Goal: Task Accomplishment & Management: Manage account settings

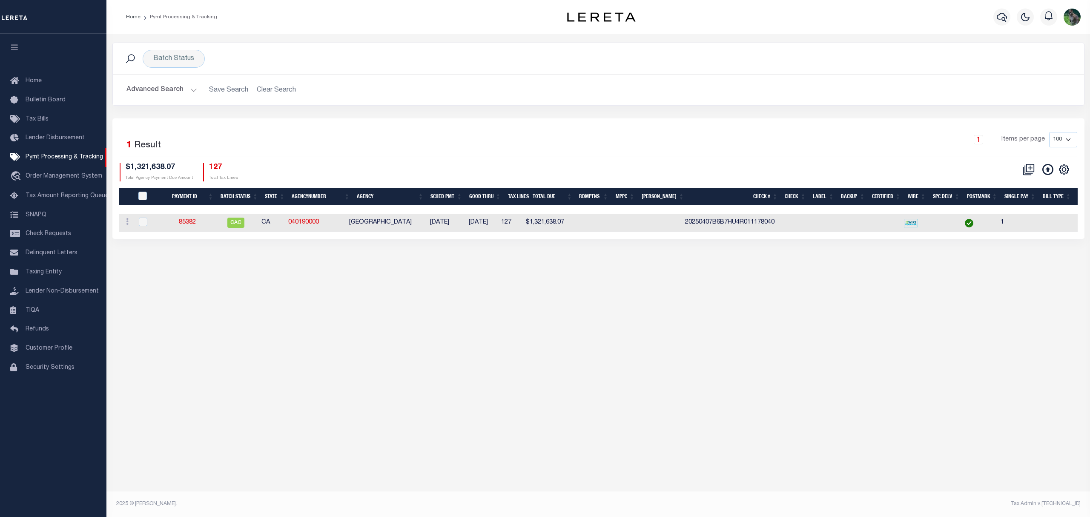
click at [278, 87] on h2 "Advanced Search Save Search Clear Search PayeeSearchTable_dynamictable_____Defa…" at bounding box center [599, 90] width 958 height 17
click at [179, 65] on div "Batch Status" at bounding box center [174, 59] width 62 height 18
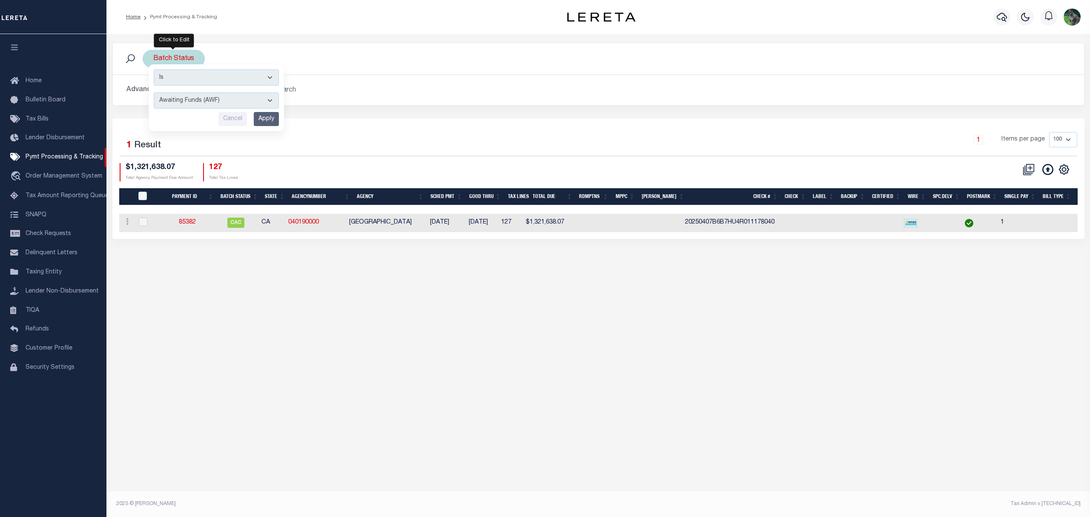
click at [273, 118] on input "Apply" at bounding box center [266, 119] width 25 height 14
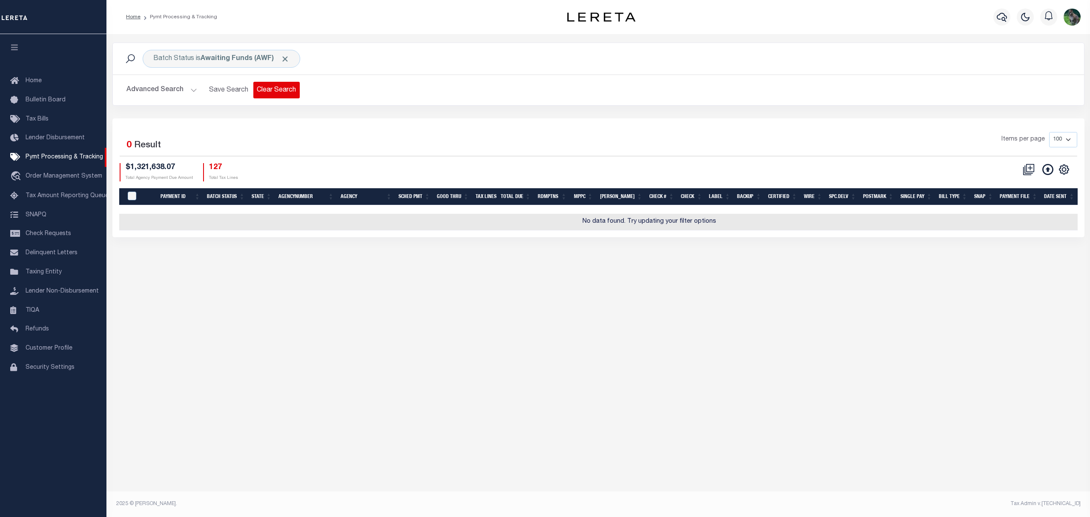
click at [277, 93] on button "Clear Search" at bounding box center [276, 90] width 46 height 17
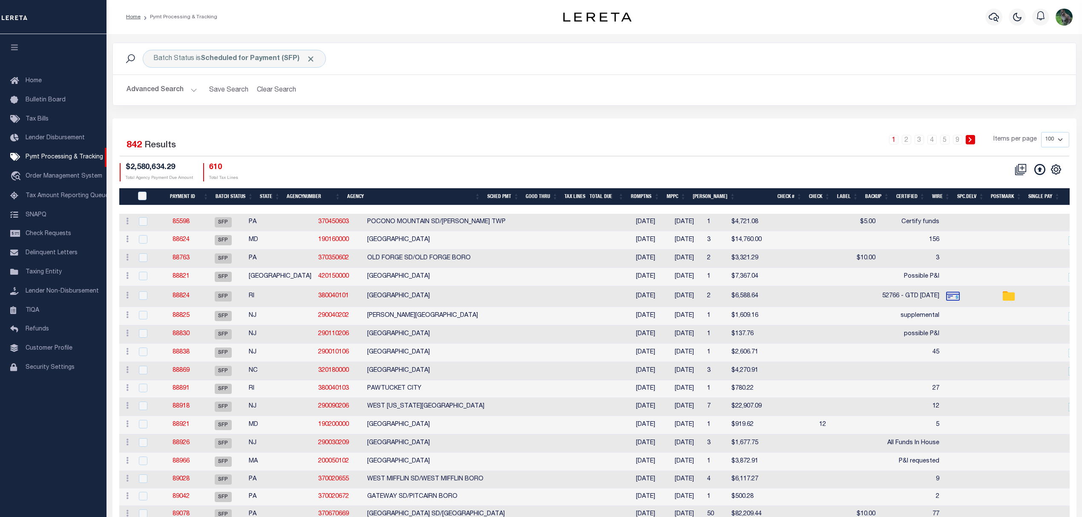
click at [158, 92] on button "Advanced Search" at bounding box center [162, 90] width 71 height 17
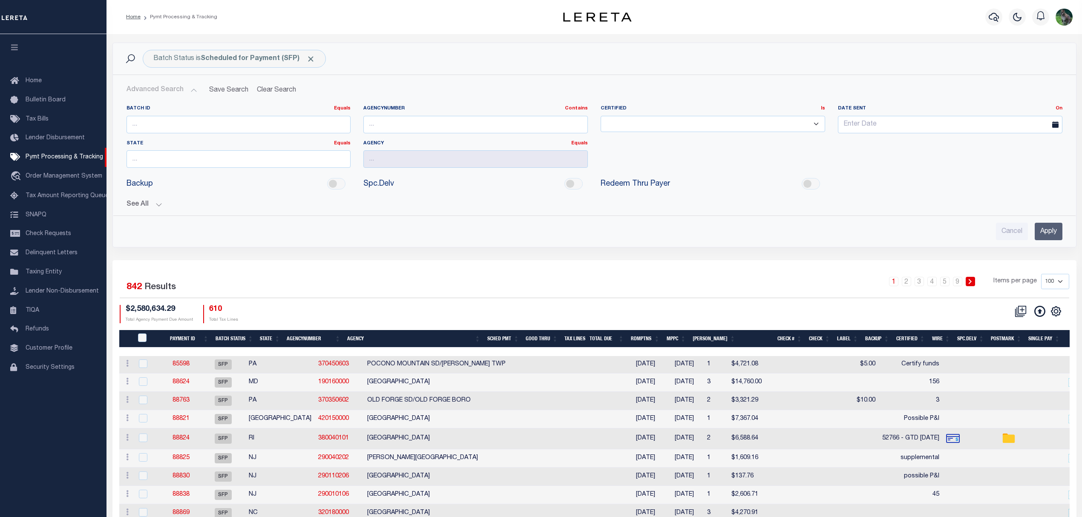
click at [153, 204] on button "See All" at bounding box center [595, 205] width 936 height 8
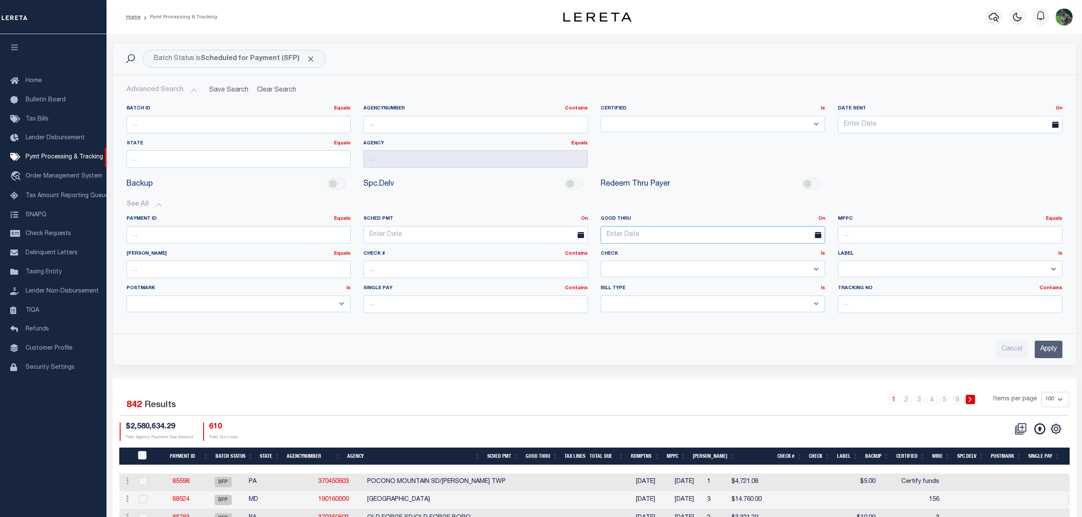
click at [636, 235] on input "text" at bounding box center [713, 234] width 224 height 17
click at [823, 216] on div "On On After Before Between" at bounding box center [821, 219] width 7 height 7
click at [822, 219] on link "On" at bounding box center [821, 218] width 7 height 5
click at [789, 265] on link "Between" at bounding box center [790, 265] width 67 height 12
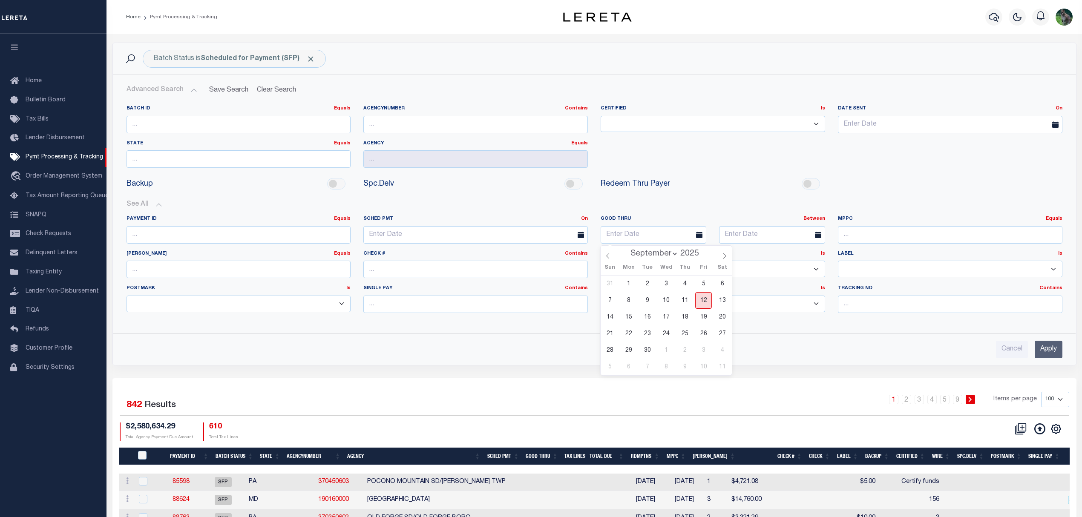
click at [704, 305] on span "12" at bounding box center [703, 300] width 17 height 17
type input "09-12-2025"
click at [761, 232] on input "text" at bounding box center [772, 234] width 106 height 17
click at [752, 317] on span "15" at bounding box center [747, 317] width 17 height 17
type input "09-15-2025"
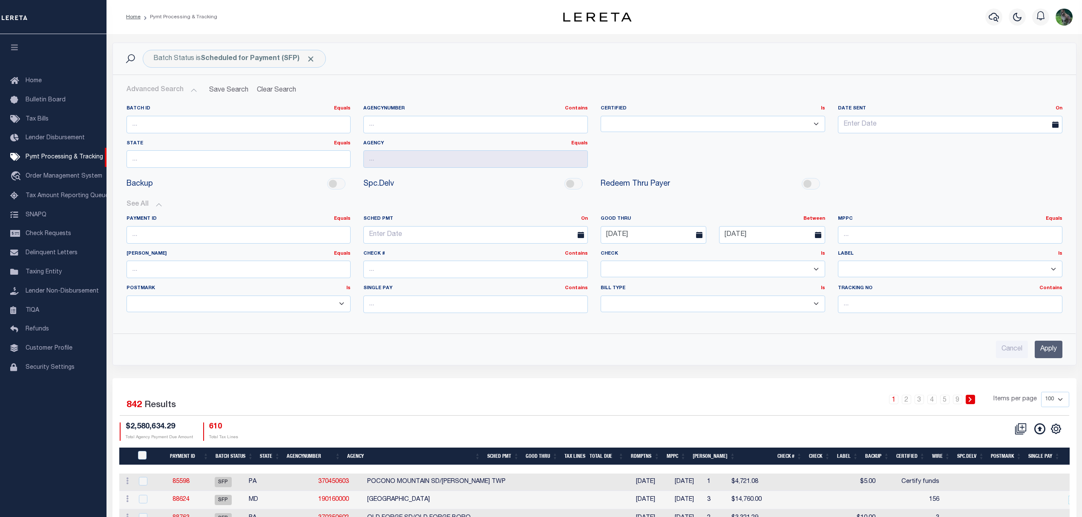
click at [1040, 351] on input "Apply" at bounding box center [1049, 349] width 28 height 17
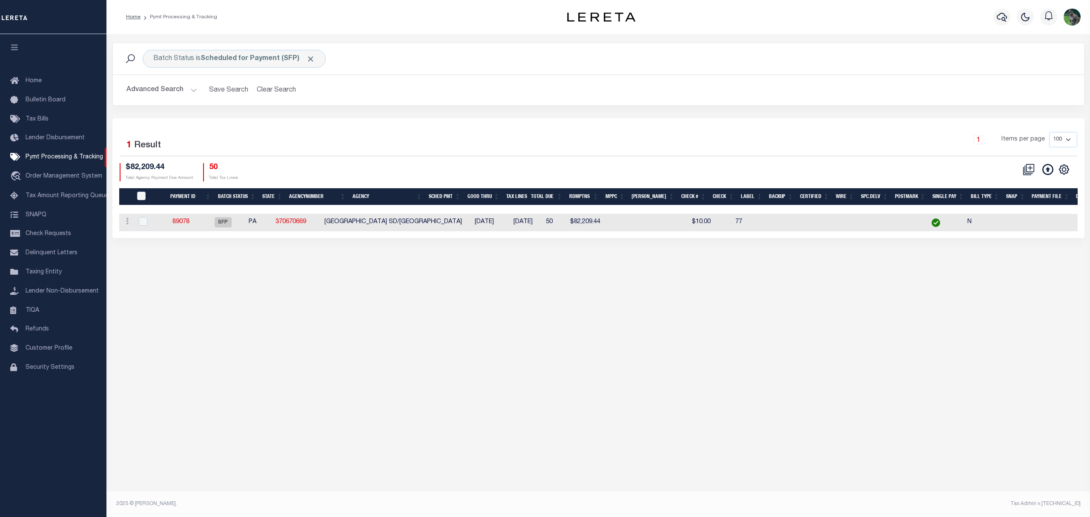
drag, startPoint x: 1021, startPoint y: 322, endPoint x: 699, endPoint y: 374, distance: 326.6
click at [700, 377] on div "Batch Status is Scheduled for Payment (SFP) Search Advanced Search Save Search …" at bounding box center [598, 267] width 984 height 466
click at [284, 91] on button "Clear Search" at bounding box center [276, 90] width 46 height 17
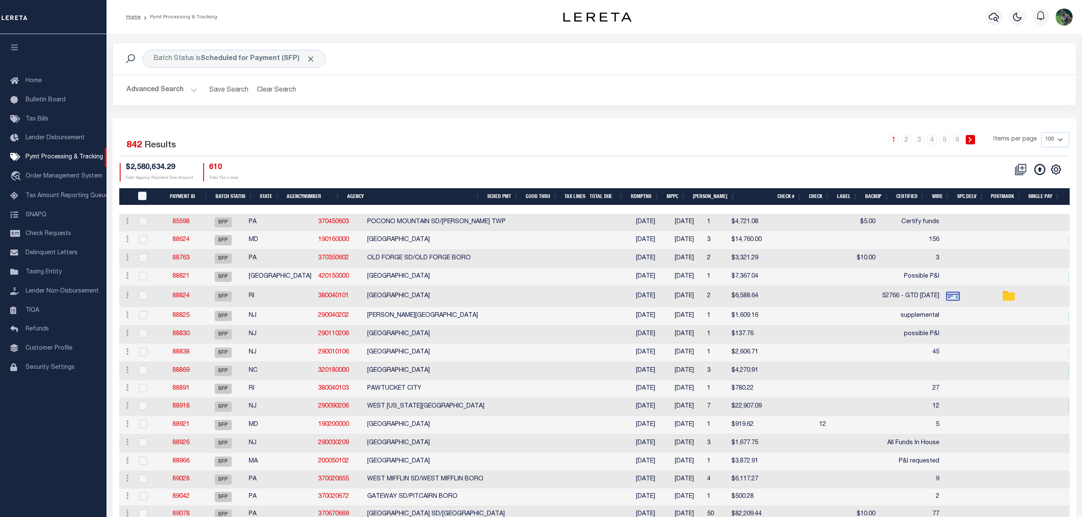
click at [561, 193] on th "Good Thru" at bounding box center [541, 196] width 39 height 17
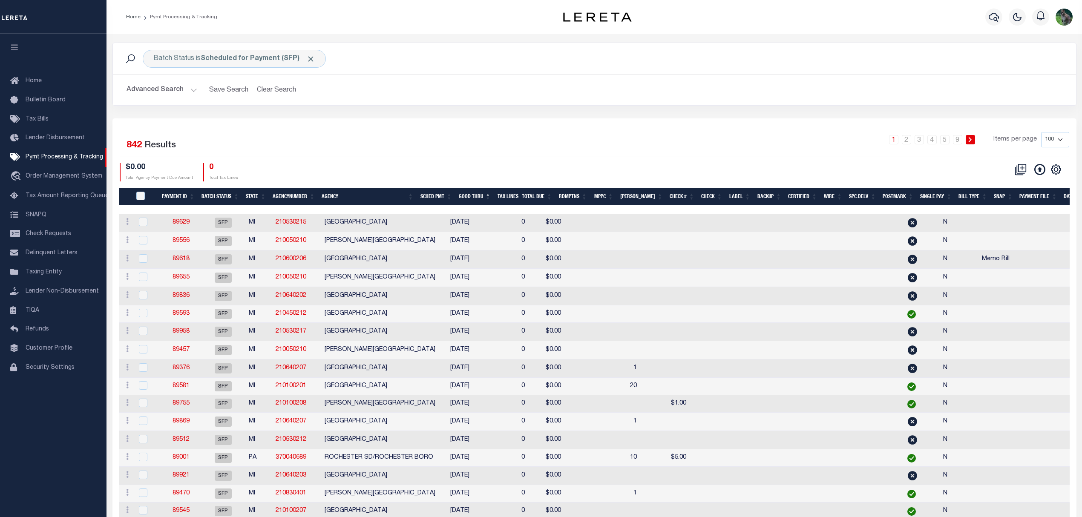
click at [149, 87] on button "Advanced Search" at bounding box center [162, 90] width 71 height 17
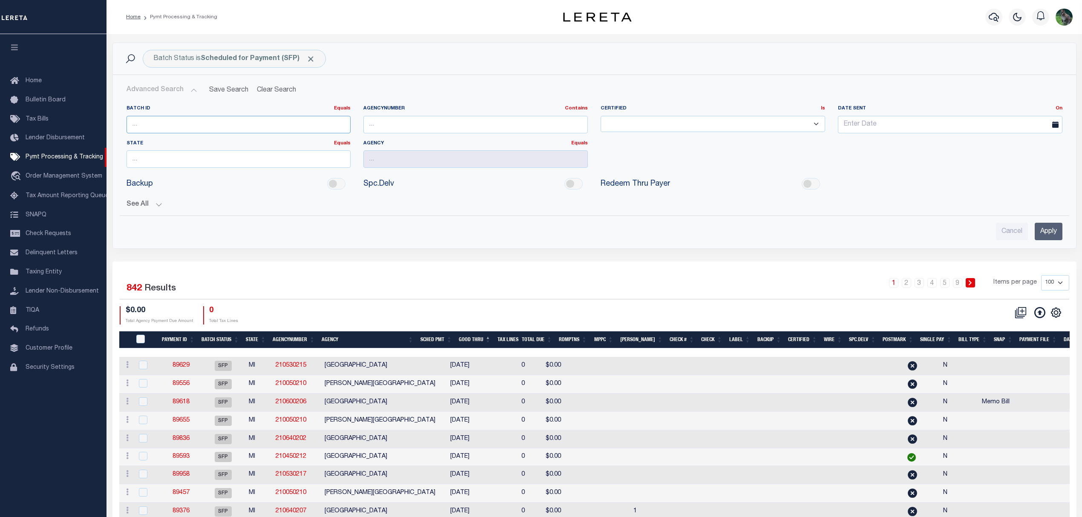
click at [174, 127] on input "number" at bounding box center [239, 124] width 224 height 17
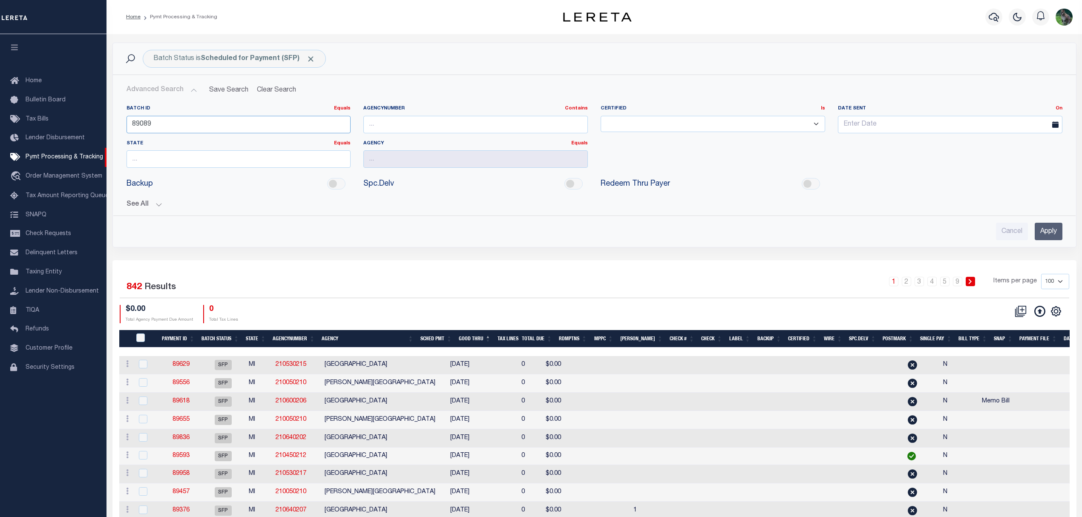
type input "89089"
click at [1043, 229] on input "Apply" at bounding box center [1049, 231] width 28 height 17
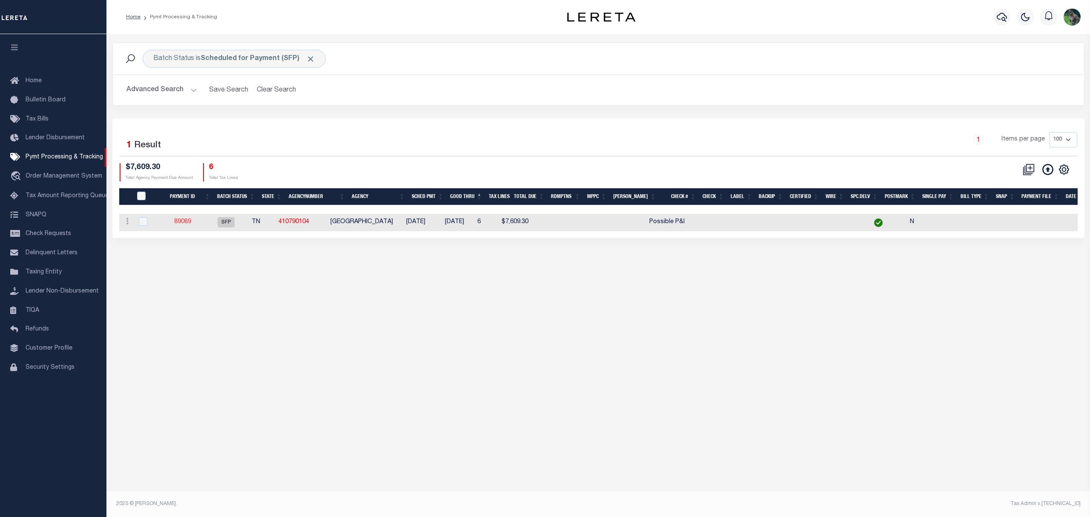
click at [186, 223] on link "89089" at bounding box center [182, 222] width 17 height 6
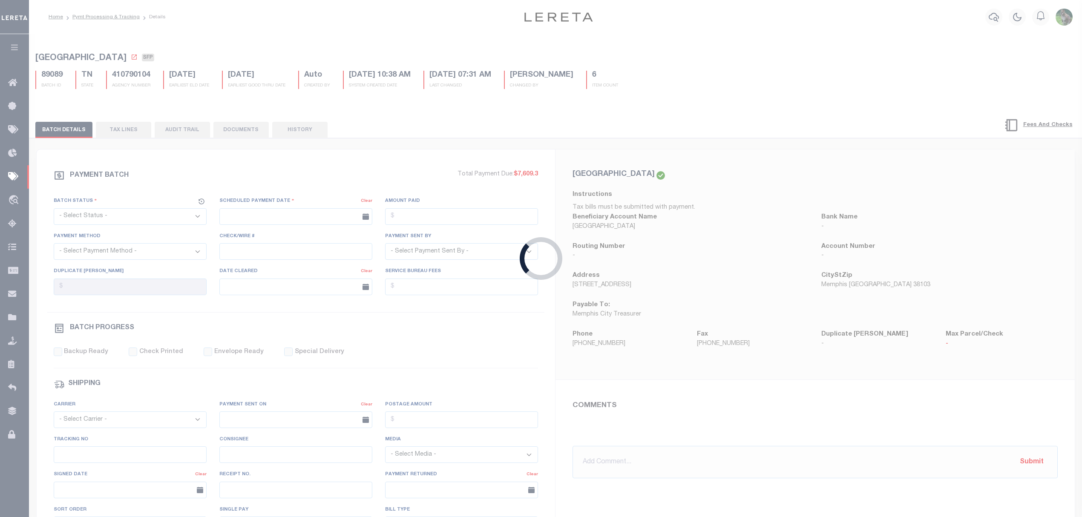
select select "SFP"
type input "08/20/2025"
type input "Possible P&I"
type input "Matt"
type input "N"
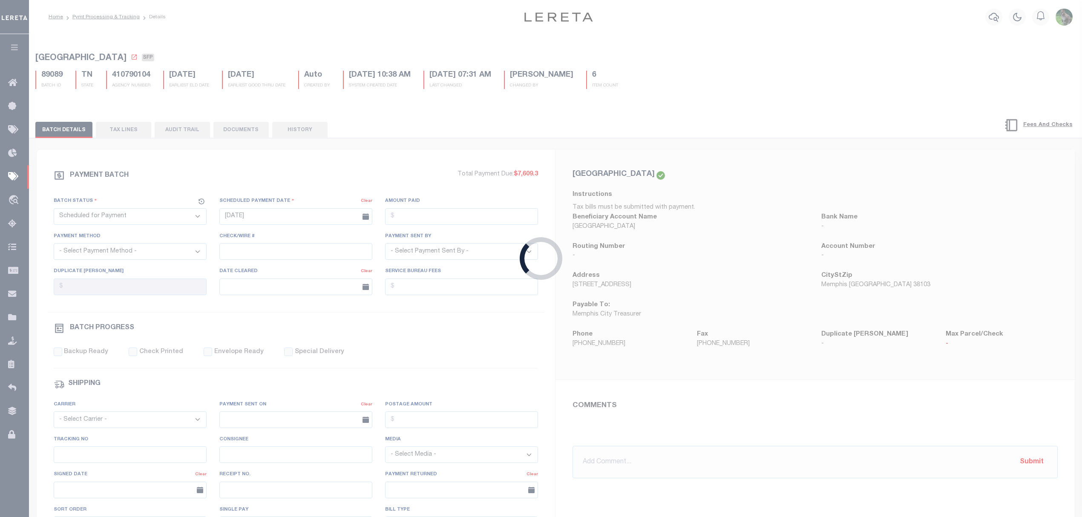
radio input "true"
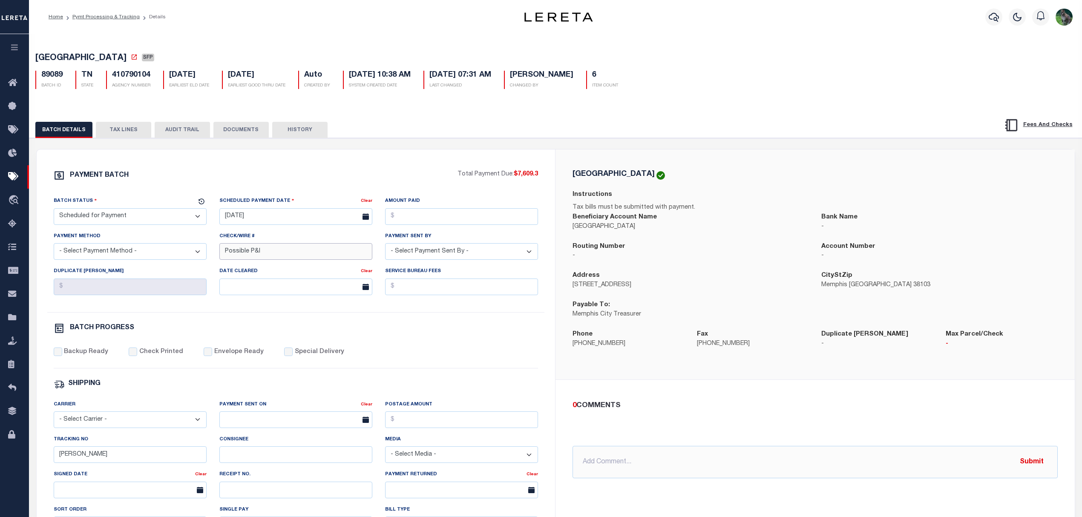
drag, startPoint x: 272, startPoint y: 257, endPoint x: 169, endPoint y: 252, distance: 103.2
click at [169, 252] on div "Batch Status - Select Status - Scheduled for Payment Ready For Payment Payment …" at bounding box center [296, 254] width 498 height 116
type input "PND Client P&I"
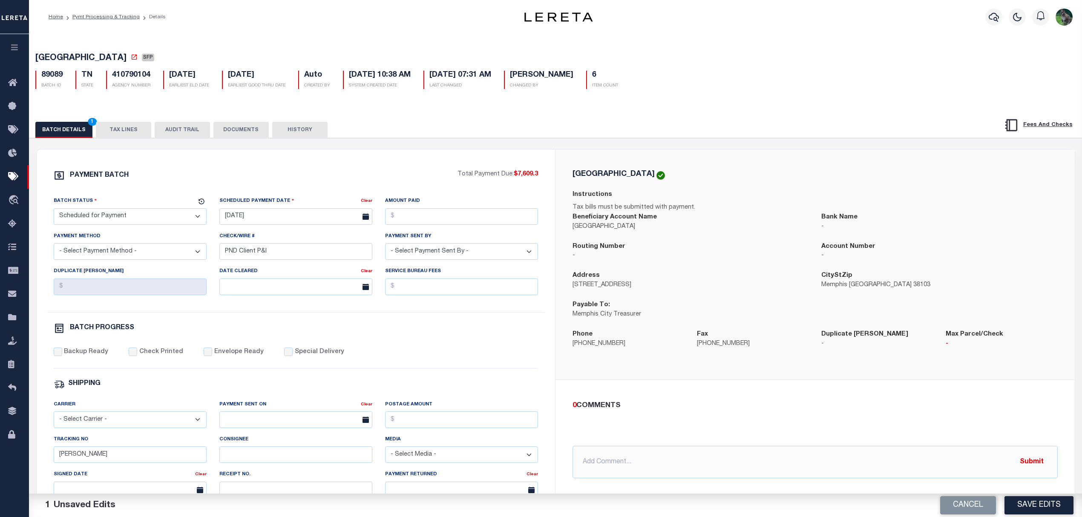
click at [696, 367] on div "MEMPHIS CITY Instructions Tax bills must be submitted with payment. Beneficiary…" at bounding box center [814, 265] width 519 height 230
click at [1027, 506] on button "Save Edits" at bounding box center [1038, 505] width 69 height 18
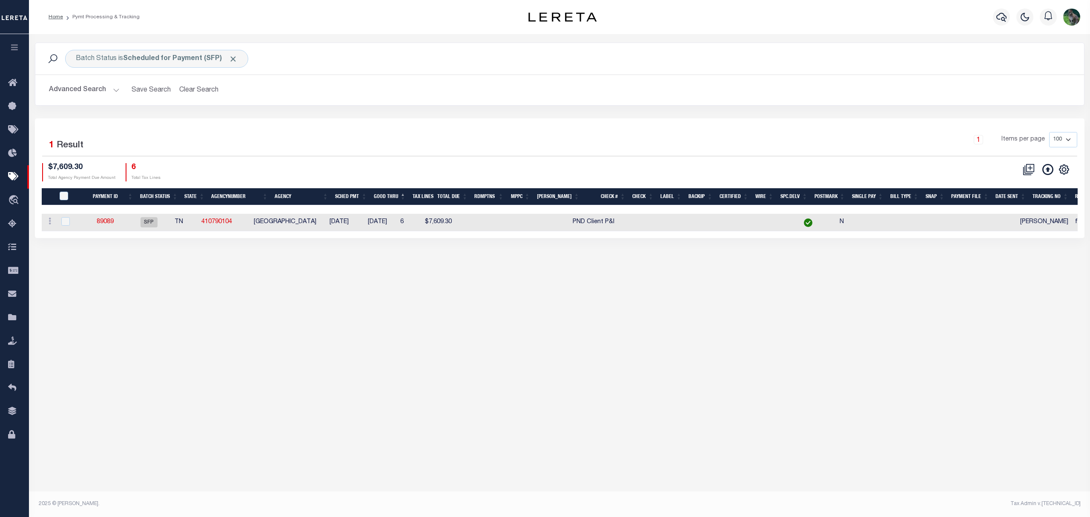
click at [306, 144] on div "1 Items per page 100 200 500 1000" at bounding box center [691, 143] width 774 height 22
click at [201, 87] on button "Clear Search" at bounding box center [199, 90] width 46 height 17
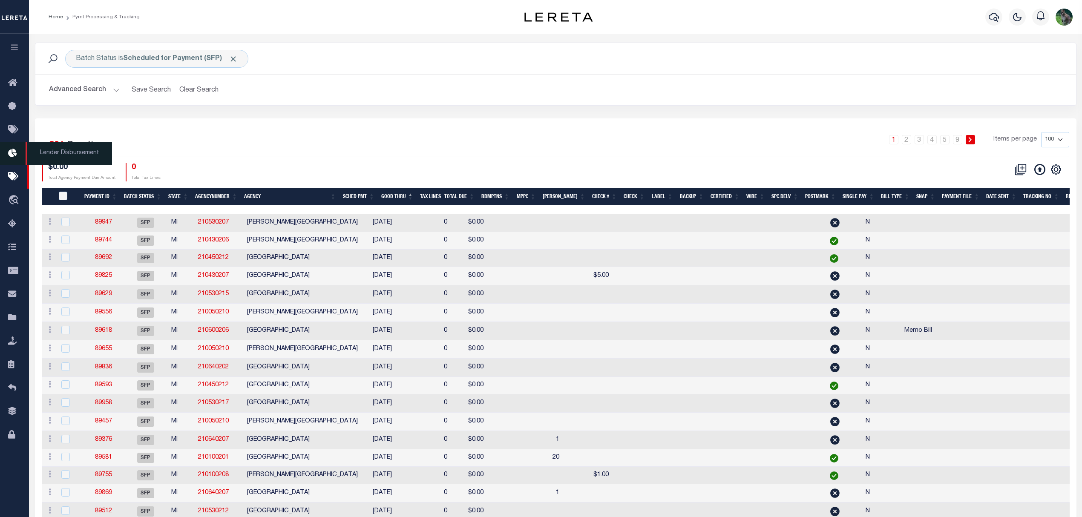
click at [14, 157] on icon at bounding box center [15, 153] width 14 height 11
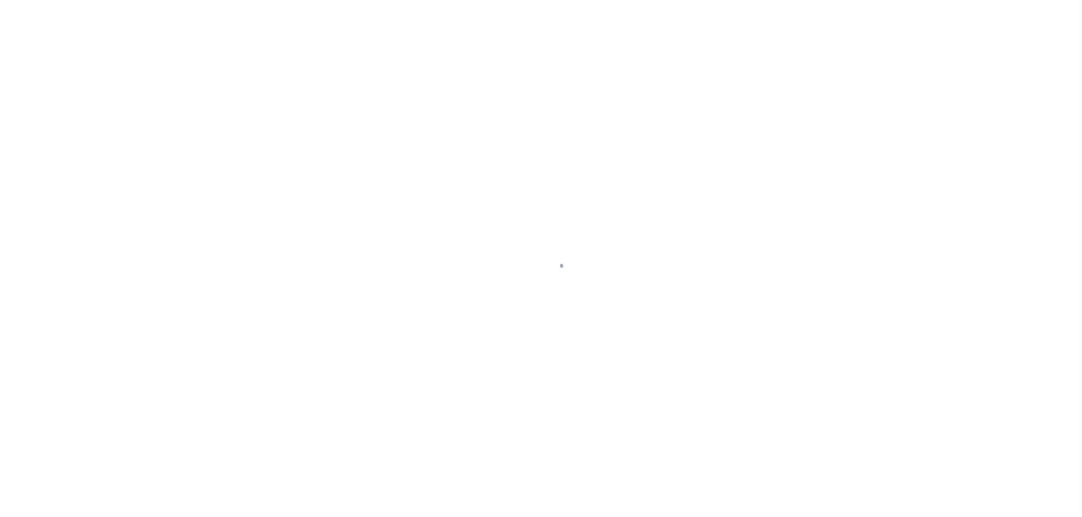
select select "SFP"
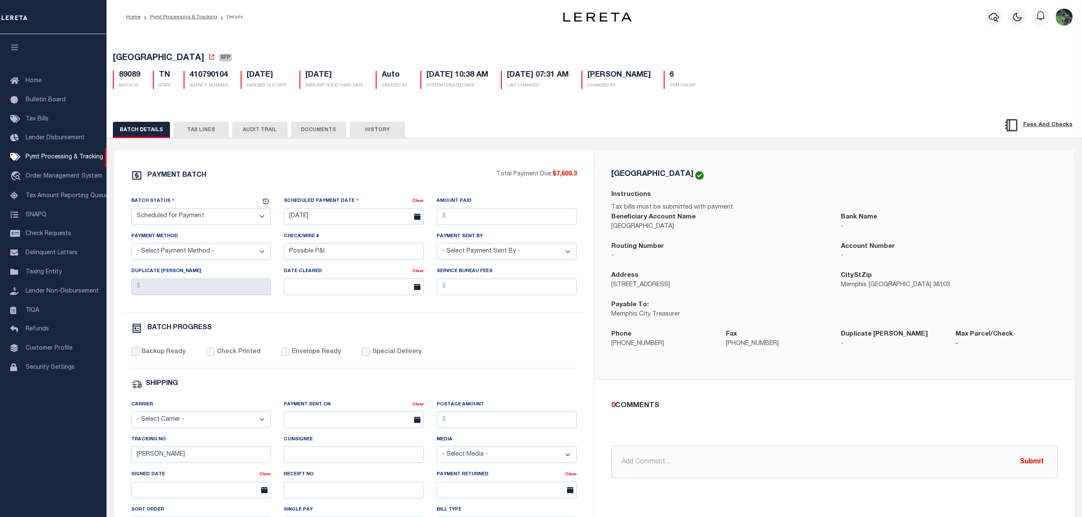
click at [189, 129] on button "TAX LINES" at bounding box center [200, 130] width 55 height 16
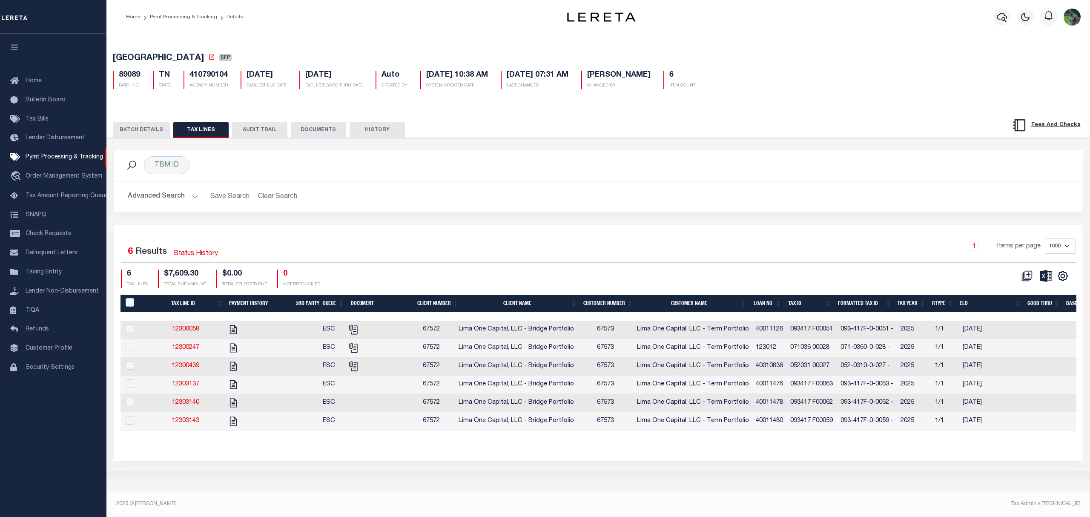
click at [801, 305] on th "Tax ID" at bounding box center [810, 303] width 50 height 17
click at [401, 336] on td at bounding box center [371, 330] width 62 height 18
checkbox input "true"
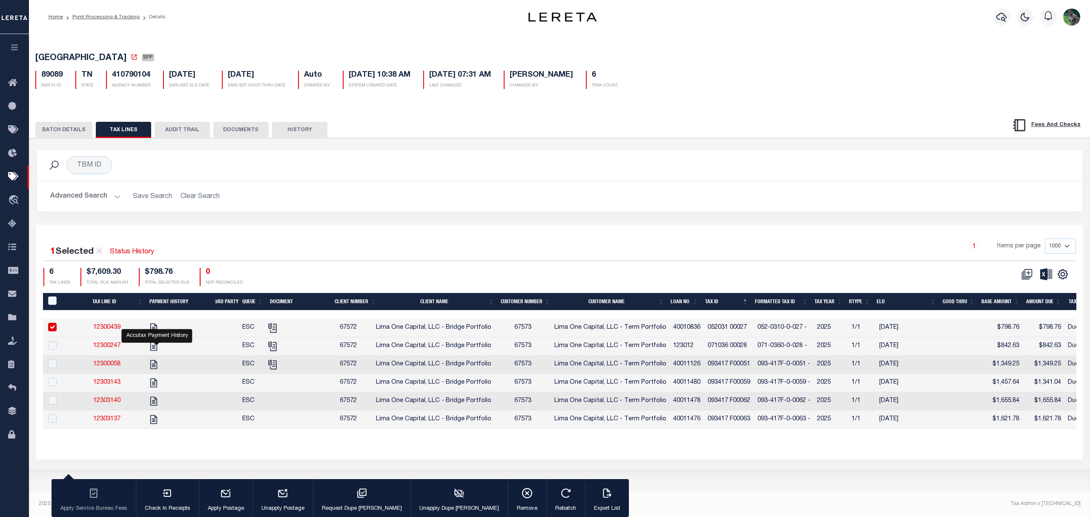
click at [205, 347] on td at bounding box center [176, 346] width 64 height 18
checkbox input "true"
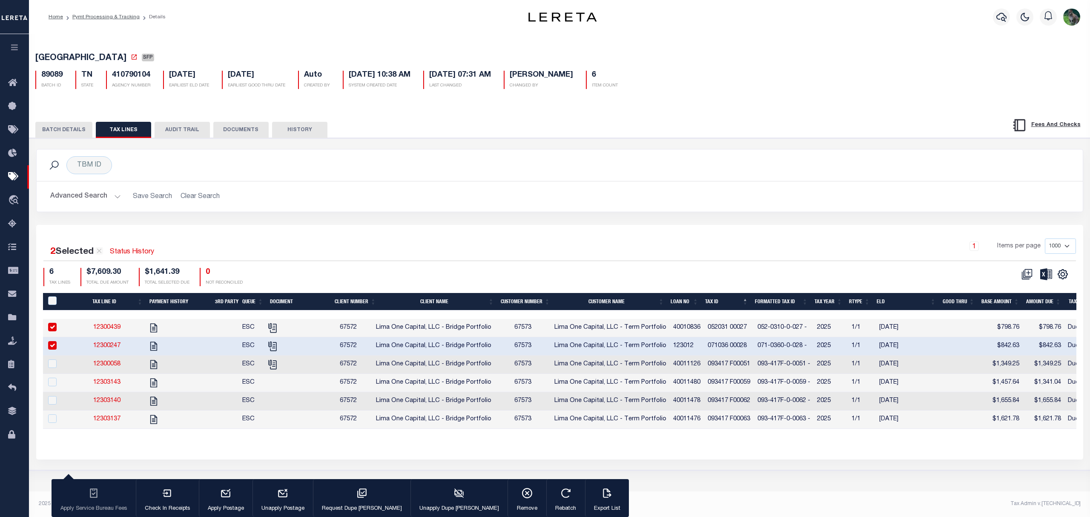
click at [187, 370] on td at bounding box center [176, 365] width 64 height 18
checkbox input "true"
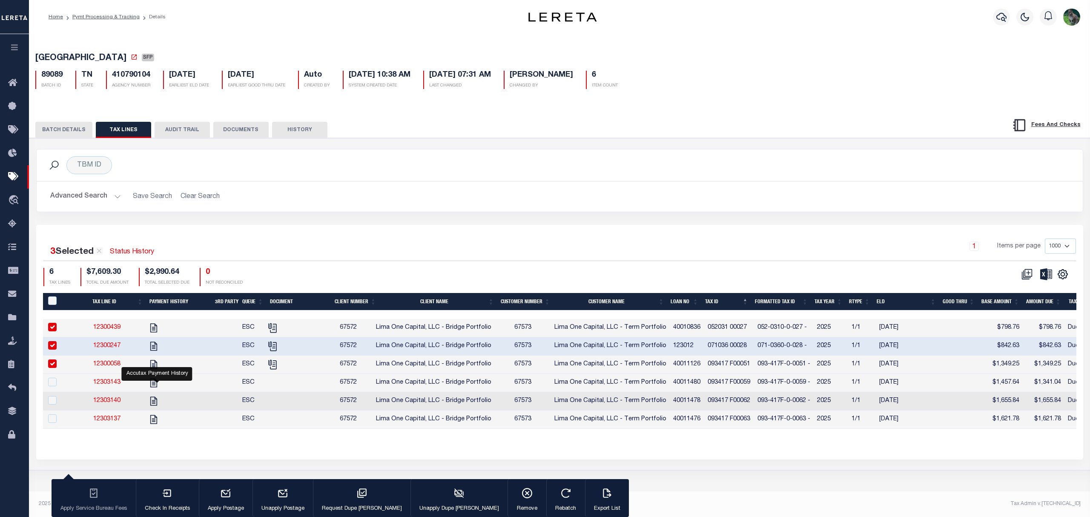
click at [200, 384] on td at bounding box center [176, 383] width 64 height 18
checkbox input "true"
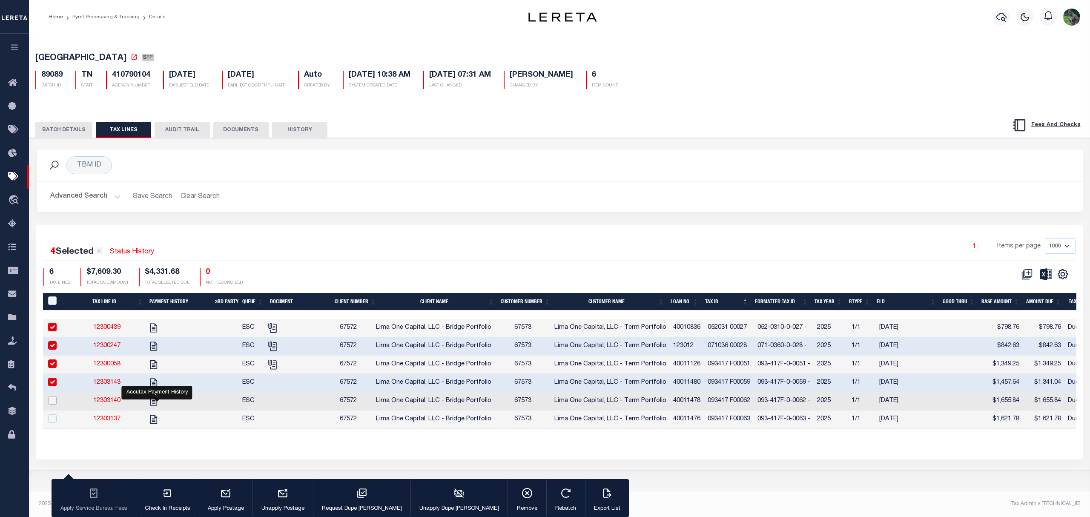
click at [51, 405] on input "checkbox" at bounding box center [52, 400] width 9 height 9
checkbox input "true"
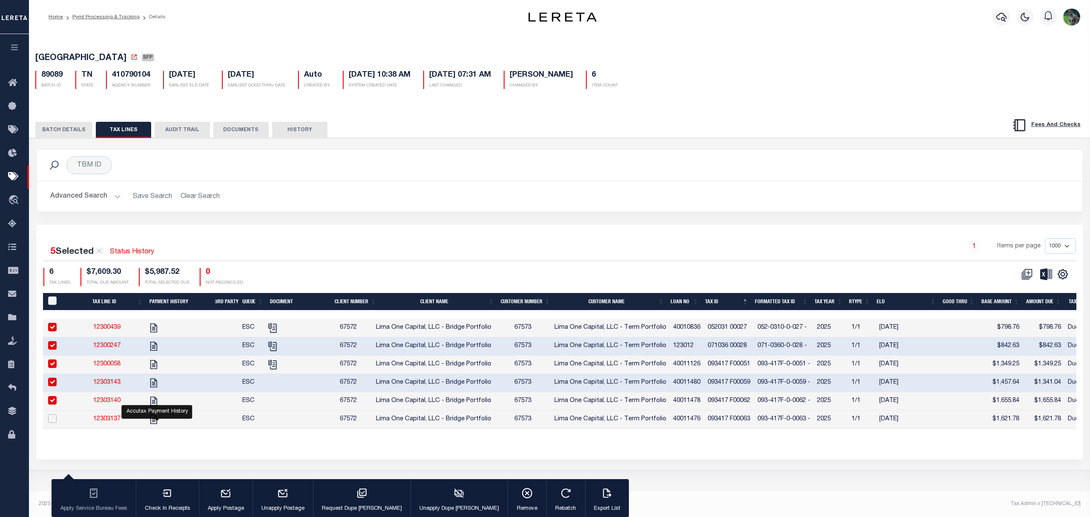
click at [53, 423] on input "checkbox" at bounding box center [52, 418] width 9 height 9
checkbox input "true"
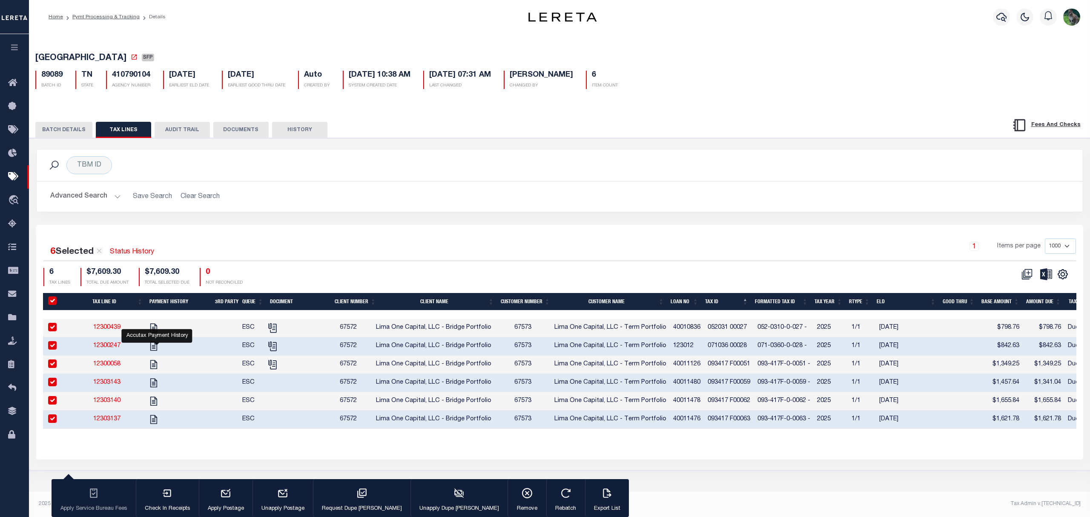
click at [196, 326] on td at bounding box center [176, 328] width 64 height 18
checkbox input "false"
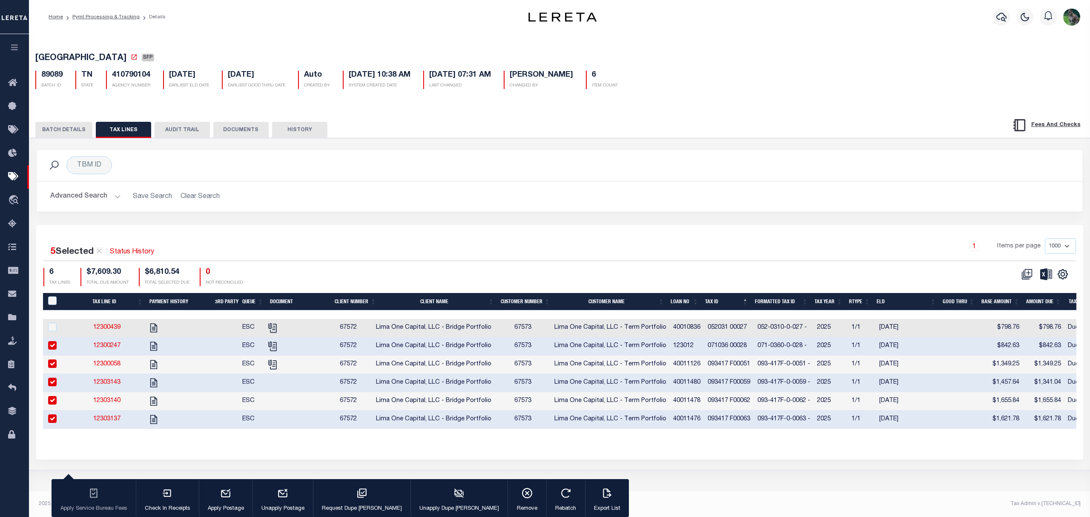
click at [173, 353] on td at bounding box center [176, 346] width 64 height 18
checkbox input "false"
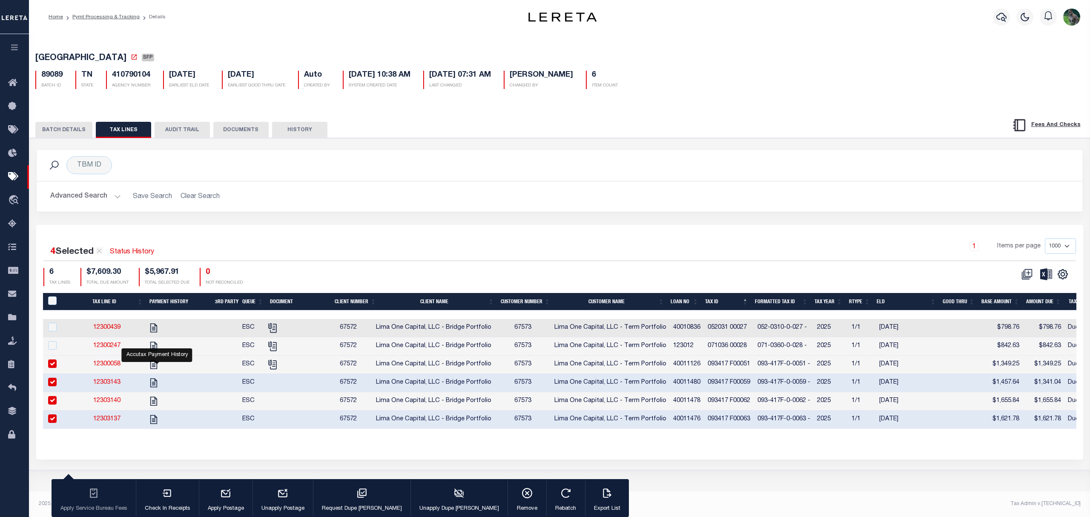
click at [198, 367] on td at bounding box center [176, 365] width 64 height 18
checkbox input "false"
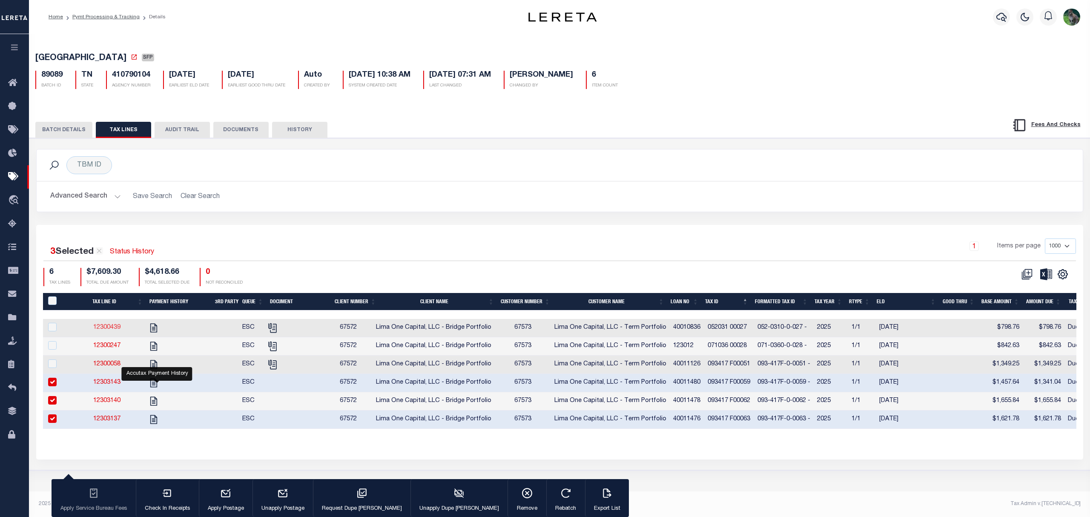
click at [110, 331] on link "12300439" at bounding box center [106, 328] width 27 height 6
checkbox input "true"
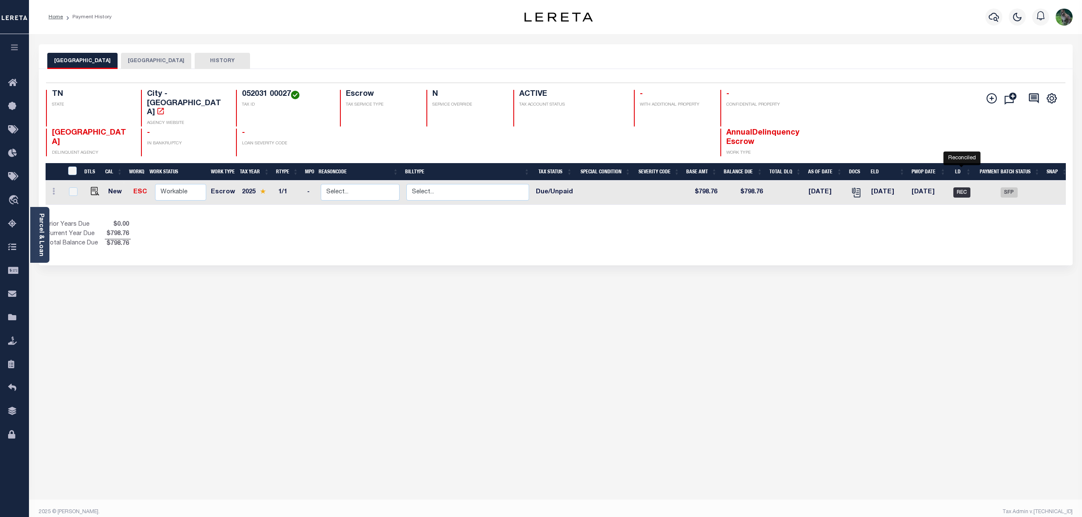
click at [957, 187] on span "REC" at bounding box center [961, 192] width 17 height 10
checkbox input "true"
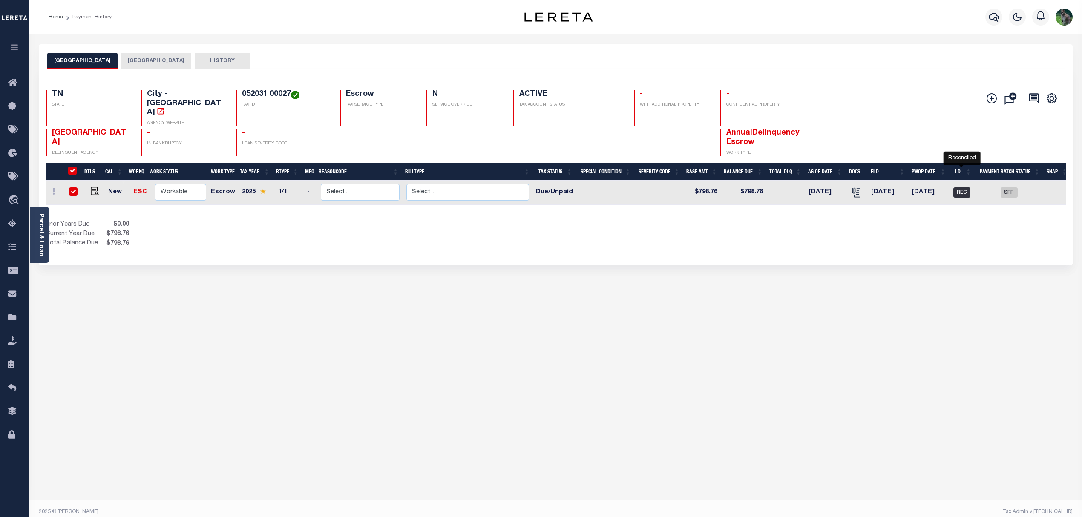
checkbox input "true"
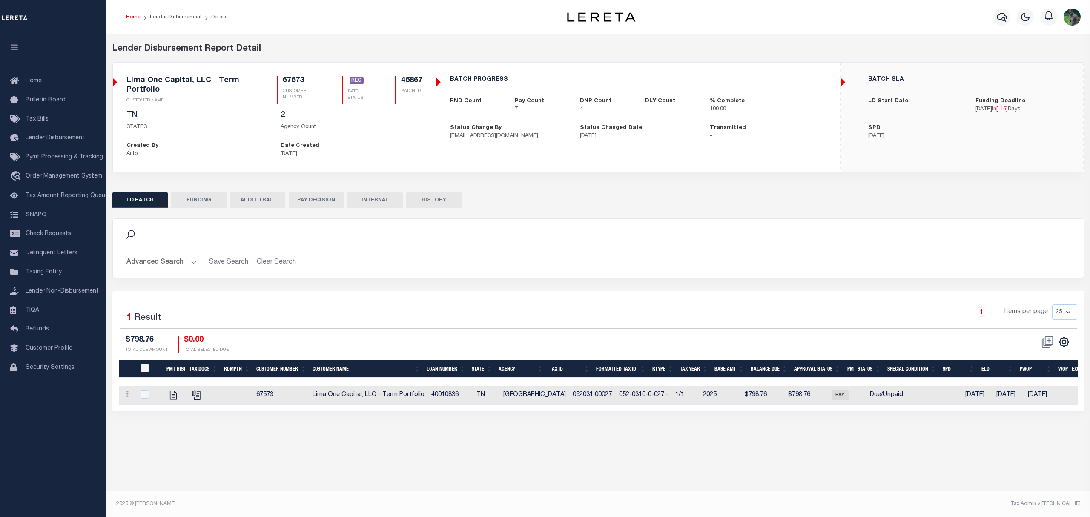
click at [200, 200] on button "FUNDING" at bounding box center [198, 200] width 55 height 16
select select "100"
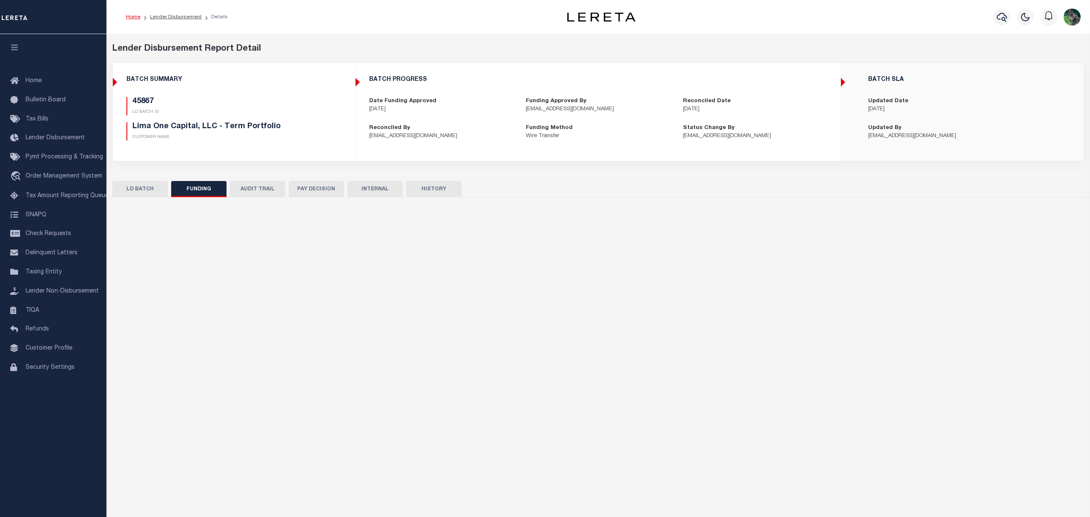
type input "$8,035.55"
type input "$0"
type input "[DATE]"
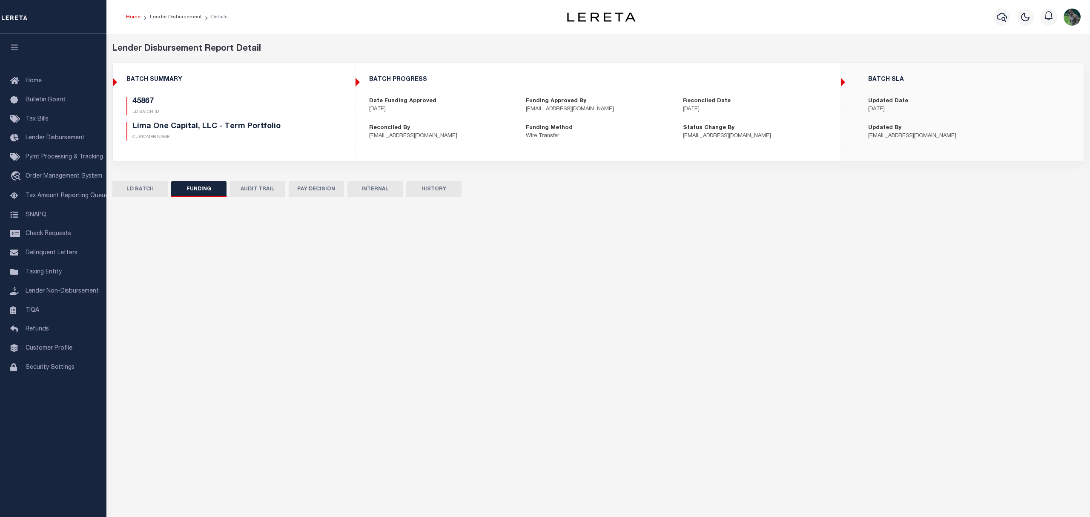
type input "20250829MMQFMP2700414608291624FT03"
type input "[DATE]"
select select "100"
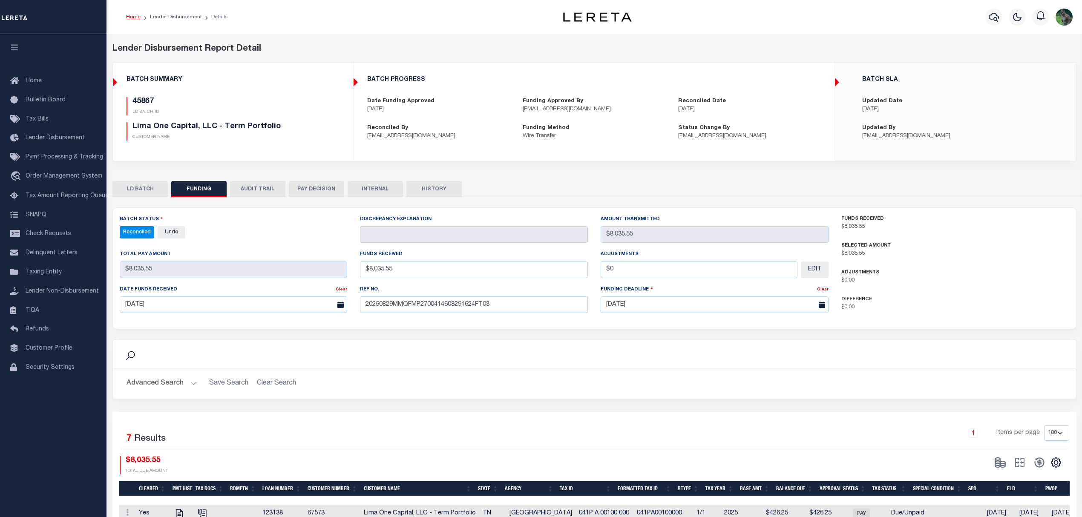
click at [147, 103] on h5 "45867" at bounding box center [225, 101] width 187 height 9
copy h5 "45867"
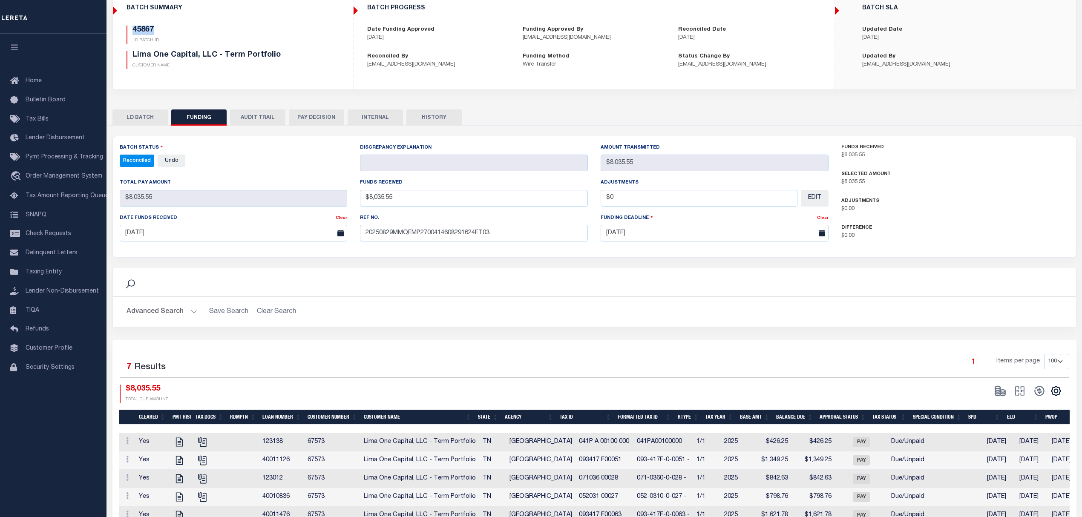
scroll to position [159, 0]
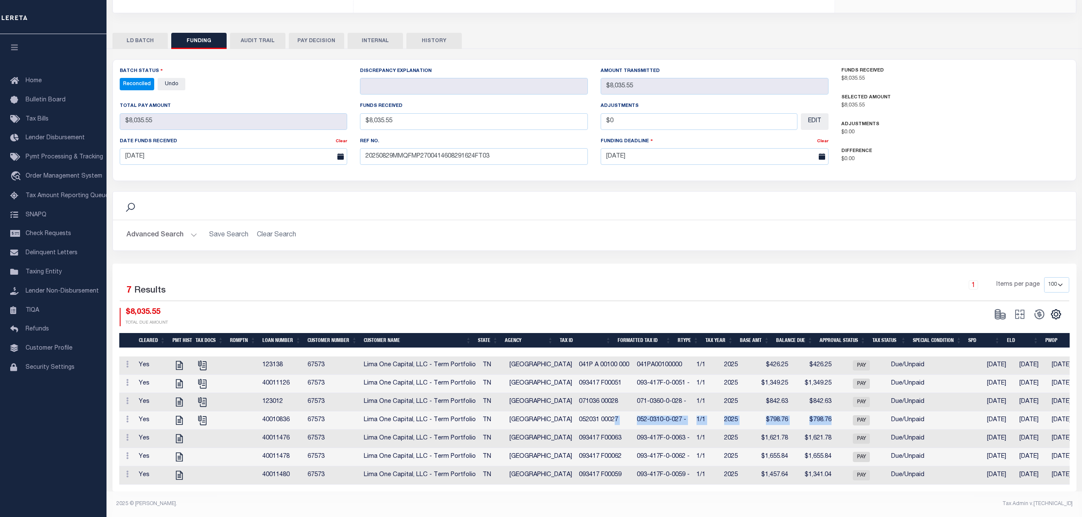
drag, startPoint x: 805, startPoint y: 411, endPoint x: 598, endPoint y: 416, distance: 207.1
click at [598, 416] on tr "View Tax Line Detail View Accutax Payment History Yes 40010836 67573 Lima One C…" at bounding box center [707, 420] width 1177 height 18
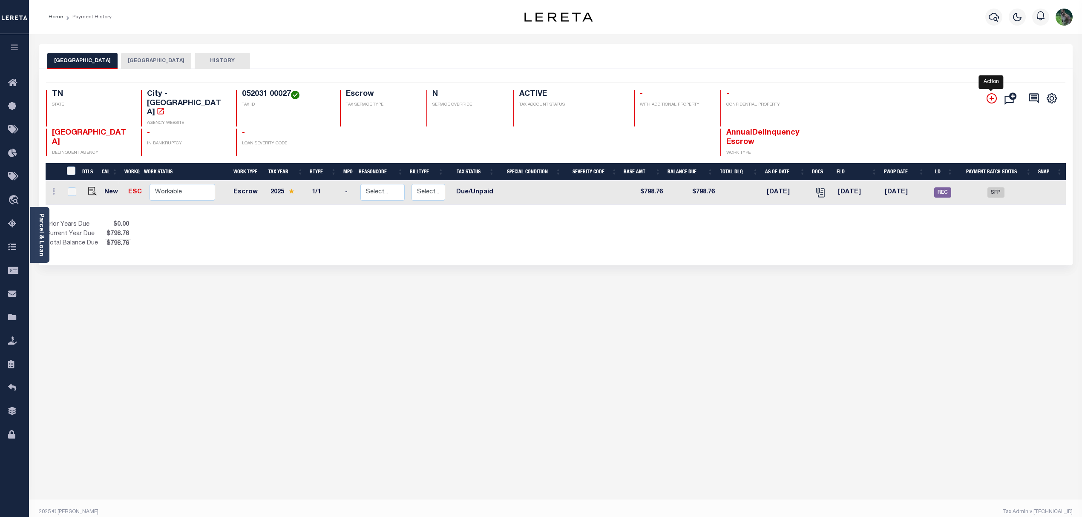
click at [986, 99] on icon "" at bounding box center [991, 98] width 10 height 10
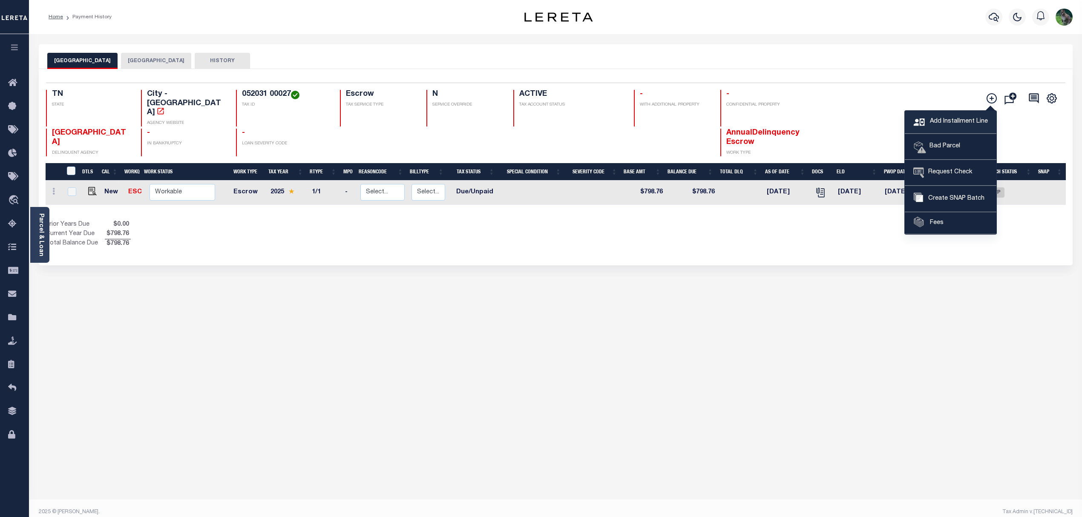
click at [964, 120] on span "Add Installment Line" at bounding box center [958, 121] width 60 height 9
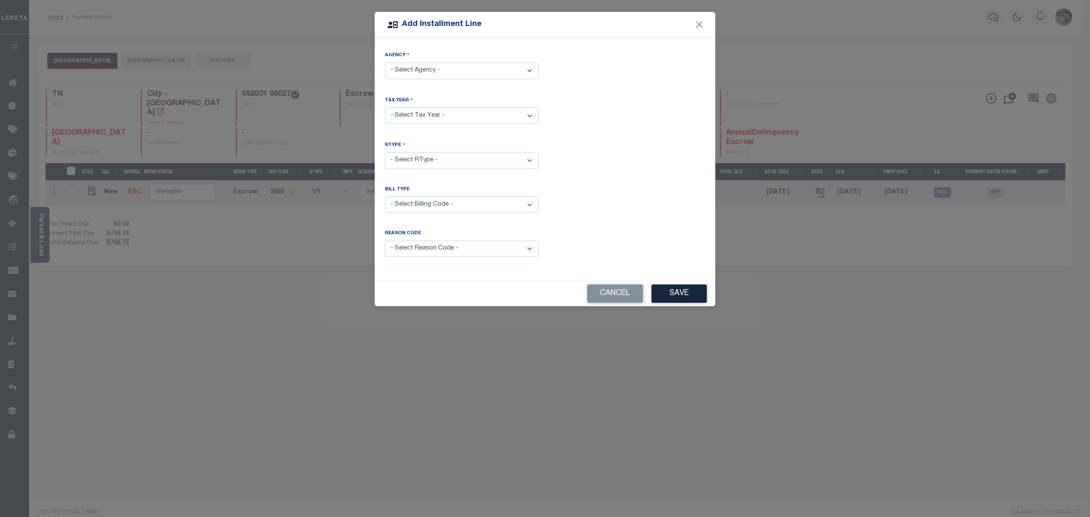
drag, startPoint x: 454, startPoint y: 72, endPoint x: 454, endPoint y: 79, distance: 6.8
click at [454, 72] on select "- Select Agency - MEMPHIS CITY - City SHELBY COUNTY - County" at bounding box center [462, 71] width 154 height 17
select select "4715704005"
click at [385, 63] on select "- Select Agency - MEMPHIS CITY - City SHELBY COUNTY - County" at bounding box center [462, 71] width 154 height 17
click at [472, 118] on select "- Select Year - 2005 2006 2007 2008 2009 2010 2011 2012 2013 2014 2015 2016 201…" at bounding box center [462, 115] width 154 height 17
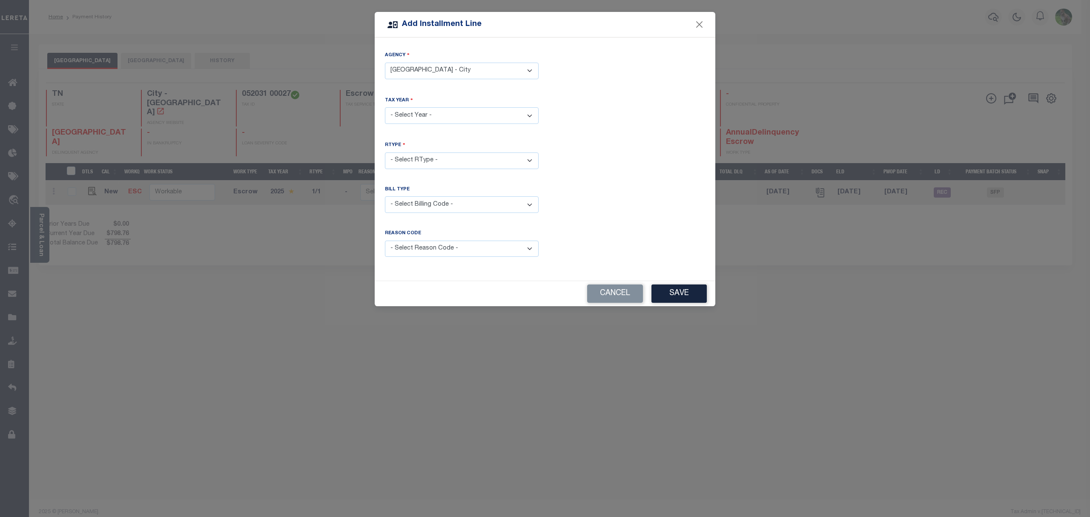
select select "2025"
click at [385, 107] on select "- Select Year - 2005 2006 2007 2008 2009 2010 2011 2012 2013 2014 2015 2016 201…" at bounding box center [462, 115] width 154 height 17
click at [459, 171] on div "RType - Select RType - 1/1" at bounding box center [462, 160] width 167 height 38
click at [483, 163] on select "- Select RType - 1/1" at bounding box center [462, 160] width 154 height 17
select select "0"
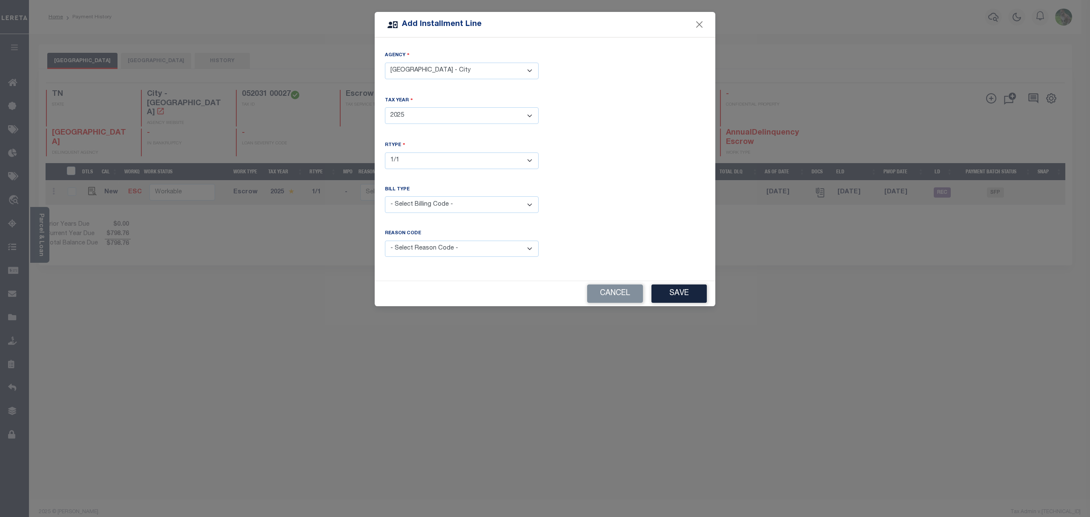
click at [385, 152] on select "- Select RType - 1/1" at bounding box center [462, 160] width 154 height 17
click at [481, 201] on select "- Select Billing Code - Regular Delinquent Supplemental Corrected/Adjusted Bill…" at bounding box center [462, 204] width 154 height 17
click at [531, 193] on div "Bill Type" at bounding box center [462, 191] width 154 height 11
click at [498, 246] on select "- Select Reason Code - Payment Reversal Taxable Value Change Assessment Change …" at bounding box center [462, 249] width 154 height 17
click at [385, 241] on select "- Select Reason Code - Payment Reversal Taxable Value Change Assessment Change …" at bounding box center [462, 249] width 154 height 17
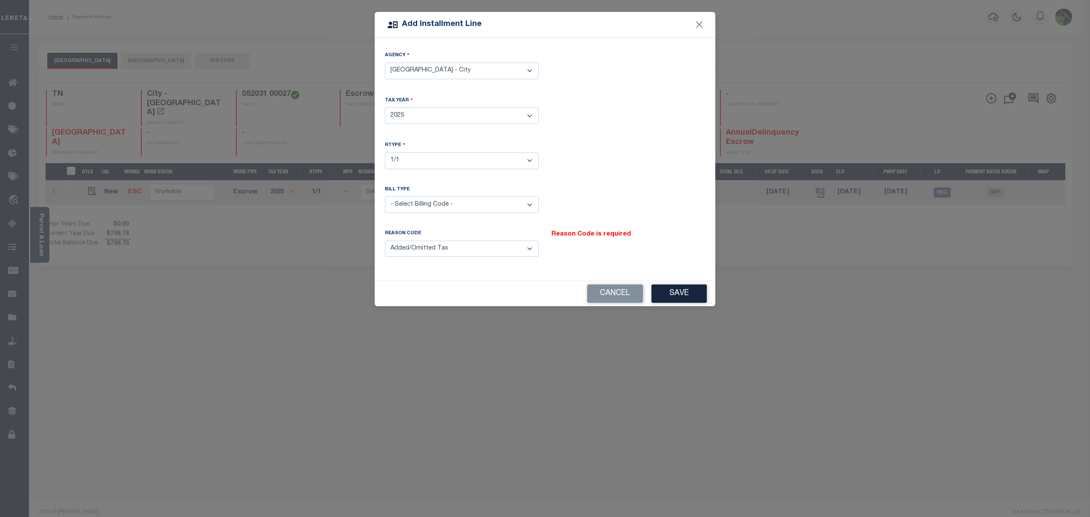
click at [488, 252] on select "- Select Reason Code - Payment Reversal Taxable Value Change Assessment Change …" at bounding box center [462, 249] width 154 height 17
select select "9"
click at [385, 241] on select "- Select Reason Code - Payment Reversal Taxable Value Change Assessment Change …" at bounding box center [462, 249] width 154 height 17
click at [672, 295] on button "Save" at bounding box center [679, 294] width 55 height 18
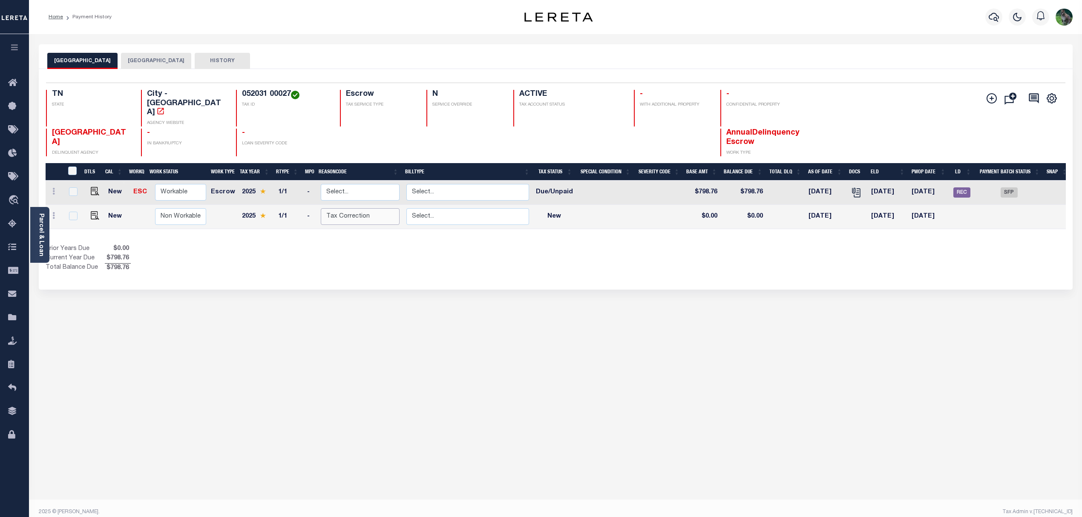
click at [376, 208] on select "Select... Payment Reversal Taxable Value Change Assessment Change Occupancy Tax…" at bounding box center [360, 216] width 79 height 17
checkbox input "true"
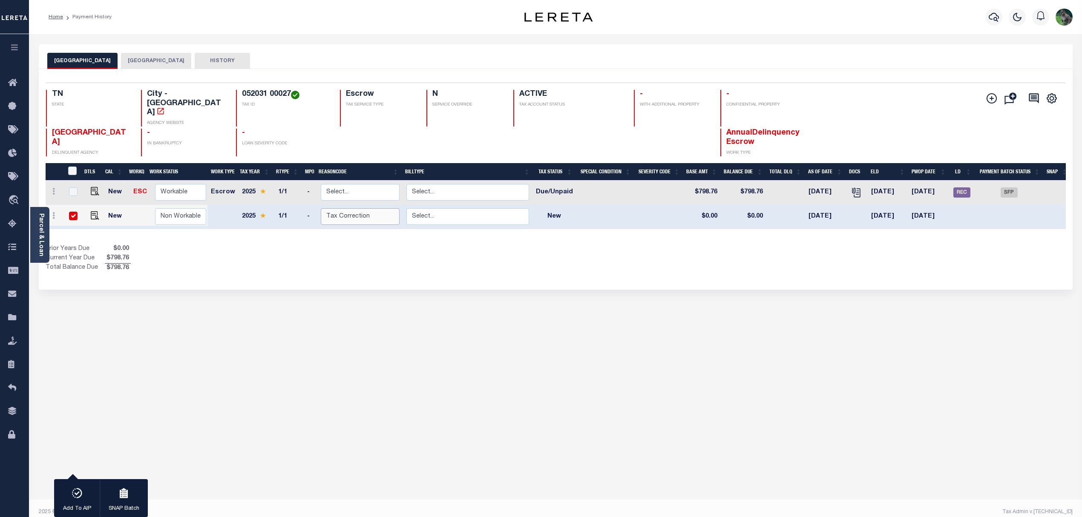
select select "0"
click at [321, 208] on select "Select... Payment Reversal Taxable Value Change Assessment Change Occupancy Tax…" at bounding box center [360, 216] width 79 height 17
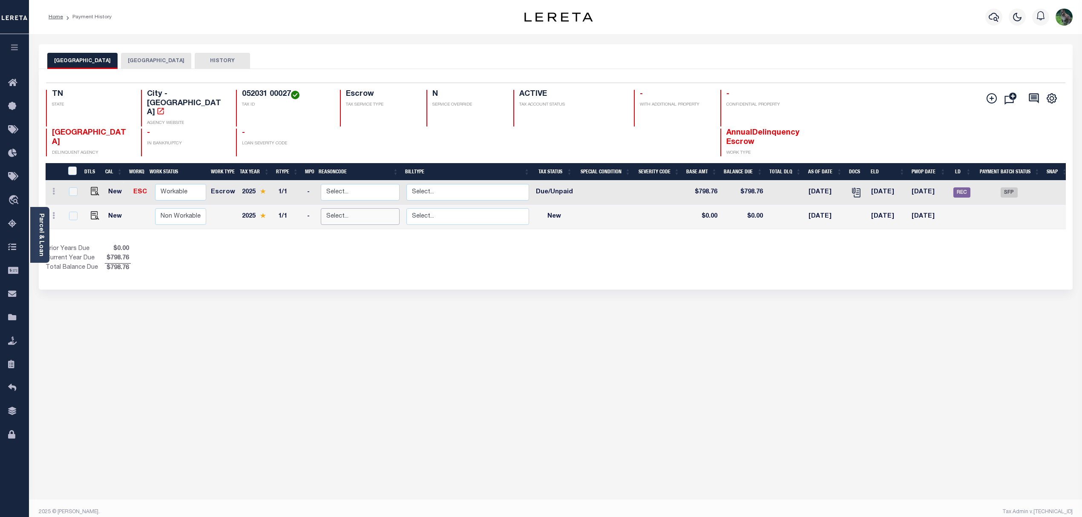
checkbox input "false"
click at [463, 208] on select "Select... Regular Delinquent Supplemental Corrected/Adjusted Bill - Re-Report C…" at bounding box center [467, 216] width 123 height 17
checkbox input "true"
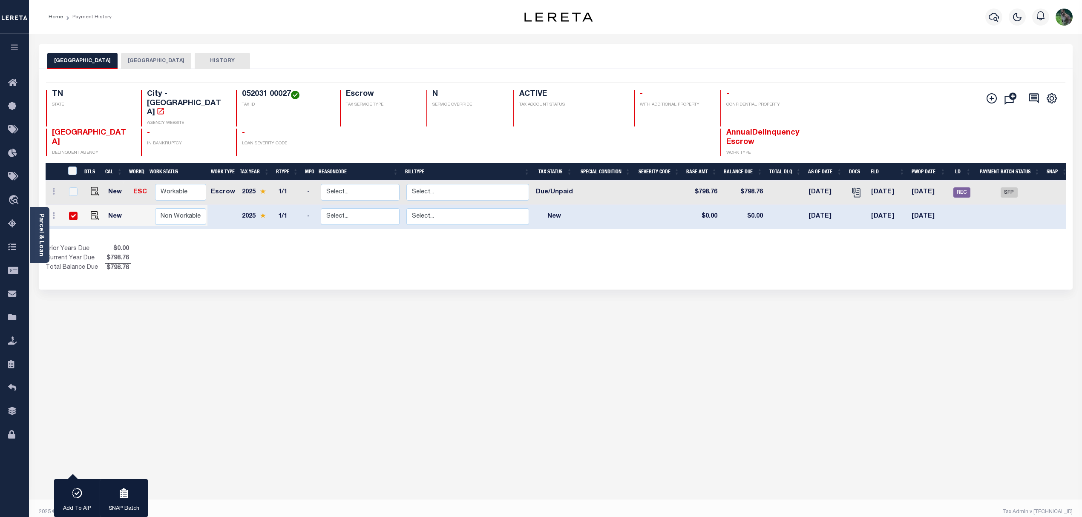
drag, startPoint x: 463, startPoint y: 198, endPoint x: 426, endPoint y: 225, distance: 45.4
click at [426, 225] on div "DTLS CAL WorkQ Work Status Work Type Tax Year RType MPO ReasonCode BillType Tax…" at bounding box center [556, 218] width 1020 height 110
click at [95, 211] on img at bounding box center [95, 215] width 9 height 9
checkbox input "false"
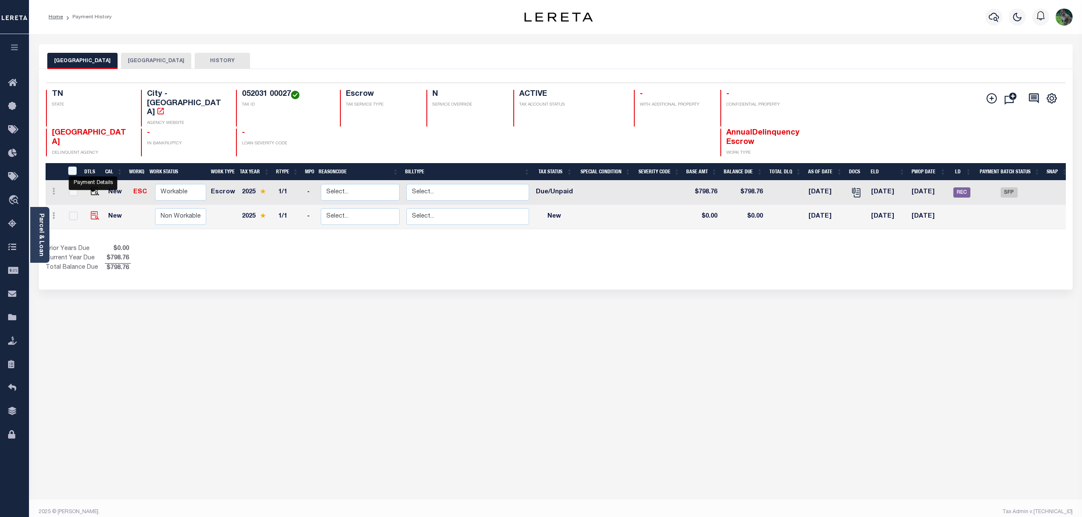
click at [95, 211] on img at bounding box center [95, 215] width 9 height 9
checkbox input "true"
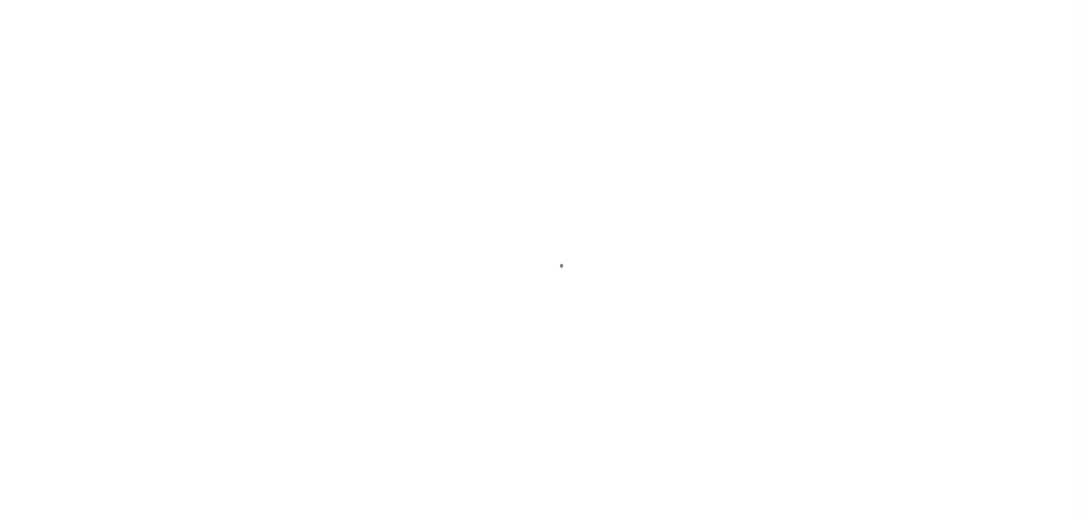
select select "NW2"
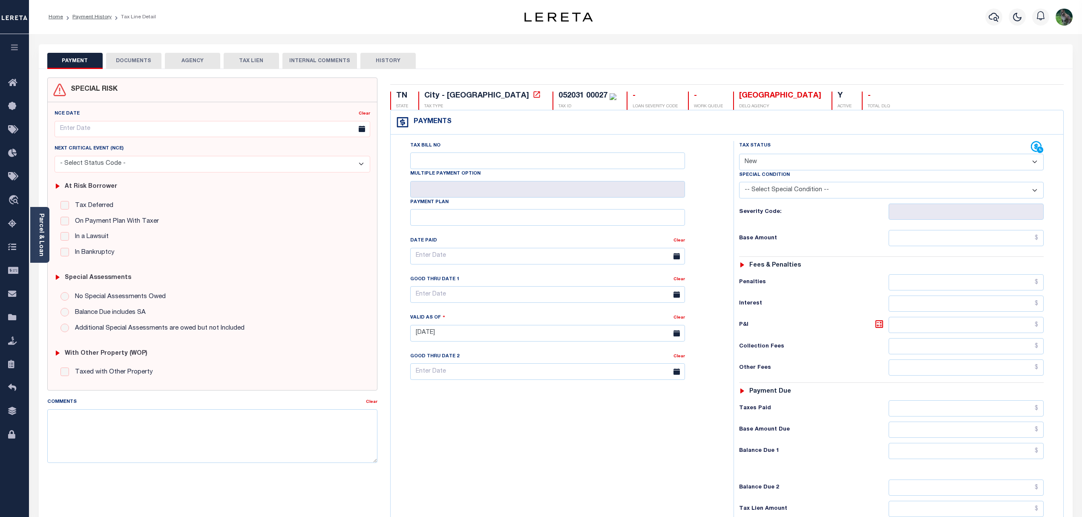
drag, startPoint x: 135, startPoint y: 193, endPoint x: 140, endPoint y: 193, distance: 5.5
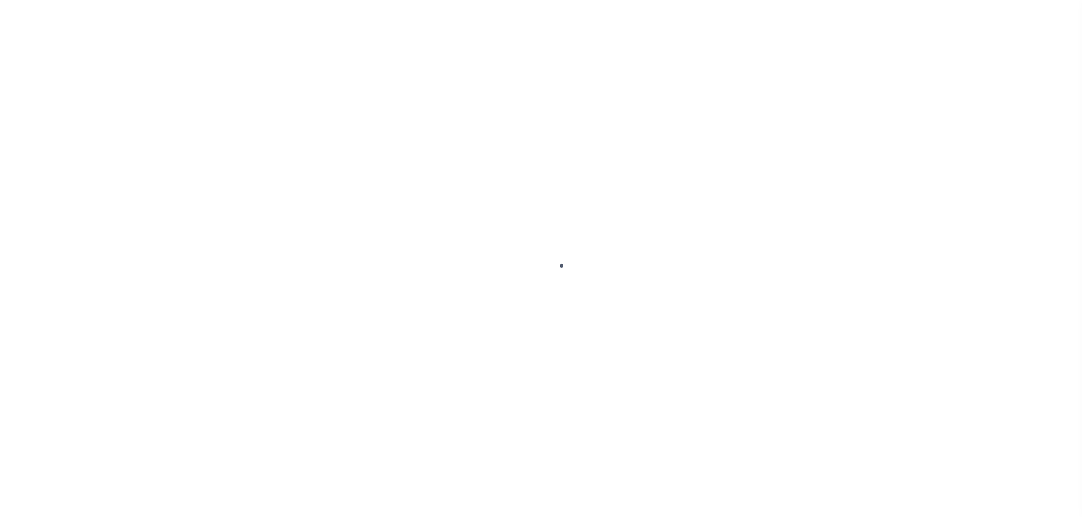
select select "NW2"
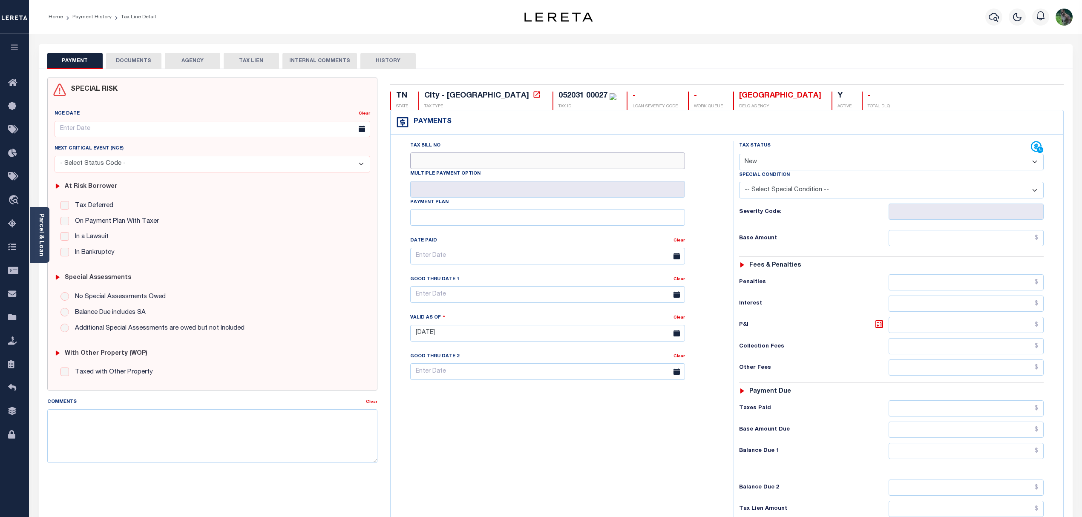
click at [511, 164] on input "Tax Bill No" at bounding box center [547, 160] width 275 height 17
type input "0074875"
click at [480, 300] on input "text" at bounding box center [547, 294] width 275 height 17
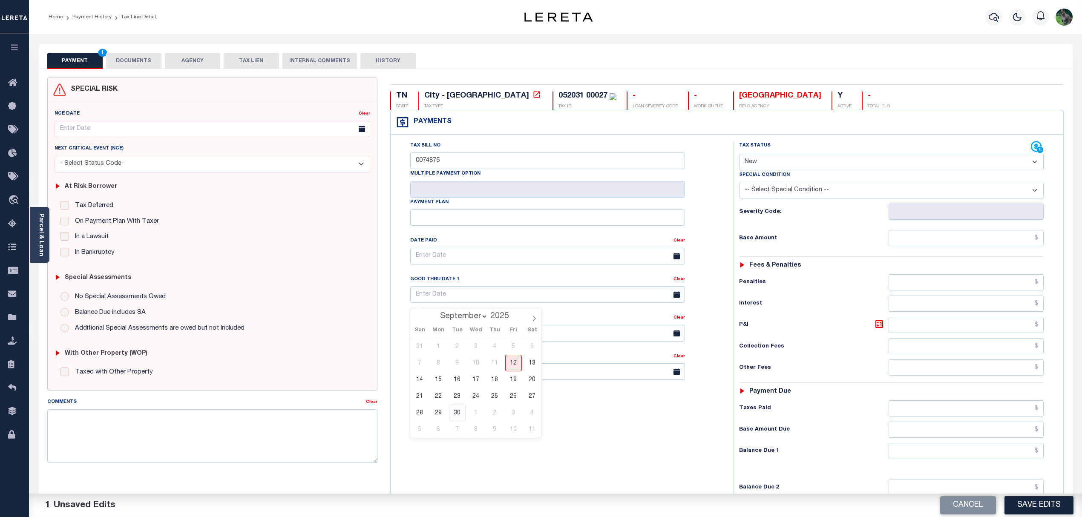
click at [459, 414] on span "30" at bounding box center [457, 413] width 17 height 17
type input "[DATE]"
click at [817, 168] on select "- Select Status Code - Open Due/Unpaid Paid Incomplete No Tax Due Internal Refu…" at bounding box center [891, 162] width 305 height 17
select select "DUE"
click at [739, 155] on select "- Select Status Code - Open Due/Unpaid Paid Incomplete No Tax Due Internal Refu…" at bounding box center [891, 162] width 305 height 17
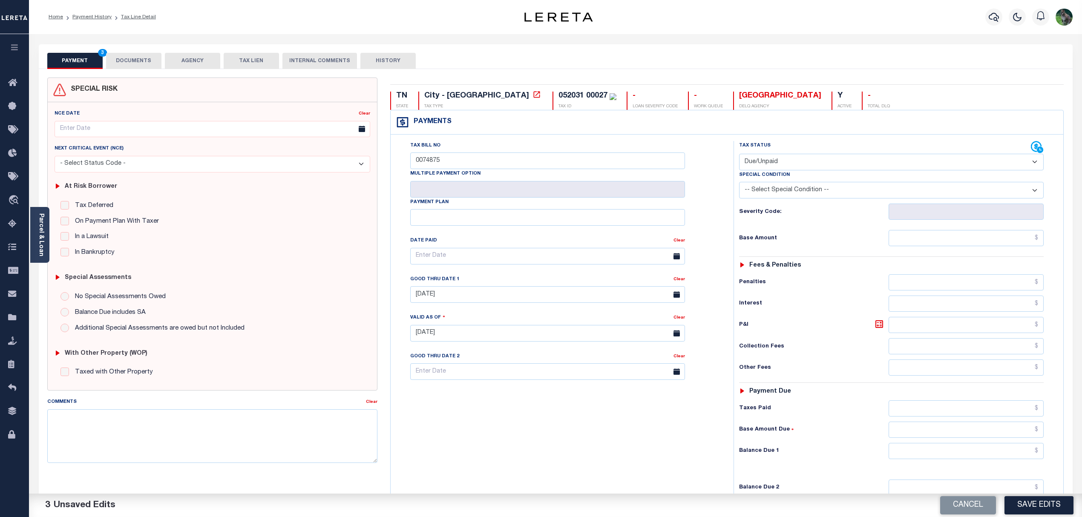
drag, startPoint x: 782, startPoint y: 205, endPoint x: 731, endPoint y: 194, distance: 52.7
click at [730, 194] on div "Tax Status Status" at bounding box center [894, 329] width 334 height 376
click at [949, 242] on input "text" at bounding box center [966, 238] width 155 height 16
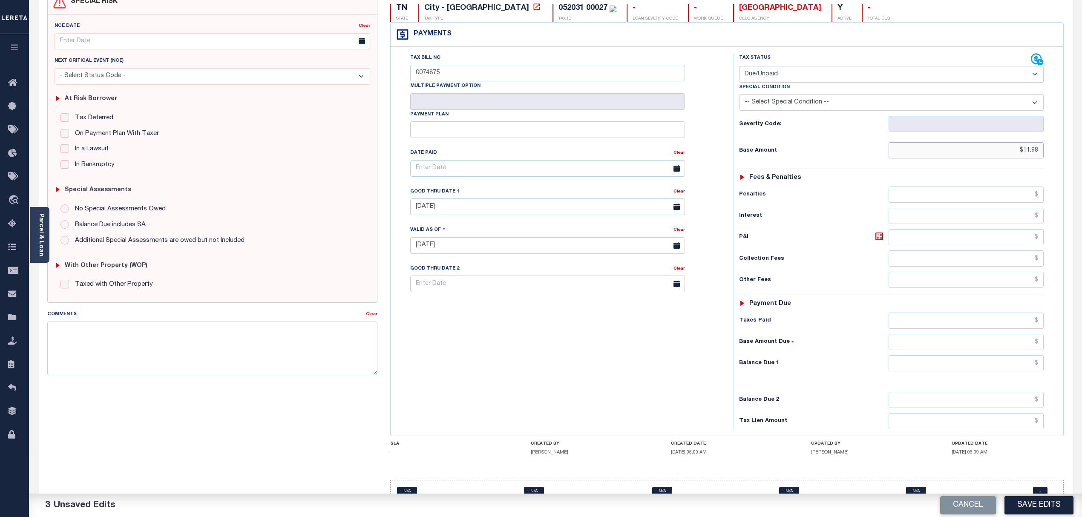
scroll to position [115, 0]
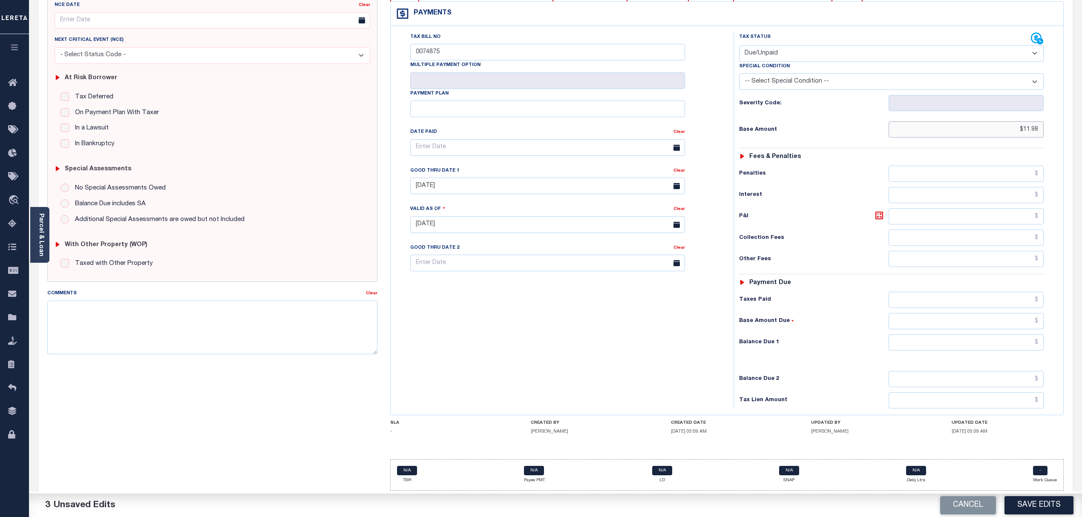
type input "$11.98"
click at [921, 343] on input "text" at bounding box center [966, 342] width 155 height 16
type input "$11.98"
click at [137, 326] on textarea "Comments" at bounding box center [212, 328] width 331 height 54
type textarea "F"
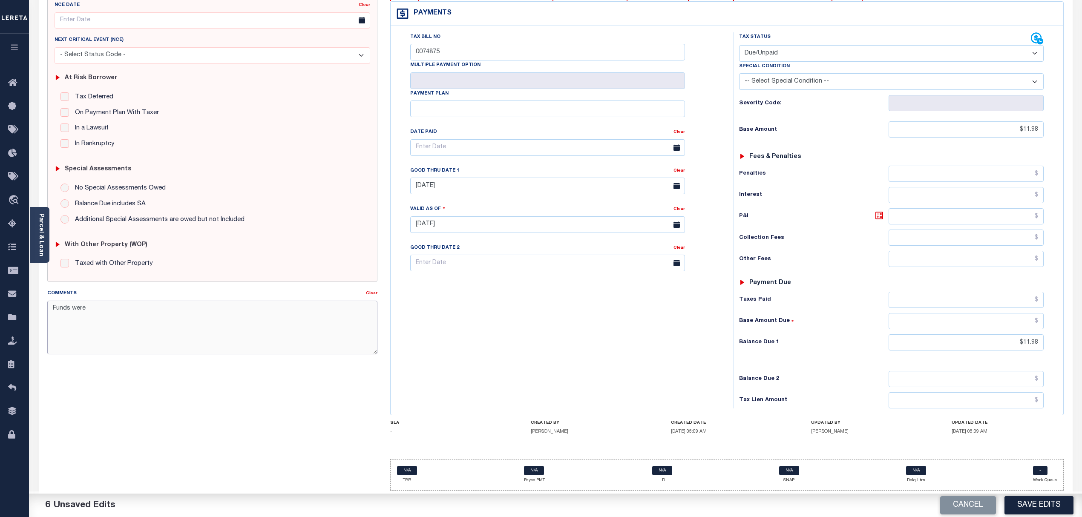
click at [72, 303] on textarea "Funds were" at bounding box center [212, 328] width 331 height 54
paste textarea "45867"
type textarea "Funds for LDID batch 45867 were not funded by scheduled funding date. Penalties…"
click at [531, 348] on div "Tax Bill No 0074875 Multiple Payment Option Payment Plan" at bounding box center [560, 220] width 334 height 376
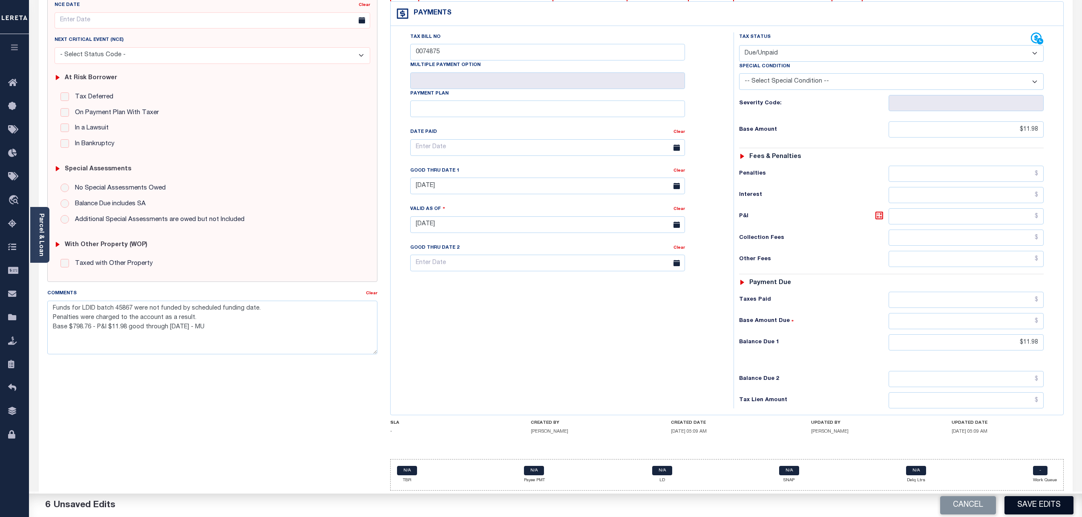
click at [1048, 505] on button "Save Edits" at bounding box center [1038, 505] width 69 height 18
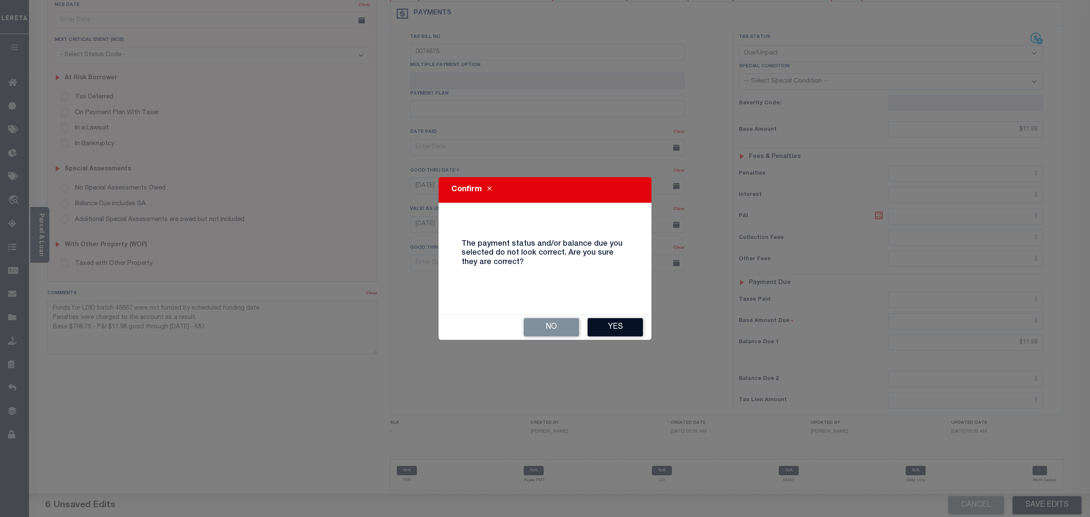
click at [623, 323] on button "Yes" at bounding box center [615, 327] width 55 height 18
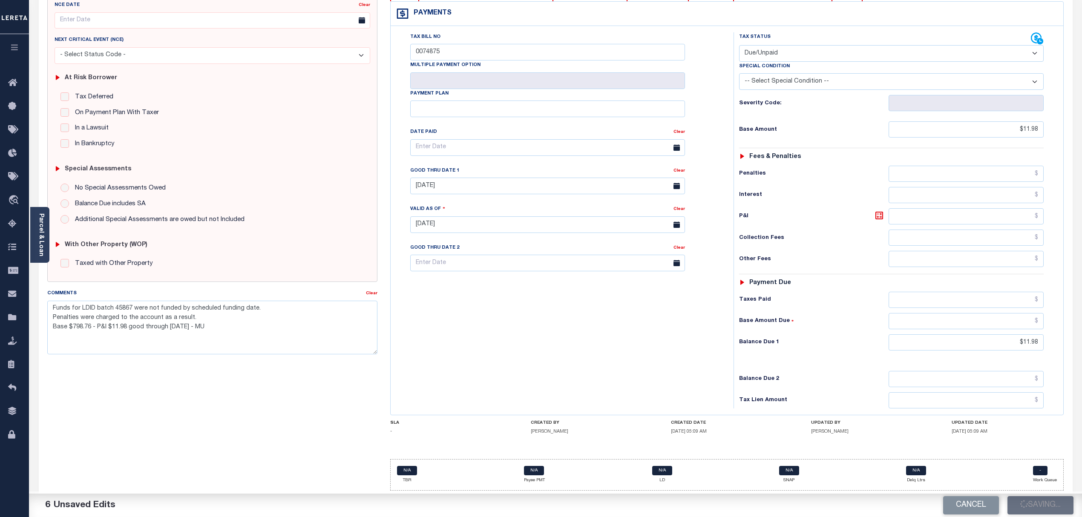
checkbox input "false"
type textarea "Funds for LDID batch 45867 were not funded by scheduled funding date. Penalties…"
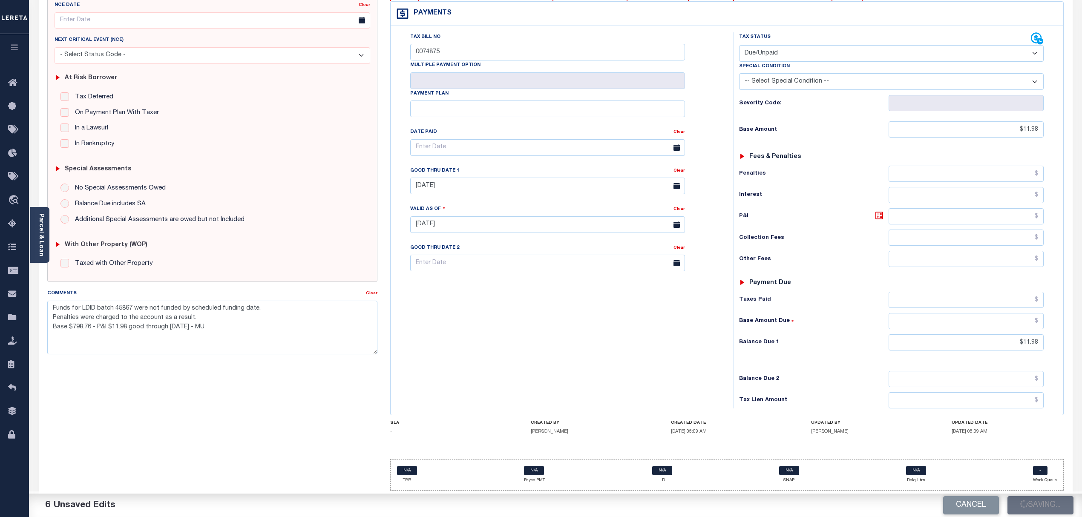
type input "$11.98"
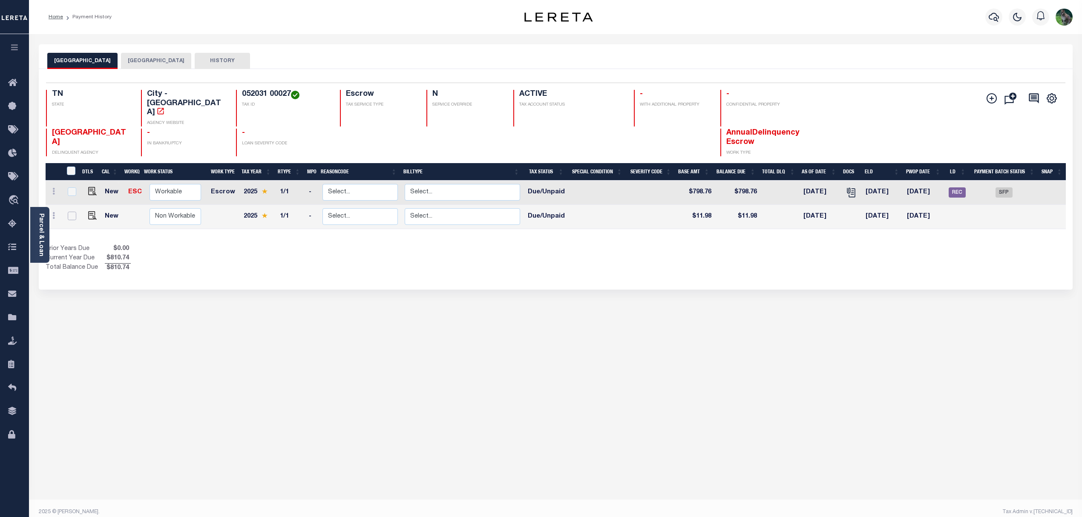
click at [75, 212] on input "checkbox" at bounding box center [72, 216] width 9 height 9
checkbox input "true"
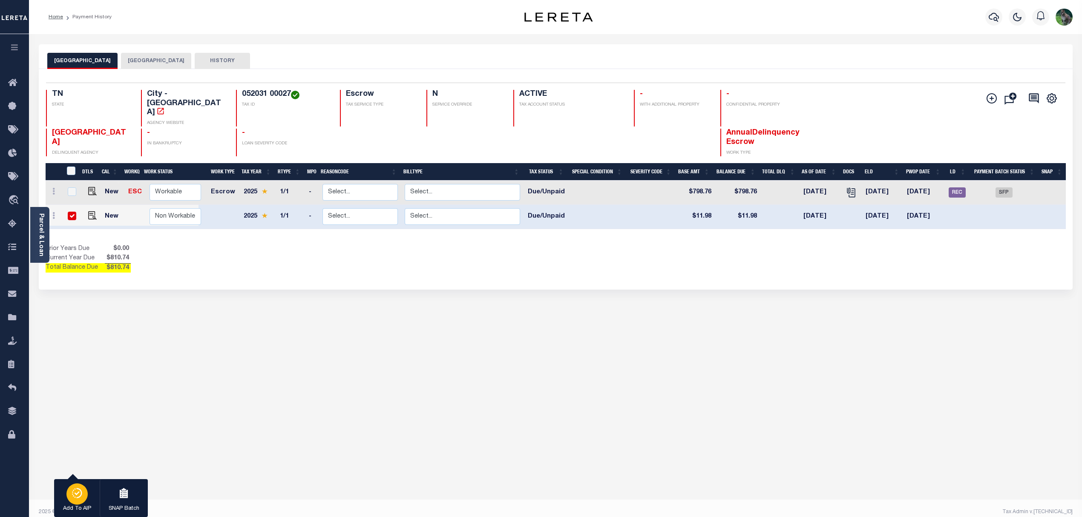
click at [78, 492] on icon "button" at bounding box center [77, 493] width 12 height 10
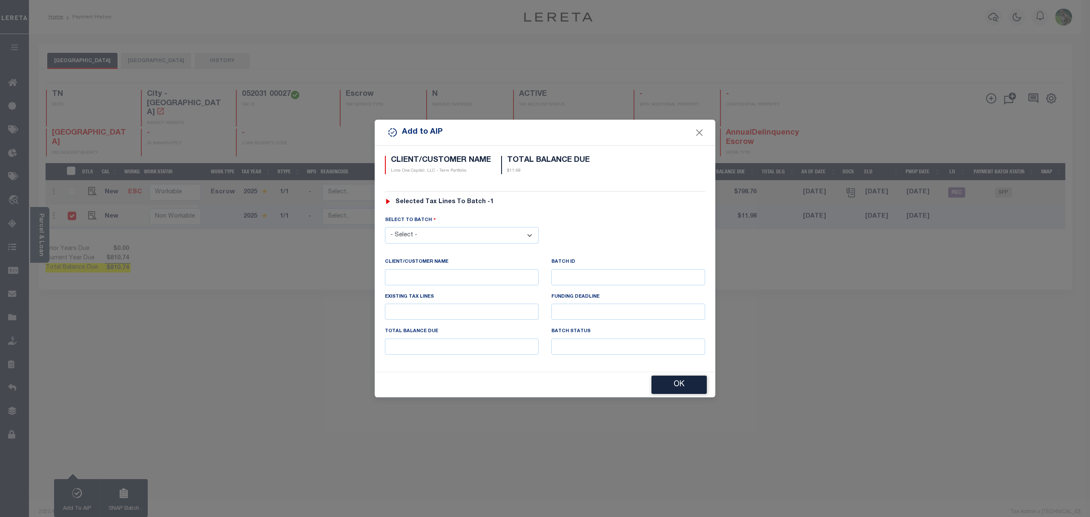
click at [469, 235] on select "- Select - 45186 45191 45195 45200 45202 45203 45206 45214 45215 45216 45218 45…" at bounding box center [462, 235] width 154 height 17
click at [385, 227] on select "- Select - 45186 45191 45195 45200 45202 45203 45206 45214 45215 45216 45218 45…" at bounding box center [462, 235] width 154 height 17
click at [494, 237] on select "- Select - 45186 45191 45195 45200 45202 45203 45206 45214 45215 45216 45218 45…" at bounding box center [462, 235] width 154 height 17
click at [385, 227] on select "- Select - 45186 45191 45195 45200 45202 45203 45206 45214 45215 45216 45218 45…" at bounding box center [462, 235] width 154 height 17
click at [708, 131] on div "Add to AIP" at bounding box center [545, 132] width 341 height 26
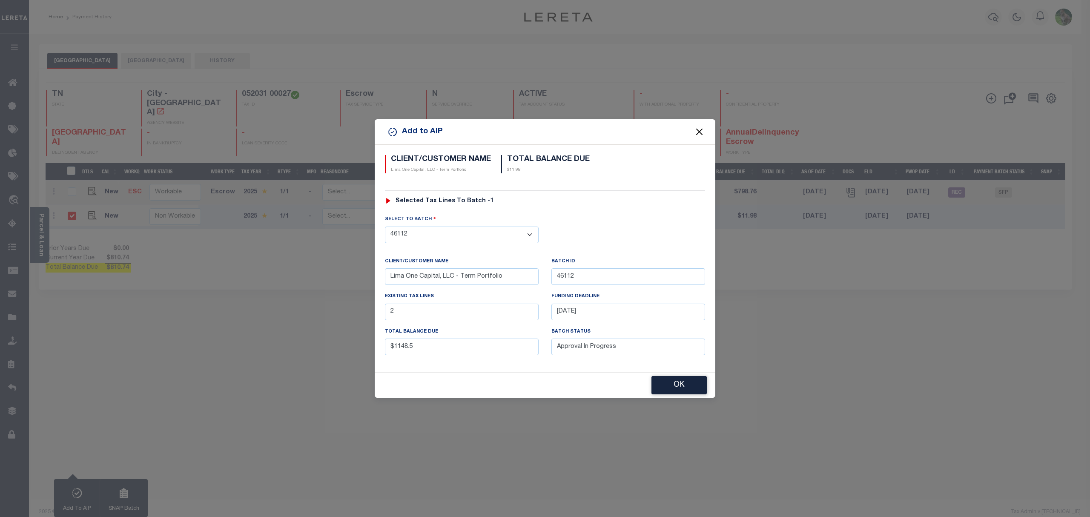
click at [701, 132] on button "Close" at bounding box center [699, 132] width 11 height 11
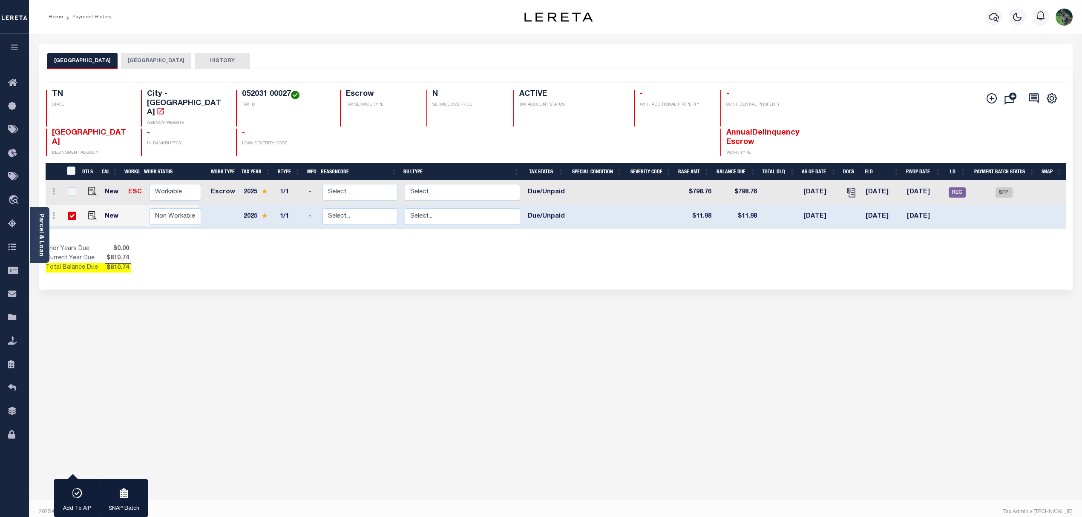
click at [251, 96] on h4 "052031 00027" at bounding box center [285, 94] width 87 height 9
drag, startPoint x: 251, startPoint y: 96, endPoint x: 270, endPoint y: 94, distance: 18.8
click at [270, 94] on h4 "052031 00027" at bounding box center [285, 94] width 87 height 9
copy h4 "052031 00027"
click at [71, 487] on div "button" at bounding box center [76, 493] width 21 height 21
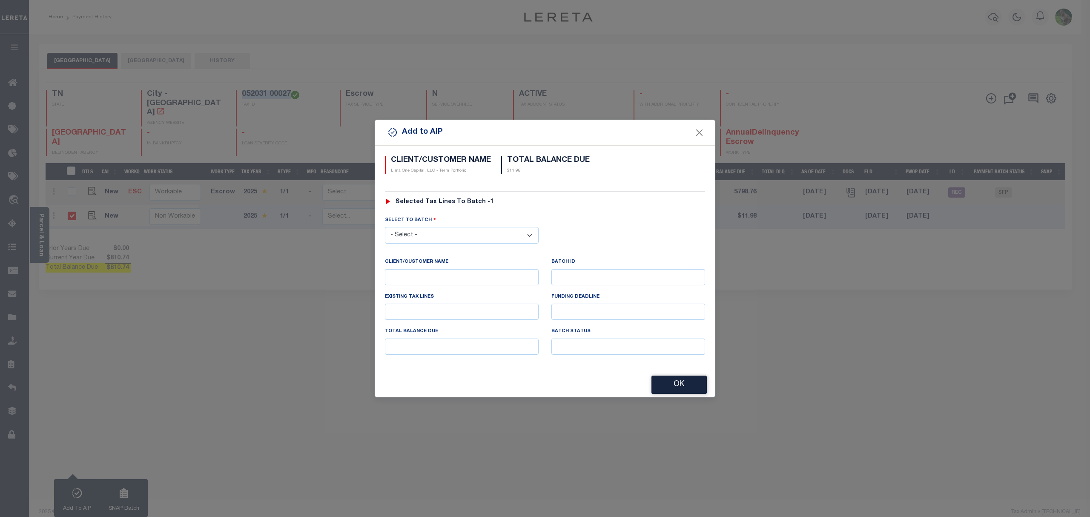
click at [503, 241] on select "- Select - 45186 45191 45195 45200 45202 45203 45206 45214 45215 45216 45218 45…" at bounding box center [462, 235] width 154 height 17
click at [457, 229] on select "- Select - 45186 45191 45195 45200 45202 45203 45206 45214 45215 45216 45218 45…" at bounding box center [462, 235] width 154 height 17
select select "46121"
click at [385, 227] on select "- Select - 45186 45191 45195 45200 45202 45203 45206 45214 45215 45216 45218 45…" at bounding box center [462, 235] width 154 height 17
click at [685, 385] on button "OK" at bounding box center [679, 385] width 55 height 18
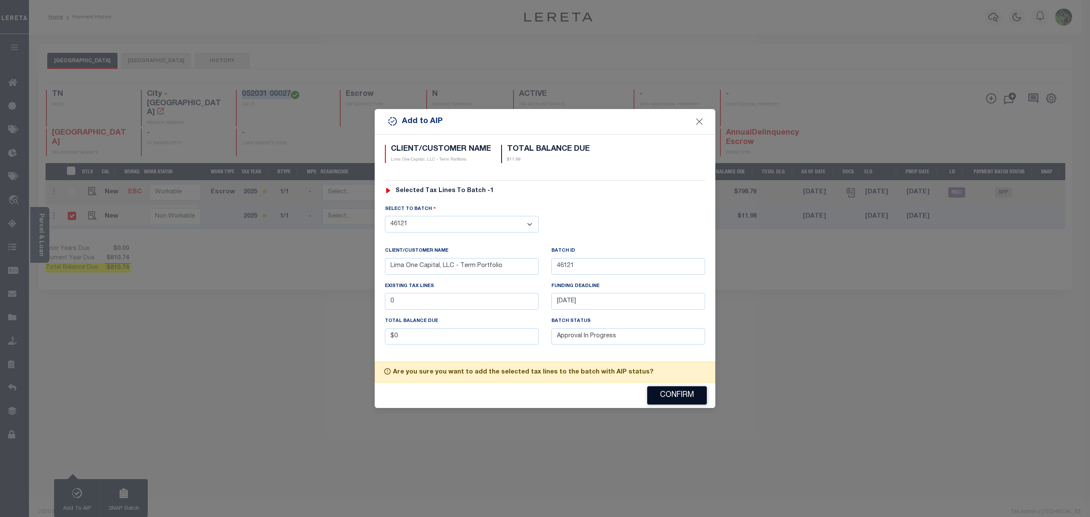
click at [682, 394] on button "Confirm" at bounding box center [677, 395] width 60 height 18
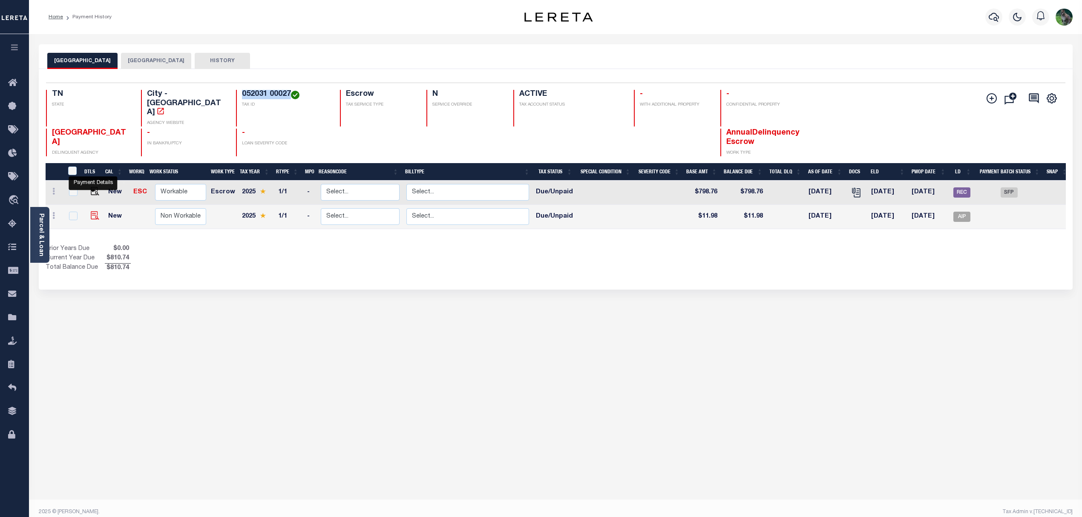
click at [91, 211] on img at bounding box center [95, 215] width 9 height 9
checkbox input "true"
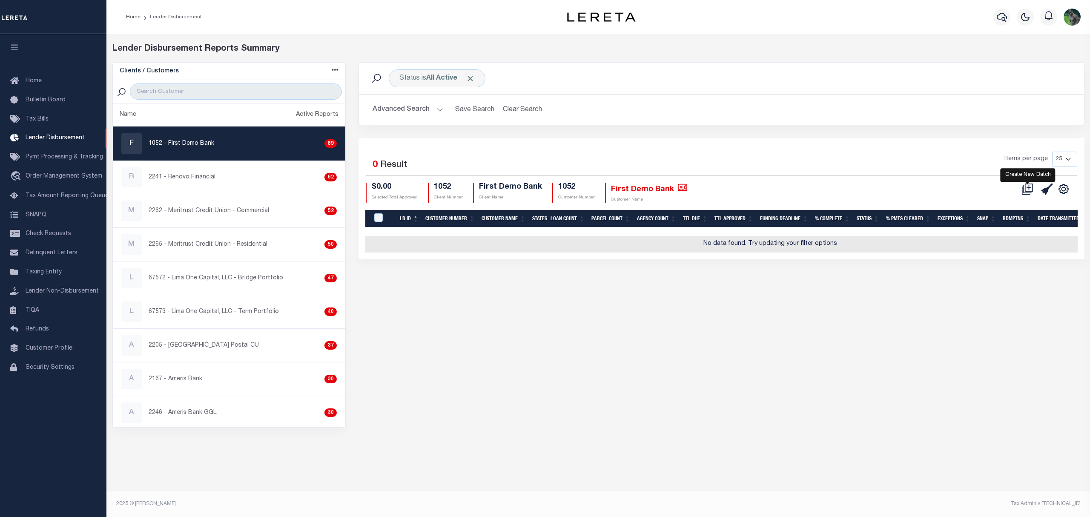
click at [1031, 188] on icon at bounding box center [1028, 189] width 12 height 12
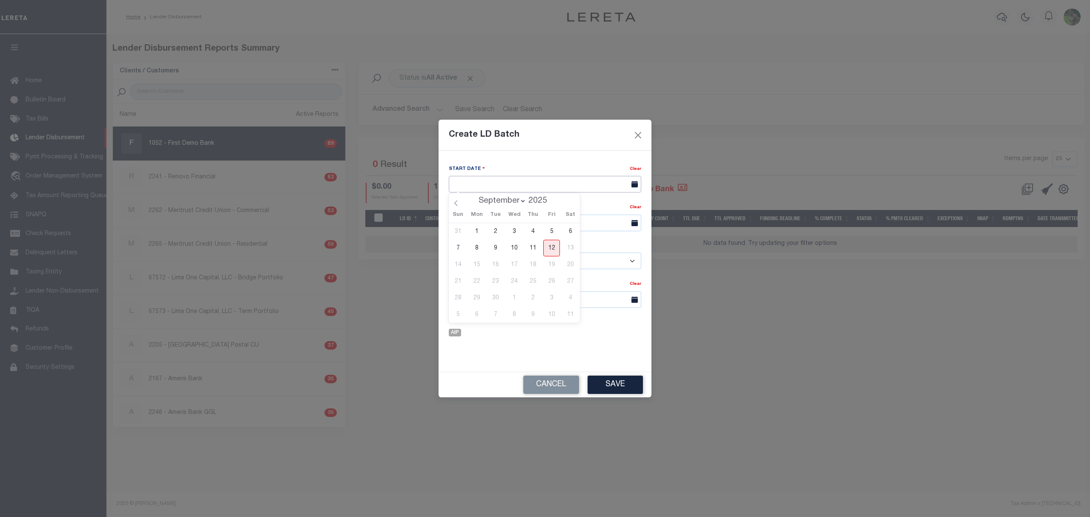
click at [517, 188] on input "text" at bounding box center [545, 184] width 193 height 17
click at [551, 252] on span "12" at bounding box center [552, 248] width 17 height 17
type input "[DATE]"
click at [537, 219] on input "text" at bounding box center [545, 223] width 193 height 17
click at [552, 304] on span "19" at bounding box center [552, 304] width 17 height 17
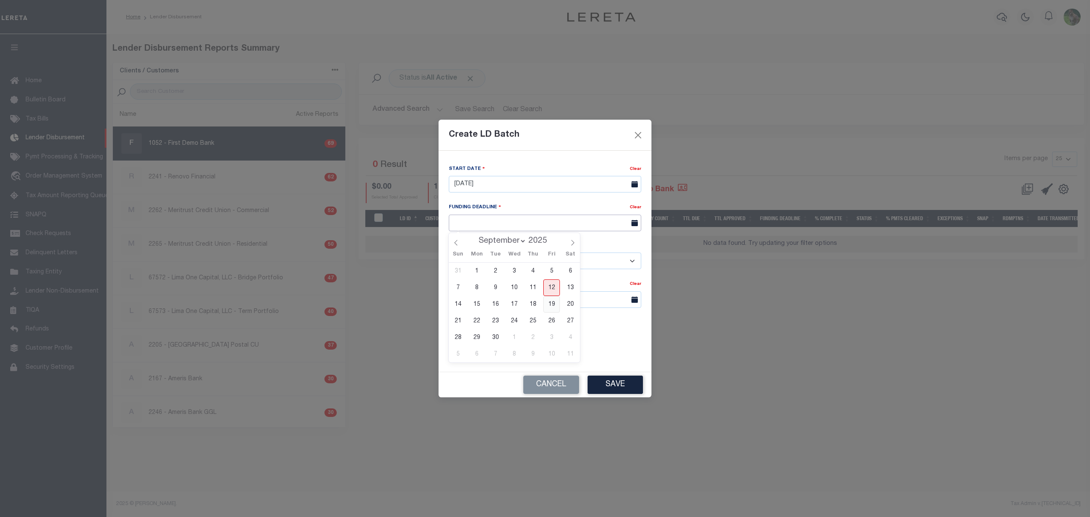
type input "[DATE]"
click at [524, 227] on input "[DATE]" at bounding box center [545, 223] width 193 height 17
click at [555, 309] on span "19" at bounding box center [552, 304] width 17 height 17
click at [514, 261] on select "- Select Customer - Accumatch - Refunds All In Credit Union Amarillo National B…" at bounding box center [545, 261] width 193 height 17
select select "2284"
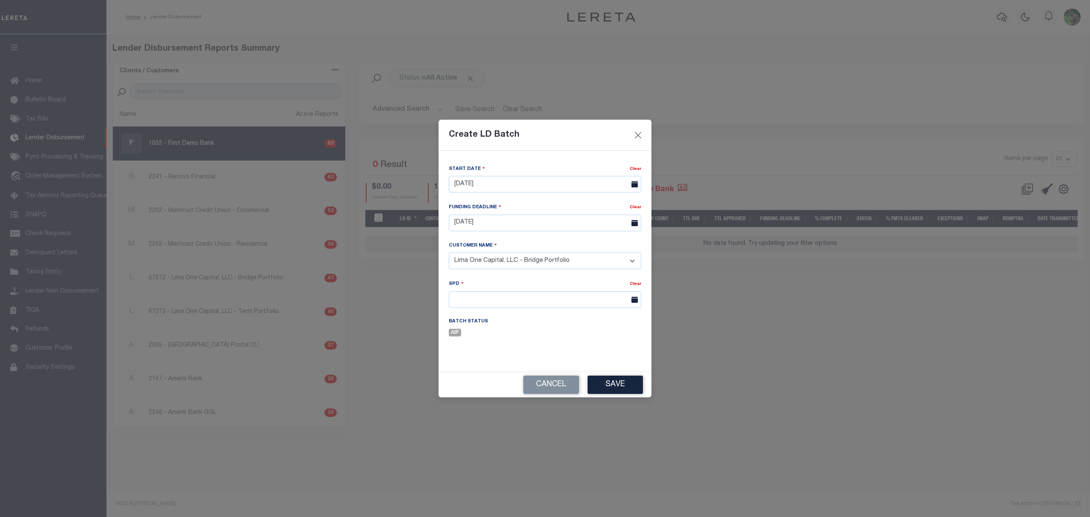
click at [449, 253] on select "- Select Customer - Accumatch - Refunds All In Credit Union Amarillo National B…" at bounding box center [545, 261] width 193 height 17
click at [504, 314] on div "SPD Clear" at bounding box center [545, 298] width 205 height 38
click at [512, 307] on body "Home Lender Disbursement Profile Sign out" at bounding box center [545, 250] width 1090 height 500
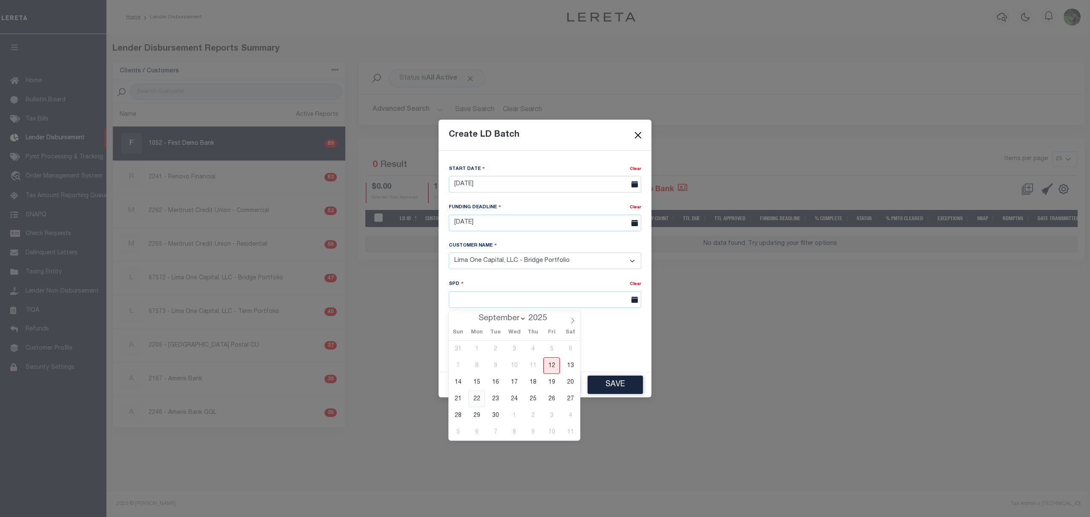
click at [474, 398] on span "22" at bounding box center [477, 399] width 17 height 17
type input "09/22/2025"
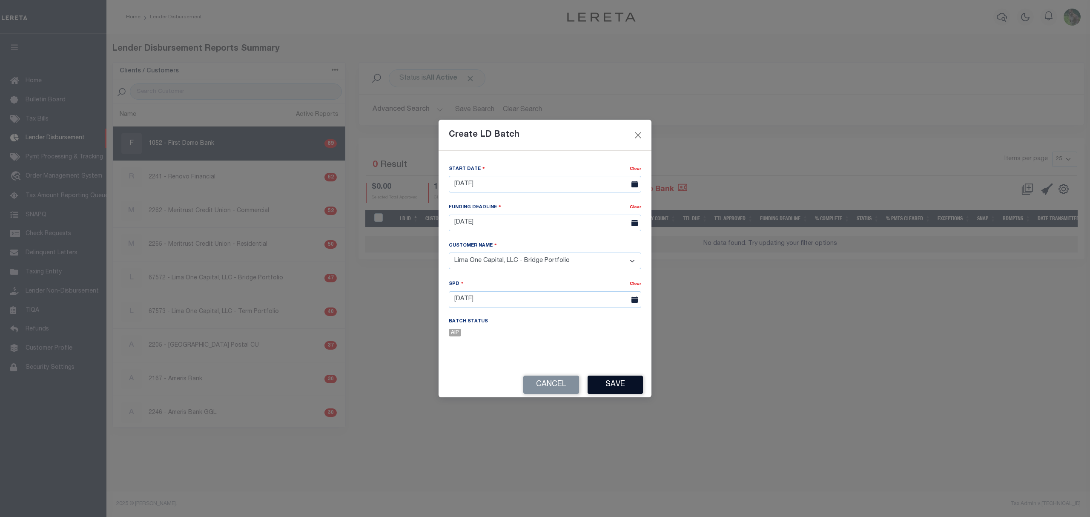
click at [622, 381] on button "Save" at bounding box center [615, 385] width 55 height 18
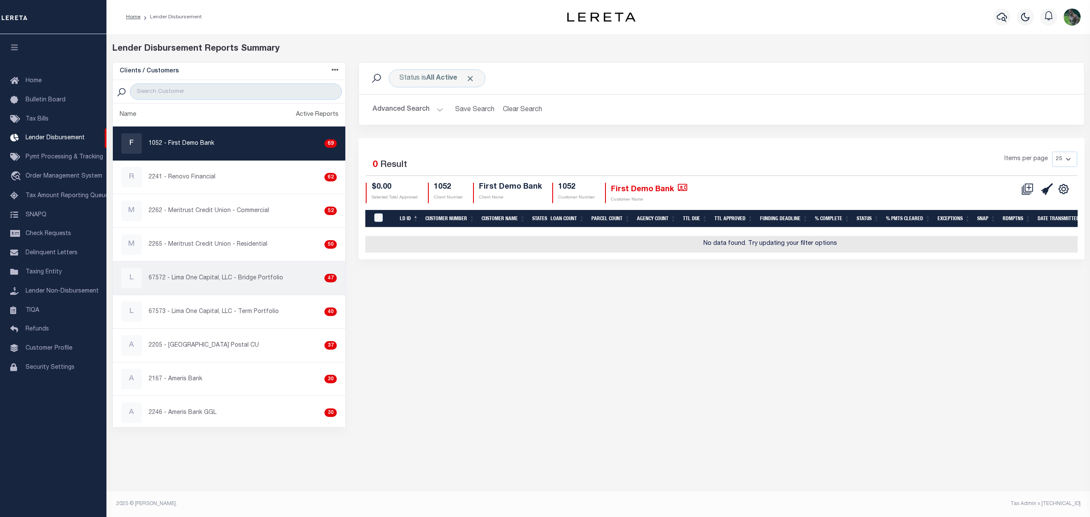
click at [256, 276] on p "67572 - Lima One Capital, LLC - Bridge Portfolio" at bounding box center [216, 278] width 135 height 9
checkbox input "true"
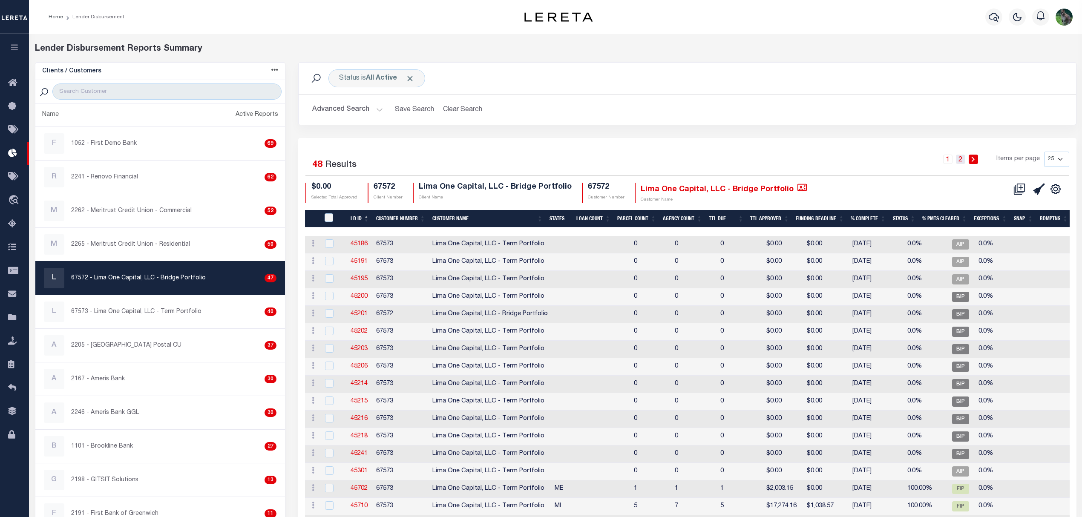
click at [960, 159] on link "2" at bounding box center [960, 159] width 9 height 9
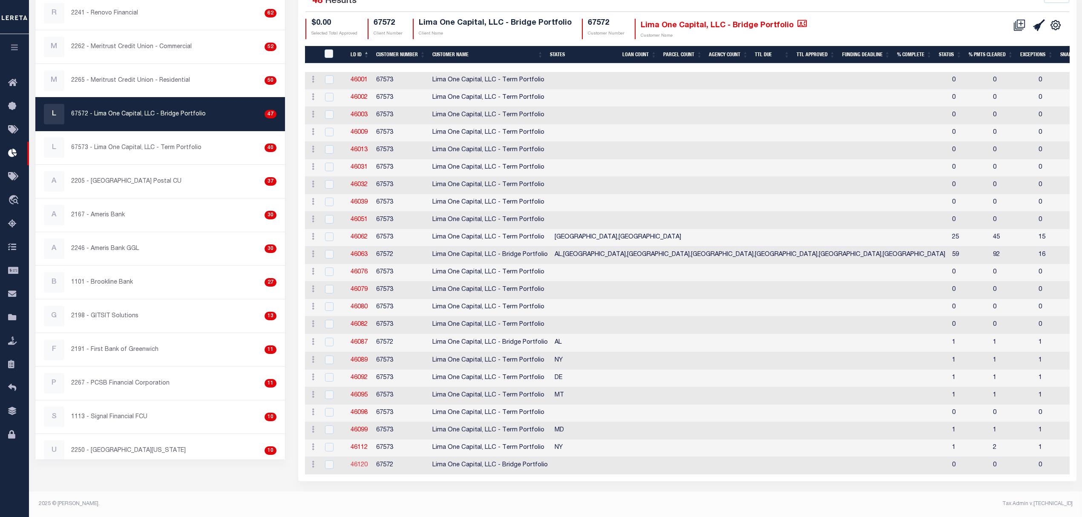
click at [363, 462] on link "46120" at bounding box center [359, 465] width 17 height 6
checkbox input "true"
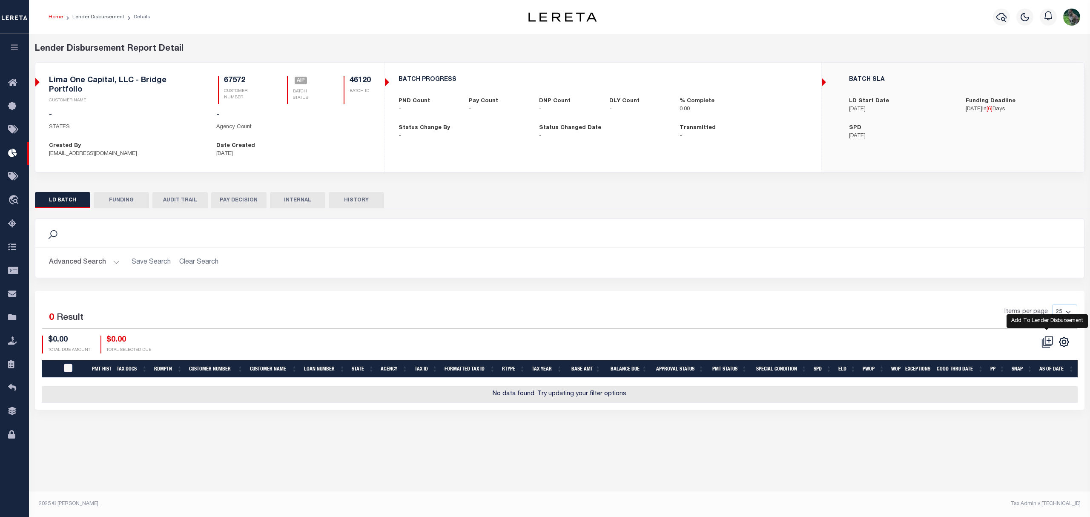
click at [1045, 336] on icon at bounding box center [1049, 340] width 8 height 8
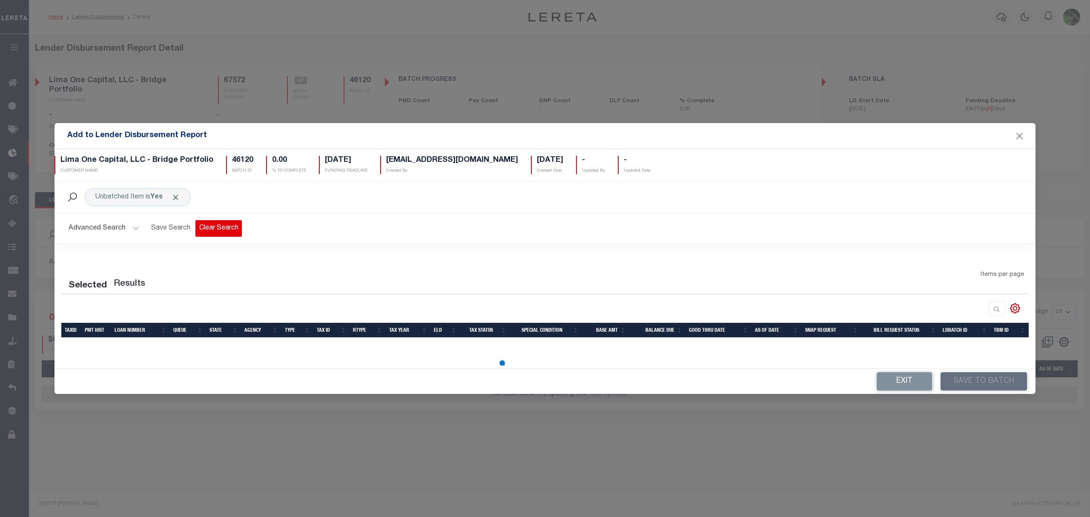
click at [211, 222] on button "Clear Search" at bounding box center [219, 228] width 46 height 17
click at [109, 229] on button "Advanced Search" at bounding box center [104, 228] width 71 height 17
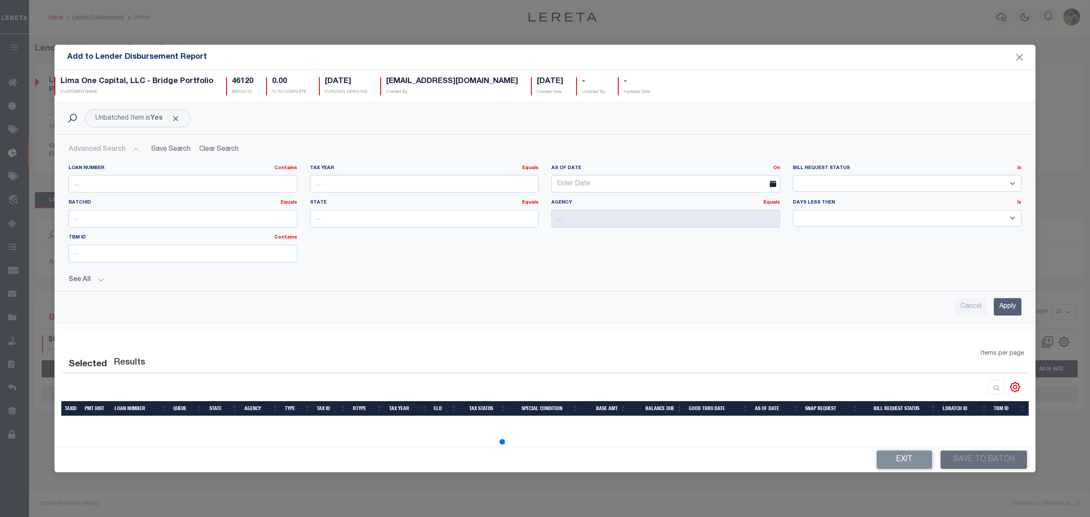
click at [88, 282] on button "See All" at bounding box center [545, 280] width 953 height 8
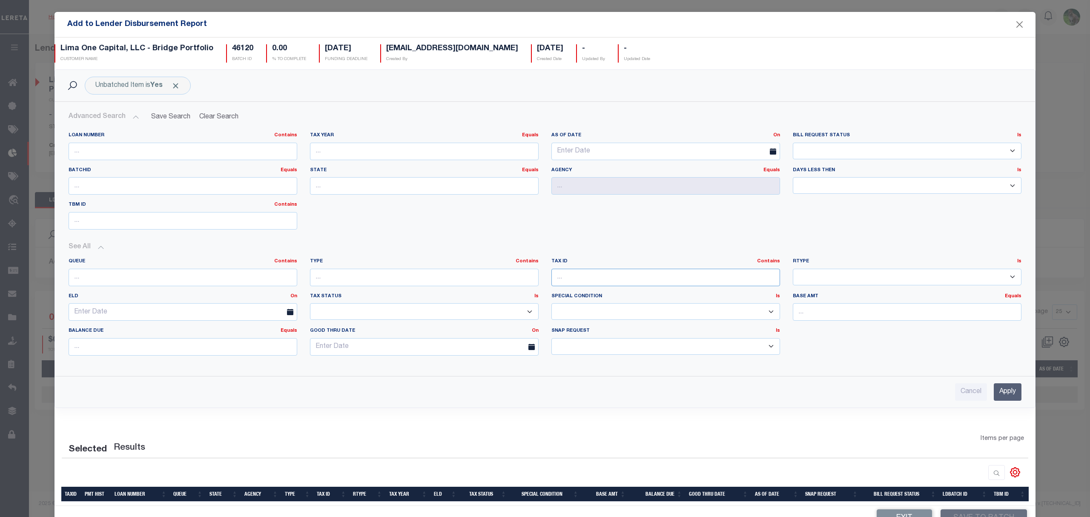
click at [566, 276] on input "text" at bounding box center [666, 277] width 229 height 17
paste input "052031 00027"
type input "052031 00027"
click at [1002, 391] on input "Apply" at bounding box center [1008, 391] width 28 height 17
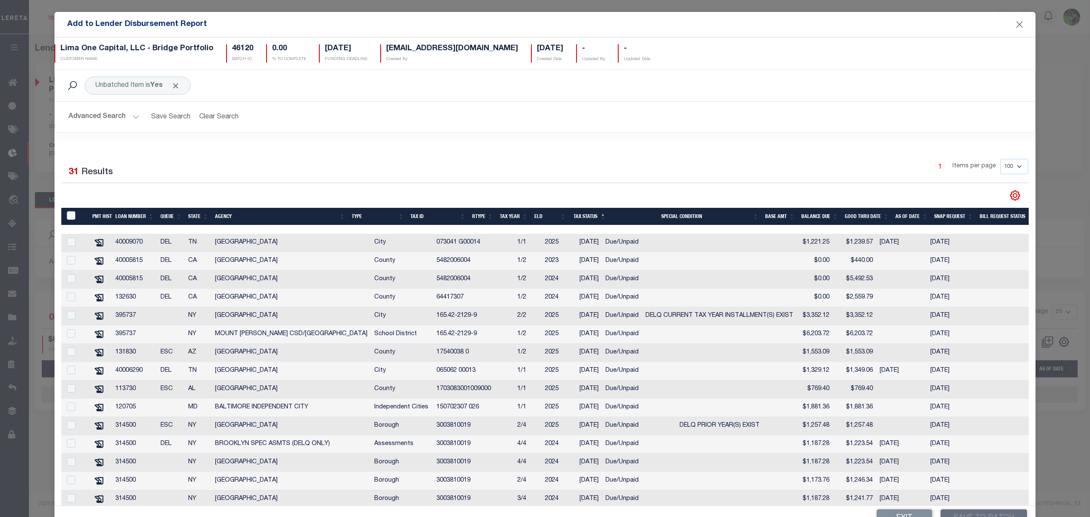
click at [99, 116] on button "Advanced Search" at bounding box center [104, 117] width 71 height 17
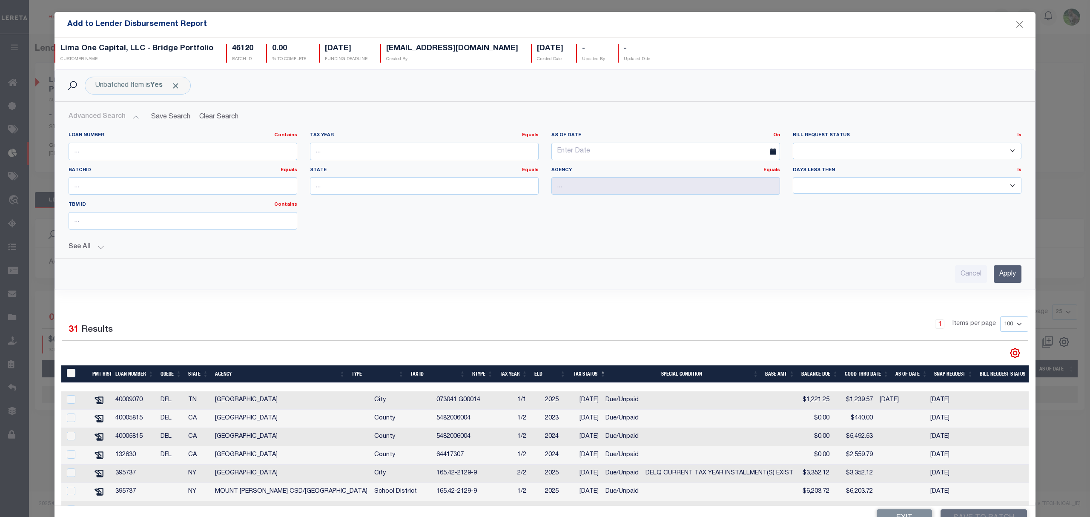
click at [87, 251] on button "See All" at bounding box center [545, 247] width 953 height 8
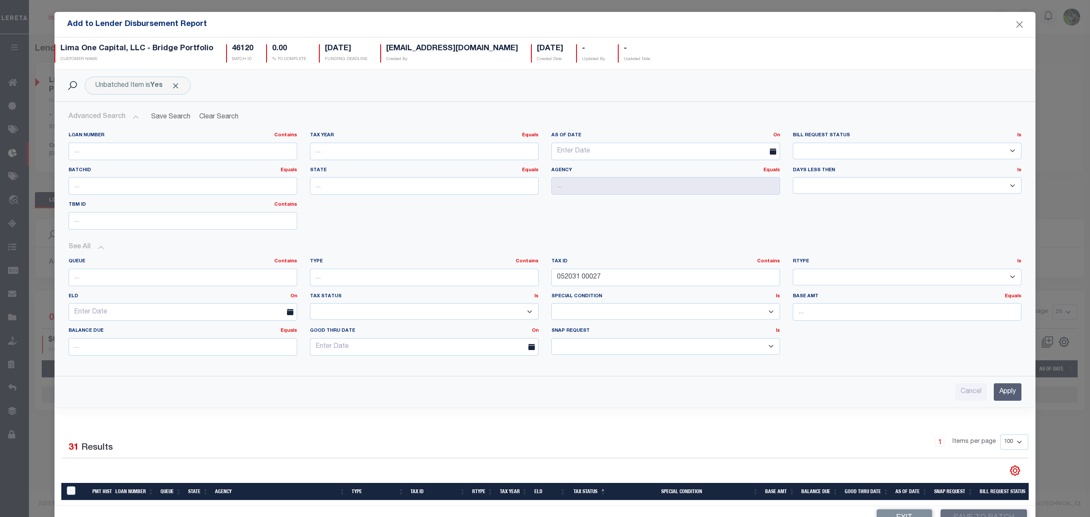
click at [994, 392] on input "Apply" at bounding box center [1008, 391] width 28 height 17
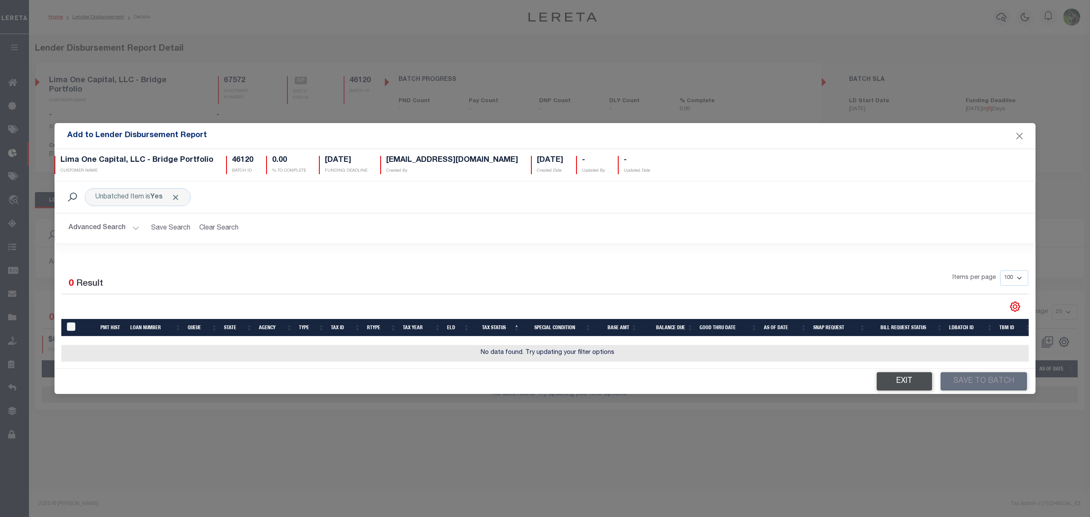
click at [906, 381] on button "Exit" at bounding box center [904, 381] width 55 height 18
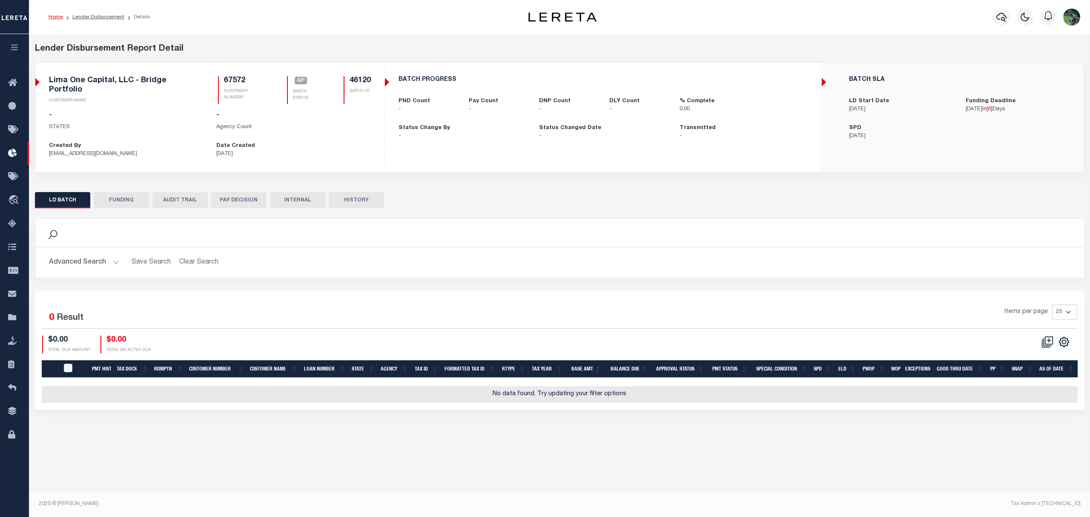
click at [234, 151] on p "[DATE]" at bounding box center [293, 154] width 155 height 9
checkbox input "true"
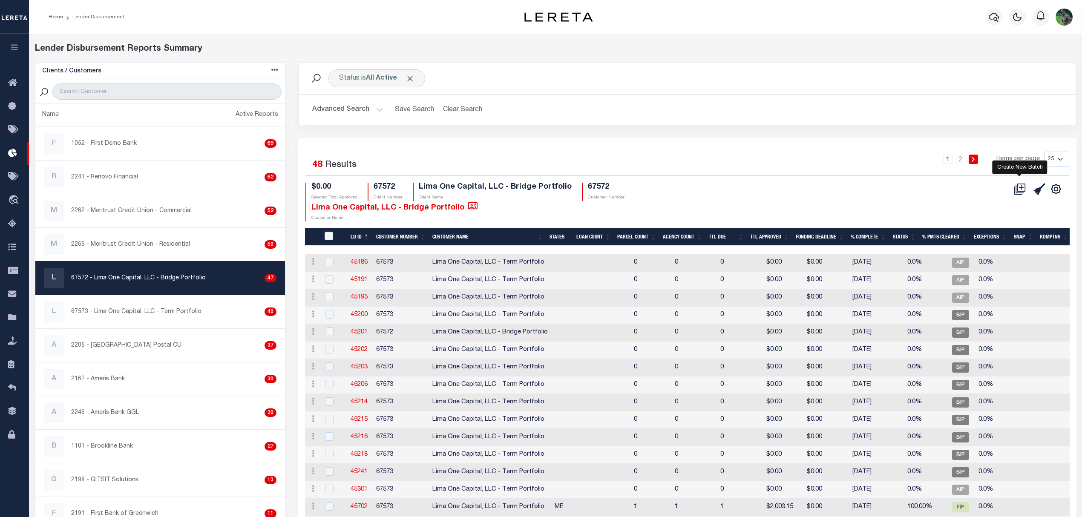
click at [1019, 192] on icon "" at bounding box center [1020, 189] width 12 height 12
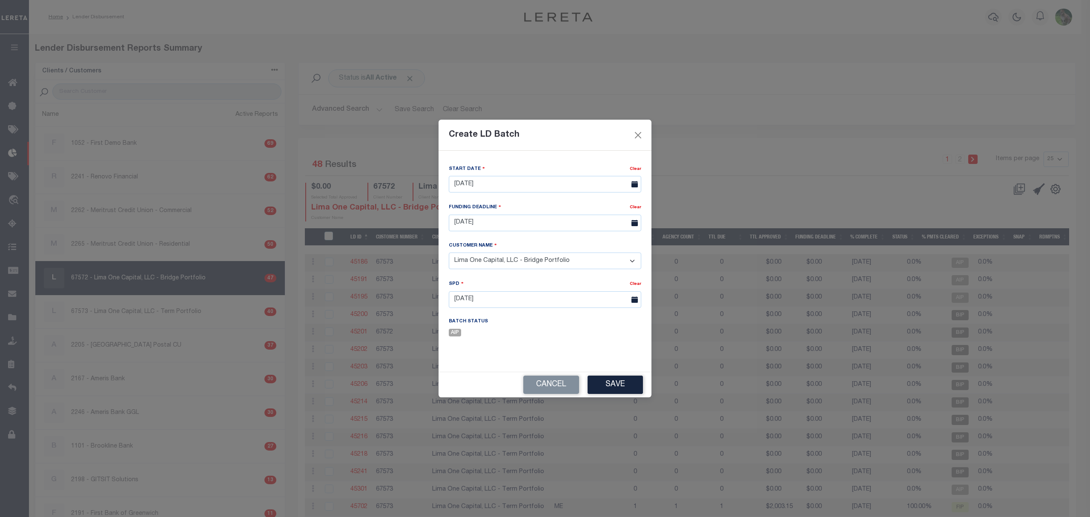
click at [551, 262] on select "- Select Customer - Accumatch - Refunds All In Credit Union Amarillo National B…" at bounding box center [545, 261] width 193 height 17
select select "2283"
click at [449, 253] on select "- Select Customer - Accumatch - Refunds All In Credit Union Amarillo National B…" at bounding box center [545, 261] width 193 height 17
click at [614, 382] on button "Save" at bounding box center [615, 385] width 55 height 18
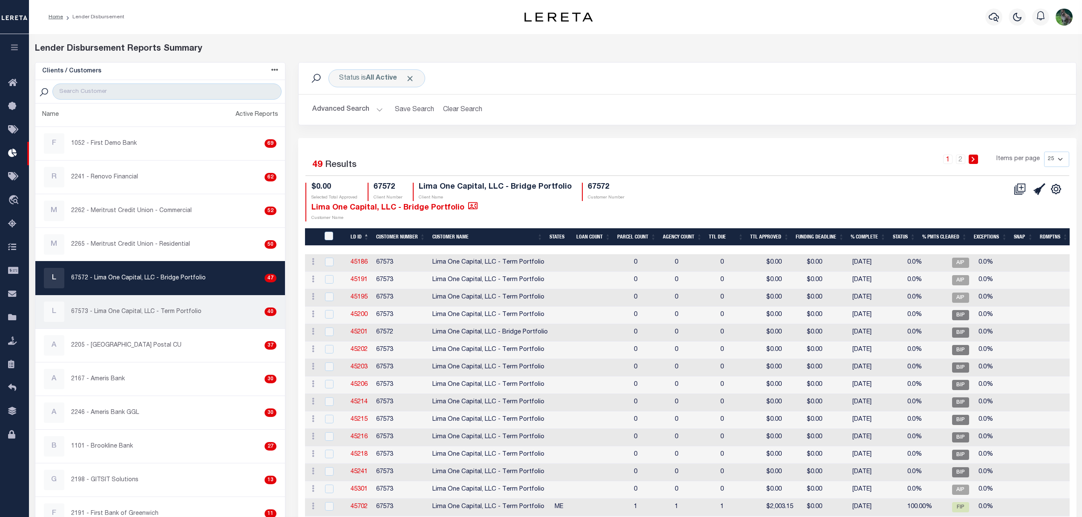
click at [178, 319] on div "L 67573 - Lima One Capital, LLC - Term Portfolio 40" at bounding box center [160, 312] width 233 height 20
checkbox input "true"
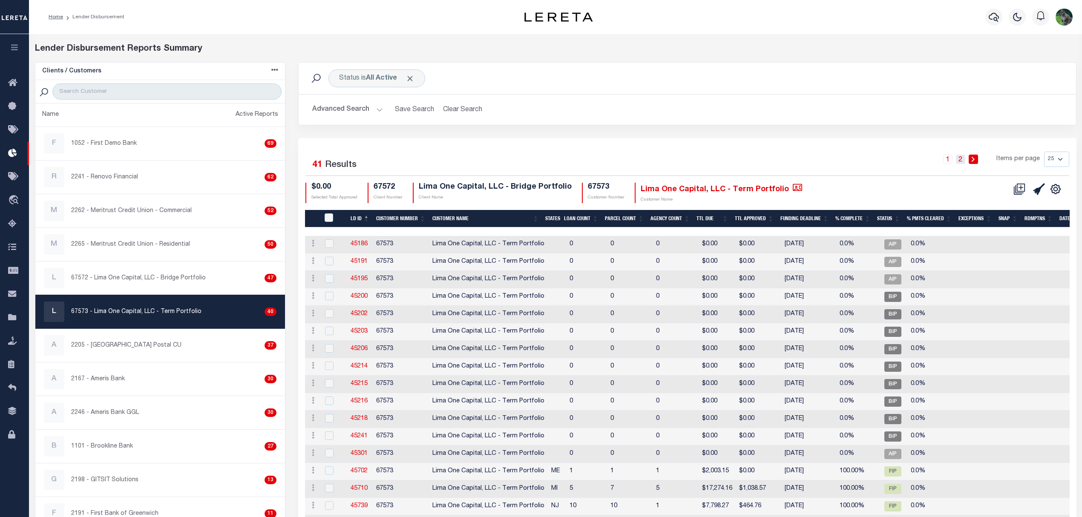
click at [963, 161] on link "2" at bounding box center [960, 159] width 9 height 9
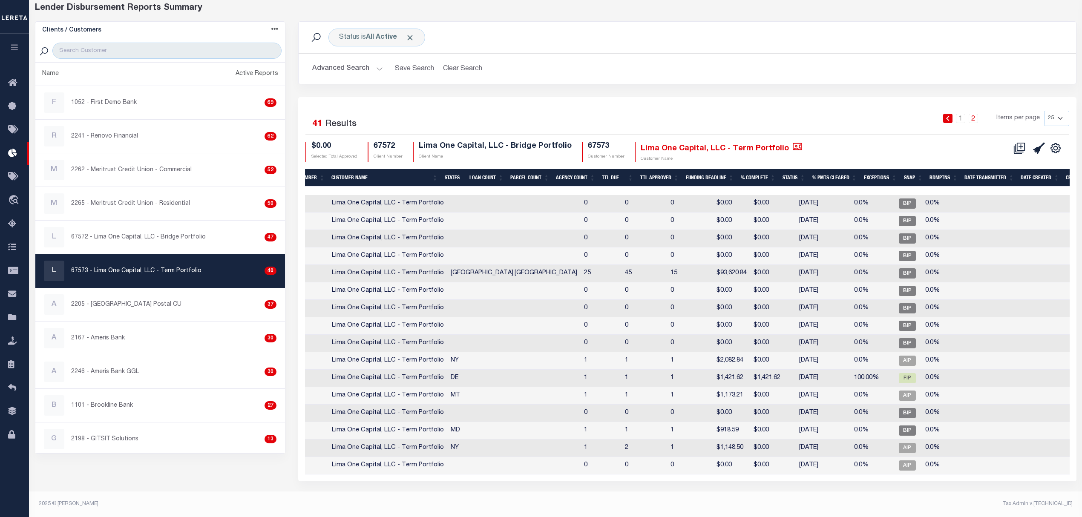
scroll to position [0, 69]
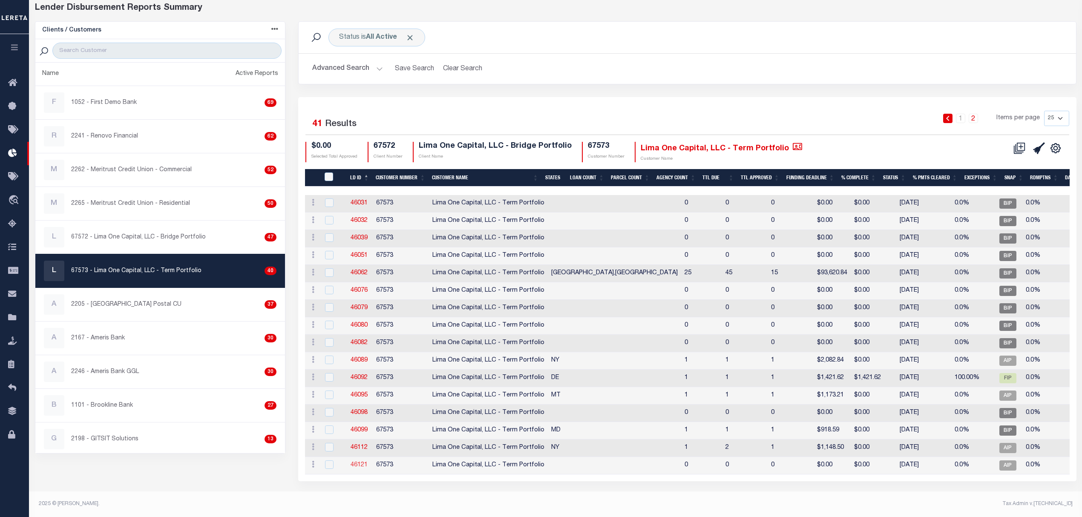
click at [359, 462] on link "46121" at bounding box center [359, 465] width 17 height 6
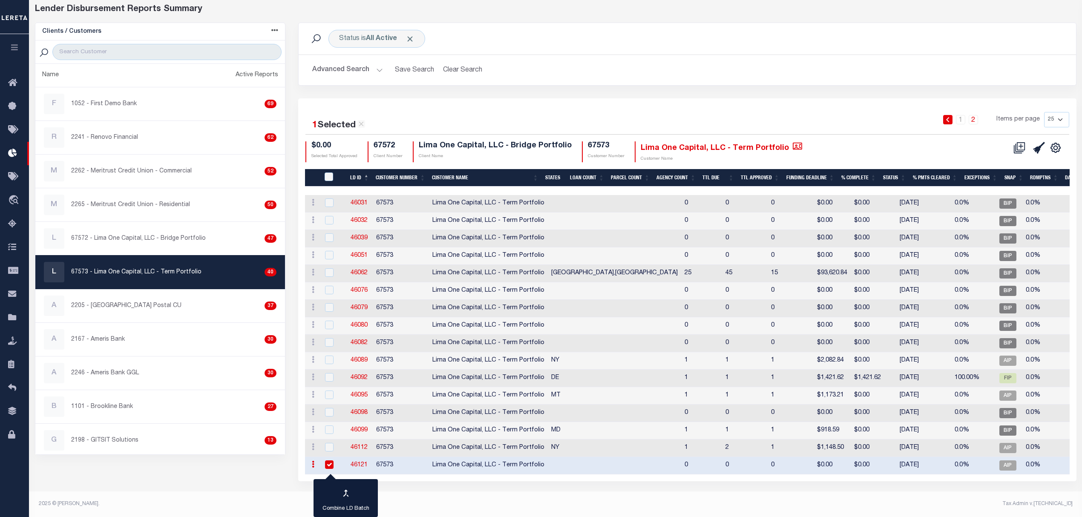
checkbox input "true"
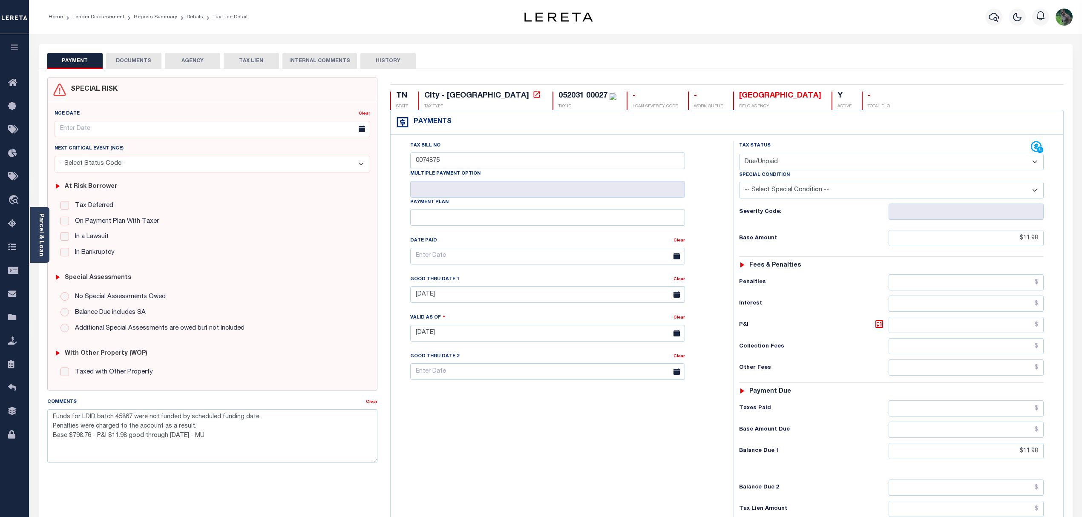
select select "DUE"
click at [660, 147] on div "Tax Bill No 0074875" at bounding box center [547, 155] width 275 height 28
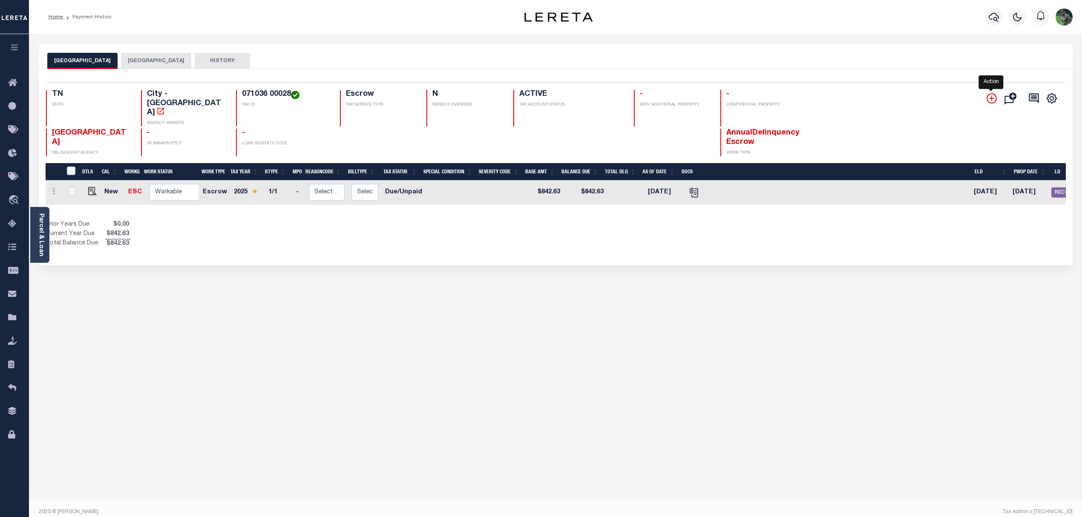
click at [989, 99] on icon "" at bounding box center [991, 98] width 10 height 10
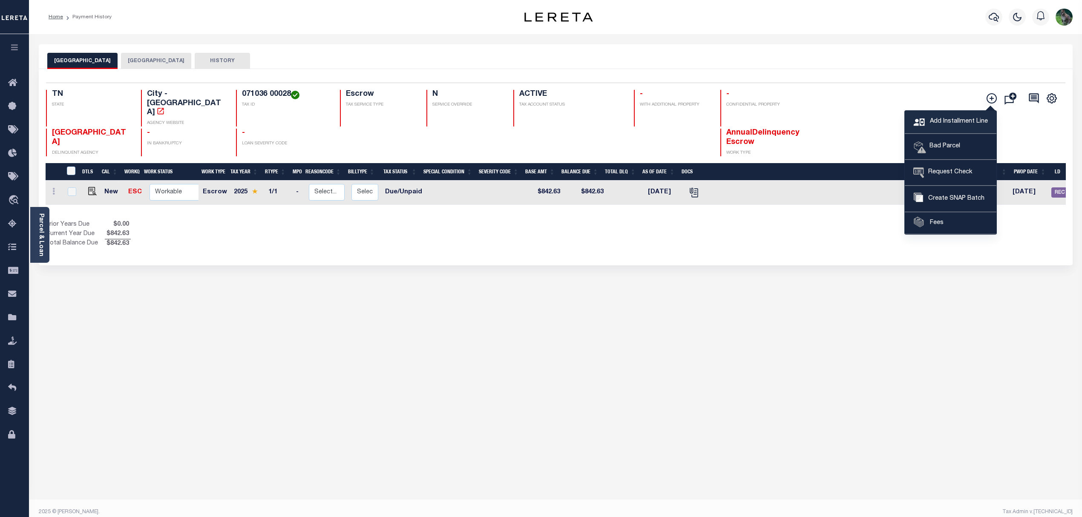
click at [949, 120] on span "Add Installment Line" at bounding box center [958, 121] width 60 height 9
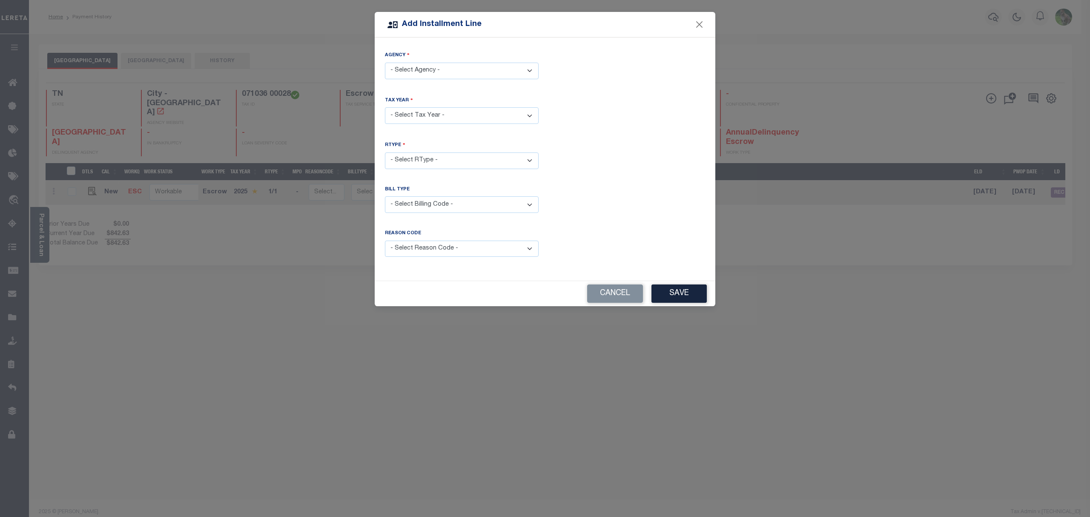
click at [464, 66] on select "- Select Agency - [GEOGRAPHIC_DATA] - City [GEOGRAPHIC_DATA] - County" at bounding box center [462, 71] width 154 height 17
select select "4715704005"
click at [385, 63] on select "- Select Agency - MEMPHIS CITY - City SHELBY COUNTY - County" at bounding box center [462, 71] width 154 height 17
click at [460, 123] on select "- Select Year - 2005 2006 2007 2008 2009 2010 2011 2012 2013 2014 2015 2016 201…" at bounding box center [462, 115] width 154 height 17
select select "2025"
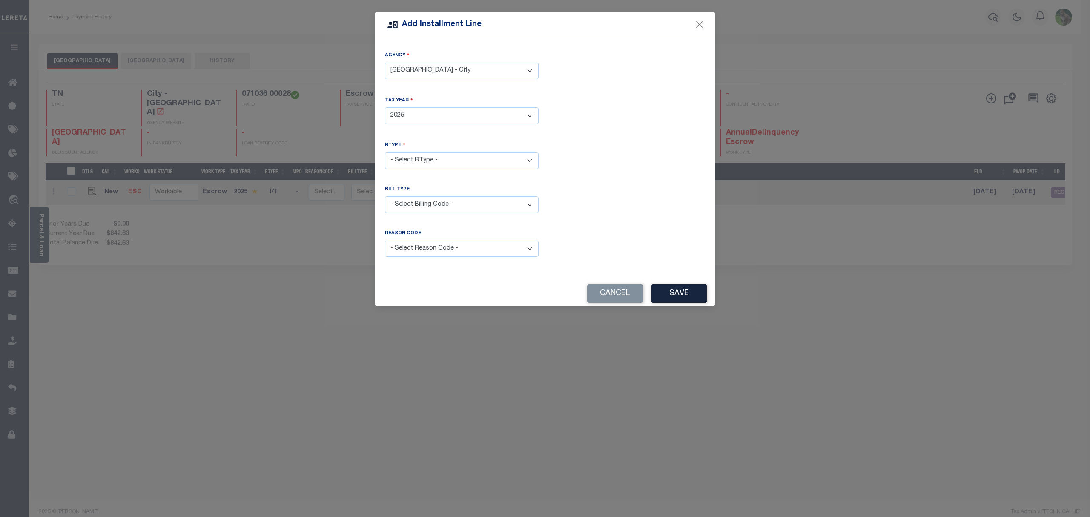
click at [385, 107] on select "- Select Year - 2005 2006 2007 2008 2009 2010 2011 2012 2013 2014 2015 2016 201…" at bounding box center [462, 115] width 154 height 17
click at [454, 152] on select "- Select RType - 1/1" at bounding box center [462, 160] width 154 height 17
select select "0"
click at [385, 152] on select "- Select RType - 1/1" at bounding box center [462, 160] width 154 height 17
click at [458, 216] on div "Bill Type - Select Billing Code - Regular Delinquent Supplemental Corrected/Adj…" at bounding box center [462, 204] width 167 height 37
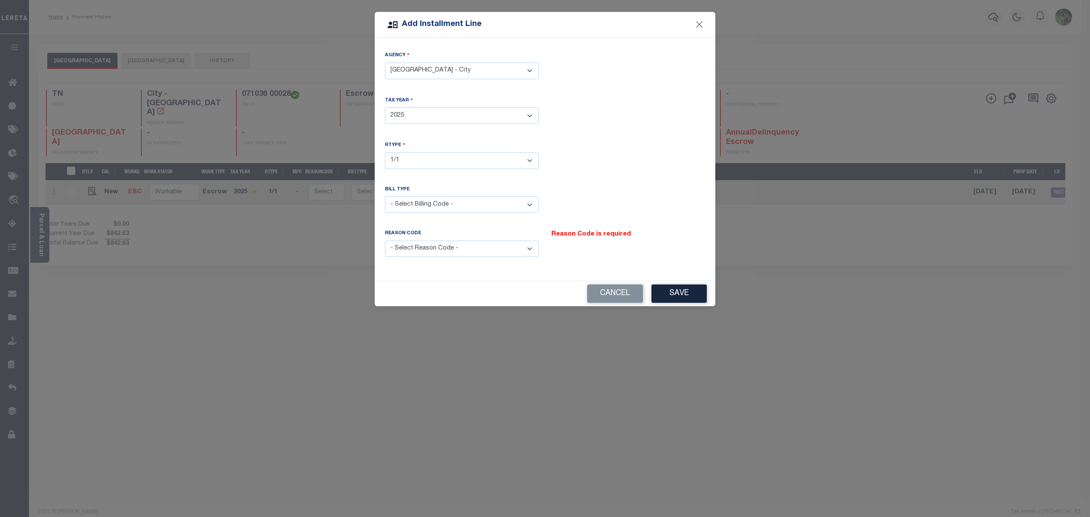
click at [488, 241] on select "- Select Reason Code - Payment Reversal Taxable Value Change Assessment Change …" at bounding box center [462, 249] width 154 height 17
select select "9"
click at [385, 241] on select "- Select Reason Code - Payment Reversal Taxable Value Change Assessment Change …" at bounding box center [462, 249] width 154 height 17
click at [674, 290] on button "Save" at bounding box center [679, 294] width 55 height 18
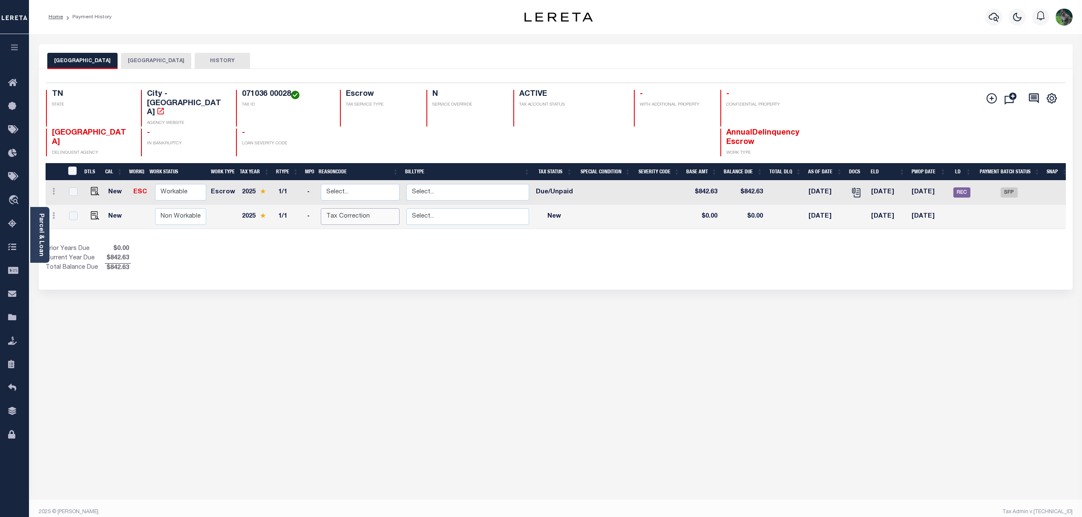
click at [369, 208] on select "Select... Payment Reversal Taxable Value Change Assessment Change Occupancy Tax…" at bounding box center [360, 216] width 79 height 17
checkbox input "true"
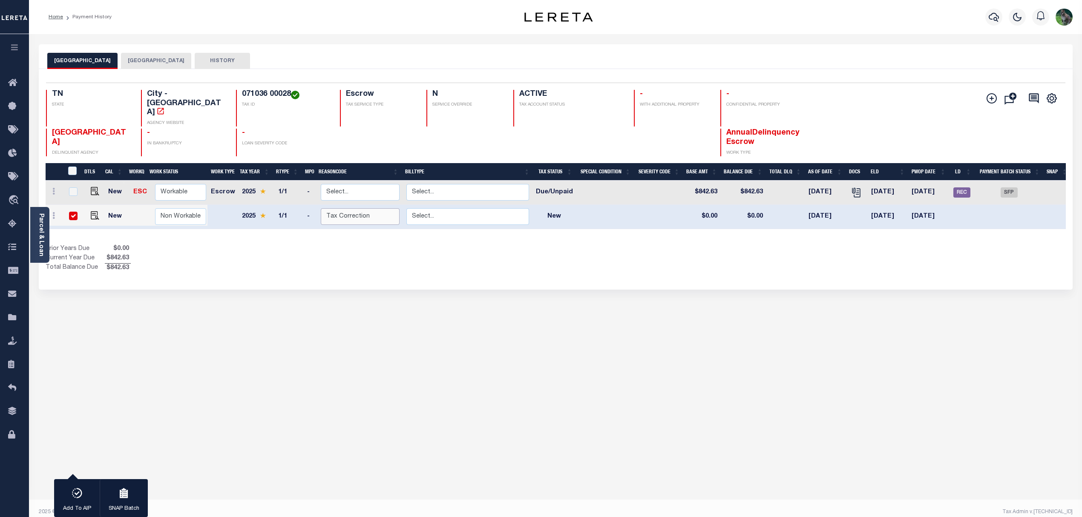
select select "0"
click at [321, 208] on select "Select... Payment Reversal Taxable Value Change Assessment Change Occupancy Tax…" at bounding box center [360, 216] width 79 height 17
checkbox input "false"
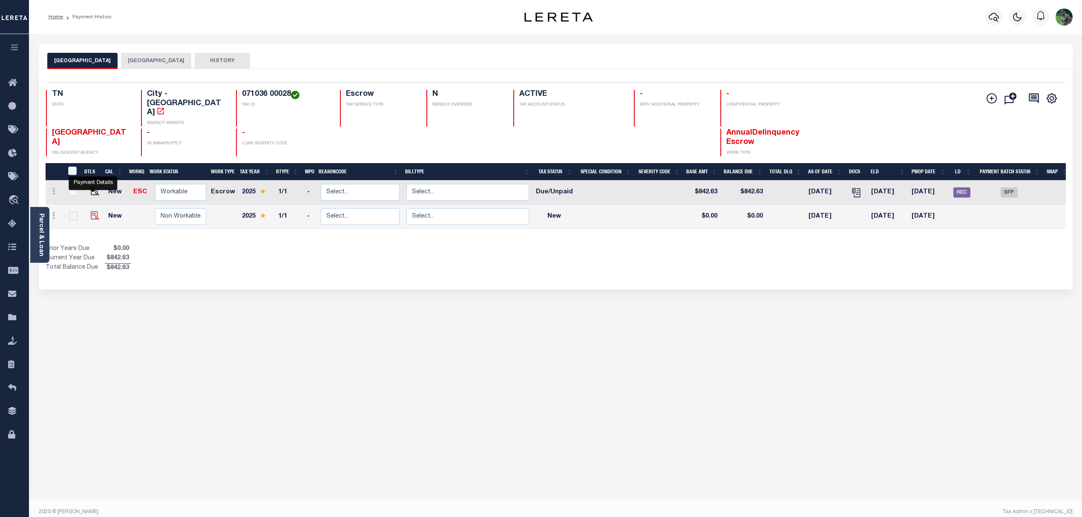
click at [92, 211] on img at bounding box center [95, 215] width 9 height 9
checkbox input "true"
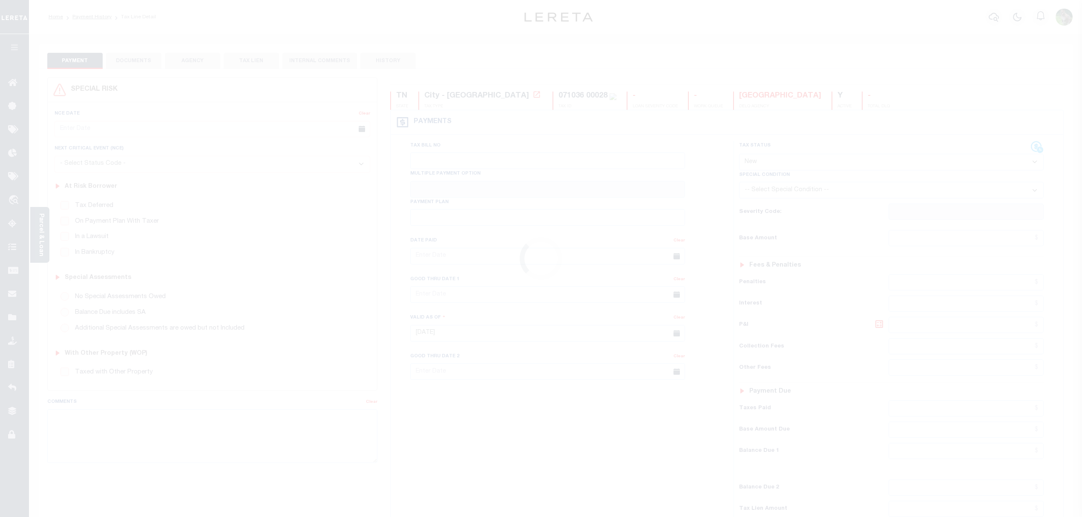
select select "NW2"
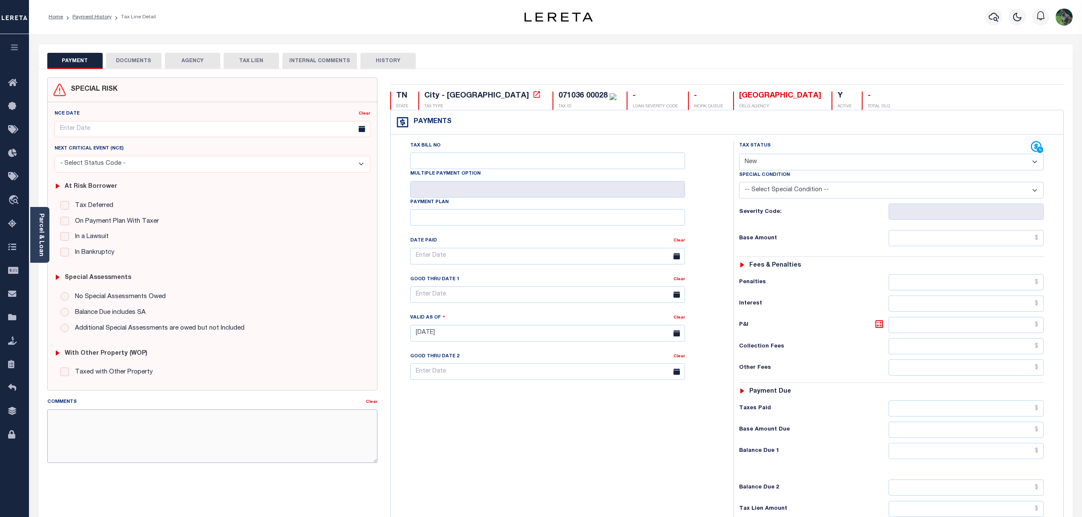
click at [224, 430] on textarea "Comments" at bounding box center [212, 436] width 331 height 54
paste textarea "Funds for LDID batch 45867 were not funded by scheduled funding date. Penalties…"
type textarea "Funds for LDID batch 45867 were not funded by scheduled funding date. Penalties…"
click at [486, 296] on input "text" at bounding box center [547, 294] width 275 height 17
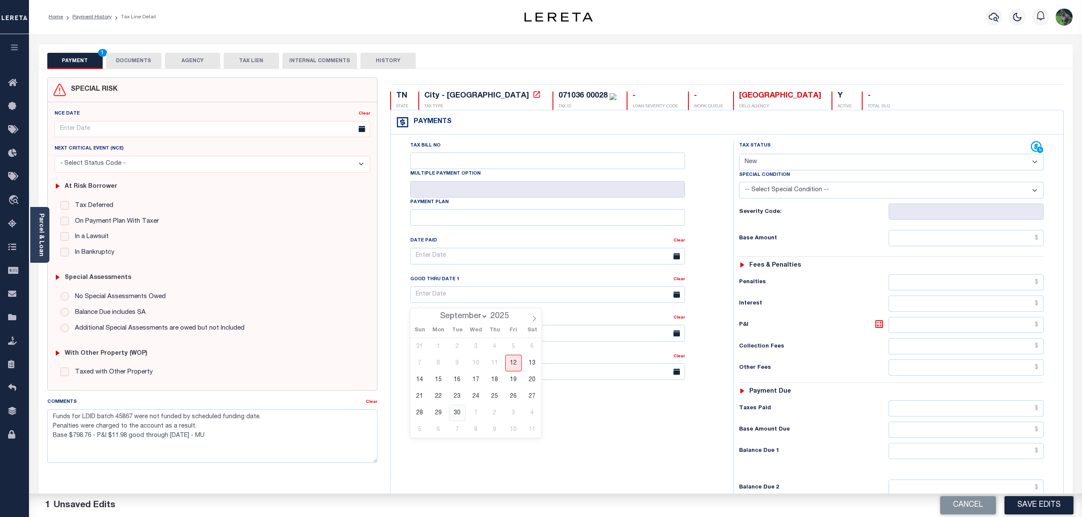
click at [454, 412] on span "30" at bounding box center [457, 413] width 17 height 17
type input "09/30/2025"
click at [844, 167] on select "- Select Status Code - Open Due/Unpaid Paid Incomplete No Tax Due Internal Refu…" at bounding box center [891, 162] width 305 height 17
select select "DUE"
click at [739, 155] on select "- Select Status Code - Open Due/Unpaid Paid Incomplete No Tax Due Internal Refu…" at bounding box center [891, 162] width 305 height 17
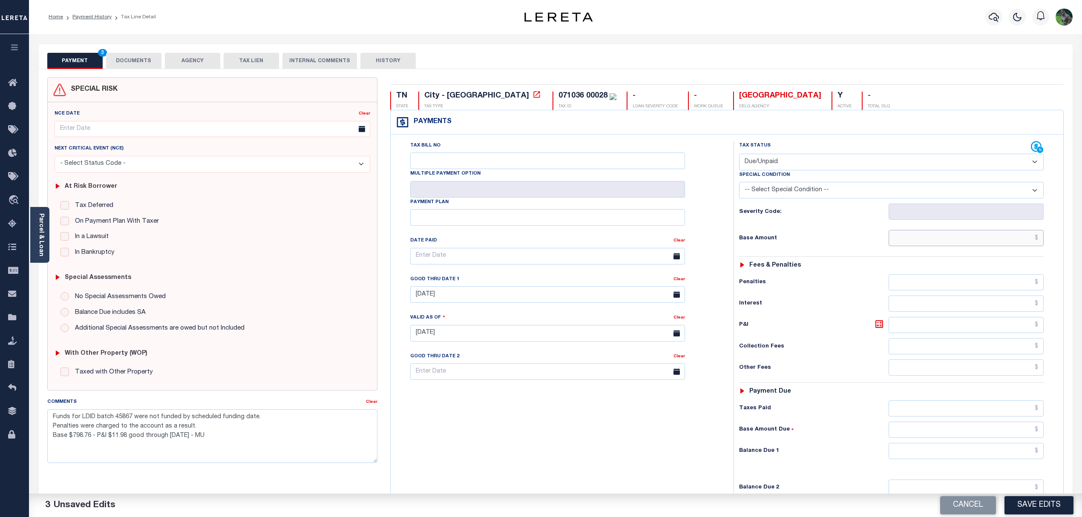
click at [948, 244] on input "text" at bounding box center [966, 238] width 155 height 16
type input "$12.64"
click at [926, 452] on input "text" at bounding box center [966, 451] width 155 height 16
type input "$12.64"
click at [127, 440] on textarea "Funds for LDID batch 45867 were not funded by scheduled funding date. Penalties…" at bounding box center [212, 436] width 331 height 54
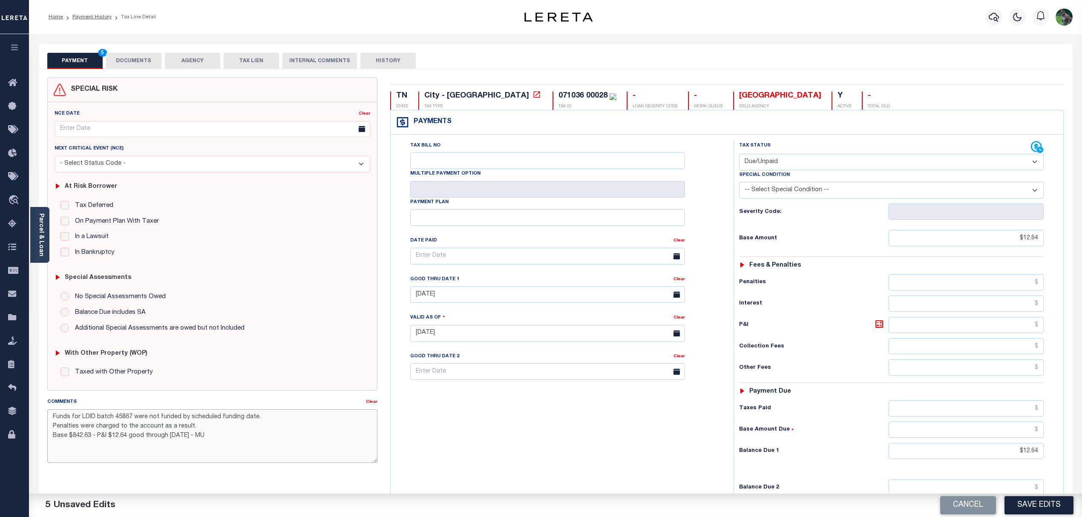
type textarea "Funds for LDID batch 45867 were not funded by scheduled funding date. Penalties…"
click at [442, 415] on div "Tax Bill No Multiple Payment Option Payment Plan Clear" at bounding box center [560, 329] width 334 height 376
click at [492, 168] on input "Tax Bill No" at bounding box center [547, 160] width 275 height 17
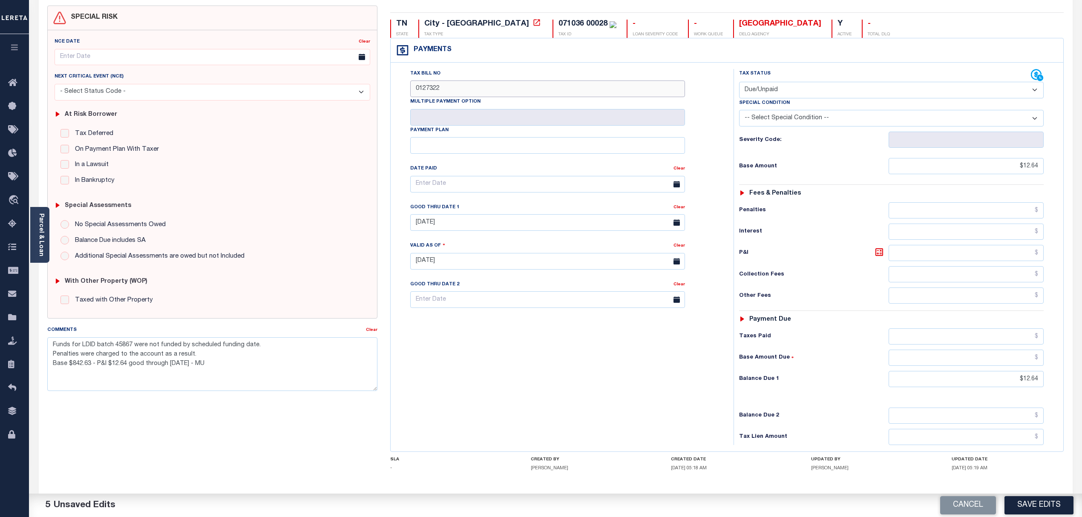
scroll to position [113, 0]
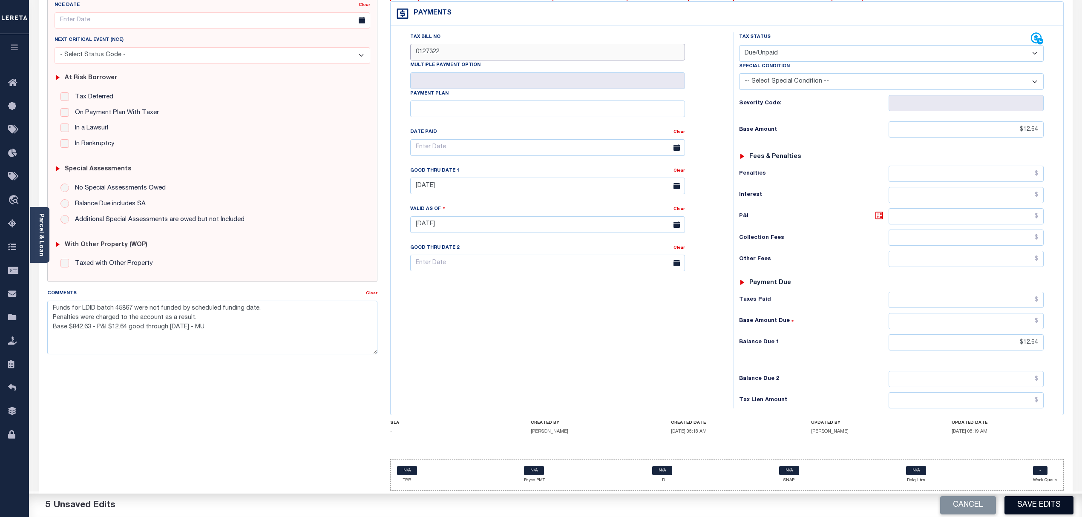
type input "0127322"
drag, startPoint x: 1033, startPoint y: 501, endPoint x: 711, endPoint y: 418, distance: 333.1
click at [677, 425] on div "CREATED DATE 09/12/2025 05:18 AM" at bounding box center [727, 427] width 112 height 14
click at [1031, 501] on button "Save Edits" at bounding box center [1038, 505] width 69 height 18
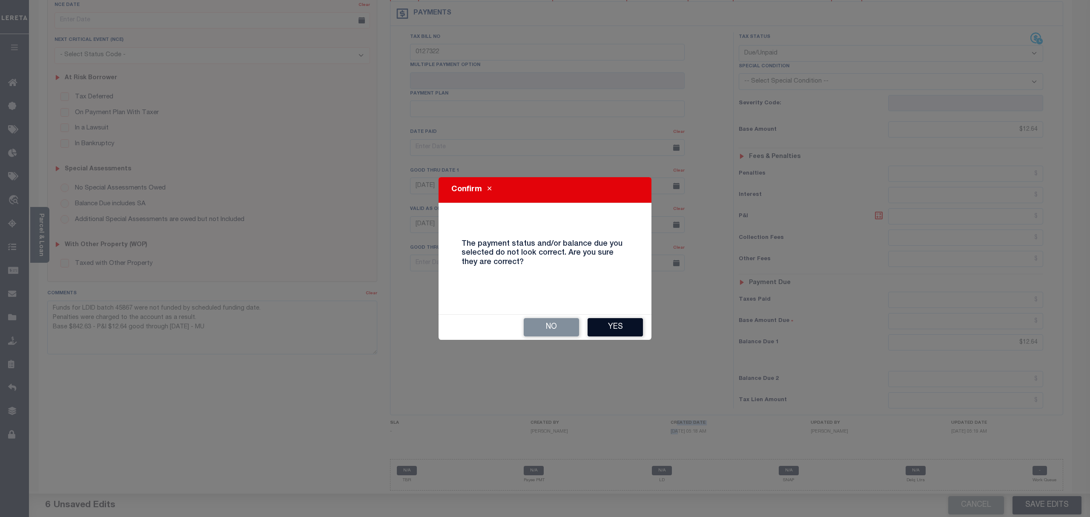
click at [634, 330] on button "Yes" at bounding box center [615, 327] width 55 height 18
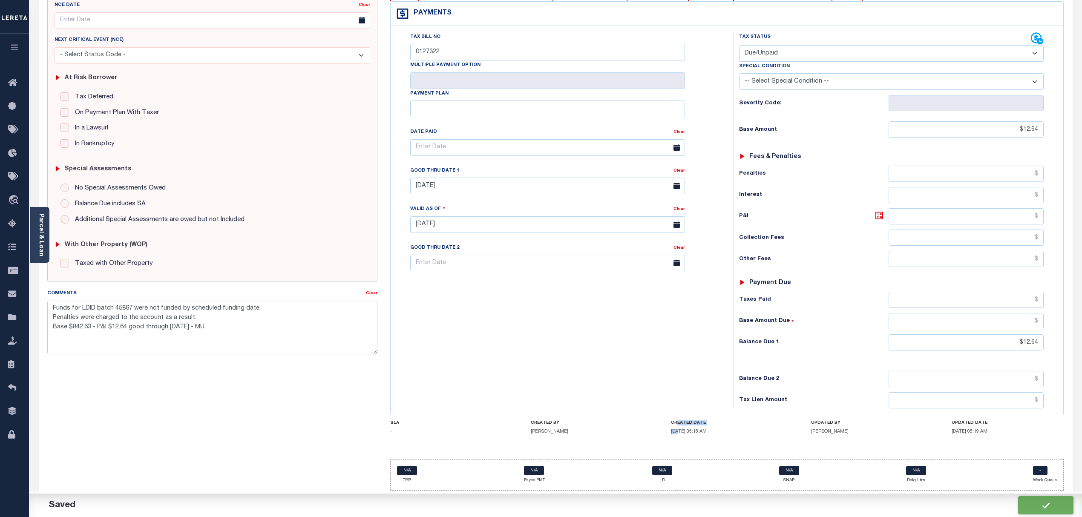
checkbox input "false"
type textarea "Funds for LDID batch 45867 were not funded by scheduled funding date. Penalties…"
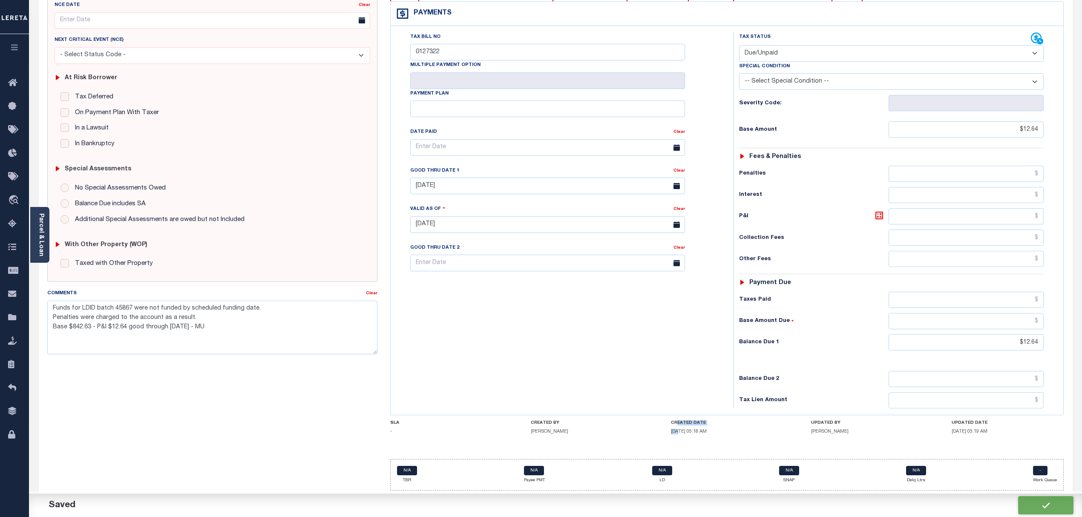
type input "$12.64"
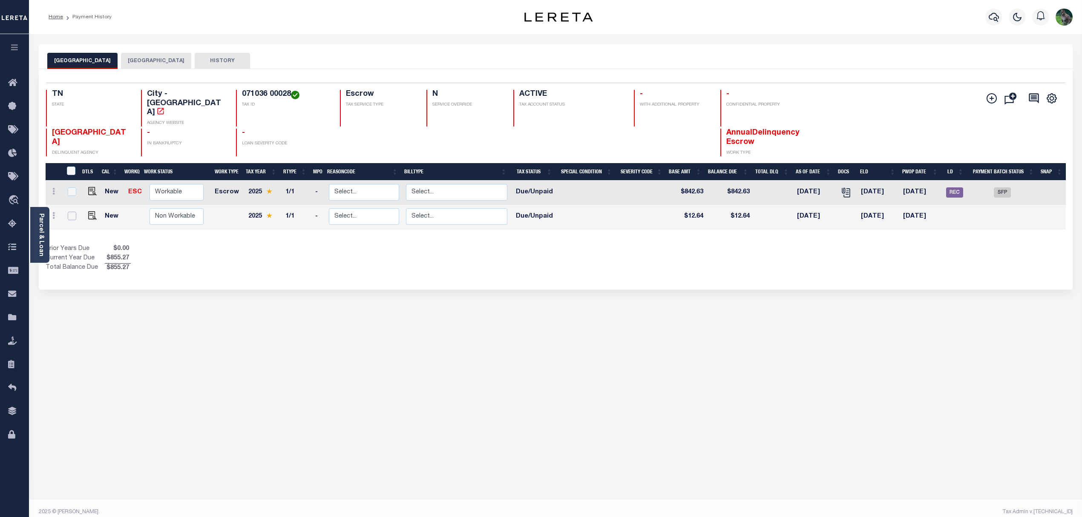
click at [74, 212] on input "checkbox" at bounding box center [72, 216] width 9 height 9
checkbox input "true"
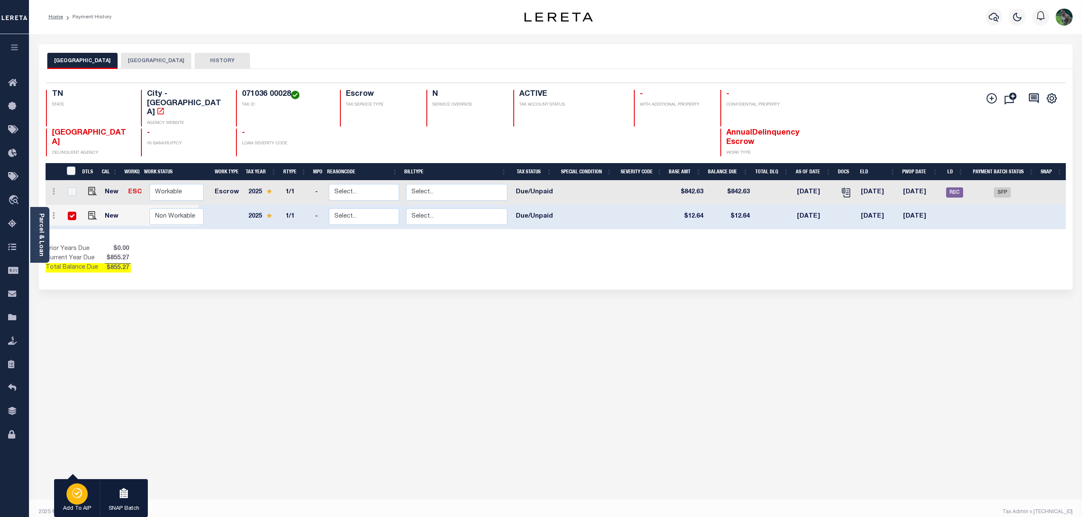
click at [78, 492] on icon "button" at bounding box center [77, 493] width 12 height 10
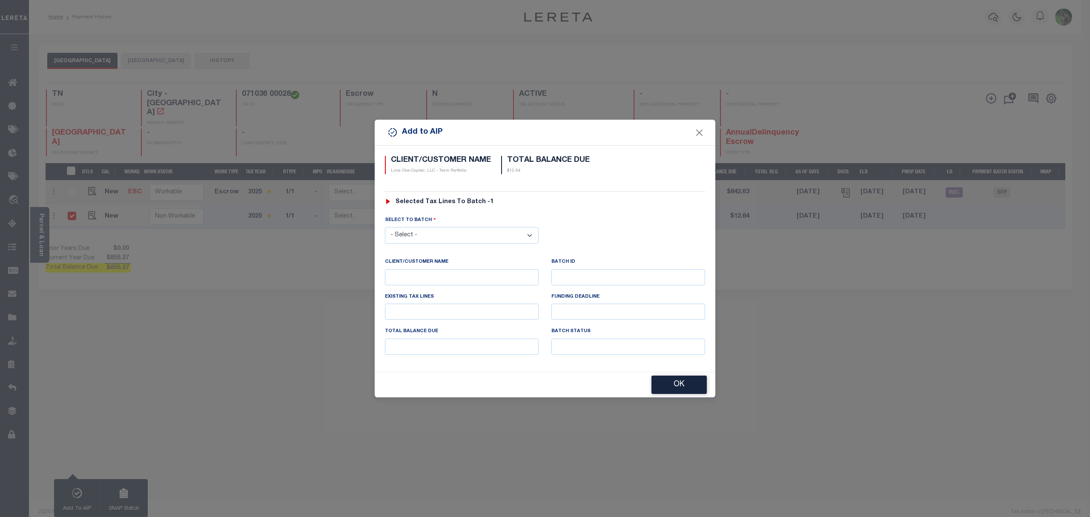
click at [464, 236] on select "- Select - 45186 45191 45195 45200 45202 45203 45206 45214 45215 45216 45218 45…" at bounding box center [462, 235] width 154 height 17
select select "46121"
click at [385, 227] on select "- Select - 45186 45191 45195 45200 45202 45203 45206 45214 45215 45216 45218 45…" at bounding box center [462, 235] width 154 height 17
click at [676, 384] on button "OK" at bounding box center [679, 385] width 55 height 18
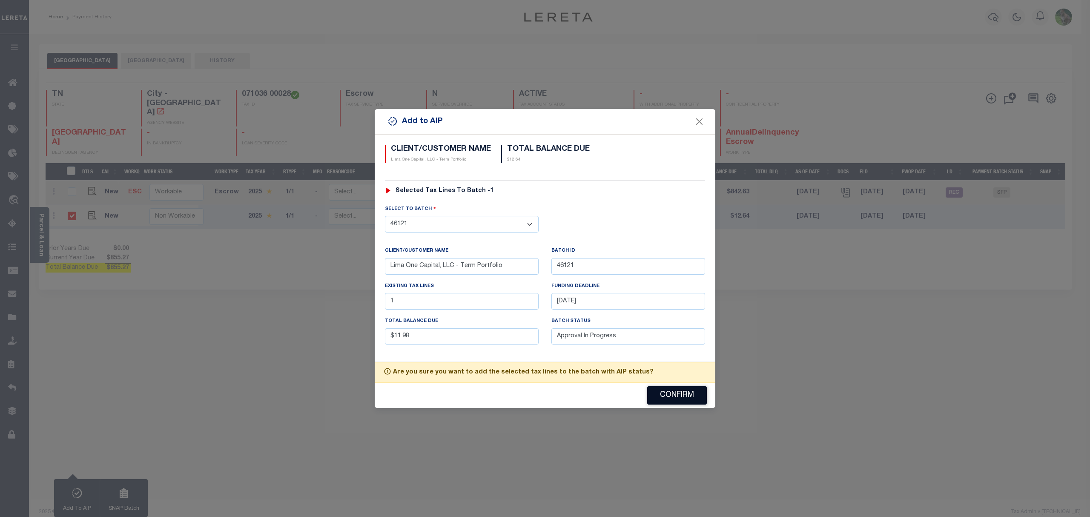
click at [670, 398] on button "Confirm" at bounding box center [677, 395] width 60 height 18
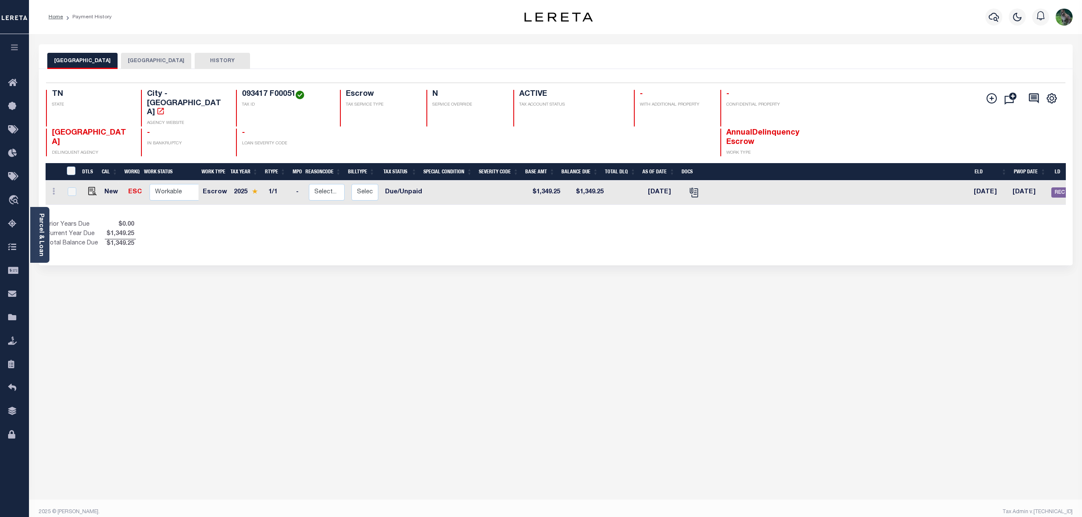
click at [984, 103] on button "Add Installment Line [GEOGRAPHIC_DATA] Request Check Create SNAP Batch Fees" at bounding box center [989, 99] width 21 height 12
click at [994, 96] on icon "" at bounding box center [991, 98] width 10 height 10
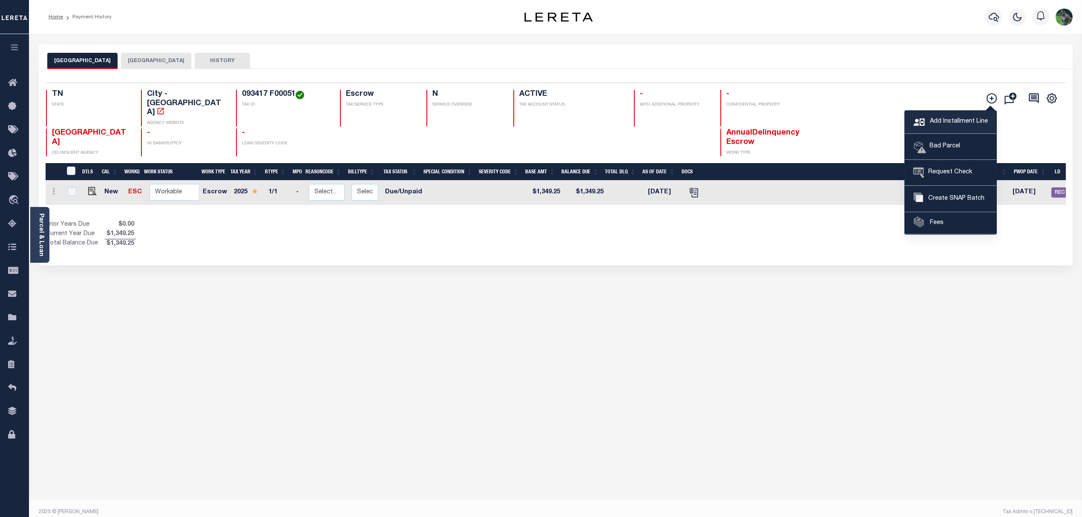
click at [960, 126] on span "Add Installment Line" at bounding box center [958, 121] width 60 height 9
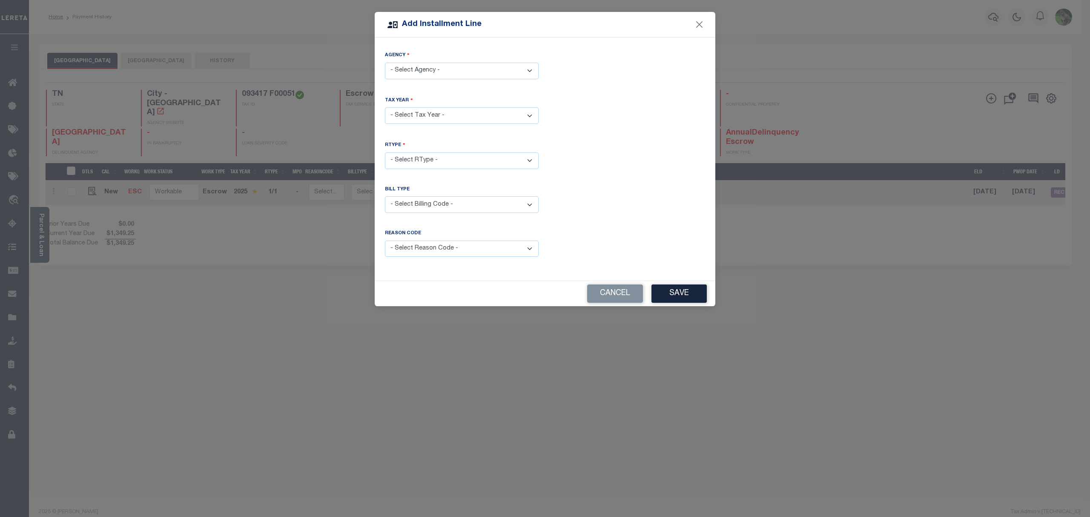
click at [492, 69] on select "- Select Agency - [GEOGRAPHIC_DATA] - City [GEOGRAPHIC_DATA] - County" at bounding box center [462, 71] width 154 height 17
select select "4715704005"
click at [385, 63] on select "- Select Agency - [GEOGRAPHIC_DATA] - City [GEOGRAPHIC_DATA] - County" at bounding box center [462, 71] width 154 height 17
click at [473, 114] on select "- Select Year - 2005 2006 2007 2008 2009 2010 2011 2012 2013 2014 2015 2016 201…" at bounding box center [462, 115] width 154 height 17
select select "2025"
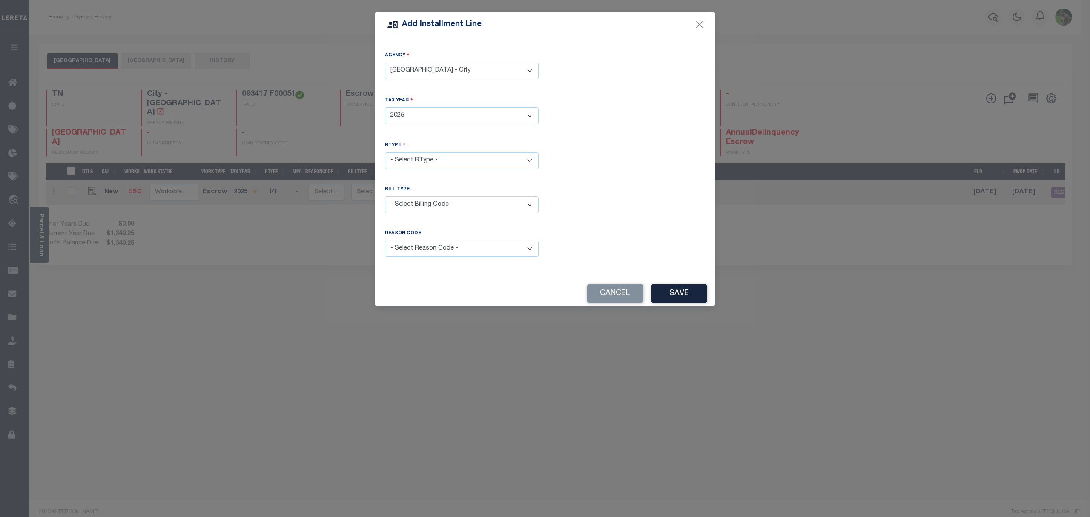
click at [385, 107] on select "- Select Year - 2005 2006 2007 2008 2009 2010 2011 2012 2013 2014 2015 2016 201…" at bounding box center [462, 115] width 154 height 17
click at [447, 152] on select "- Select RType - 1/1" at bounding box center [462, 160] width 154 height 17
select select "0"
click at [385, 152] on select "- Select RType - 1/1" at bounding box center [462, 160] width 154 height 17
click at [478, 253] on select "- Select Reason Code - Payment Reversal Taxable Value Change Assessment Change …" at bounding box center [462, 249] width 154 height 17
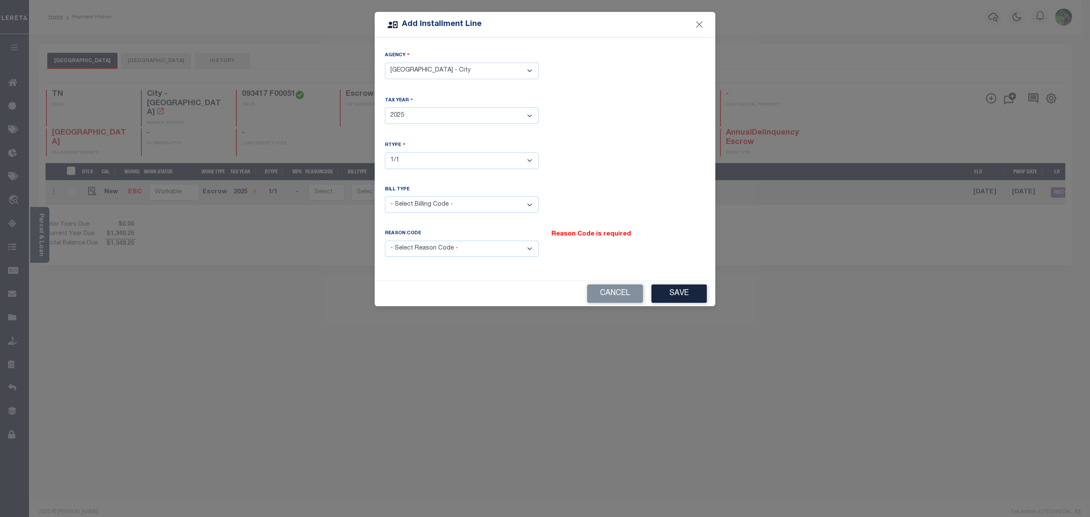
select select "9"
click at [385, 241] on select "- Select Reason Code - Payment Reversal Taxable Value Change Assessment Change …" at bounding box center [462, 249] width 154 height 17
click at [671, 293] on button "Save" at bounding box center [679, 294] width 55 height 18
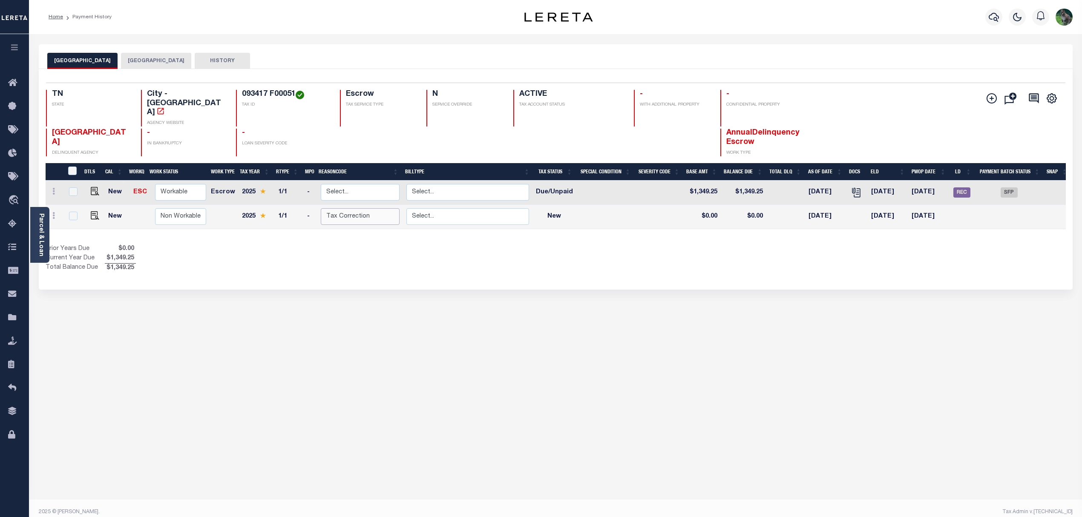
click at [355, 208] on select "Select... Payment Reversal Taxable Value Change Assessment Change Occupancy Tax…" at bounding box center [360, 216] width 79 height 17
checkbox input "true"
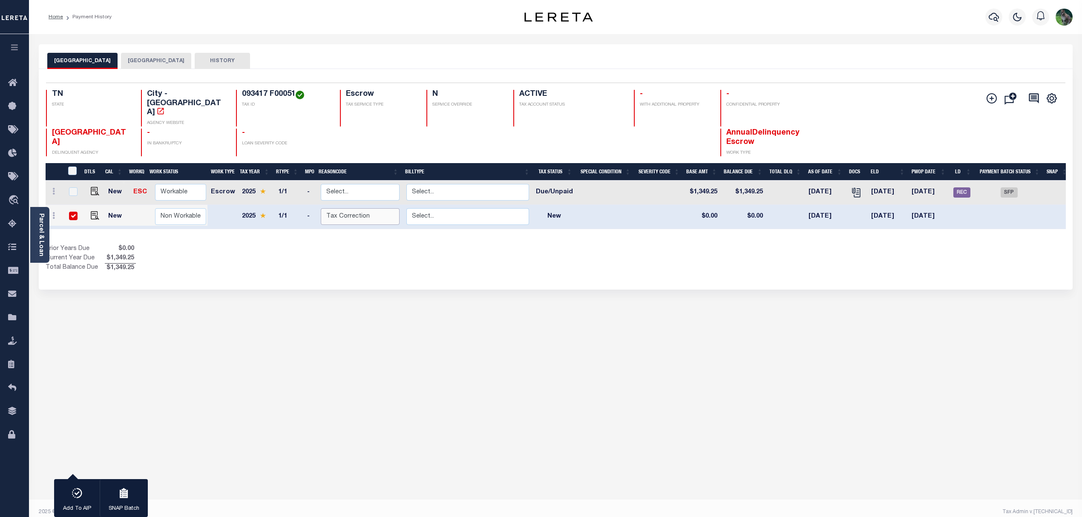
select select "0"
click at [321, 208] on select "Select... Payment Reversal Taxable Value Change Assessment Change Occupancy Tax…" at bounding box center [360, 216] width 79 height 17
checkbox input "false"
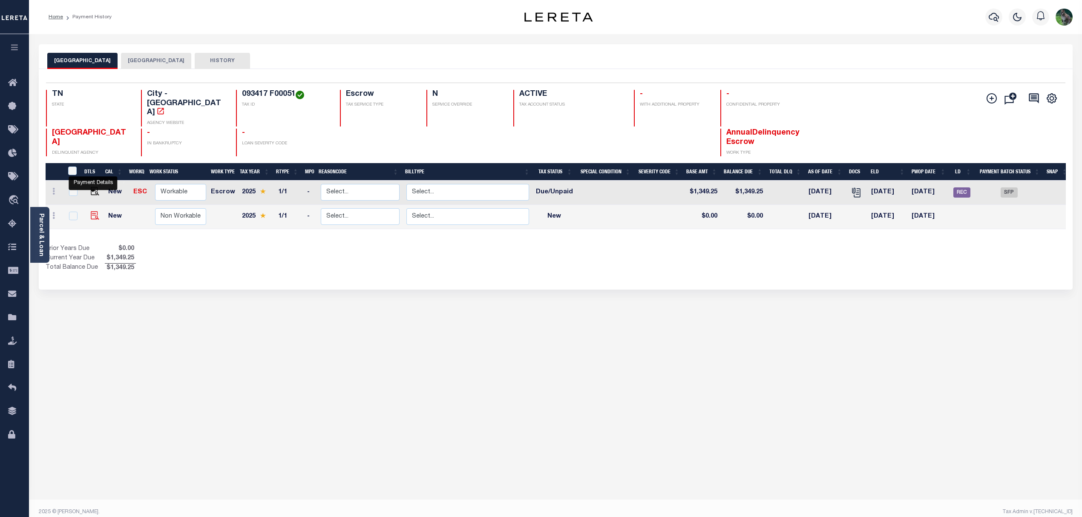
click at [91, 211] on img at bounding box center [95, 215] width 9 height 9
checkbox input "true"
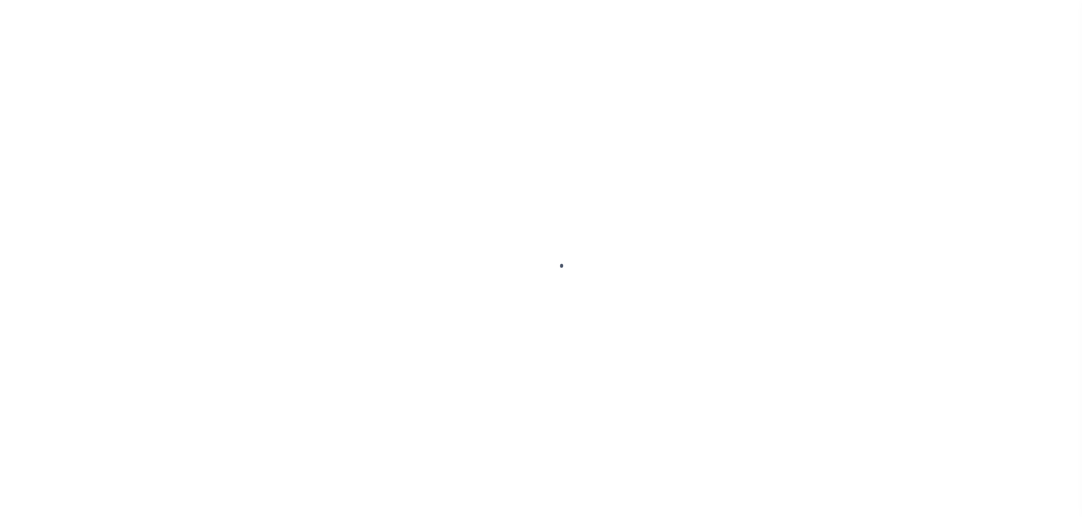
select select "NW2"
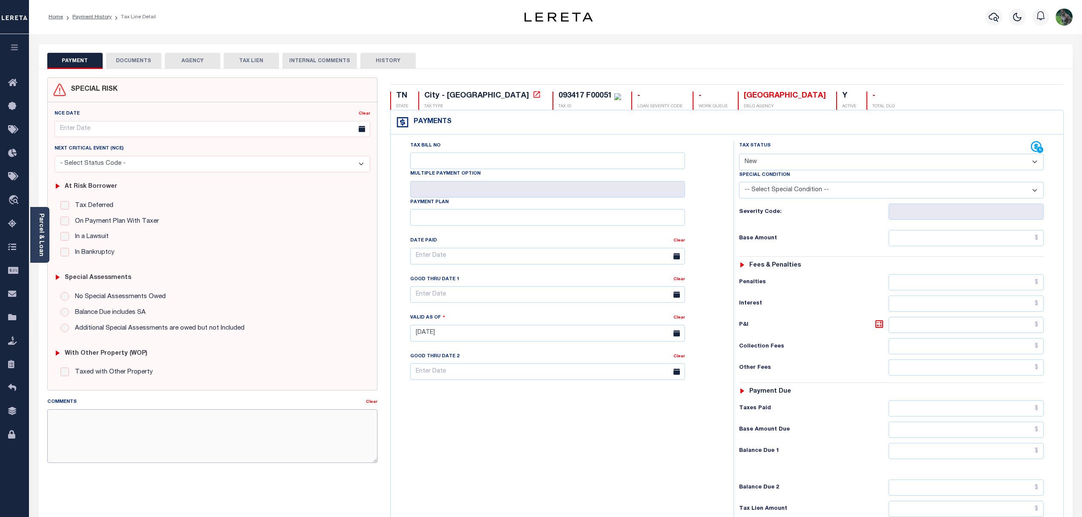
click at [283, 418] on textarea "Comments" at bounding box center [212, 436] width 331 height 54
paste textarea "Funds for LDID batch 45867 were not funded by scheduled funding date. Penalties…"
type textarea "Funds for LDID batch 45867 were not funded by scheduled funding date. Penalties…"
click at [484, 308] on div "Tax Bill No Multiple Payment Option Payment Plan Clear" at bounding box center [560, 260] width 322 height 239
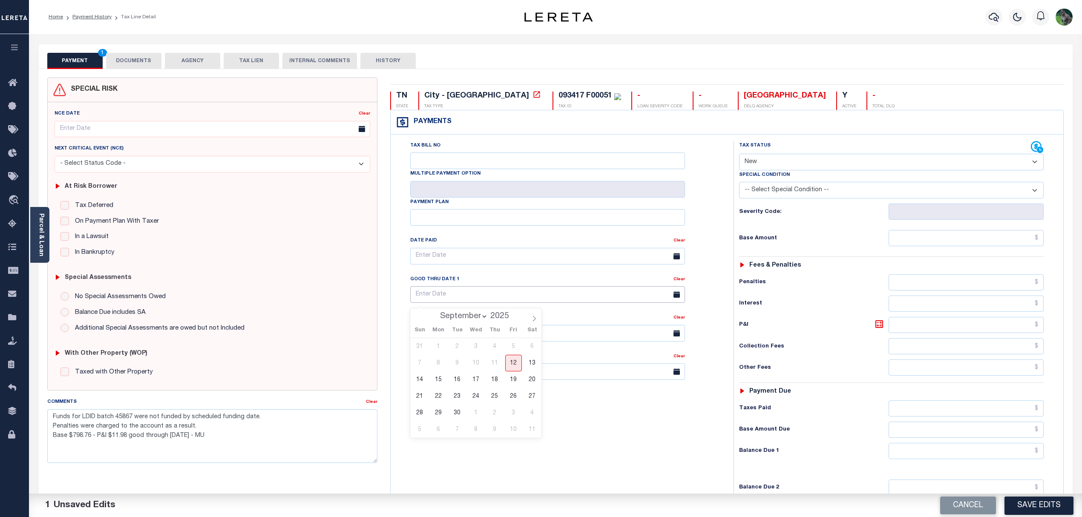
click at [511, 299] on input "text" at bounding box center [547, 294] width 275 height 17
click at [462, 412] on span "30" at bounding box center [457, 413] width 17 height 17
type input "[DATE]"
click at [126, 435] on textarea "Funds for LDID batch 45867 were not funded by scheduled funding date. Penalties…" at bounding box center [212, 436] width 331 height 54
click at [88, 440] on textarea "Funds for LDID batch 45867 were not funded by scheduled funding date. Penalties…" at bounding box center [212, 436] width 331 height 54
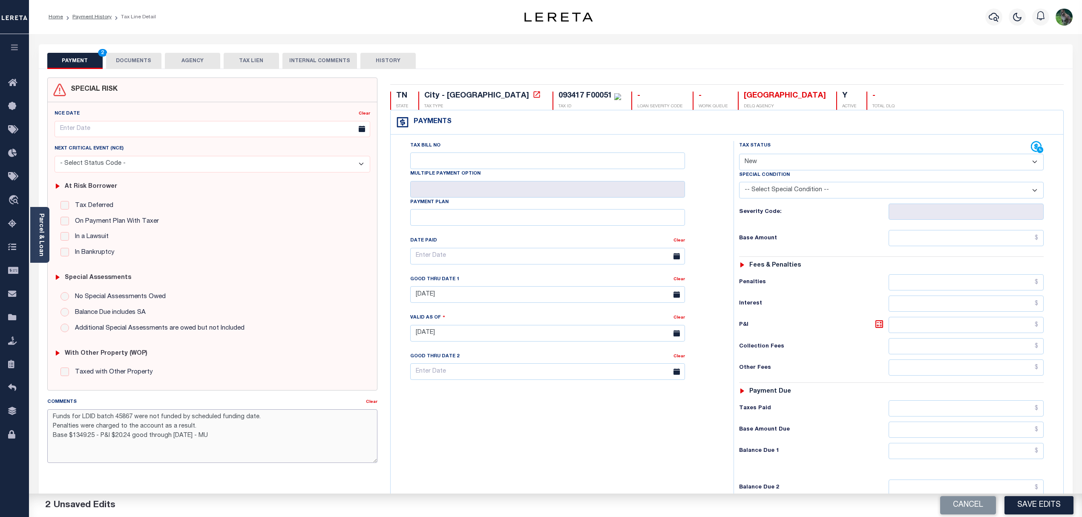
type textarea "Funds for LDID batch 45867 were not funded by scheduled funding date. Penalties…"
click at [906, 158] on select "- Select Status Code - Open Due/Unpaid Paid Incomplete No Tax Due Internal Refu…" at bounding box center [891, 162] width 305 height 17
select select "DUE"
click at [739, 155] on select "- Select Status Code - Open Due/Unpaid Paid Incomplete No Tax Due Internal Refu…" at bounding box center [891, 162] width 305 height 17
click at [971, 242] on input "text" at bounding box center [966, 238] width 155 height 16
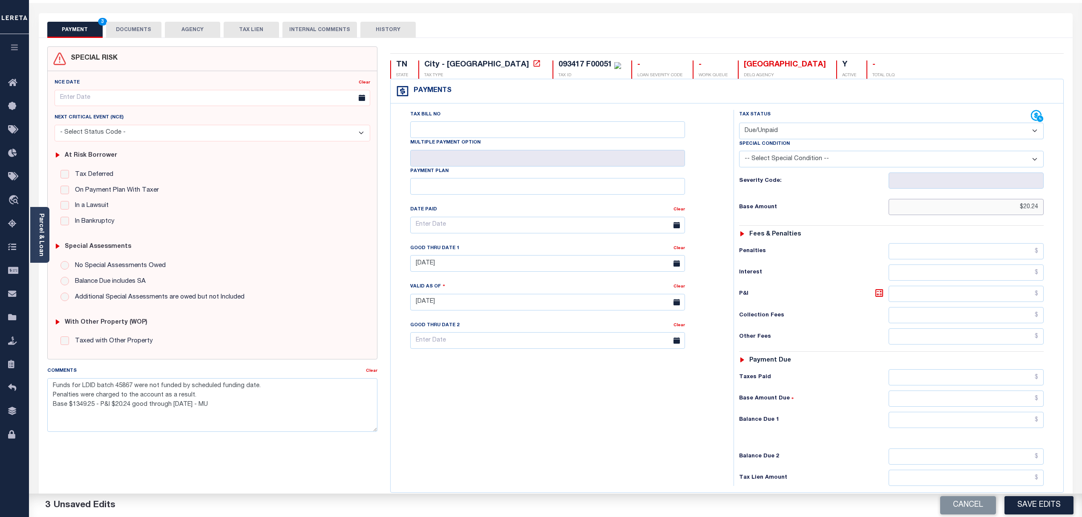
scroll to position [57, 0]
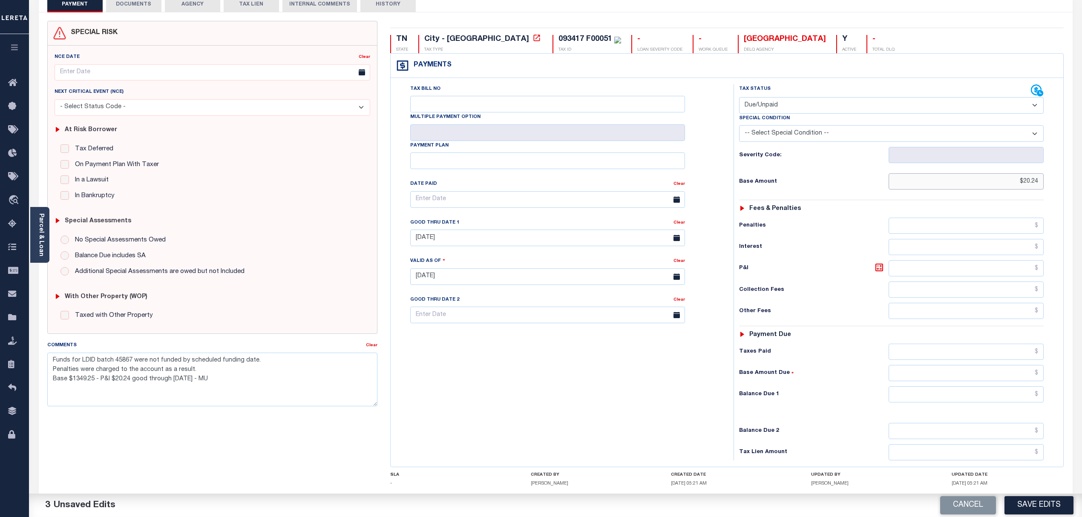
type input "$20.24"
click at [943, 397] on input "text" at bounding box center [966, 394] width 155 height 16
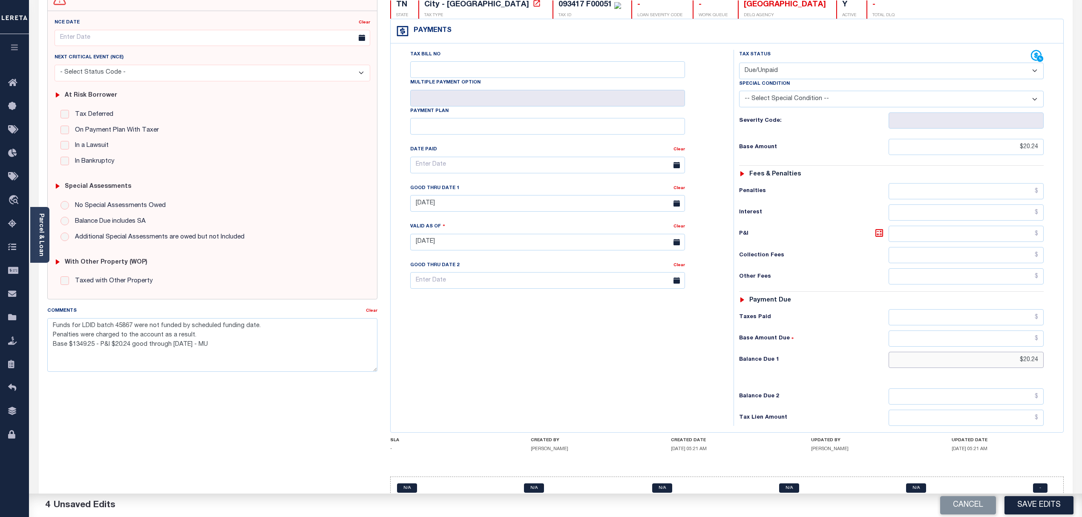
scroll to position [113, 0]
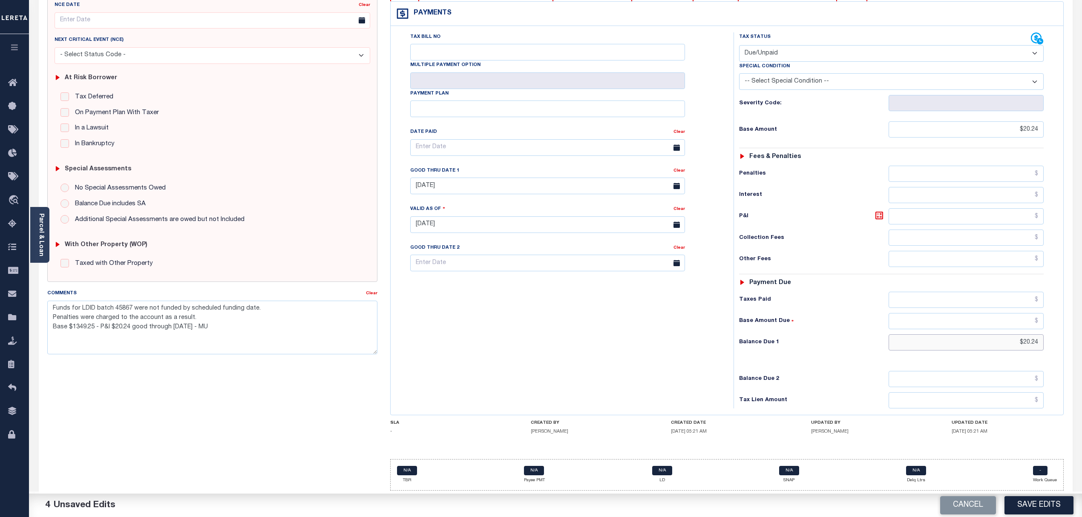
type input "$20.24"
click at [679, 360] on div "Tax Bill No Multiple Payment Option Payment Plan Clear" at bounding box center [560, 220] width 334 height 376
click at [1045, 505] on button "Save Edits" at bounding box center [1038, 505] width 69 height 18
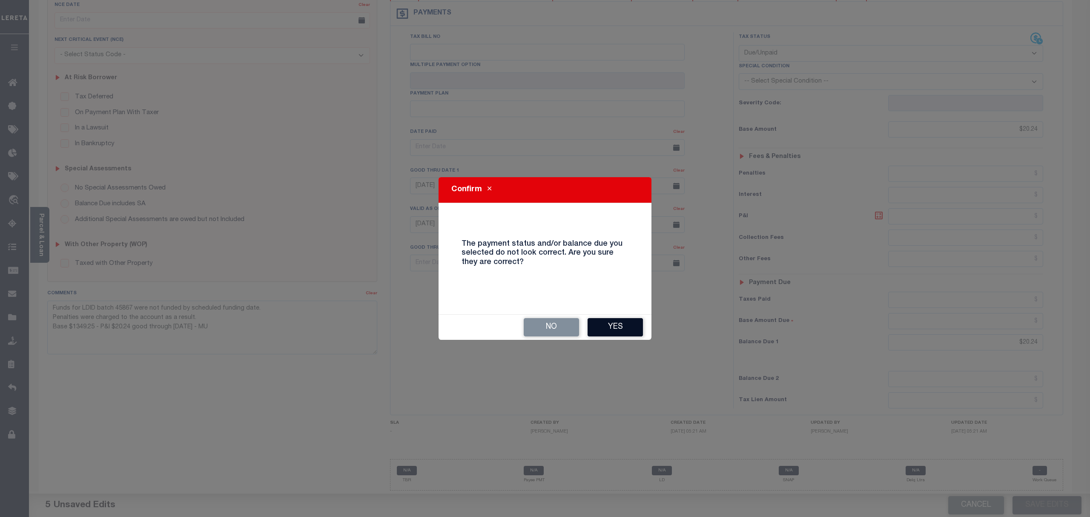
click at [624, 329] on button "Yes" at bounding box center [615, 327] width 55 height 18
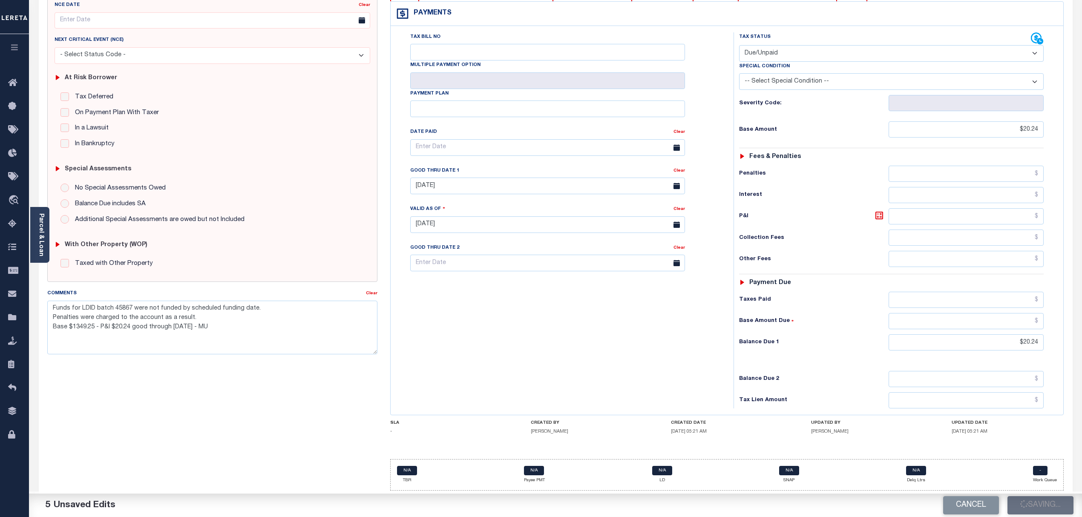
checkbox input "false"
type textarea "Funds for LDID batch 45867 were not funded by scheduled funding date. Penalties…"
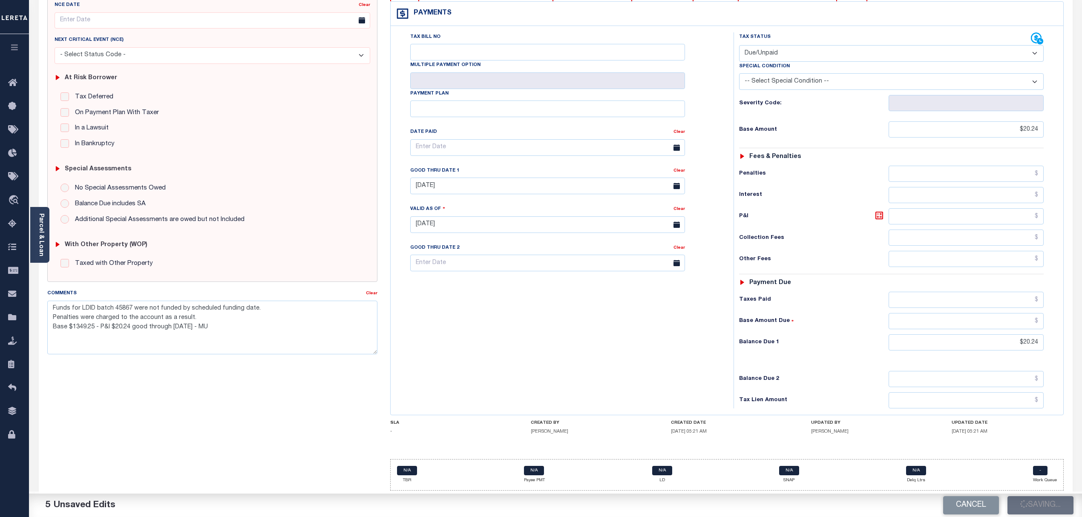
type input "$20.24"
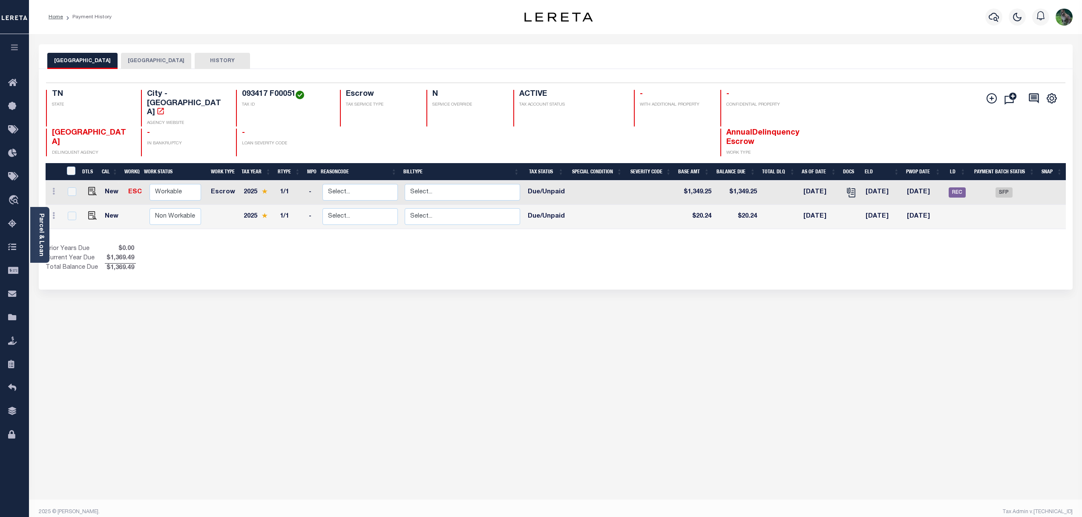
click at [120, 205] on td "New" at bounding box center [113, 217] width 24 height 24
checkbox input "true"
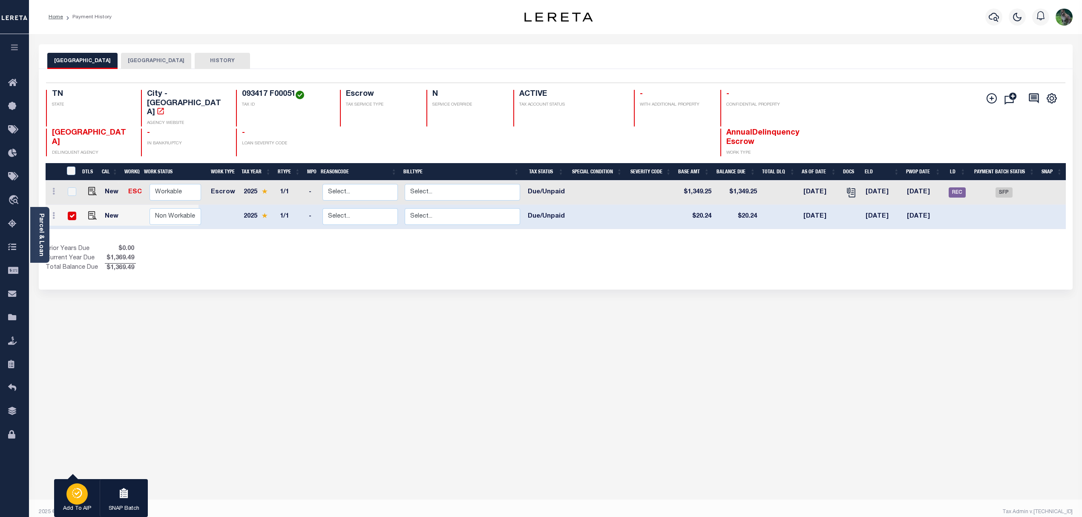
click at [72, 500] on div "button" at bounding box center [76, 493] width 21 height 21
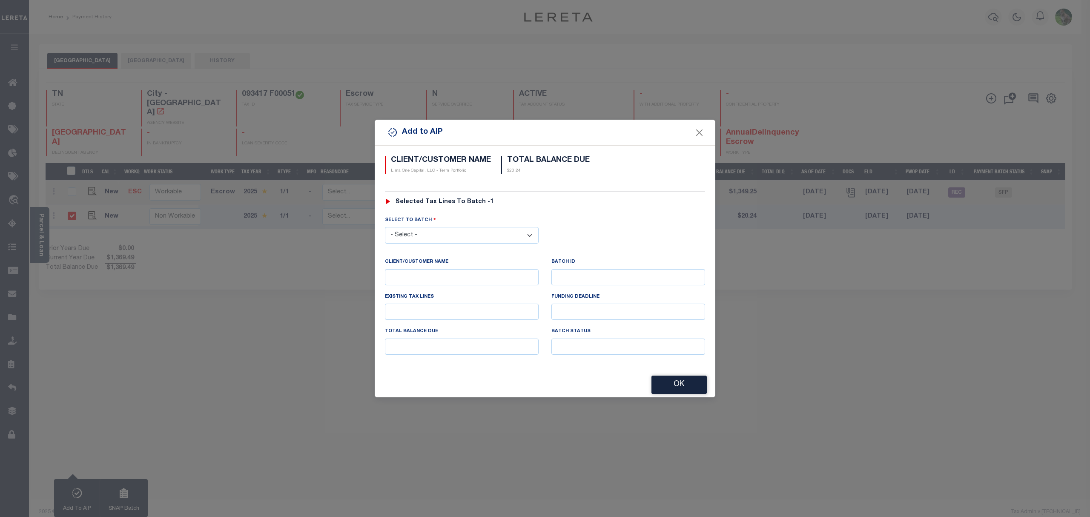
drag, startPoint x: 441, startPoint y: 235, endPoint x: 444, endPoint y: 242, distance: 7.3
click at [441, 235] on select "- Select - 45186 45191 45195 45200 45202 45203 45206 45214 45215 45216 45218 45…" at bounding box center [462, 235] width 154 height 17
select select "46121"
click at [385, 227] on select "- Select - 45186 45191 45195 45200 45202 45203 45206 45214 45215 45216 45218 45…" at bounding box center [462, 235] width 154 height 17
click at [701, 387] on button "OK" at bounding box center [679, 385] width 55 height 18
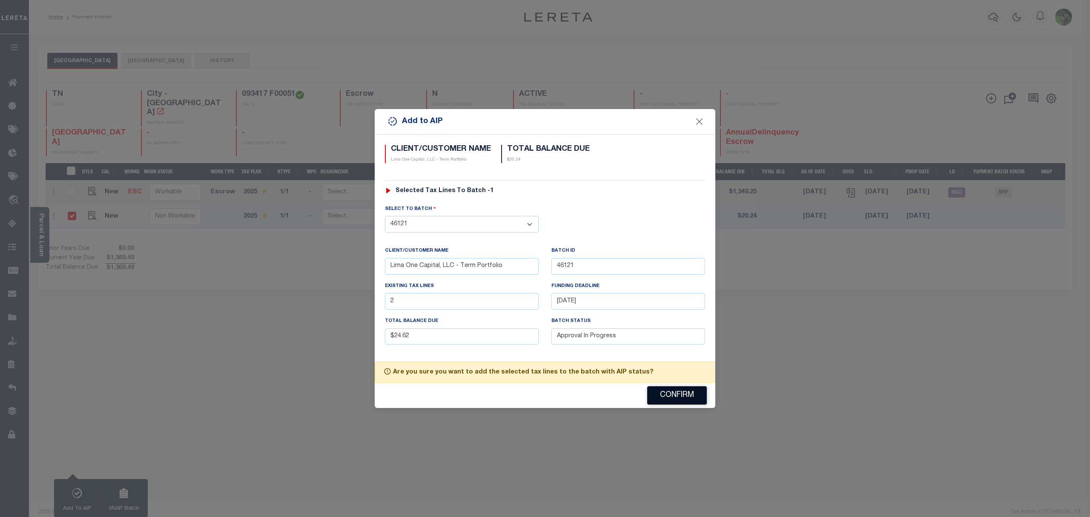
click at [677, 394] on button "Confirm" at bounding box center [677, 395] width 60 height 18
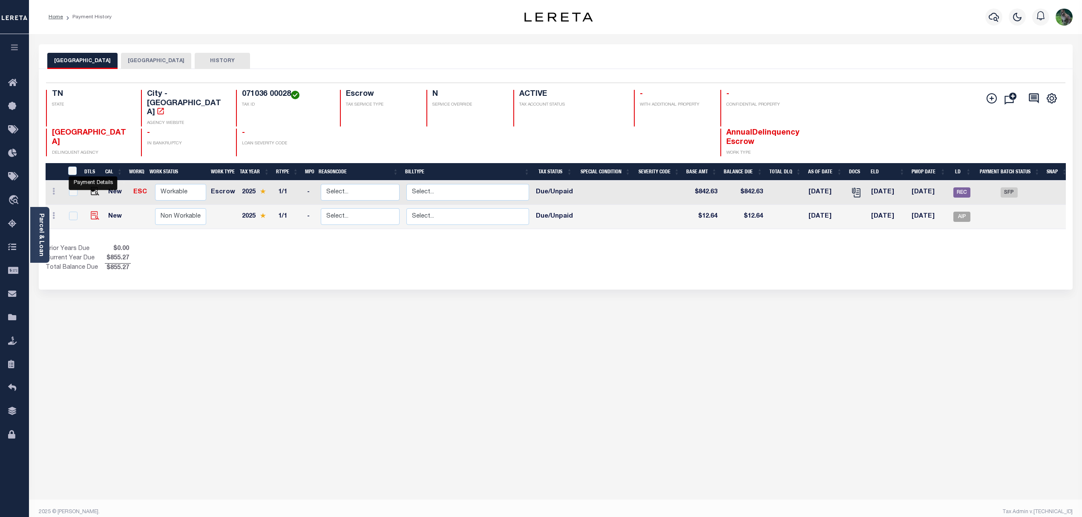
click at [94, 211] on img "" at bounding box center [95, 215] width 9 height 9
checkbox input "true"
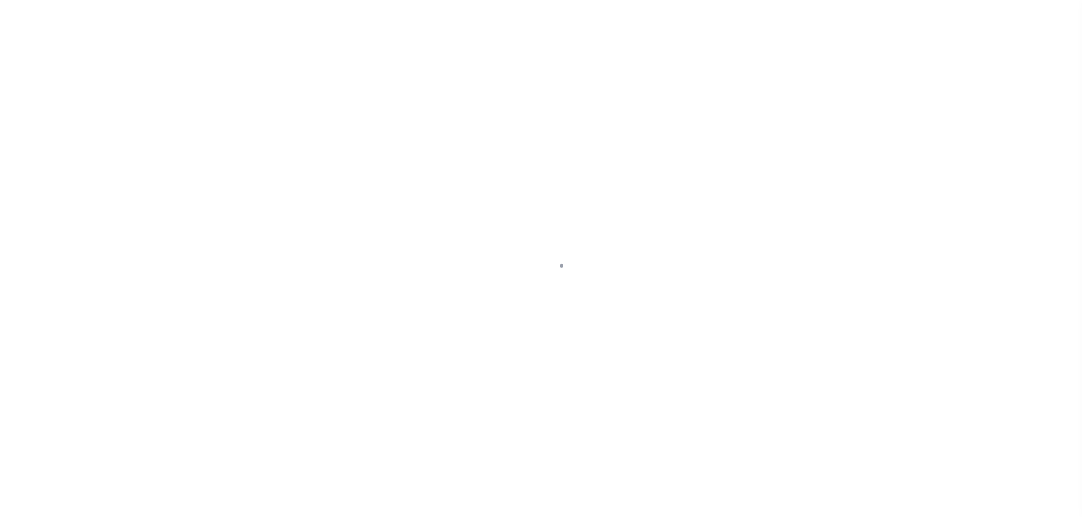
select select "DUE"
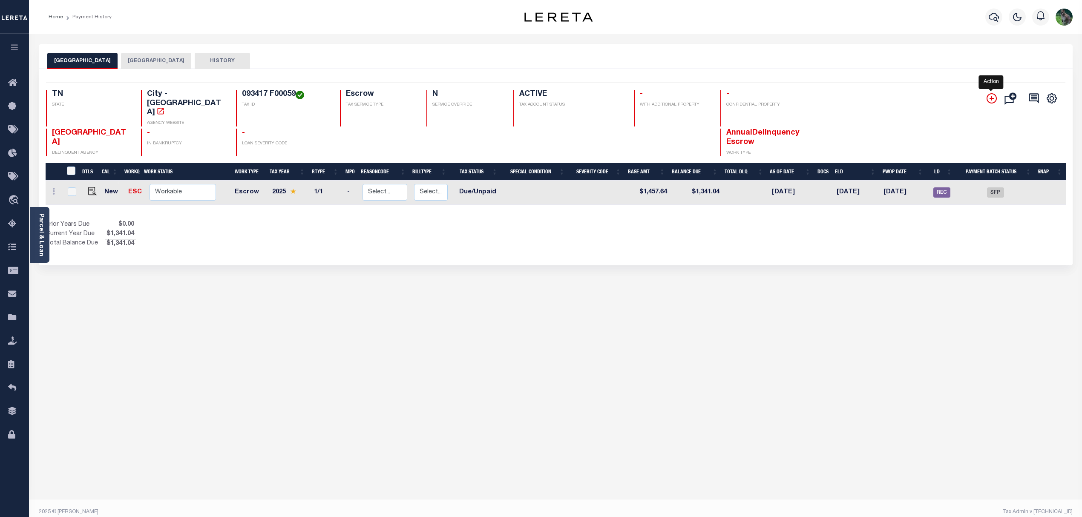
click at [986, 101] on icon "" at bounding box center [991, 98] width 10 height 10
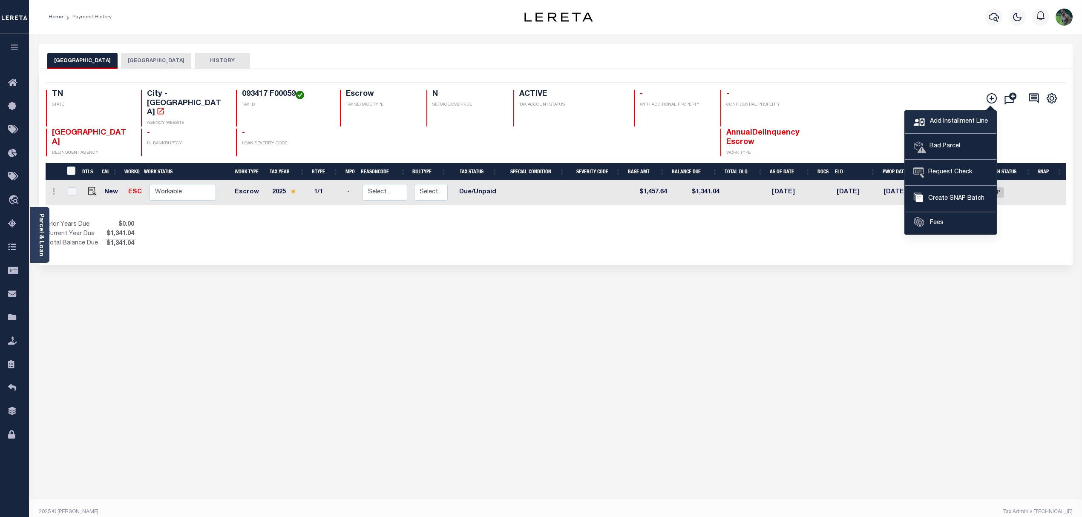
click at [968, 126] on span "Add Installment Line" at bounding box center [958, 121] width 60 height 9
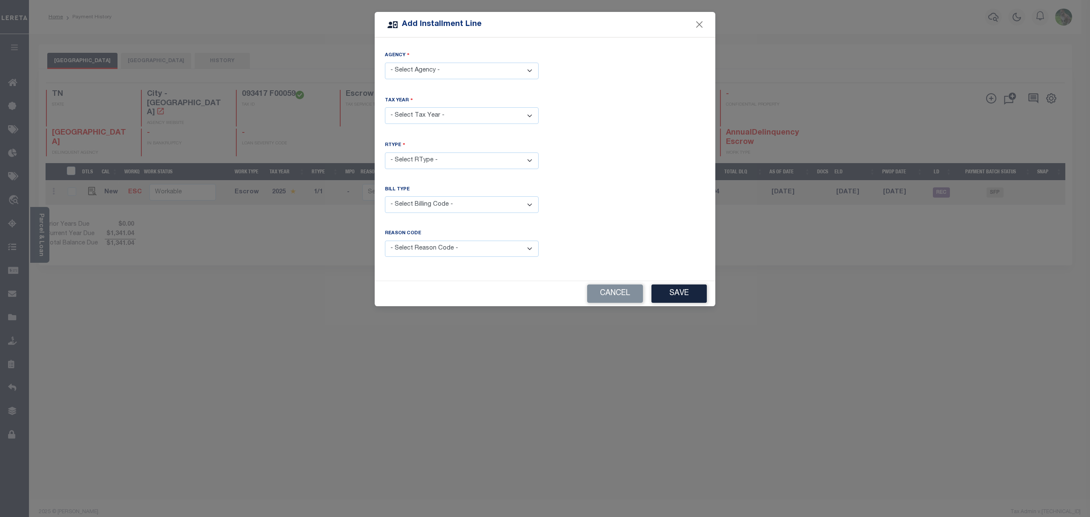
click at [469, 67] on select "- Select Agency - [GEOGRAPHIC_DATA] - City [GEOGRAPHIC_DATA] - County" at bounding box center [462, 71] width 154 height 17
select select "4715704005"
click at [385, 63] on select "- Select Agency - [GEOGRAPHIC_DATA] - City [GEOGRAPHIC_DATA] - County" at bounding box center [462, 71] width 154 height 17
click at [463, 121] on select "- Select Year - 2005 2006 2007 2008 2009 2010 2011 2012 2013 2014 2015 2016 201…" at bounding box center [462, 115] width 154 height 17
select select "2025"
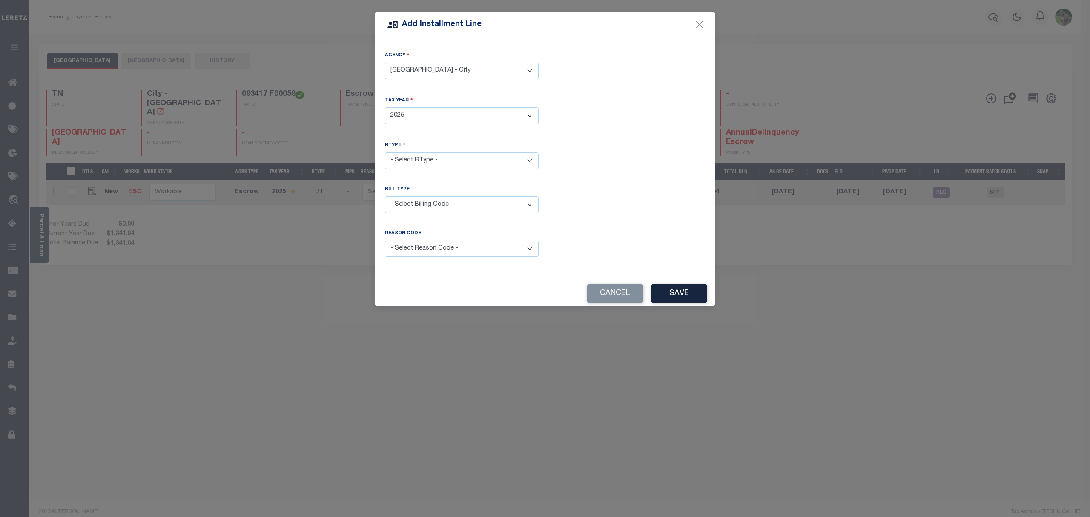
click at [385, 107] on select "- Select Year - 2005 2006 2007 2008 2009 2010 2011 2012 2013 2014 2015 2016 201…" at bounding box center [462, 115] width 154 height 17
click at [463, 163] on select "- Select RType - 1/1" at bounding box center [462, 160] width 154 height 17
select select "0"
click at [385, 152] on select "- Select RType - 1/1" at bounding box center [462, 160] width 154 height 17
click at [425, 216] on div "Bill Type - Select Billing Code - Regular Delinquent Supplemental Corrected/Adj…" at bounding box center [462, 204] width 167 height 37
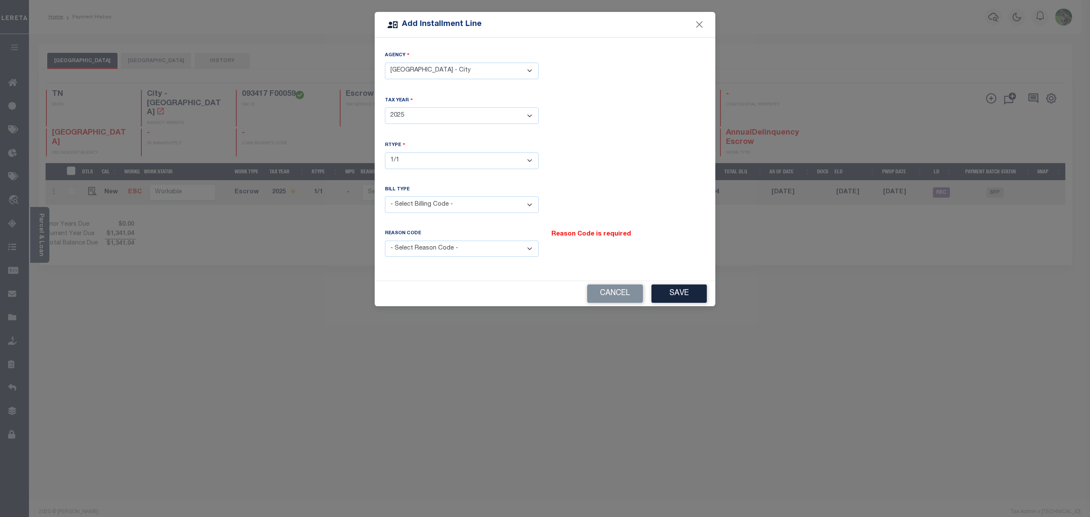
drag, startPoint x: 452, startPoint y: 246, endPoint x: 457, endPoint y: 256, distance: 10.9
click at [452, 246] on select "- Select Reason Code - Payment Reversal Taxable Value Change Assessment Change …" at bounding box center [462, 249] width 154 height 17
select select "9"
click at [385, 241] on select "- Select Reason Code - Payment Reversal Taxable Value Change Assessment Change …" at bounding box center [462, 249] width 154 height 17
click at [684, 289] on button "Save" at bounding box center [679, 294] width 55 height 18
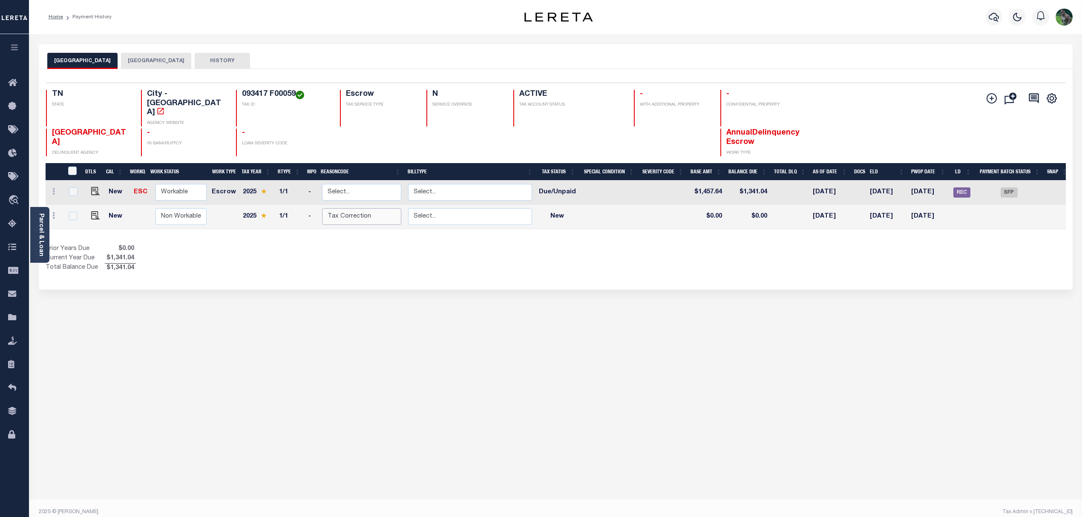
click at [363, 208] on select "Select... Payment Reversal Taxable Value Change Assessment Change Occupancy Tax…" at bounding box center [361, 216] width 79 height 17
checkbox input "true"
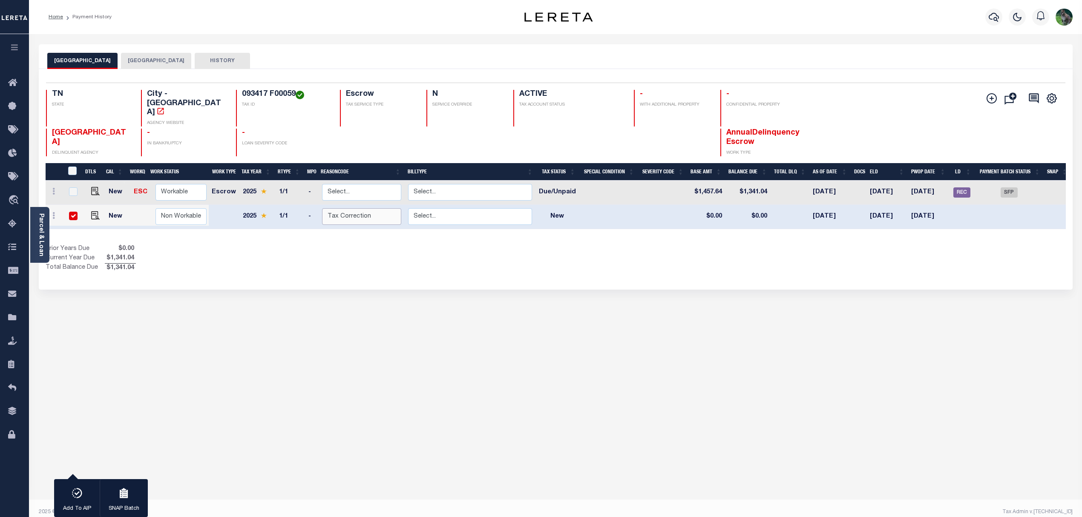
select select "0"
click at [322, 208] on select "Select... Payment Reversal Taxable Value Change Assessment Change Occupancy Tax…" at bounding box center [361, 216] width 79 height 17
checkbox input "false"
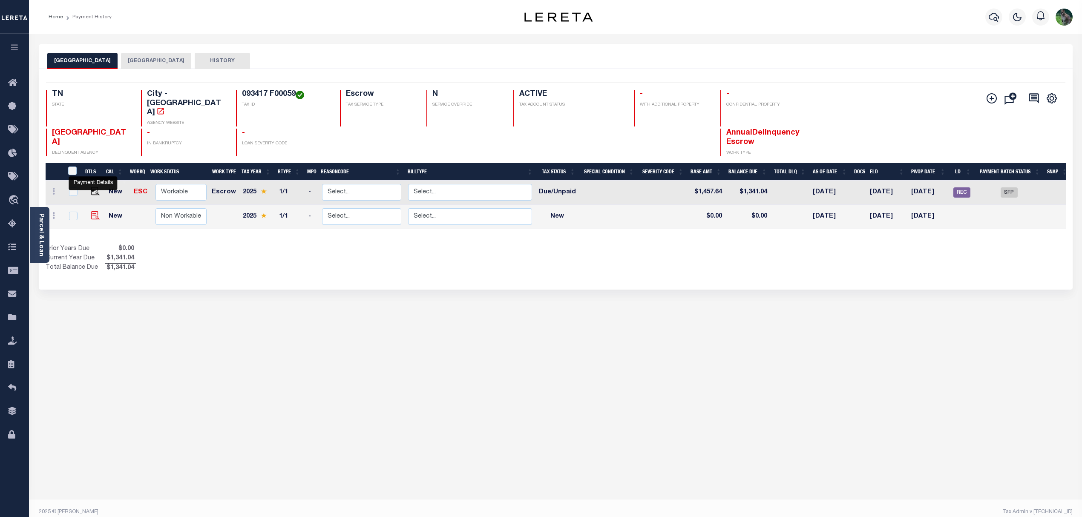
click at [95, 211] on img at bounding box center [95, 215] width 9 height 9
checkbox input "true"
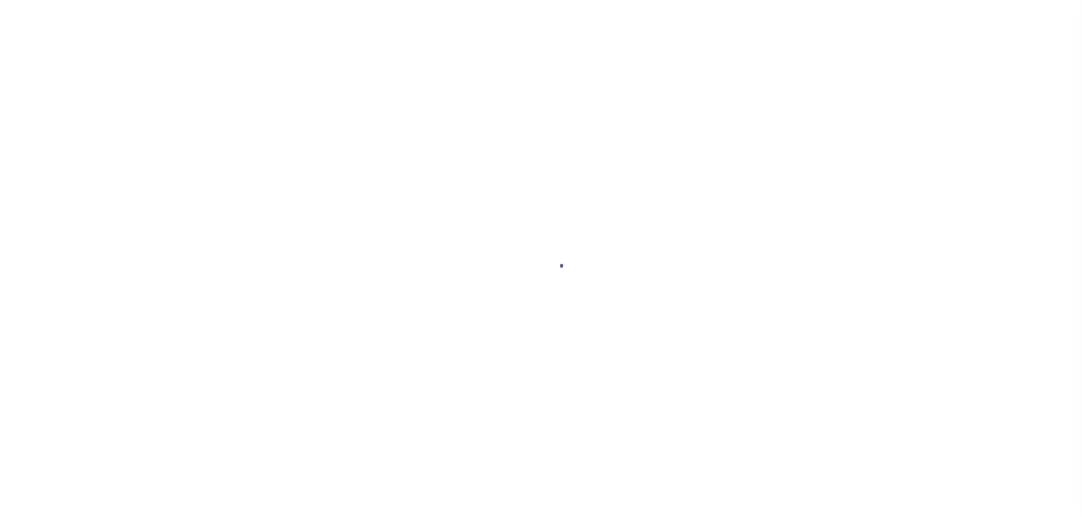
select select "NW2"
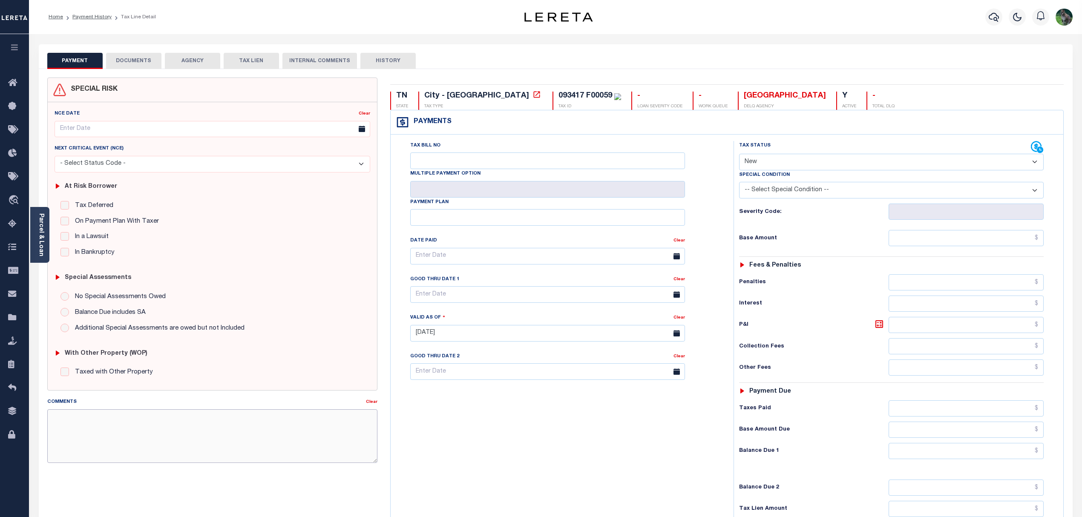
click at [213, 427] on textarea "Comments" at bounding box center [212, 436] width 331 height 54
paste textarea "Funds for LDID batch 45867 were not funded by scheduled funding date. Penalties…"
type textarea "Funds for LDID batch 45867 were not funded by scheduled funding date. Penalties…"
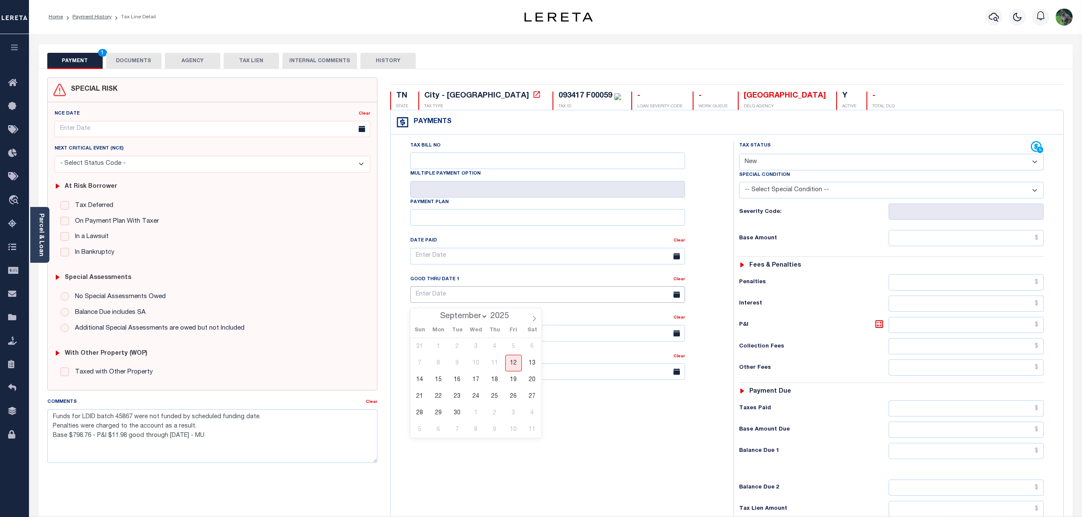
click at [486, 296] on input "text" at bounding box center [547, 294] width 275 height 17
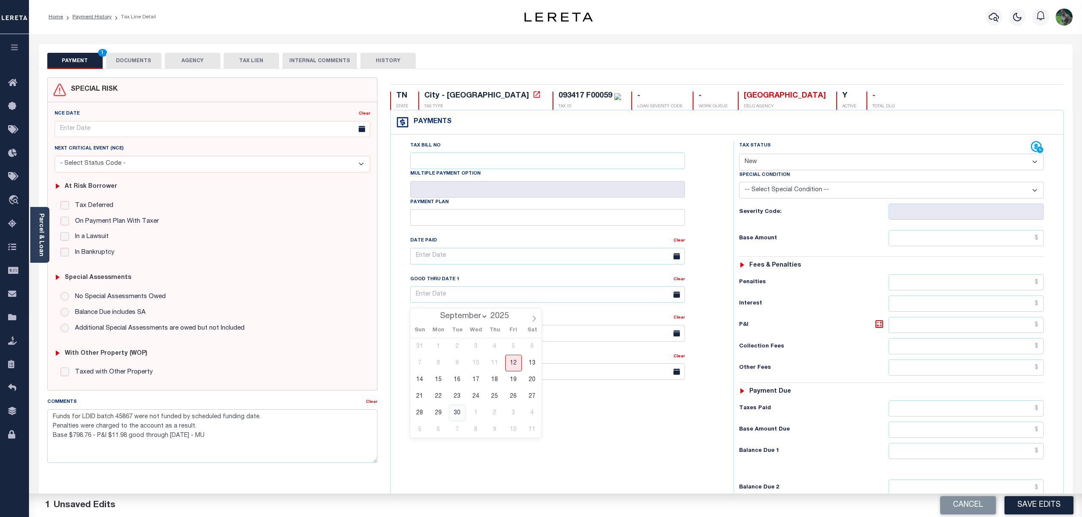
click at [457, 417] on span "30" at bounding box center [457, 413] width 17 height 17
type input "09/30/2025"
click at [801, 162] on select "- Select Status Code - Open Due/Unpaid Paid Incomplete No Tax Due Internal Refu…" at bounding box center [891, 162] width 305 height 17
select select "DUE"
click at [739, 155] on select "- Select Status Code - Open Due/Unpaid Paid Incomplete No Tax Due Internal Refu…" at bounding box center [891, 162] width 305 height 17
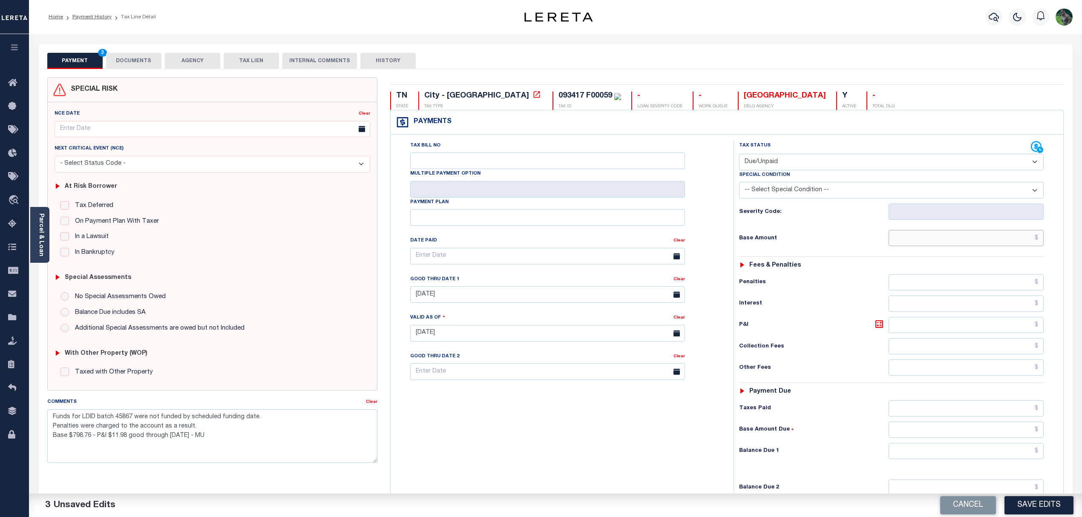
click at [995, 241] on input "text" at bounding box center [966, 238] width 155 height 16
click at [948, 238] on input "text" at bounding box center [966, 238] width 155 height 16
type input "$20.12"
click at [955, 455] on input "text" at bounding box center [966, 451] width 155 height 16
type input "$20.12"
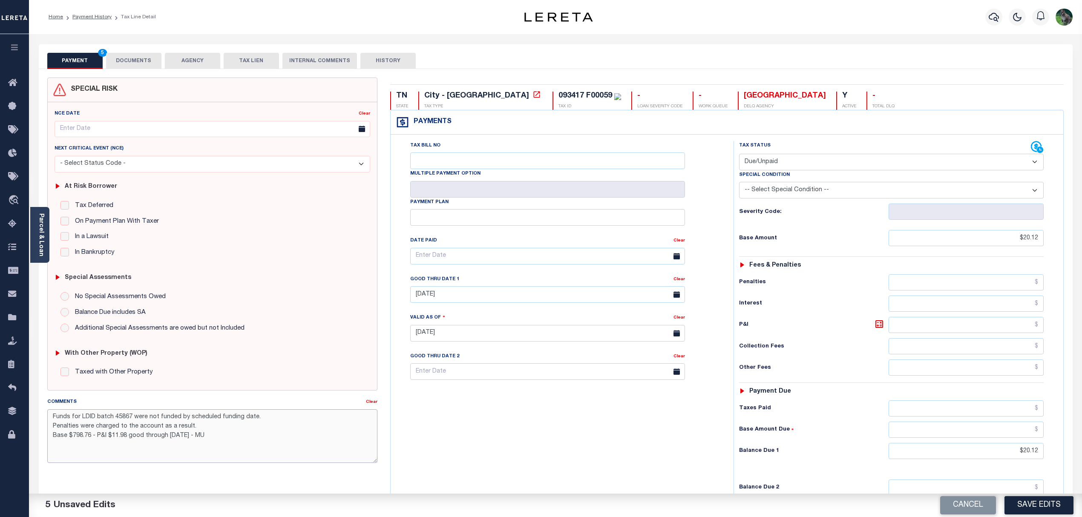
click at [230, 441] on textarea "Funds for LDID batch 45867 were not funded by scheduled funding date. Penalties…" at bounding box center [212, 436] width 331 height 54
click at [125, 438] on textarea "Funds for LDID batch 45867 were not funded by scheduled funding date. Penalties…" at bounding box center [212, 436] width 331 height 54
type textarea "Funds for LDID batch 45867 were not funded by scheduled funding date. Penalties…"
click at [481, 158] on input "Tax Bill No" at bounding box center [547, 160] width 275 height 17
type input "0212793"
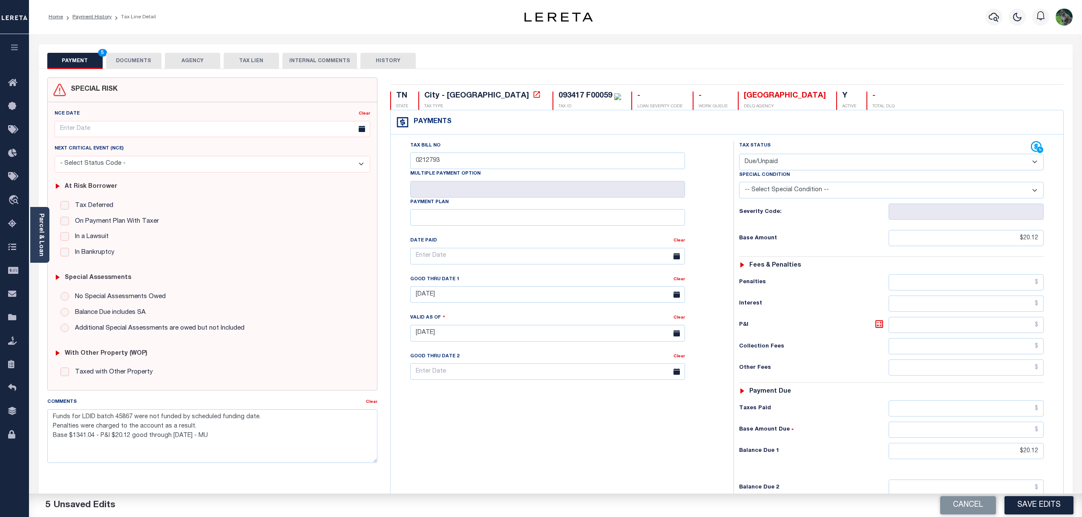
click at [634, 421] on div "Tax Bill No 0212793 Multiple Payment Option Payment Plan" at bounding box center [560, 329] width 334 height 376
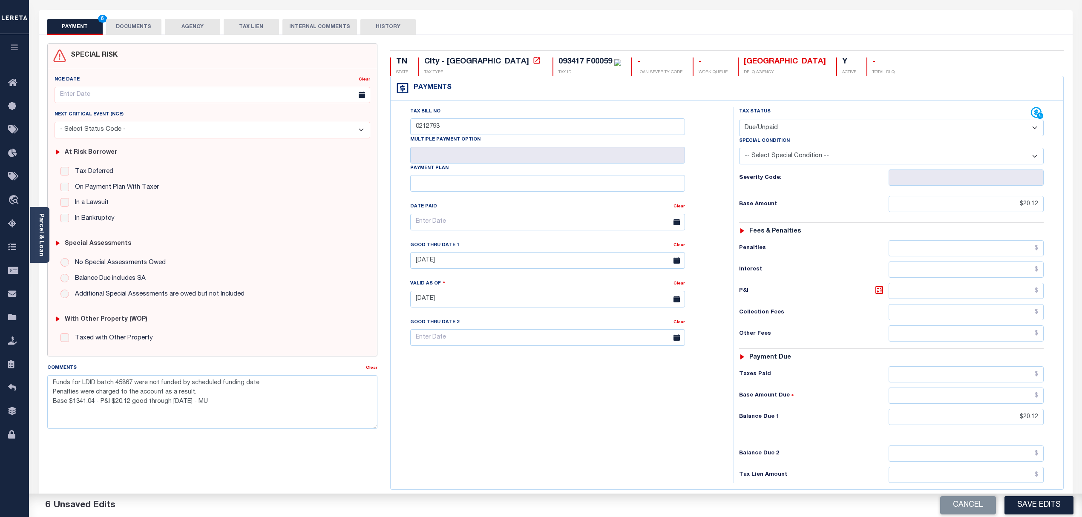
scroll to position [57, 0]
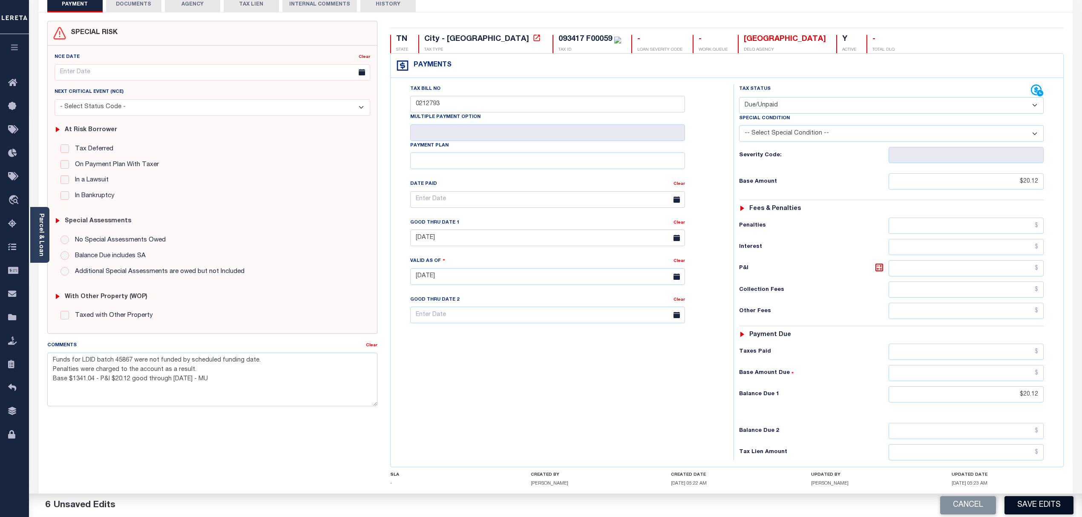
click at [1043, 498] on button "Save Edits" at bounding box center [1038, 505] width 69 height 18
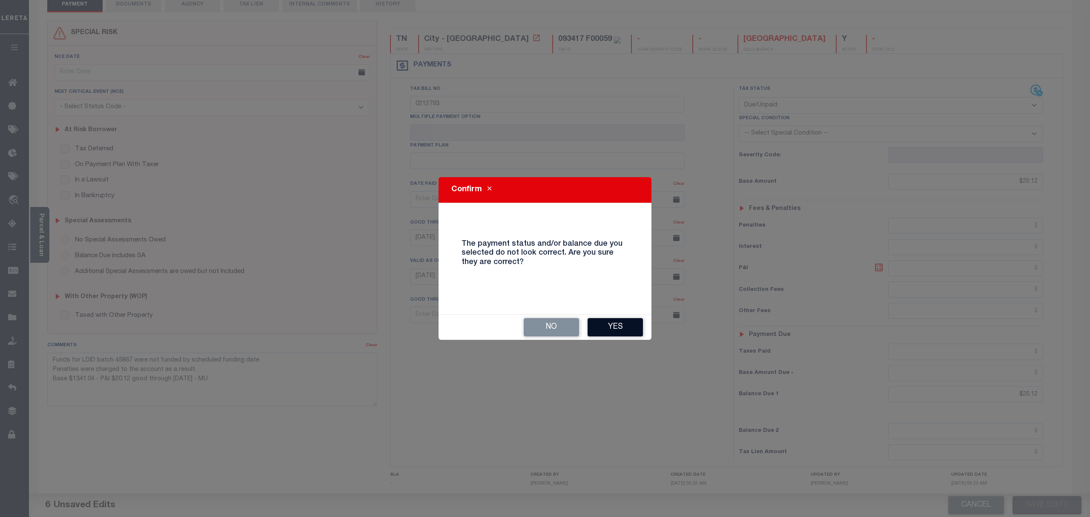
click at [636, 326] on button "Yes" at bounding box center [615, 327] width 55 height 18
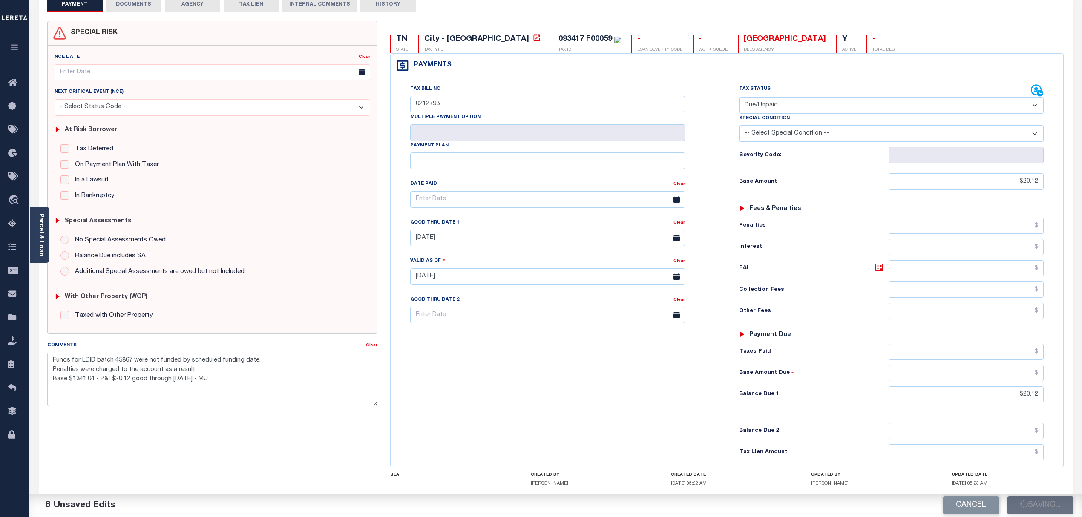
checkbox input "false"
type textarea "Funds for LDID batch 45867 were not funded by scheduled funding date. Penalties…"
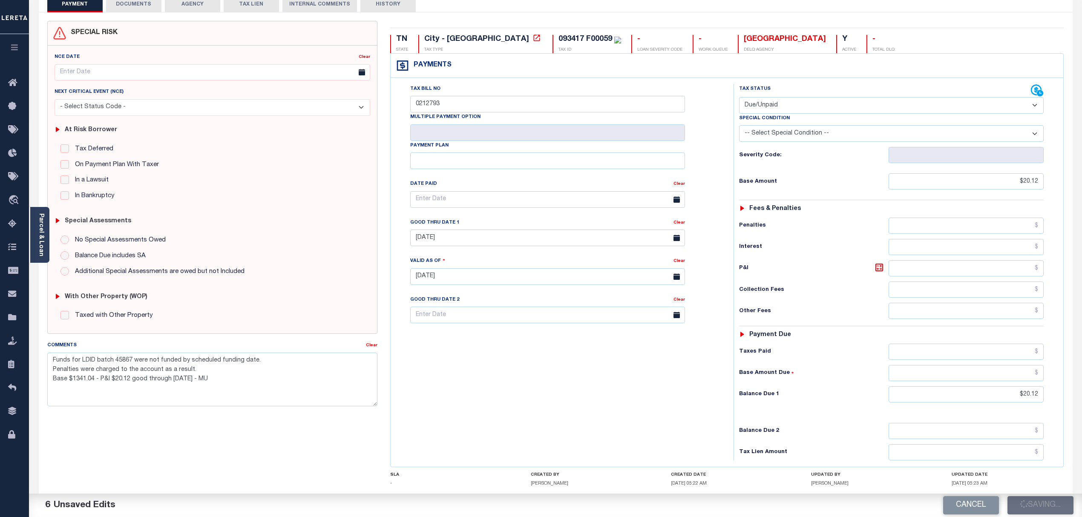
type input "$20.12"
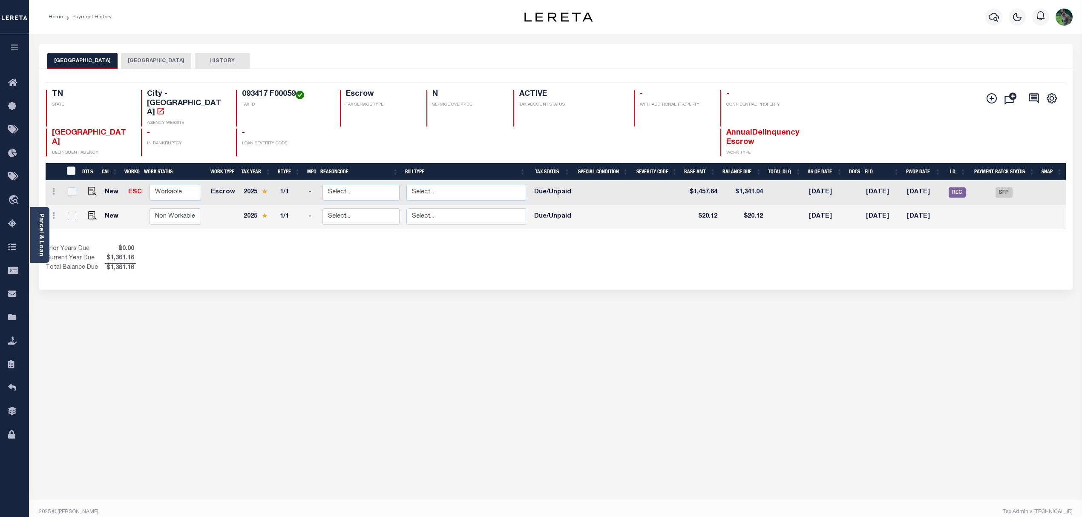
click at [72, 212] on input "checkbox" at bounding box center [72, 216] width 9 height 9
checkbox input "true"
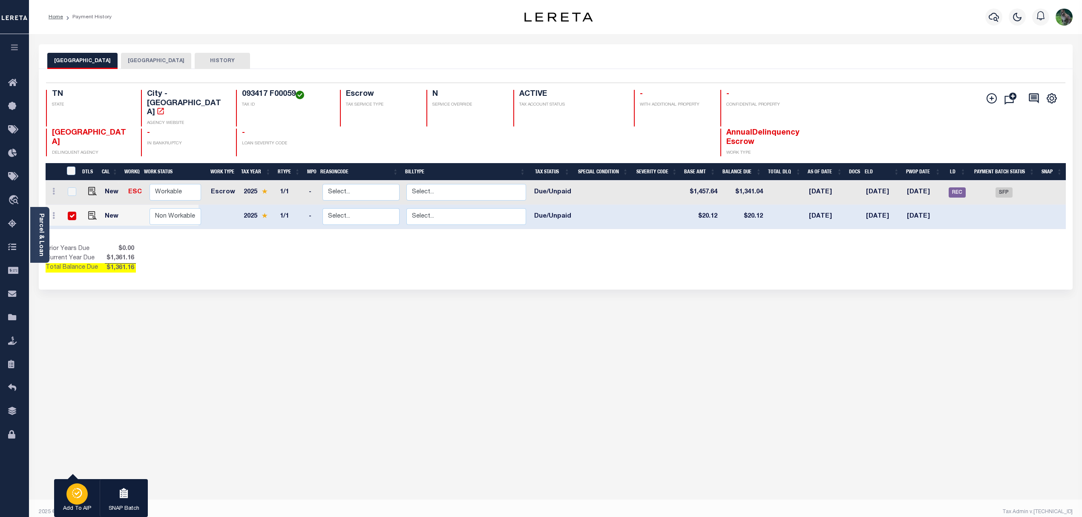
click at [78, 495] on icon "button" at bounding box center [77, 493] width 12 height 10
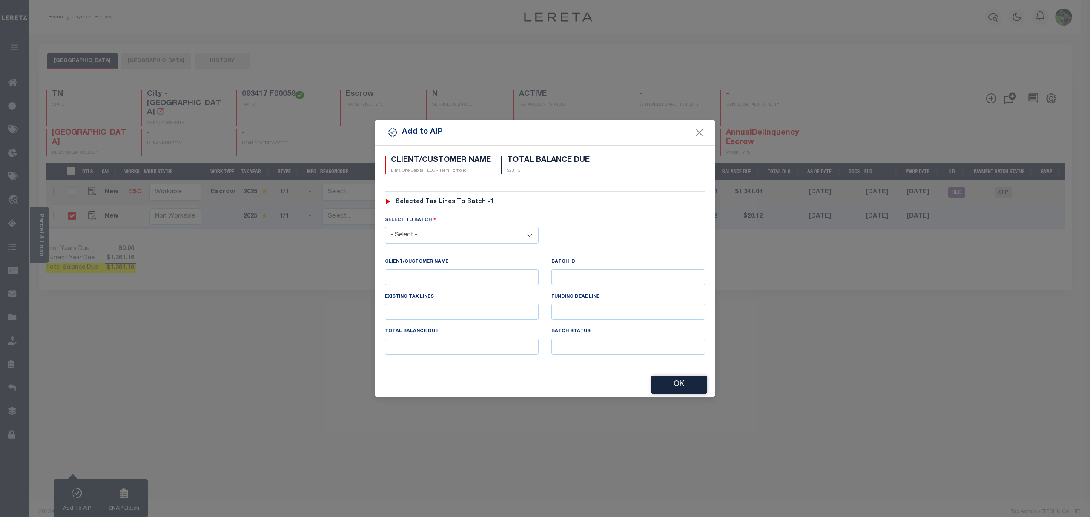
click at [491, 235] on select "- Select - 45186 45191 45195 45200 45202 45203 45206 45214 45215 45216 45218 45…" at bounding box center [462, 235] width 154 height 17
select select "46121"
click at [385, 227] on select "- Select - 45186 45191 45195 45200 45202 45203 45206 45214 45215 45216 45218 45…" at bounding box center [462, 235] width 154 height 17
click at [677, 382] on button "OK" at bounding box center [679, 385] width 55 height 18
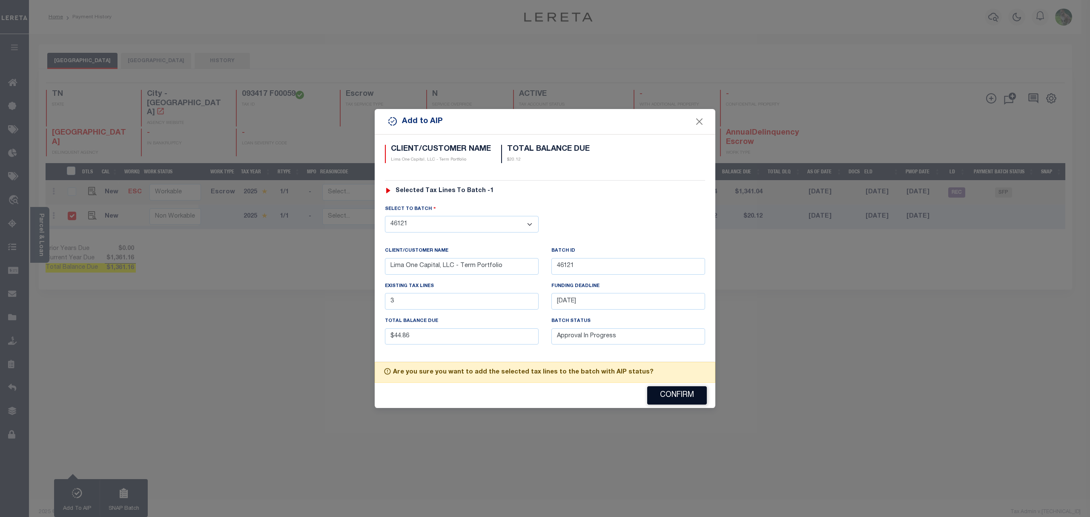
click at [672, 398] on button "Confirm" at bounding box center [677, 395] width 60 height 18
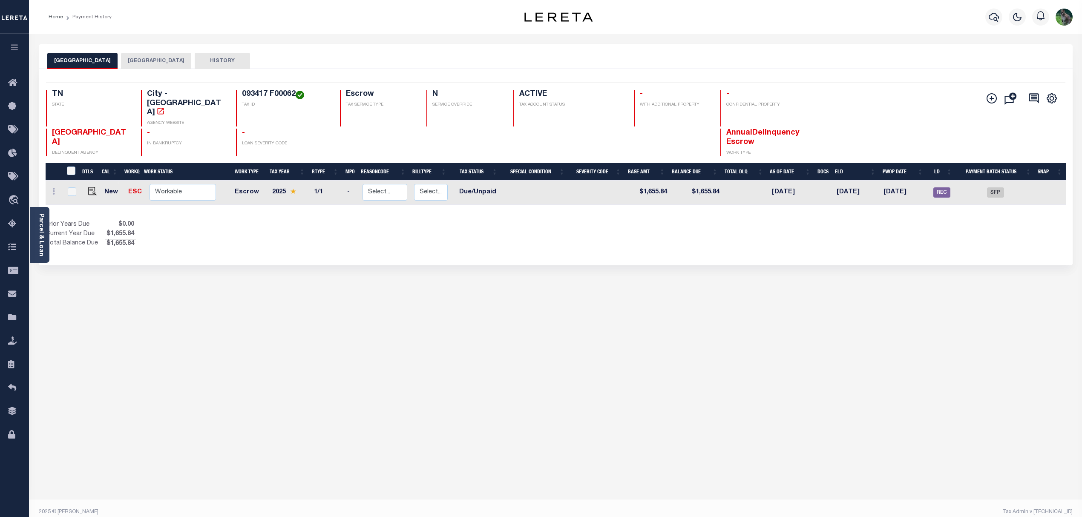
click at [994, 93] on div "Add Installment Line [GEOGRAPHIC_DATA] Request Check Fees" at bounding box center [991, 98] width 10 height 11
click at [988, 100] on icon "" at bounding box center [991, 98] width 10 height 10
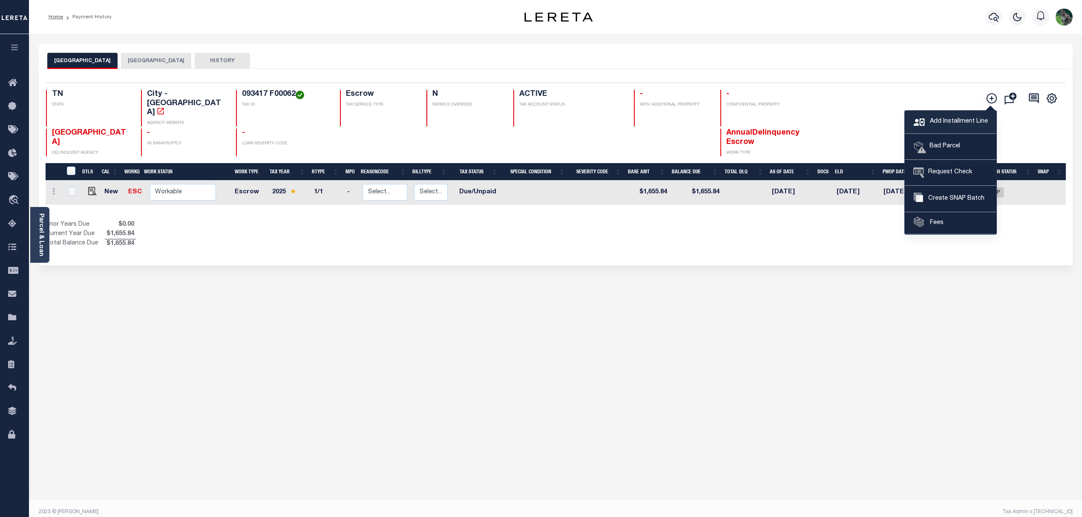
click at [965, 120] on span "Add Installment Line" at bounding box center [958, 121] width 60 height 9
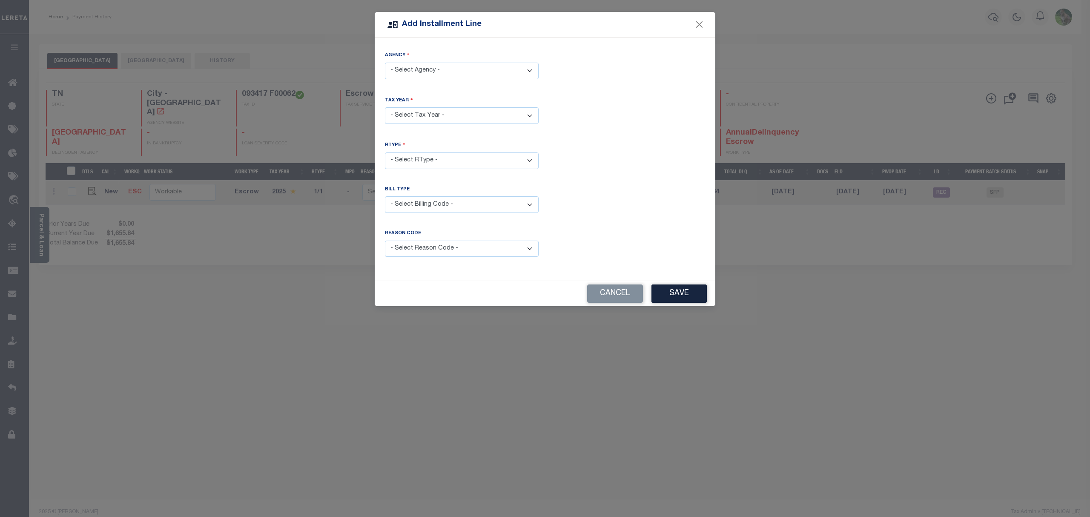
click at [480, 69] on select "- Select Agency - [GEOGRAPHIC_DATA] - City [GEOGRAPHIC_DATA] - County" at bounding box center [462, 71] width 154 height 17
select select "4715704005"
click at [385, 63] on select "- Select Agency - [GEOGRAPHIC_DATA] - City [GEOGRAPHIC_DATA] - County" at bounding box center [462, 71] width 154 height 17
click at [466, 118] on select "- Select Year - 2005 2006 2007 2008 2009 2010 2011 2012 2013 2014 2015 2016 201…" at bounding box center [462, 115] width 154 height 17
select select "2025"
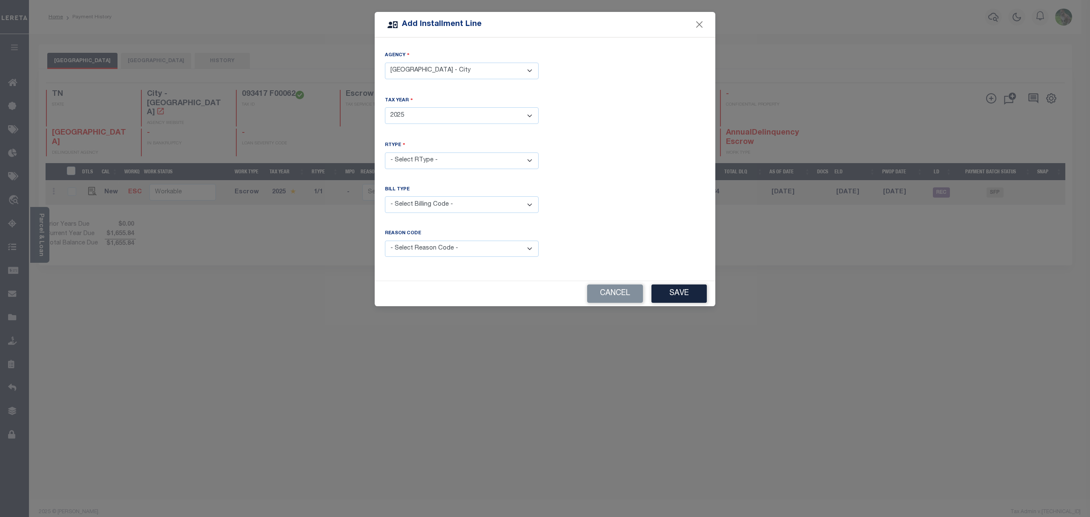
click at [385, 107] on select "- Select Year - 2005 2006 2007 2008 2009 2010 2011 2012 2013 2014 2015 2016 201…" at bounding box center [462, 115] width 154 height 17
click at [455, 166] on select "- Select RType - 1/1" at bounding box center [462, 160] width 154 height 17
select select "0"
click at [385, 152] on select "- Select RType - 1/1" at bounding box center [462, 160] width 154 height 17
click at [454, 208] on select "- Select Billing Code - Regular Delinquent Supplemental Corrected/Adjusted Bill…" at bounding box center [462, 204] width 154 height 17
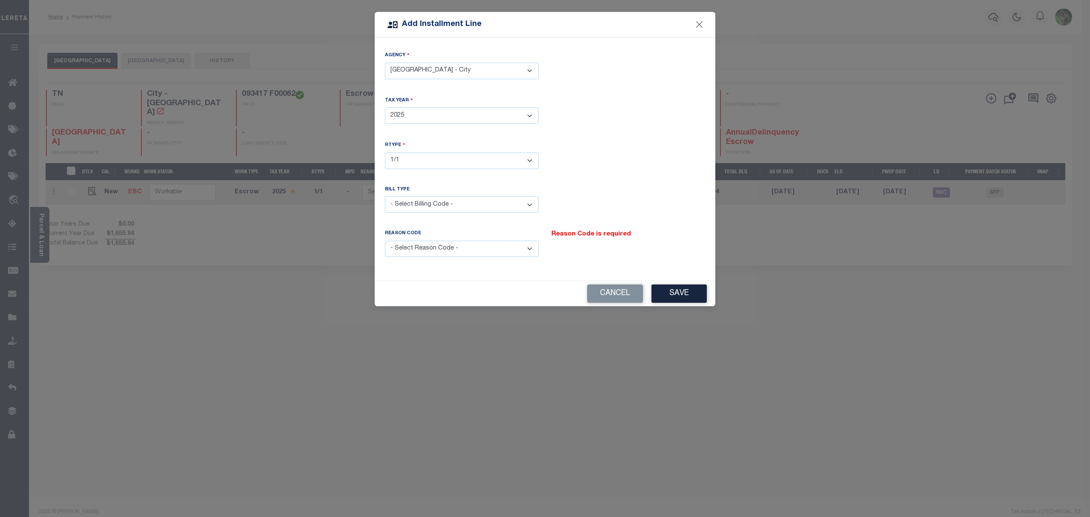
click at [503, 184] on div "Agency - Select Agency - [GEOGRAPHIC_DATA] - City [GEOGRAPHIC_DATA] - County Ta…" at bounding box center [545, 158] width 341 height 243
drag, startPoint x: 498, startPoint y: 242, endPoint x: 490, endPoint y: 252, distance: 13.3
click at [498, 242] on select "- Select Reason Code - Payment Reversal Taxable Value Change Assessment Change …" at bounding box center [462, 249] width 154 height 17
select select "9"
click at [385, 241] on select "- Select Reason Code - Payment Reversal Taxable Value Change Assessment Change …" at bounding box center [462, 249] width 154 height 17
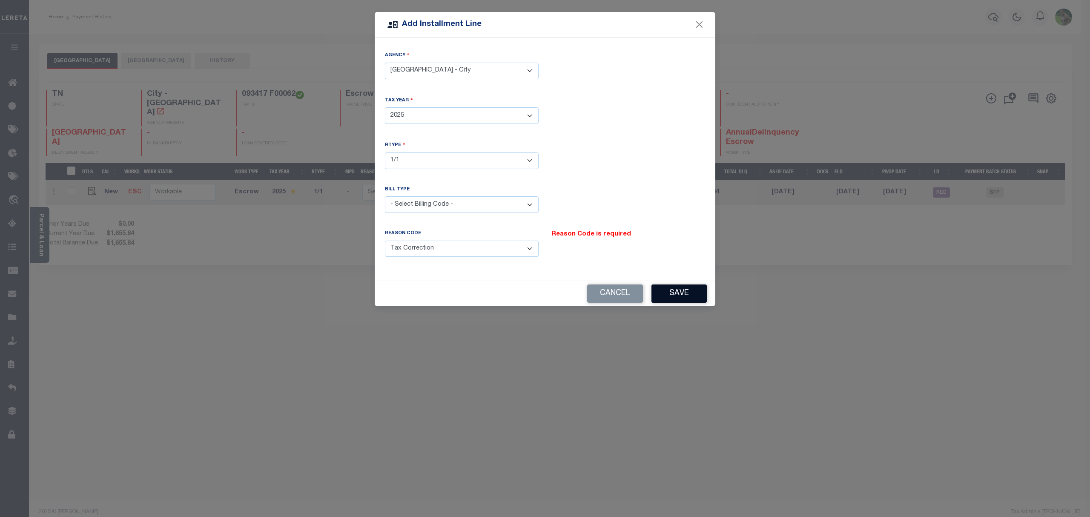
click at [688, 296] on button "Save" at bounding box center [679, 294] width 55 height 18
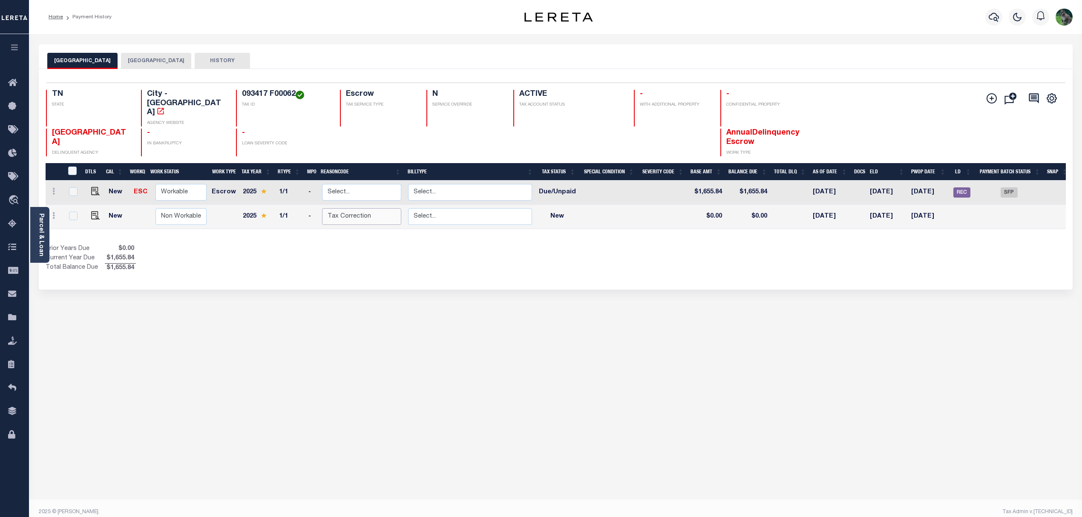
drag, startPoint x: 369, startPoint y: 204, endPoint x: 358, endPoint y: 208, distance: 11.9
click at [369, 208] on select "Select... Payment Reversal Taxable Value Change Assessment Change Occupancy Tax…" at bounding box center [361, 216] width 79 height 17
checkbox input "true"
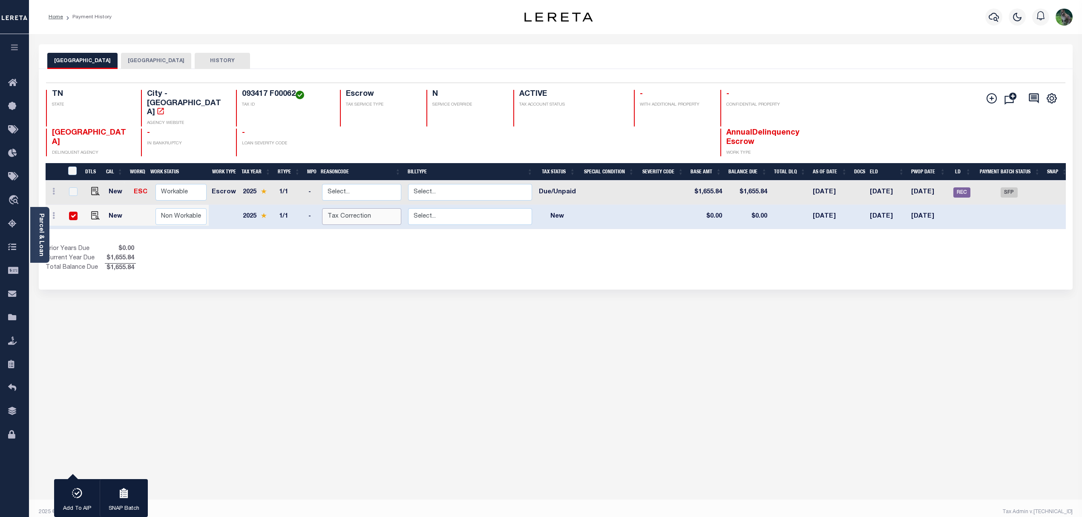
select select "0"
click at [322, 208] on select "Select... Payment Reversal Taxable Value Change Assessment Change Occupancy Tax…" at bounding box center [361, 216] width 79 height 17
checkbox input "false"
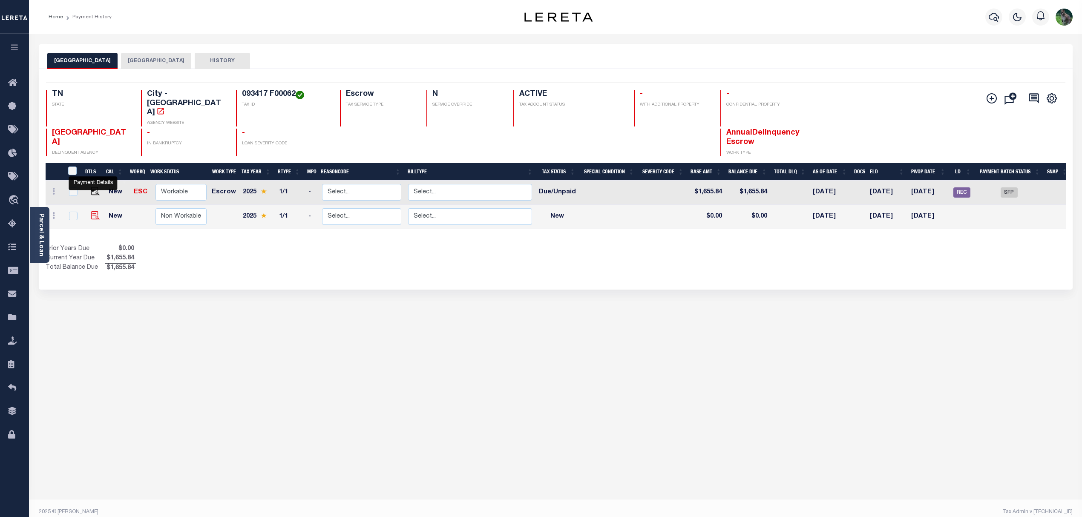
click at [91, 211] on img at bounding box center [95, 215] width 9 height 9
checkbox input "true"
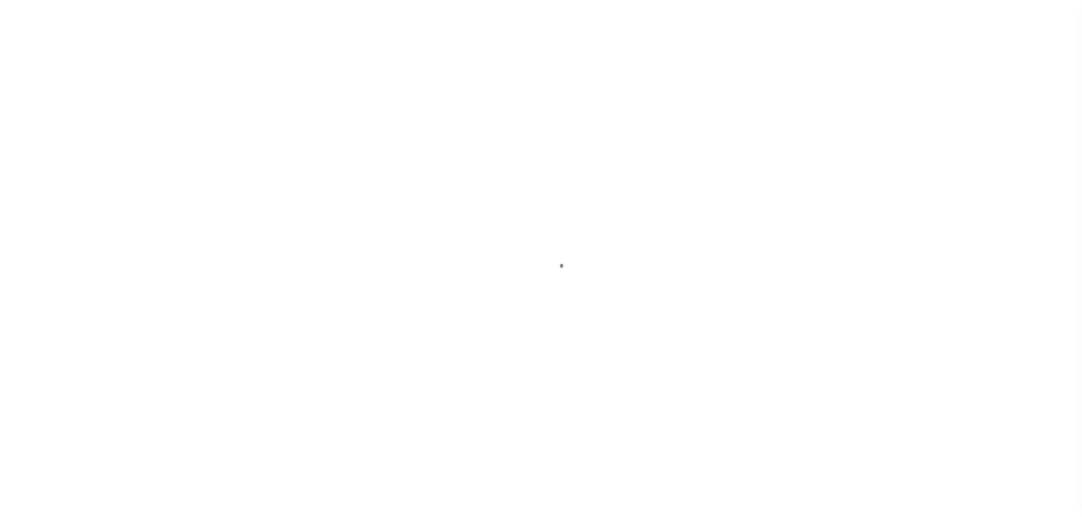
select select "NW2"
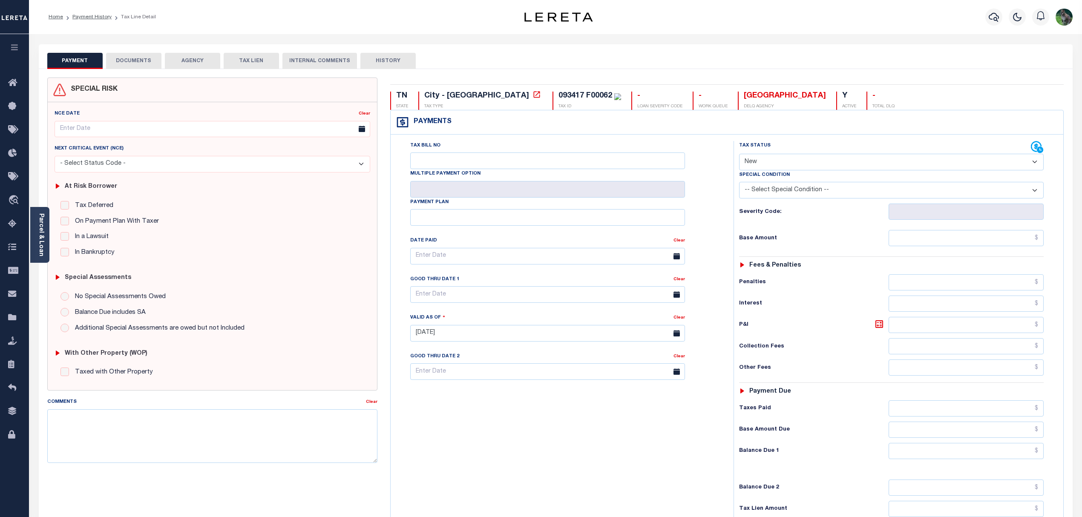
click at [284, 406] on div "Comments" at bounding box center [206, 403] width 319 height 12
click at [270, 434] on textarea "Comments" at bounding box center [212, 436] width 331 height 54
paste textarea "Funds for LDID batch 45867 were not funded by scheduled funding date. Penalties…"
type textarea "Funds for LDID batch 45867 were not funded by scheduled funding date. Penalties…"
click at [488, 165] on input "Tax Bill No" at bounding box center [547, 160] width 275 height 17
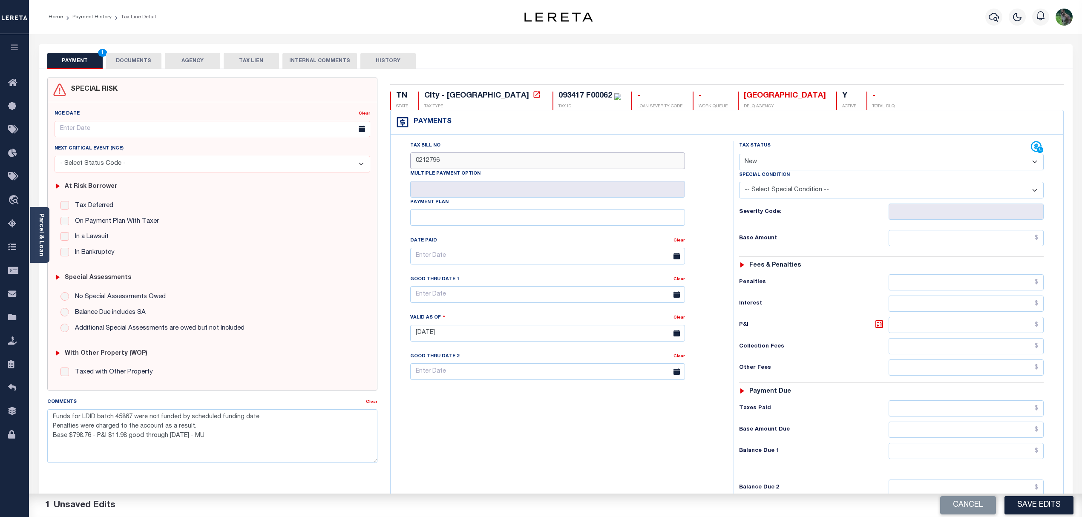
type input "0212796"
click at [503, 293] on input "text" at bounding box center [547, 294] width 275 height 17
click at [454, 415] on span "30" at bounding box center [457, 413] width 17 height 17
type input "[DATE]"
click at [125, 437] on textarea "Funds for LDID batch 45867 were not funded by scheduled funding date. Penalties…" at bounding box center [212, 436] width 331 height 54
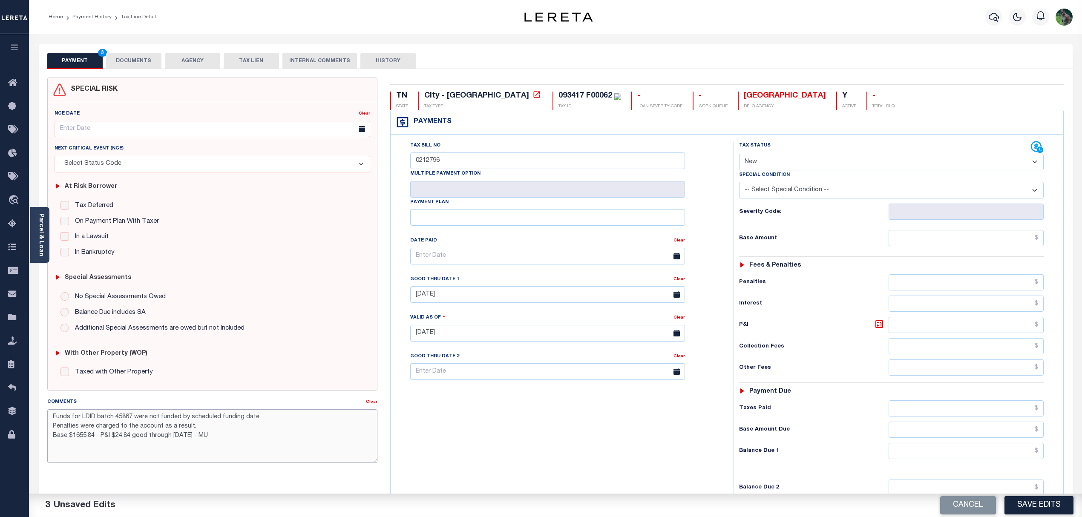
type textarea "Funds for LDID batch 45867 were not funded by scheduled funding date. Penalties…"
click at [906, 244] on input "text" at bounding box center [966, 238] width 155 height 16
type input "$24.84"
click at [991, 459] on input "text" at bounding box center [966, 451] width 155 height 16
type input "$24.84"
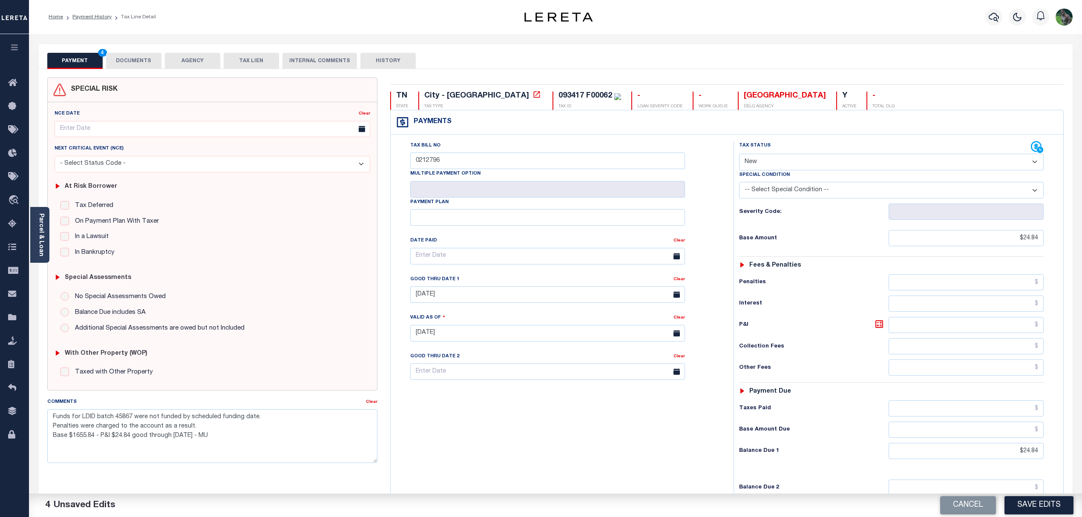
click at [810, 167] on select "- Select Status Code - Open Due/Unpaid Paid Incomplete No Tax Due Internal Refu…" at bounding box center [891, 162] width 305 height 17
select select "DUE"
click at [739, 155] on select "- Select Status Code - Open Due/Unpaid Paid Incomplete No Tax Due Internal Refu…" at bounding box center [891, 162] width 305 height 17
click at [679, 429] on div "Tax Bill No 0212796 Multiple Payment Option Payment Plan" at bounding box center [560, 329] width 334 height 376
click at [1036, 503] on button "Save Edits" at bounding box center [1038, 505] width 69 height 18
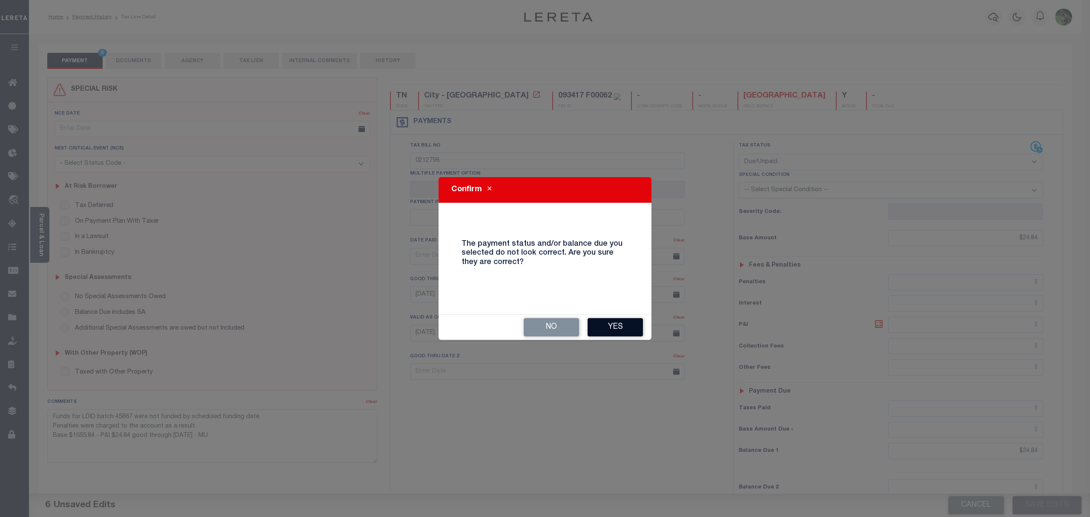
click at [626, 323] on button "Yes" at bounding box center [615, 327] width 55 height 18
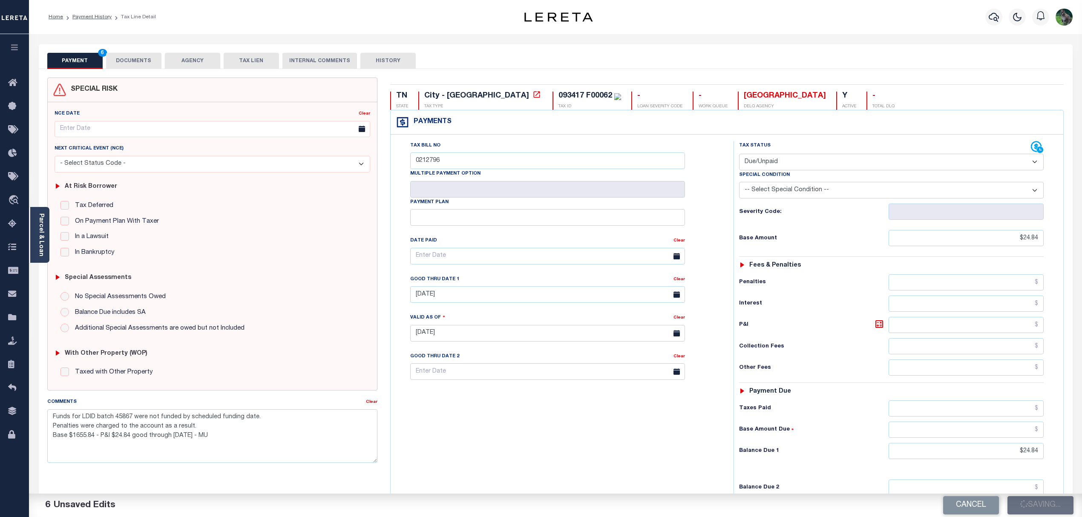
checkbox input "false"
type textarea "Funds for LDID batch 45867 were not funded by scheduled funding date. Penalties…"
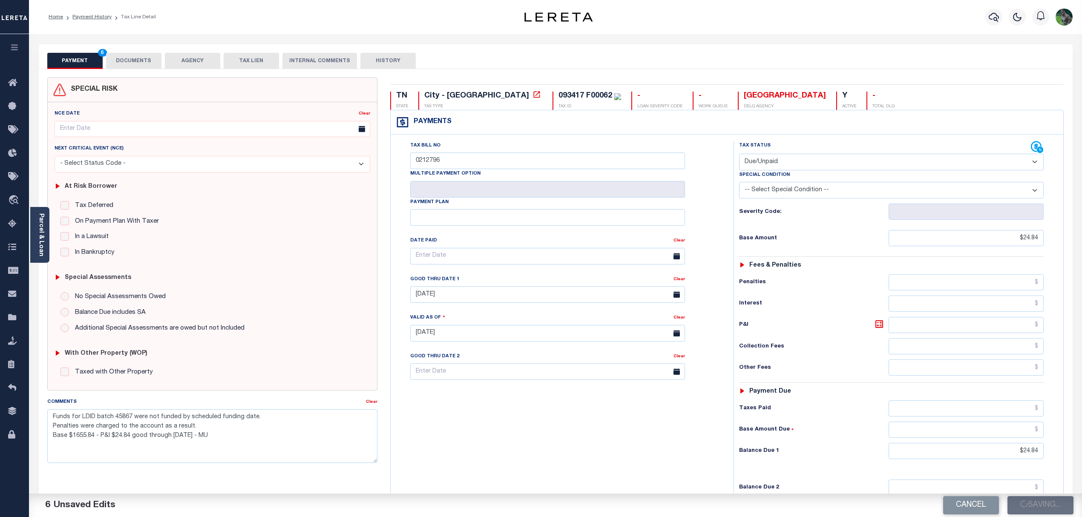
type input "$24.84"
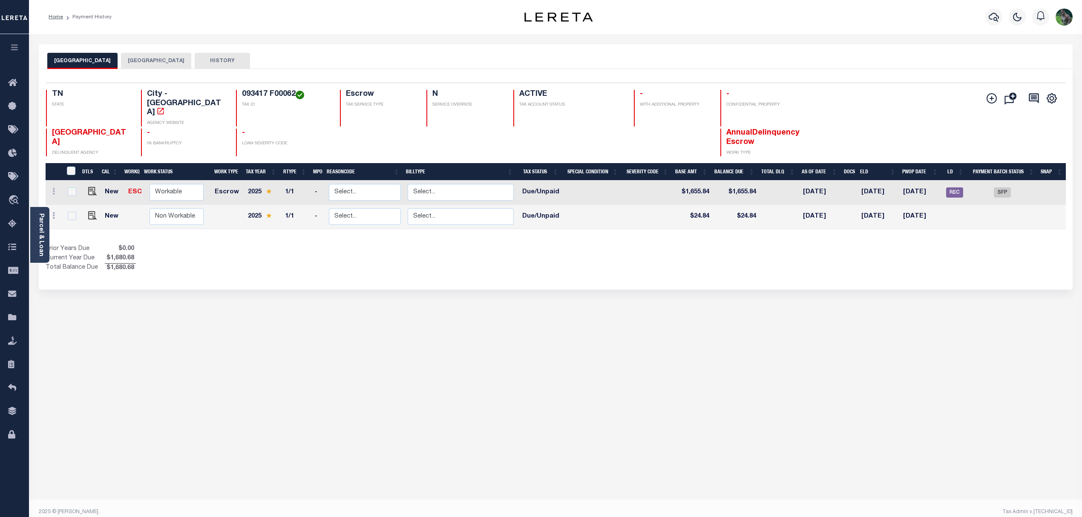
click at [228, 205] on td at bounding box center [228, 217] width 34 height 24
checkbox input "true"
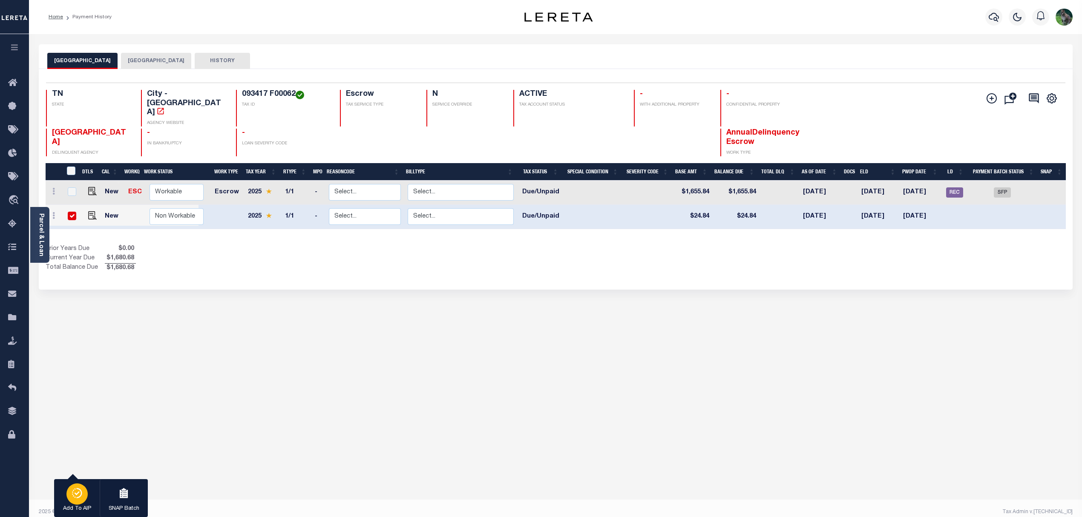
click at [74, 492] on icon "button" at bounding box center [77, 493] width 12 height 10
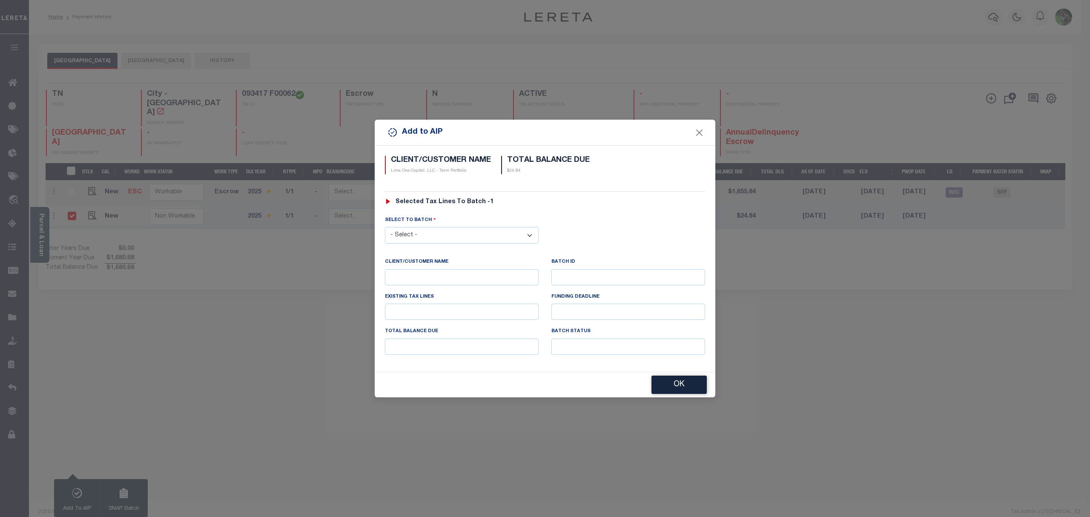
click at [455, 235] on select "- Select - 45186 45191 45195 45200 45202 45203 45206 45214 45215 45216 45218 45…" at bounding box center [462, 235] width 154 height 17
select select "46121"
click at [385, 227] on select "- Select - 45186 45191 45195 45200 45202 45203 45206 45214 45215 45216 45218 45…" at bounding box center [462, 235] width 154 height 17
click at [663, 380] on button "OK" at bounding box center [679, 385] width 55 height 18
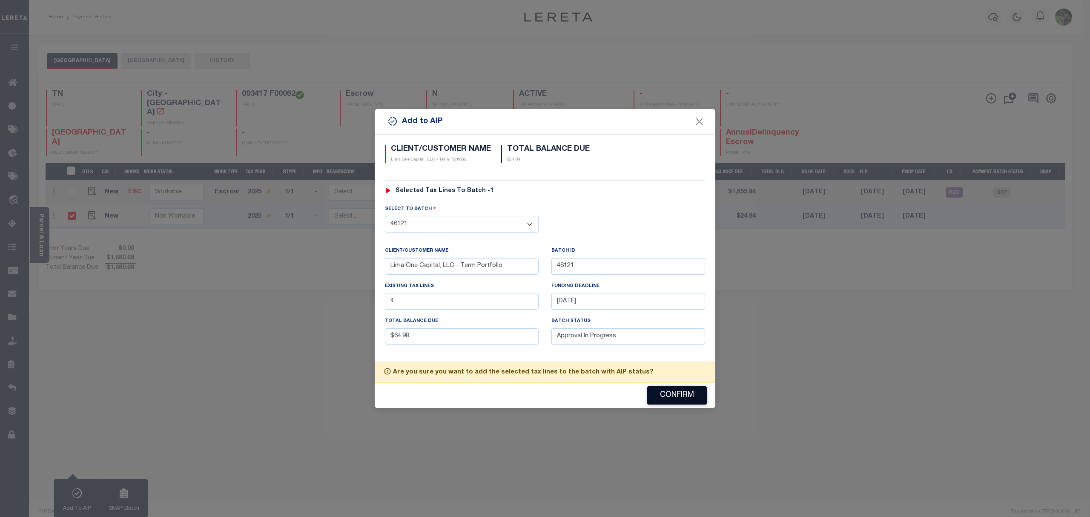
click at [661, 392] on button "Confirm" at bounding box center [677, 395] width 60 height 18
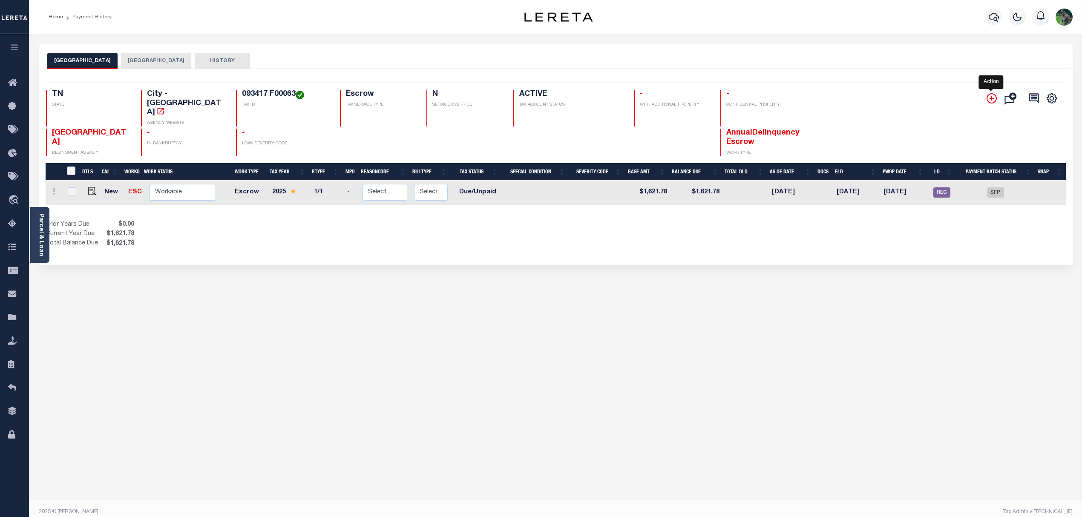
click at [992, 103] on icon "" at bounding box center [991, 98] width 10 height 10
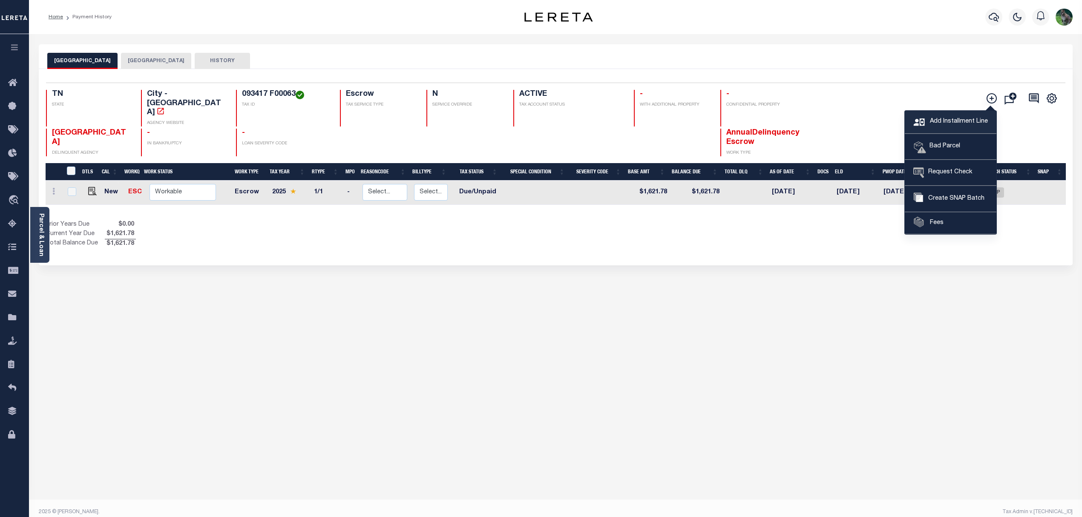
click at [965, 123] on span "Add Installment Line" at bounding box center [958, 121] width 60 height 9
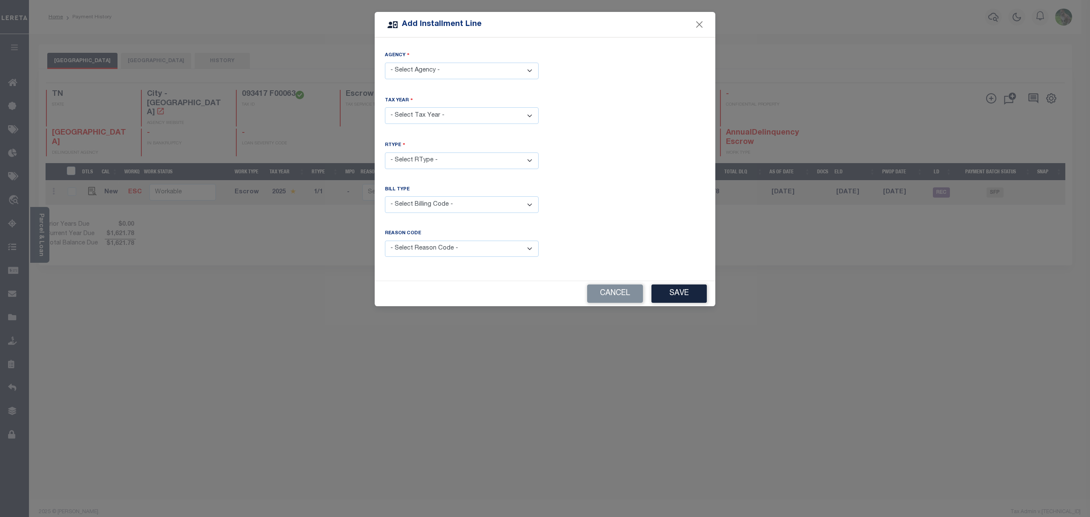
click at [464, 66] on select "- Select Agency - MEMPHIS CITY - City SHELBY COUNTY - County" at bounding box center [462, 71] width 154 height 17
select select "4715704005"
click at [385, 63] on select "- Select Agency - MEMPHIS CITY - City SHELBY COUNTY - County" at bounding box center [462, 71] width 154 height 17
drag, startPoint x: 463, startPoint y: 113, endPoint x: 460, endPoint y: 123, distance: 10.1
click at [463, 113] on select "- Select Year - 2005 2006 2007 2008 2009 2010 2011 2012 2013 2014 2015 2016 201…" at bounding box center [462, 115] width 154 height 17
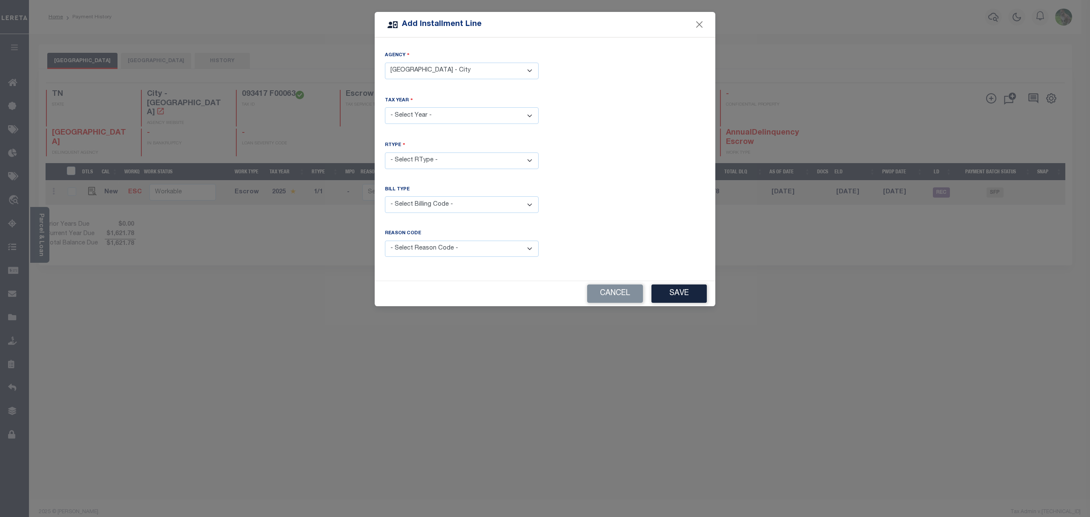
select select "2025"
click at [385, 107] on select "- Select Year - 2005 2006 2007 2008 2009 2010 2011 2012 2013 2014 2015 2016 201…" at bounding box center [462, 115] width 154 height 17
click at [450, 166] on select "- Select RType - 1/1" at bounding box center [462, 160] width 154 height 17
select select "0"
click at [385, 152] on select "- Select RType - 1/1" at bounding box center [462, 160] width 154 height 17
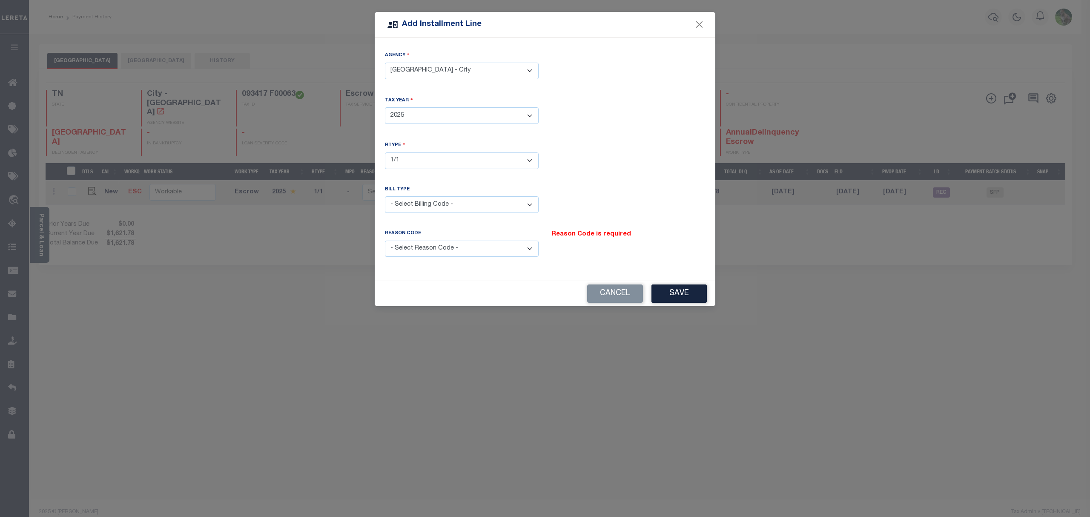
click at [453, 205] on select "- Select Billing Code - Regular Delinquent Supplemental Corrected/Adjusted Bill…" at bounding box center [462, 204] width 154 height 17
click at [541, 197] on div "Bill Type - Select Billing Code - Regular Delinquent Supplemental Corrected/Adj…" at bounding box center [462, 204] width 167 height 37
click at [477, 252] on select "- Select Reason Code - Payment Reversal Taxable Value Change Assessment Change …" at bounding box center [462, 249] width 154 height 17
select select "9"
click at [385, 241] on select "- Select Reason Code - Payment Reversal Taxable Value Change Assessment Change …" at bounding box center [462, 249] width 154 height 17
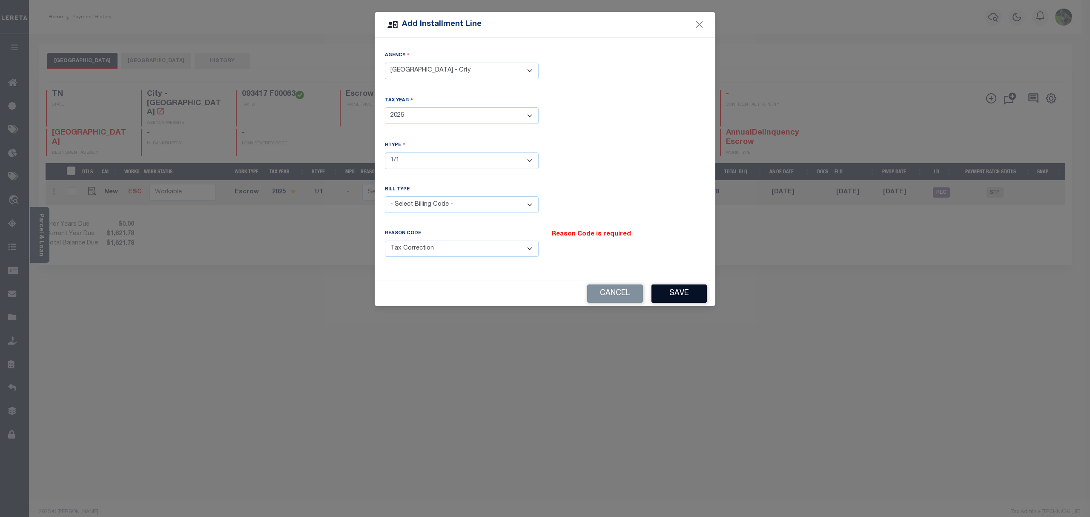
click at [661, 293] on button "Save" at bounding box center [679, 294] width 55 height 18
drag, startPoint x: 661, startPoint y: 293, endPoint x: 616, endPoint y: 203, distance: 101.5
click at [616, 203] on div "Bill Type - Select Billing Code - Regular Delinquent Supplemental Corrected/Adj…" at bounding box center [545, 206] width 333 height 40
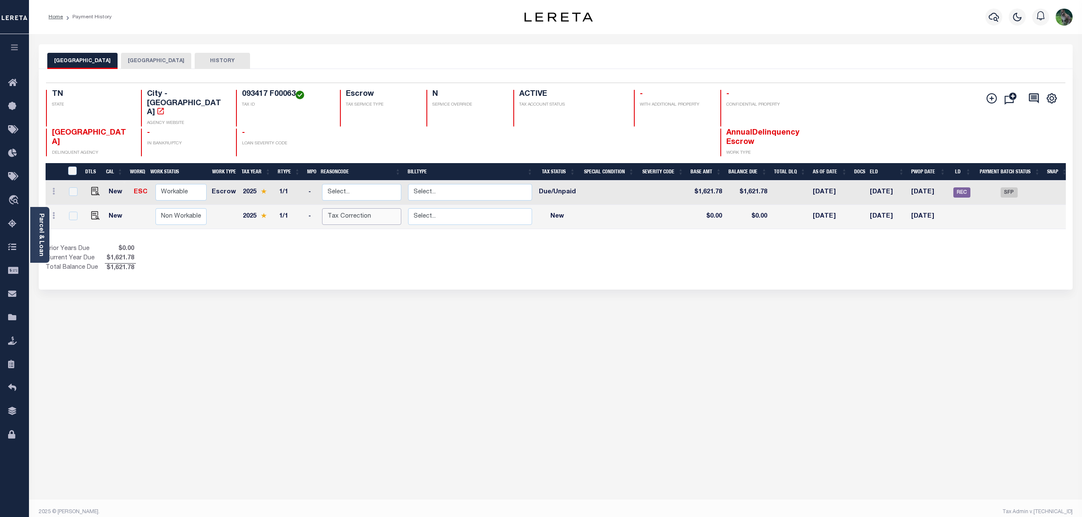
drag, startPoint x: 339, startPoint y: 198, endPoint x: 359, endPoint y: 208, distance: 21.9
click at [339, 208] on select "Select... Payment Reversal Taxable Value Change Assessment Change Occupancy Tax…" at bounding box center [361, 216] width 79 height 17
checkbox input "true"
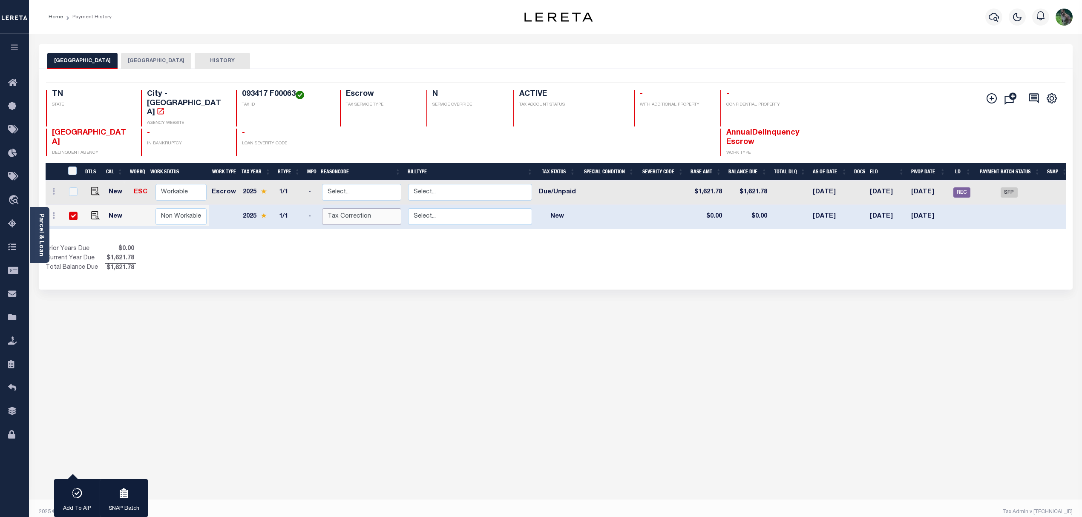
select select "0"
click at [322, 208] on select "Select... Payment Reversal Taxable Value Change Assessment Change Occupancy Tax…" at bounding box center [361, 216] width 79 height 17
checkbox input "false"
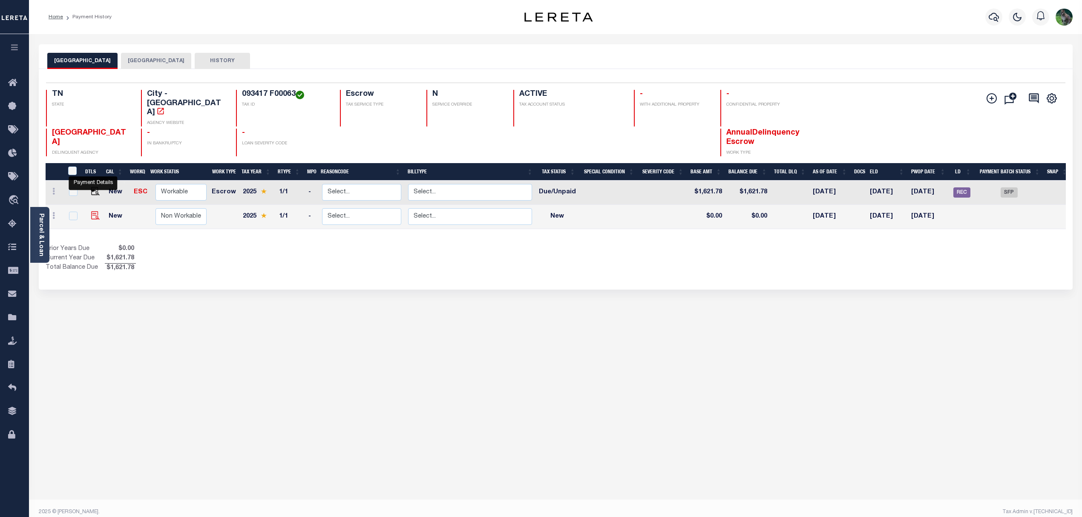
click at [91, 211] on img at bounding box center [95, 215] width 9 height 9
checkbox input "true"
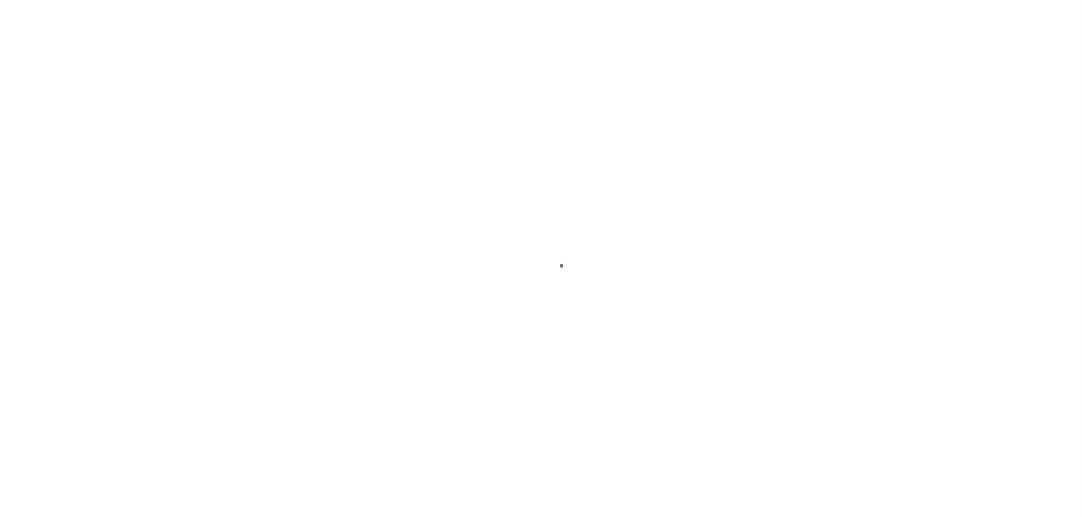
select select "NW2"
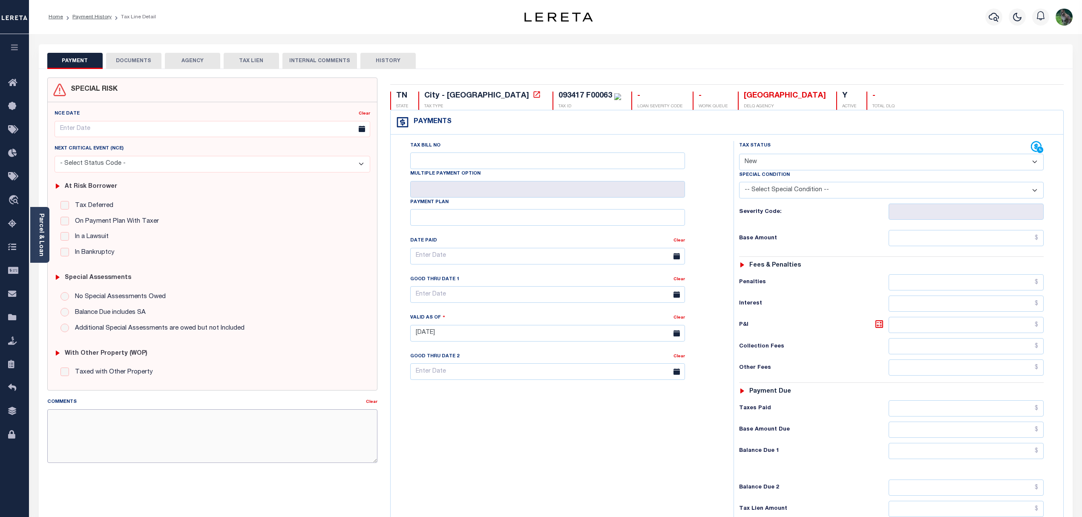
click at [186, 440] on textarea "Comments" at bounding box center [212, 436] width 331 height 54
paste textarea "Funds for LDID batch 45867 were not funded by scheduled funding date. Penalties…"
type textarea "Funds for LDID batch 45867 were not funded by scheduled funding date. Penalties…"
drag, startPoint x: 486, startPoint y: 155, endPoint x: 489, endPoint y: 164, distance: 9.3
click at [486, 157] on input "Tax Bill No" at bounding box center [547, 160] width 275 height 17
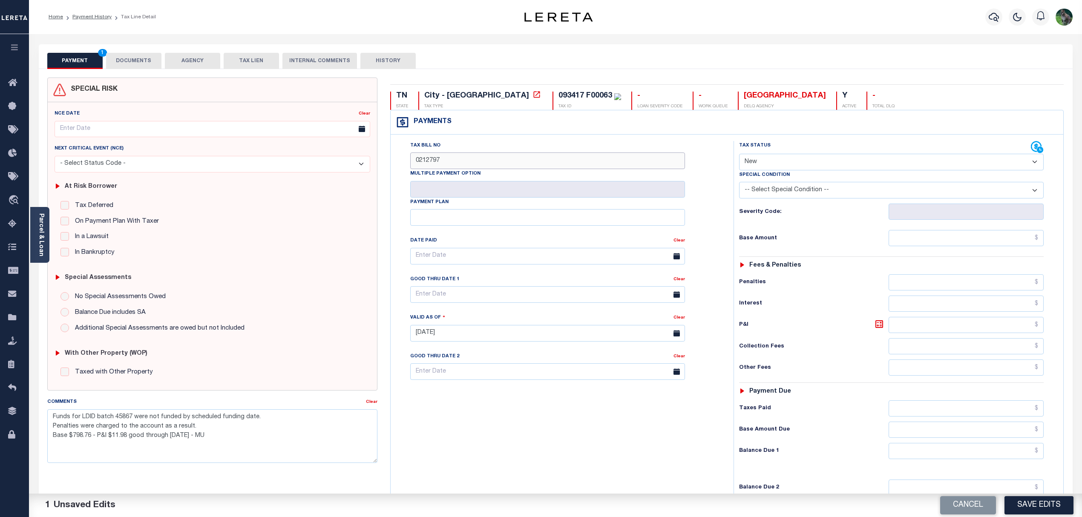
type input "0212797"
click at [461, 296] on input "text" at bounding box center [547, 294] width 275 height 17
click at [464, 414] on span "30" at bounding box center [457, 413] width 17 height 17
type input "[DATE]"
click at [124, 438] on textarea "Funds for LDID batch 45867 were not funded by scheduled funding date. Penalties…" at bounding box center [212, 436] width 331 height 54
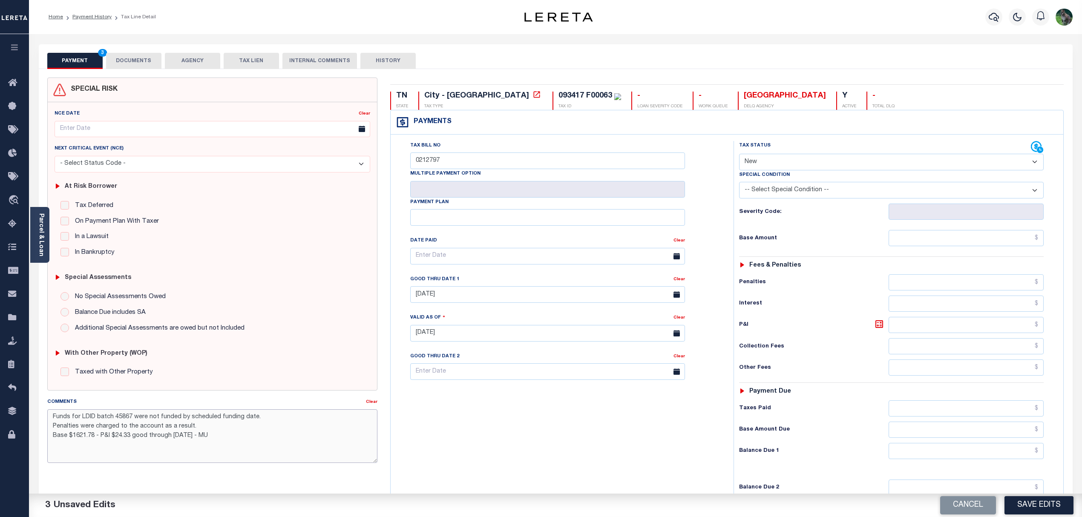
type textarea "Funds for LDID batch 45867 were not funded by scheduled funding date. Penalties…"
click at [814, 160] on select "- Select Status Code - Open Due/Unpaid Paid Incomplete No Tax Due Internal Refu…" at bounding box center [891, 162] width 305 height 17
select select "DUE"
click at [739, 155] on select "- Select Status Code - Open Due/Unpaid Paid Incomplete No Tax Due Internal Refu…" at bounding box center [891, 162] width 305 height 17
click at [926, 244] on input "text" at bounding box center [966, 238] width 155 height 16
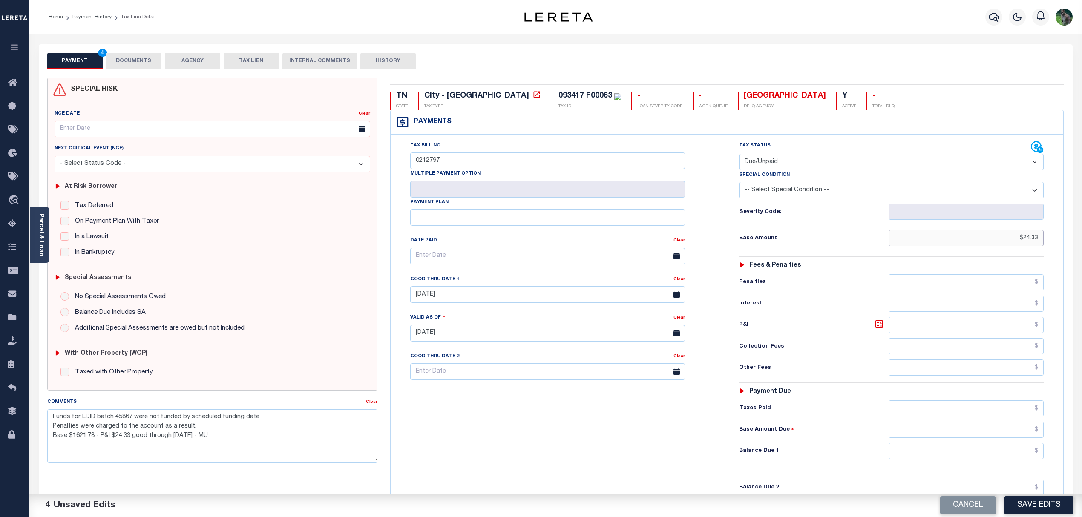
type input "$24.33"
click at [995, 457] on input "text" at bounding box center [966, 451] width 155 height 16
type input "$24.33"
click at [680, 438] on div "Tax Bill No 0212797 Multiple Payment Option Payment Plan" at bounding box center [560, 329] width 334 height 376
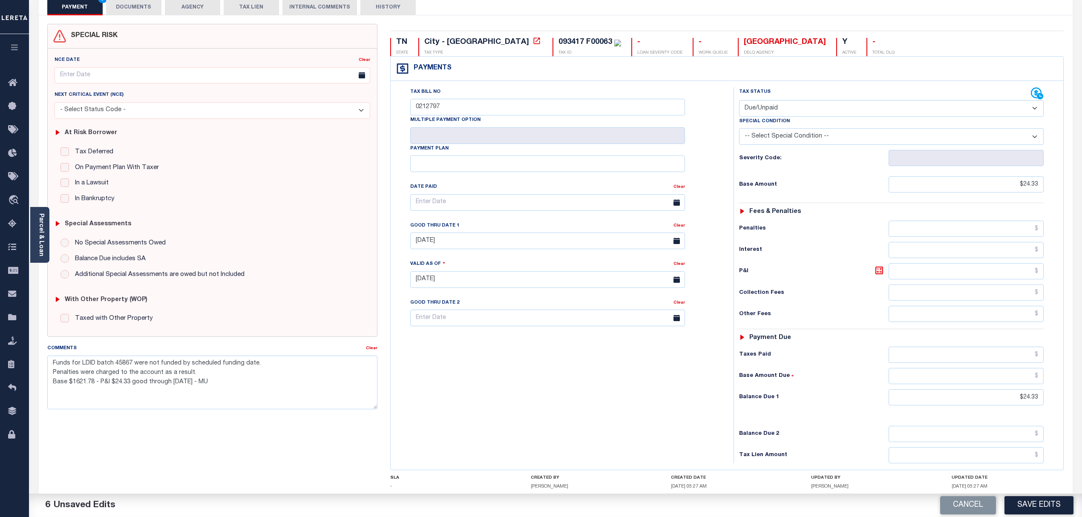
scroll to position [57, 0]
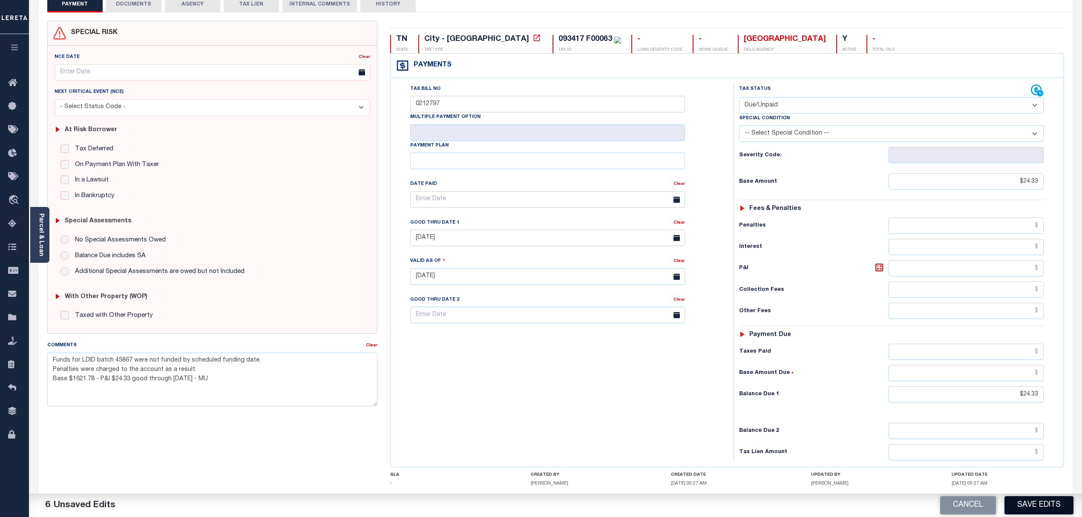
click at [1026, 508] on button "Save Edits" at bounding box center [1038, 505] width 69 height 18
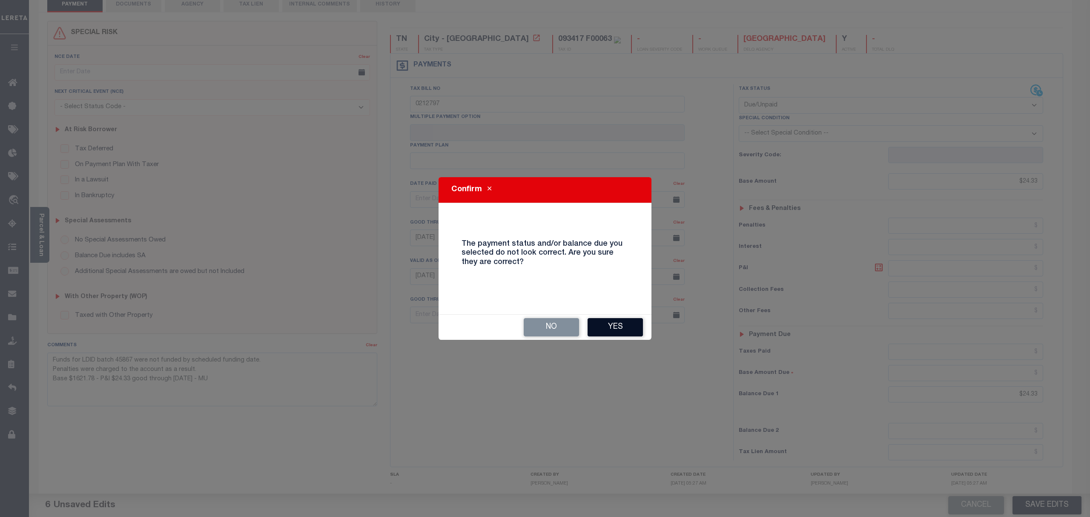
click at [618, 321] on button "Yes" at bounding box center [615, 327] width 55 height 18
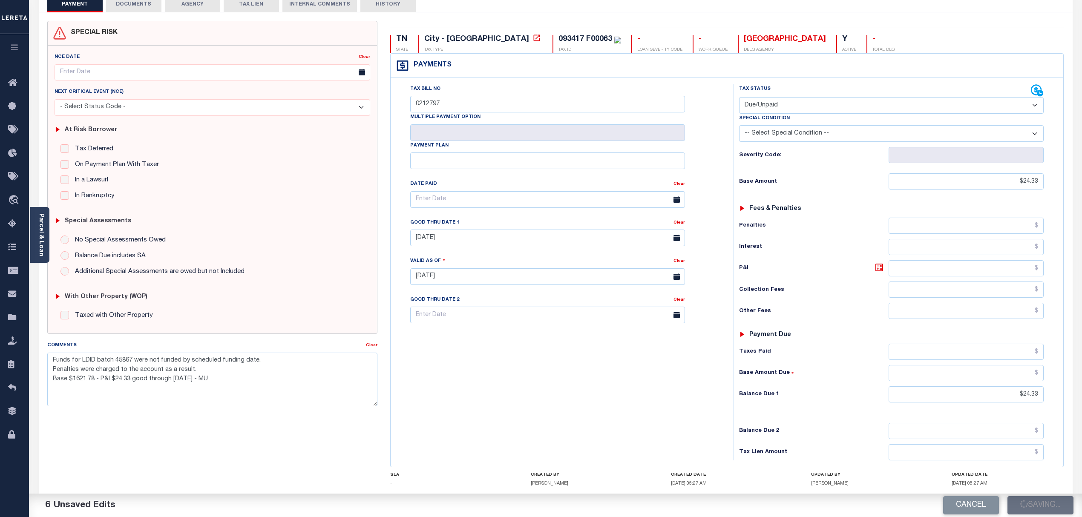
checkbox input "false"
type textarea "Funds for LDID batch 45867 were not funded by scheduled funding date. Penalties…"
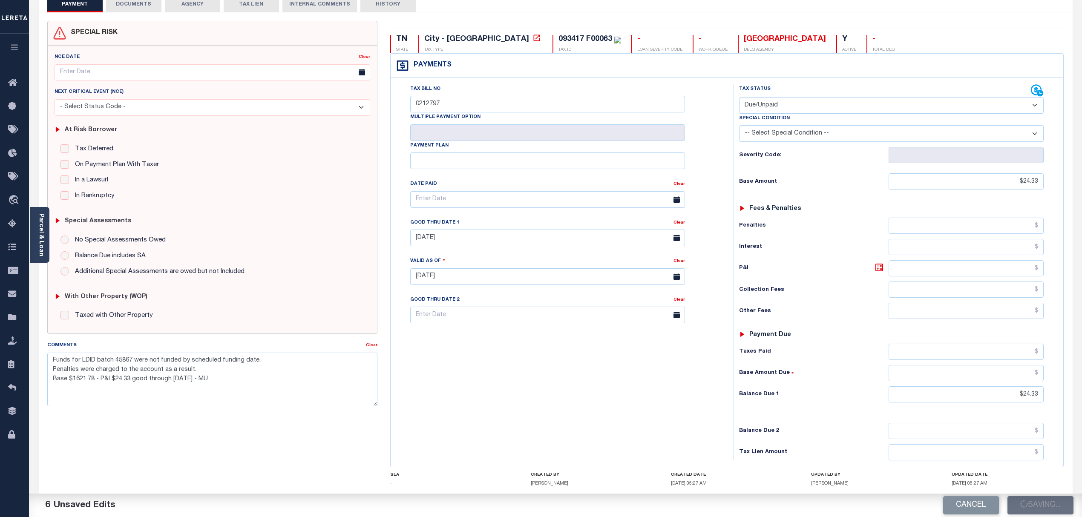
type input "$24.33"
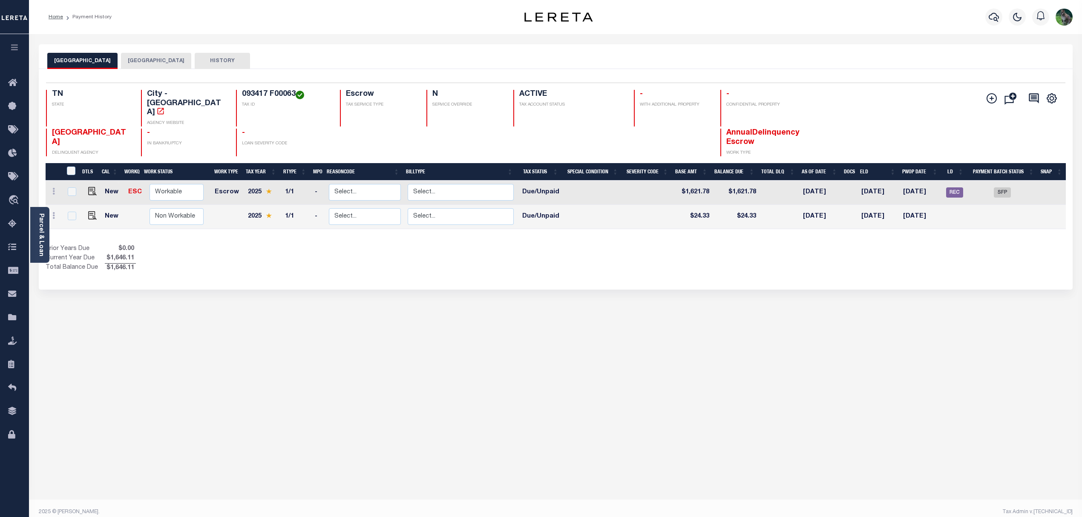
click at [579, 205] on td at bounding box center [594, 217] width 60 height 24
checkbox input "true"
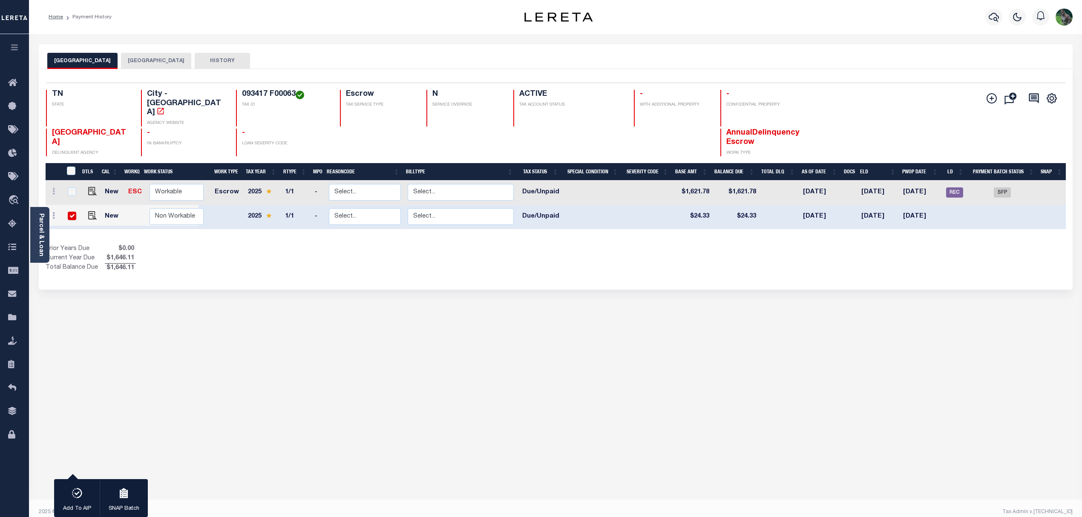
drag, startPoint x: 518, startPoint y: 183, endPoint x: 383, endPoint y: 239, distance: 146.4
click at [403, 244] on div "Prior Years Due $0.00 Current Year Due $1,646.11 Total Balance Due $1,646.11" at bounding box center [301, 258] width 510 height 29
click at [78, 489] on icon "button" at bounding box center [77, 493] width 12 height 10
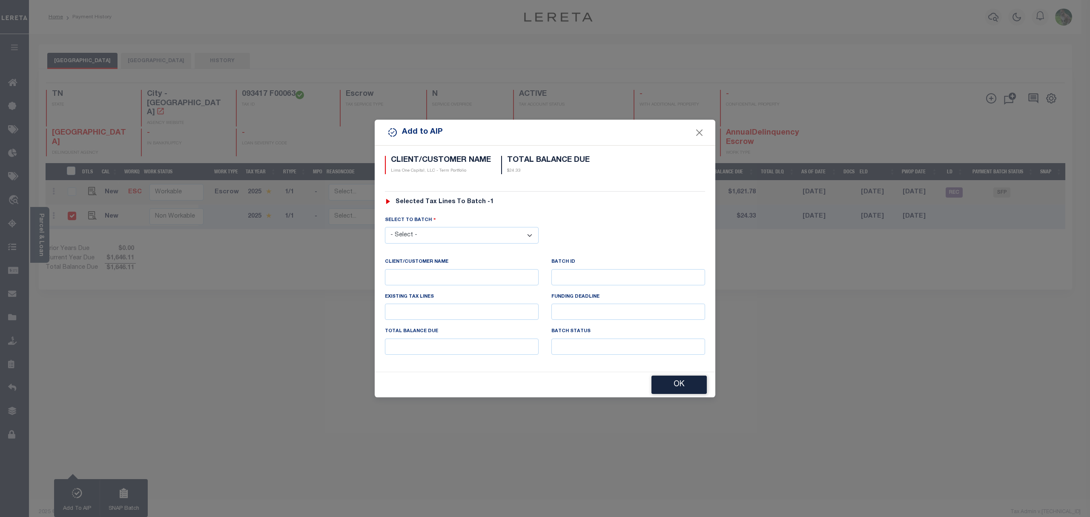
click at [503, 229] on select "- Select - 45186 45191 45195 45200 45202 45203 45206 45214 45215 45216 45218 45…" at bounding box center [462, 235] width 154 height 17
select select "46121"
click at [385, 227] on select "- Select - 45186 45191 45195 45200 45202 45203 45206 45214 45215 45216 45218 45…" at bounding box center [462, 235] width 154 height 17
click at [677, 388] on button "OK" at bounding box center [679, 385] width 55 height 18
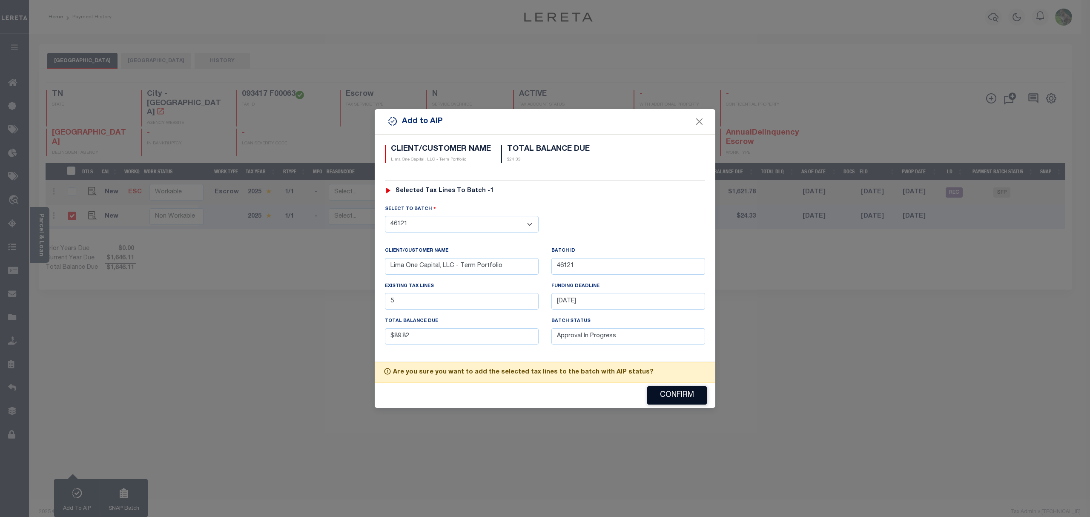
click at [672, 400] on button "Confirm" at bounding box center [677, 395] width 60 height 18
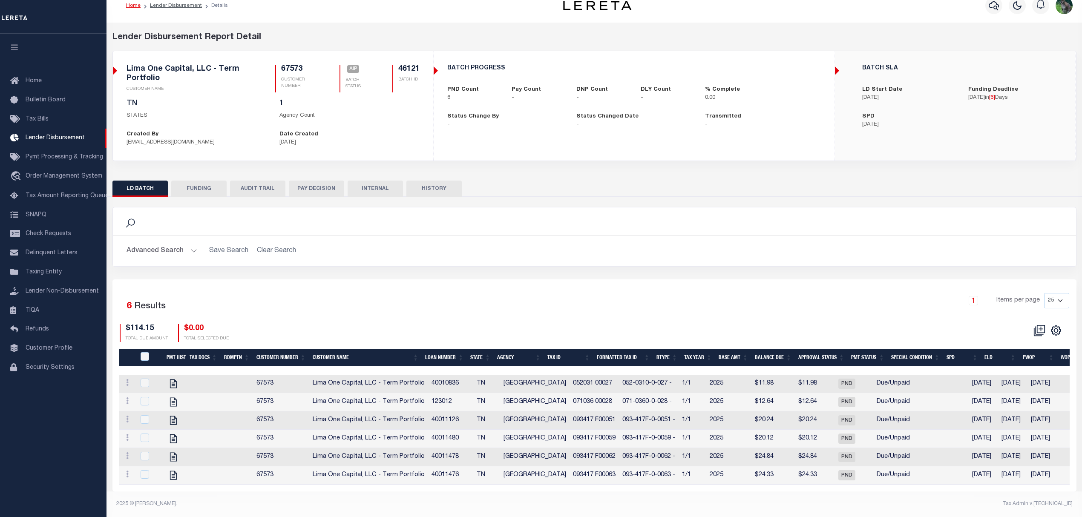
scroll to position [22, 0]
click at [683, 243] on h2 "Advanced Search Save Search Clear Search" at bounding box center [594, 251] width 949 height 17
click at [525, 197] on div "Search Advanced Search Save Search Clear Search 6" at bounding box center [594, 344] width 964 height 295
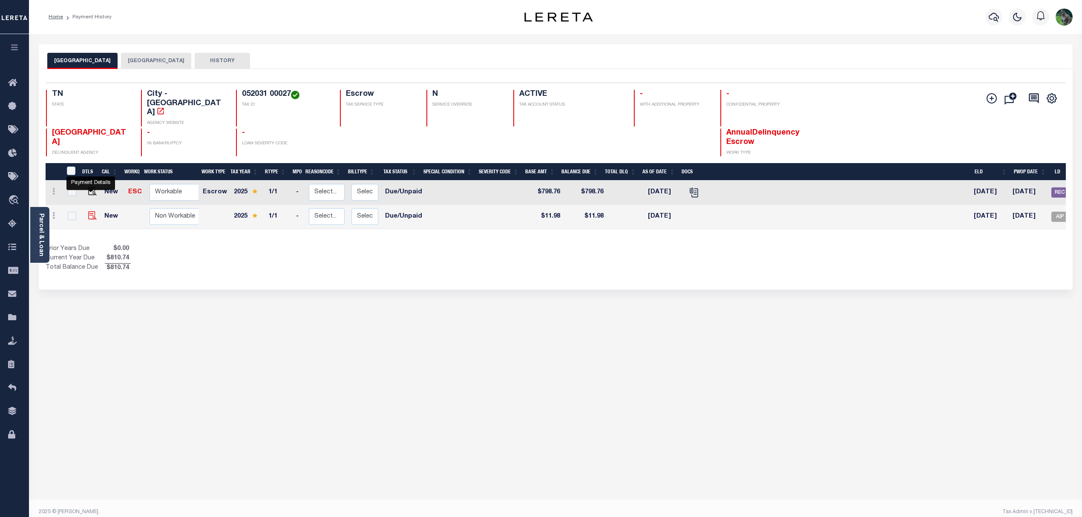
click at [88, 211] on img "" at bounding box center [92, 215] width 9 height 9
checkbox input "true"
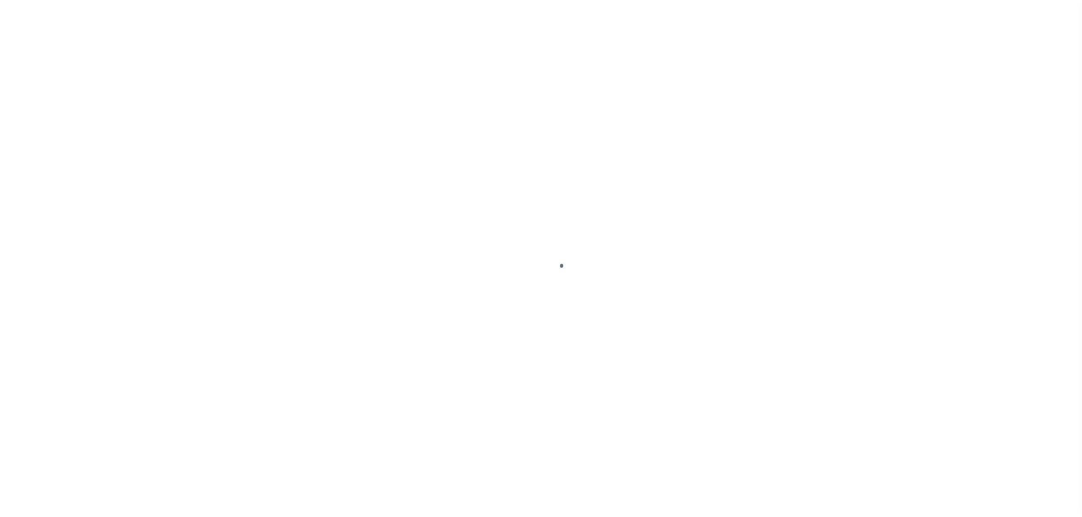
select select "DUE"
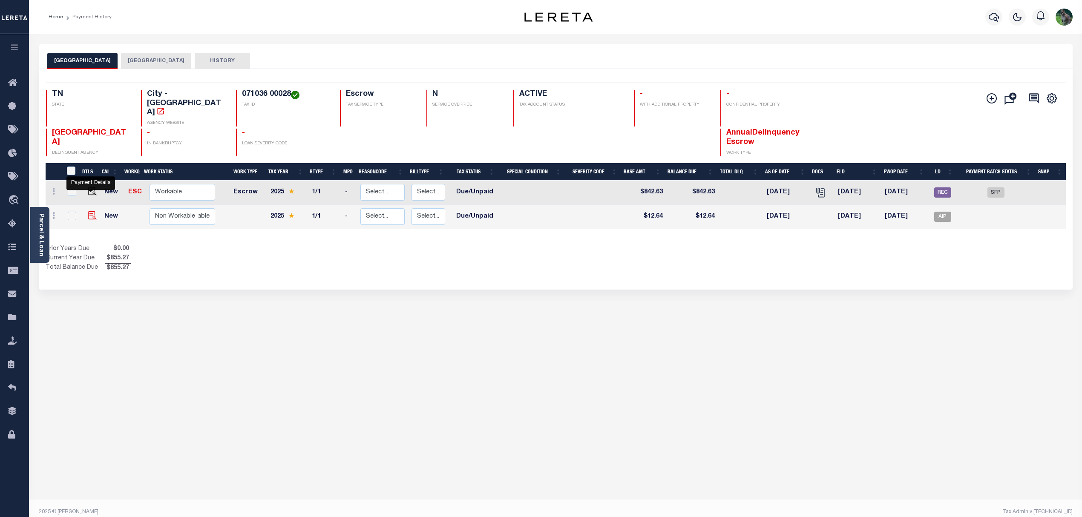
click at [88, 211] on img "" at bounding box center [92, 215] width 9 height 9
checkbox input "true"
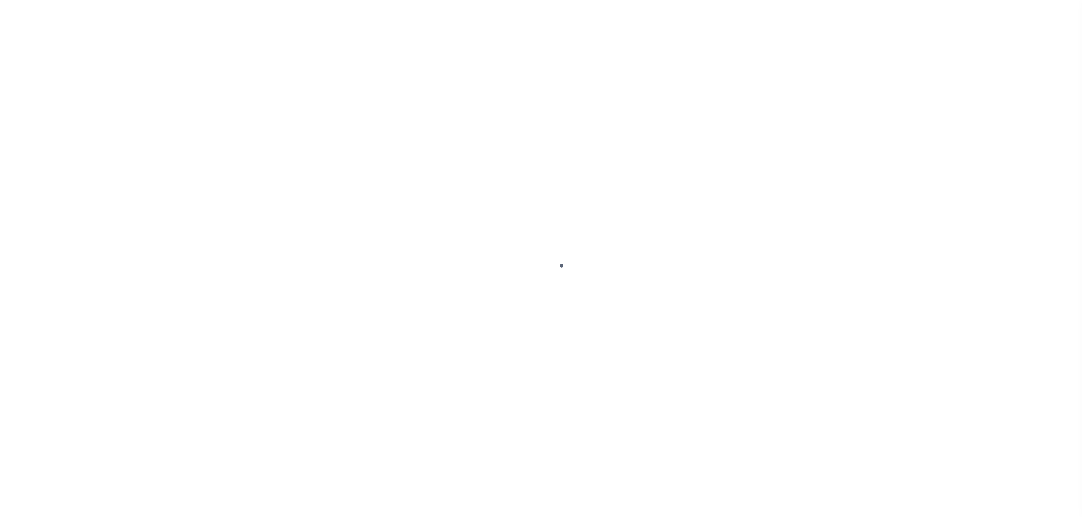
select select "DUE"
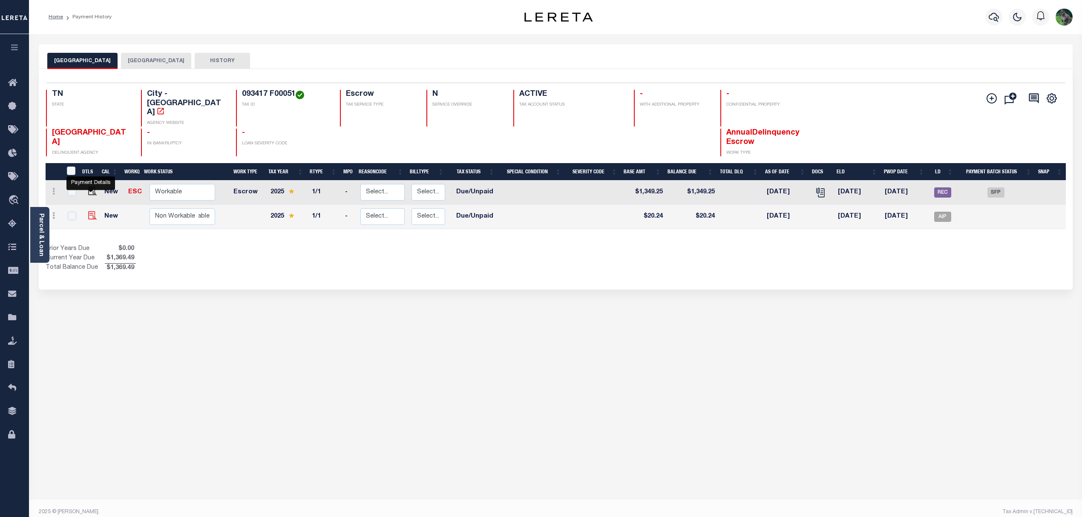
click at [89, 211] on img "" at bounding box center [92, 215] width 9 height 9
checkbox input "true"
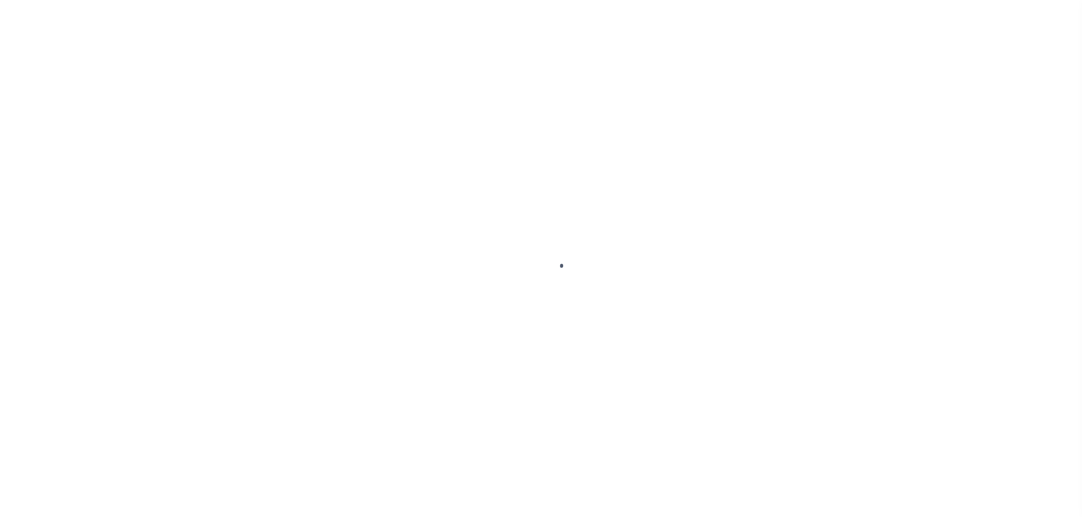
select select "DUE"
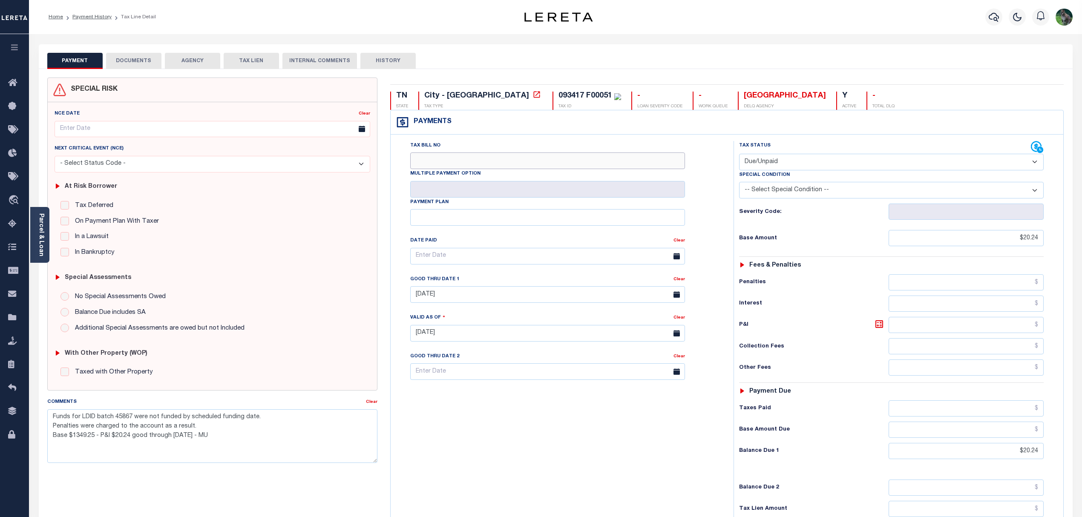
click at [431, 158] on input "Tax Bill No" at bounding box center [547, 160] width 275 height 17
type input "0212785"
click at [526, 451] on div "Tax Bill No 0212785 Multiple Payment Option Payment Plan" at bounding box center [560, 329] width 334 height 376
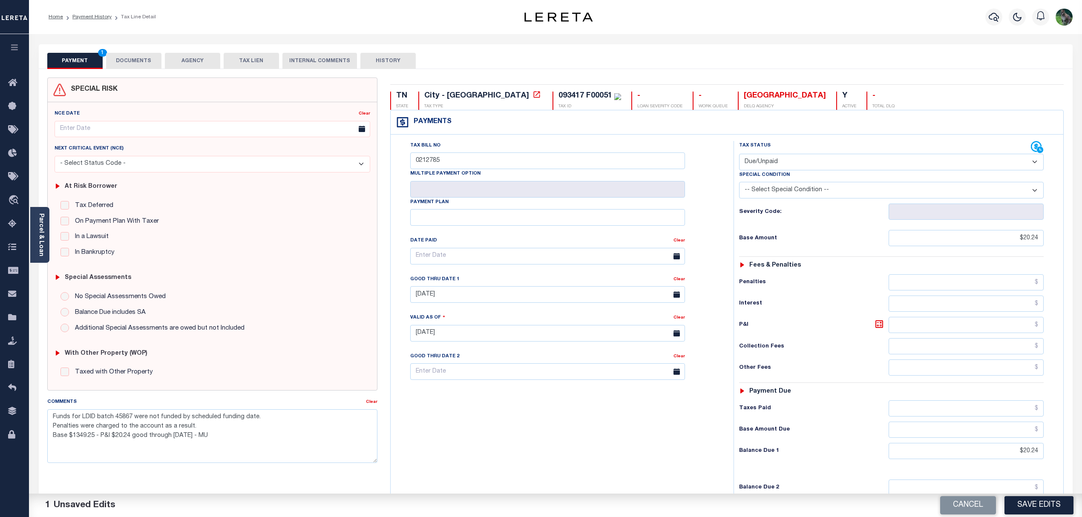
click at [1067, 496] on div "Cancel Save Edits" at bounding box center [818, 506] width 526 height 24
click at [1053, 513] on button "Save Edits" at bounding box center [1038, 505] width 69 height 18
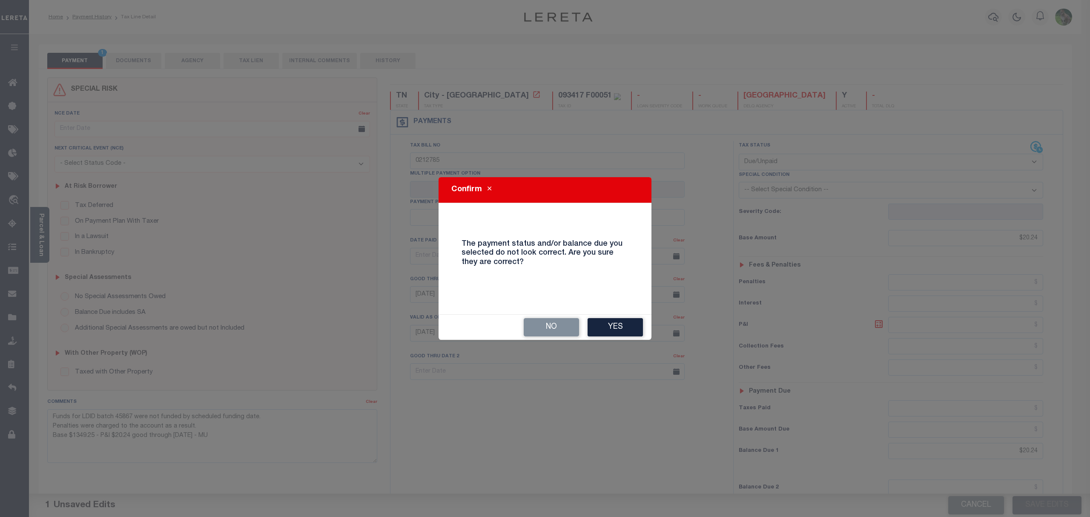
click at [622, 330] on button "Yes" at bounding box center [615, 327] width 55 height 18
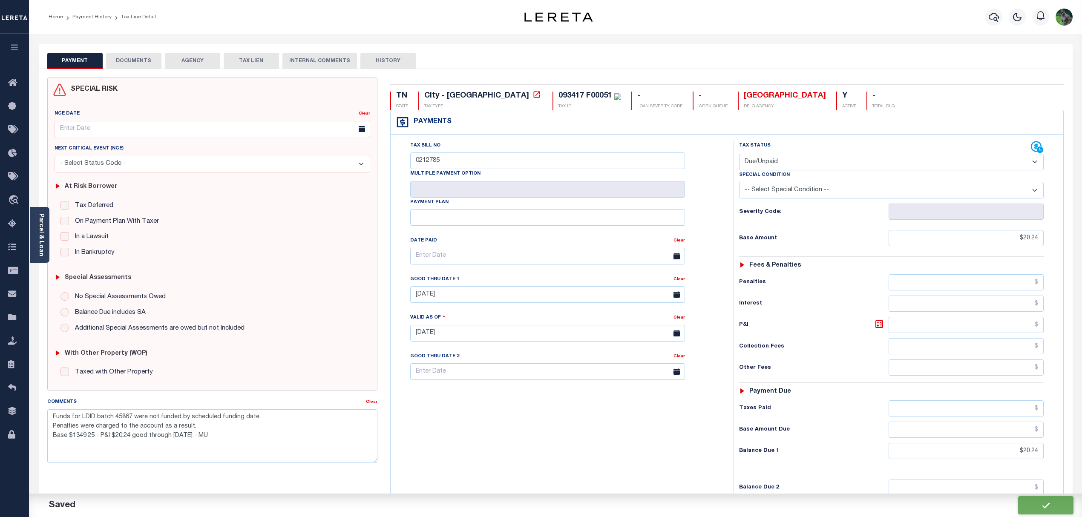
checkbox input "false"
type textarea "Funds for LDID batch 45867 were not funded by scheduled funding date. Penalties…"
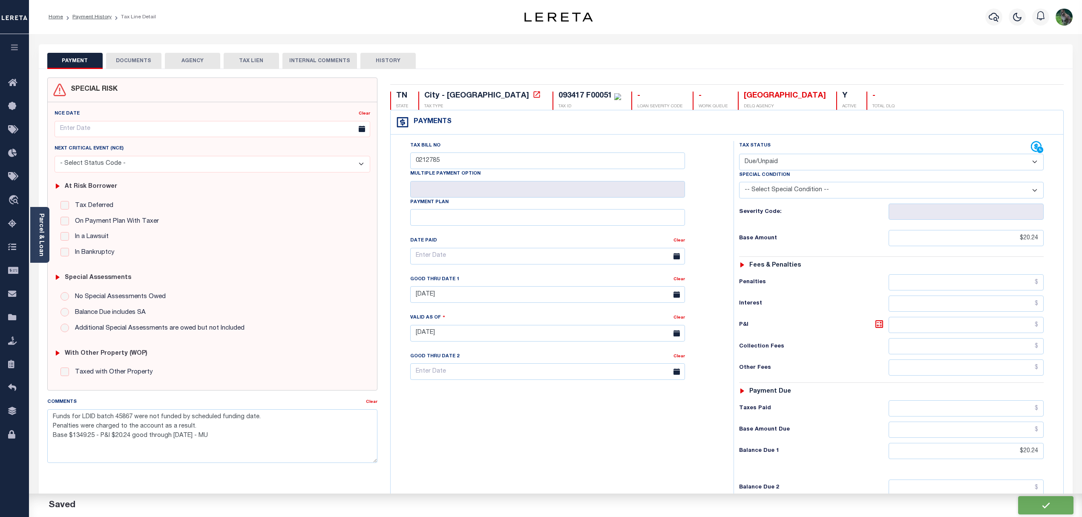
type input "$20.24"
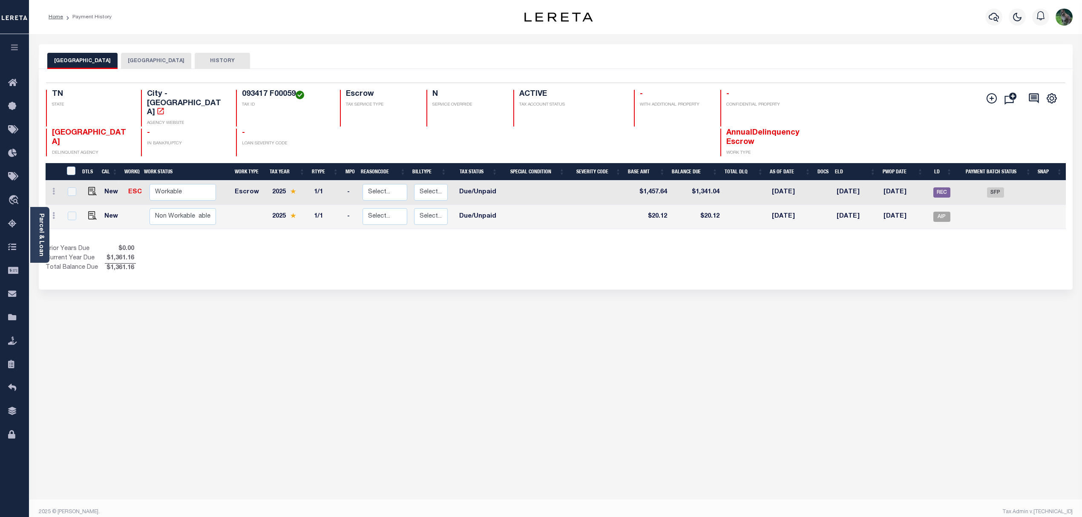
click at [85, 213] on link at bounding box center [90, 216] width 13 height 6
checkbox input "true"
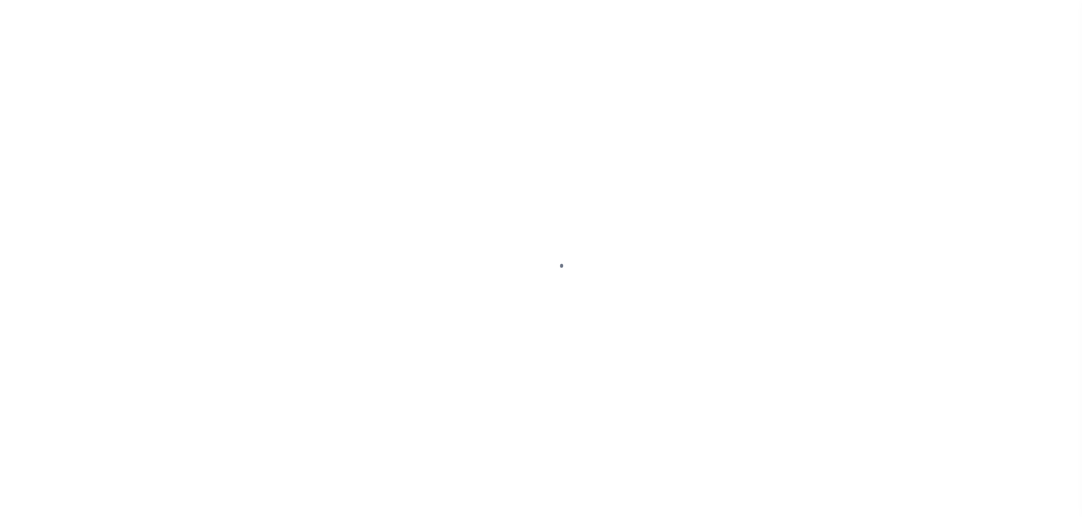
select select "DUE"
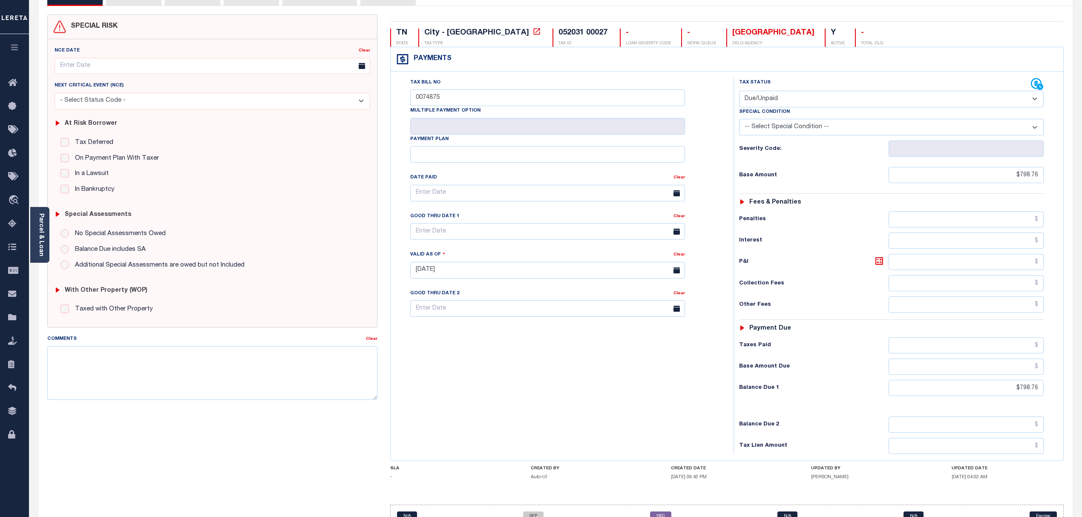
scroll to position [115, 0]
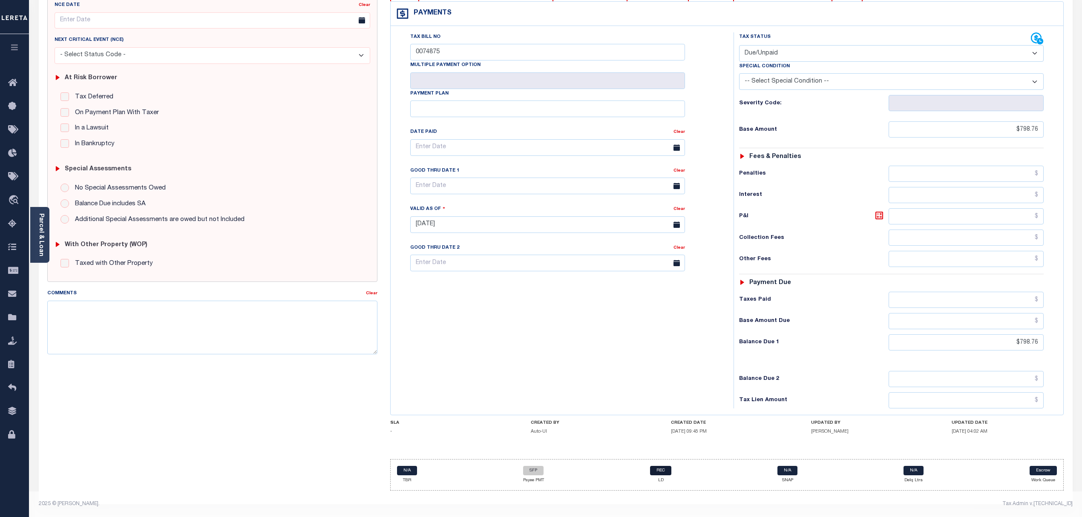
click at [658, 468] on link "REC" at bounding box center [660, 470] width 21 height 9
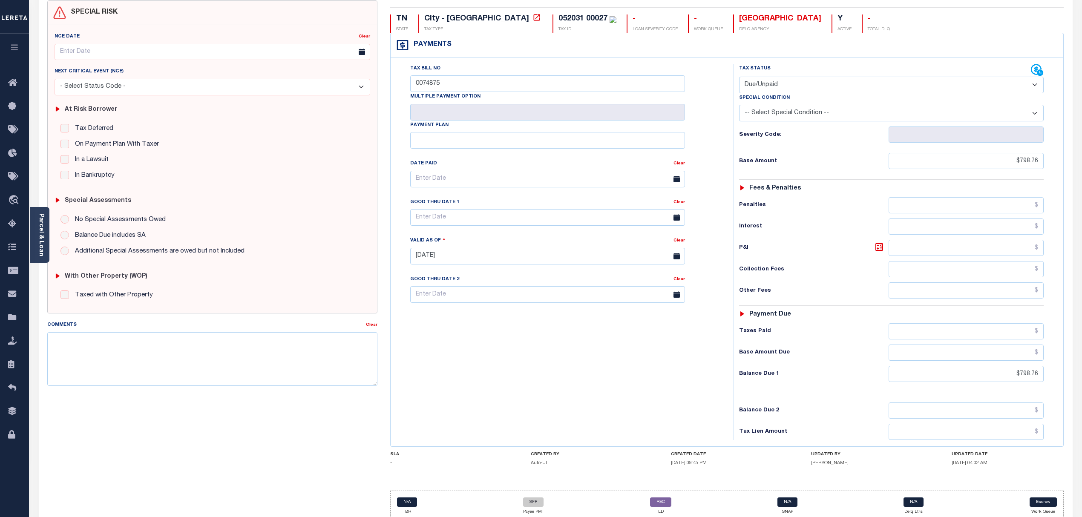
scroll to position [0, 0]
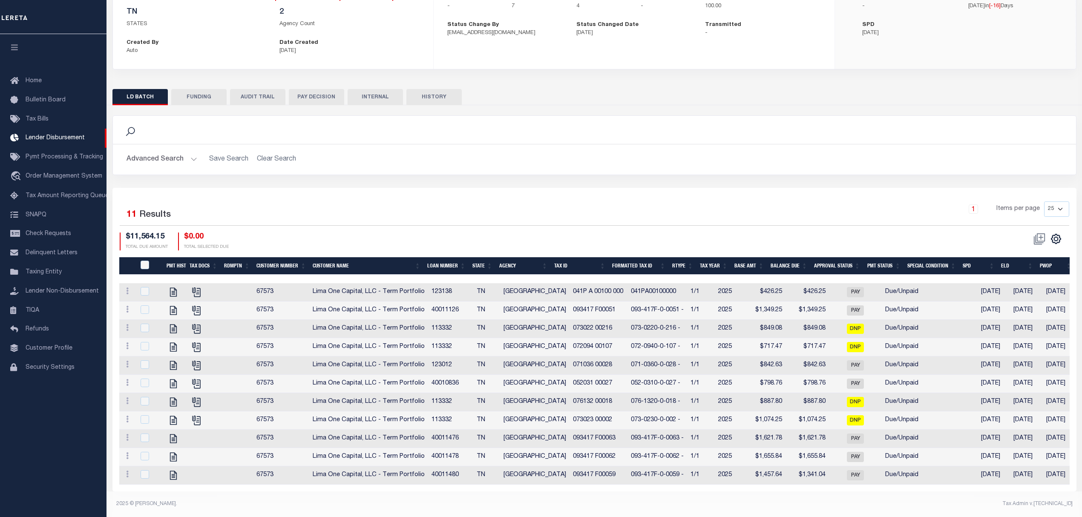
scroll to position [117, 0]
click at [177, 287] on icon "" at bounding box center [173, 292] width 11 height 11
checkbox input "true"
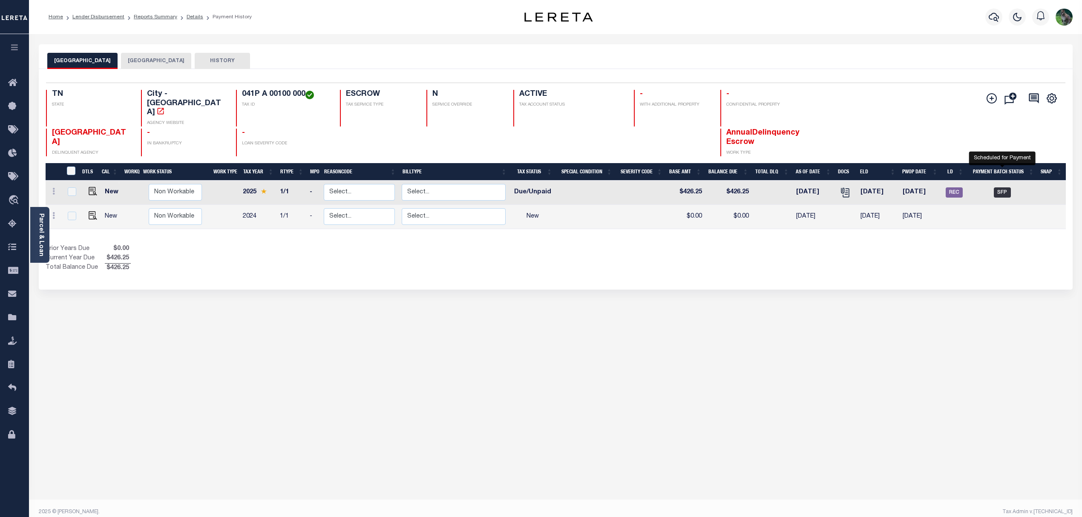
click at [999, 187] on span "SFP" at bounding box center [1002, 192] width 17 height 10
checkbox input "true"
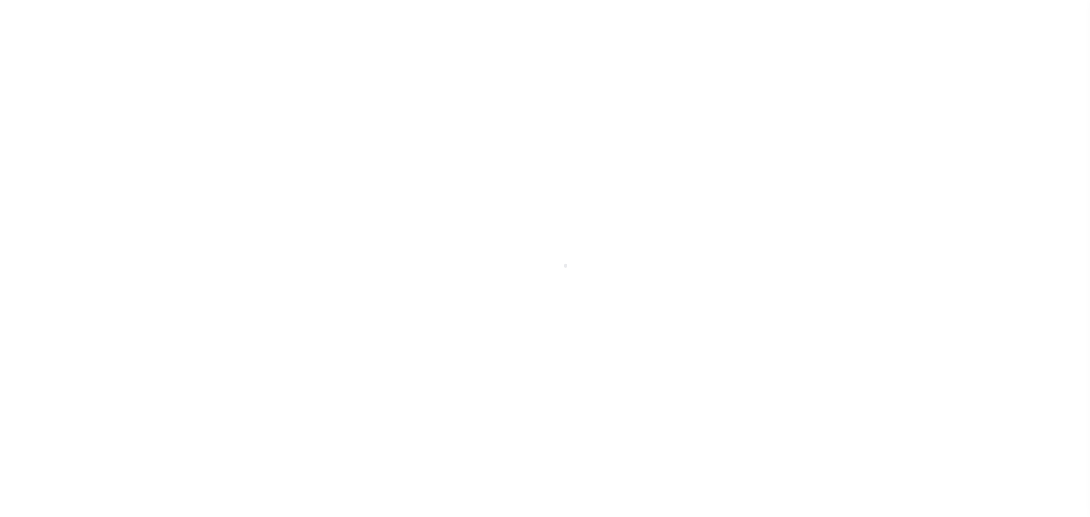
select select "SFP"
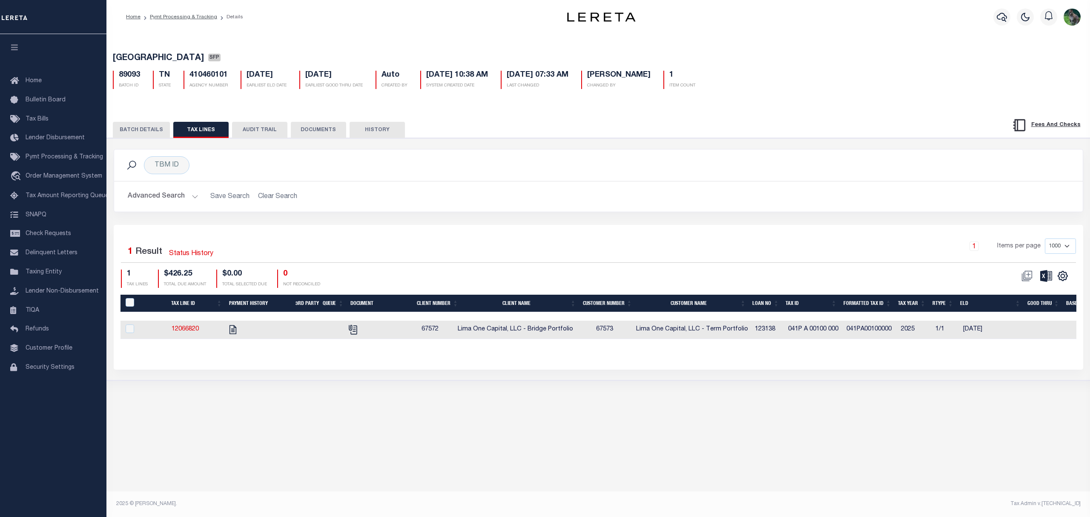
click at [137, 123] on div "BATCH DETAILS TAX LINES AUDIT TRAIL DOCUMENTS HISTORY" at bounding box center [598, 127] width 1005 height 22
click at [137, 127] on button "BATCH DETAILS" at bounding box center [141, 130] width 57 height 16
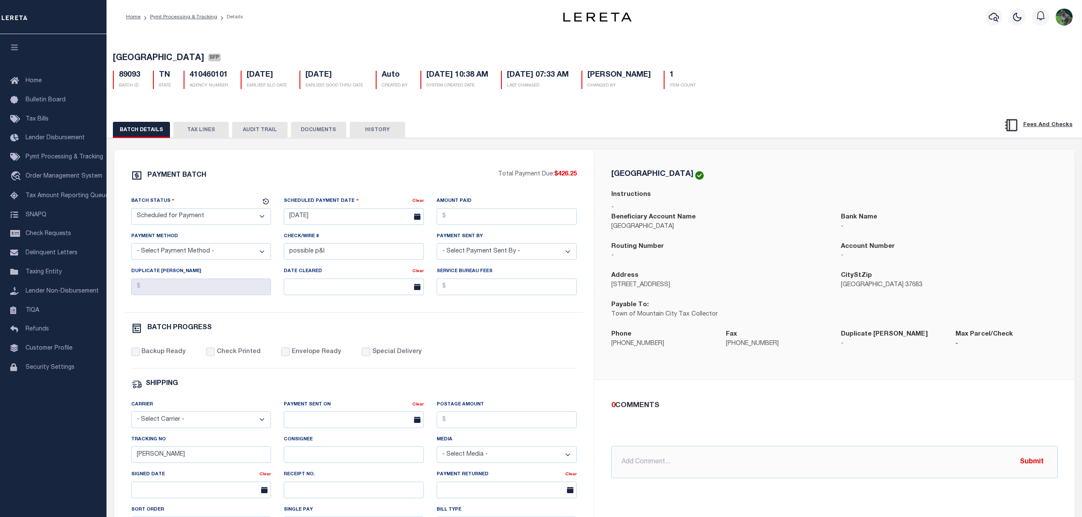
click at [198, 138] on button "TAX LINES" at bounding box center [200, 130] width 55 height 16
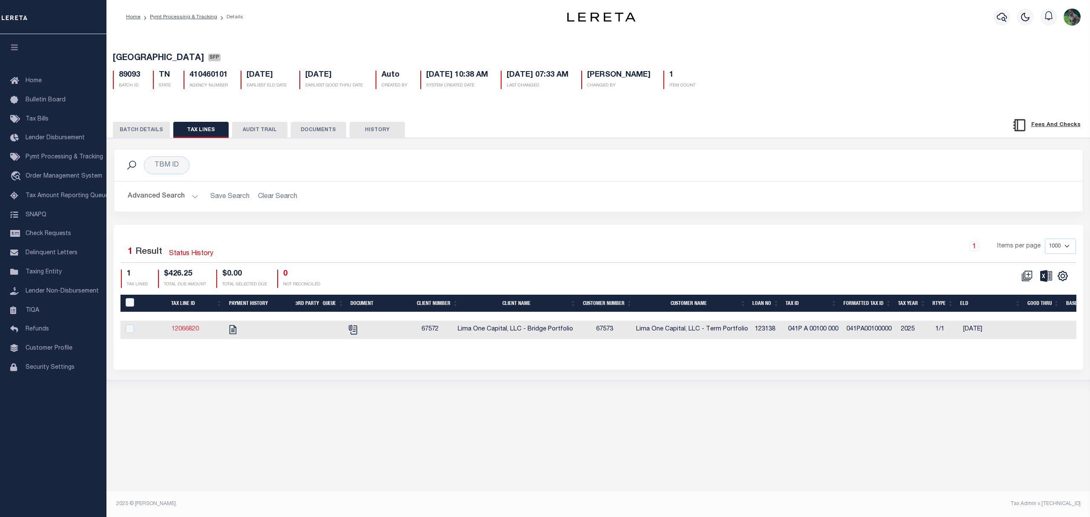
click at [193, 332] on link "12066820" at bounding box center [185, 329] width 27 height 6
checkbox input "true"
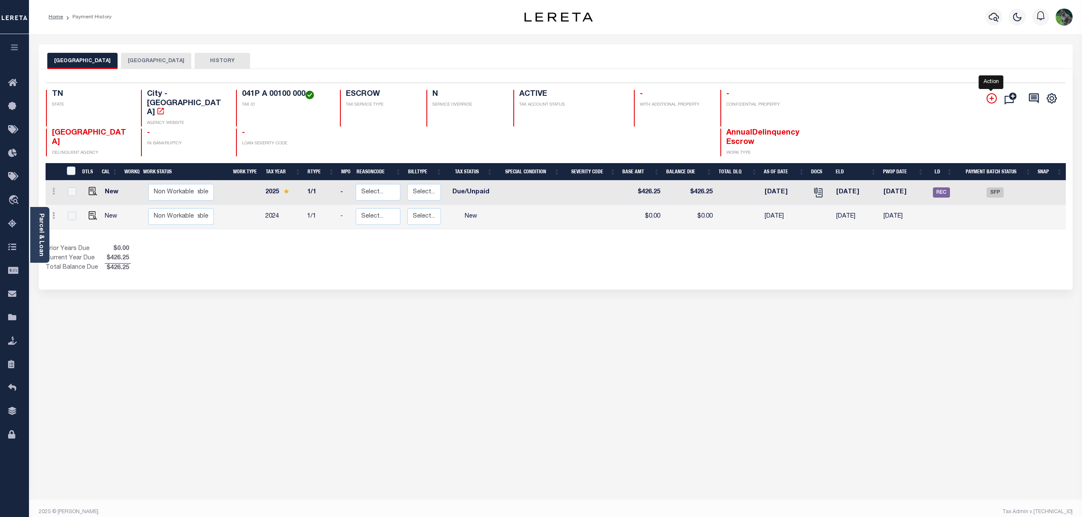
click at [992, 96] on icon "" at bounding box center [991, 98] width 10 height 10
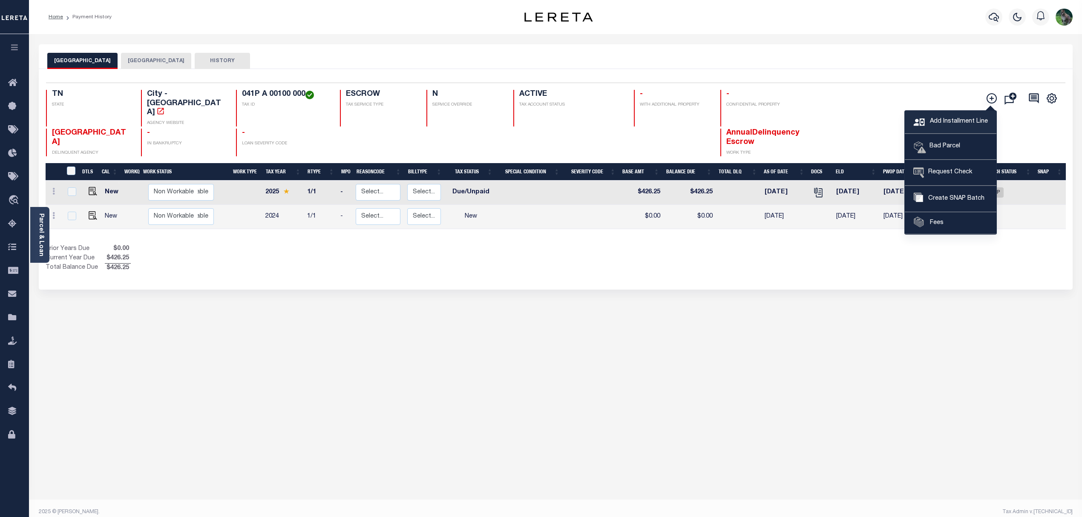
click at [963, 123] on span "Add Installment Line" at bounding box center [958, 121] width 60 height 9
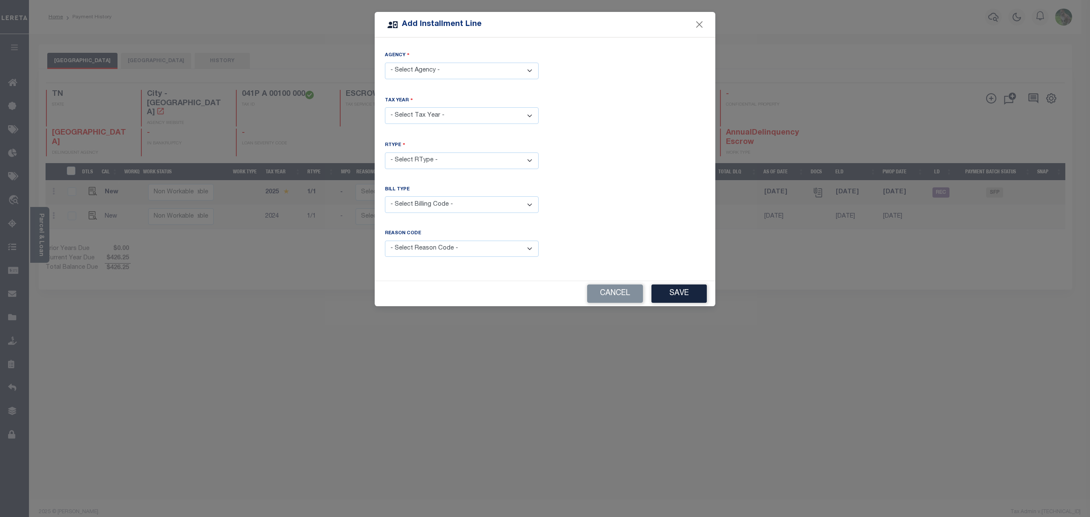
click at [482, 63] on select "- Select Agency - JOHNSON COUNTY - County MOUNTAIN CITY - City" at bounding box center [462, 71] width 154 height 17
select select "4709117000"
click at [385, 63] on select "- Select Agency - JOHNSON COUNTY - County MOUNTAIN CITY - City" at bounding box center [462, 71] width 154 height 17
click at [482, 120] on select "- Select Year - 2005 2006 2007 2008 2009 2010 2011 2012 2013 2014 2015 2016 201…" at bounding box center [462, 115] width 154 height 17
select select "2025"
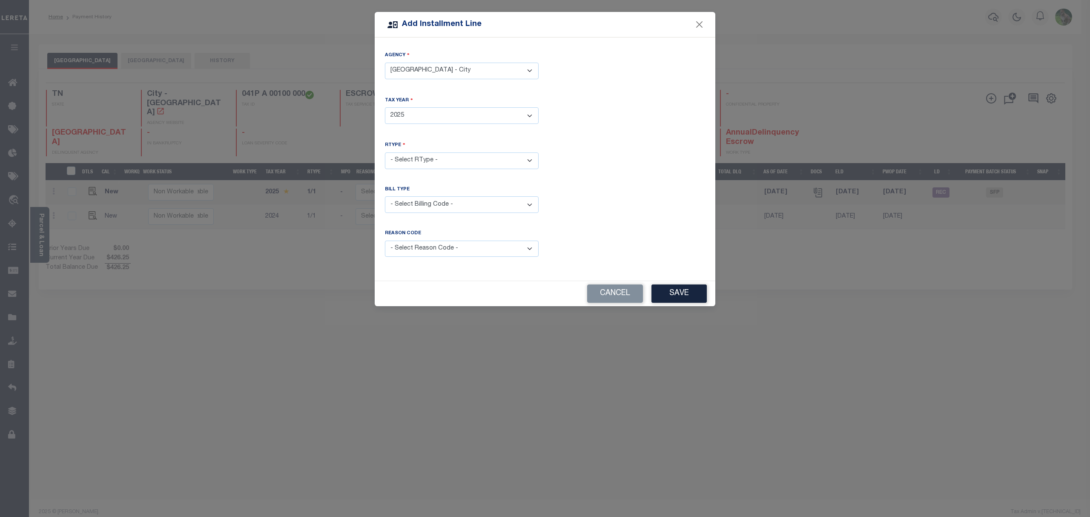
click select "- Select Year - 2005 2006 2007 2008 2009 2010 2011 2012 2013 2014 2015 2016 201…"
click select "- Select RType - 1/1"
select select "0"
click select "- Select RType - 1/1"
click select "- Select Reason Code - Payment Reversal Taxable Value Change Assessment Change …"
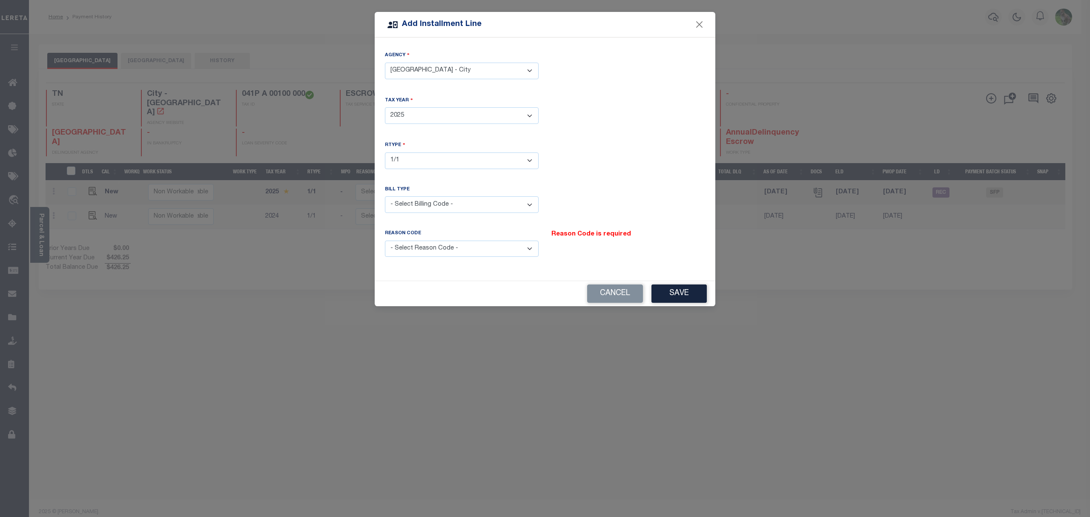
select select "9"
click select "- Select Reason Code - Payment Reversal Taxable Value Change Assessment Change …"
click button "Save"
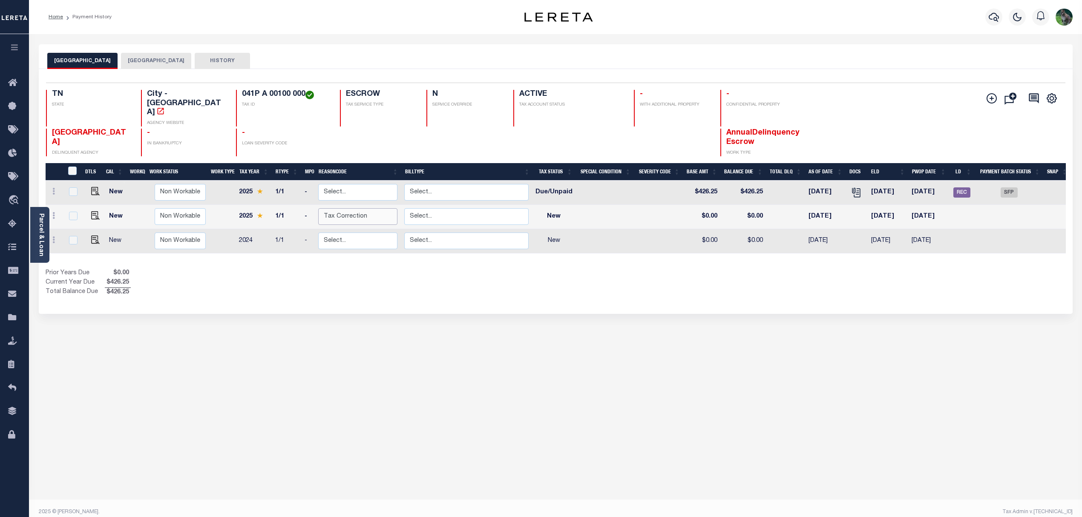
click select "Select... Payment Reversal Taxable Value Change Assessment Change Occupancy Tax…"
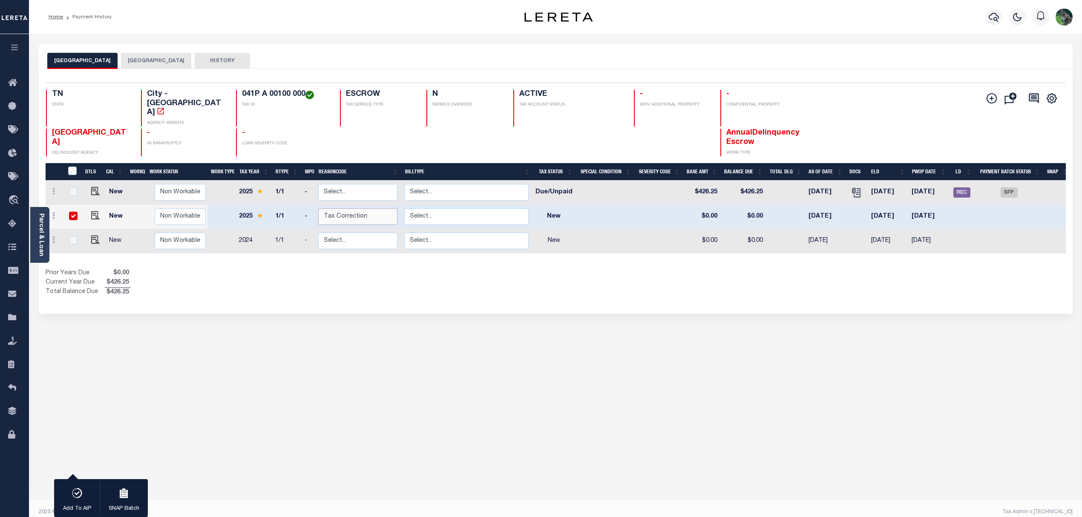
checkbox input "true"
select select "0"
click select "Select... Payment Reversal Taxable Value Change Assessment Change Occupancy Tax…"
checkbox input "false"
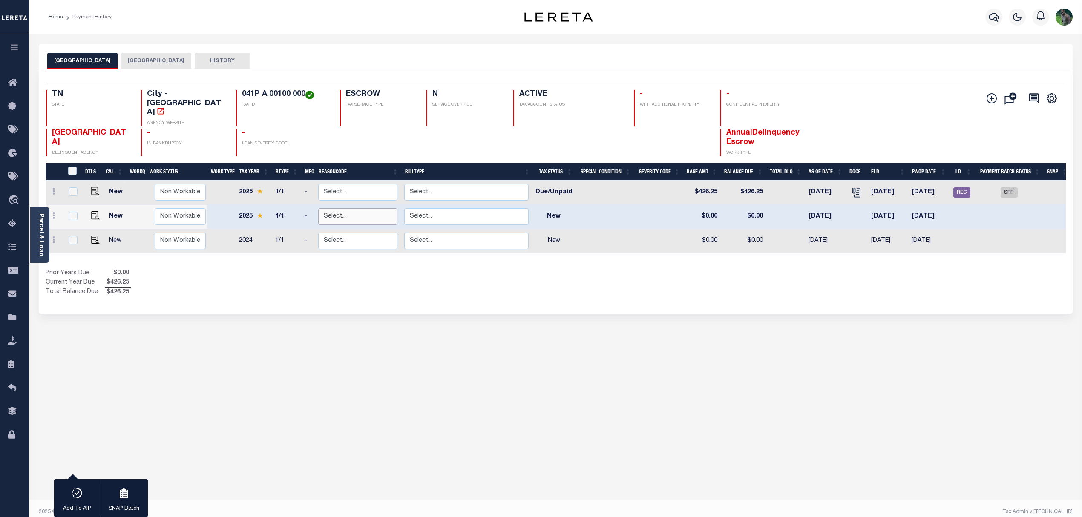
checkbox input "false"
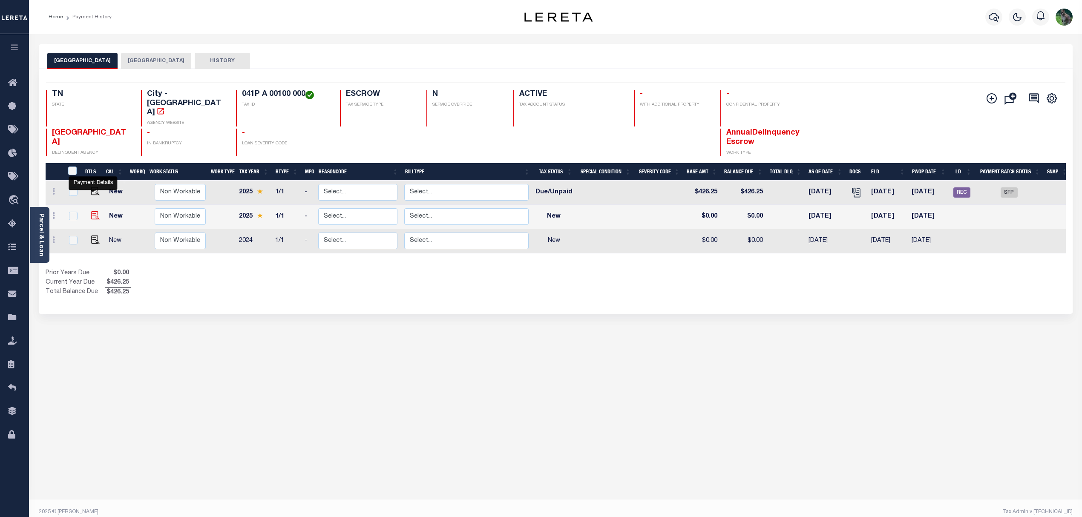
click img
checkbox input "true"
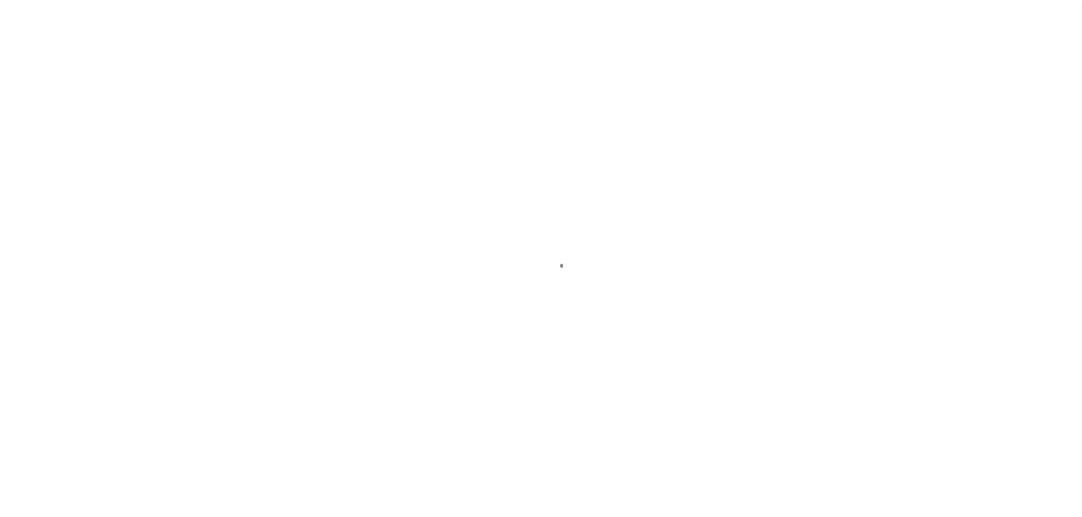
select select "NW2"
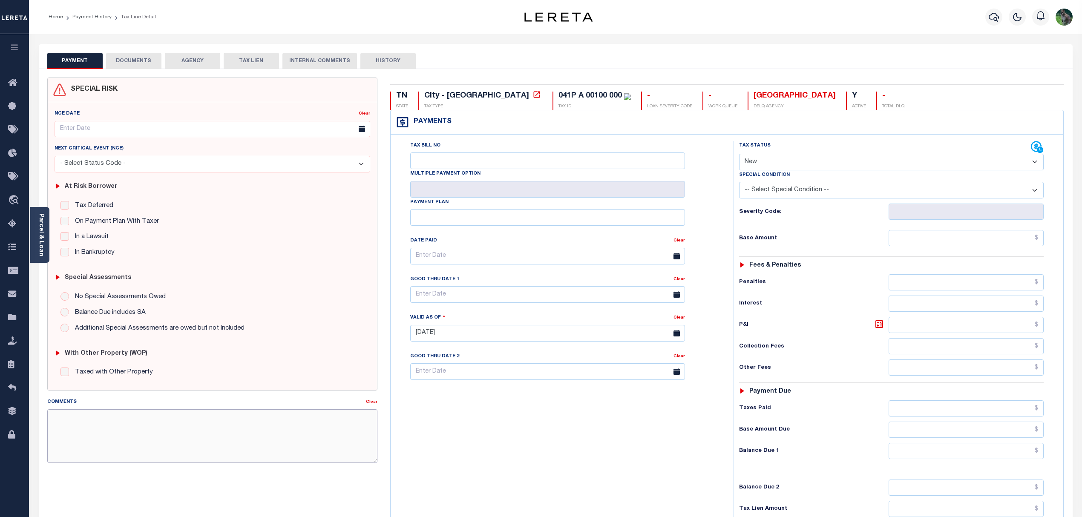
click at [167, 437] on textarea "Comments" at bounding box center [212, 436] width 331 height 54
paste textarea "Funds for LDID batch 45867 were not funded by scheduled funding date. Penalties…"
click at [126, 432] on textarea "Funds for LDID batch 45867 were not funded by scheduled funding date. Penalties…" at bounding box center [212, 436] width 331 height 54
click at [125, 437] on textarea "Funds for LDID batch 45867 were not funded by scheduled funding date. Penalties…" at bounding box center [212, 436] width 331 height 54
click at [89, 435] on textarea "Funds for LDID batch 45867 were not funded by scheduled funding date. Penalties…" at bounding box center [212, 436] width 331 height 54
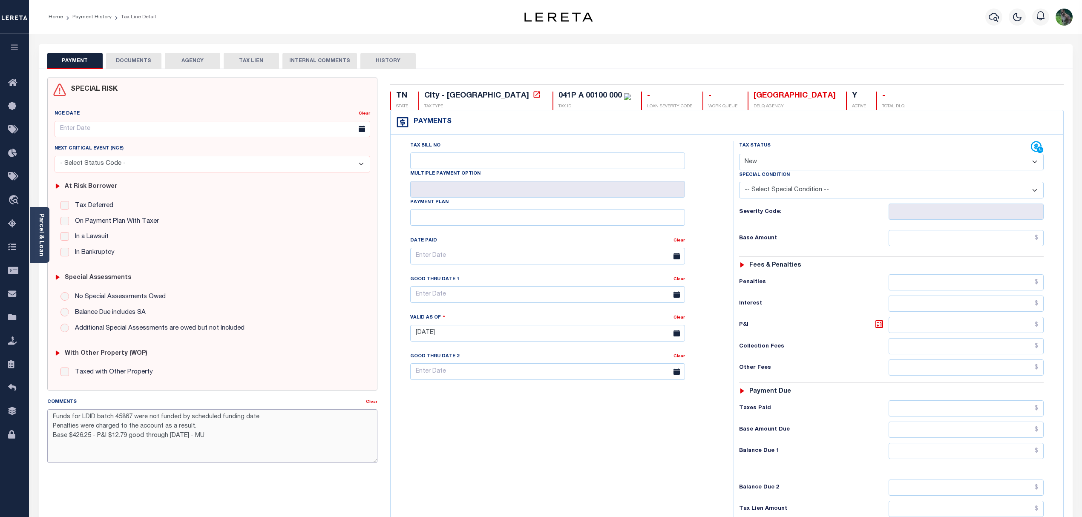
type textarea "Funds for LDID batch 45867 were not funded by scheduled funding date. Penalties…"
click at [495, 155] on input "Tax Bill No" at bounding box center [547, 160] width 275 height 17
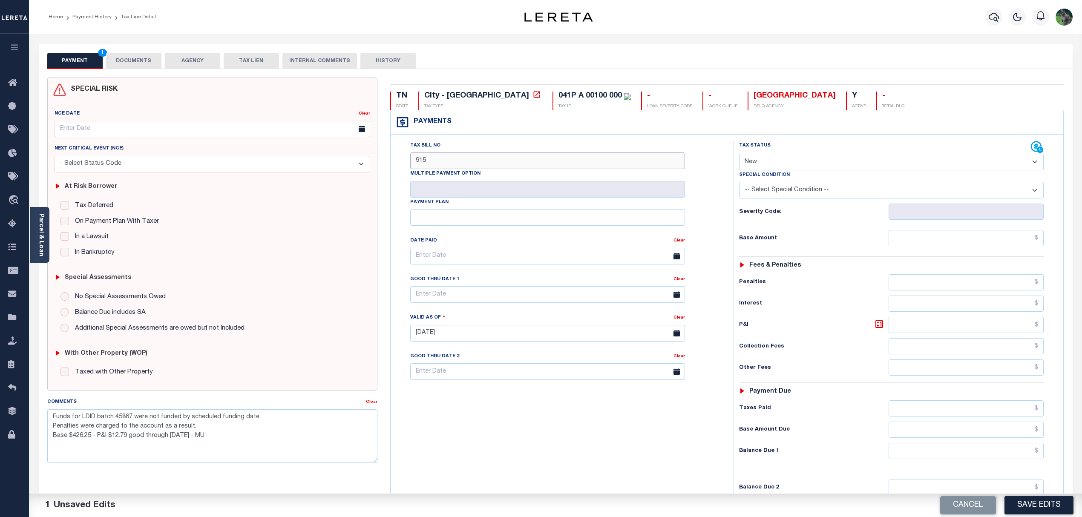
type input "915"
click at [517, 300] on input "text" at bounding box center [547, 294] width 275 height 17
click at [455, 415] on span "30" at bounding box center [457, 413] width 17 height 17
type input "09/30/2025"
click at [808, 164] on select "- Select Status Code - Open Due/Unpaid Paid Incomplete No Tax Due Internal Refu…" at bounding box center [891, 162] width 305 height 17
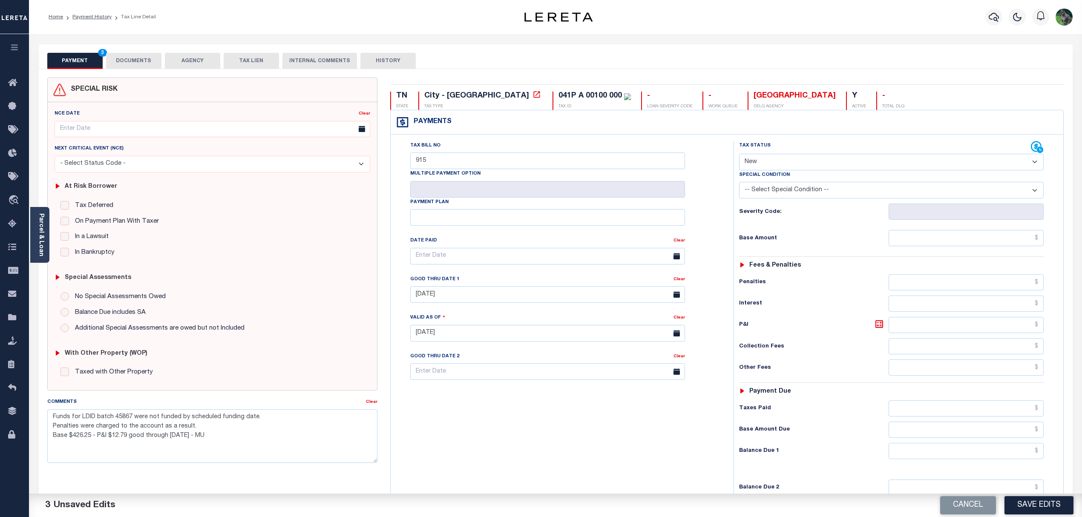
select select "DUE"
click at [739, 155] on select "- Select Status Code - Open Due/Unpaid Paid Incomplete No Tax Due Internal Refu…" at bounding box center [891, 162] width 305 height 17
click at [923, 244] on input "text" at bounding box center [966, 238] width 155 height 16
type input "$12.79"
click at [942, 454] on input "text" at bounding box center [966, 451] width 155 height 16
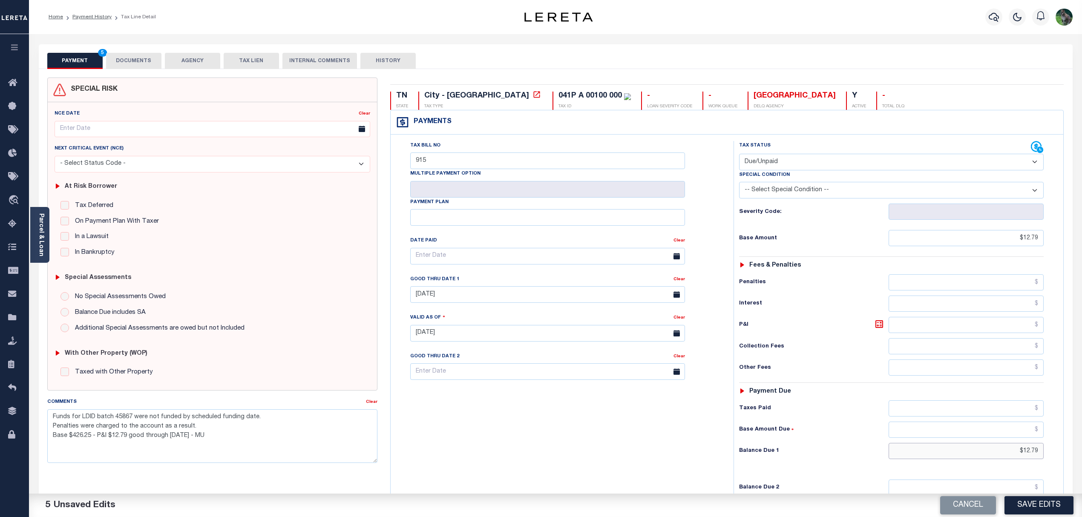
type input "$12.79"
click at [831, 341] on div "Tax Status Status - Select Status Code -" at bounding box center [894, 329] width 322 height 376
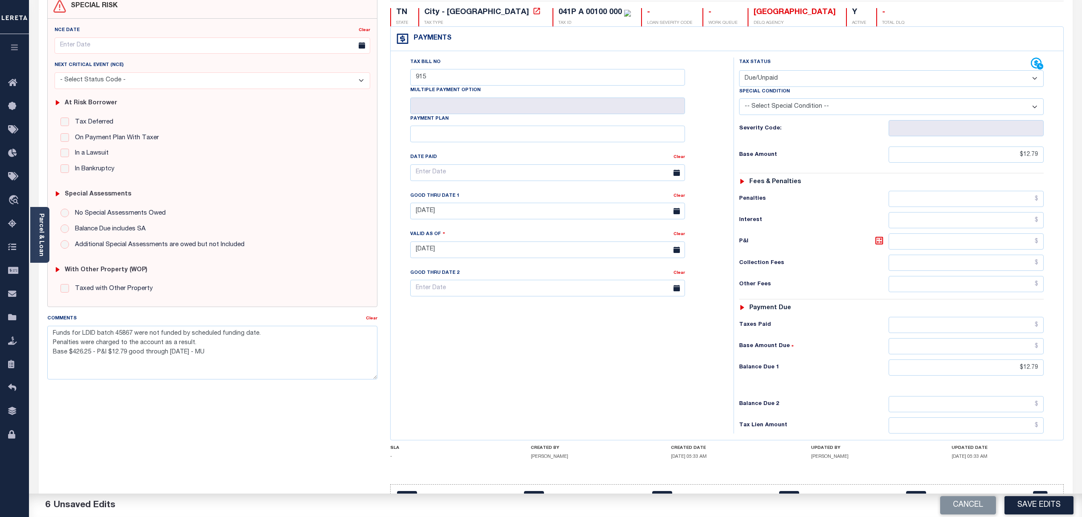
scroll to position [115, 0]
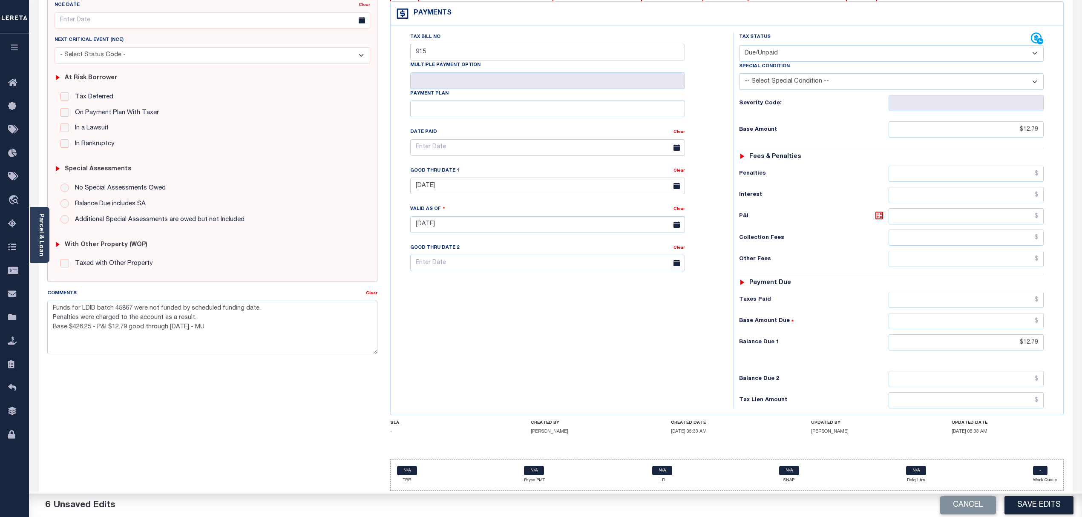
click at [550, 343] on div "Tax Bill No 915 Multiple Payment Option Payment Plan Clear" at bounding box center [560, 220] width 334 height 376
click at [1040, 506] on button "Save Edits" at bounding box center [1038, 505] width 69 height 18
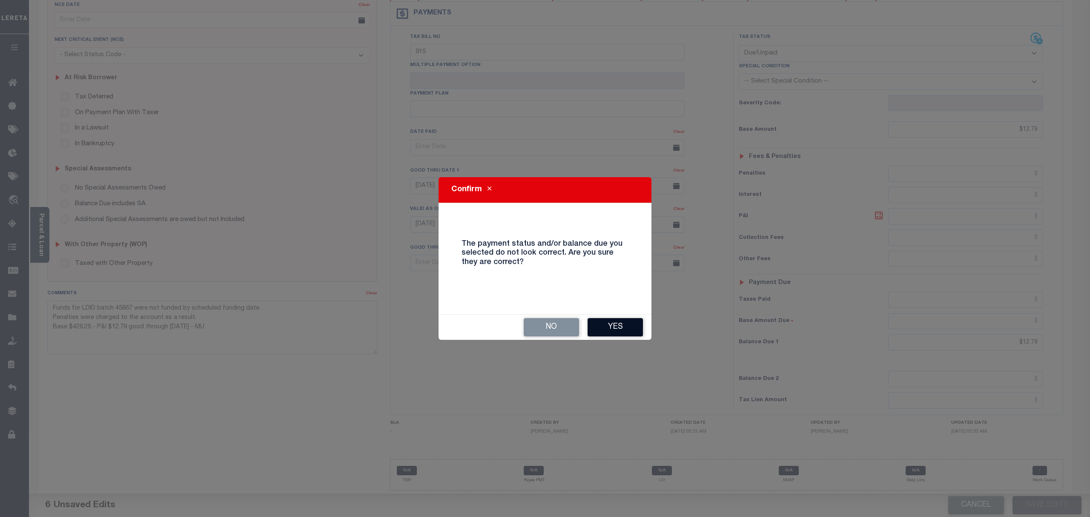
click at [633, 320] on button "Yes" at bounding box center [615, 327] width 55 height 18
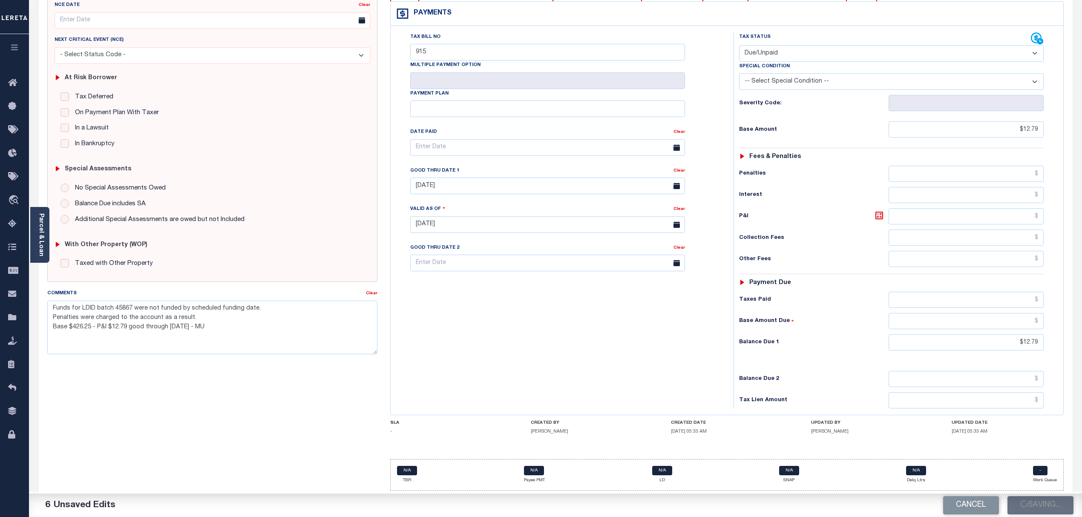
checkbox input "false"
type textarea "Funds for LDID batch 45867 were not funded by scheduled funding date. Penalties…"
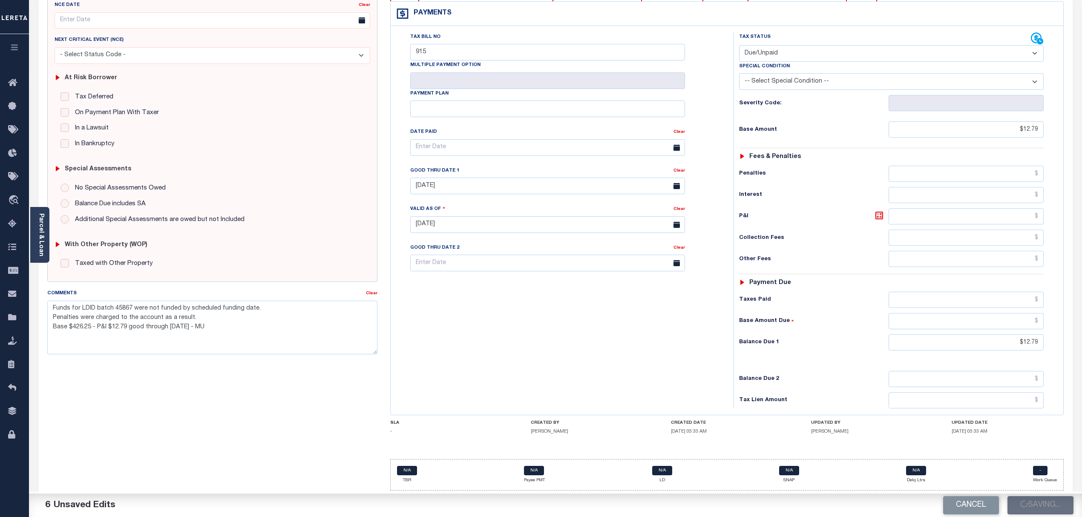
type input "$12.79"
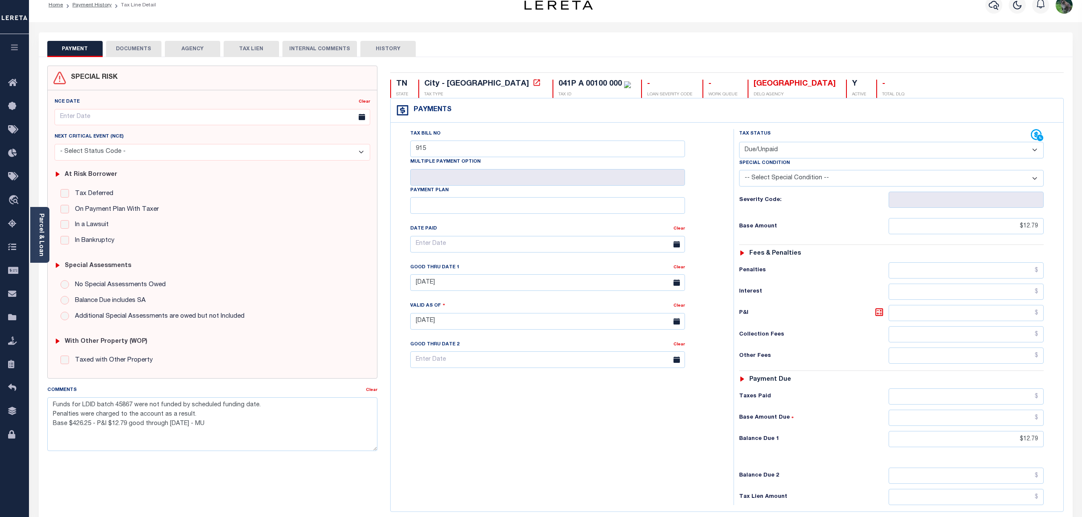
scroll to position [0, 0]
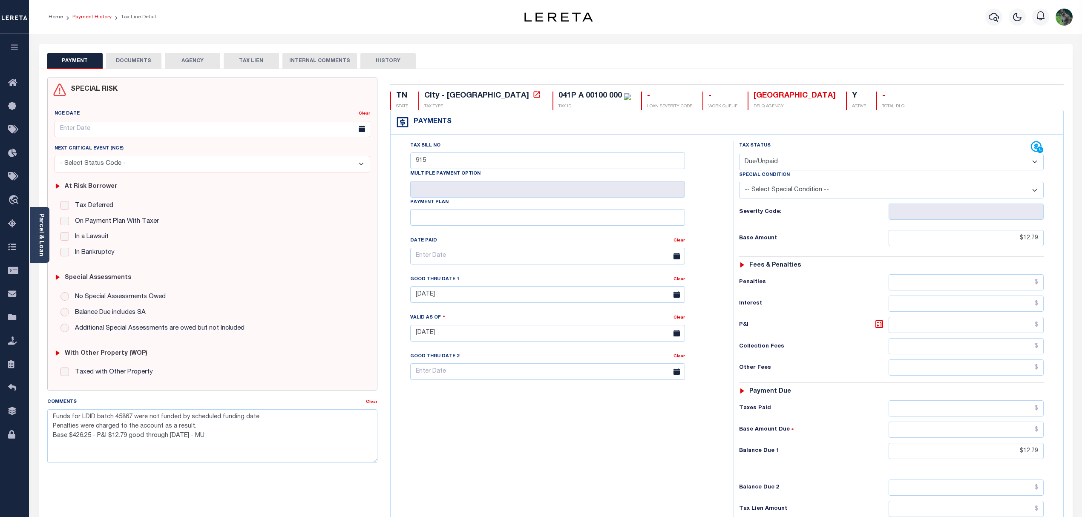
click at [96, 14] on link "Payment History" at bounding box center [91, 16] width 39 height 5
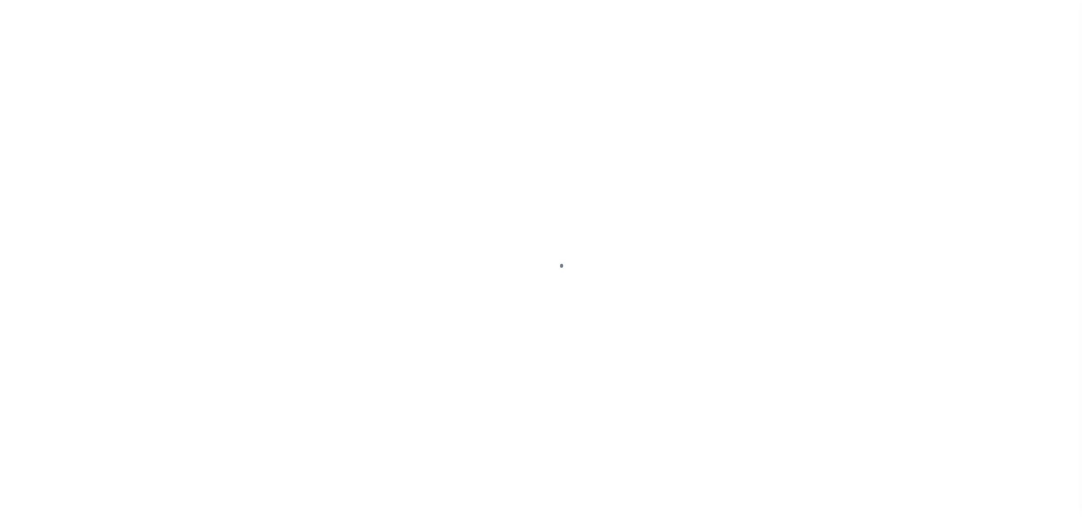
select select "DUE"
select select
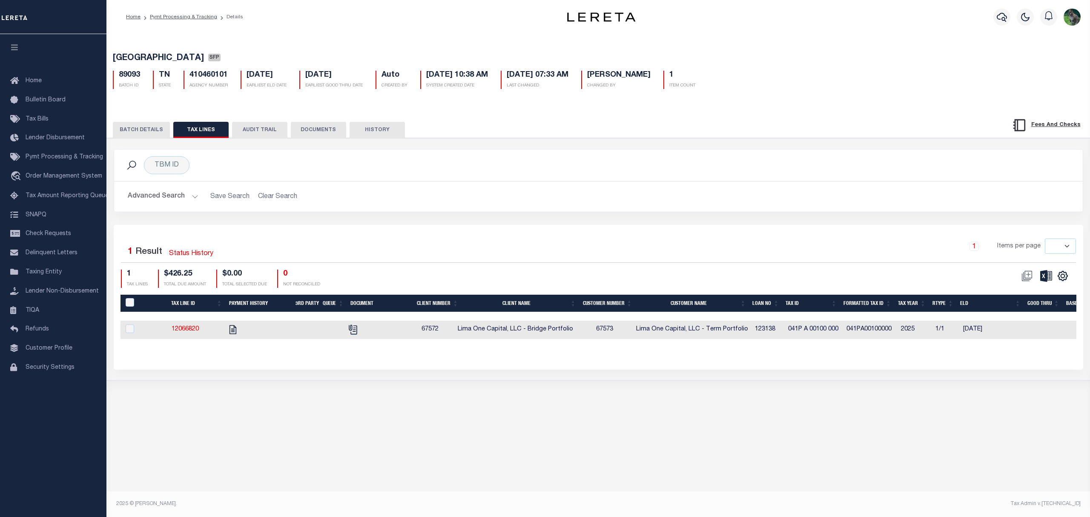
click at [158, 124] on button "BATCH DETAILS" at bounding box center [141, 130] width 57 height 16
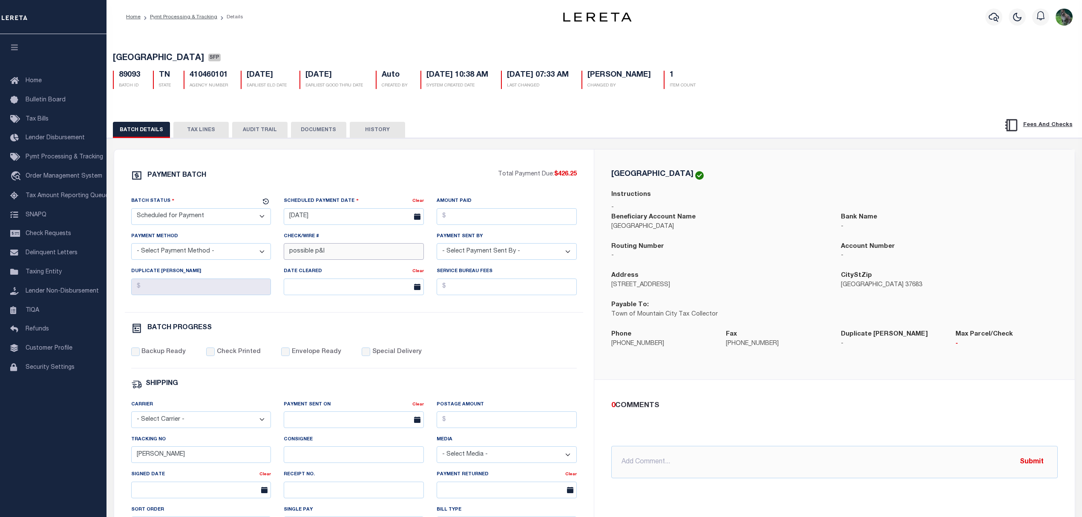
drag, startPoint x: 358, startPoint y: 261, endPoint x: 272, endPoint y: 255, distance: 86.7
click at [272, 255] on div "Batch Status - Select Status - Scheduled for Payment Ready For Payment Payment …" at bounding box center [354, 254] width 459 height 116
type input "PND Client P&I"
click at [532, 334] on div "BATCH PROGRESS" at bounding box center [354, 328] width 446 height 11
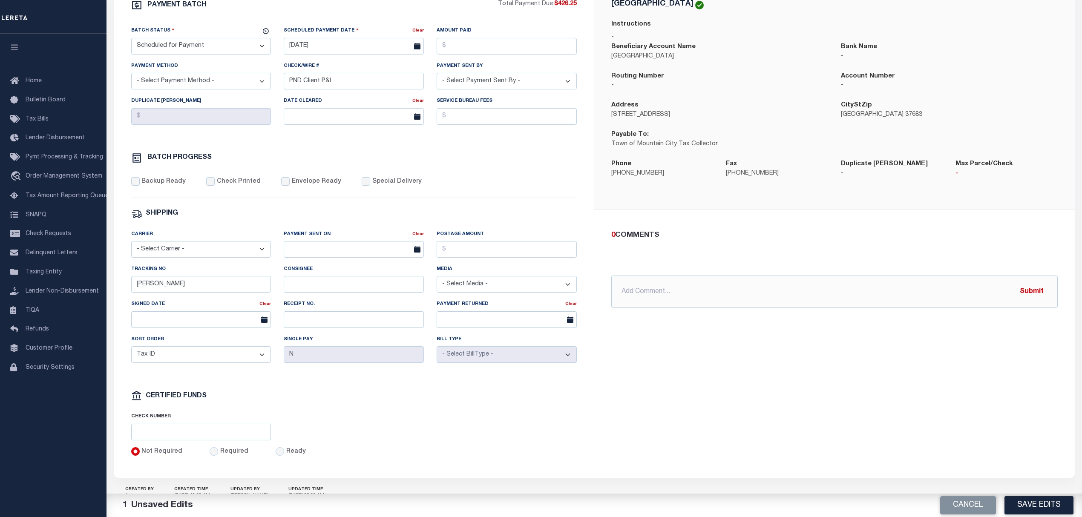
scroll to position [57, 0]
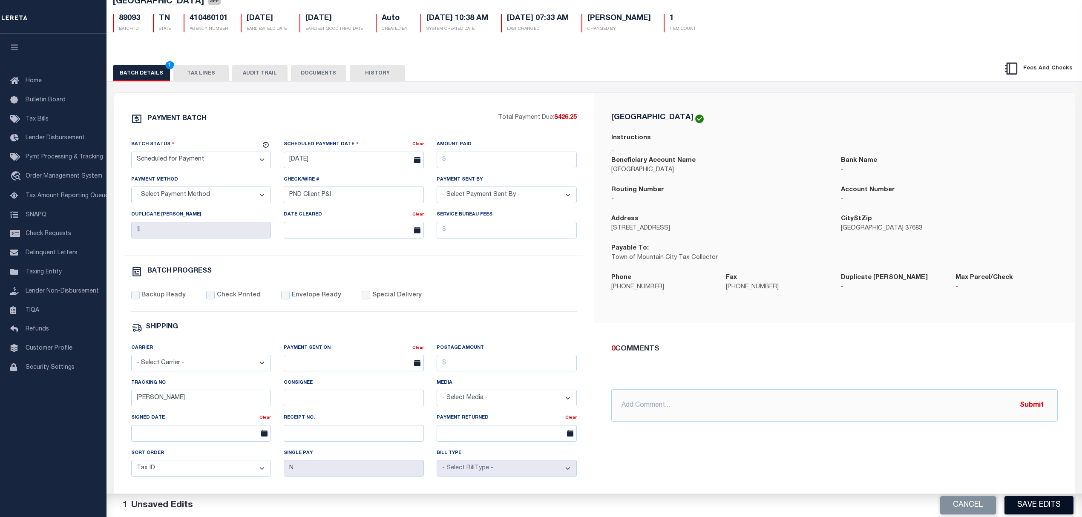
click at [1038, 501] on button "Save Edits" at bounding box center [1038, 505] width 69 height 18
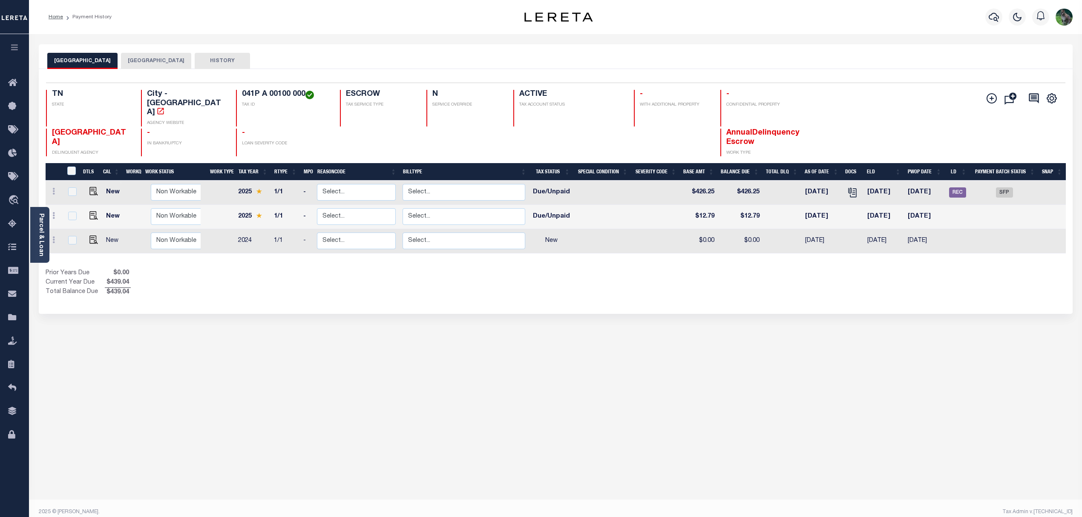
click at [771, 205] on td at bounding box center [782, 217] width 39 height 24
checkbox input "true"
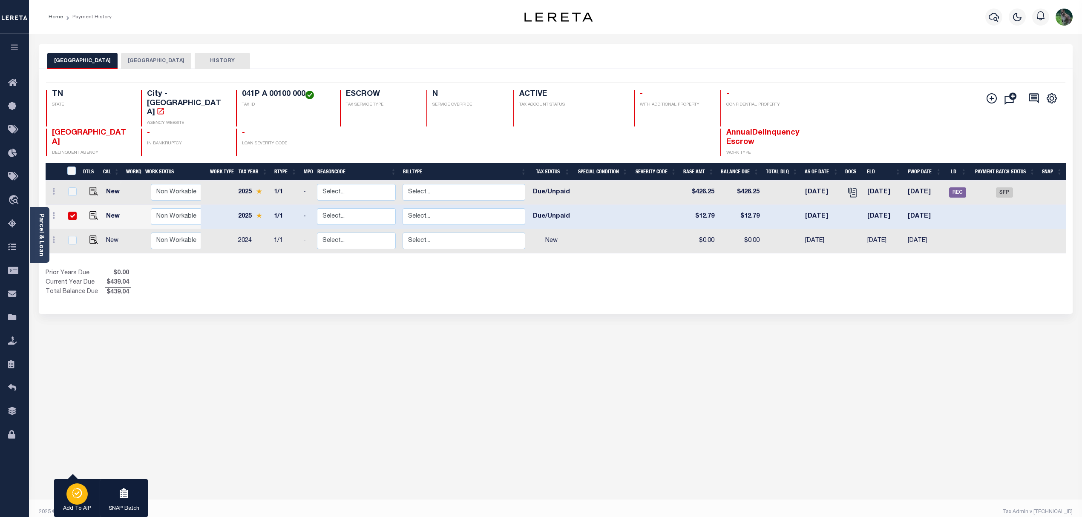
click at [76, 492] on icon "button" at bounding box center [77, 493] width 12 height 10
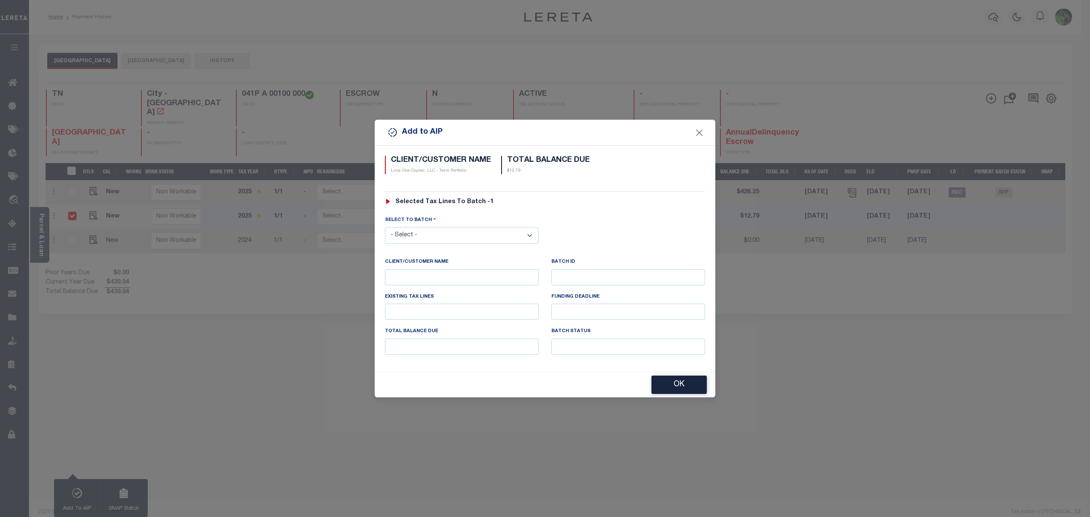
click at [513, 244] on div "SELECT TO BATCH - Select - 45186 45191 45195 45200 45202 45203 45206 45214 4521…" at bounding box center [545, 236] width 333 height 41
click at [517, 238] on select "- Select - 45186 45191 45195 45200 45202 45203 45206 45214 45215 45216 45218 45…" at bounding box center [462, 235] width 154 height 17
select select "46121"
click at [385, 227] on select "- Select - 45186 45191 45195 45200 45202 45203 45206 45214 45215 45216 45218 45…" at bounding box center [462, 235] width 154 height 17
click at [680, 388] on button "OK" at bounding box center [679, 385] width 55 height 18
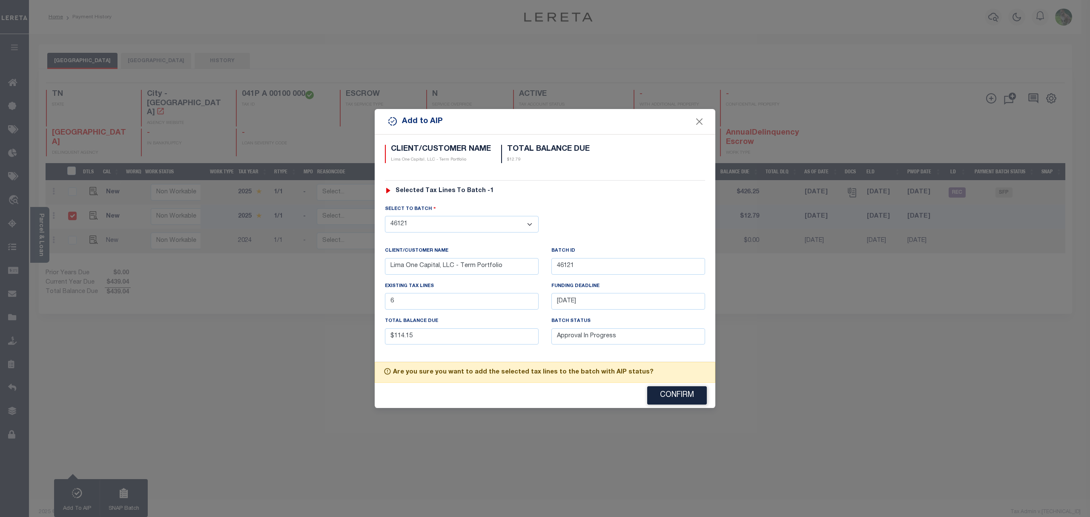
click at [682, 392] on button "Confirm" at bounding box center [677, 395] width 60 height 18
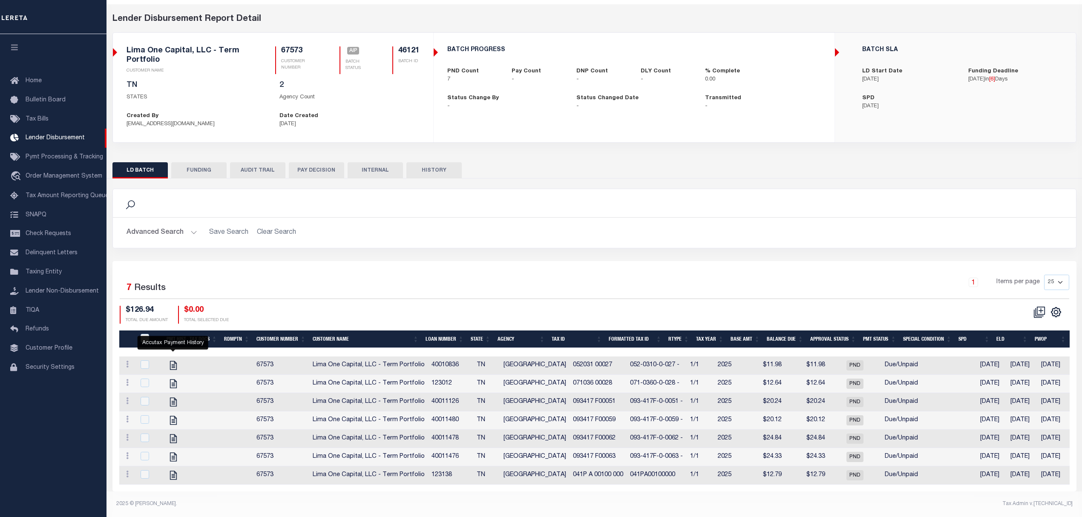
scroll to position [41, 0]
click at [171, 360] on icon "" at bounding box center [173, 365] width 11 height 11
checkbox input "true"
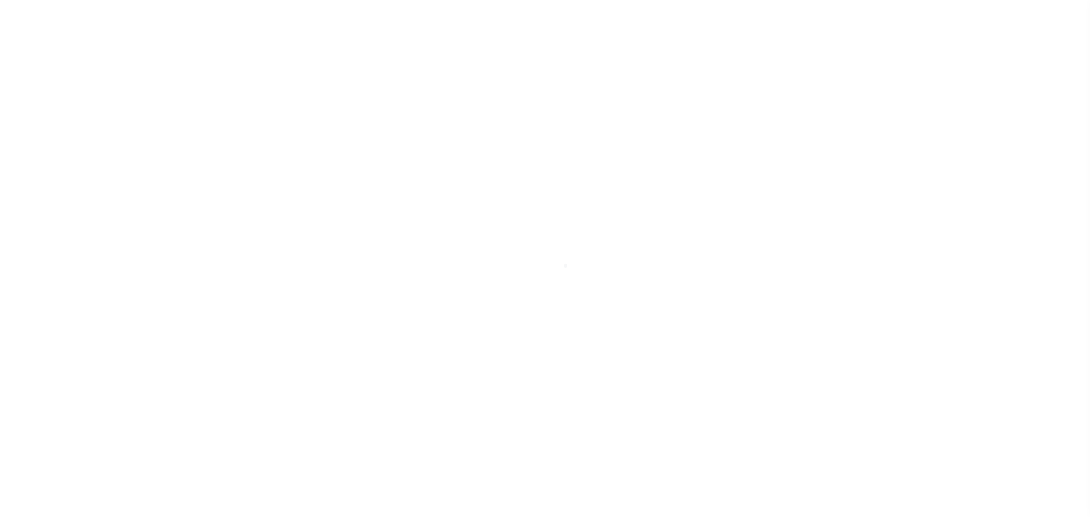
select select "SFP"
select select
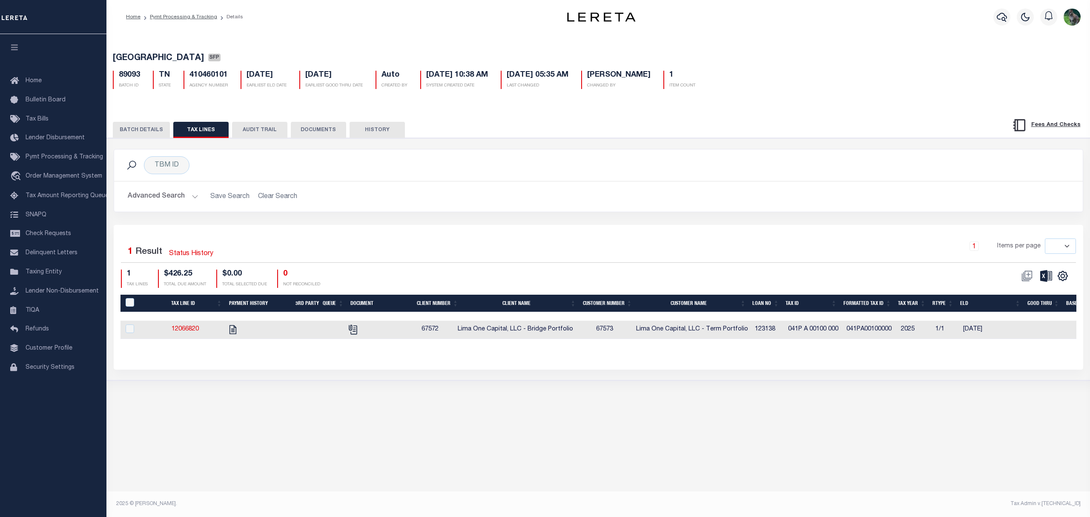
click at [147, 129] on button "BATCH DETAILS" at bounding box center [141, 130] width 57 height 16
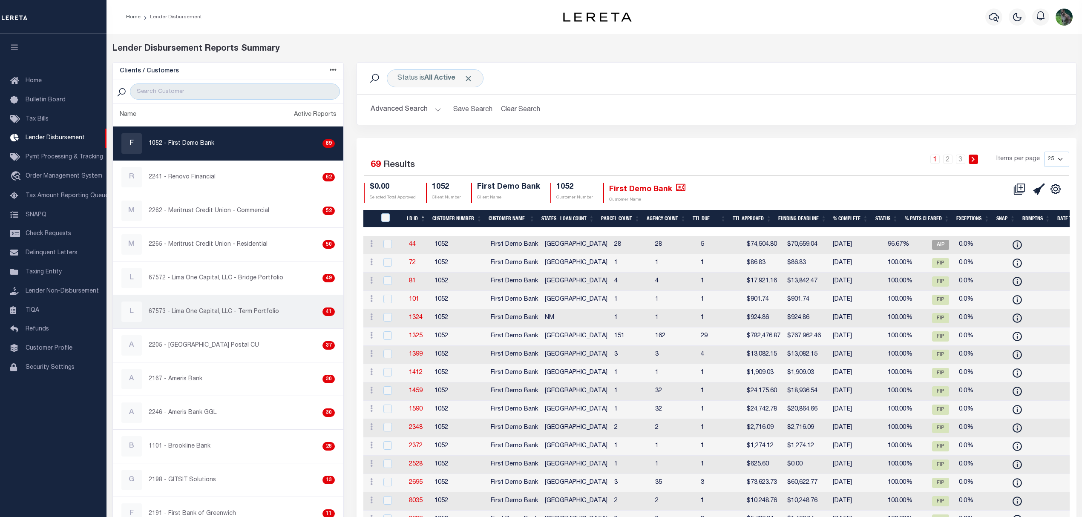
click at [265, 310] on p "67573 - Lima One Capital, LLC - Term Portfolio" at bounding box center [214, 312] width 130 height 9
checkbox input "true"
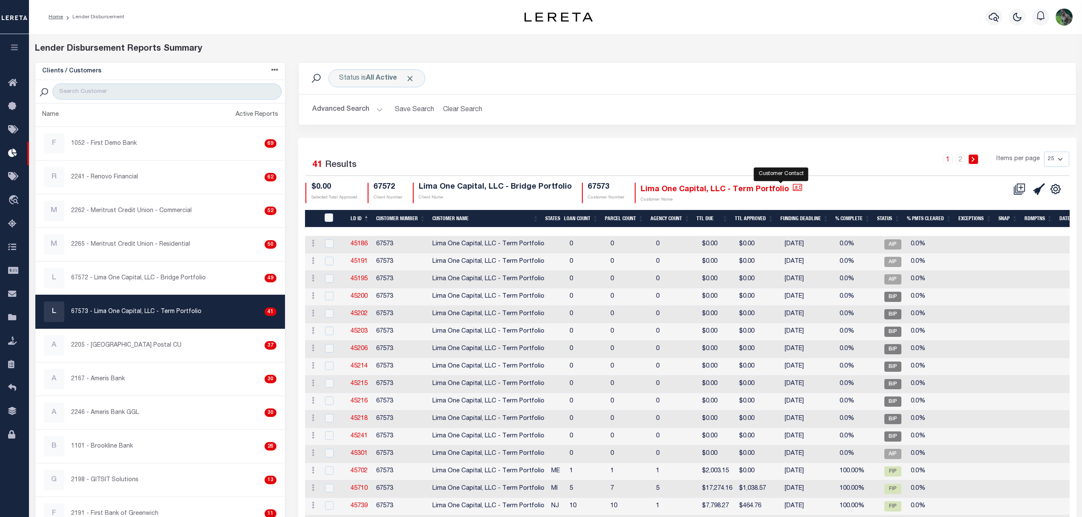
click at [793, 191] on icon "" at bounding box center [797, 187] width 9 height 7
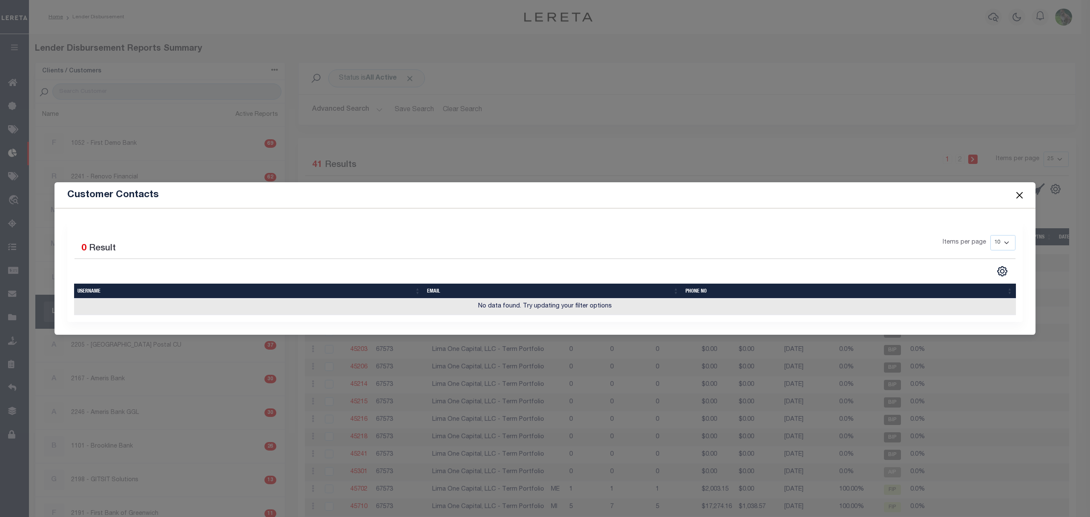
click at [1019, 193] on button "Close" at bounding box center [1020, 195] width 11 height 11
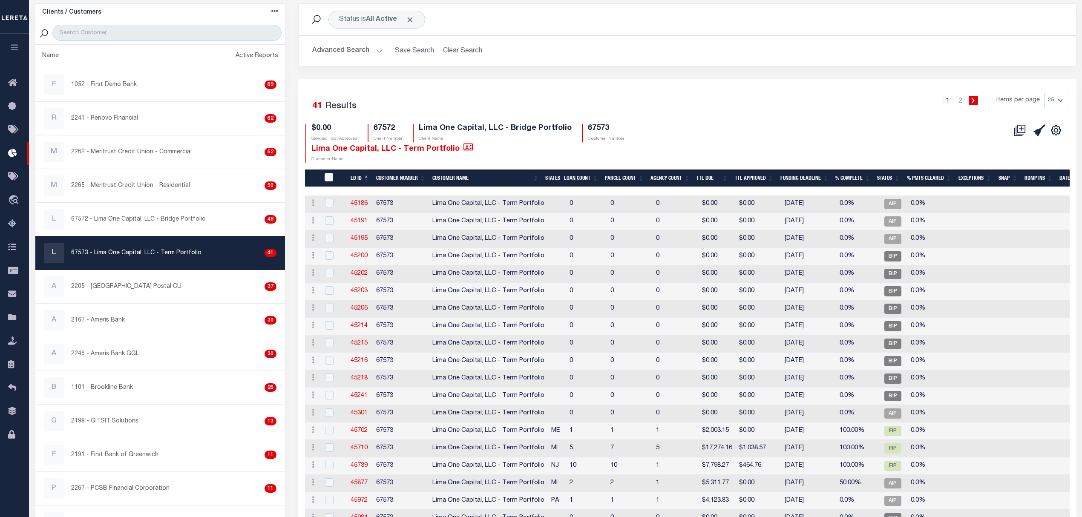
scroll to position [57, 0]
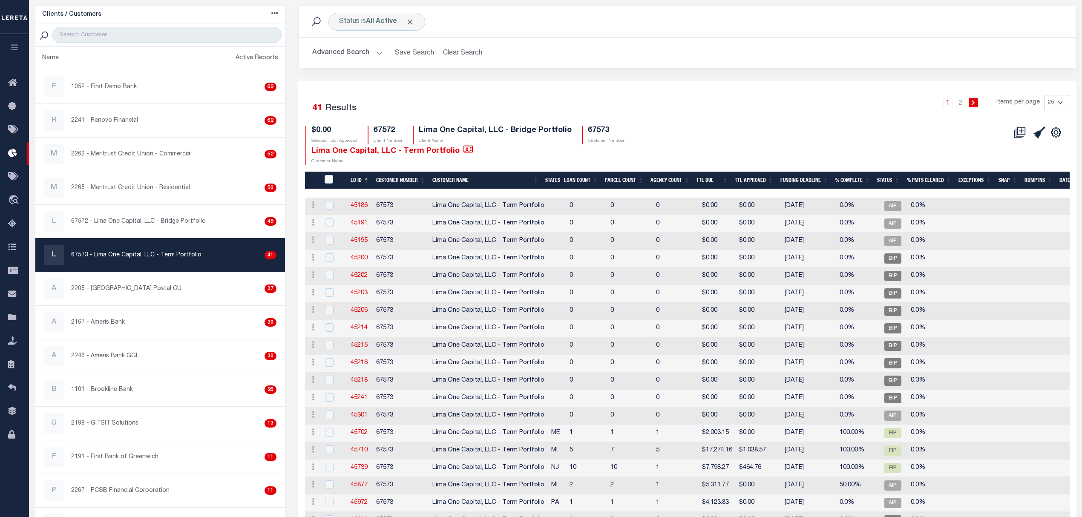
click at [589, 132] on h4 "67573" at bounding box center [606, 130] width 37 height 9
copy h4 "67573"
click at [215, 39] on input "search" at bounding box center [166, 35] width 229 height 16
type input "pennian"
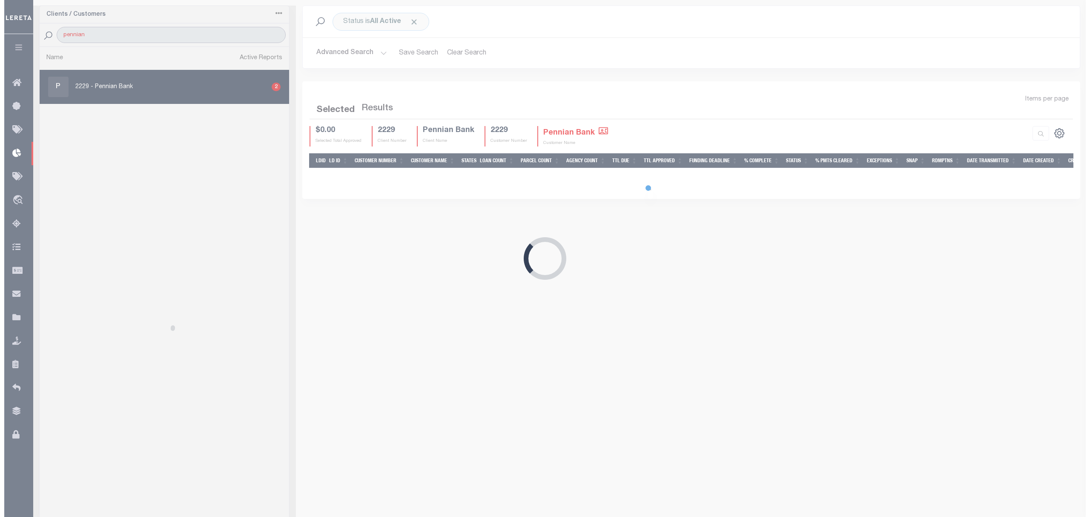
scroll to position [0, 0]
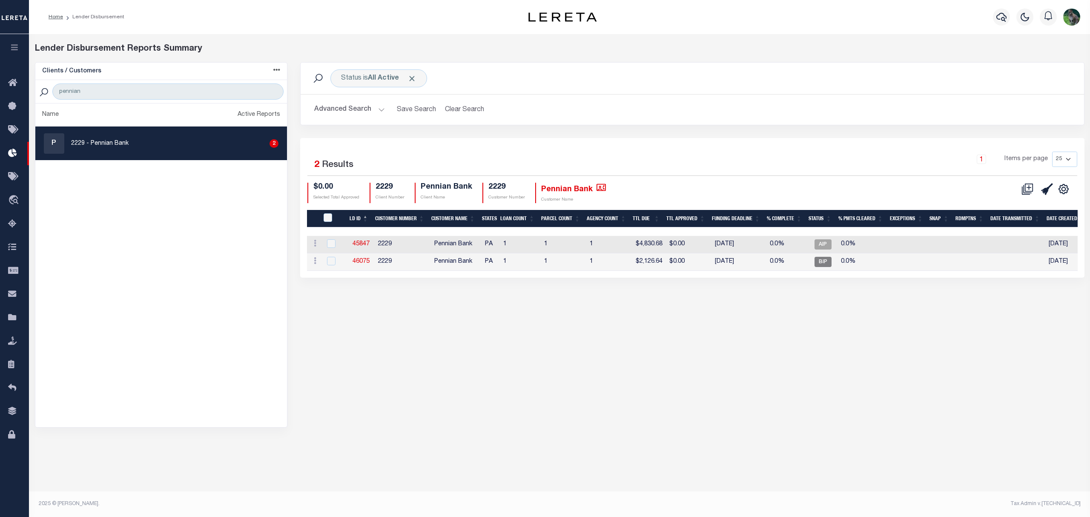
click at [158, 147] on div "P 2229 - Pennian Bank 2" at bounding box center [161, 143] width 235 height 20
checkbox input "true"
click at [359, 244] on link "45847" at bounding box center [361, 244] width 17 height 6
checkbox input "true"
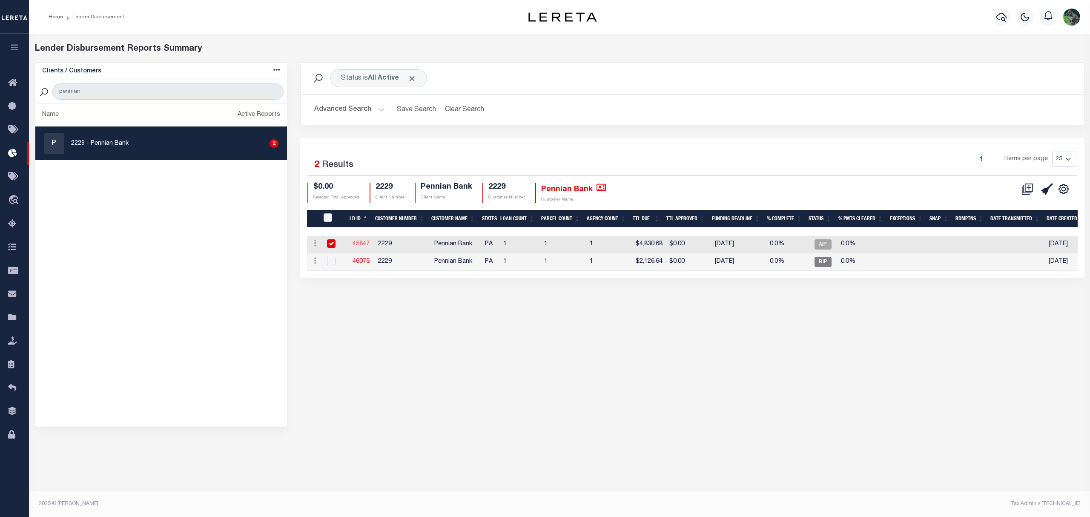
checkbox input "true"
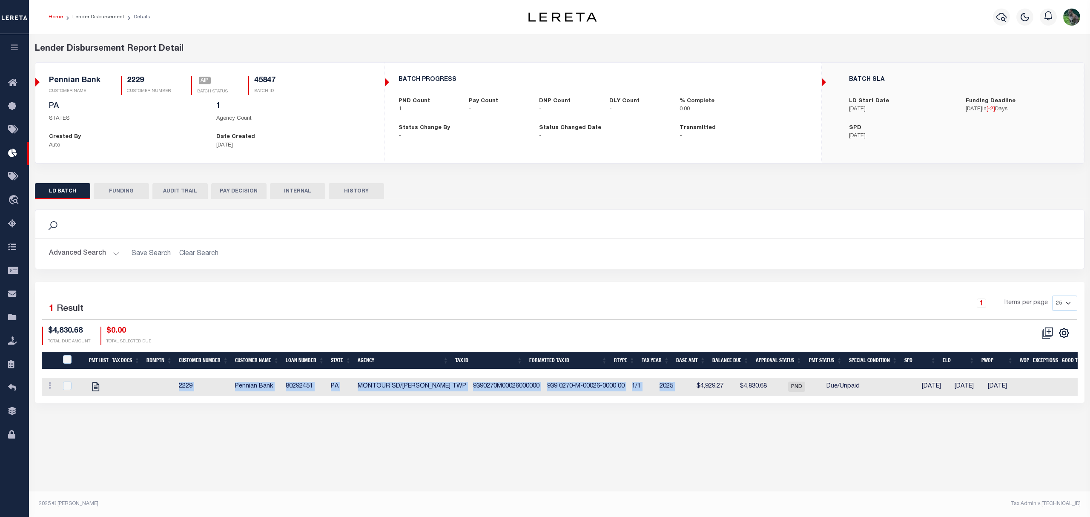
drag, startPoint x: 676, startPoint y: 399, endPoint x: 718, endPoint y: 403, distance: 41.5
click at [718, 396] on div "Pmt Hist Tax Docs Rdmptn Customer Number Customer Name Loan Number State Agency…" at bounding box center [560, 387] width 1036 height 18
click at [96, 391] on icon "" at bounding box center [95, 386] width 7 height 9
checkbox input "true"
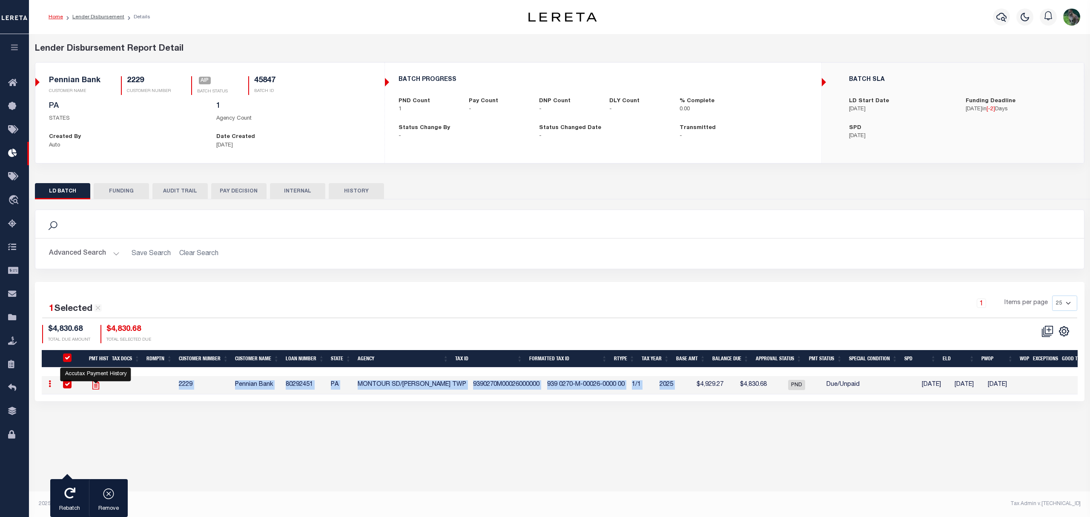
click at [99, 385] on icon "" at bounding box center [95, 385] width 11 height 11
checkbox input "false"
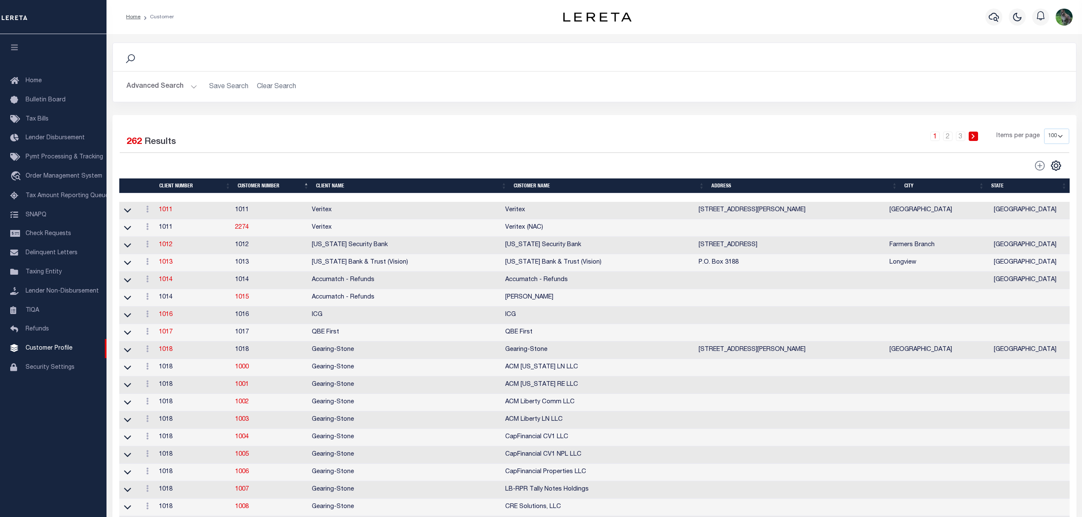
click at [170, 86] on button "Advanced Search" at bounding box center [162, 86] width 71 height 17
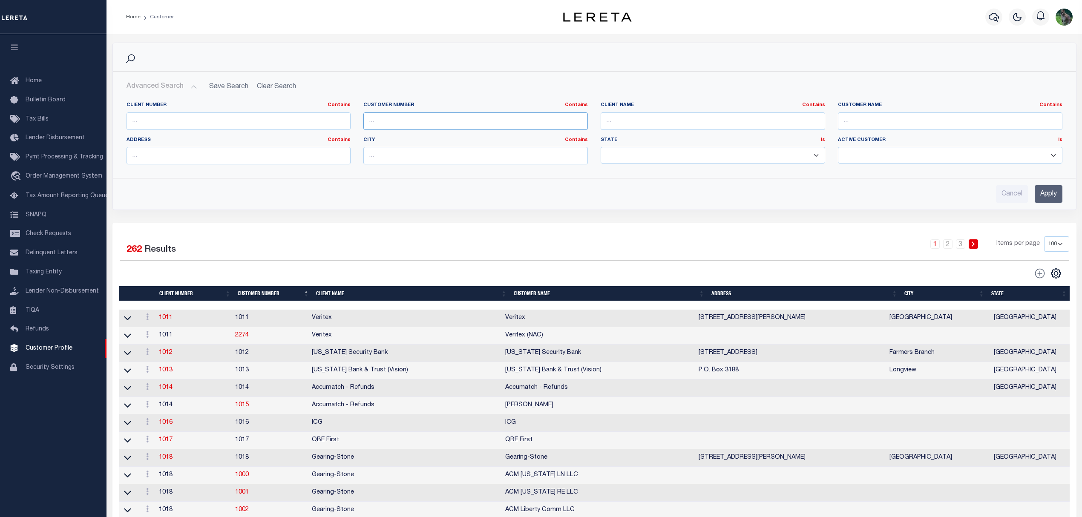
click at [401, 125] on input "text" at bounding box center [475, 120] width 224 height 17
paste input "67573"
type input "67573"
click at [1057, 193] on input "Apply" at bounding box center [1049, 193] width 28 height 17
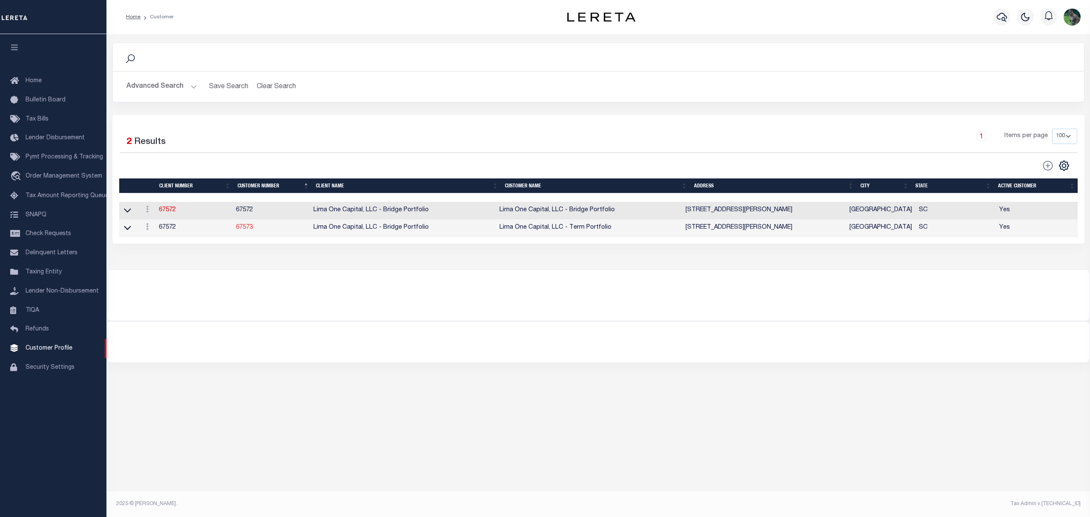
click at [244, 228] on link "67573" at bounding box center [244, 227] width 17 height 6
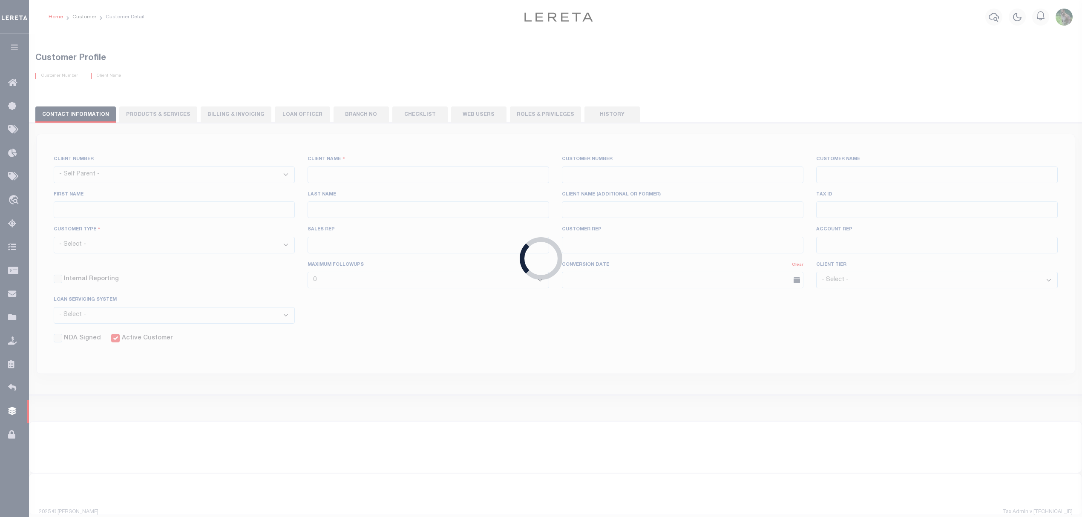
select select "2284"
type input "Lima One Capital, LLC - Bridge Portfolio"
type input "67573"
type input "Lima One Capital, LLC - Term Portfolio"
type input "[PERSON_NAME]"
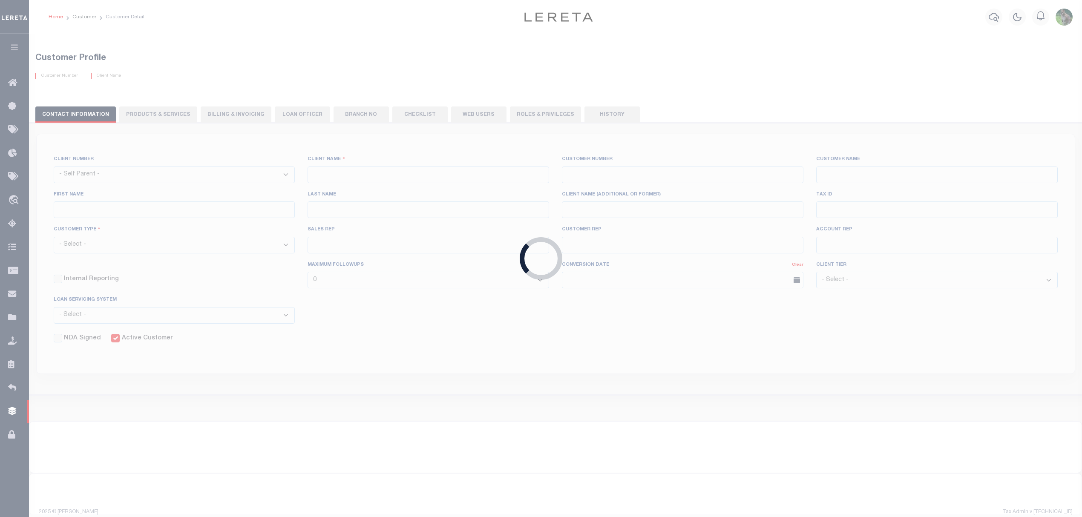
type input "[PERSON_NAME]"
type input "Term Portfolio"
select select "Residential"
type input "[PERSON_NAME]"
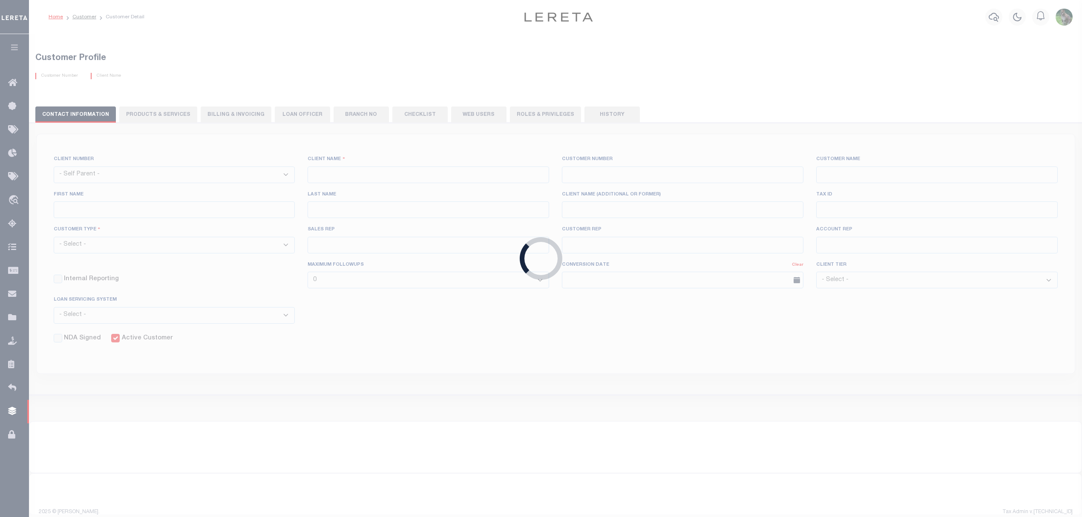
select select "Tier 3"
select select "OTH"
checkbox input "true"
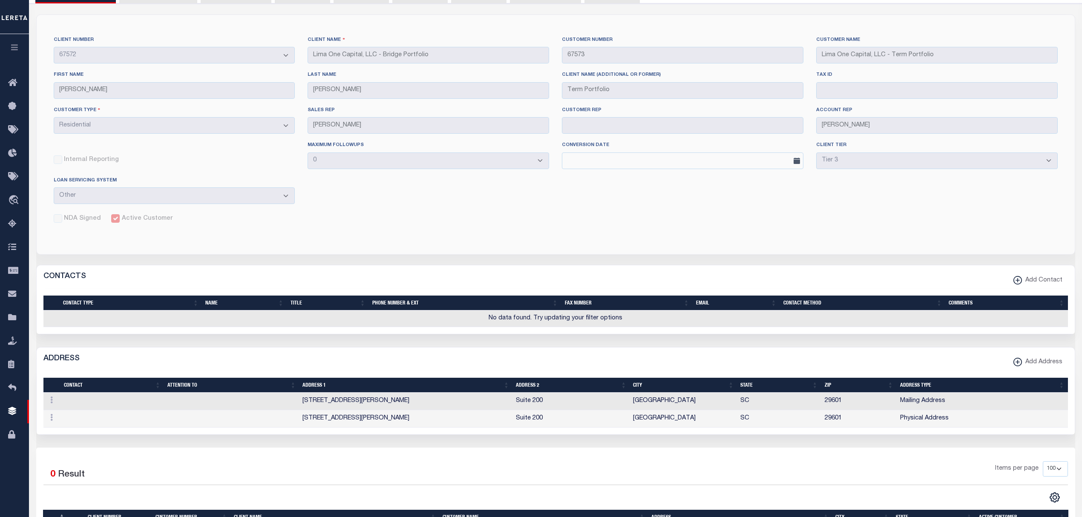
scroll to position [57, 0]
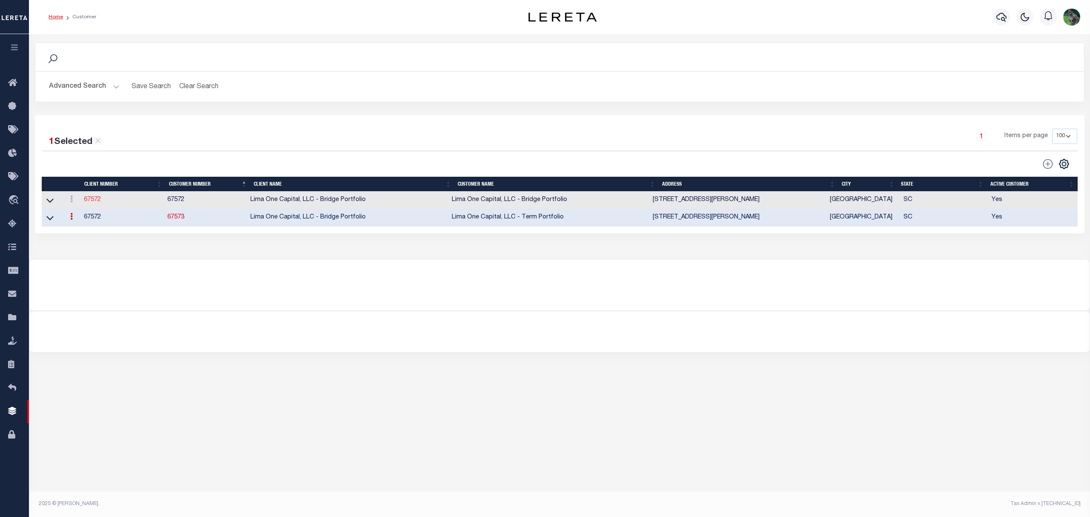
click at [99, 203] on link "67572" at bounding box center [92, 200] width 17 height 6
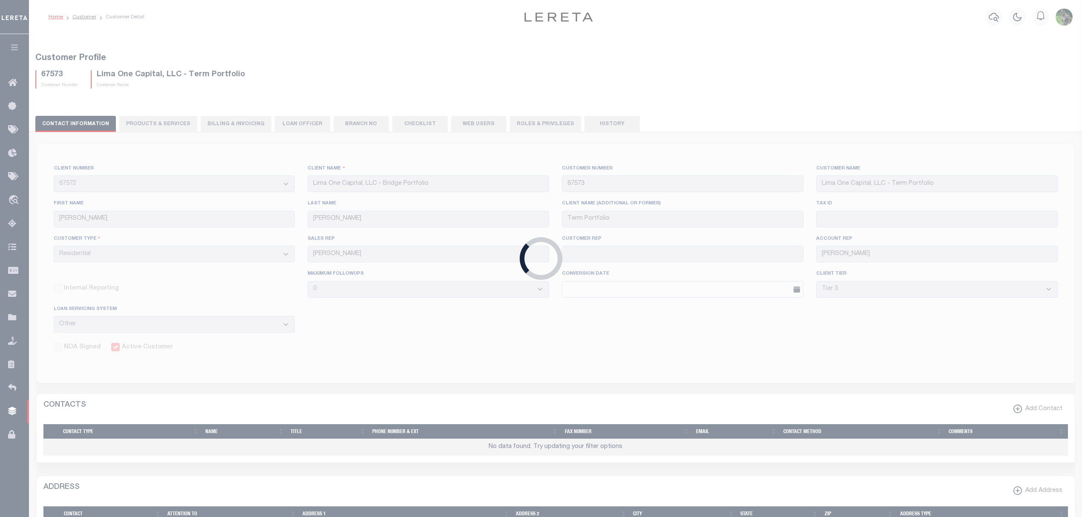
type input "67572"
type input "Lima One Capital, LLC - Bridge Portfolio"
type input "Samantha"
type input "Moua"
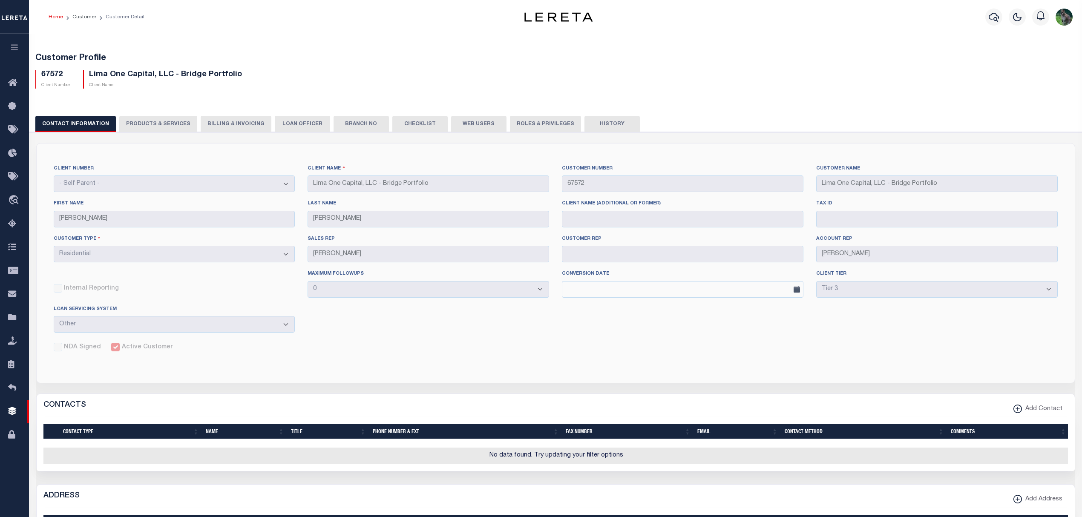
drag, startPoint x: 371, startPoint y: 37, endPoint x: 328, endPoint y: 72, distance: 55.6
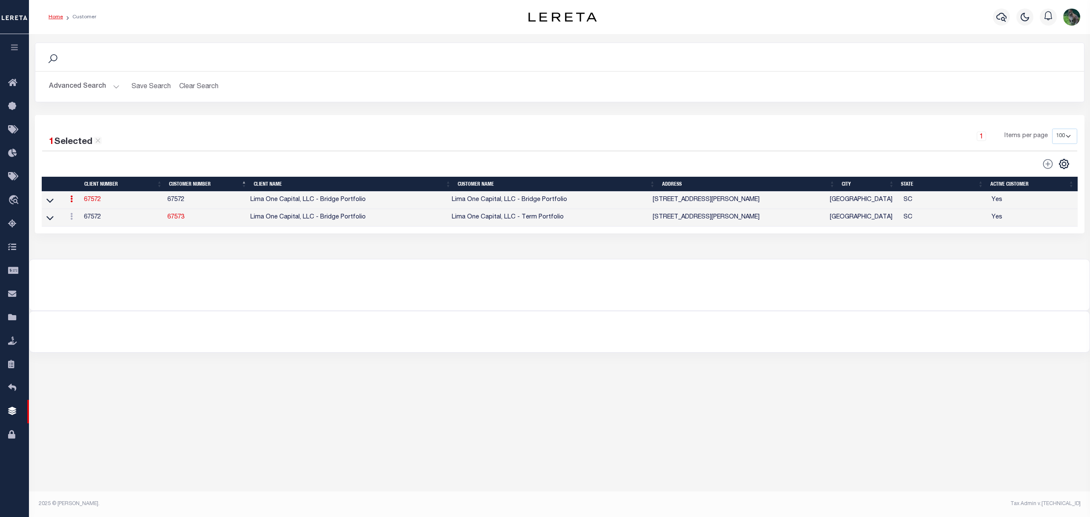
click at [180, 224] on td "67573" at bounding box center [205, 217] width 83 height 17
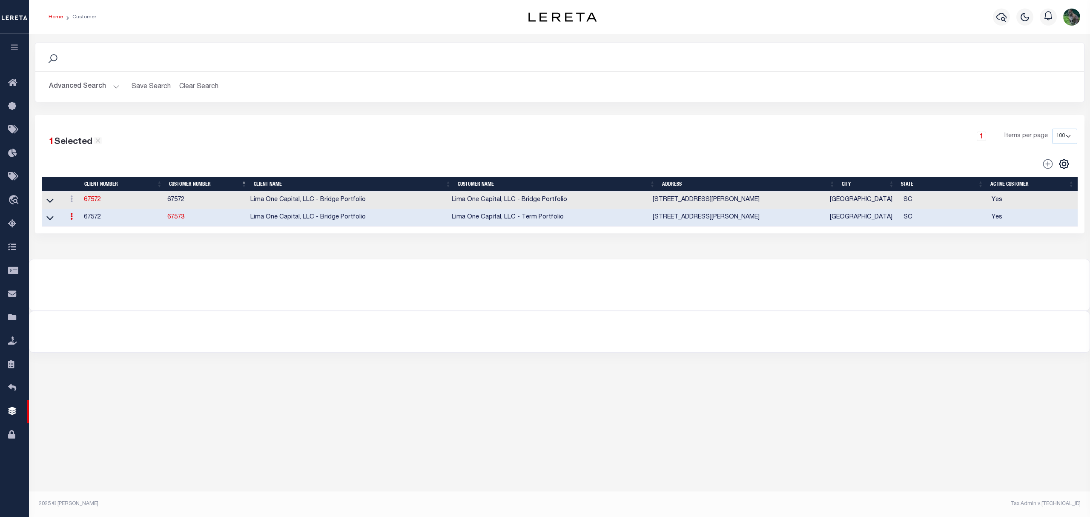
click at [170, 219] on link "67573" at bounding box center [175, 217] width 17 height 6
select select "2284"
type input "67573"
type input "Lima One Capital, LLC - Term Portfolio"
type input "Dave"
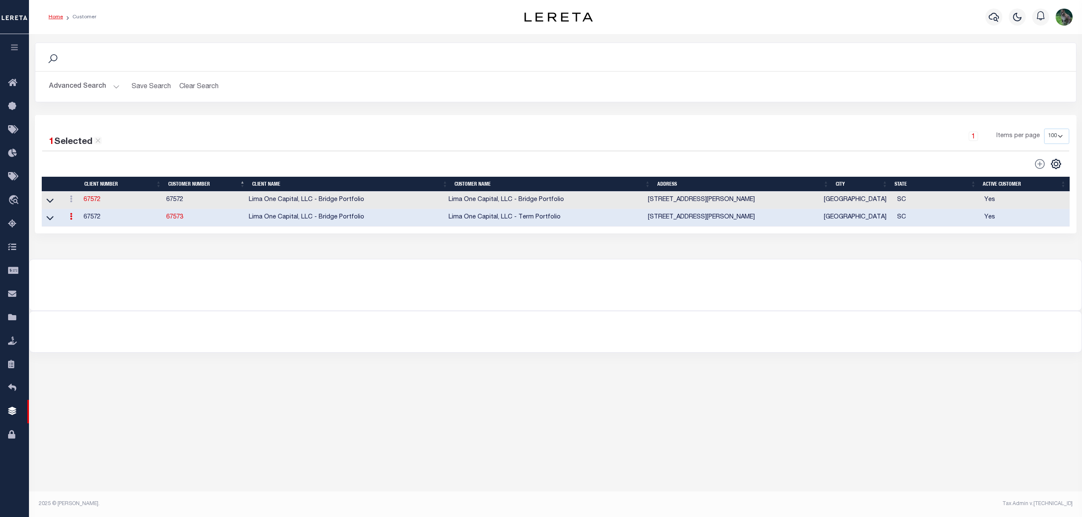
type input "Hughes"
type input "Term Portfolio"
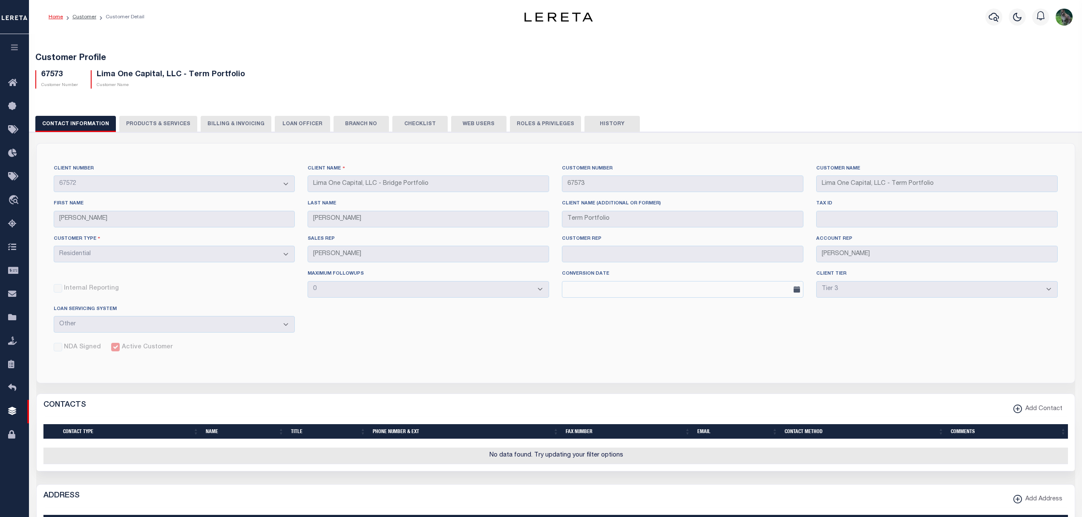
click at [489, 121] on button "Web Users" at bounding box center [478, 124] width 55 height 16
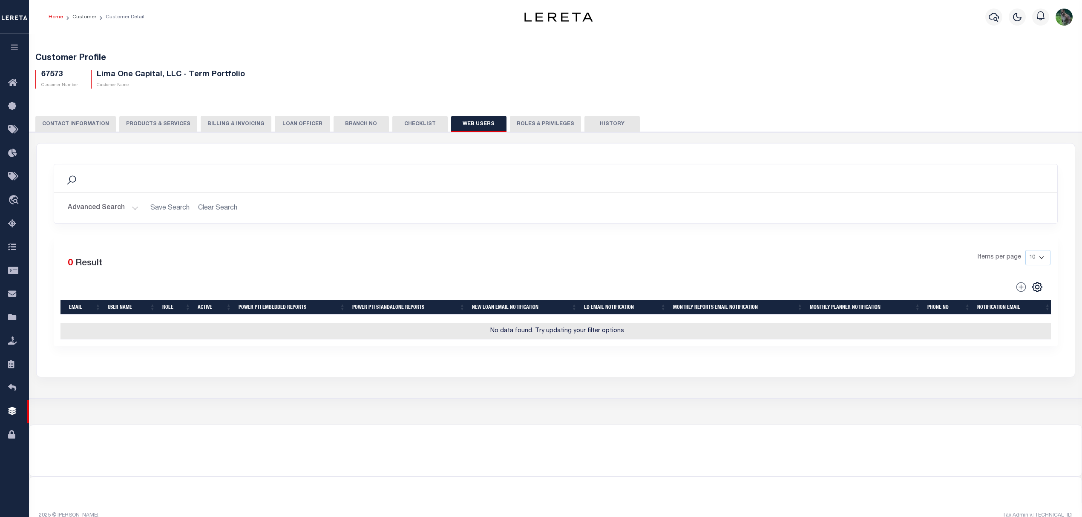
drag, startPoint x: 489, startPoint y: 104, endPoint x: 472, endPoint y: 99, distance: 17.9
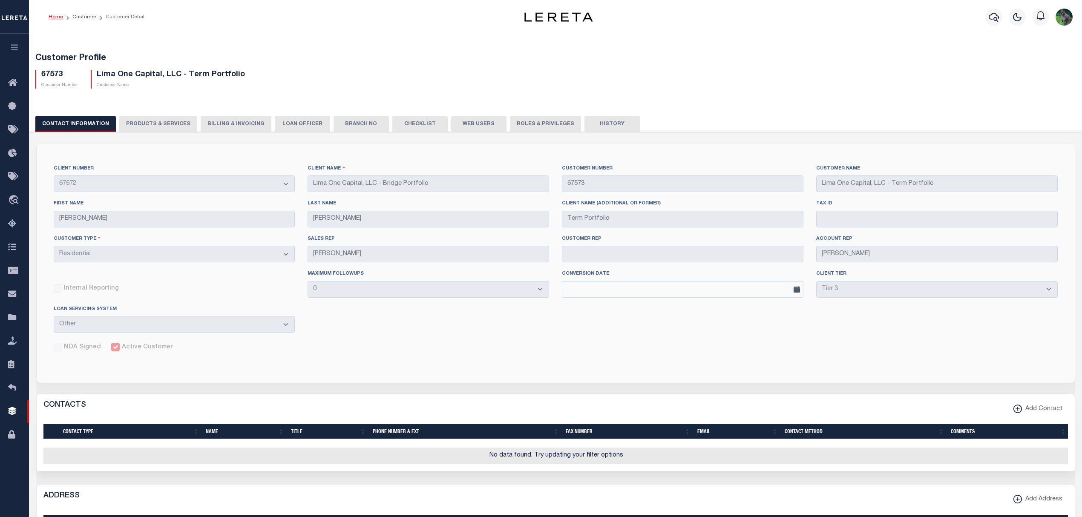
click at [532, 126] on button "Roles & Privileges" at bounding box center [545, 124] width 71 height 16
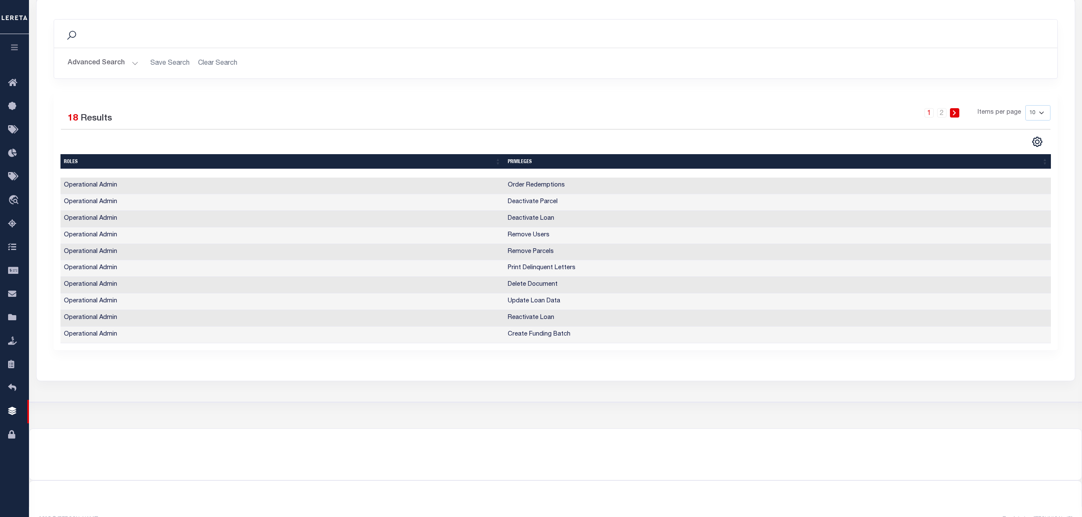
scroll to position [284, 0]
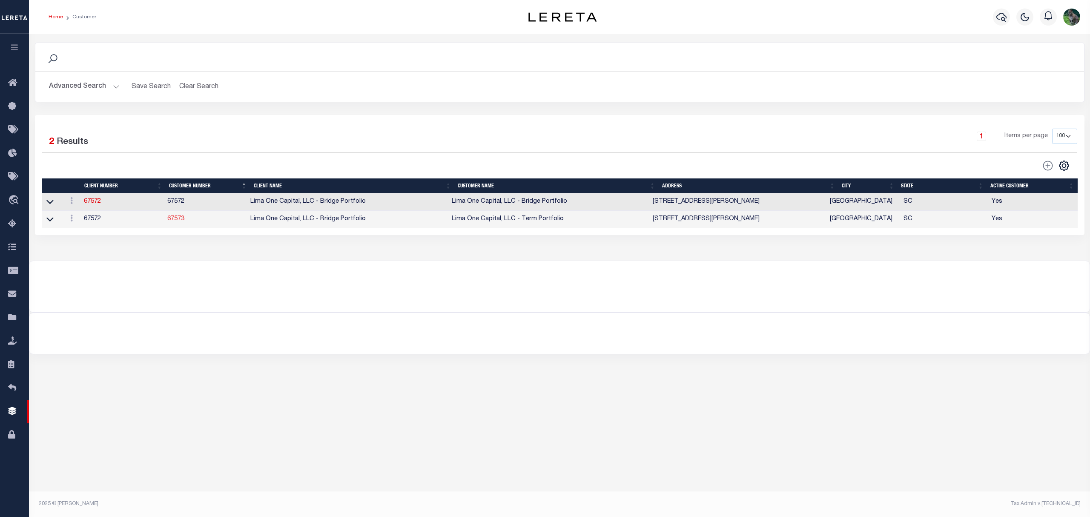
click at [177, 221] on link "67573" at bounding box center [175, 219] width 17 height 6
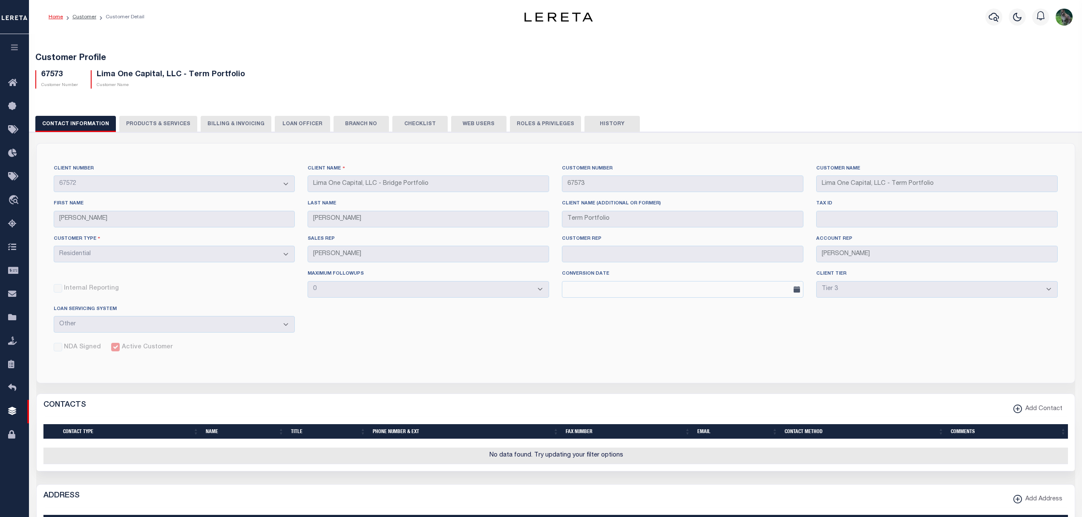
click at [469, 120] on button "Web Users" at bounding box center [478, 124] width 55 height 16
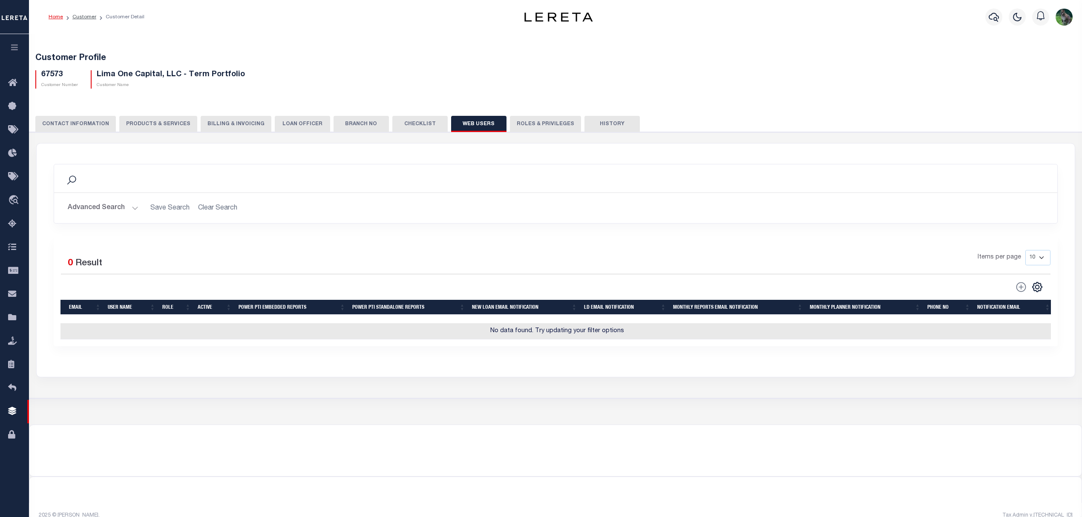
click at [523, 121] on button "Roles & Privileges" at bounding box center [545, 124] width 71 height 16
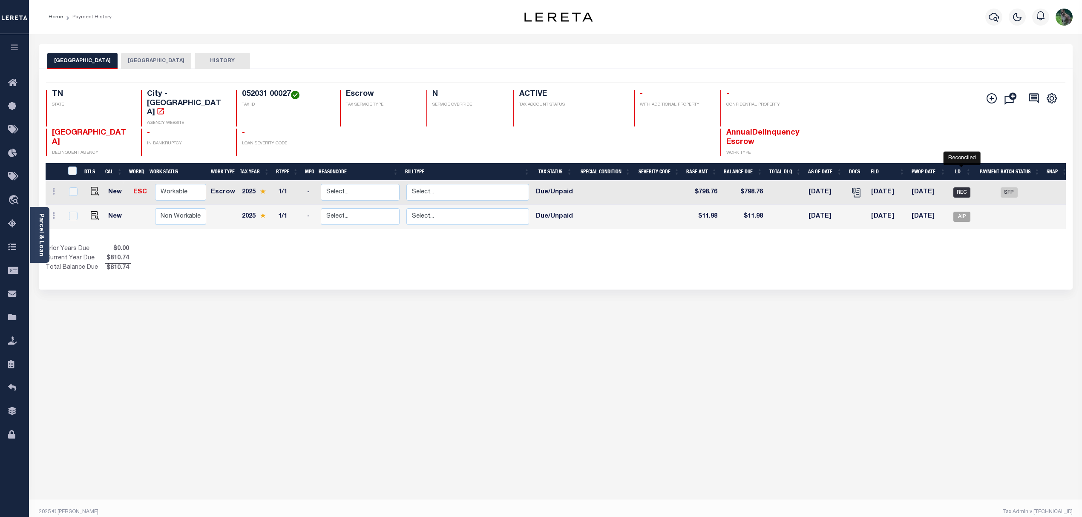
click at [966, 187] on span "REC" at bounding box center [961, 192] width 17 height 10
checkbox input "true"
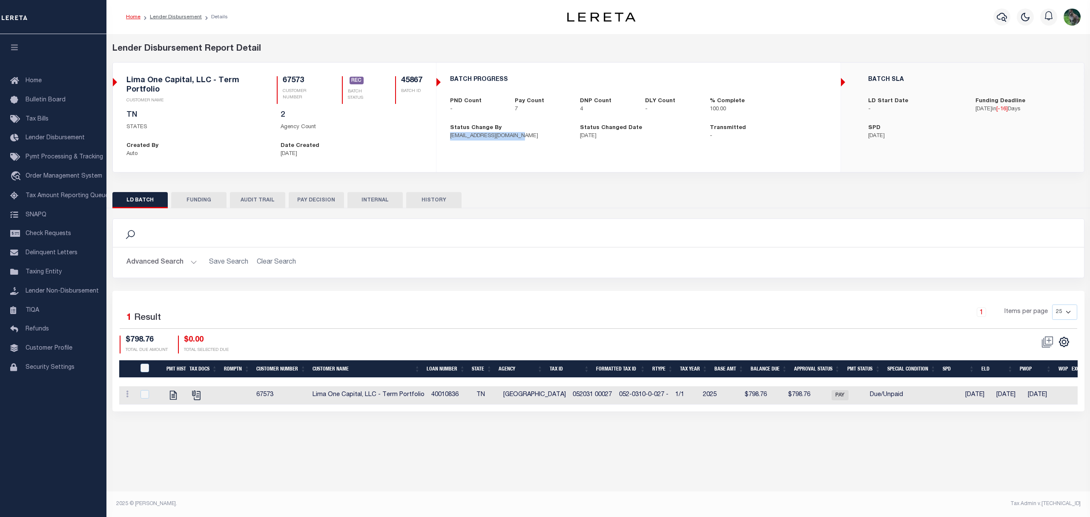
drag, startPoint x: 450, startPoint y: 138, endPoint x: 517, endPoint y: 135, distance: 67.4
click at [517, 135] on p "[EMAIL_ADDRESS][DOMAIN_NAME]" at bounding box center [508, 136] width 117 height 9
copy p "[EMAIL_ADDRESS][DOMAIN_NAME]"
click at [356, 84] on span "REC" at bounding box center [357, 81] width 14 height 8
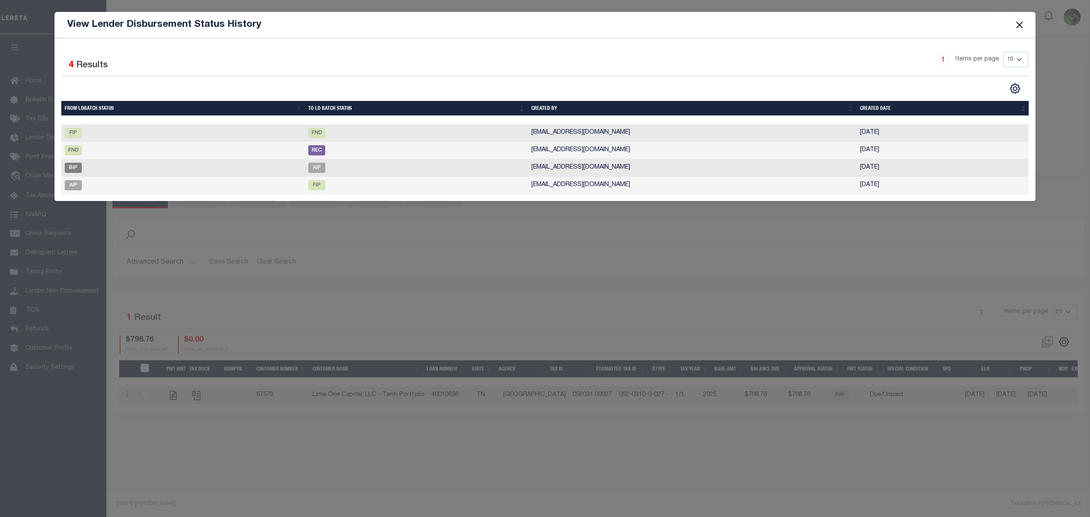
click at [1023, 28] on button "Close" at bounding box center [1020, 24] width 11 height 11
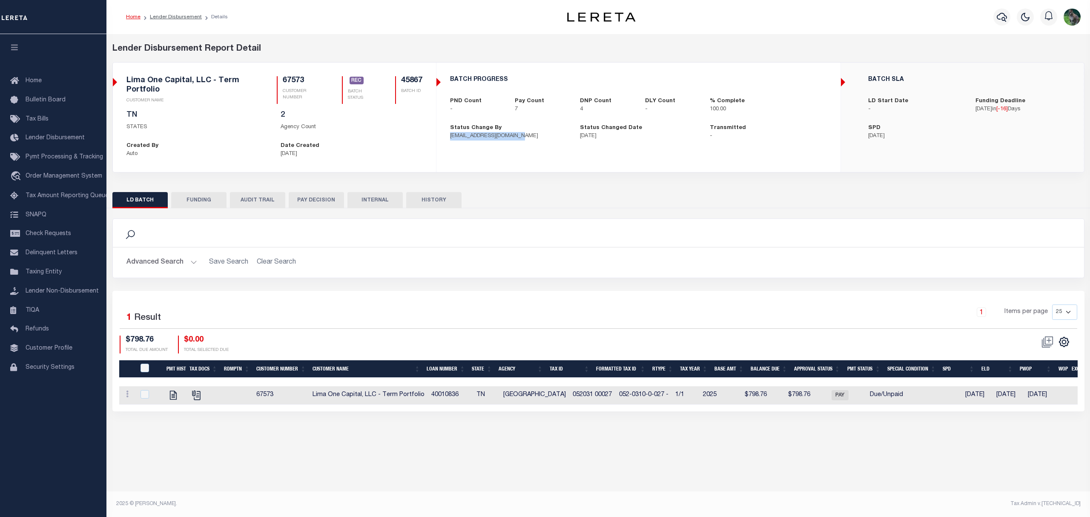
click at [191, 200] on button "FUNDING" at bounding box center [198, 200] width 55 height 16
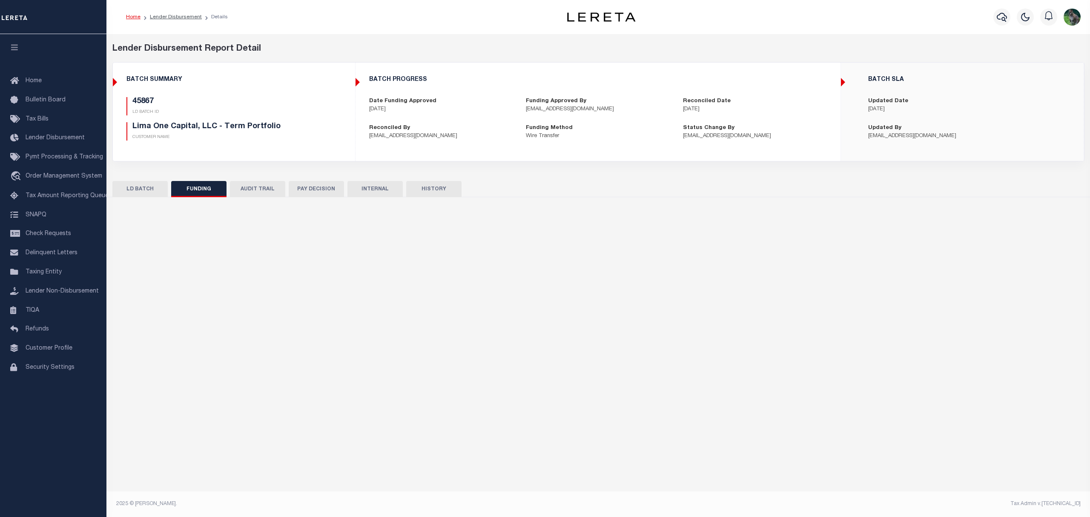
type input "$8,035.55"
type input "$0"
type input "[DATE]"
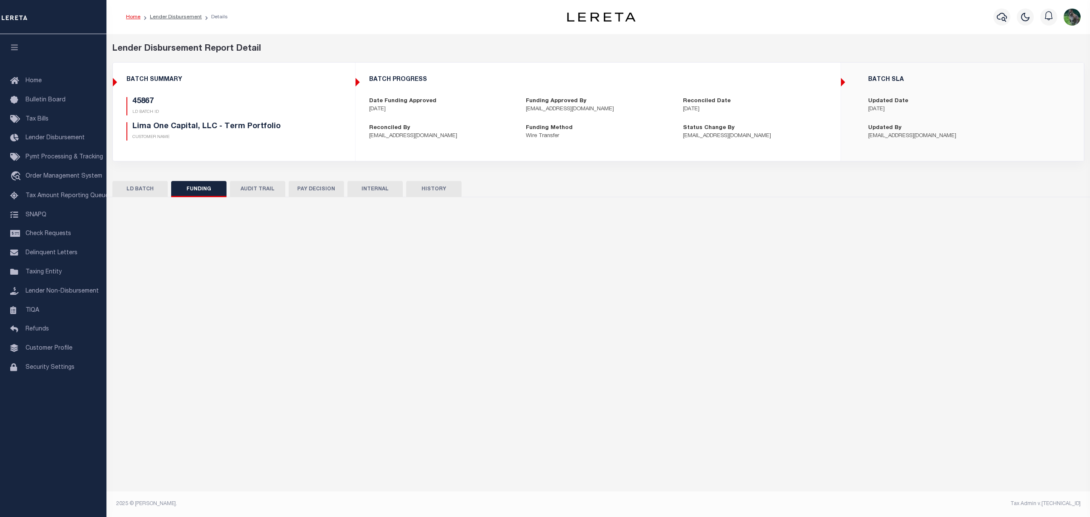
type input "20250829MMQFMP2700414608291624FT03"
type input "[DATE]"
select select "100"
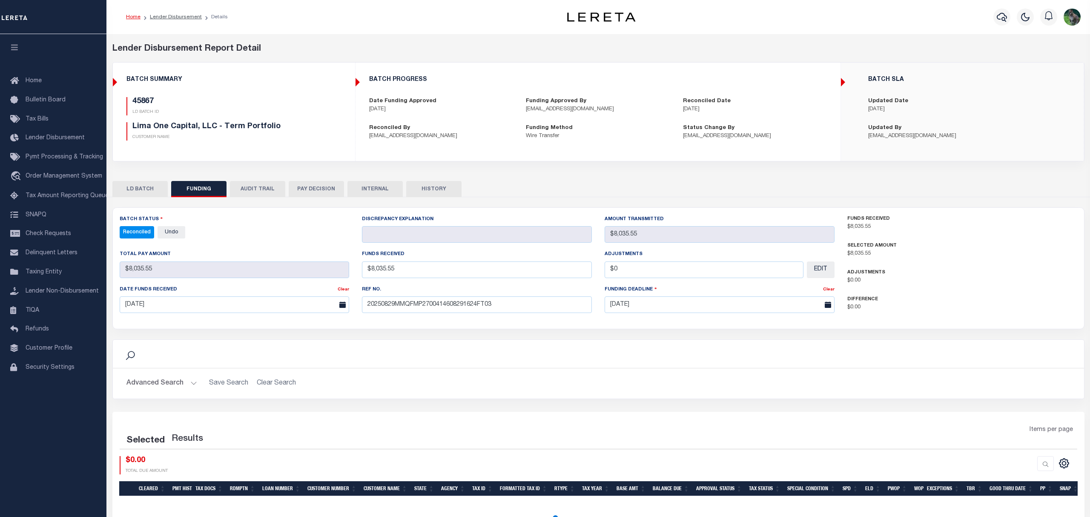
select select "100"
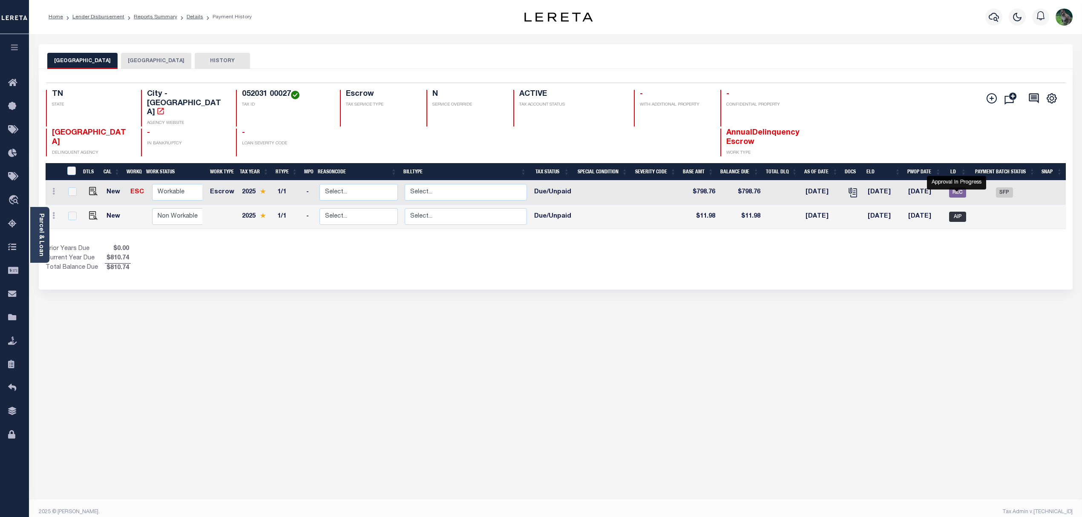
click at [953, 212] on span "AIP" at bounding box center [957, 217] width 17 height 10
checkbox input "true"
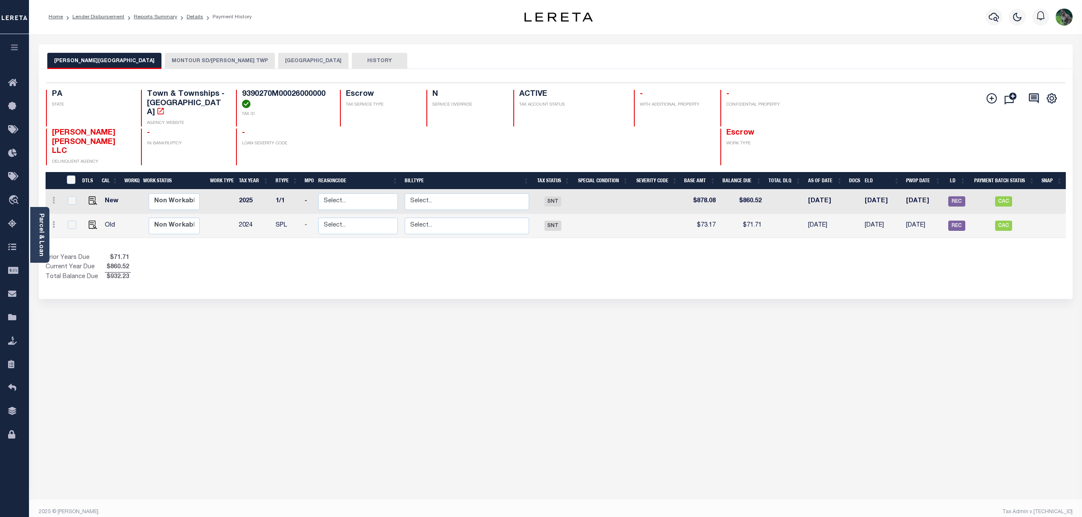
click at [634, 255] on div "Show Tax Lines before Bill Release Date Prior Years Due $71.71 Current Year Due…" at bounding box center [556, 267] width 1020 height 29
click at [165, 63] on button "MONTOUR SD/[PERSON_NAME] TWP" at bounding box center [220, 61] width 110 height 16
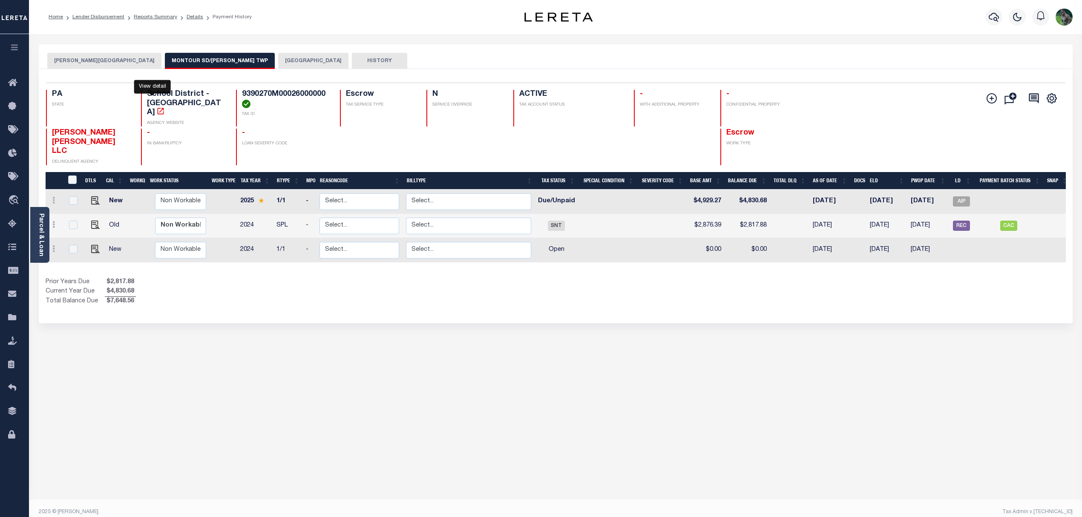
click at [156, 107] on icon "" at bounding box center [160, 111] width 9 height 9
click at [290, 91] on h4 "9390270M00026000000" at bounding box center [285, 99] width 87 height 18
click at [290, 93] on h4 "9390270M00026000000" at bounding box center [285, 99] width 87 height 18
click at [300, 96] on h4 "9390270M00026000000" at bounding box center [285, 99] width 87 height 18
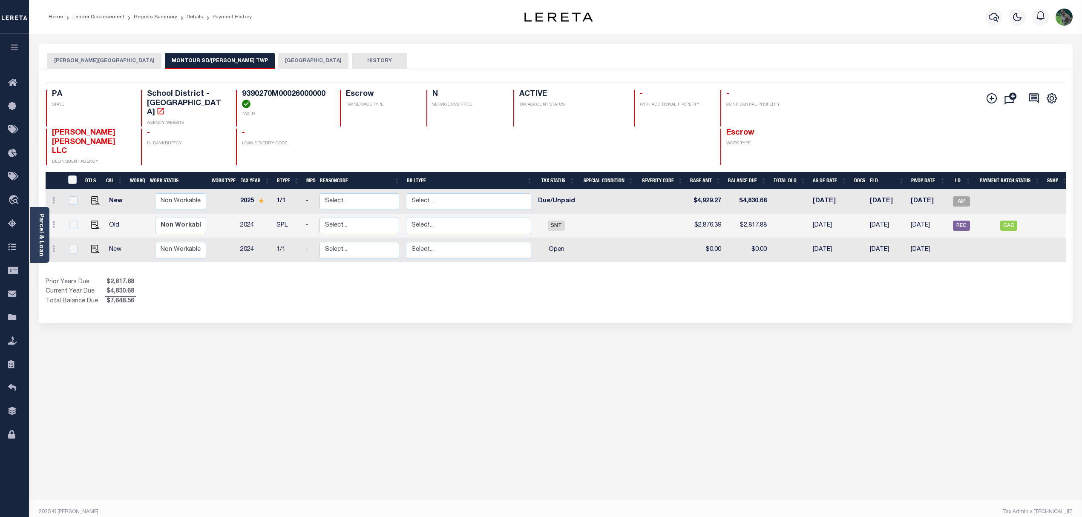
copy h4 "9390270M00026000000"
click at [101, 62] on button "ROBINSON TOWNSHIP" at bounding box center [104, 61] width 114 height 16
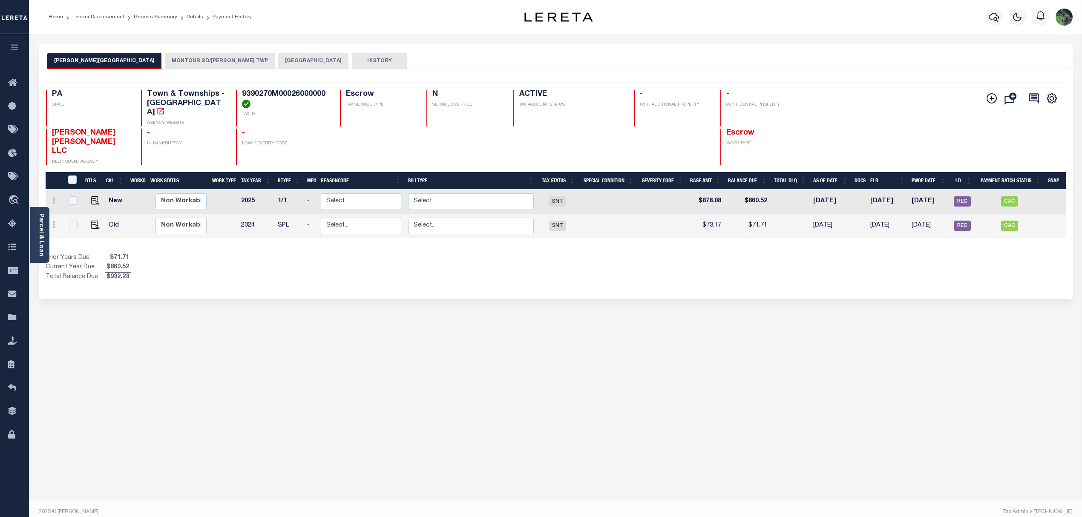
click at [173, 66] on button "MONTOUR SD/[PERSON_NAME] TWP" at bounding box center [220, 61] width 110 height 16
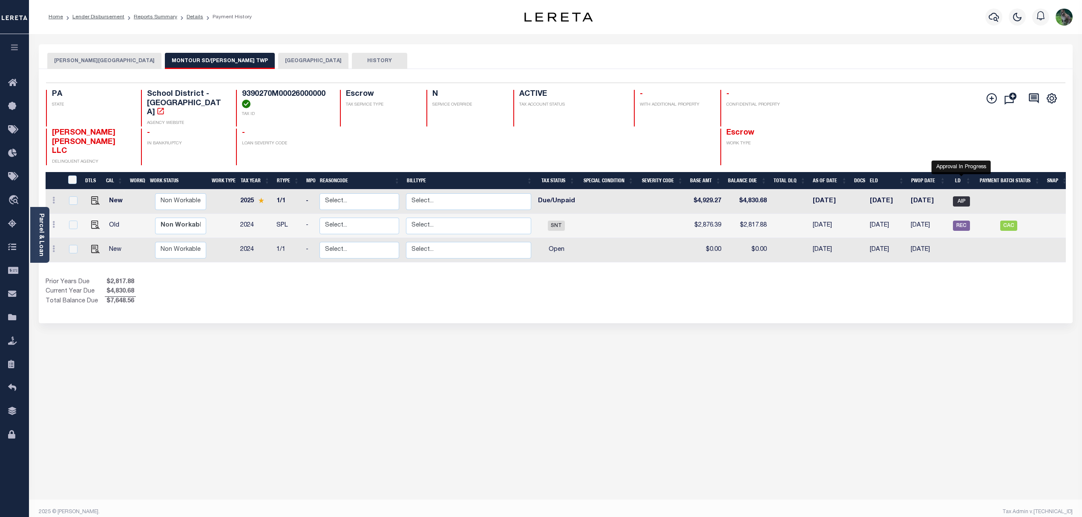
click at [959, 196] on span "AIP" at bounding box center [961, 201] width 17 height 10
checkbox input "true"
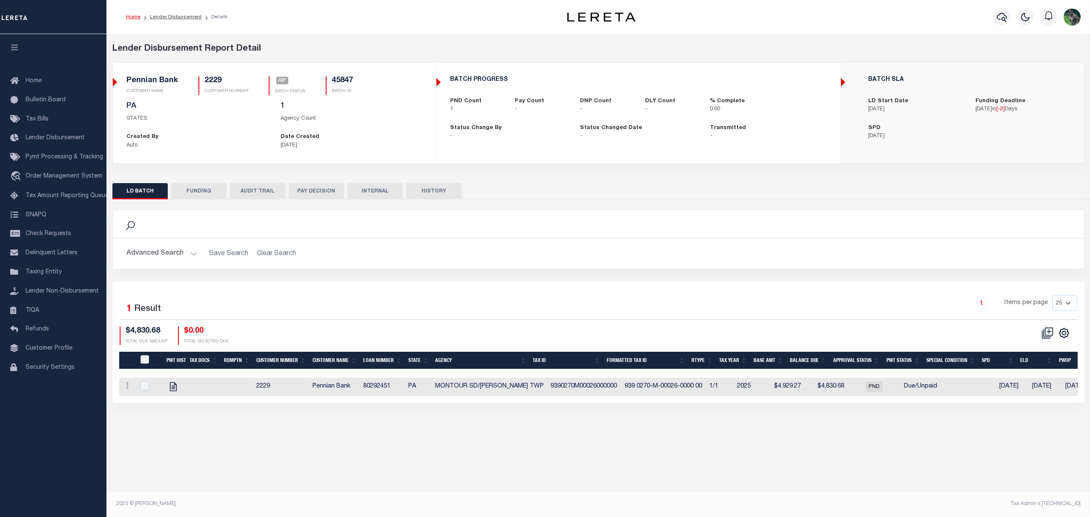
click at [452, 388] on td "MONTOUR SD/ROBINSON TWP" at bounding box center [489, 387] width 115 height 18
checkbox input "true"
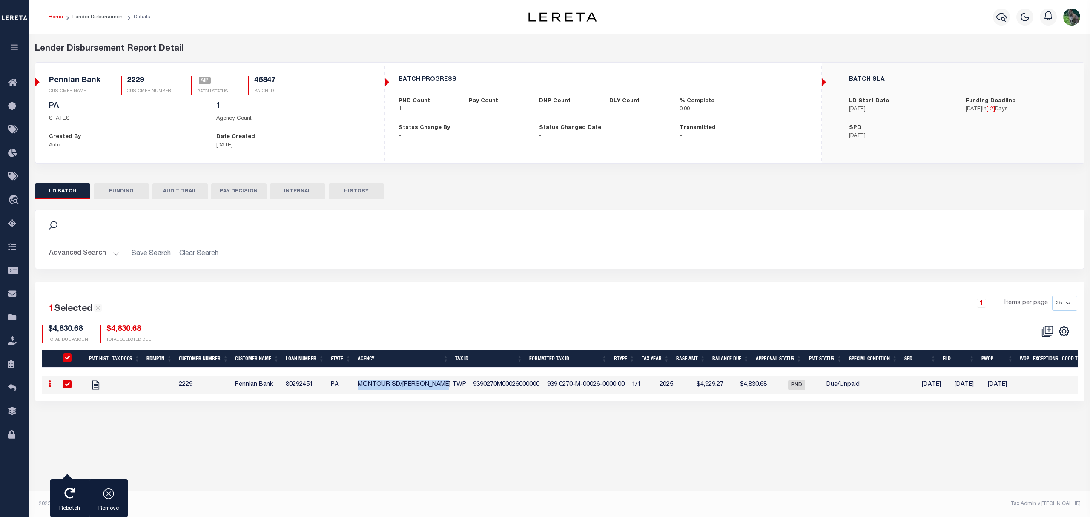
drag, startPoint x: 452, startPoint y: 388, endPoint x: 445, endPoint y: 391, distance: 7.7
click td "MONTOUR SD/ROBINSON TWP"
checkbox input "false"
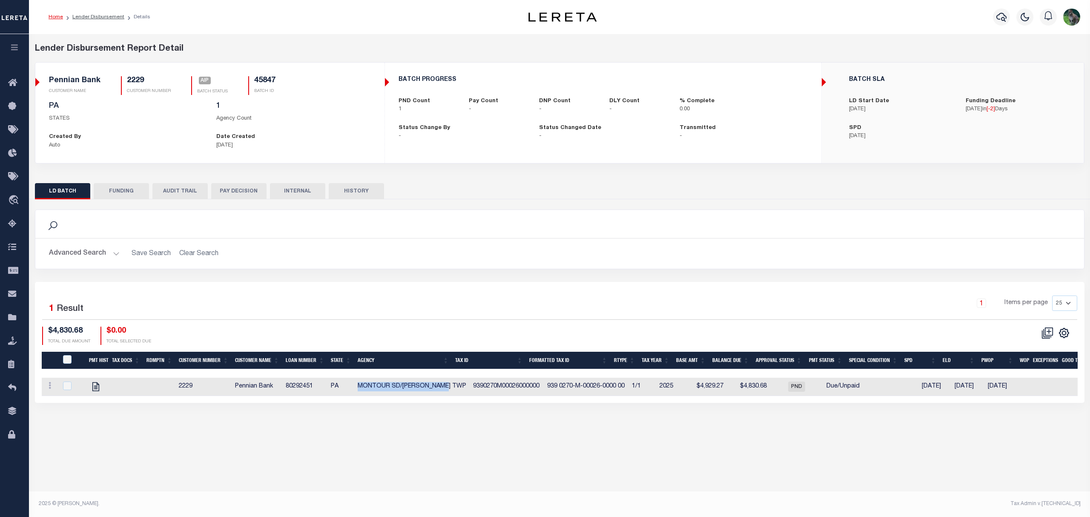
copy td "MONTOUR SD/ROBINSON TWP"
drag, startPoint x: 544, startPoint y: 389, endPoint x: 591, endPoint y: 388, distance: 46.9
click td "939 0270-M-00026-0000 00"
checkbox input "true"
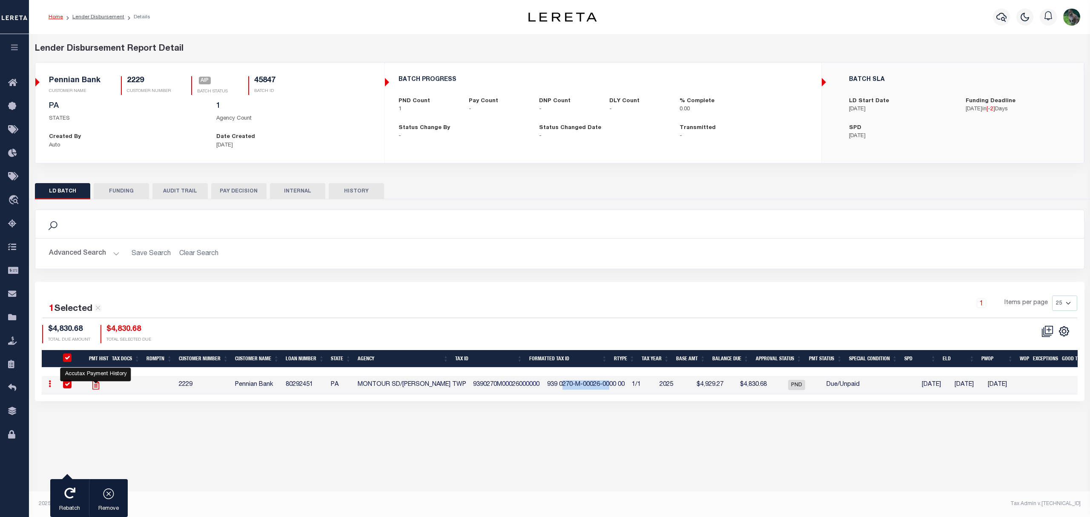
click icon ""
checkbox input "false"
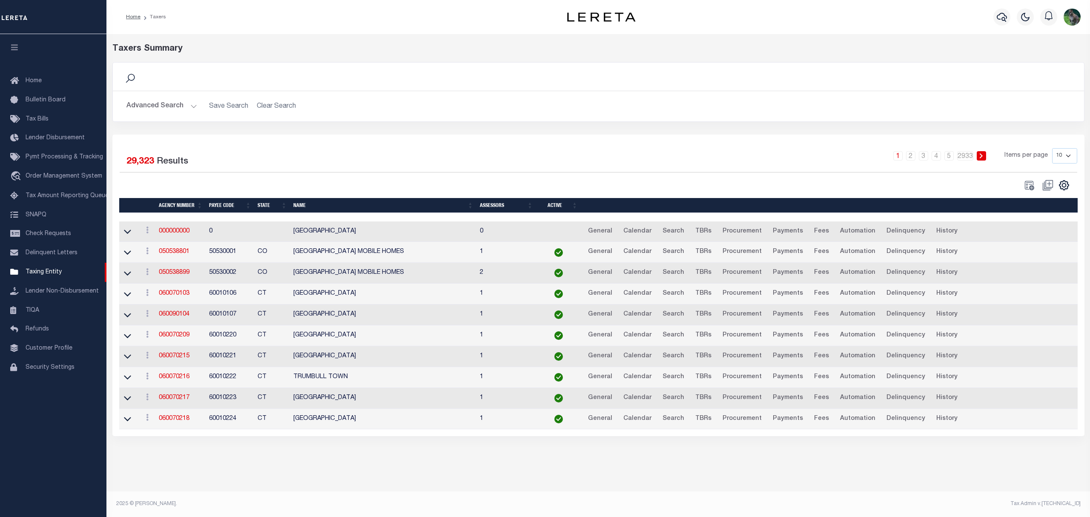
click at [167, 108] on button "Advanced Search" at bounding box center [162, 106] width 71 height 17
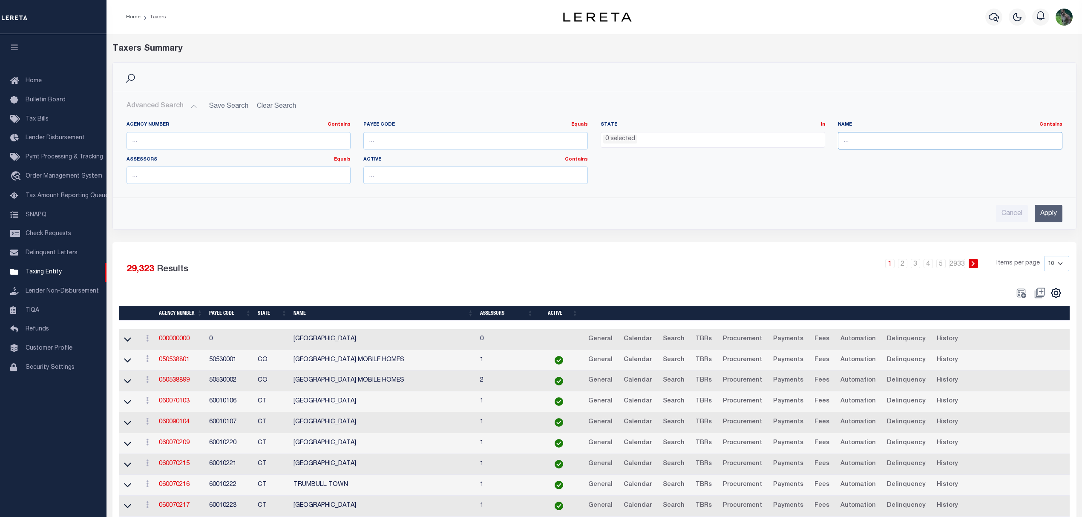
click at [891, 142] on input "text" at bounding box center [950, 140] width 224 height 17
paste input "MONTOUR SD/[PERSON_NAME] TWP"
type input "MONTOUR SD/[PERSON_NAME] TWP"
click at [1047, 213] on input "Apply" at bounding box center [1049, 213] width 28 height 17
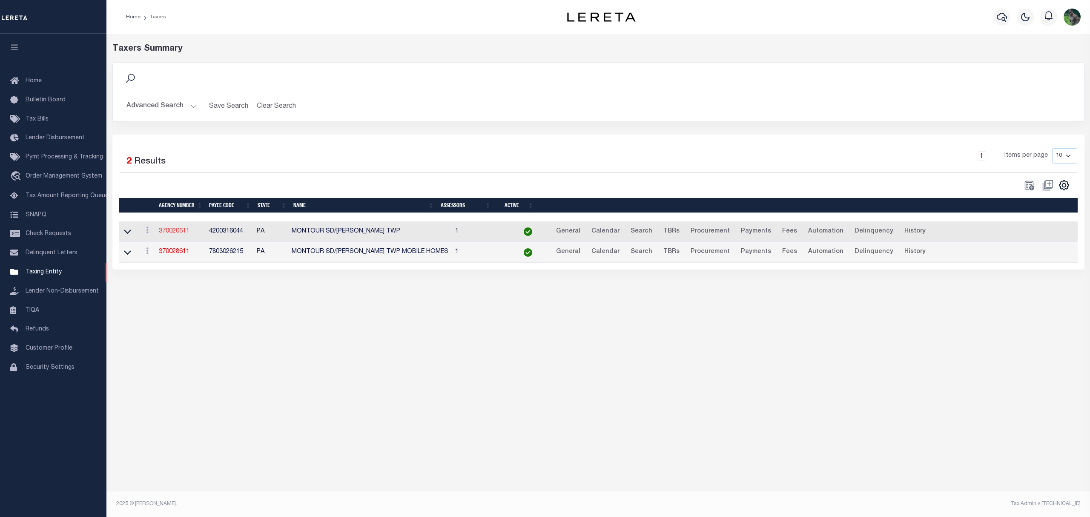
click at [179, 232] on link "370020611" at bounding box center [174, 231] width 31 height 6
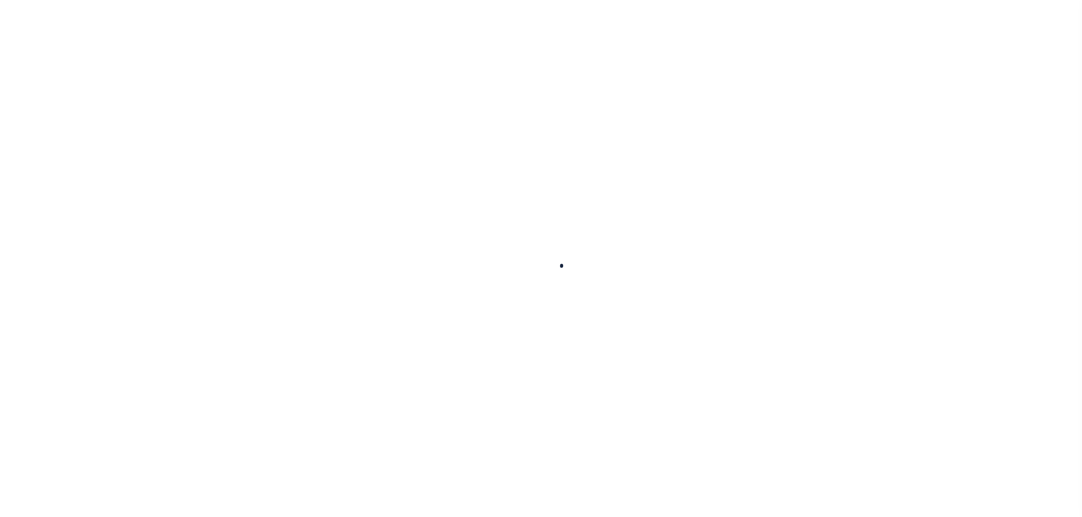
select select
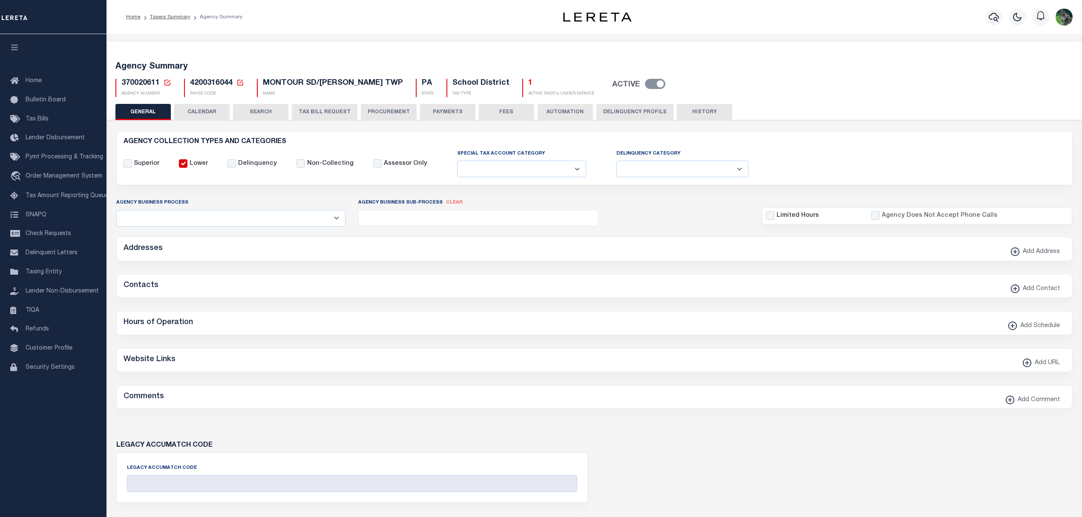
checkbox input "false"
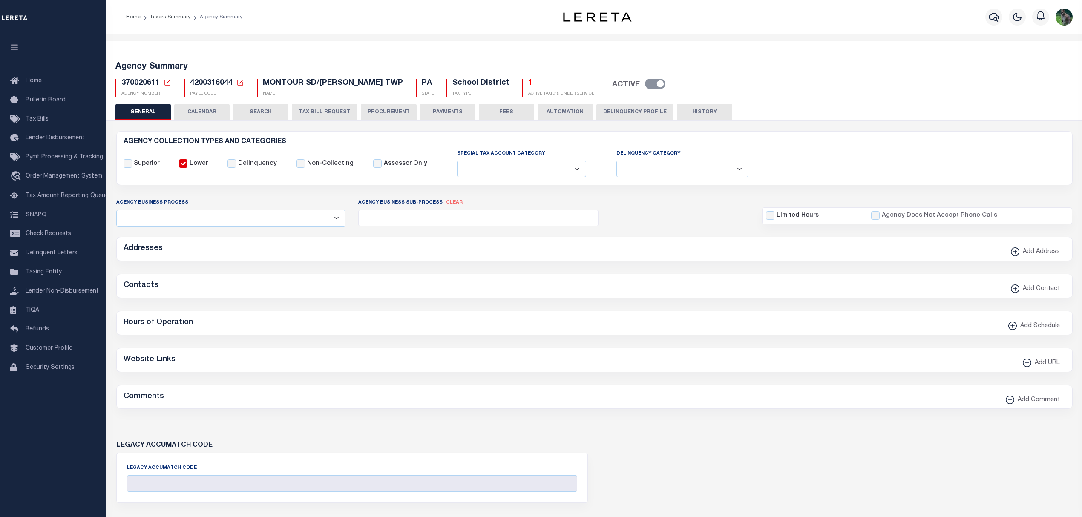
type input "4200316044"
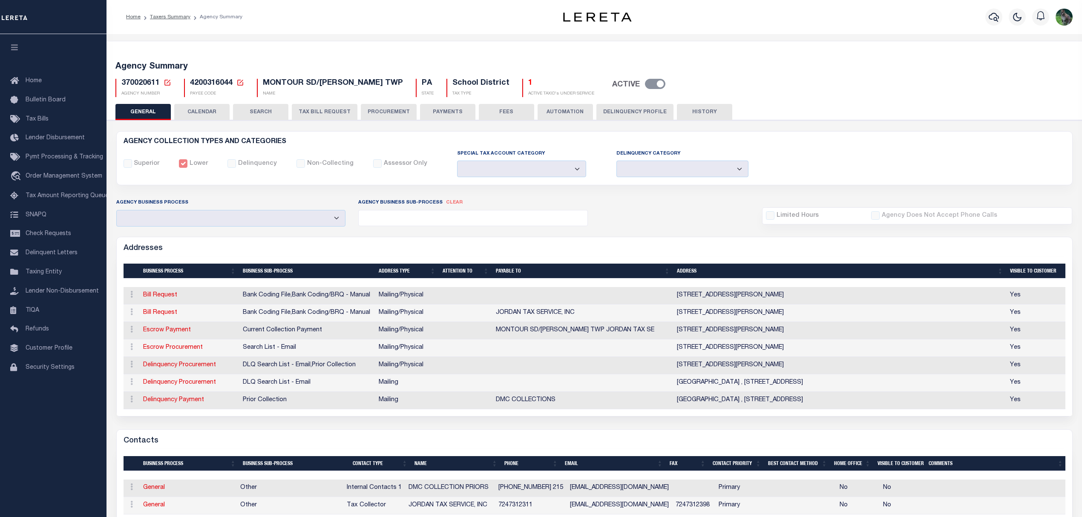
click at [321, 113] on button "TAX BILL REQUEST" at bounding box center [325, 112] width 66 height 16
click at [406, 107] on button "PROCUREMENT" at bounding box center [389, 112] width 56 height 16
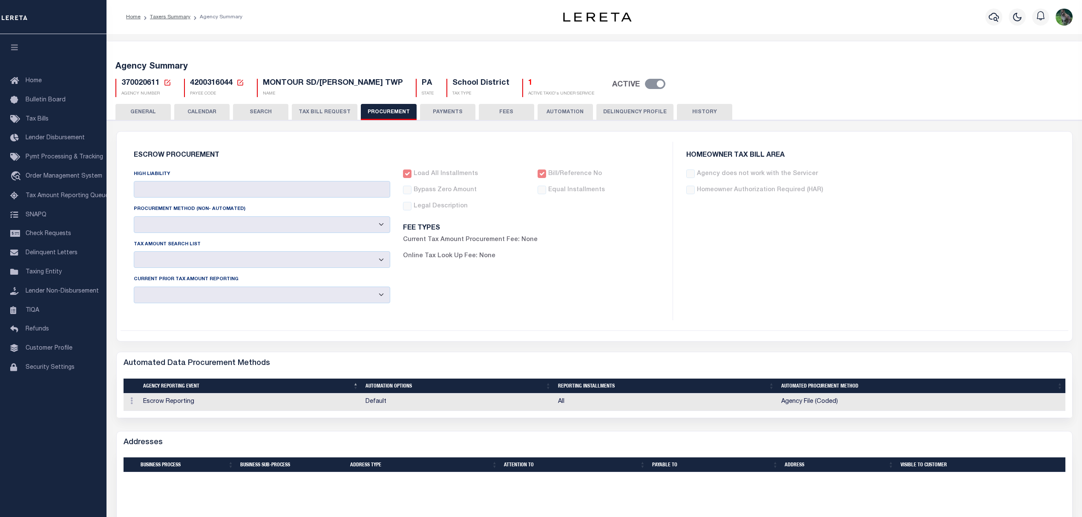
type input "$10,000"
select select "6"
select select "3"
checkbox input "true"
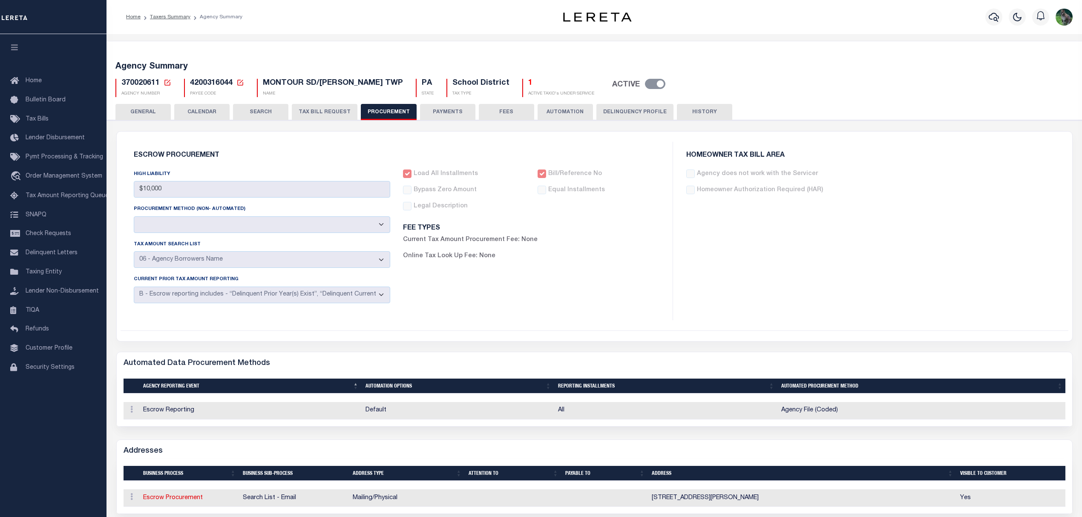
click at [148, 83] on span "370020611" at bounding box center [140, 83] width 38 height 8
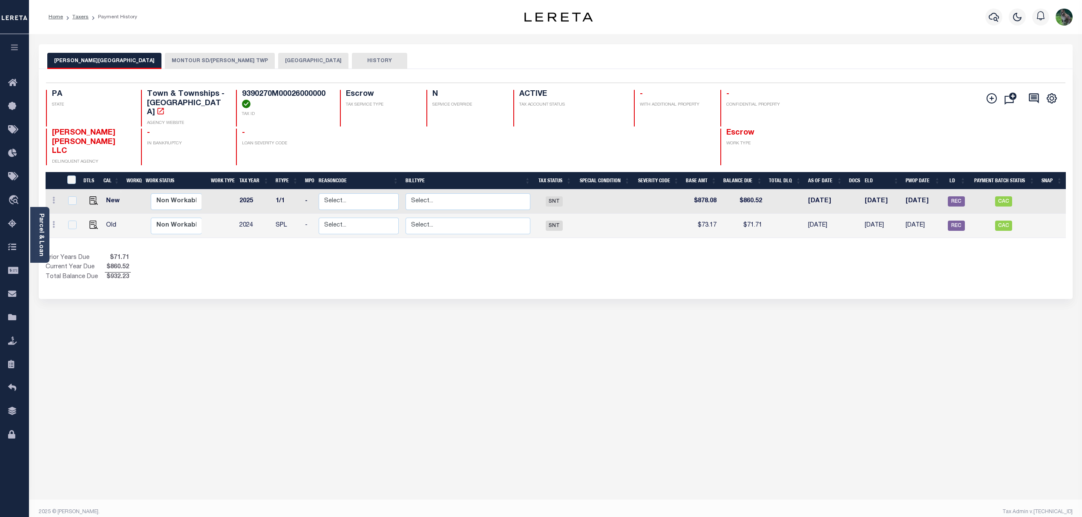
click at [180, 52] on div "[PERSON_NAME][GEOGRAPHIC_DATA] MONTOUR SD/[PERSON_NAME] TWP ALLEGHENY COUNTY HI…" at bounding box center [556, 56] width 1034 height 25
click at [177, 61] on button "MONTOUR SD/[PERSON_NAME] TWP" at bounding box center [220, 61] width 110 height 16
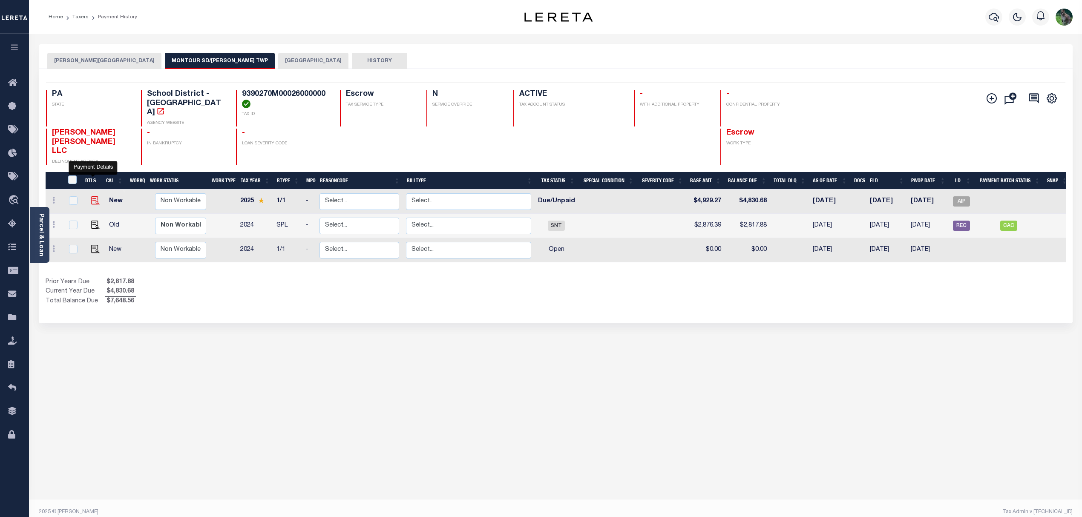
click at [91, 196] on img "" at bounding box center [95, 200] width 9 height 9
checkbox input "true"
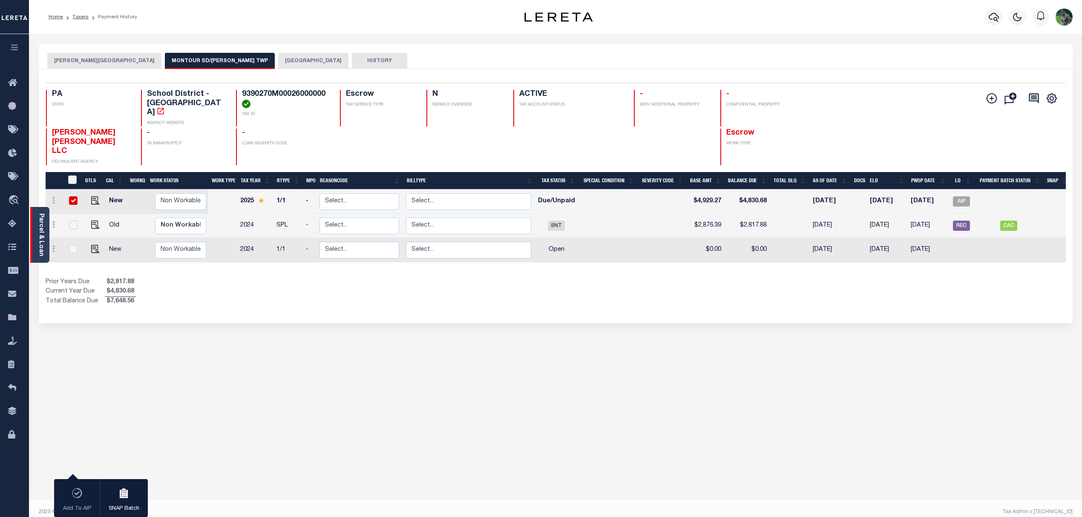
click at [41, 227] on link "Parcel & Loan" at bounding box center [41, 234] width 6 height 43
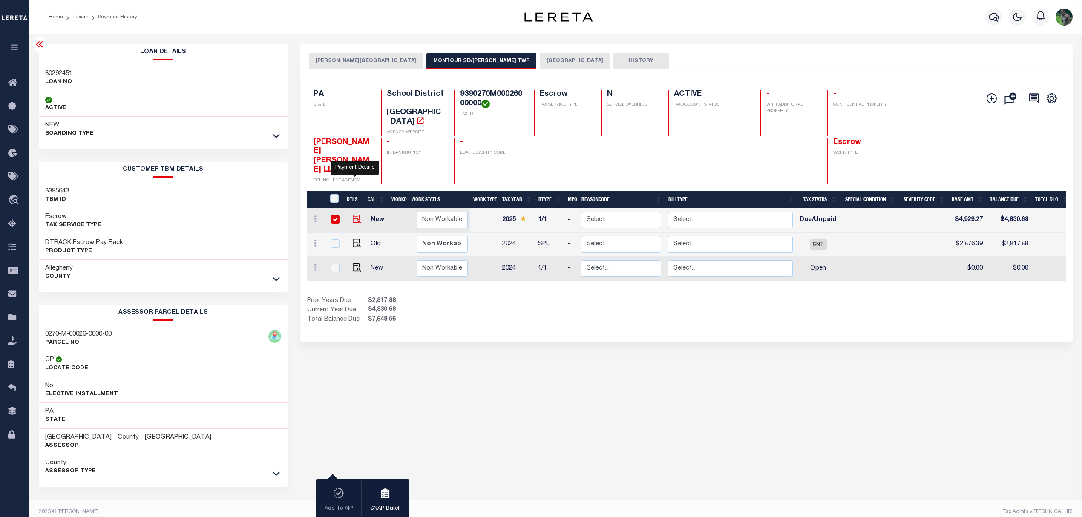
click at [355, 215] on img "" at bounding box center [357, 219] width 9 height 9
checkbox input "false"
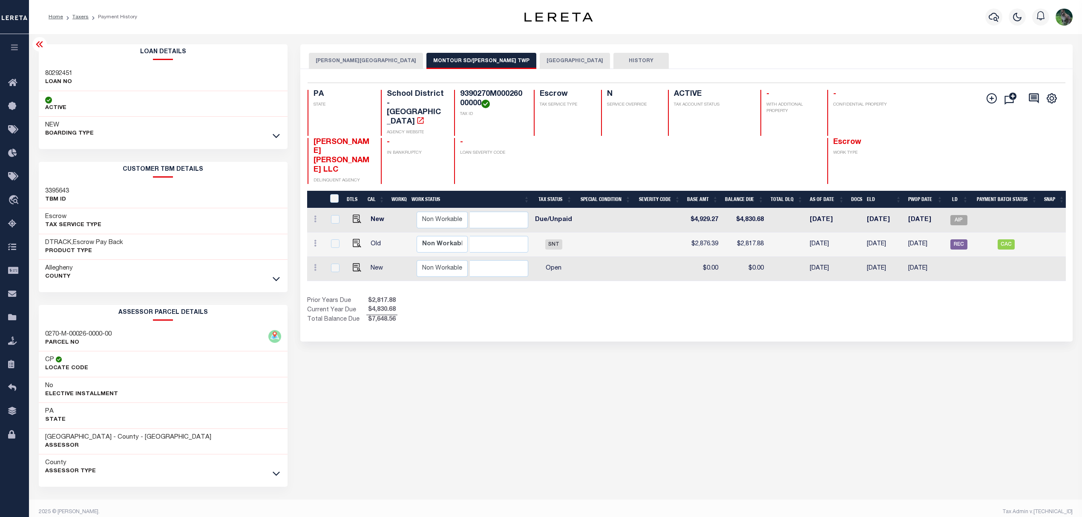
scroll to position [0, 266]
click at [908, 364] on div "ROBINSON TOWNSHIP MONTOUR SD/ROBINSON TWP ALLEGHENY COUNTY HISTORY 1 3 1" at bounding box center [686, 284] width 785 height 481
drag, startPoint x: 771, startPoint y: 307, endPoint x: 763, endPoint y: 302, distance: 9.1
click at [771, 307] on div "ROBINSON TOWNSHIP MONTOUR SD/ROBINSON TWP ALLEGHENY COUNTY HISTORY 1 3 1" at bounding box center [686, 284] width 785 height 481
click at [24, 40] on button "button" at bounding box center [14, 48] width 29 height 29
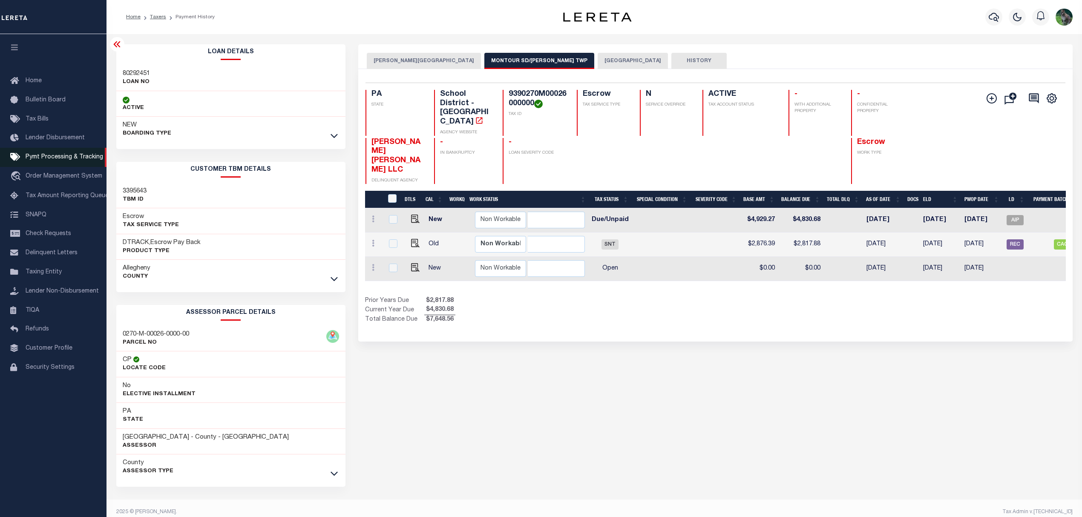
click at [81, 154] on link "Pymt Processing & Tracking" at bounding box center [53, 157] width 106 height 19
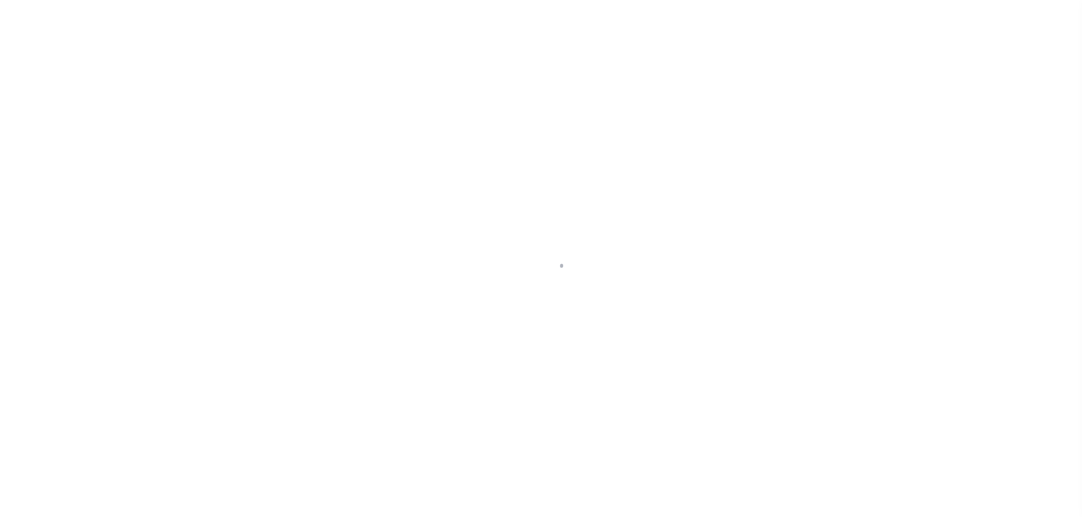
select select "DUE"
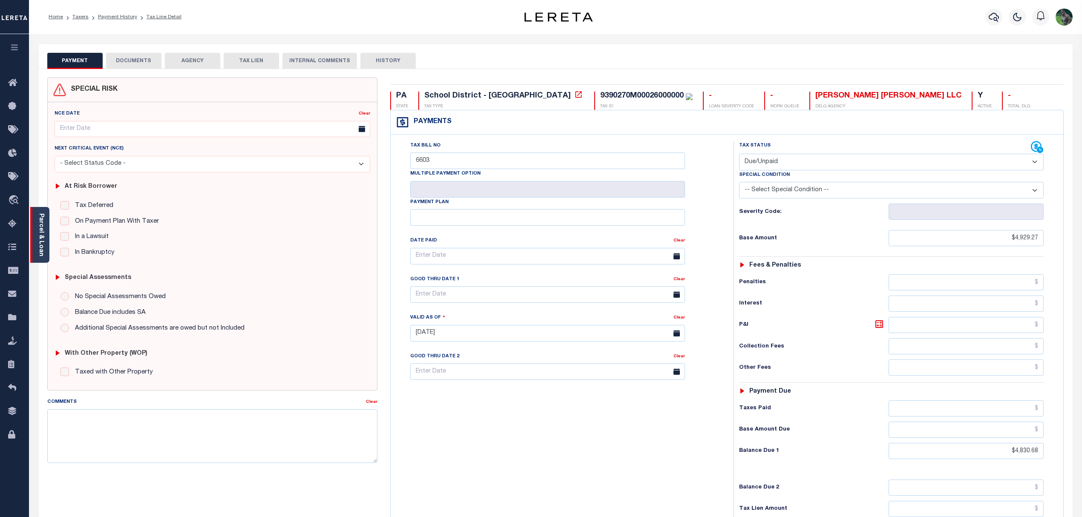
click at [38, 229] on link "Parcel & Loan" at bounding box center [41, 234] width 6 height 43
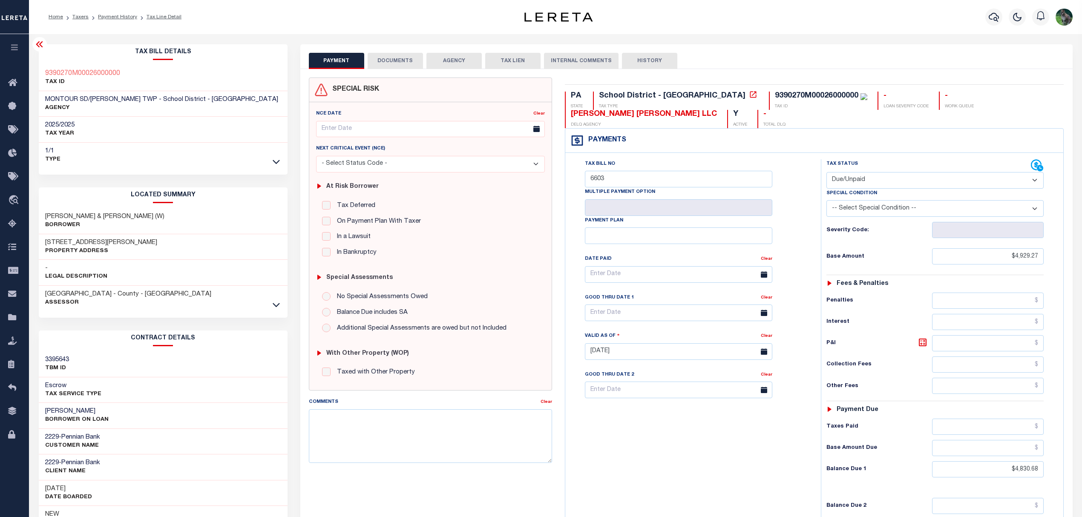
click at [525, 276] on div "Special Assessments" at bounding box center [430, 277] width 229 height 7
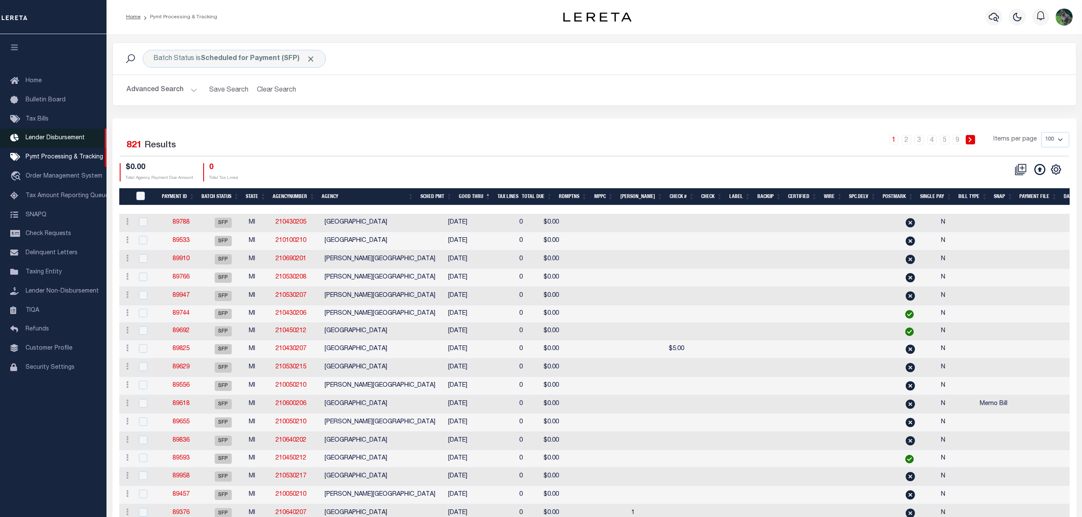
click at [57, 141] on span "Lender Disbursement" at bounding box center [55, 138] width 59 height 6
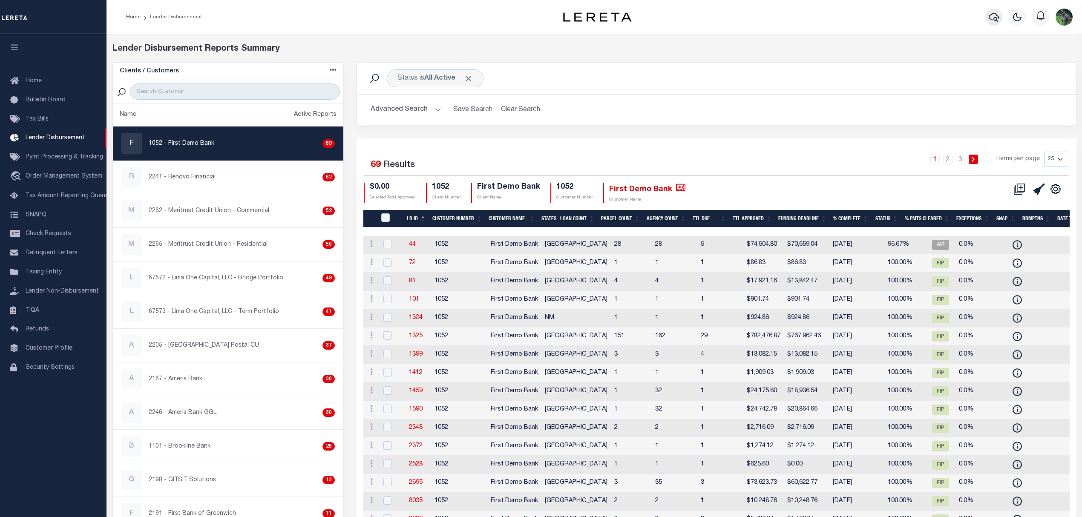
click at [986, 14] on button "button" at bounding box center [993, 17] width 17 height 17
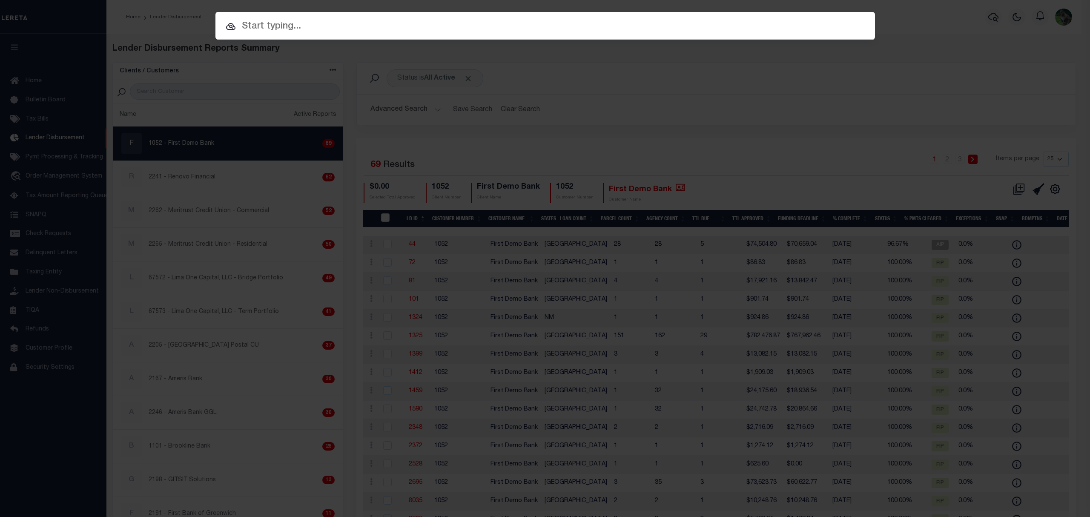
click at [576, 29] on input "text" at bounding box center [546, 26] width 660 height 15
paste input "113698"
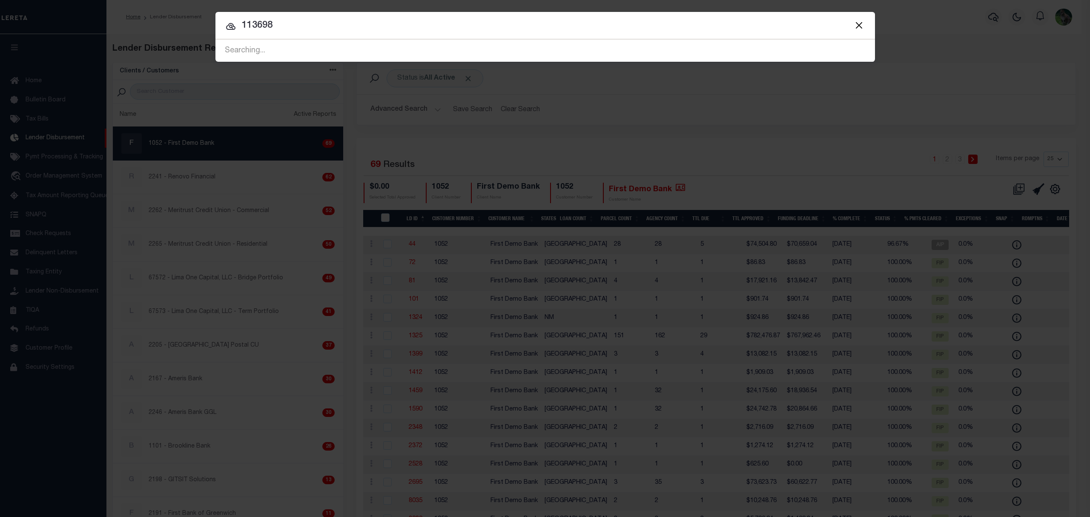
type input "113698"
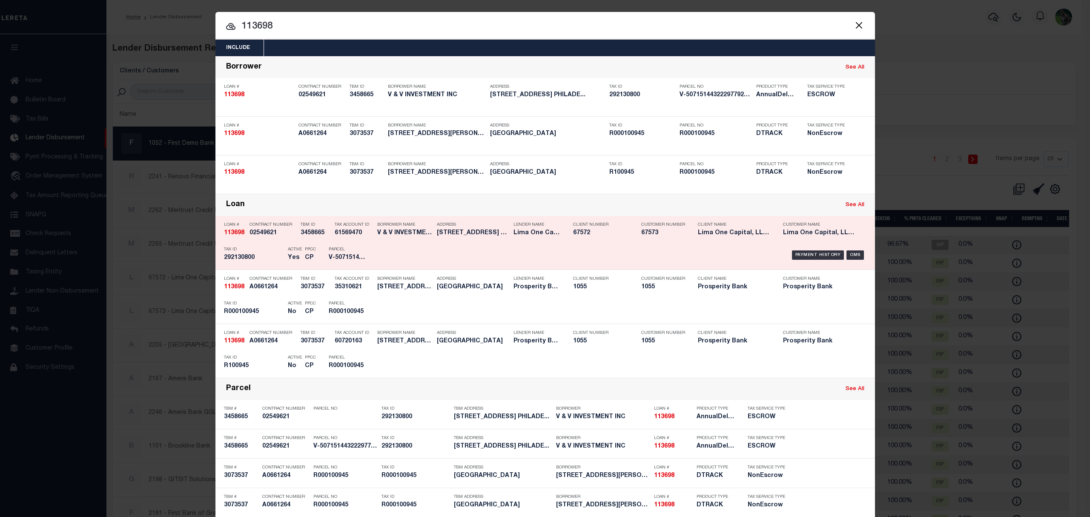
click at [644, 230] on h5 "67573" at bounding box center [662, 233] width 43 height 7
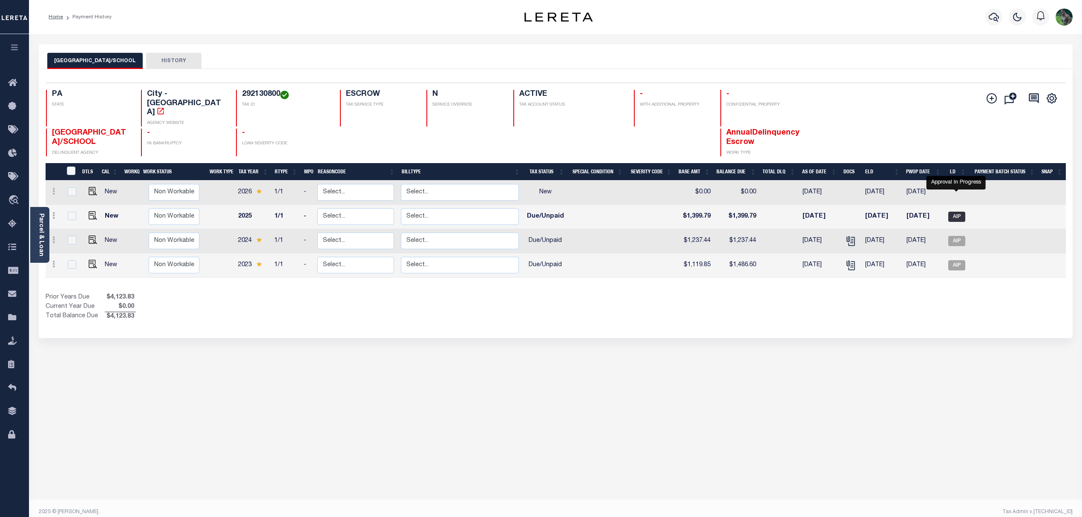
click at [955, 212] on span "AIP" at bounding box center [956, 217] width 17 height 10
checkbox input "true"
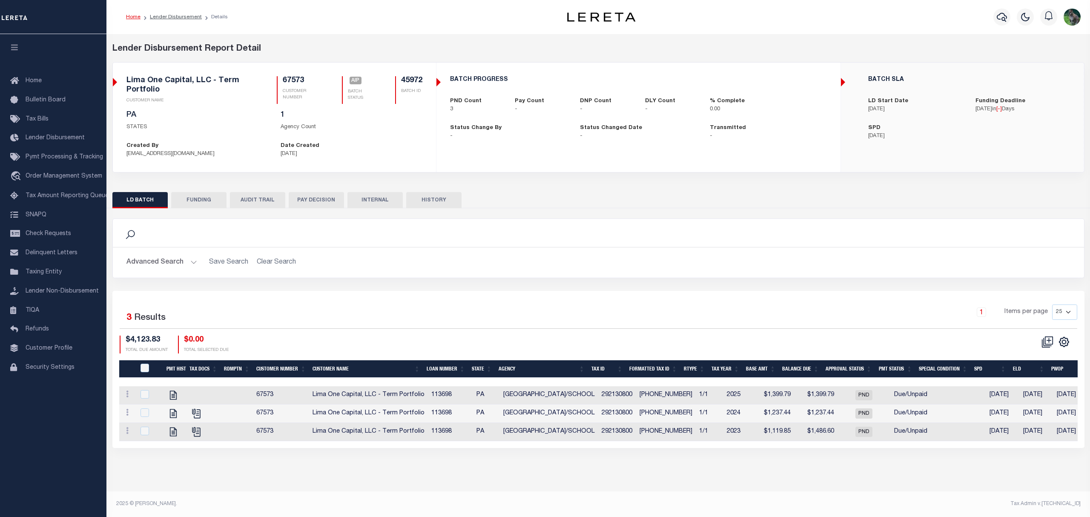
click at [883, 222] on div "Search" at bounding box center [599, 233] width 972 height 28
click at [52, 160] on span "Pymt Processing & Tracking" at bounding box center [65, 157] width 78 height 6
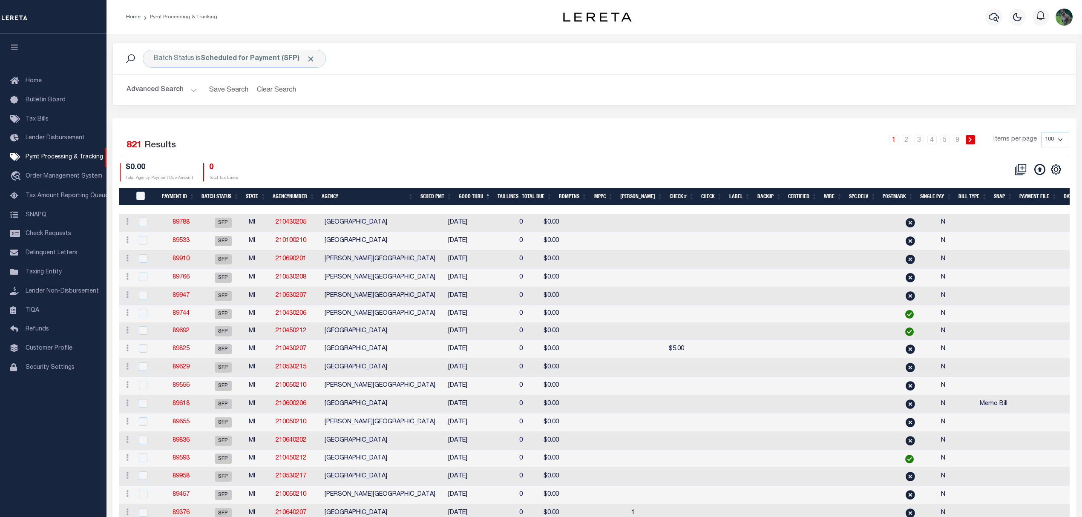
click at [459, 116] on div "Batch Status is Scheduled for Payment (SFP) Search Advanced Search Save Search …" at bounding box center [594, 81] width 977 height 76
click at [1050, 171] on icon "" at bounding box center [1055, 169] width 11 height 11
click at [1018, 236] on span "Show Filter" at bounding box center [1004, 233] width 32 height 6
select select
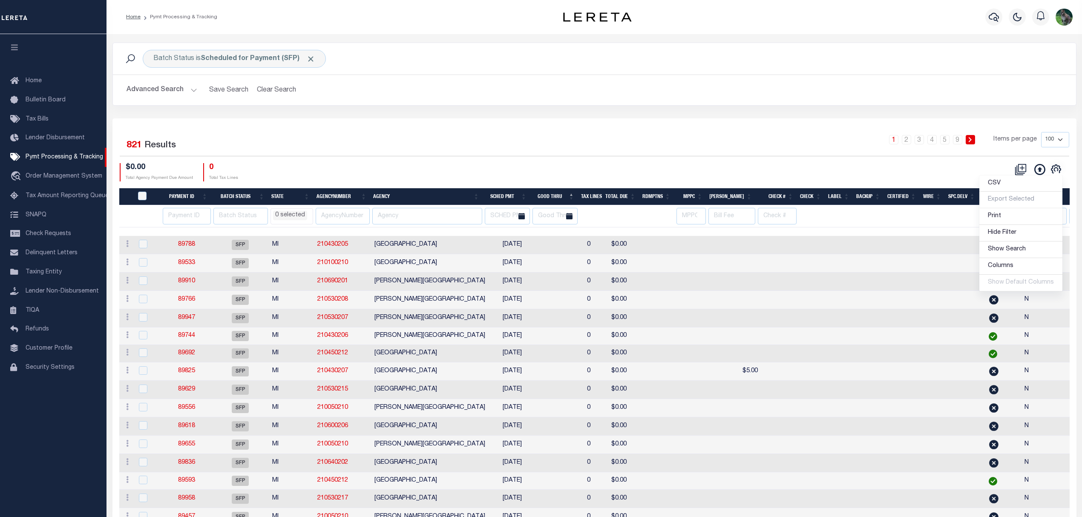
click at [403, 227] on th at bounding box center [426, 216] width 112 height 22
click at [417, 218] on input "text" at bounding box center [427, 216] width 110 height 17
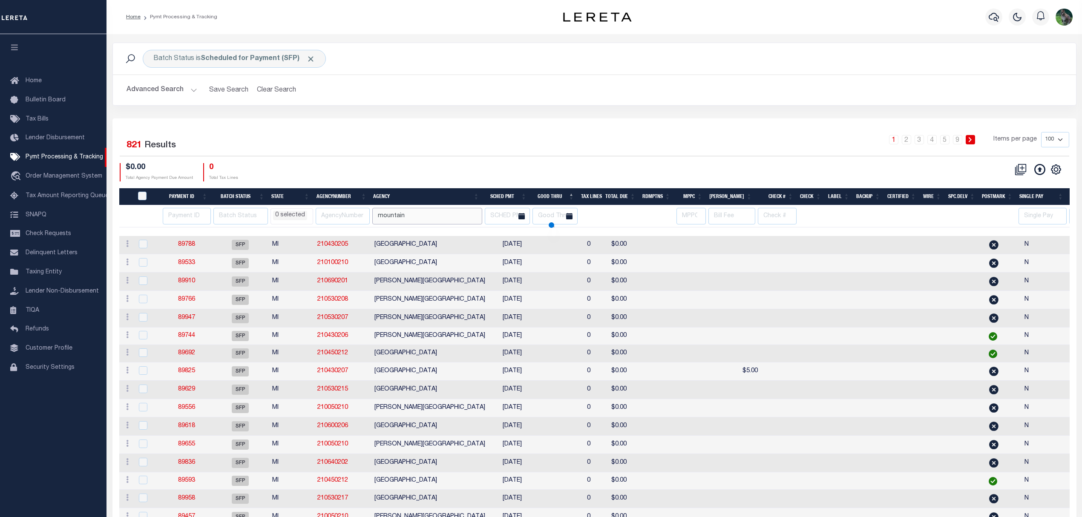
type input "mountain"
select select
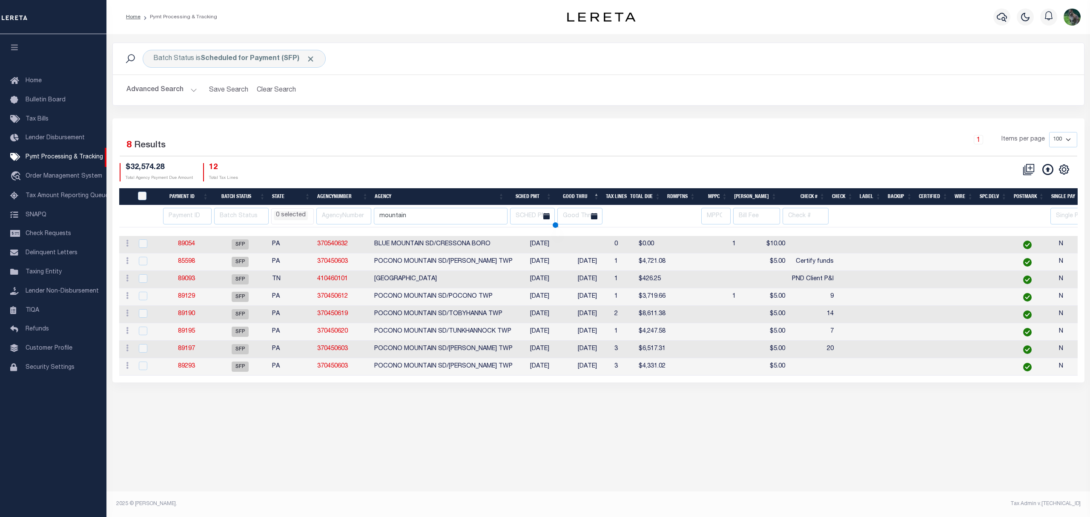
select select
click at [193, 282] on link "89093" at bounding box center [186, 279] width 17 height 6
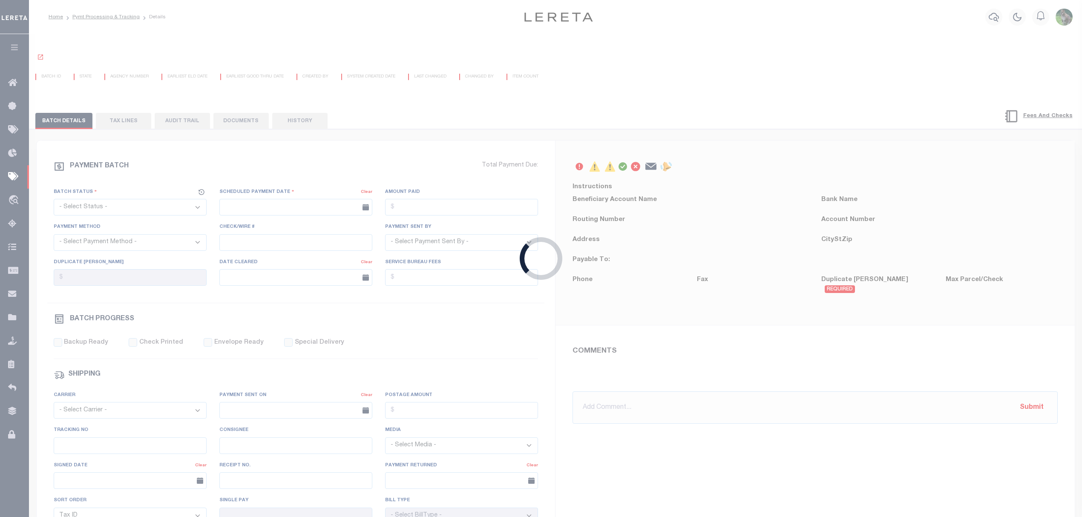
select select "SFP"
type input "08/20/2025"
type input "PND Client P&I"
type input "Matt"
type input "N"
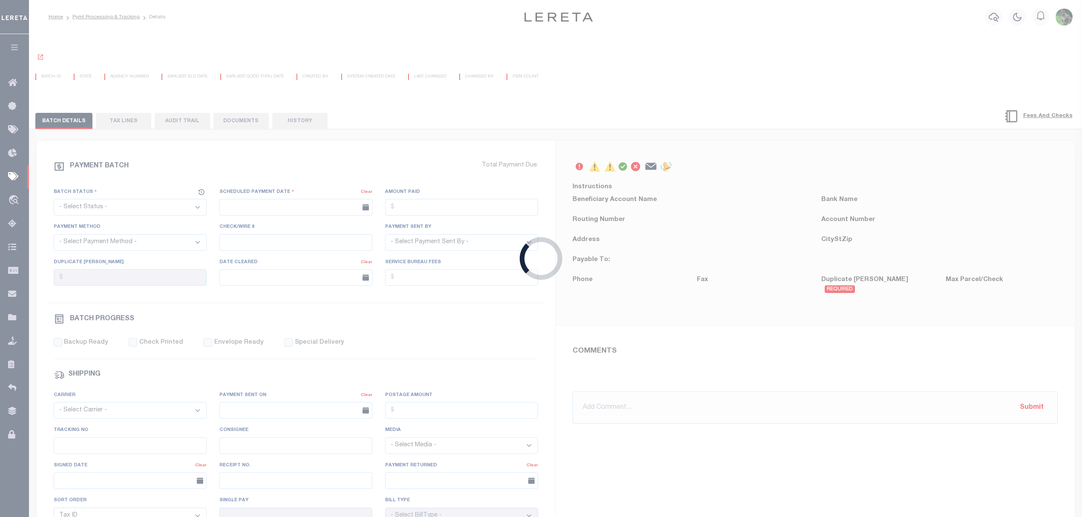
radio input "true"
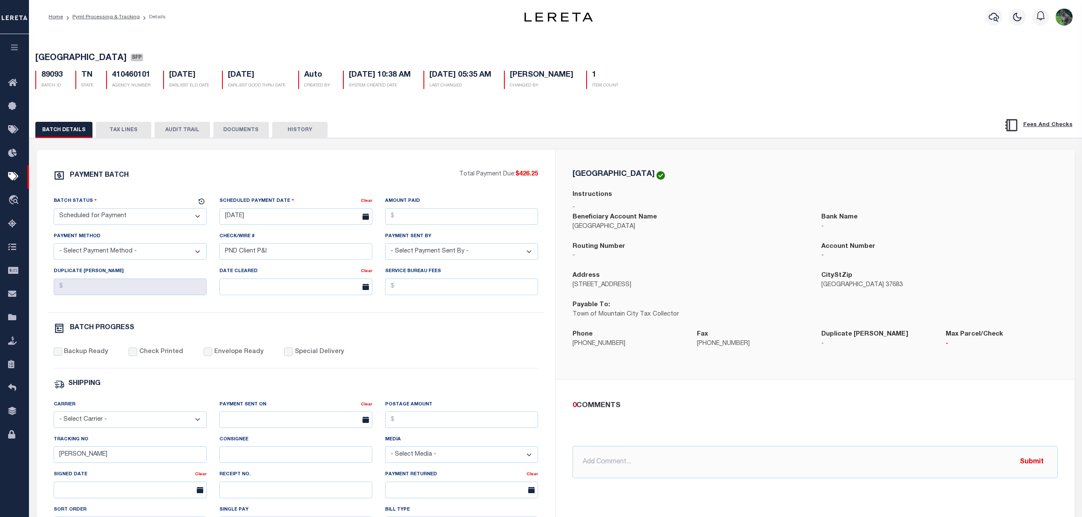
click at [123, 135] on button "TAX LINES" at bounding box center [123, 130] width 55 height 16
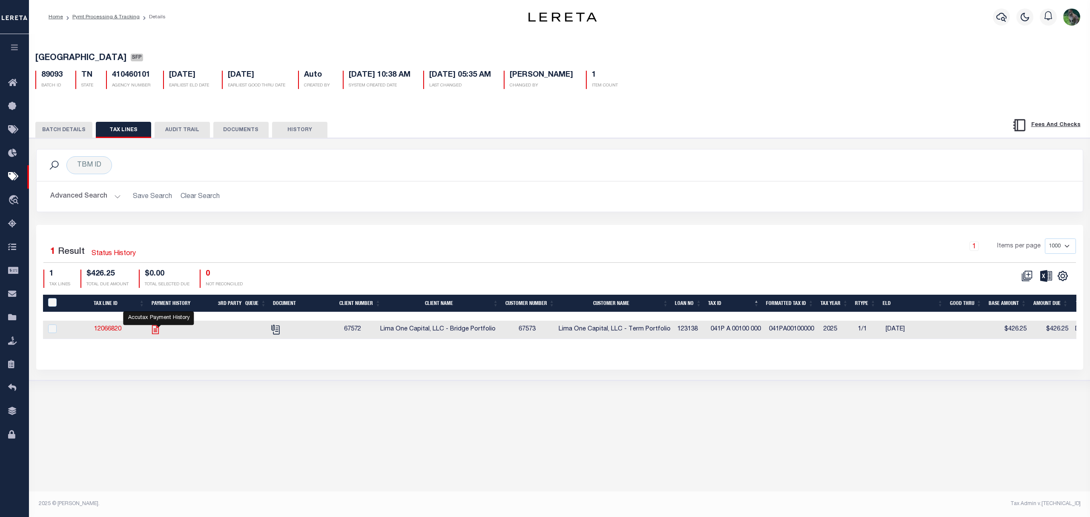
click at [157, 335] on icon "" at bounding box center [155, 329] width 11 height 11
checkbox input "true"
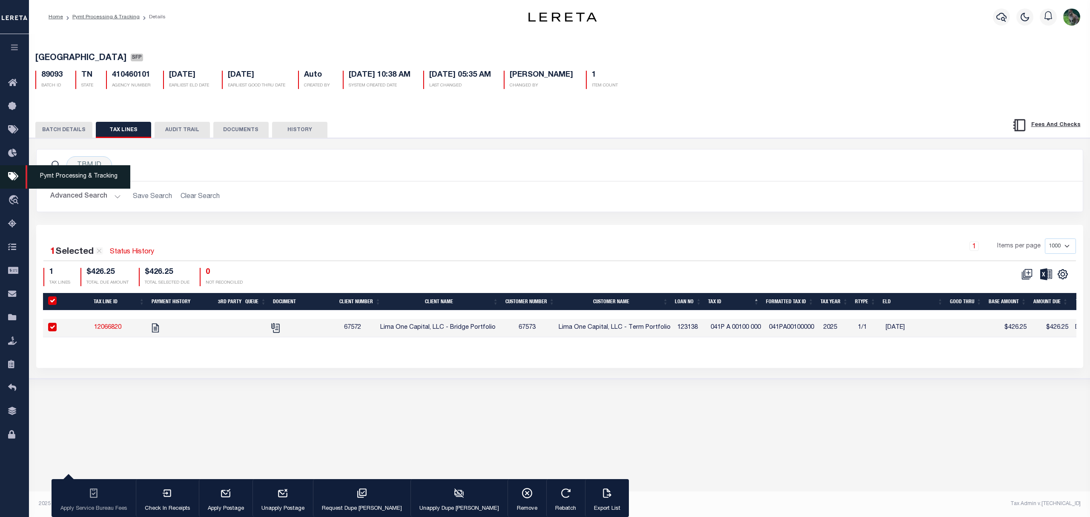
click at [11, 180] on icon at bounding box center [15, 177] width 14 height 11
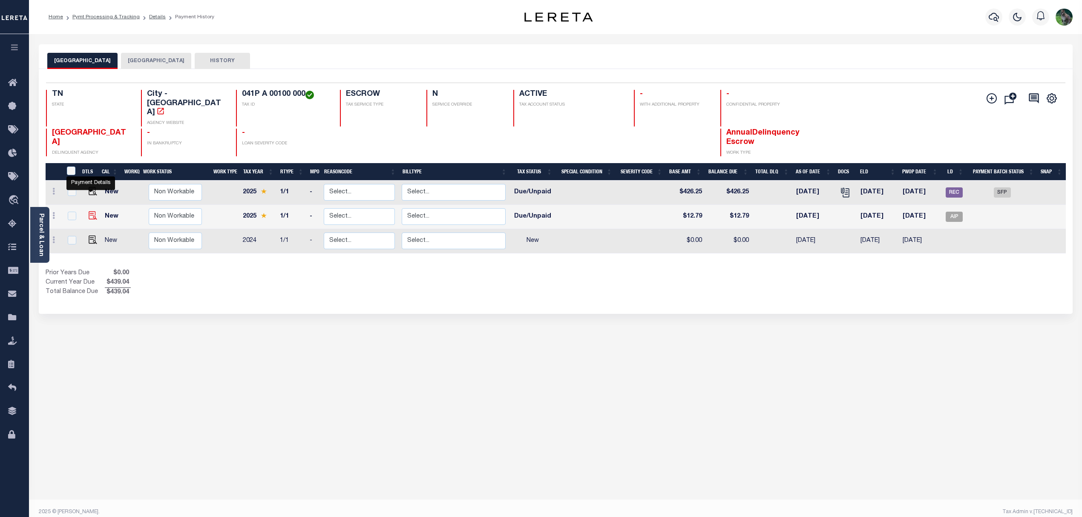
click at [93, 211] on img "" at bounding box center [93, 215] width 9 height 9
checkbox input "true"
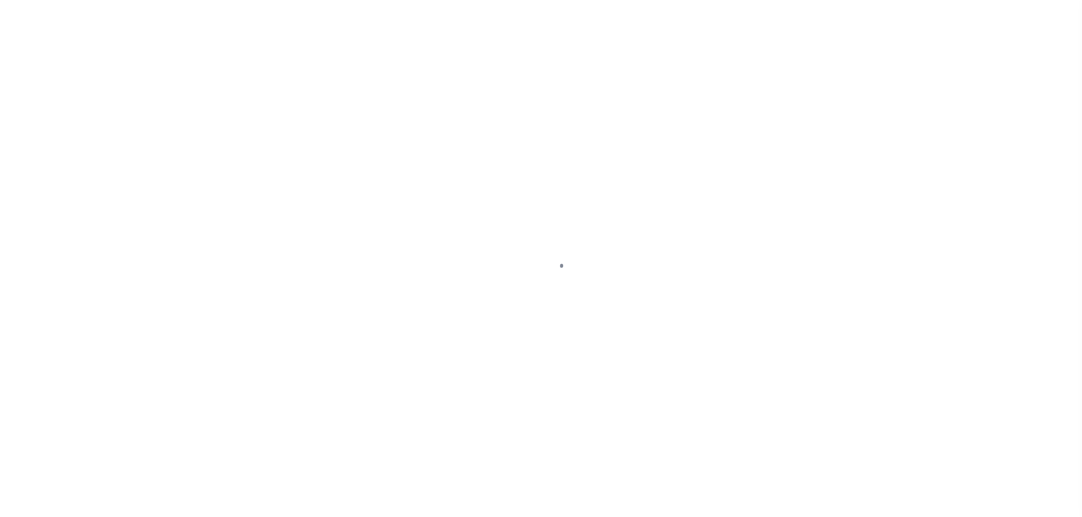
select select "DUE"
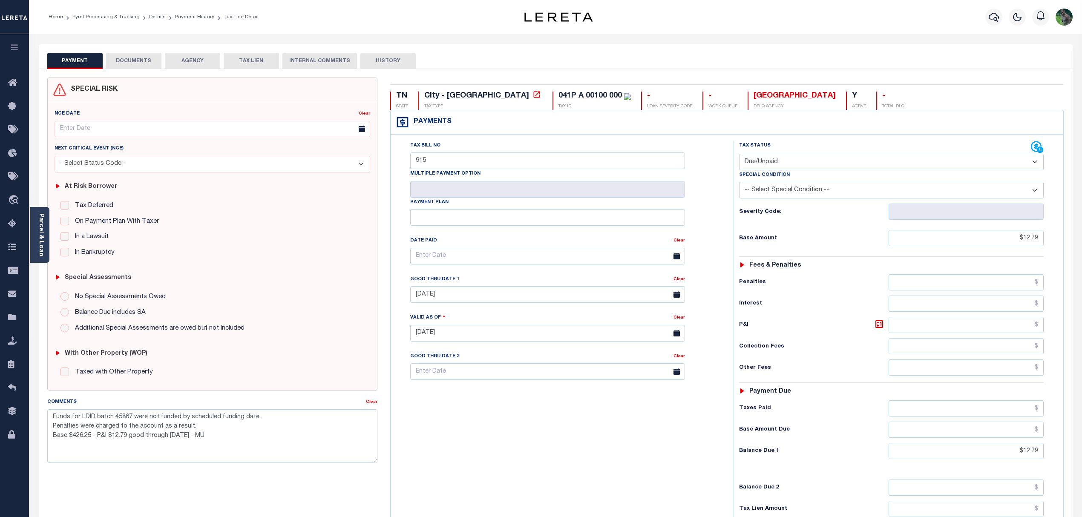
drag, startPoint x: 383, startPoint y: 33, endPoint x: 379, endPoint y: 33, distance: 4.7
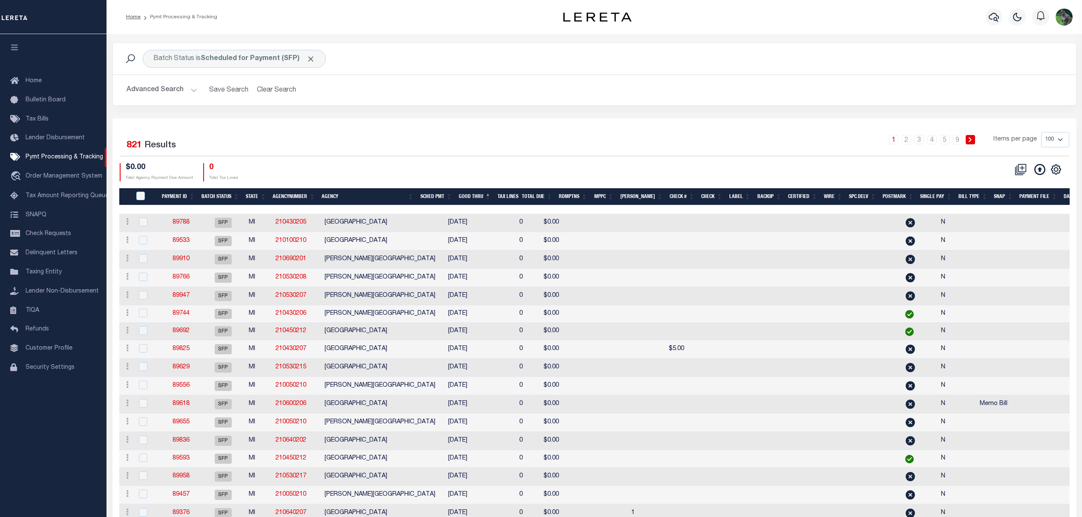
click at [597, 113] on div "Batch Status is Scheduled for Payment (SFP) Search Advanced Search Save Search …" at bounding box center [594, 81] width 977 height 76
click at [987, 19] on button "button" at bounding box center [993, 17] width 17 height 17
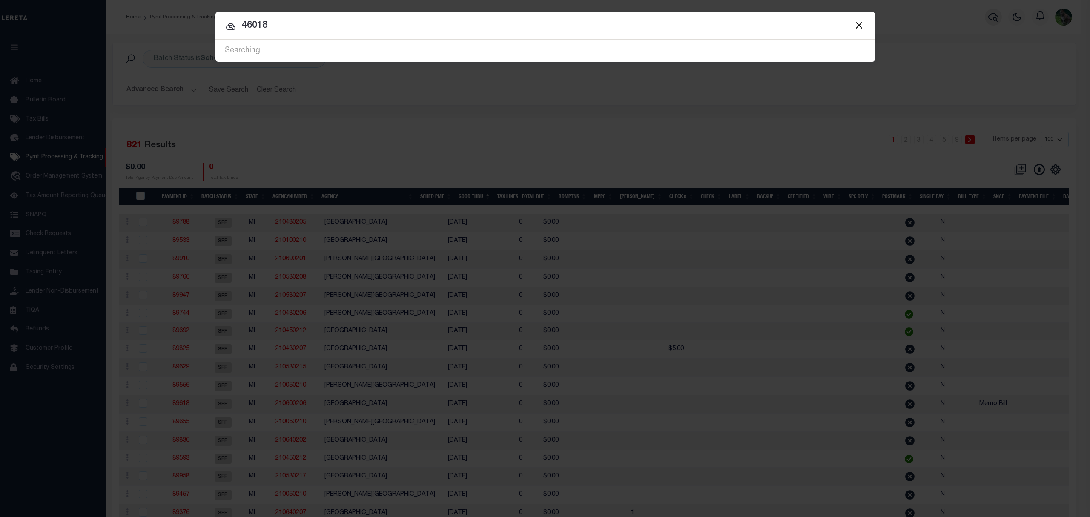
type input "46018"
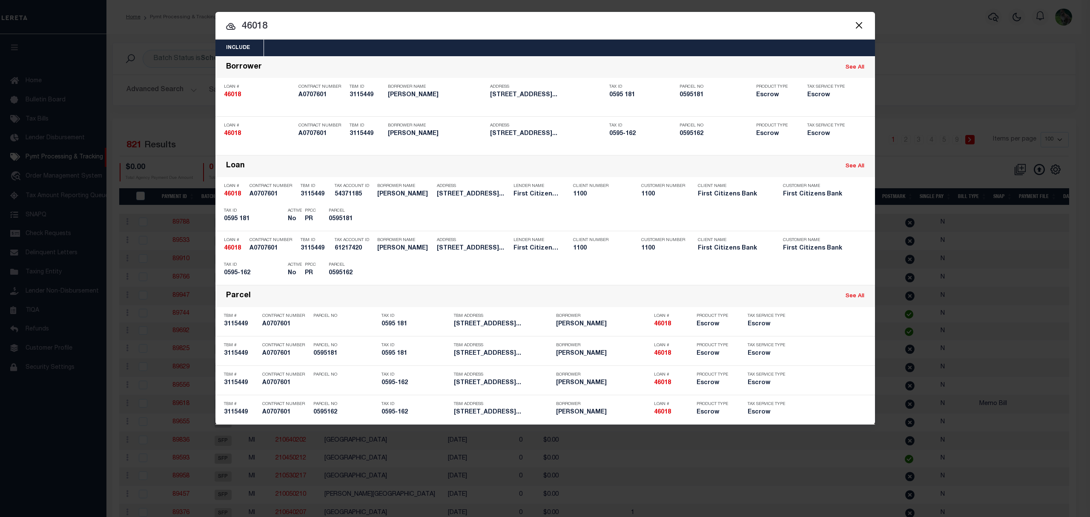
click at [259, 46] on button "Include" at bounding box center [238, 48] width 45 height 17
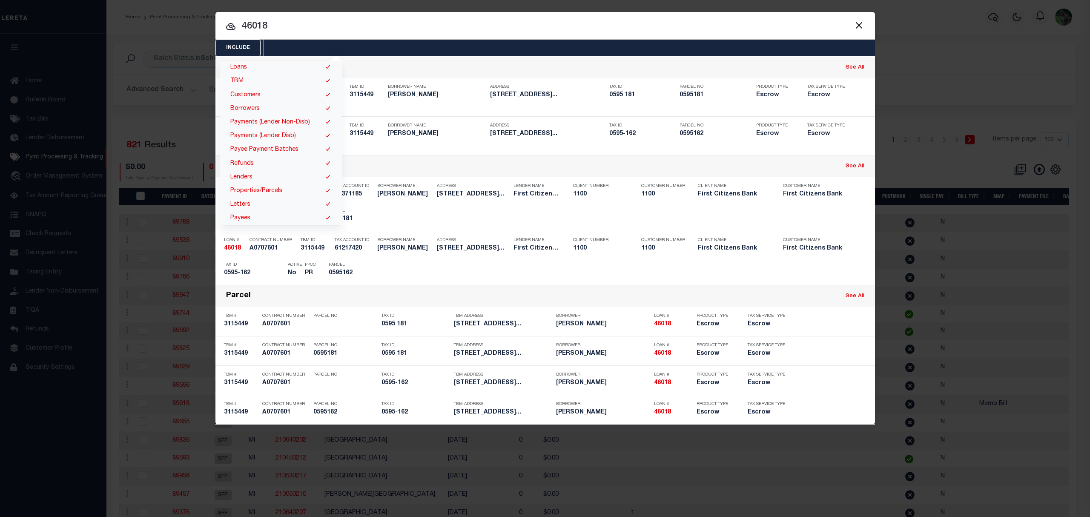
click at [288, 31] on input "46018" at bounding box center [546, 26] width 660 height 15
click at [854, 22] on button "Close" at bounding box center [859, 25] width 11 height 11
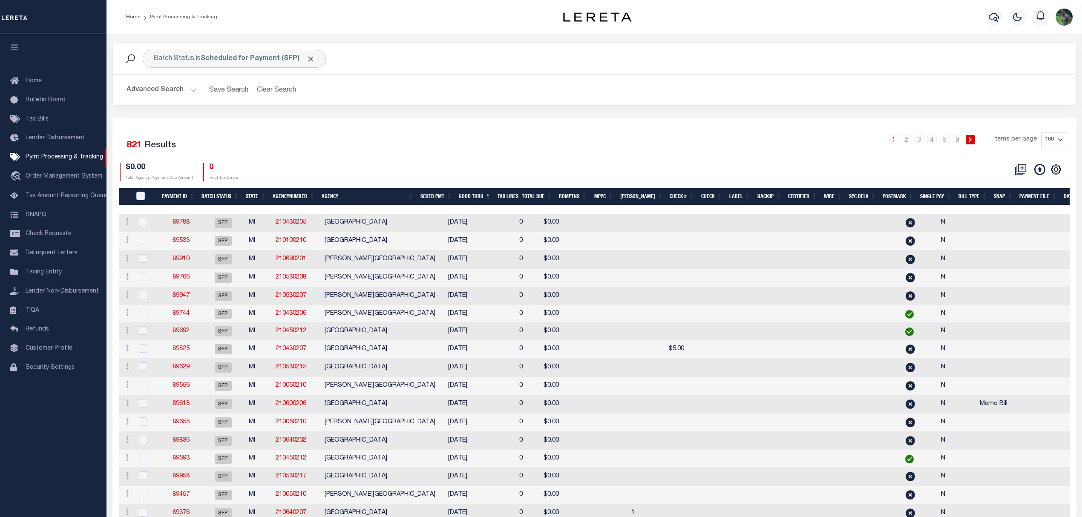
click at [1013, 49] on div "Batch Status is Scheduled for Payment (SFP) Search" at bounding box center [594, 59] width 963 height 32
click at [49, 134] on link "Lender Disbursement" at bounding box center [53, 138] width 106 height 19
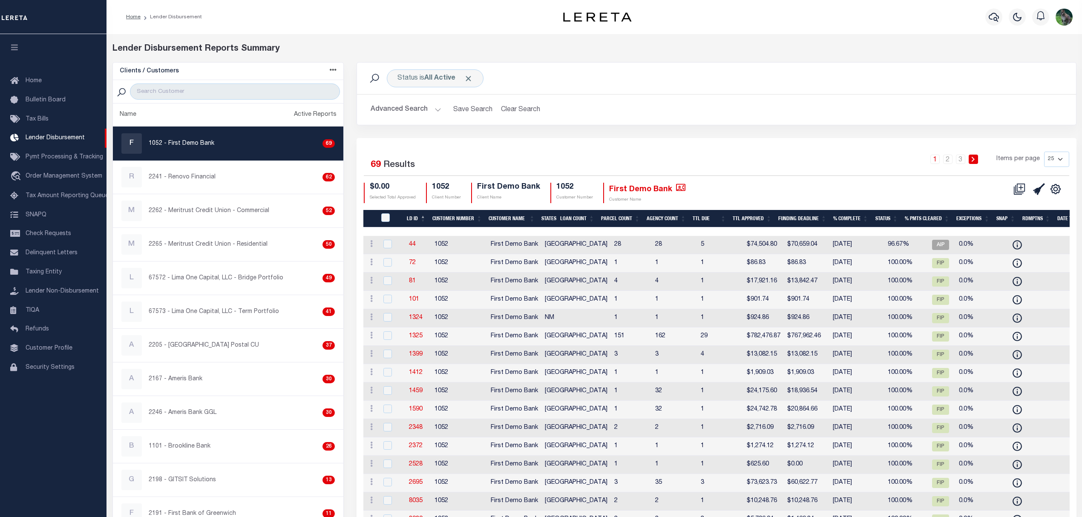
click at [331, 70] on icon at bounding box center [333, 69] width 7 height 7
drag, startPoint x: 535, startPoint y: 137, endPoint x: 525, endPoint y: 137, distance: 9.8
drag, startPoint x: 525, startPoint y: 137, endPoint x: 409, endPoint y: 150, distance: 117.0
click at [409, 150] on div "Selected 69 Results 1 2 3 Items per page 25 50 100 200 $0.00 1052" at bounding box center [717, 419] width 720 height 563
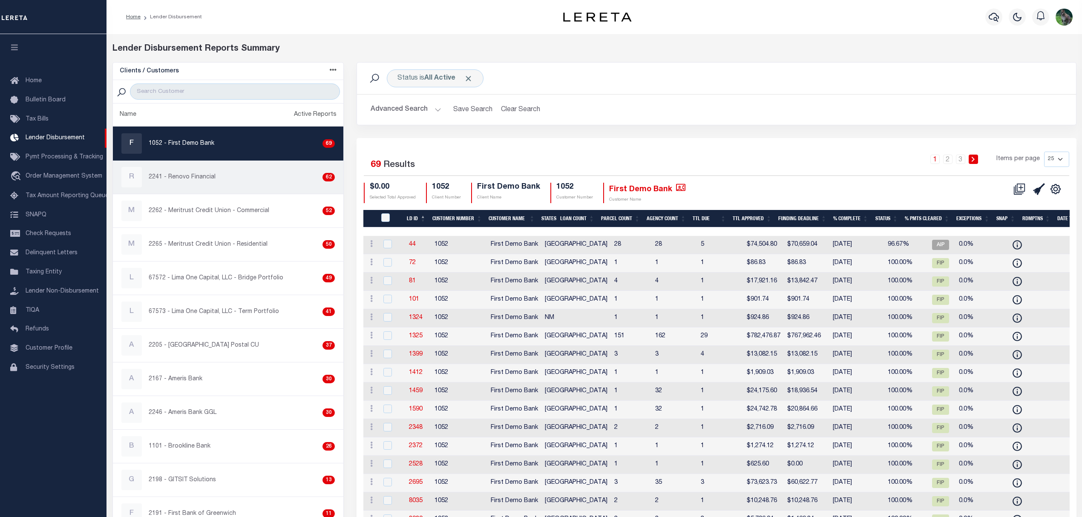
click at [228, 187] on div "R 2241 - Renovo Financial 62" at bounding box center [227, 177] width 213 height 20
checkbox input "true"
select select
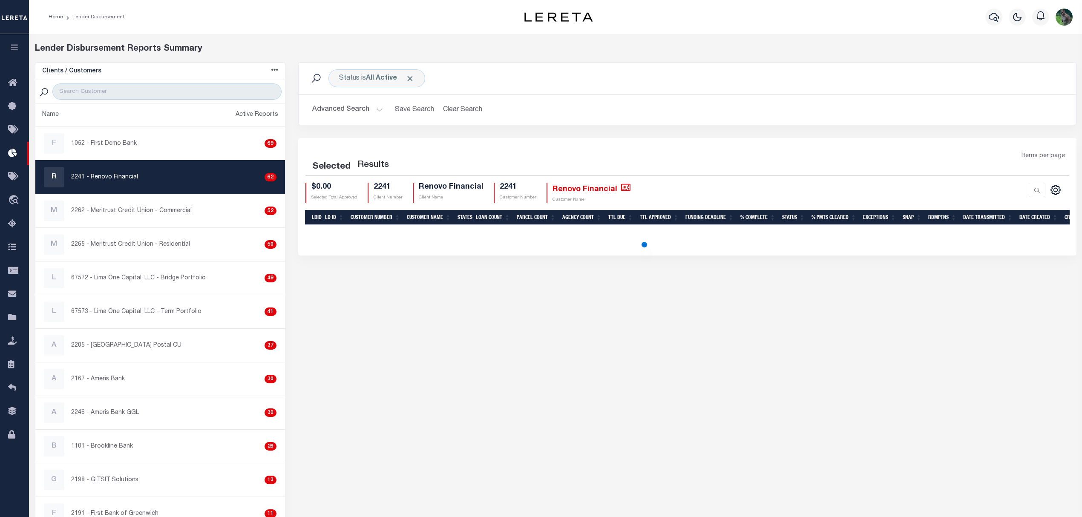
click at [338, 114] on button "Advanced Search" at bounding box center [347, 109] width 71 height 17
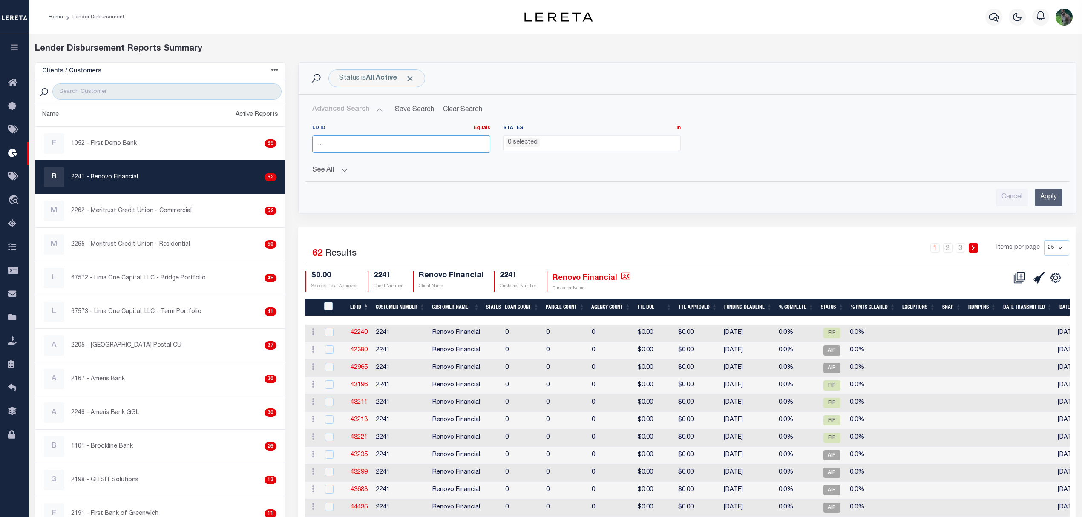
click at [391, 146] on input "number" at bounding box center [401, 143] width 178 height 17
type input "46018"
click at [1041, 193] on input "Apply" at bounding box center [1049, 197] width 28 height 17
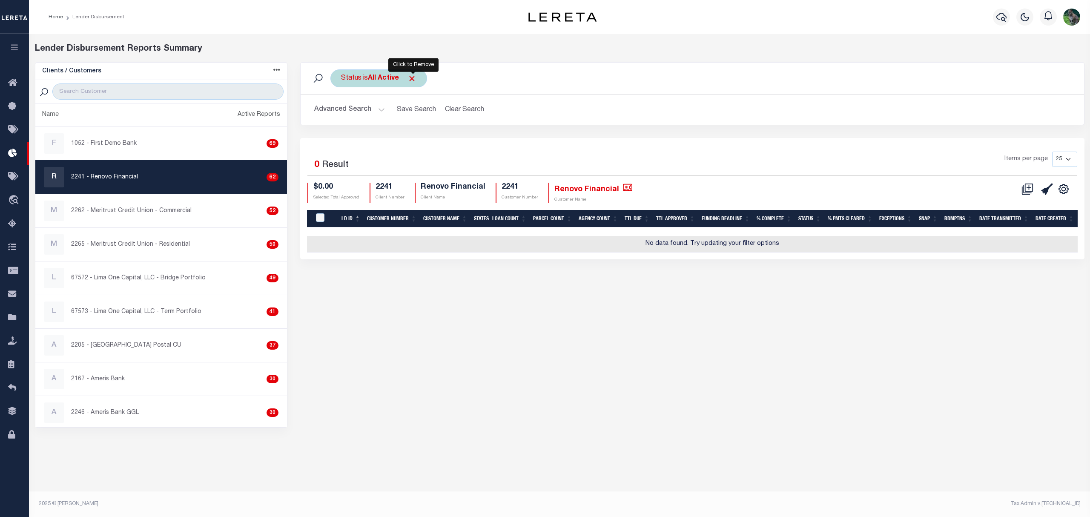
click at [411, 79] on span "Click to Remove" at bounding box center [412, 78] width 9 height 9
click at [353, 103] on button "Advanced Search" at bounding box center [349, 109] width 71 height 17
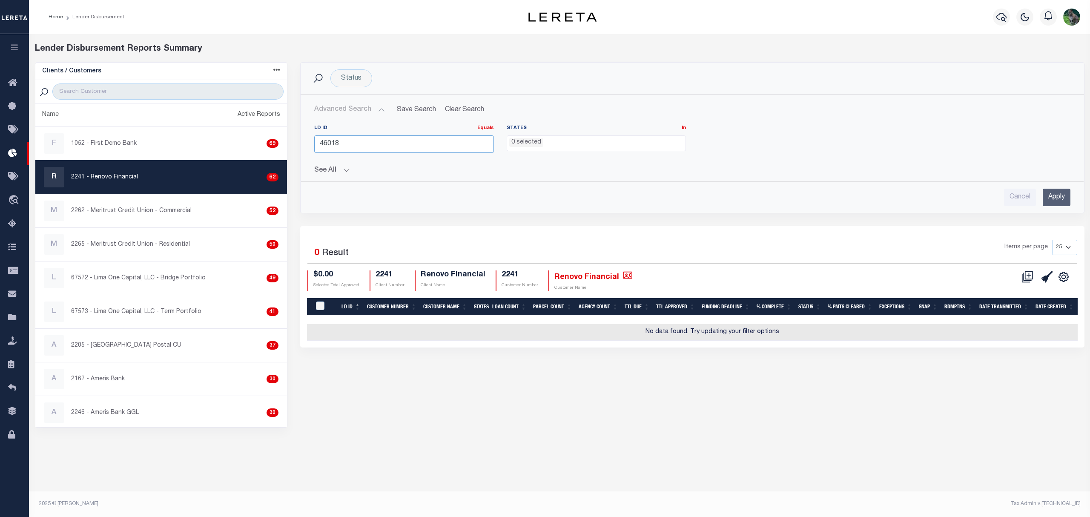
drag, startPoint x: 318, startPoint y: 147, endPoint x: 290, endPoint y: 148, distance: 27.3
click at [292, 148] on div "Clients / Customers Customers asc Customers desc Client asc Client desc Active …" at bounding box center [560, 244] width 1063 height 365
click at [191, 212] on div "M 2262 - Meritrust Credit Union - Commercial 52" at bounding box center [161, 211] width 235 height 20
checkbox input "true"
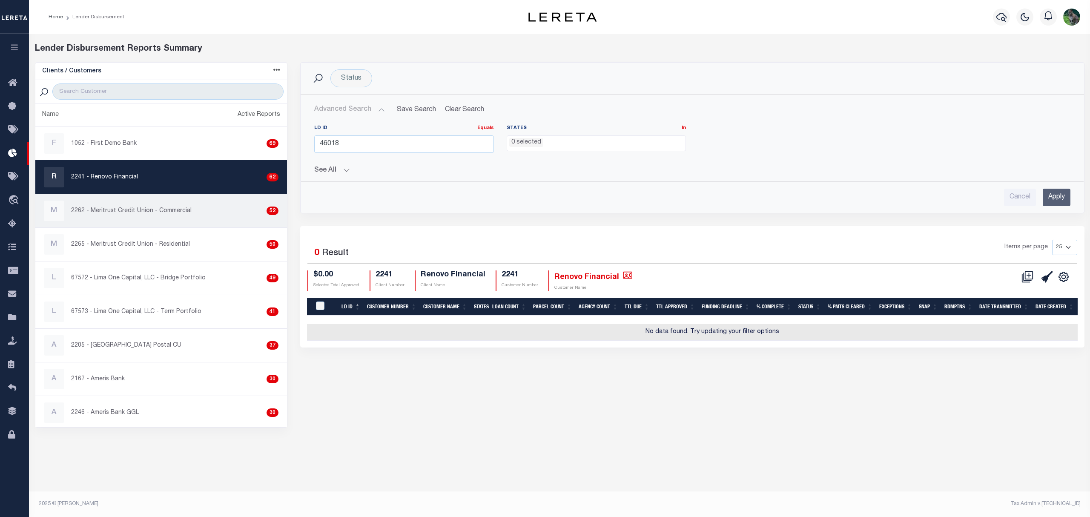
select select
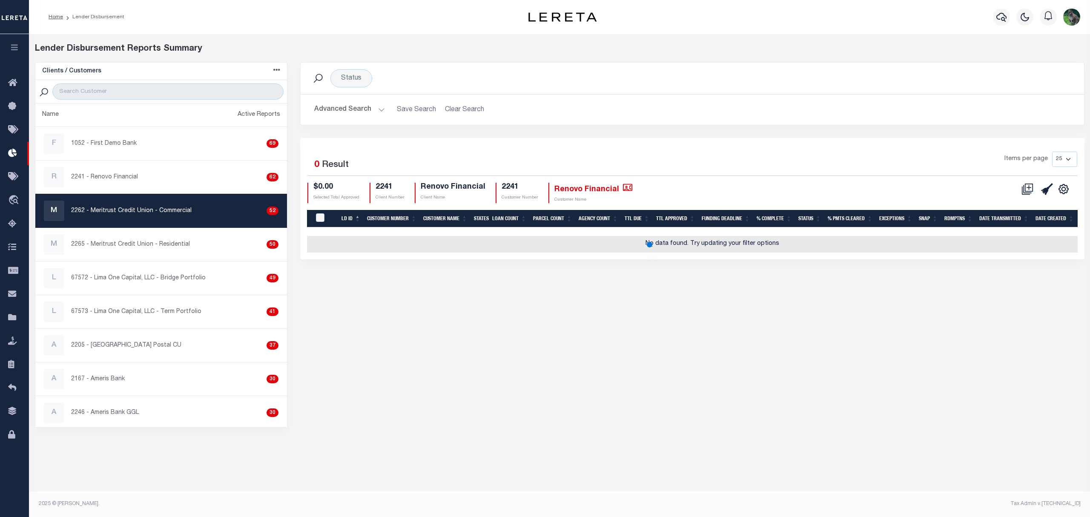
select select
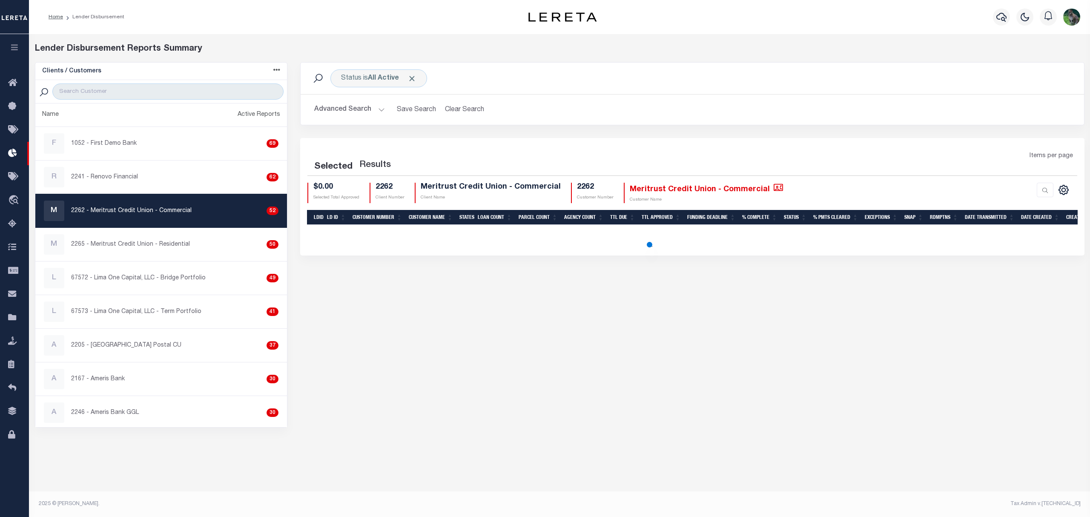
click at [352, 111] on button "Advanced Search" at bounding box center [349, 109] width 71 height 17
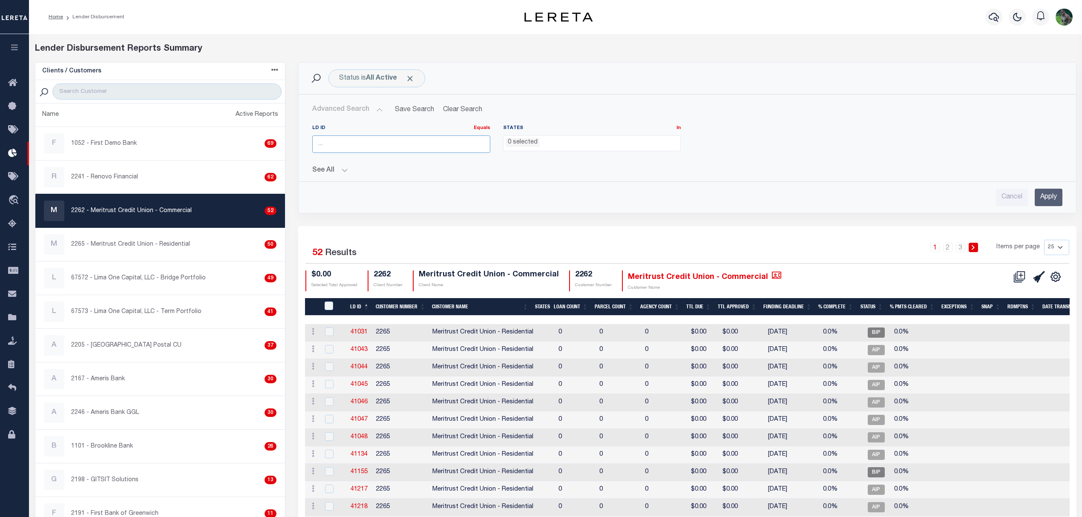
click at [374, 137] on input "number" at bounding box center [401, 143] width 178 height 17
paste input "46018"
type input "46018"
click at [1040, 200] on input "Apply" at bounding box center [1049, 197] width 28 height 17
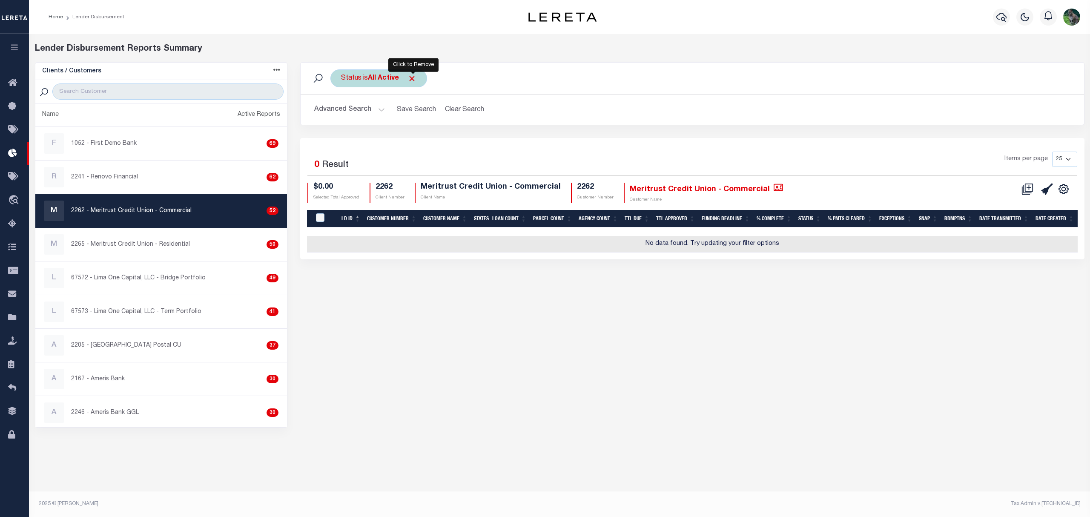
click at [414, 79] on span "Click to Remove" at bounding box center [412, 78] width 9 height 9
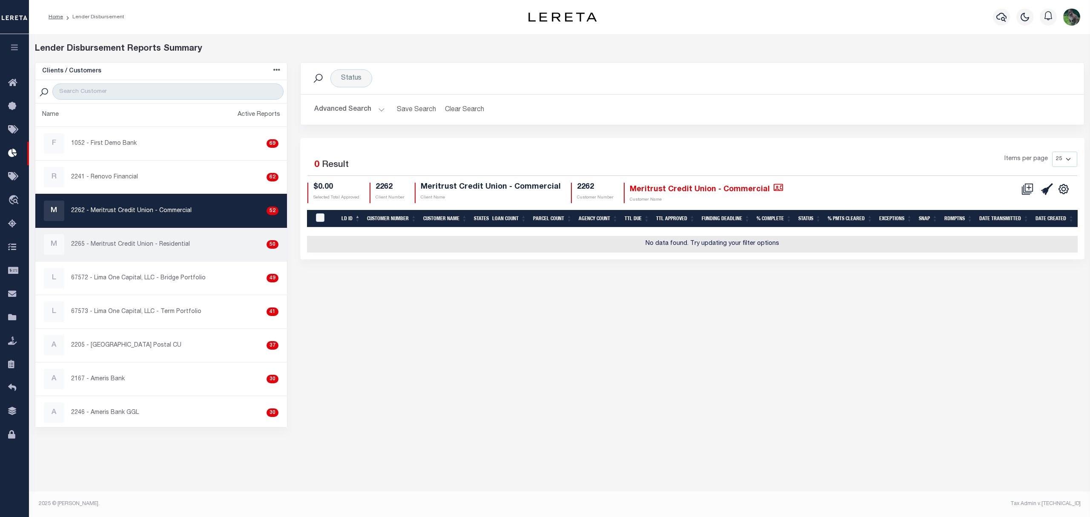
click at [194, 246] on div "M 2265 - Meritrust Credit Union - Residential 50" at bounding box center [161, 244] width 235 height 20
checkbox input "true"
select select
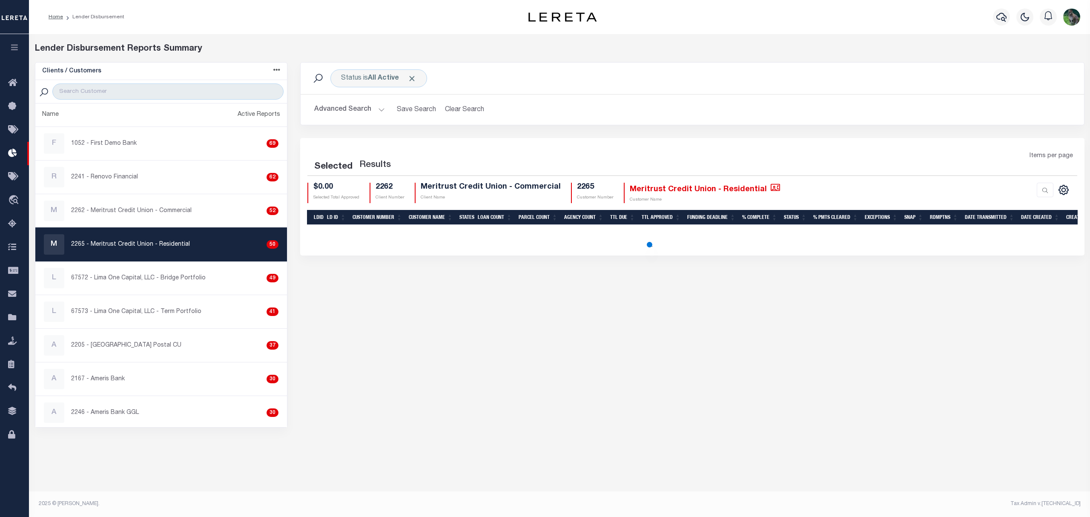
click at [370, 104] on button "Advanced Search" at bounding box center [349, 109] width 71 height 17
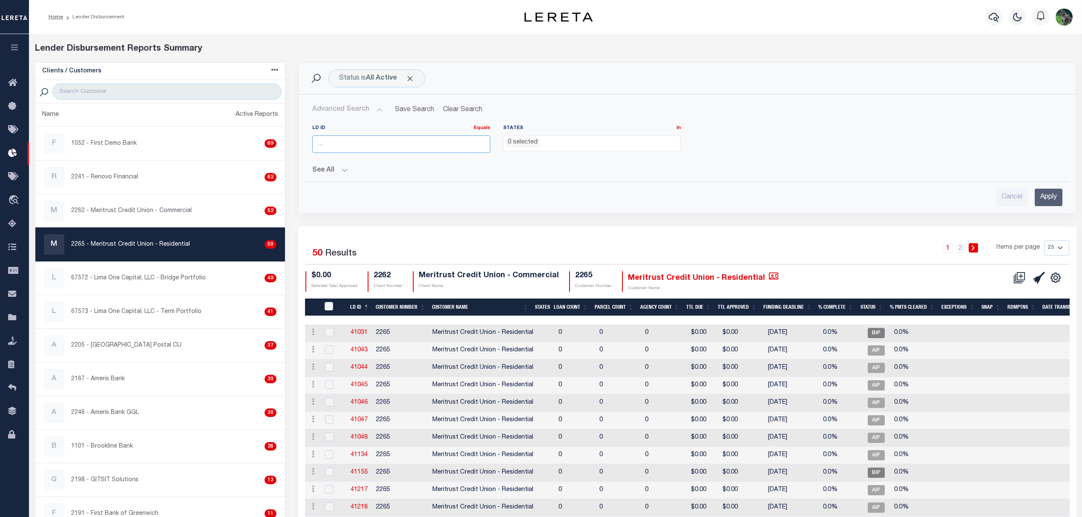
click at [367, 146] on input "number" at bounding box center [401, 143] width 178 height 17
paste input "46018"
type input "46018"
click at [1040, 195] on input "Apply" at bounding box center [1049, 197] width 28 height 17
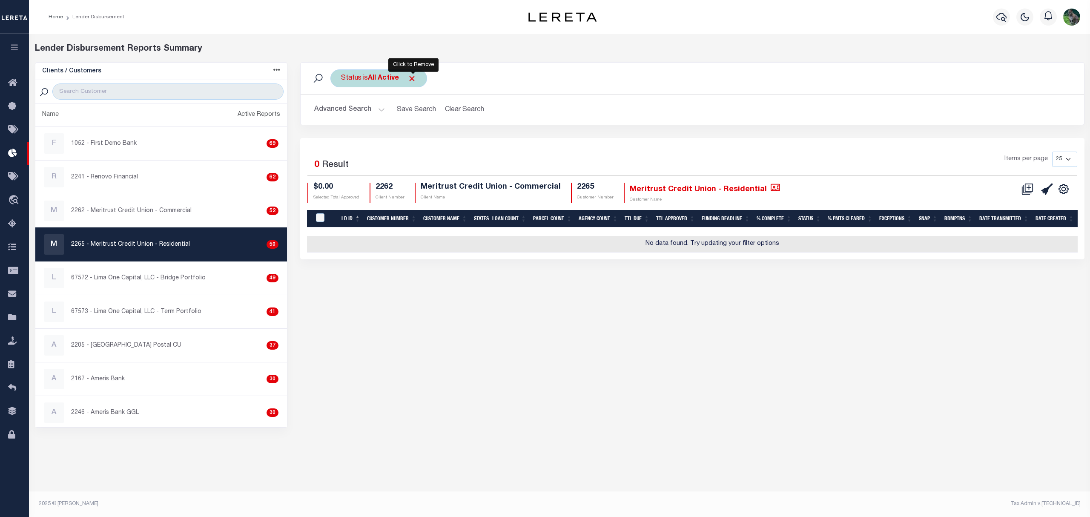
click at [410, 80] on span "Click to Remove" at bounding box center [412, 78] width 9 height 9
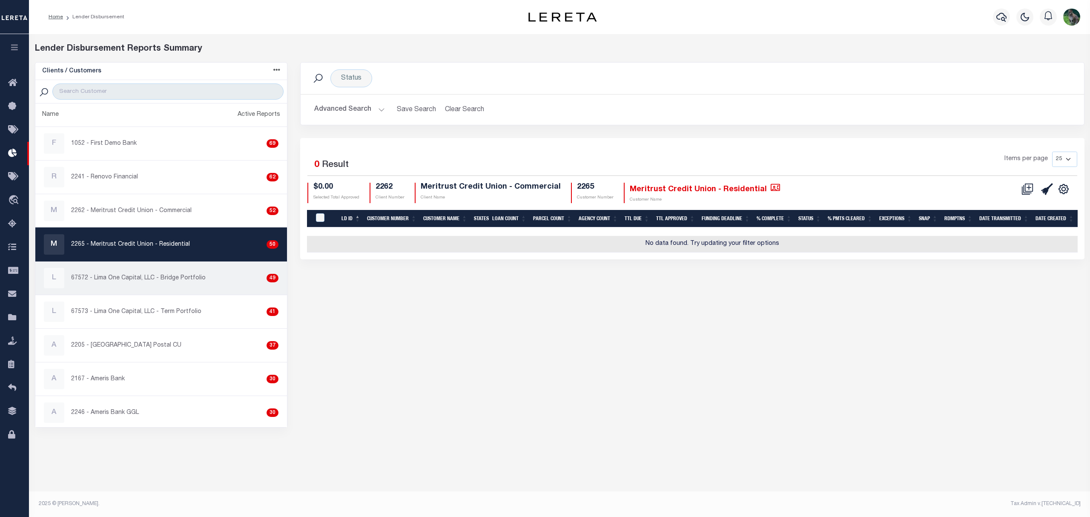
click at [139, 278] on p "67572 - Lima One Capital, LLC - Bridge Portfolio" at bounding box center [138, 278] width 135 height 9
checkbox input "true"
select select
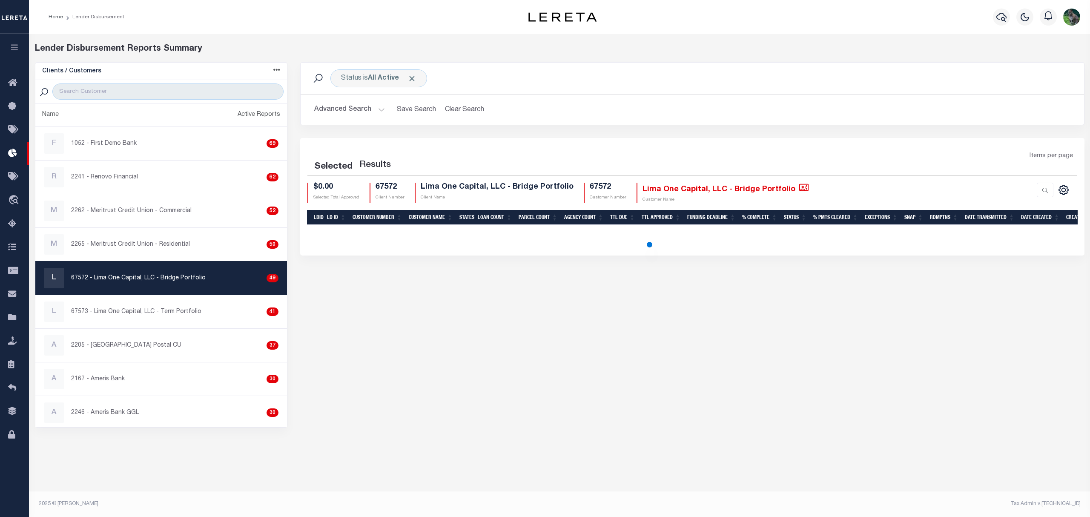
click at [359, 118] on button "Advanced Search" at bounding box center [349, 109] width 71 height 17
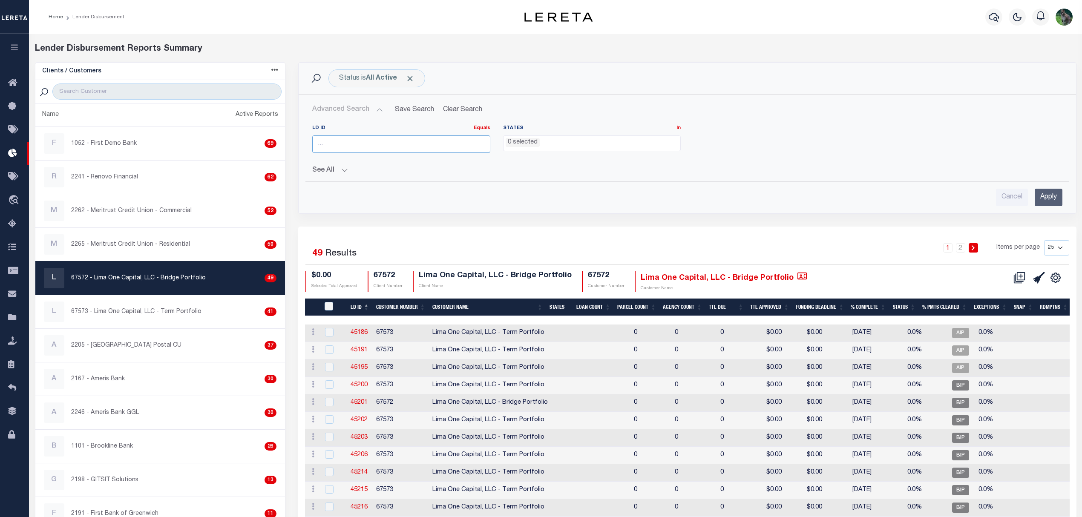
click at [349, 142] on input "number" at bounding box center [401, 143] width 178 height 17
paste input "46018"
type input "46018"
click at [1050, 205] on input "Apply" at bounding box center [1049, 197] width 28 height 17
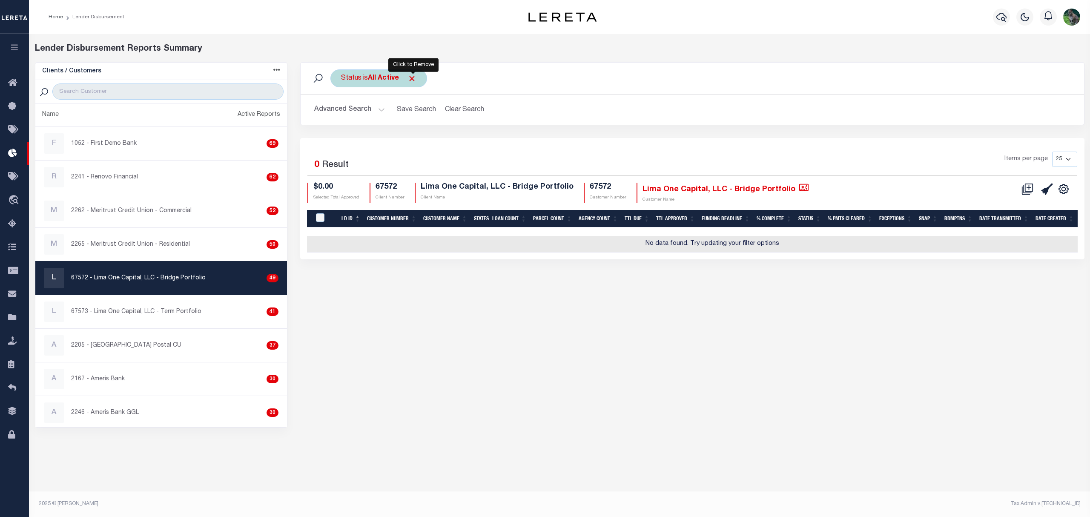
click at [411, 76] on span "Click to Remove" at bounding box center [412, 78] width 9 height 9
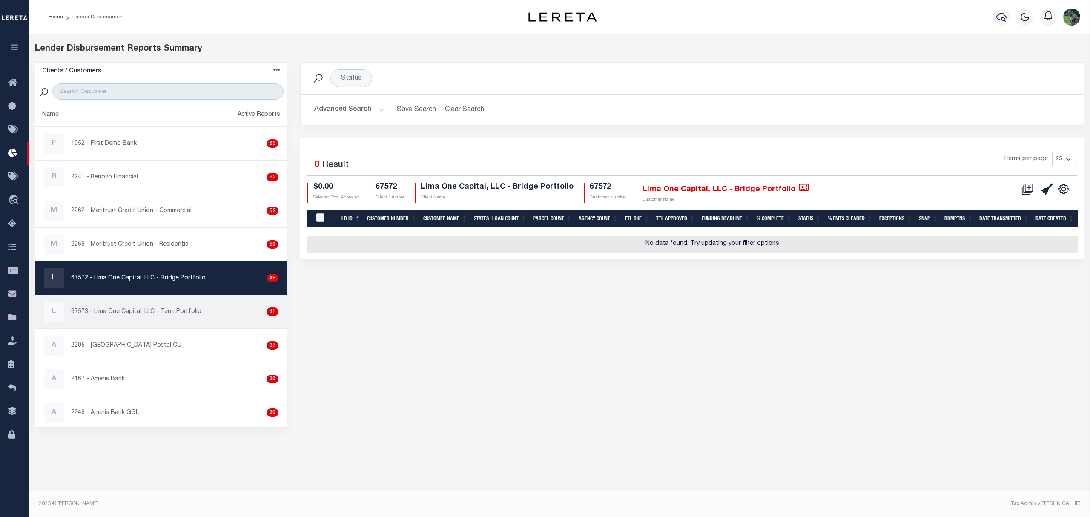
click at [160, 312] on p "67573 - Lima One Capital, LLC - Term Portfolio" at bounding box center [136, 312] width 130 height 9
checkbox input "true"
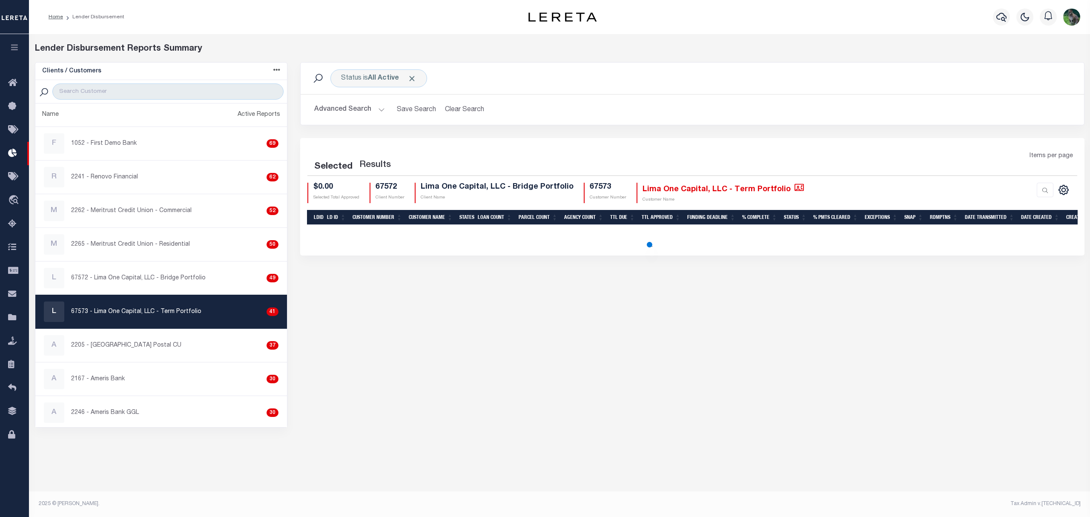
click at [353, 112] on button "Advanced Search" at bounding box center [349, 109] width 71 height 17
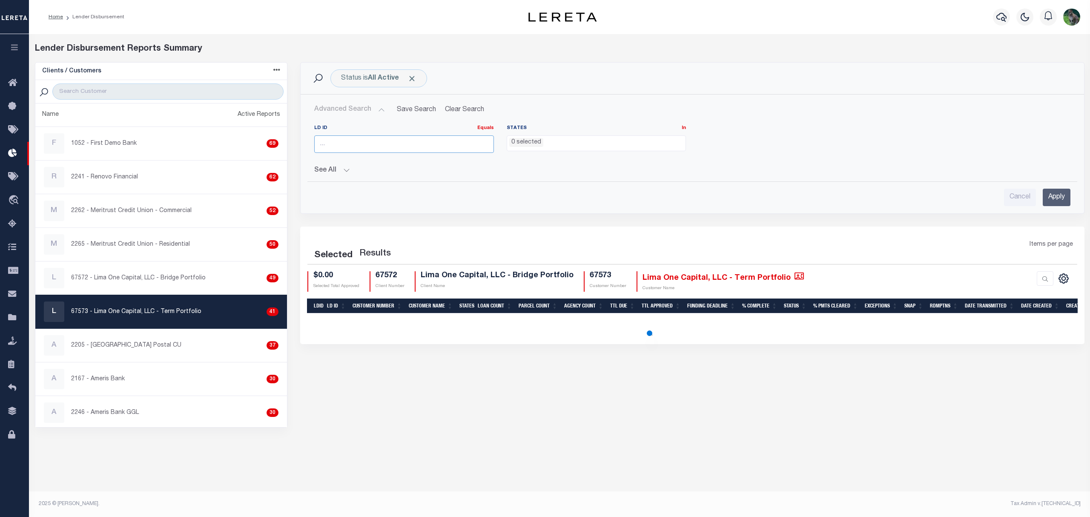
click at [353, 149] on input "number" at bounding box center [403, 143] width 179 height 17
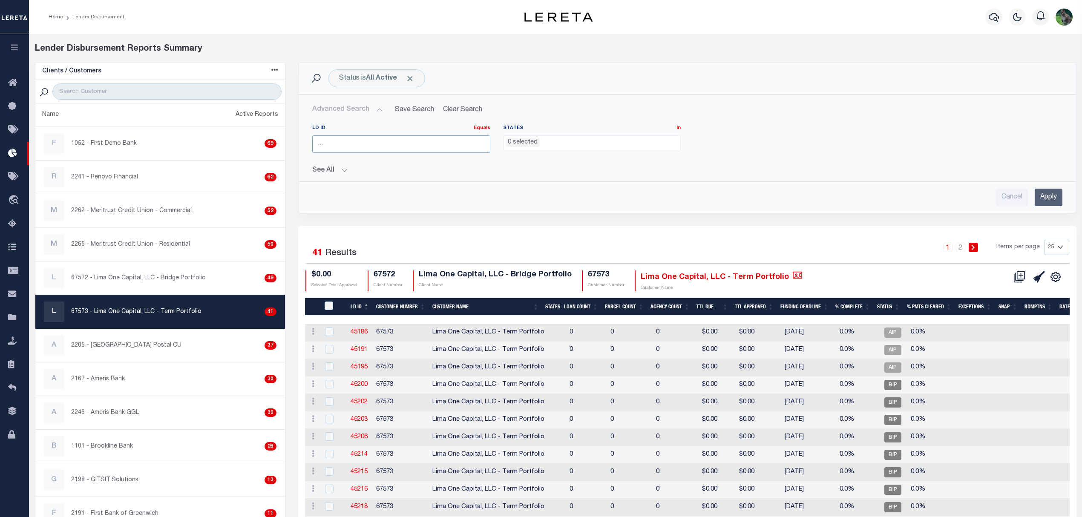
paste input "46018"
type input "46018"
click at [1045, 199] on input "Apply" at bounding box center [1049, 197] width 28 height 17
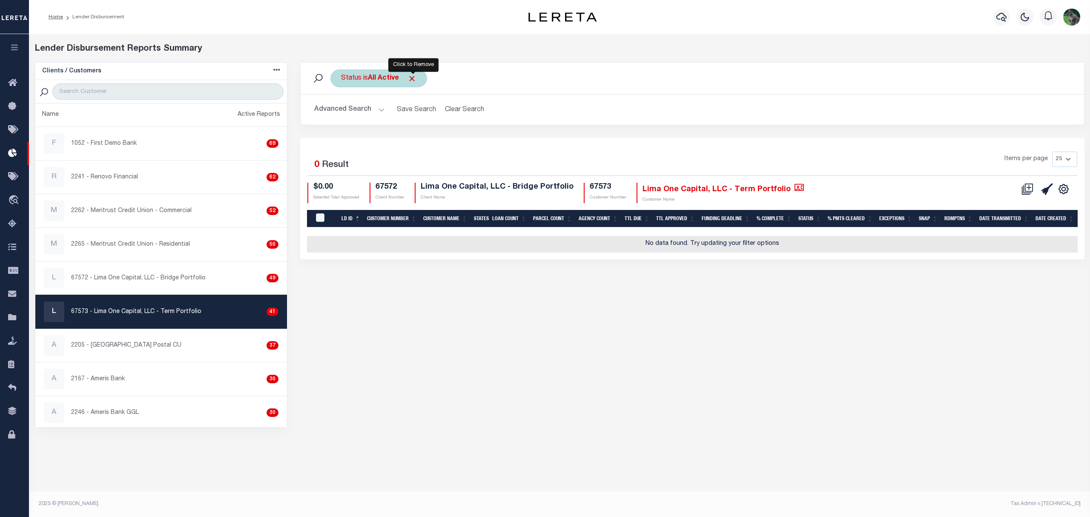
click at [413, 77] on span "Click to Remove" at bounding box center [412, 78] width 9 height 9
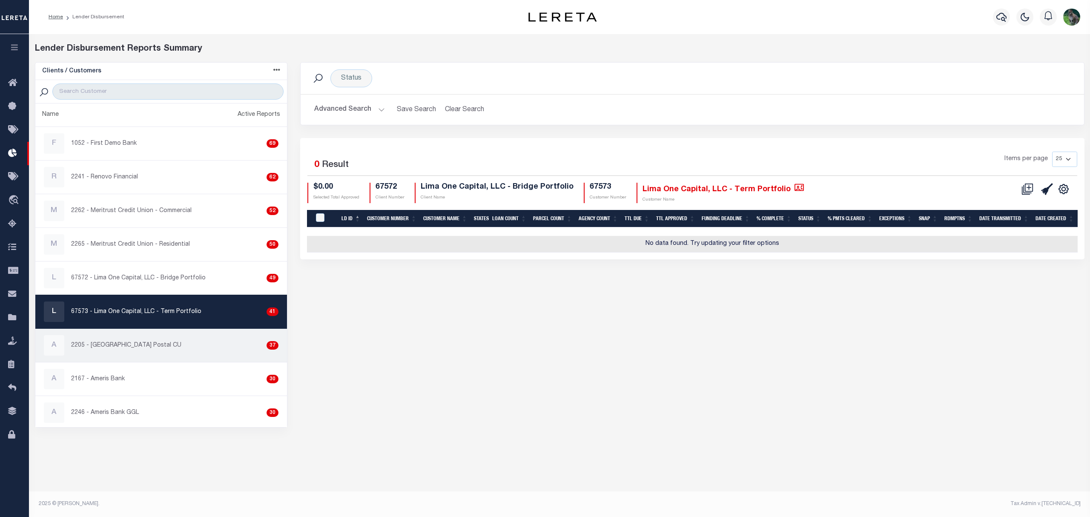
click at [123, 353] on div "A 2205 - Atlanta Postal CU 37" at bounding box center [161, 345] width 235 height 20
checkbox input "true"
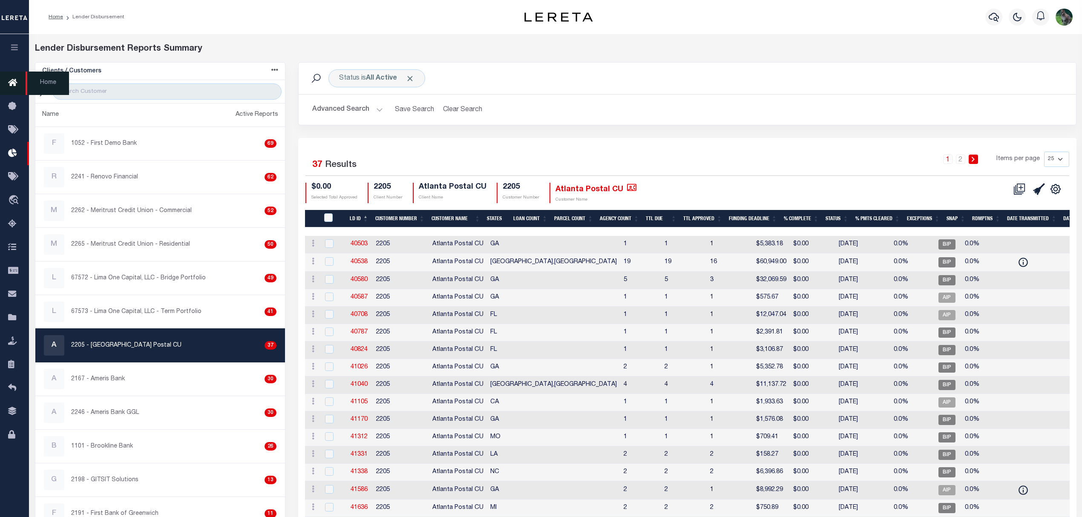
click at [9, 82] on icon at bounding box center [15, 83] width 14 height 11
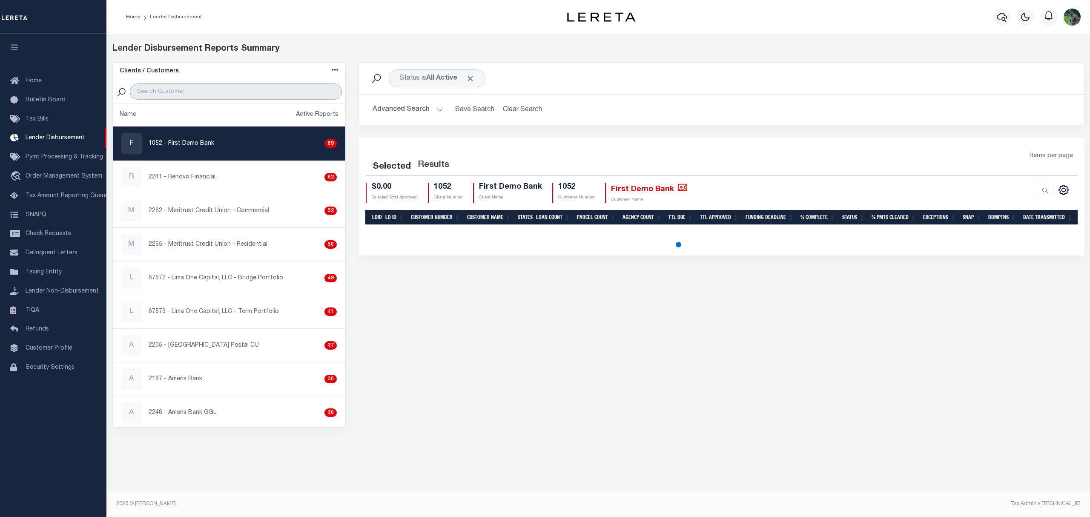
drag, startPoint x: 195, startPoint y: 99, endPoint x: 200, endPoint y: 96, distance: 5.6
click at [195, 99] on input "search" at bounding box center [236, 91] width 212 height 16
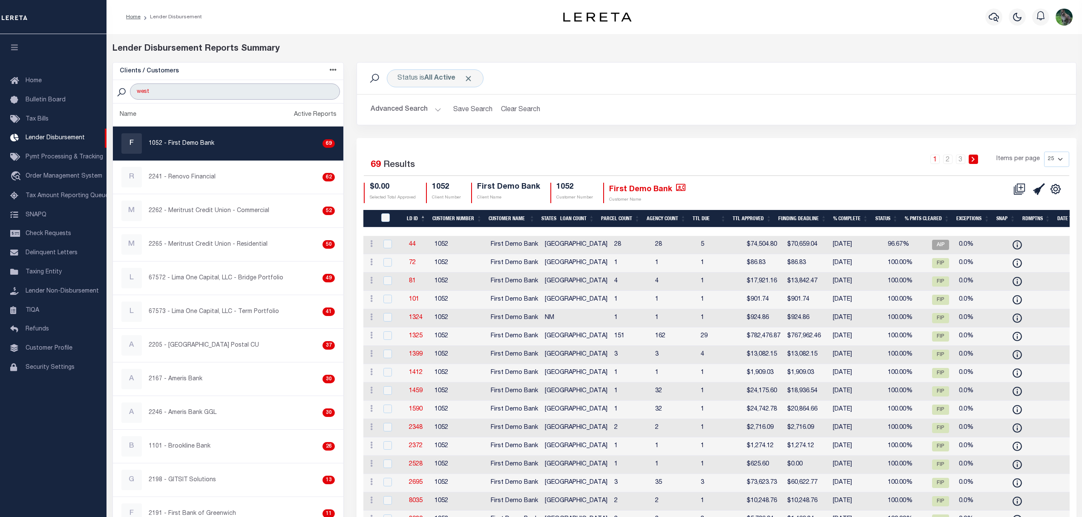
type input "west shore"
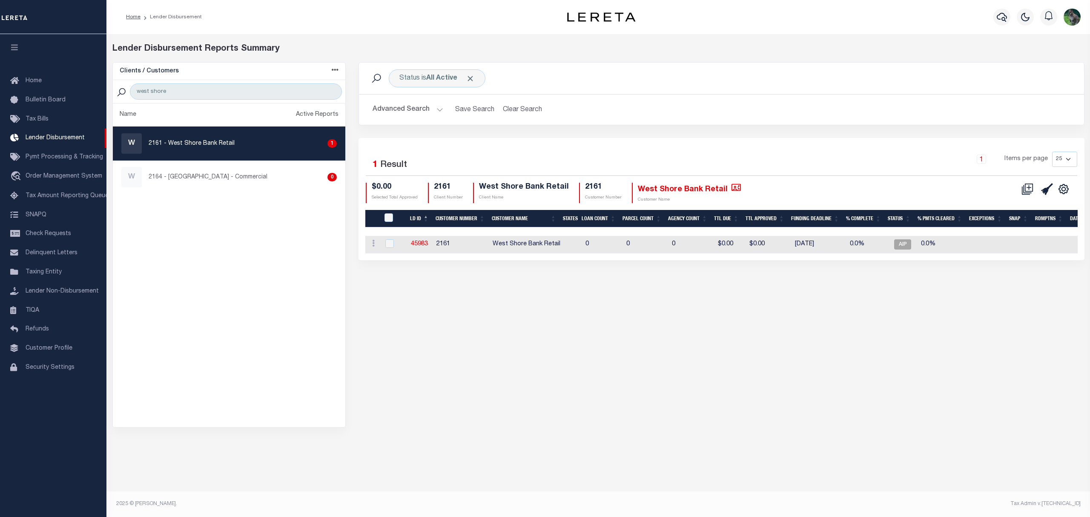
click at [246, 147] on div "W 2161 - West Shore Bank Retail 1" at bounding box center [229, 143] width 216 height 20
checkbox input "true"
select select
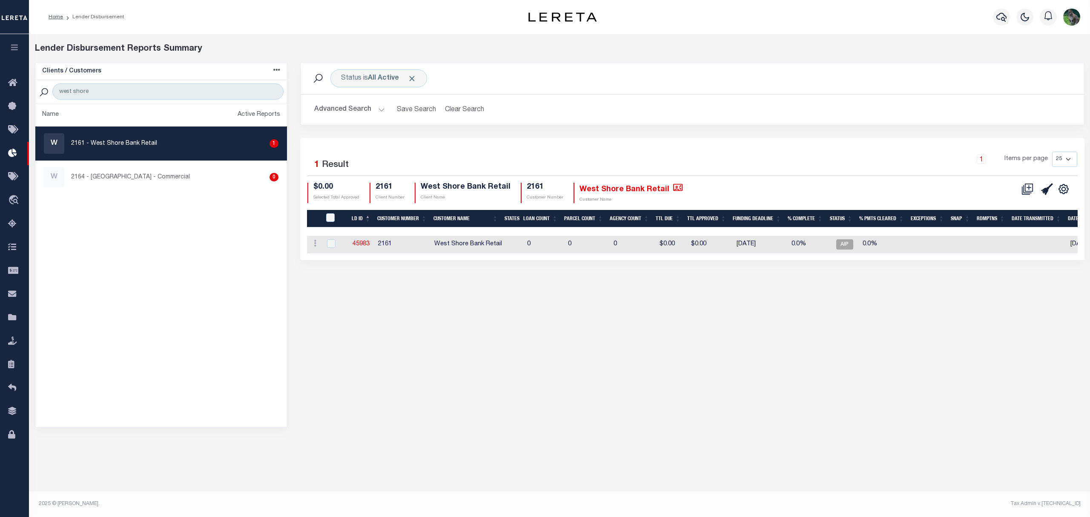
click at [338, 113] on button "Advanced Search" at bounding box center [349, 109] width 71 height 17
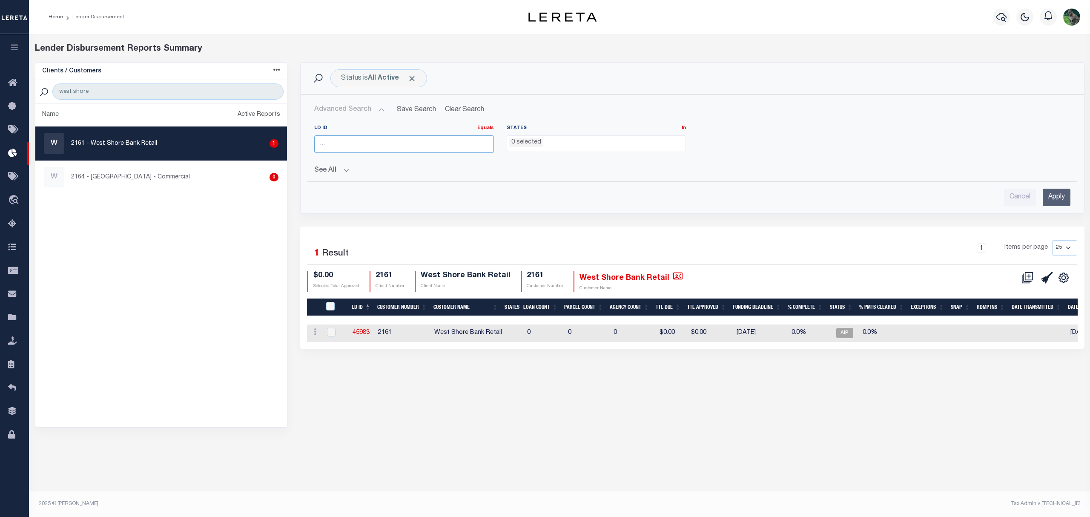
click at [354, 138] on input "number" at bounding box center [403, 143] width 179 height 17
paste input "46018"
type input "46018"
click at [1053, 196] on input "Apply" at bounding box center [1057, 197] width 28 height 17
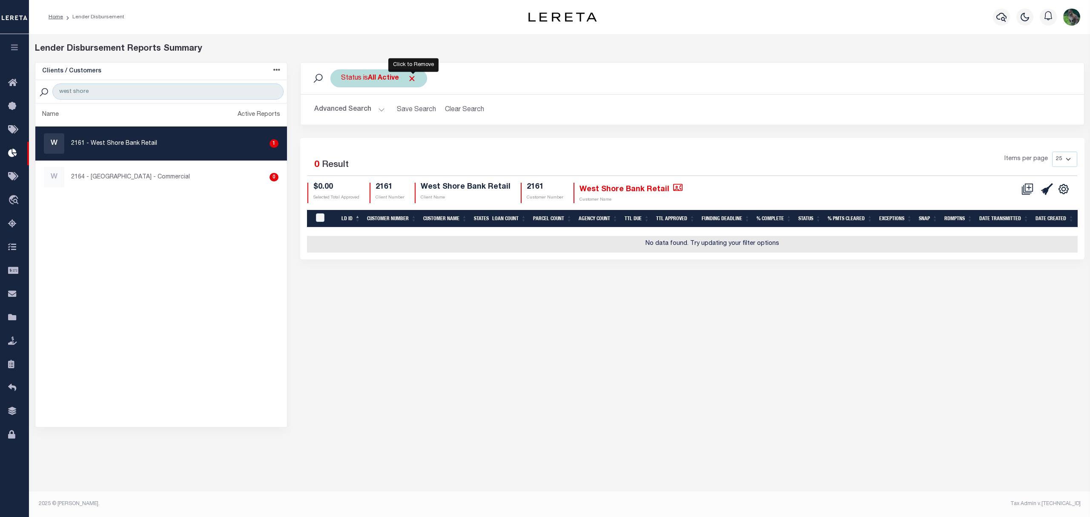
click at [414, 80] on span "Click to Remove" at bounding box center [412, 78] width 9 height 9
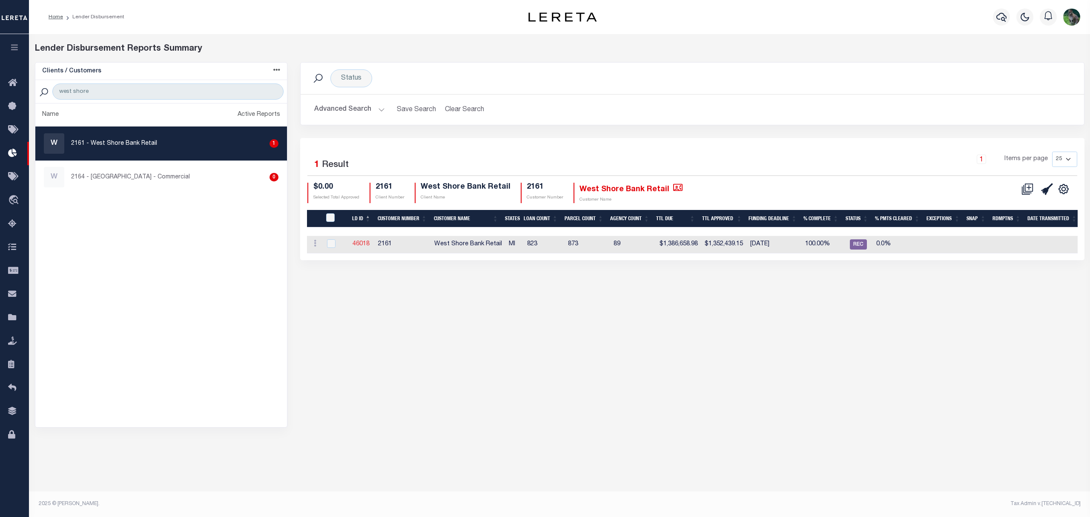
click at [360, 246] on link "46018" at bounding box center [361, 244] width 17 height 6
checkbox input "true"
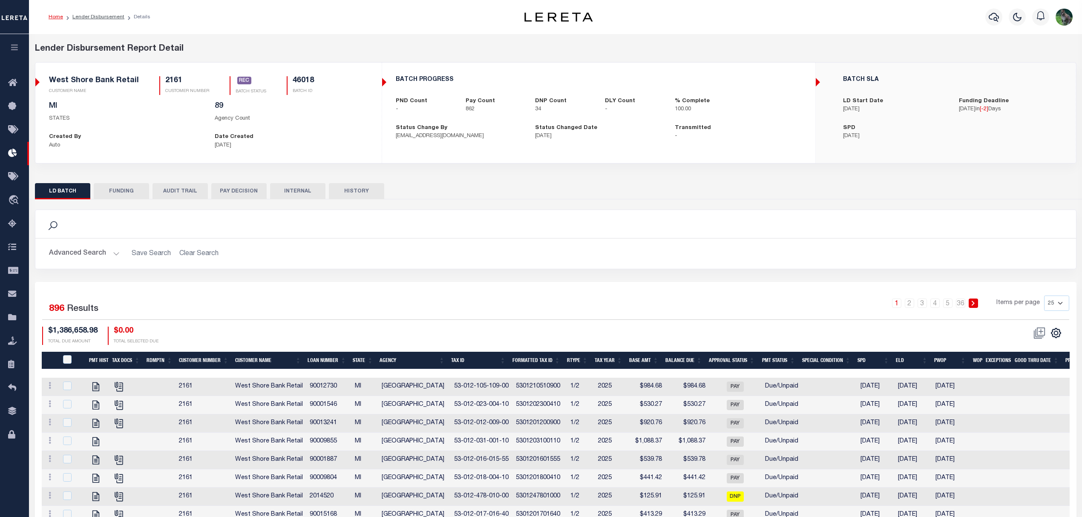
click at [123, 196] on button "FUNDING" at bounding box center [121, 191] width 55 height 16
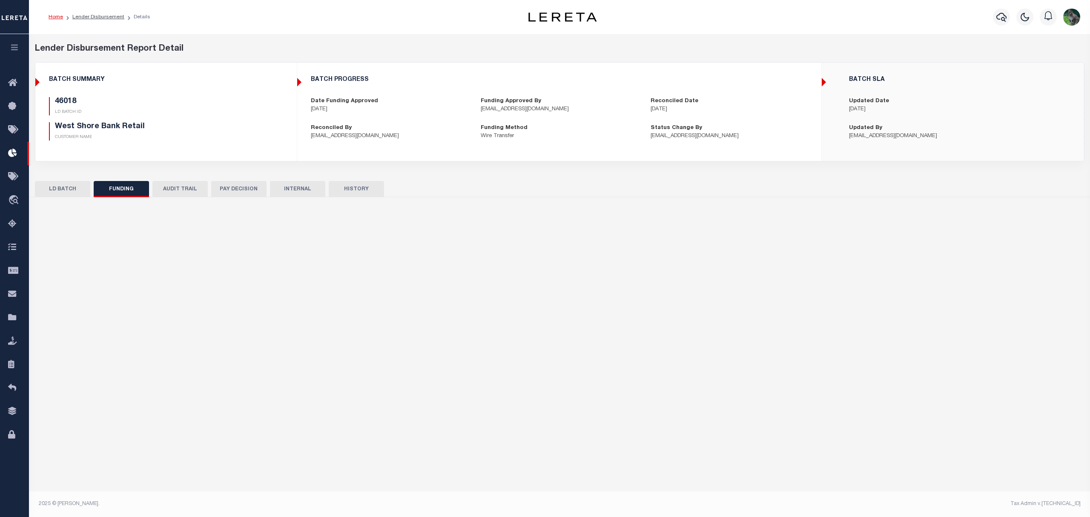
type input "$1,352,439.15"
type input "$0"
type input "[DATE]"
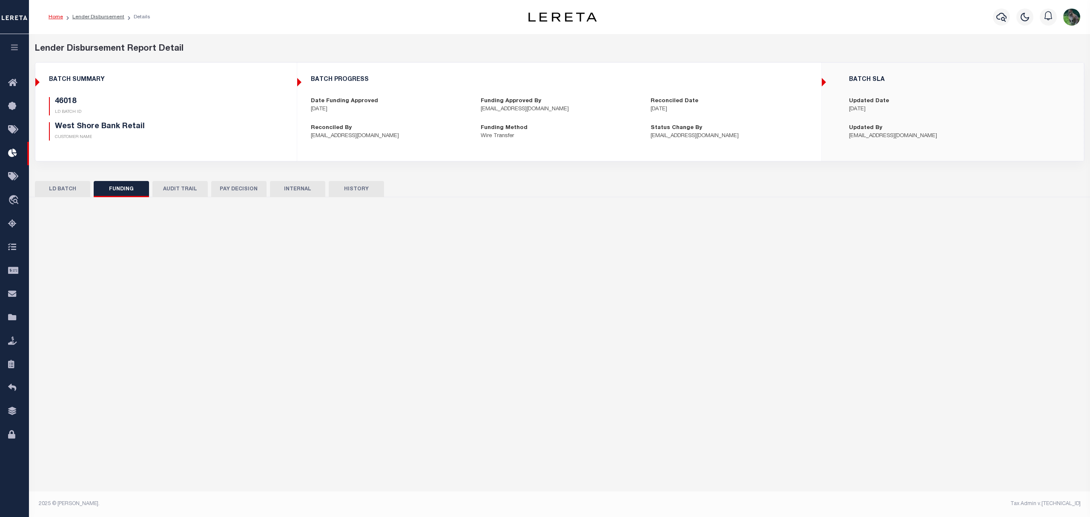
type input "20250911MMQFMPG7000005"
type input "[DATE]"
select select "100"
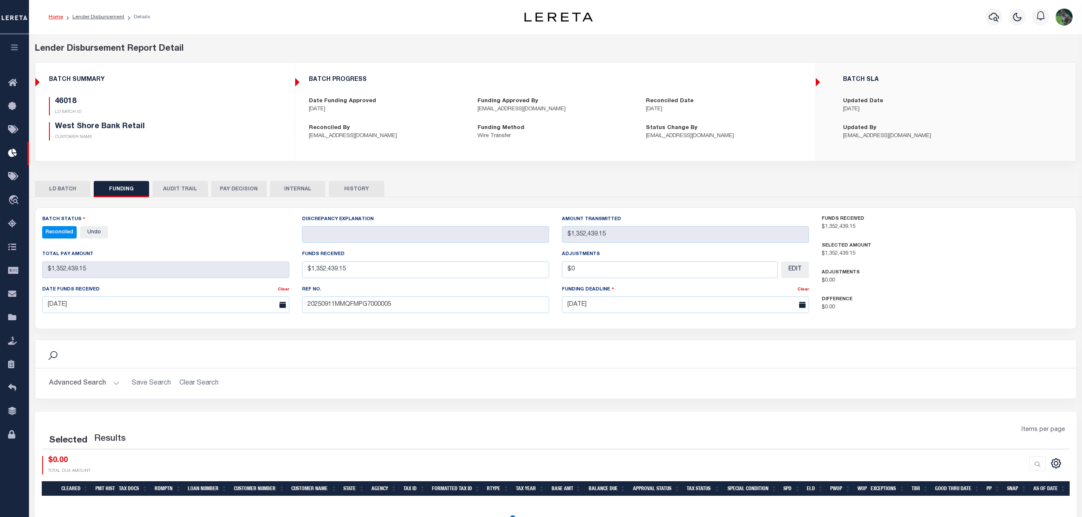
select select "100"
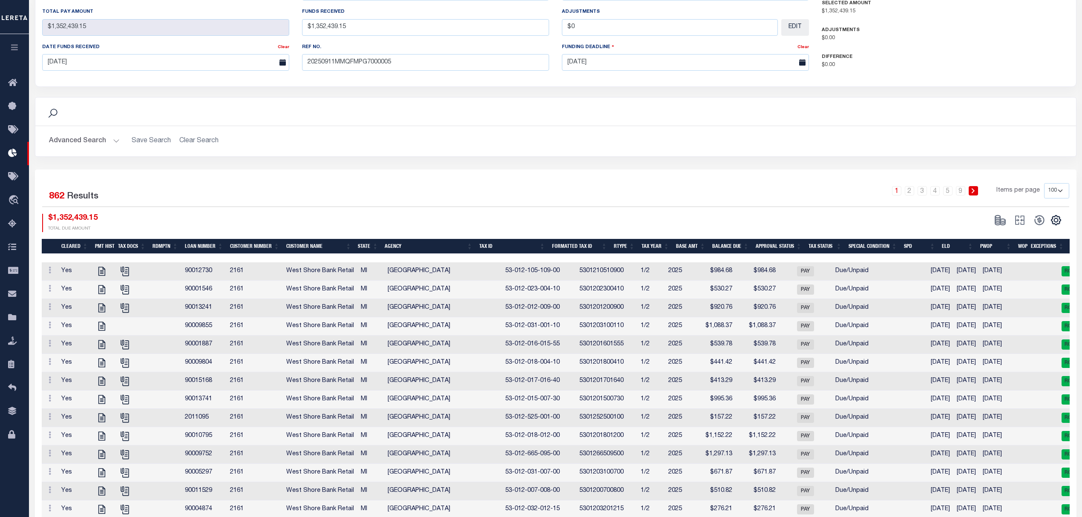
scroll to position [341, 0]
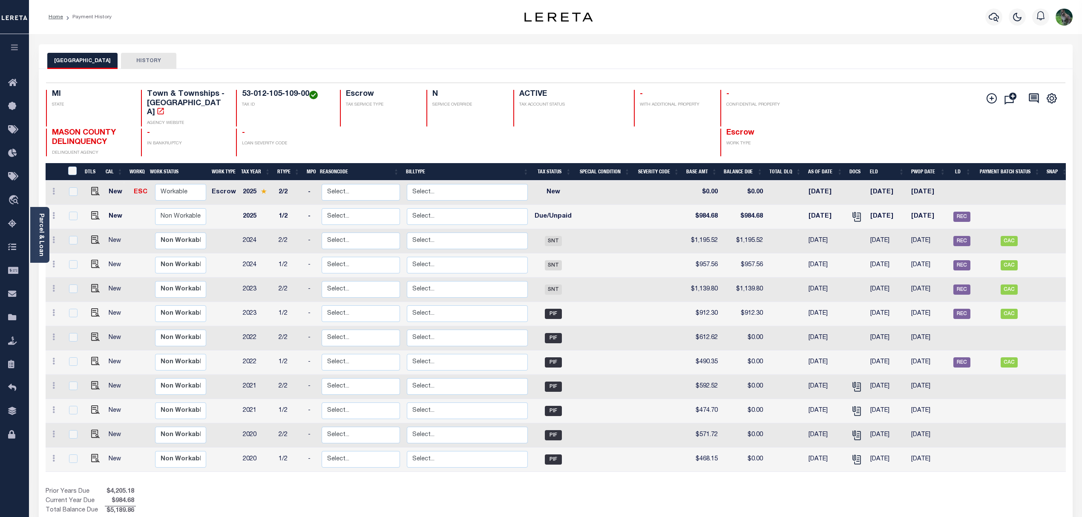
click at [1006, 205] on td at bounding box center [1009, 217] width 69 height 24
checkbox input "true"
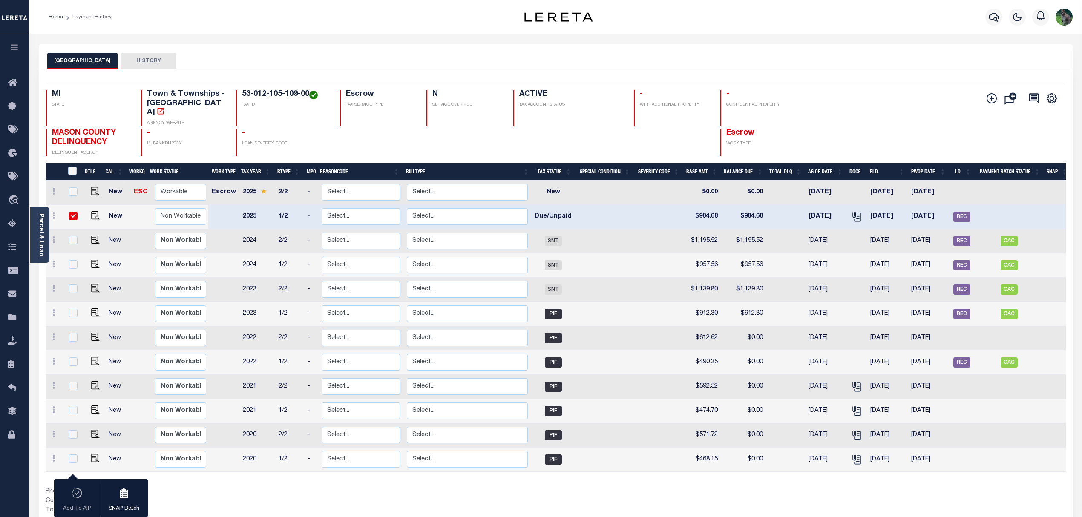
click at [94, 212] on td at bounding box center [94, 217] width 22 height 24
checkbox input "false"
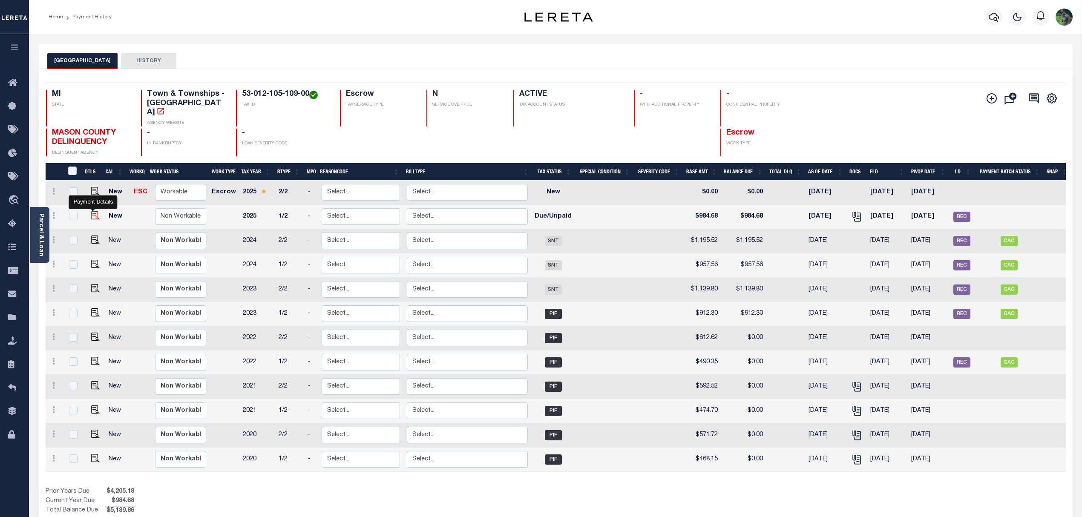
click at [94, 211] on img "" at bounding box center [95, 215] width 9 height 9
checkbox input "true"
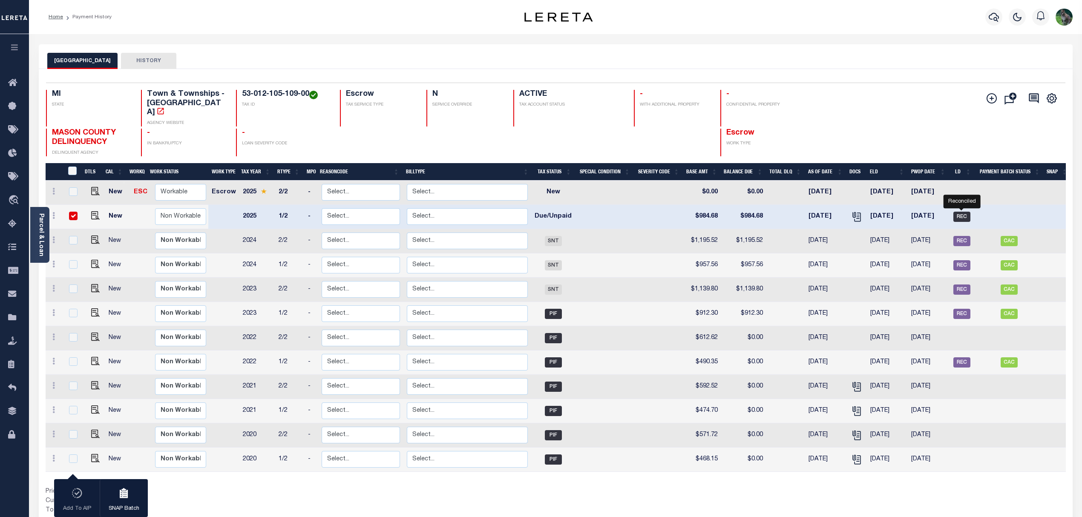
click at [961, 212] on span "REC" at bounding box center [961, 217] width 17 height 10
checkbox input "false"
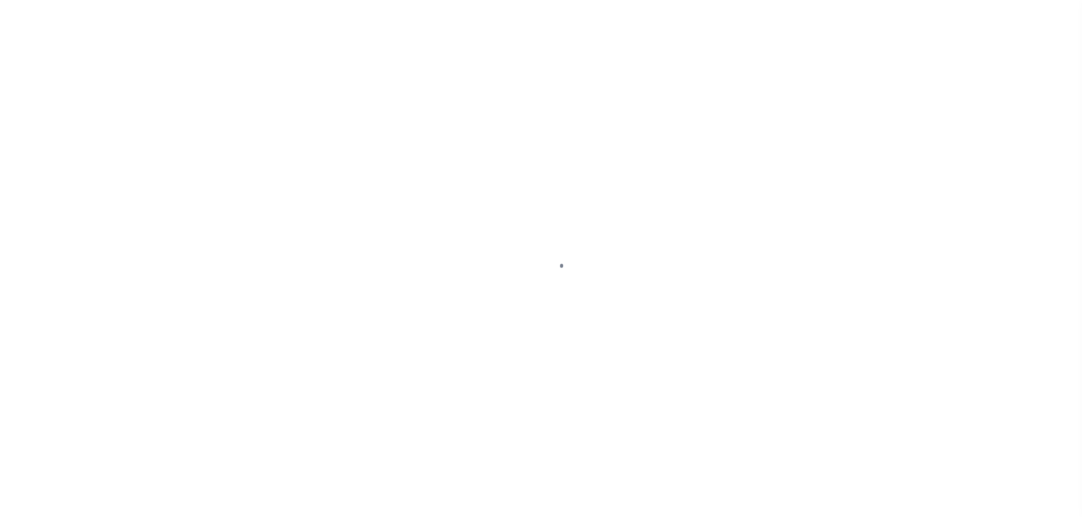
select select "DUE"
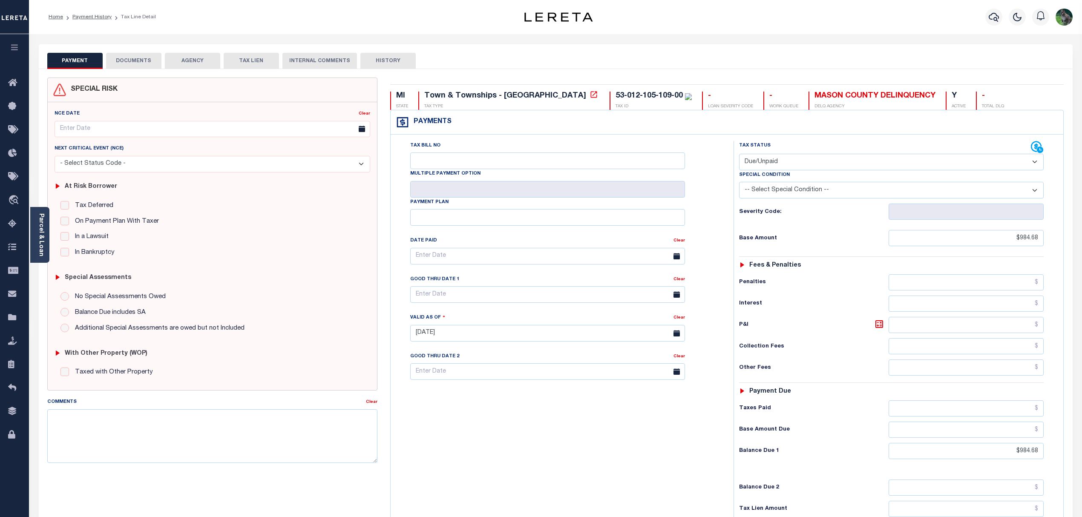
click at [765, 123] on div "Payments Warning! Search Status is not "Completed", amounts can not be keyed." at bounding box center [727, 122] width 673 height 24
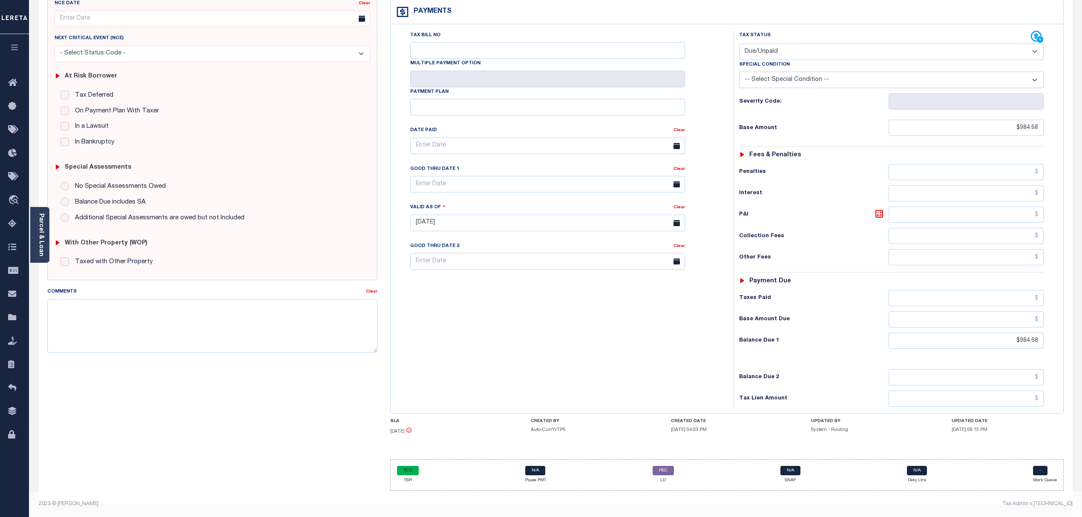
click at [412, 431] on icon at bounding box center [409, 430] width 6 height 6
click at [412, 429] on icon at bounding box center [409, 430] width 6 height 6
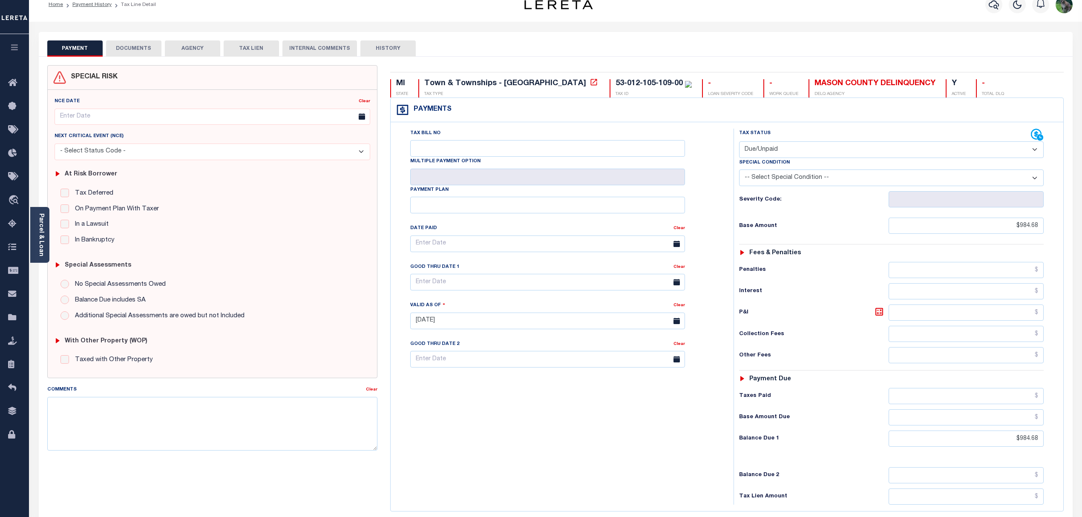
scroll to position [0, 0]
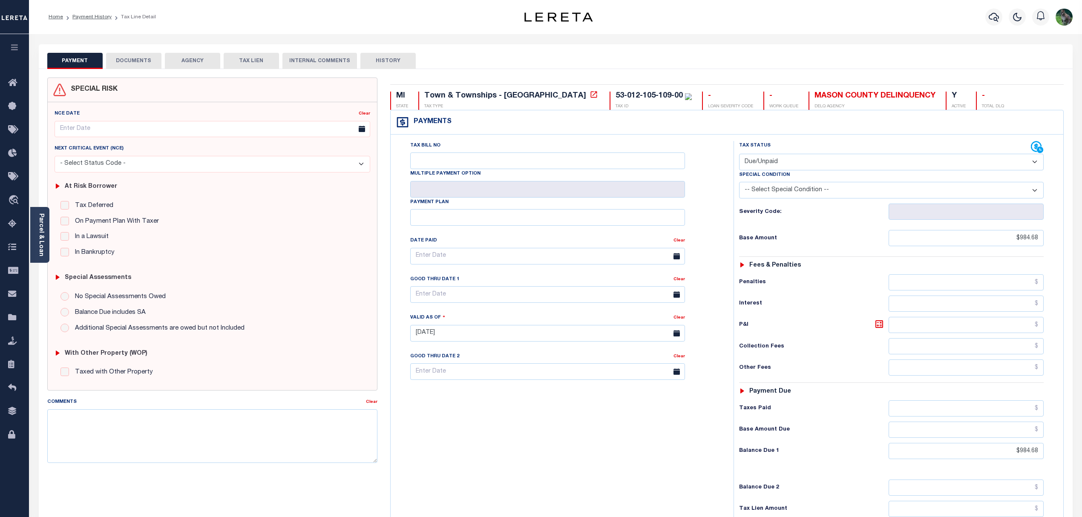
drag, startPoint x: 135, startPoint y: 55, endPoint x: 140, endPoint y: 55, distance: 5.5
click at [135, 55] on button "DOCUMENTS" at bounding box center [133, 61] width 55 height 16
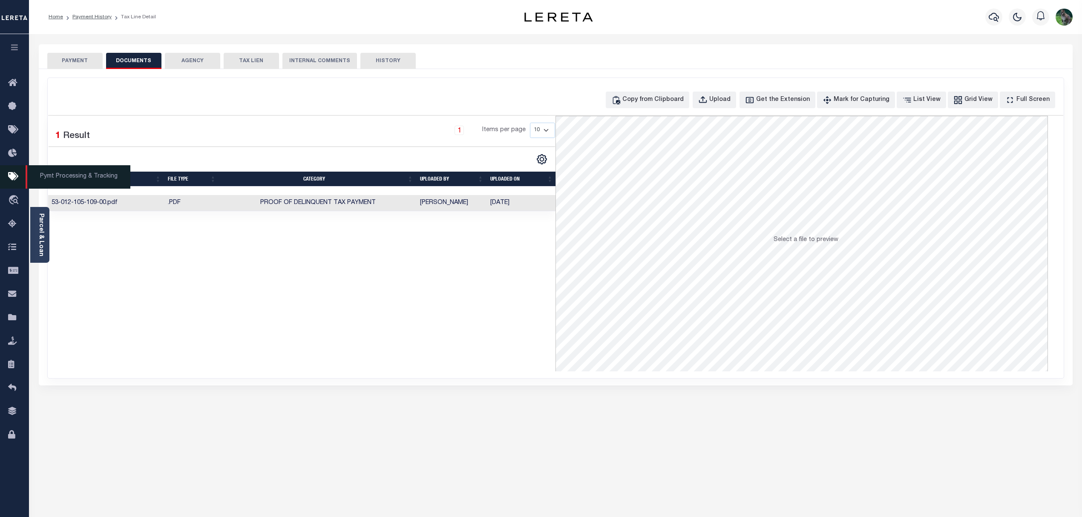
click at [19, 178] on icon at bounding box center [15, 177] width 14 height 11
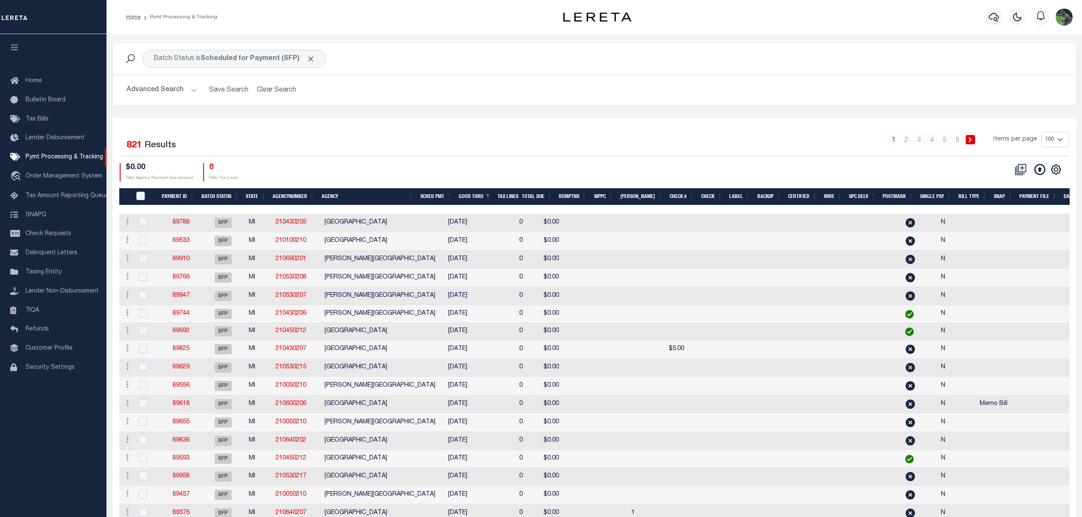
click at [438, 142] on div "1 2 3 4 5 … 9 Items per page 100 200 500 1000" at bounding box center [714, 143] width 709 height 22
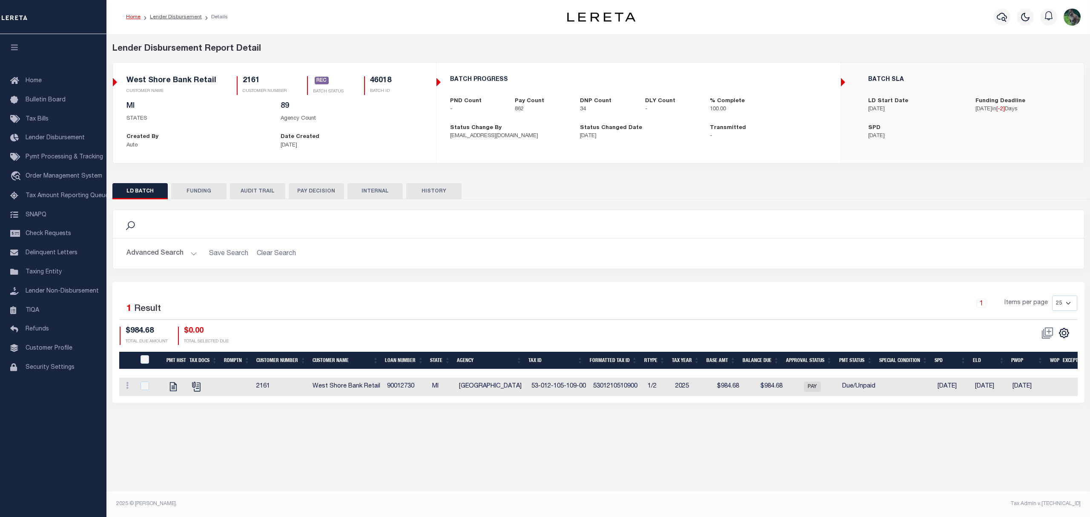
click at [207, 195] on button "FUNDING" at bounding box center [198, 191] width 55 height 16
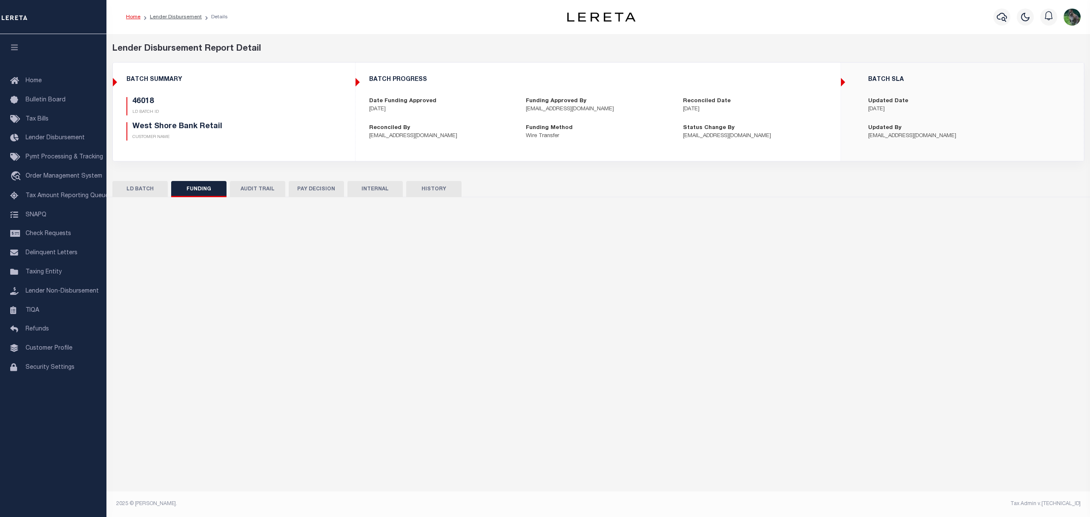
type input "$1,352,439.15"
type input "$0"
type input "09/11/2025"
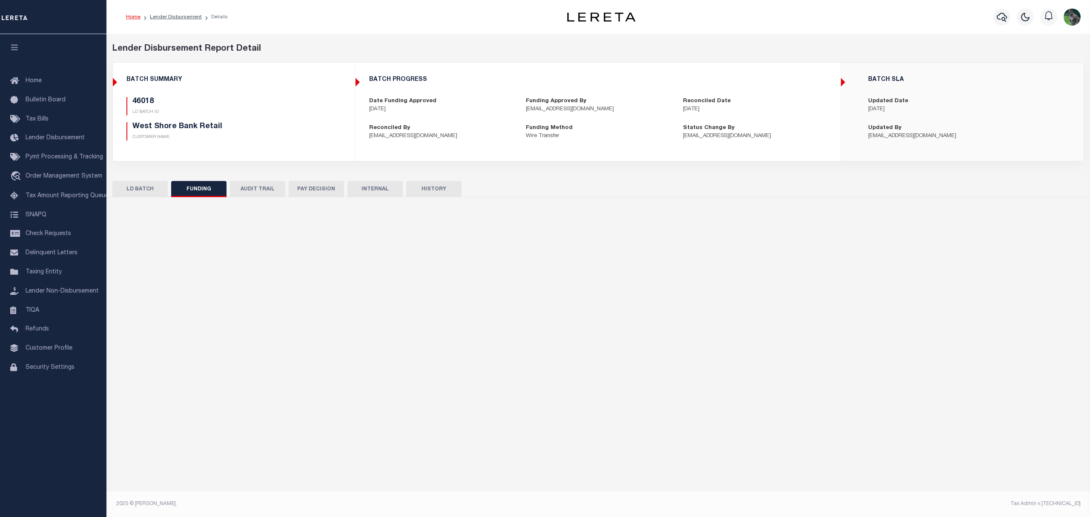
type input "20250911MMQFMPG7000005"
type input "[DATE]"
select select "100"
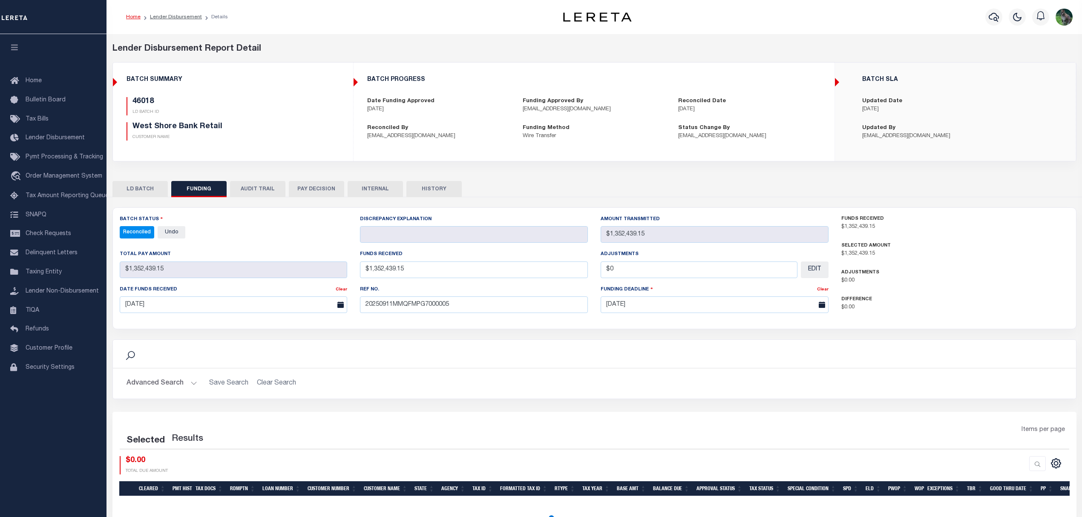
select select "100"
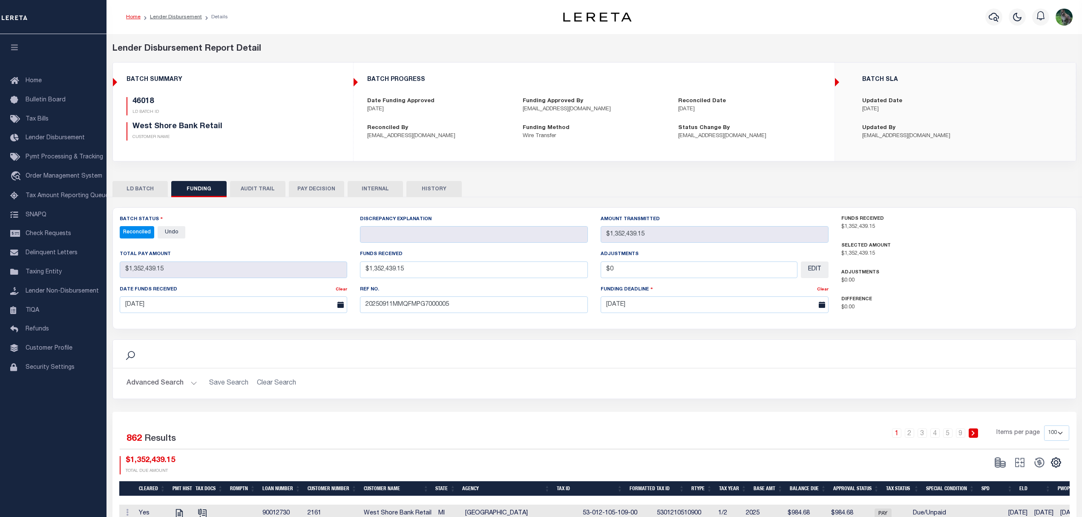
click at [252, 236] on div "Reconciled - Select Status - All Active Approval In Progress Batching In Progre…" at bounding box center [234, 232] width 228 height 12
click at [54, 159] on span "Pymt Processing & Tracking" at bounding box center [65, 157] width 78 height 6
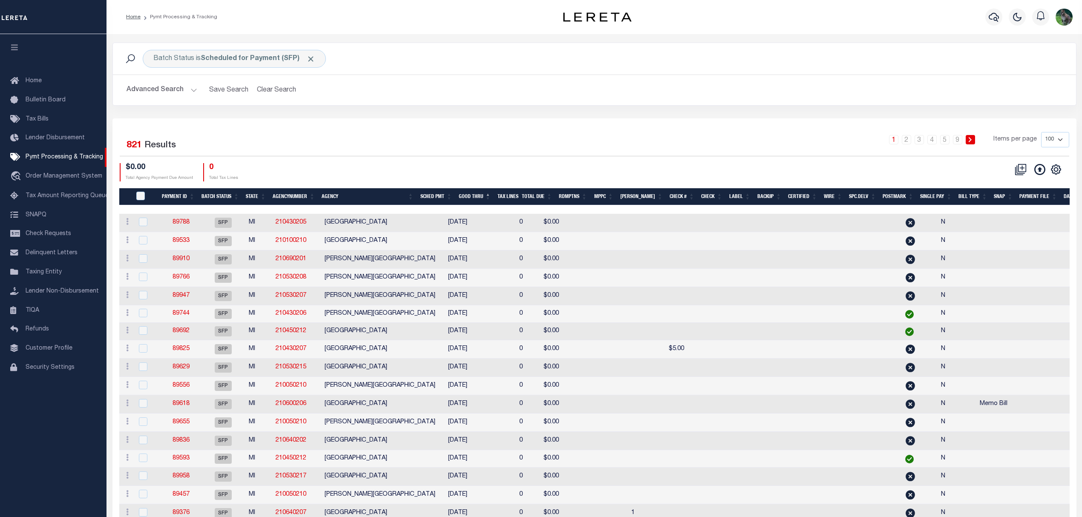
click at [159, 93] on button "Advanced Search" at bounding box center [162, 90] width 71 height 17
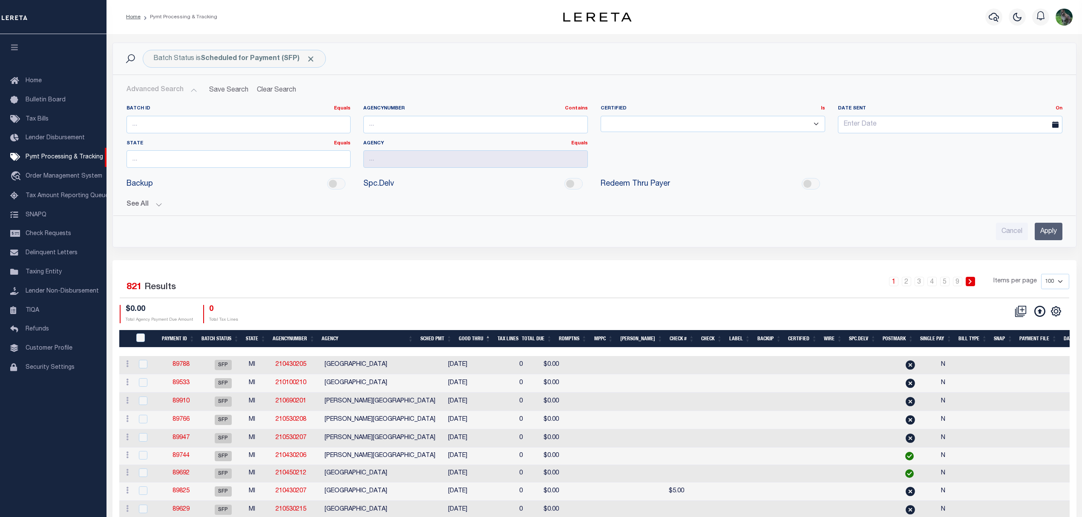
click at [143, 210] on div "Batch ID Equals Equals Is Not Equal To Is Greater Than Is Less Than AgencyNumbe…" at bounding box center [594, 169] width 949 height 142
click at [150, 205] on button "See All" at bounding box center [595, 205] width 936 height 8
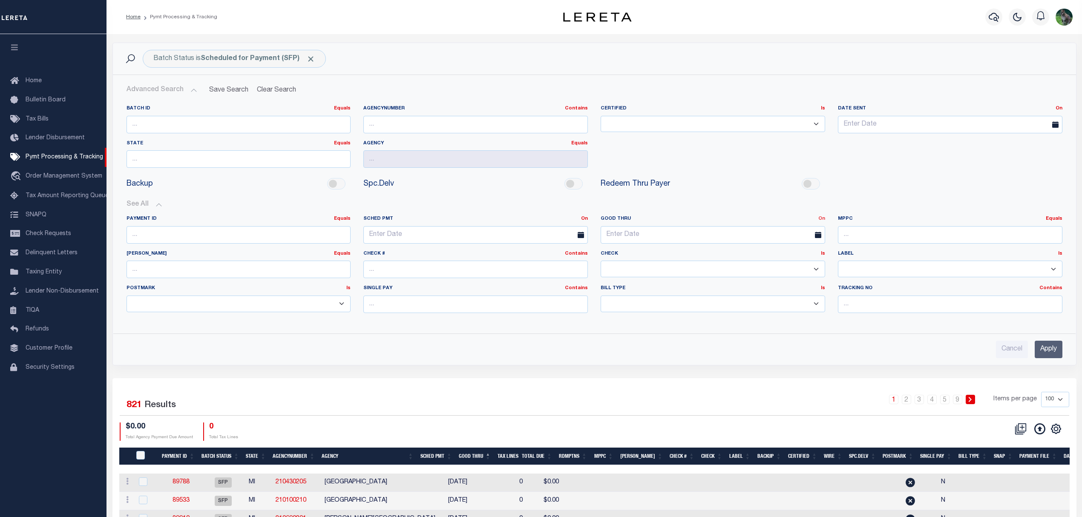
click at [822, 221] on link "On" at bounding box center [821, 218] width 7 height 5
click at [782, 266] on link "Between" at bounding box center [790, 265] width 67 height 12
click at [644, 241] on input "text" at bounding box center [654, 234] width 106 height 17
click at [710, 299] on span "12" at bounding box center [703, 300] width 17 height 17
type input "09-12-2025"
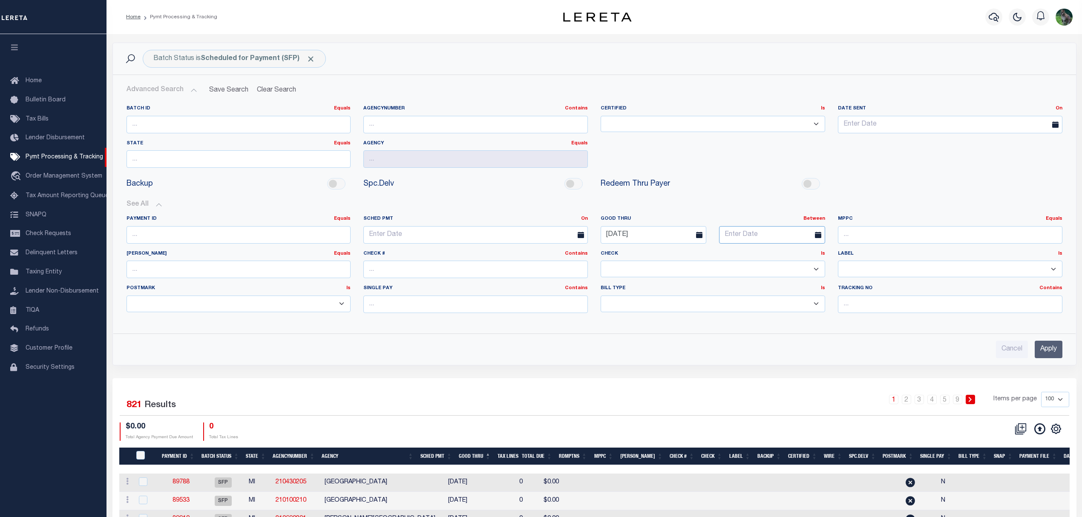
click at [748, 239] on input "text" at bounding box center [772, 234] width 106 height 17
click at [785, 317] on span "17" at bounding box center [784, 317] width 17 height 17
click at [1050, 351] on input "Apply" at bounding box center [1049, 349] width 28 height 17
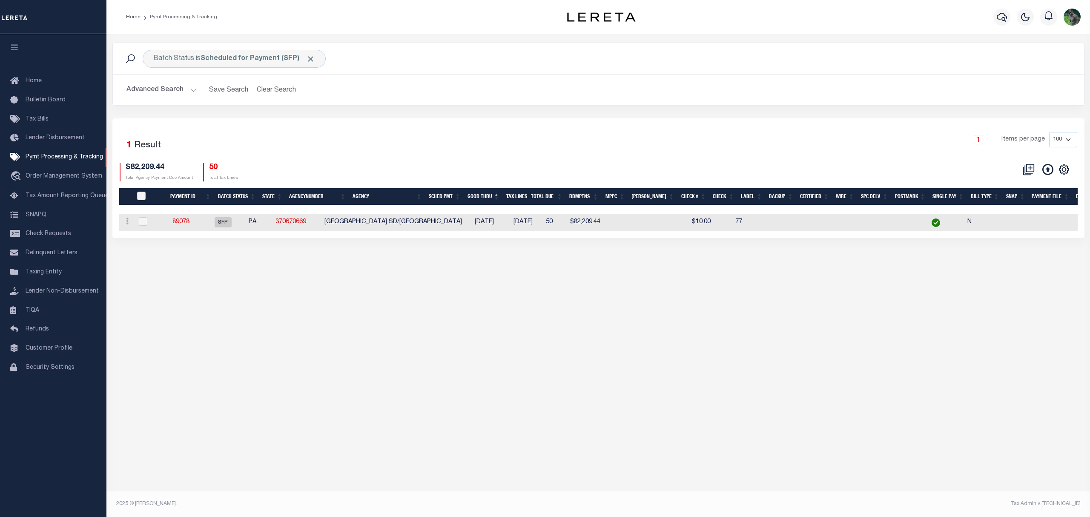
click at [585, 156] on div "Selected 1 Result 1 Items per page 100 200 500 1000" at bounding box center [599, 144] width 958 height 24
click at [173, 93] on button "Advanced Search" at bounding box center [162, 90] width 71 height 17
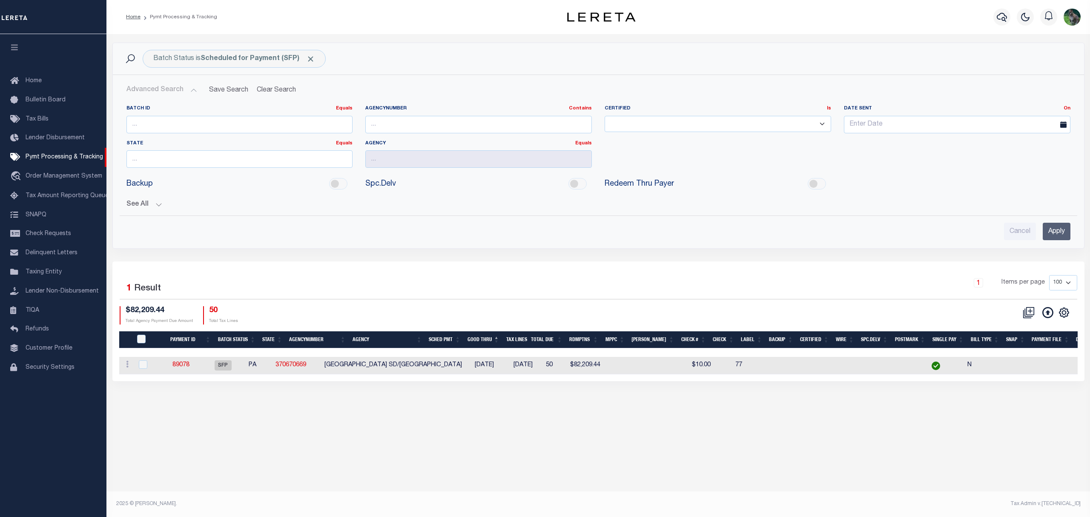
click at [142, 204] on button "See All" at bounding box center [599, 205] width 944 height 8
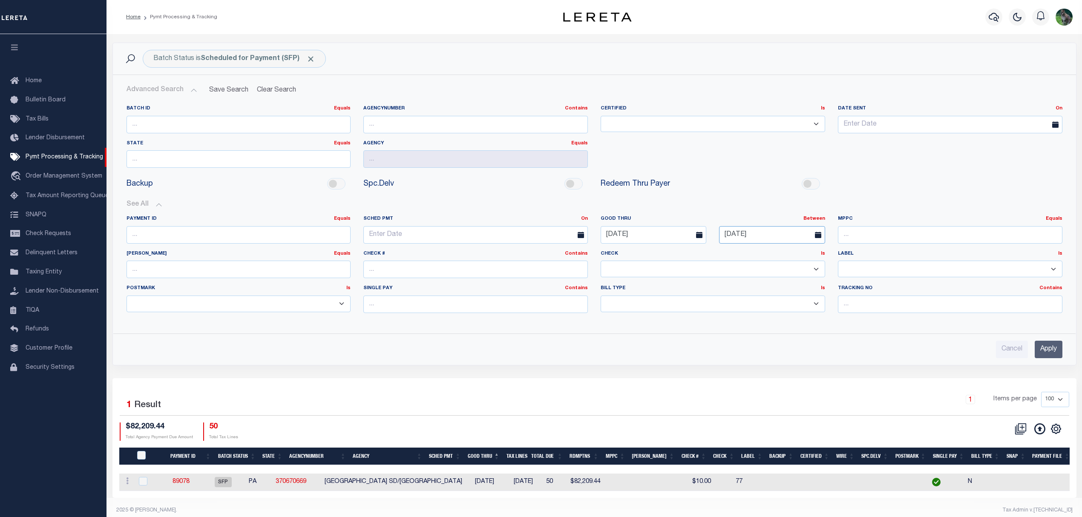
click at [782, 239] on input "09-17-2025" at bounding box center [772, 234] width 106 height 17
click at [823, 317] on span "19" at bounding box center [822, 317] width 17 height 17
type input "[DATE]"
click at [1041, 351] on input "Apply" at bounding box center [1049, 349] width 28 height 17
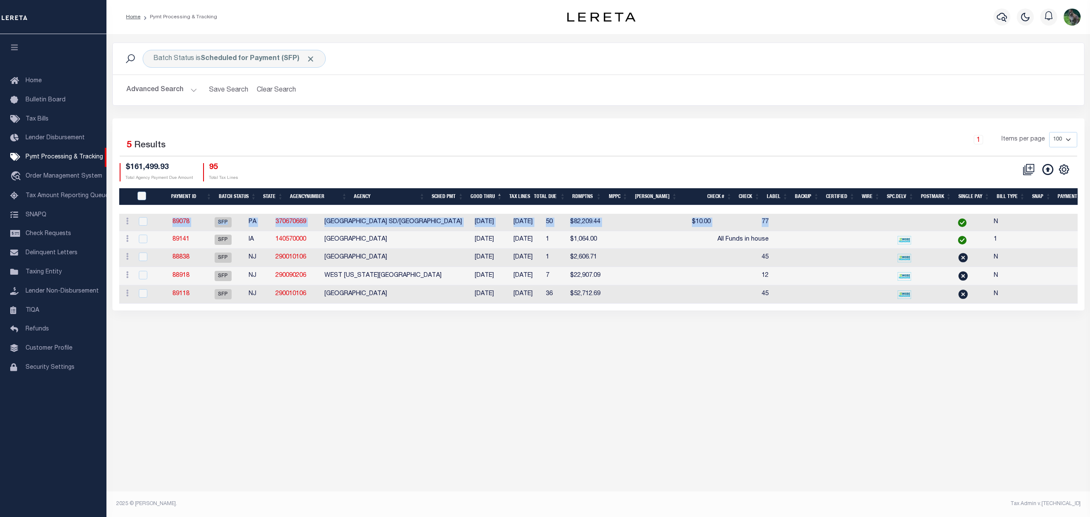
drag, startPoint x: 791, startPoint y: 215, endPoint x: 900, endPoint y: 212, distance: 109.1
click at [900, 212] on div "Payment ID Batch Status State AgencyNumber Agency SCHED PMT Good Thru Tax Lines…" at bounding box center [598, 246] width 959 height 116
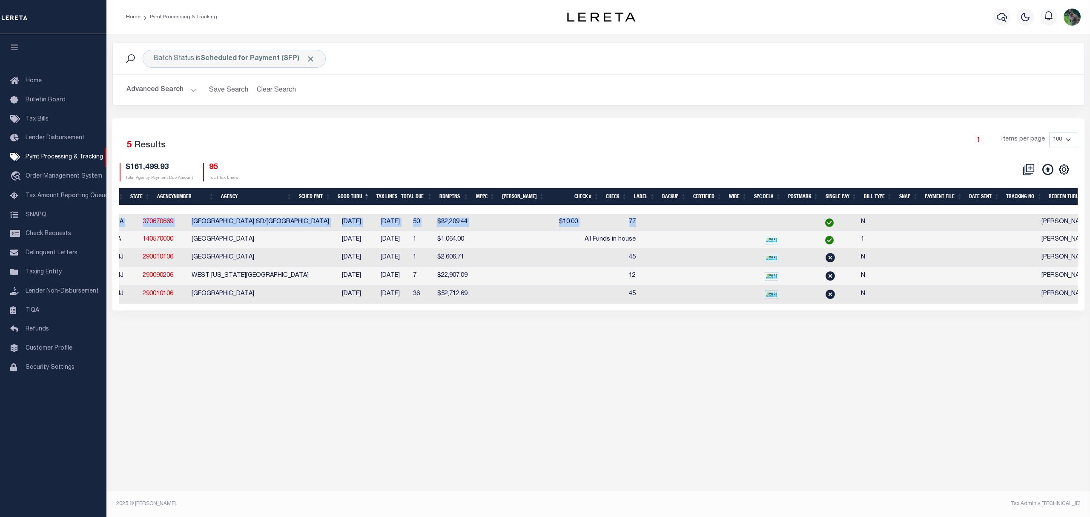
scroll to position [0, 128]
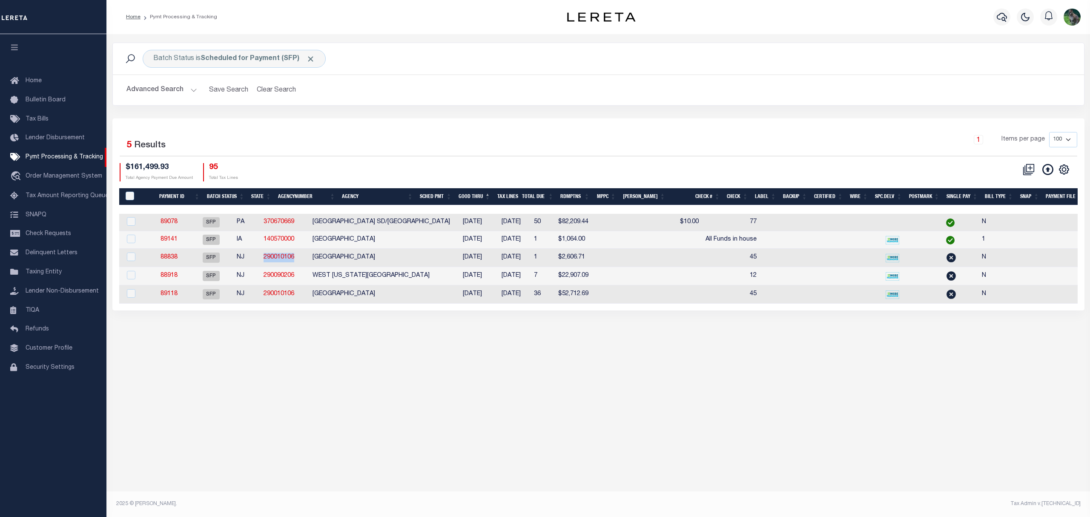
drag, startPoint x: 313, startPoint y: 259, endPoint x: 281, endPoint y: 260, distance: 32.4
click at [281, 260] on td "290010106" at bounding box center [284, 258] width 49 height 18
checkbox input "true"
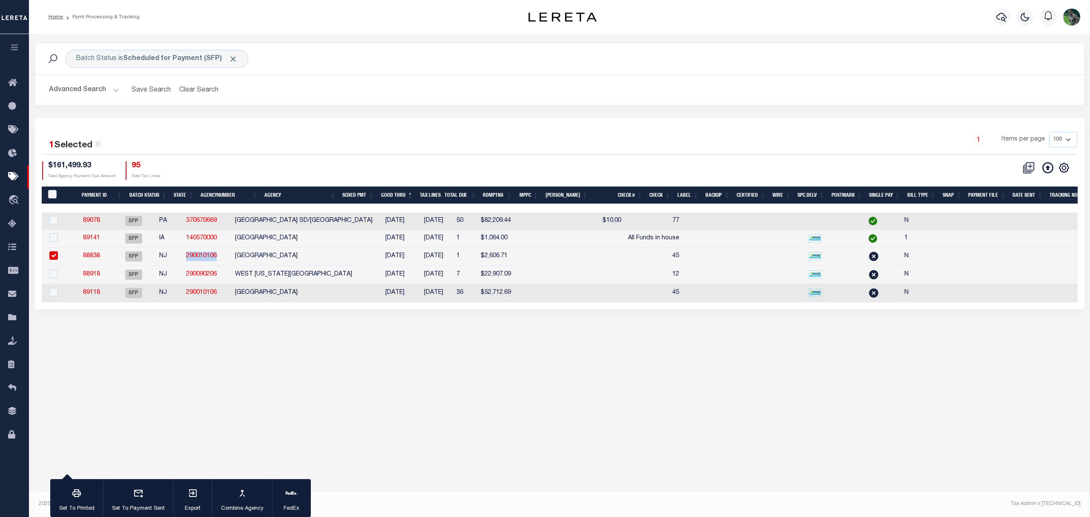
copy link "290010106"
click at [232, 299] on td "290010106" at bounding box center [207, 293] width 49 height 18
checkbox input "true"
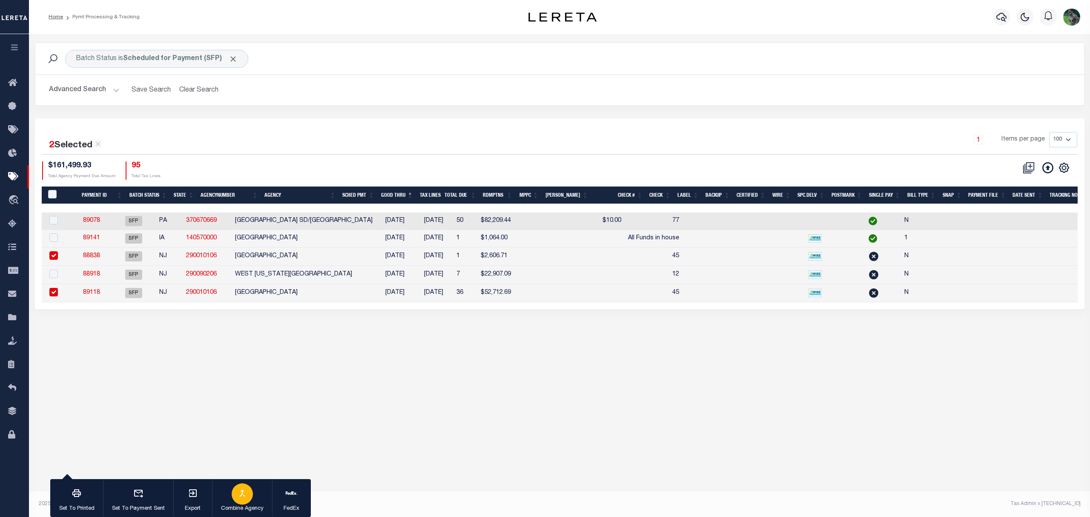
click at [244, 503] on div "button" at bounding box center [242, 493] width 21 height 21
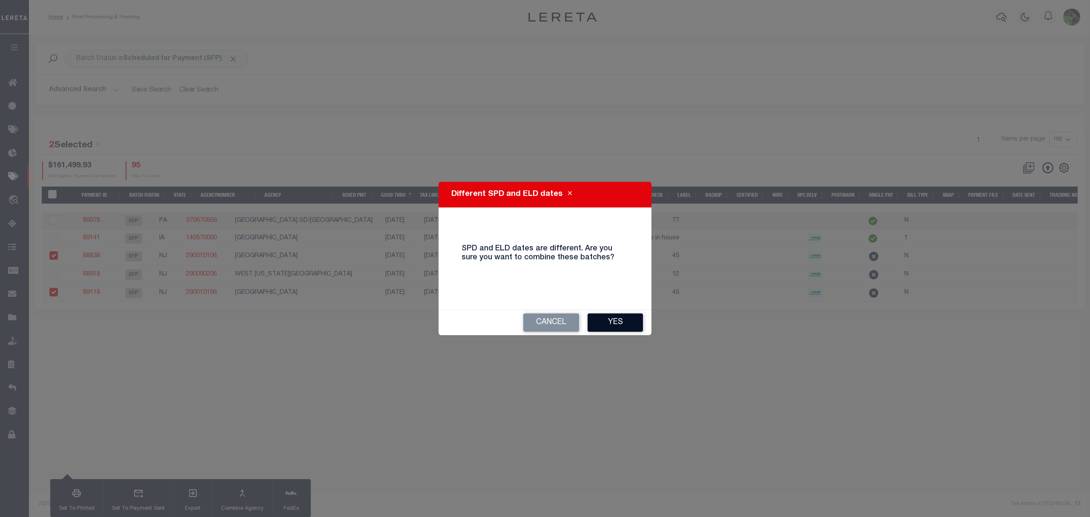
click at [600, 324] on button "Yes" at bounding box center [615, 322] width 55 height 18
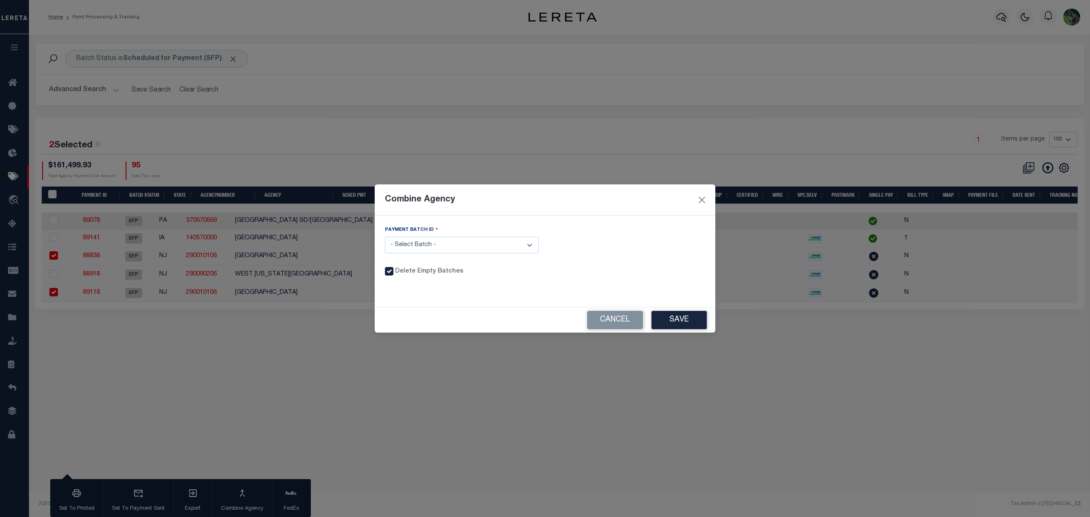
click at [497, 238] on select "- Select Batch - 88838 89118" at bounding box center [462, 245] width 154 height 17
select select "89118"
click at [385, 237] on select "- Select Batch - 88838 89118" at bounding box center [462, 245] width 154 height 17
click at [677, 320] on button "Save" at bounding box center [679, 320] width 55 height 18
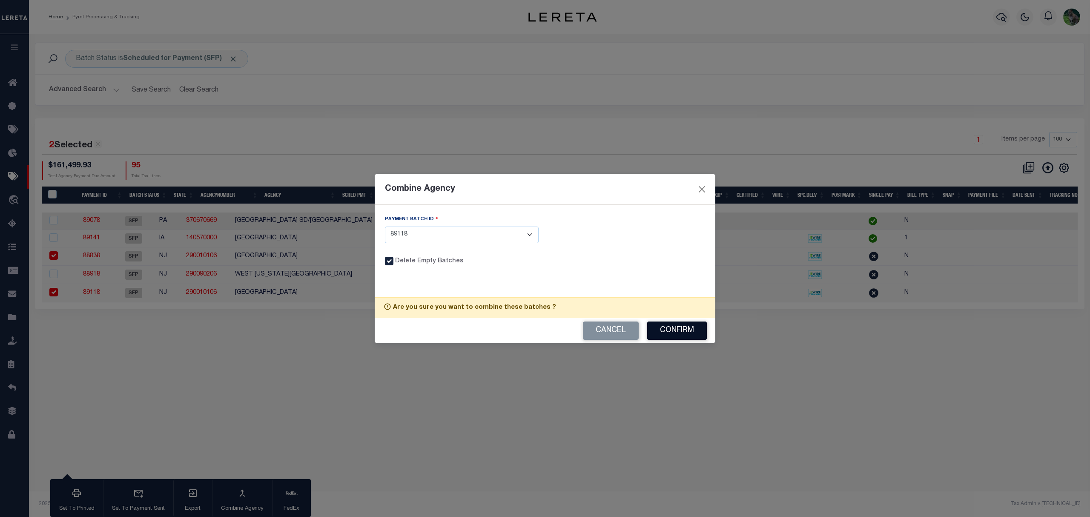
click at [678, 324] on button "Confirm" at bounding box center [677, 331] width 60 height 18
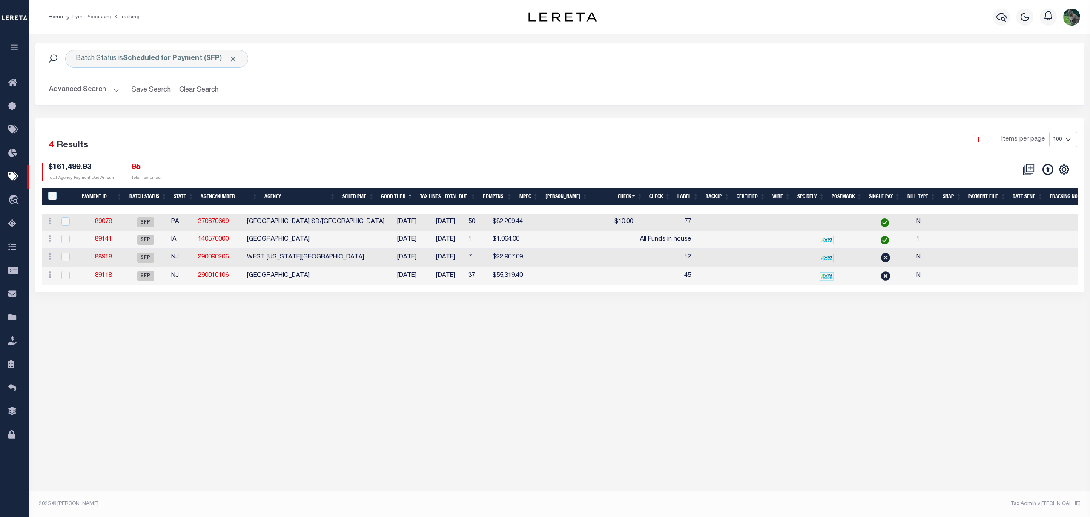
scroll to position [0, 0]
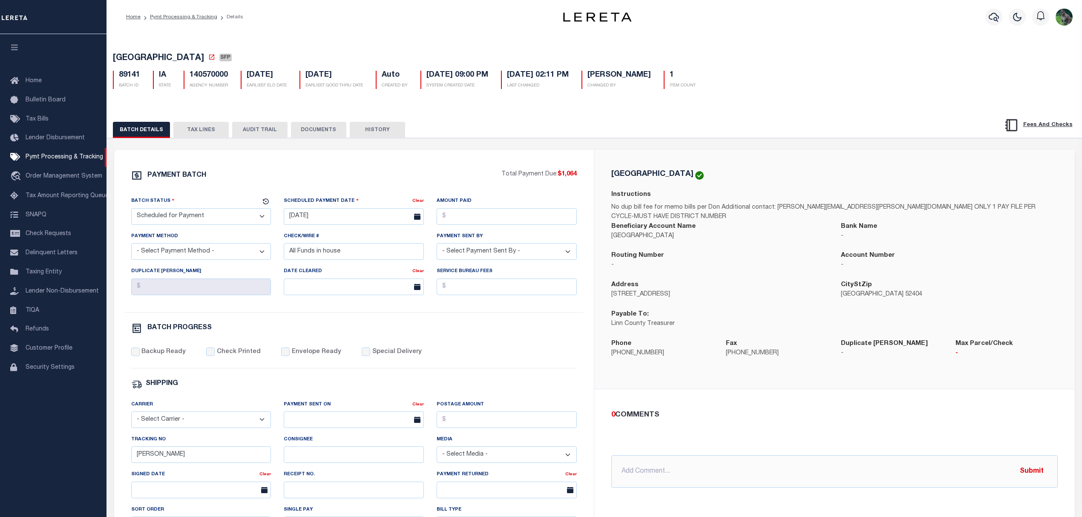
click at [128, 55] on span "[GEOGRAPHIC_DATA]" at bounding box center [158, 58] width 91 height 9
drag, startPoint x: 128, startPoint y: 55, endPoint x: 149, endPoint y: 57, distance: 20.9
click at [149, 57] on span "LINN COUNTY" at bounding box center [158, 58] width 91 height 9
copy span "LINN COUNTY"
click at [239, 220] on select "- Select Status - Scheduled for Payment Ready For Payment Payment Sent Cleared …" at bounding box center [201, 216] width 140 height 17
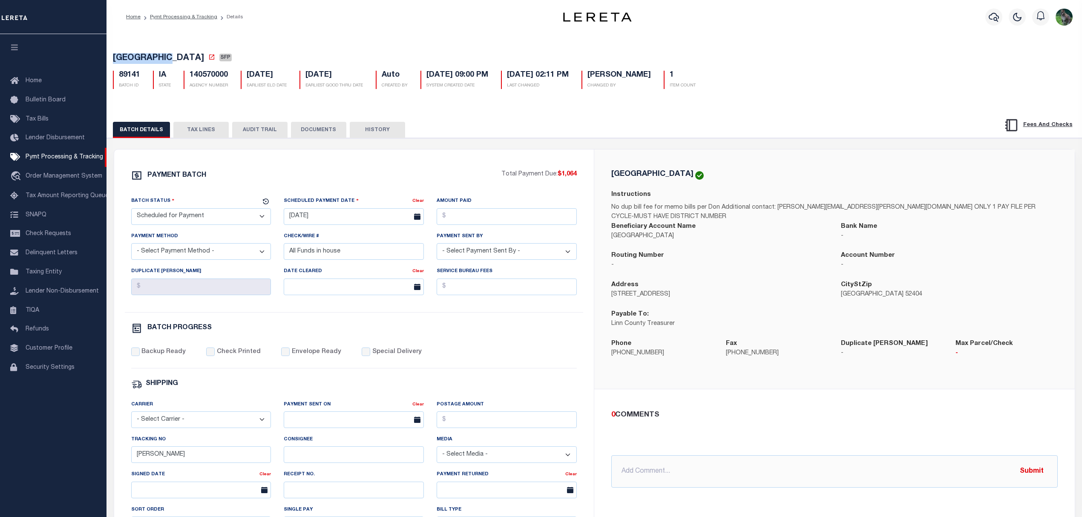
select select "RFP"
click at [131, 211] on select "- Select Status - Scheduled for Payment Ready For Payment Payment Sent Cleared …" at bounding box center [201, 216] width 140 height 17
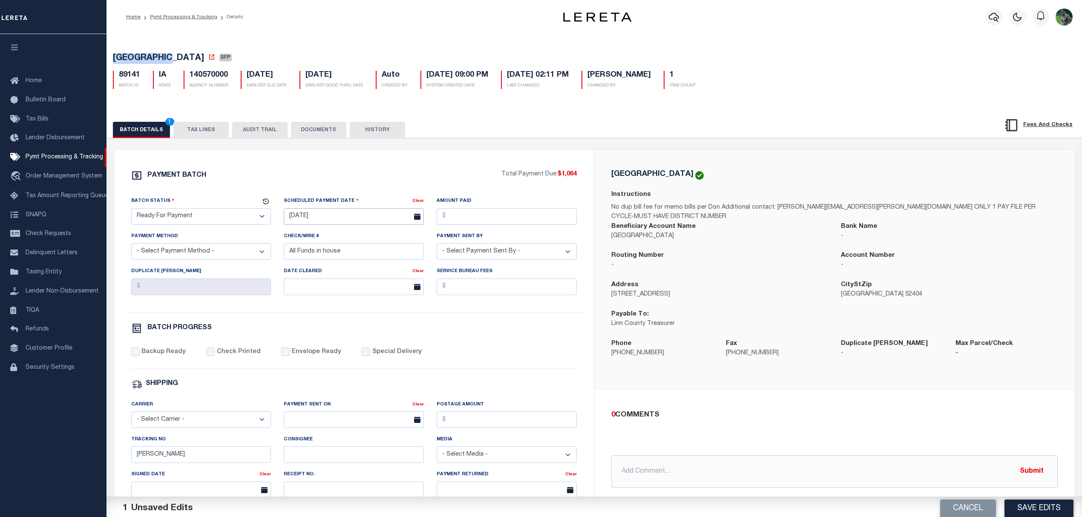
click at [336, 220] on body "Home Pymt Processing & Tracking Details" at bounding box center [541, 357] width 1082 height 715
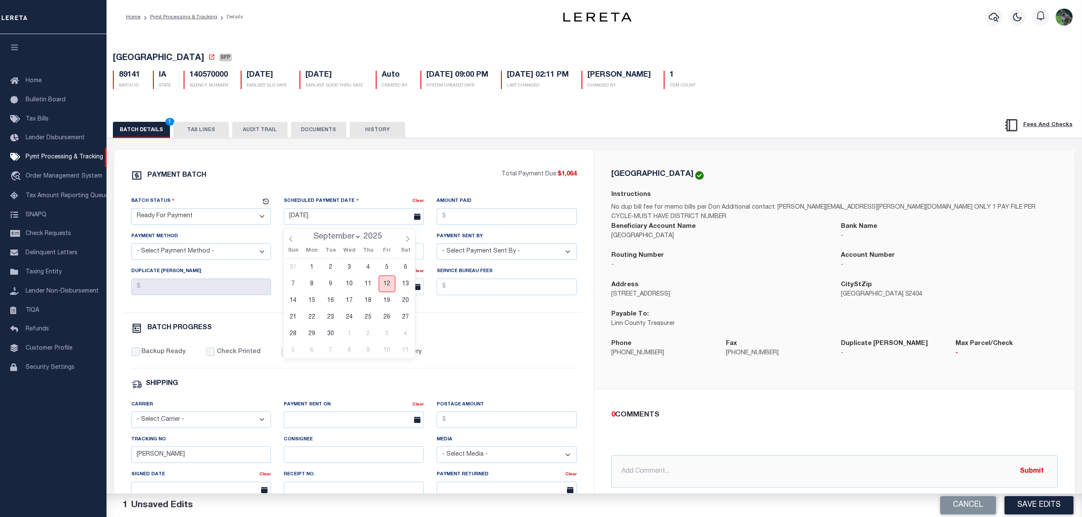
click at [392, 285] on span "12" at bounding box center [387, 284] width 17 height 17
type input "09/12/2025"
click at [508, 217] on input "Amount Paid" at bounding box center [507, 216] width 140 height 17
type input "$1,064.00"
select select "CHK"
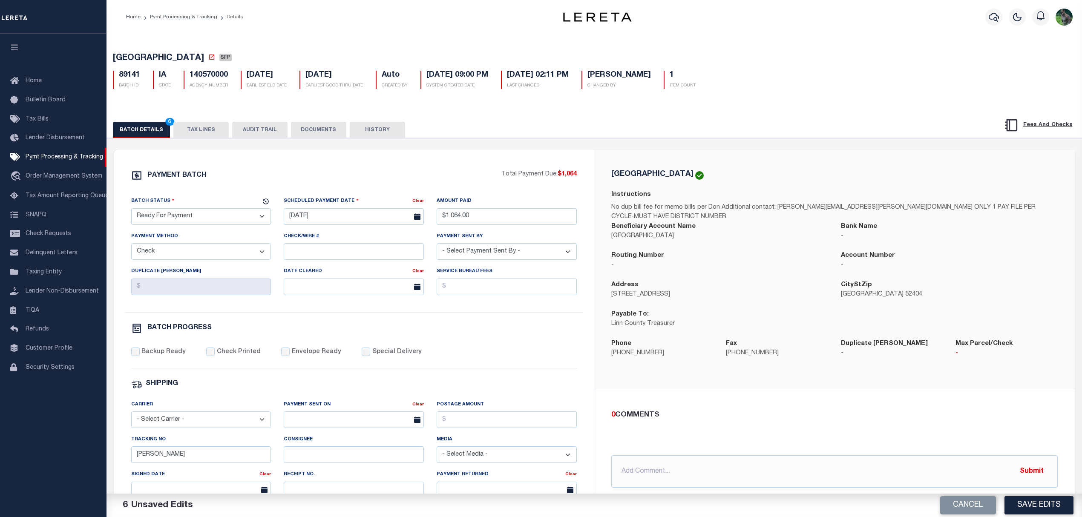
select select "[PERSON_NAME]"
click at [154, 357] on label "Backup Ready" at bounding box center [163, 352] width 44 height 9
click at [140, 356] on input "Backup Ready" at bounding box center [135, 352] width 9 height 9
checkbox input "true"
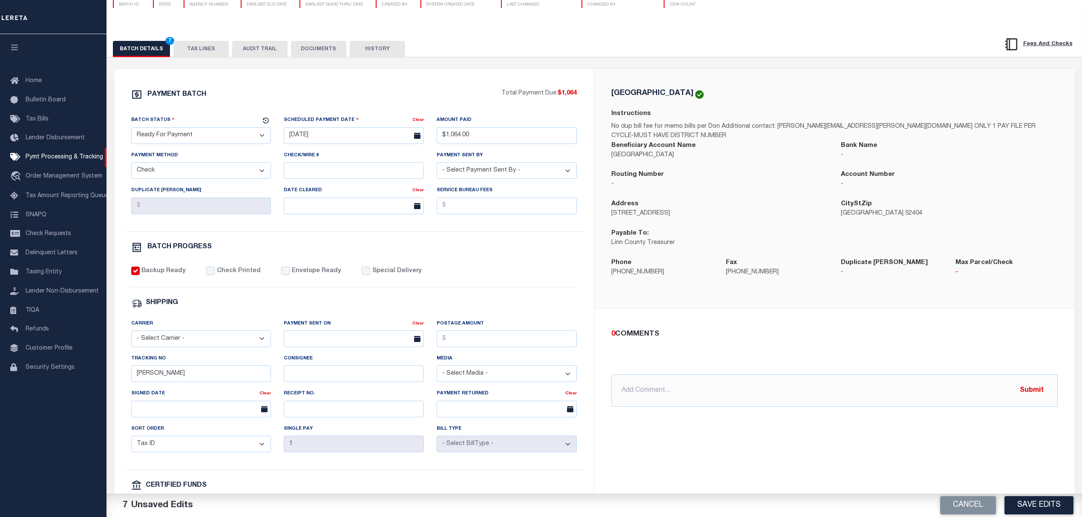
scroll to position [113, 0]
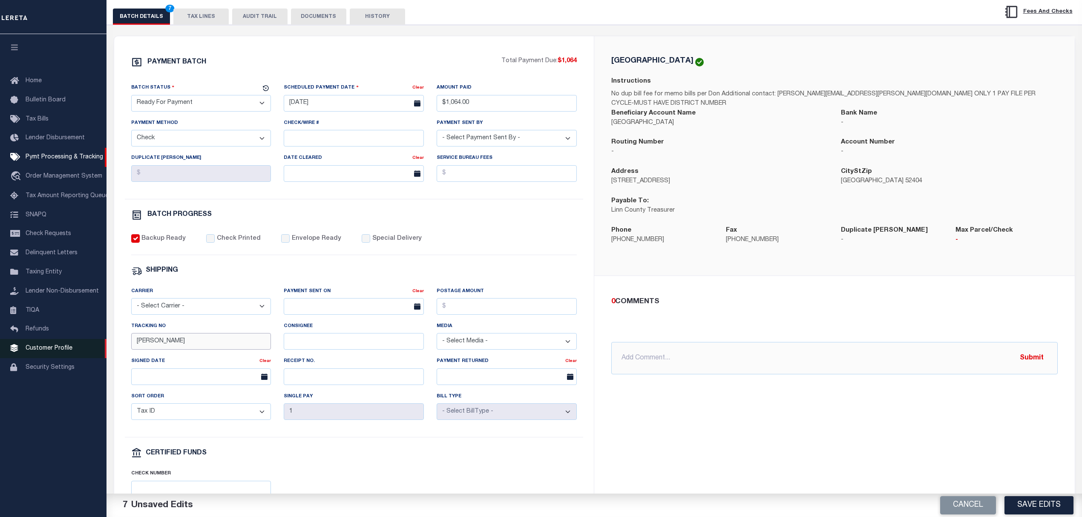
drag, startPoint x: 156, startPoint y: 348, endPoint x: 106, endPoint y: 350, distance: 49.9
click at [111, 351] on div "PAYMENT BATCH Total Payment Due: $1,064 Batch Status" at bounding box center [595, 300] width 984 height 551
click at [751, 296] on div "0 COMMENTS" at bounding box center [832, 301] width 443 height 11
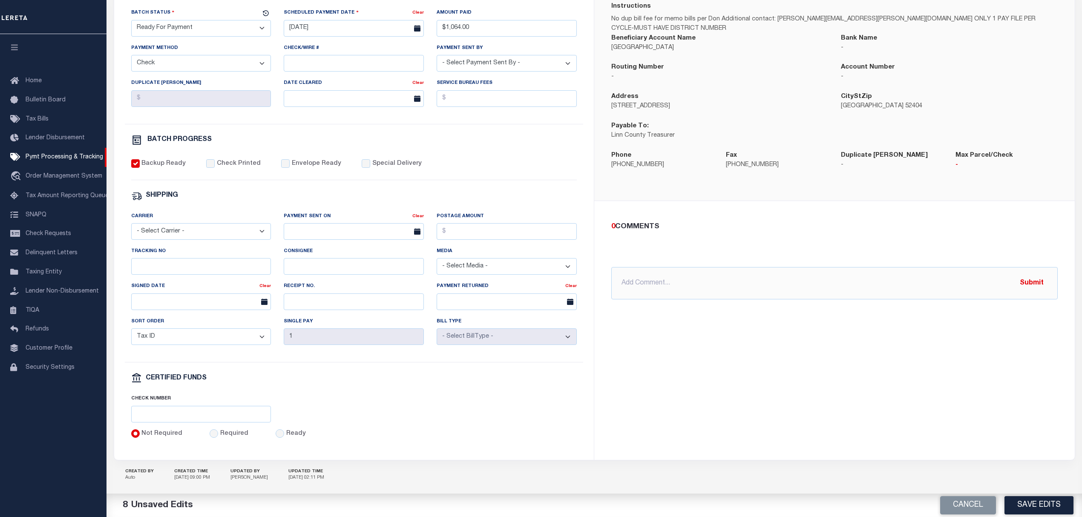
scroll to position [207, 0]
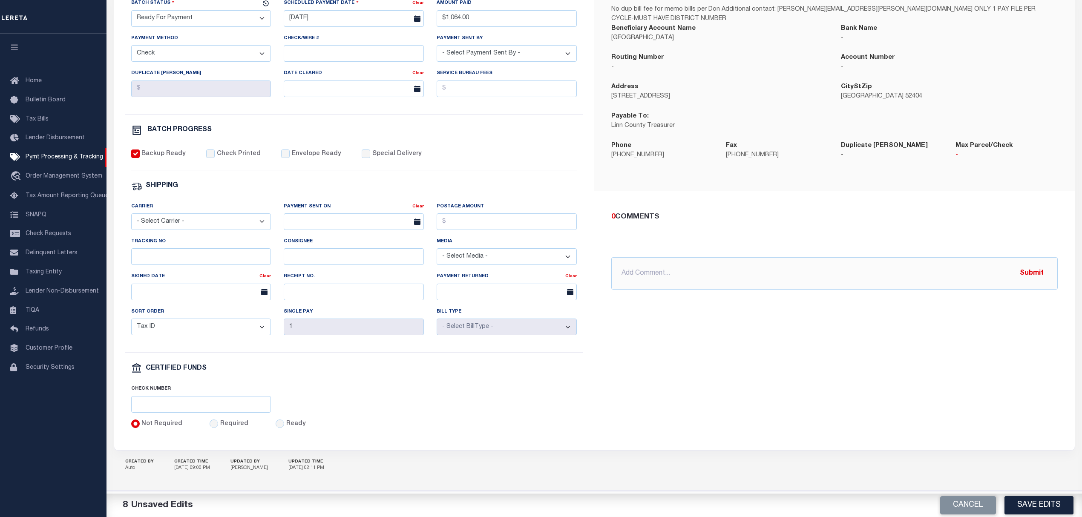
click at [765, 399] on div "LINN COUNTY Instructions No dup bill fee for memo bills per Don Additional cont…" at bounding box center [834, 200] width 480 height 498
click at [1044, 510] on button "Save Edits" at bounding box center [1038, 505] width 69 height 18
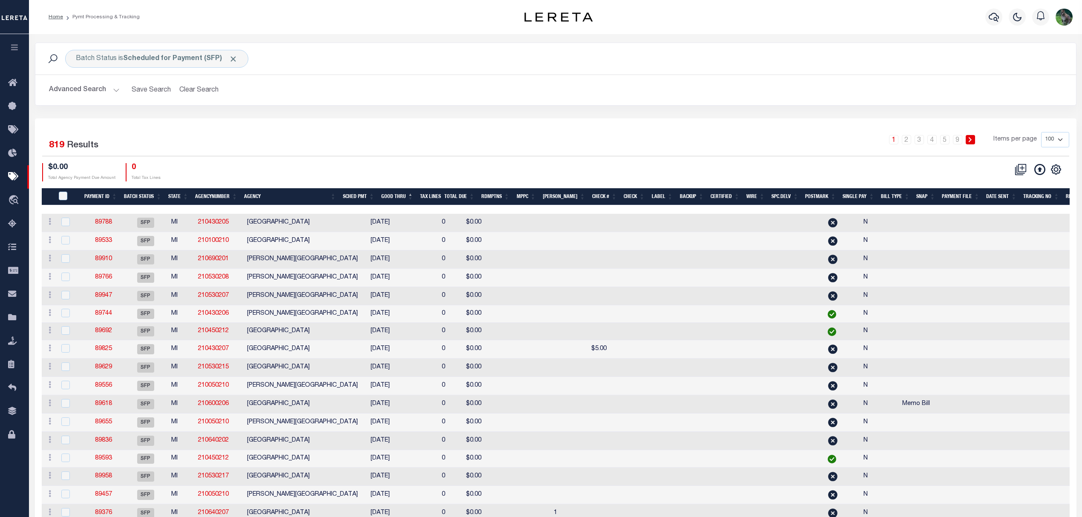
drag, startPoint x: 825, startPoint y: 164, endPoint x: 709, endPoint y: 138, distance: 118.2
click at [708, 142] on div "1 2 3 4 5 … 9 Items per page 100 200 500 1000" at bounding box center [685, 143] width 767 height 22
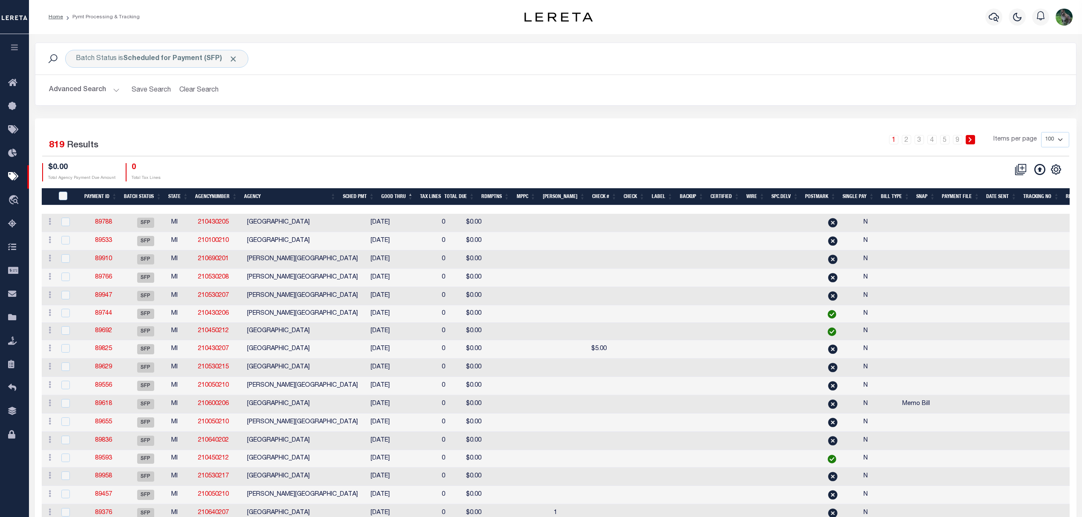
click at [200, 94] on button "Clear Search" at bounding box center [199, 90] width 46 height 17
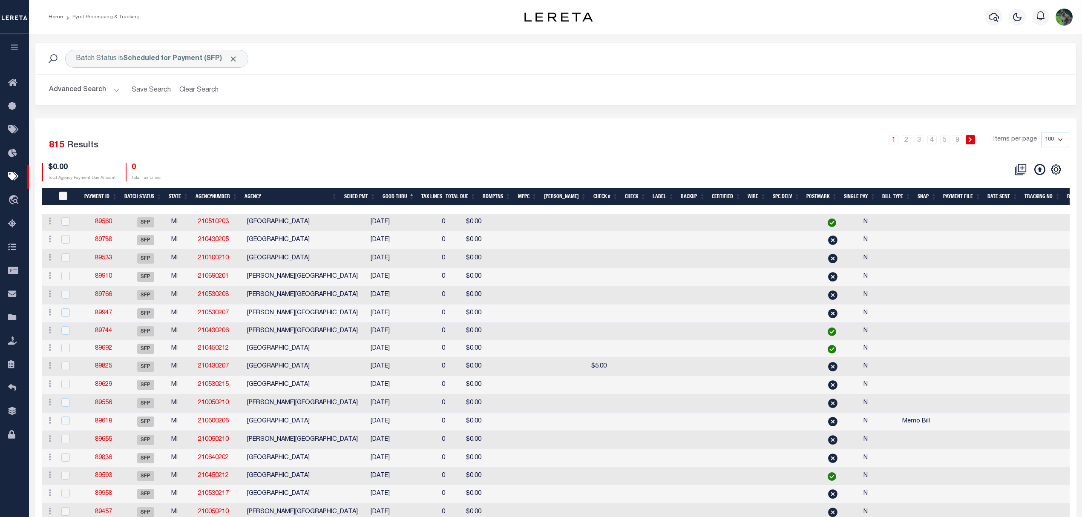
click at [446, 176] on div "$0.00 Total Agency Payment Due Amount 0 Total Tax Lines" at bounding box center [299, 172] width 514 height 18
click at [353, 135] on div "1 2 3 4 5 … 9 Items per page 100 200 500 1000" at bounding box center [685, 143] width 767 height 22
drag, startPoint x: 837, startPoint y: 20, endPoint x: 812, endPoint y: 21, distance: 25.1
click at [837, 20] on div "Profile Sign out" at bounding box center [860, 17] width 431 height 30
click at [210, 86] on button "Clear Search" at bounding box center [199, 90] width 46 height 17
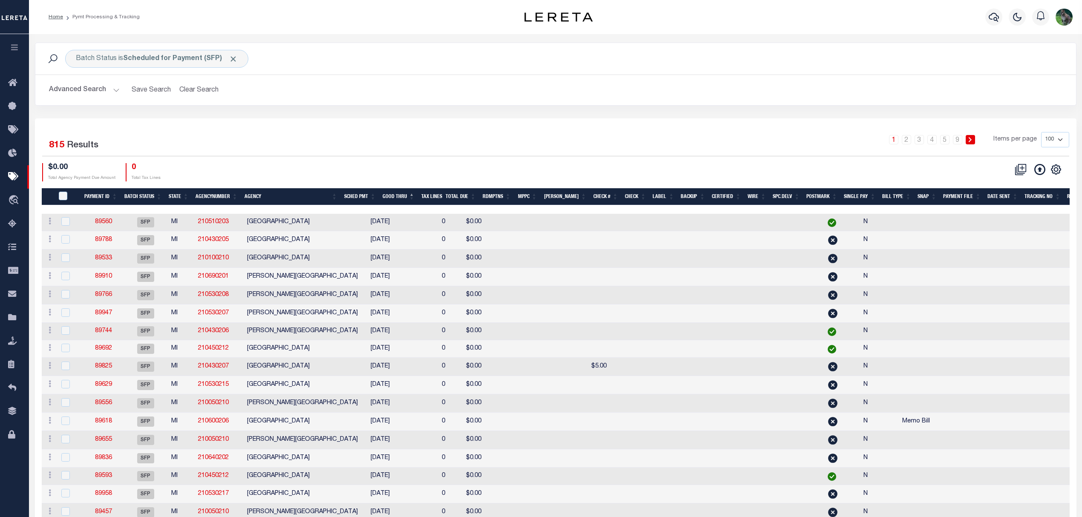
click at [89, 86] on button "Advanced Search" at bounding box center [84, 90] width 71 height 17
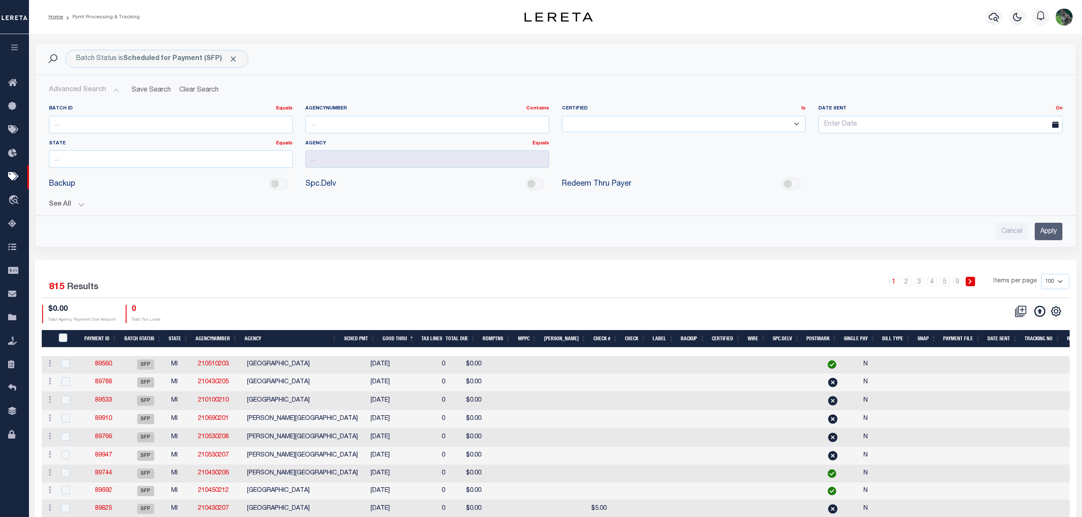
click at [63, 207] on button "See All" at bounding box center [555, 205] width 1013 height 8
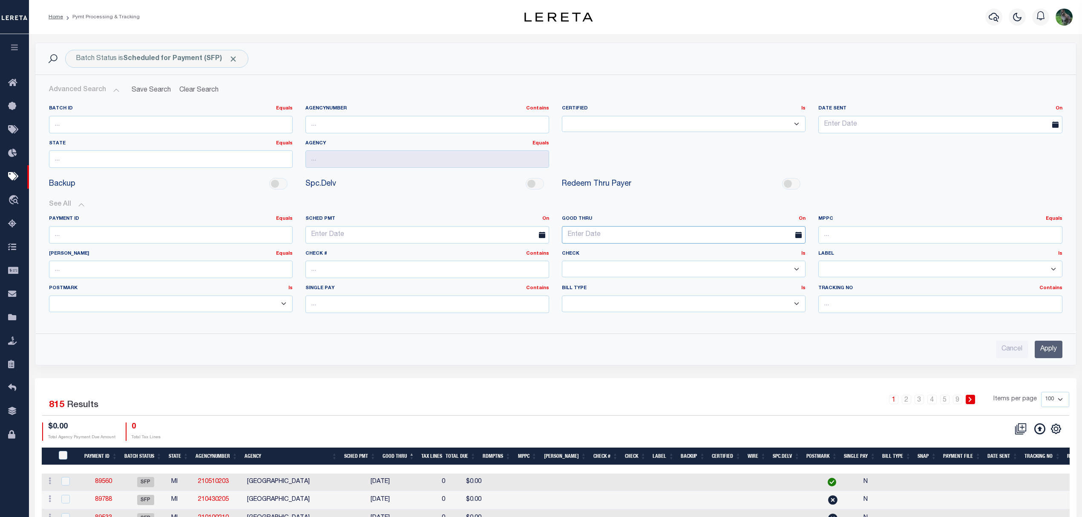
click at [610, 236] on input "text" at bounding box center [684, 234] width 244 height 17
click at [802, 217] on link "On" at bounding box center [802, 218] width 7 height 5
click at [764, 262] on link "Between" at bounding box center [771, 265] width 67 height 12
click at [637, 233] on input "text" at bounding box center [619, 234] width 115 height 17
click at [665, 302] on span "12" at bounding box center [664, 300] width 17 height 17
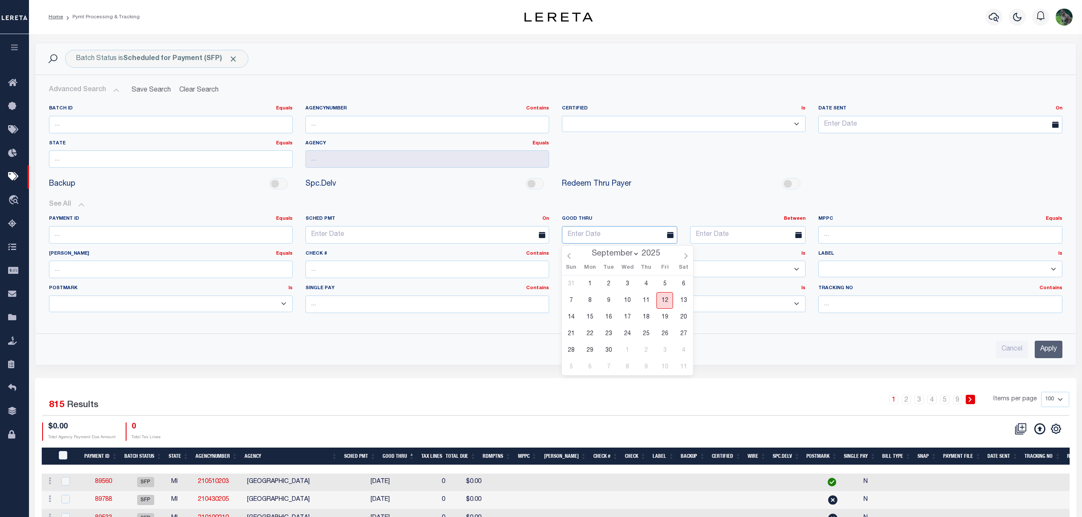
type input "[DATE]"
click at [726, 242] on input "text" at bounding box center [747, 234] width 115 height 17
click at [791, 314] on span "19" at bounding box center [793, 317] width 17 height 17
type input "[DATE]"
click at [1038, 348] on input "Apply" at bounding box center [1049, 349] width 28 height 17
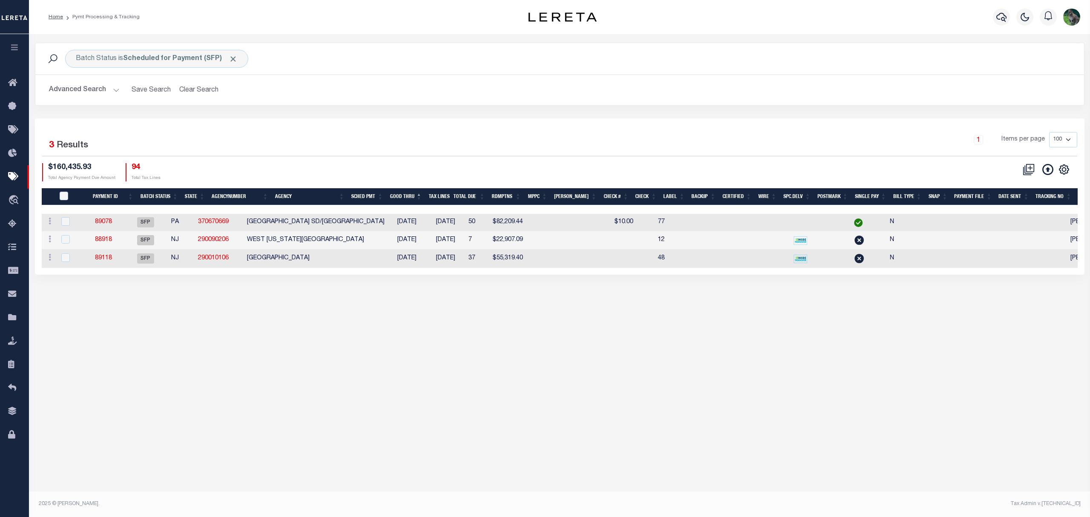
click at [440, 137] on div "1 Items per page 100 200 500 1000" at bounding box center [691, 143] width 774 height 22
click at [14, 183] on link "Pymt Processing & Tracking" at bounding box center [14, 176] width 29 height 23
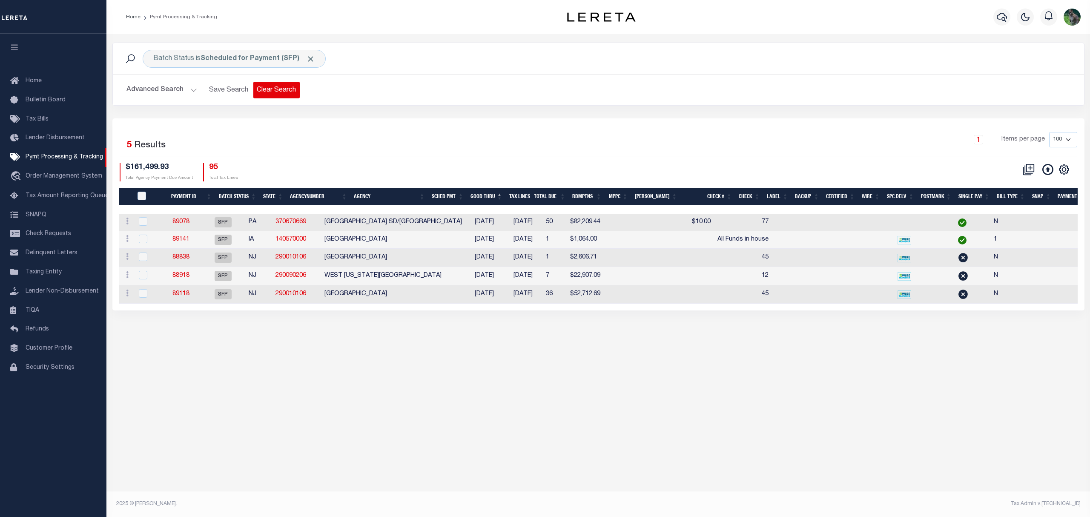
click at [275, 90] on button "Clear Search" at bounding box center [276, 90] width 46 height 17
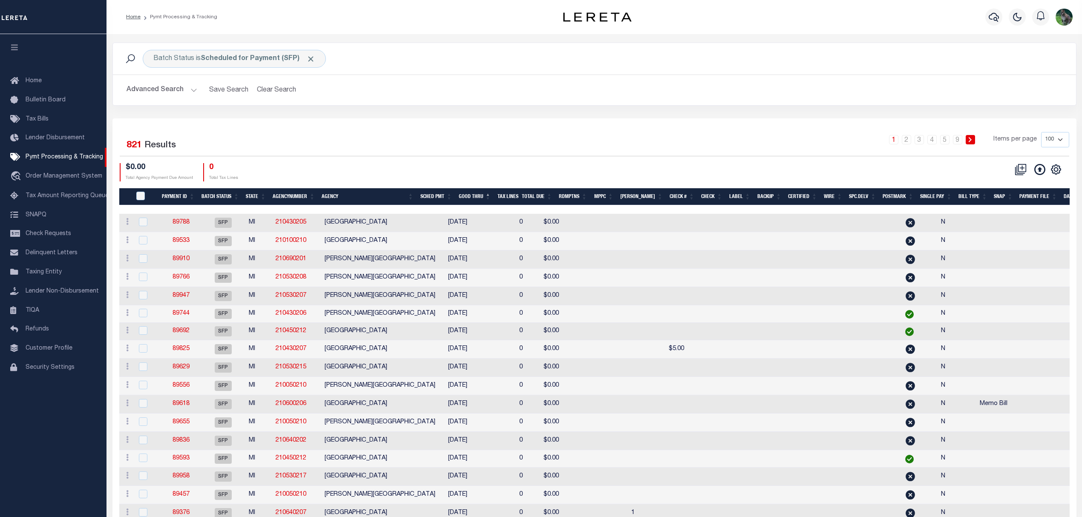
click at [171, 91] on button "Advanced Search" at bounding box center [162, 90] width 71 height 17
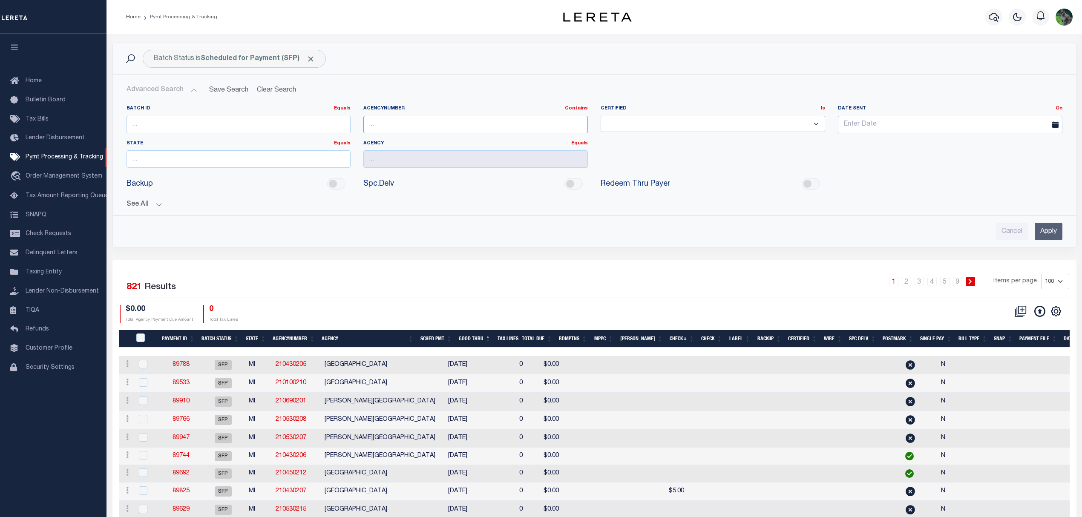
click at [397, 121] on input "text" at bounding box center [475, 124] width 224 height 17
paste input "290010106"
type input "290010106"
click at [1067, 222] on div "Cancel Apply" at bounding box center [594, 228] width 949 height 24
click at [1046, 230] on input "Apply" at bounding box center [1049, 231] width 28 height 17
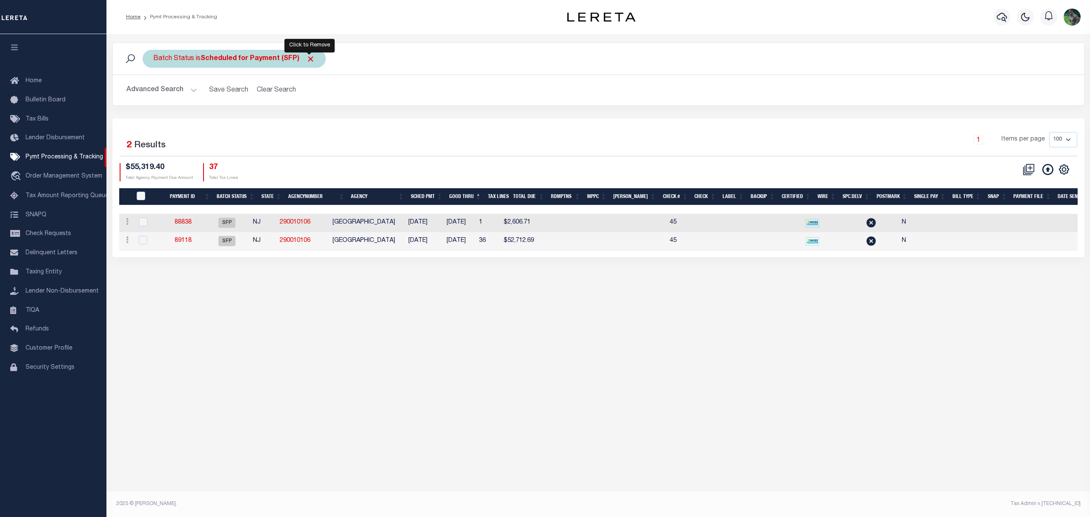
click at [309, 56] on span "Click to Remove" at bounding box center [310, 59] width 9 height 9
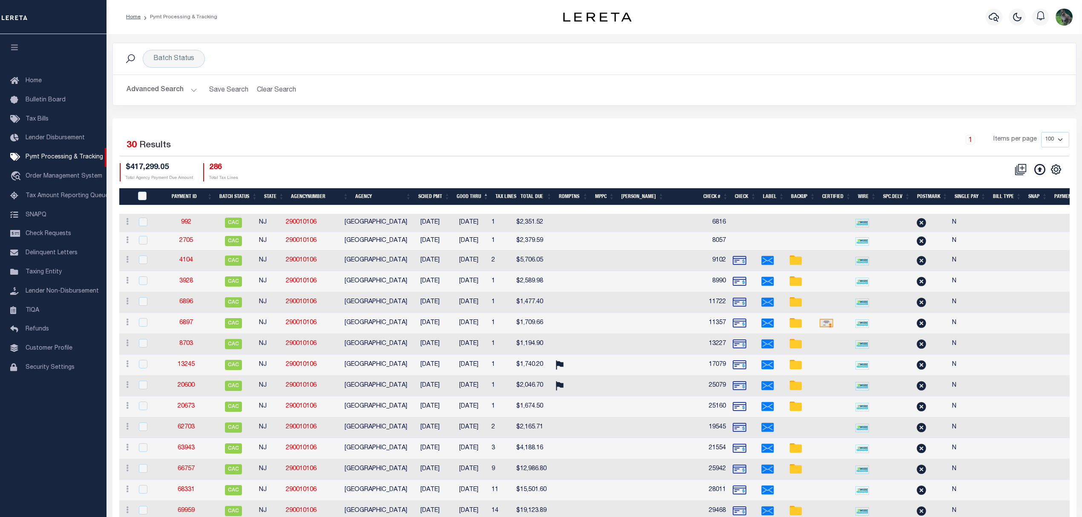
click at [482, 197] on th "Good Thru" at bounding box center [472, 196] width 39 height 17
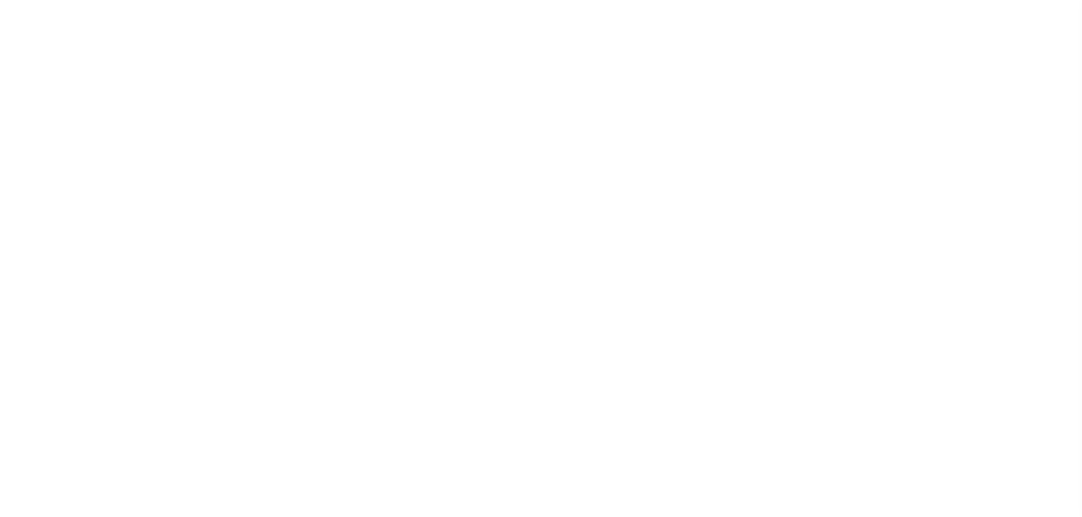
select select "SFP"
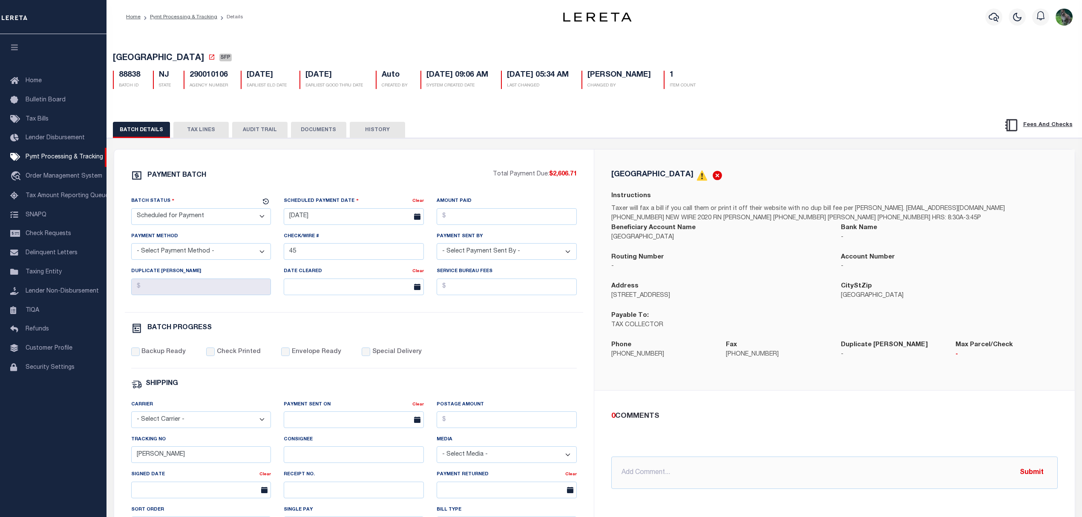
click at [196, 130] on button "TAX LINES" at bounding box center [200, 130] width 55 height 16
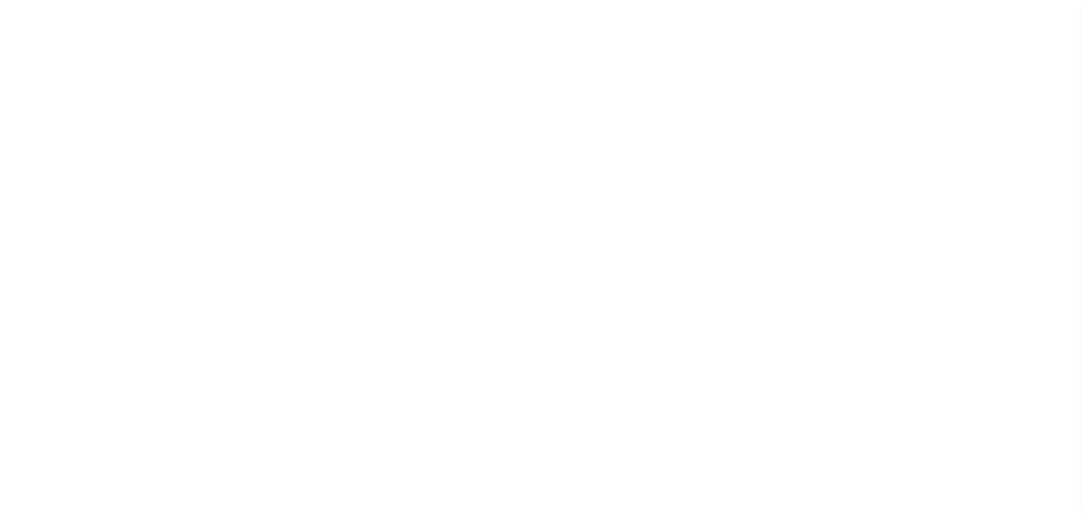
select select "SFP"
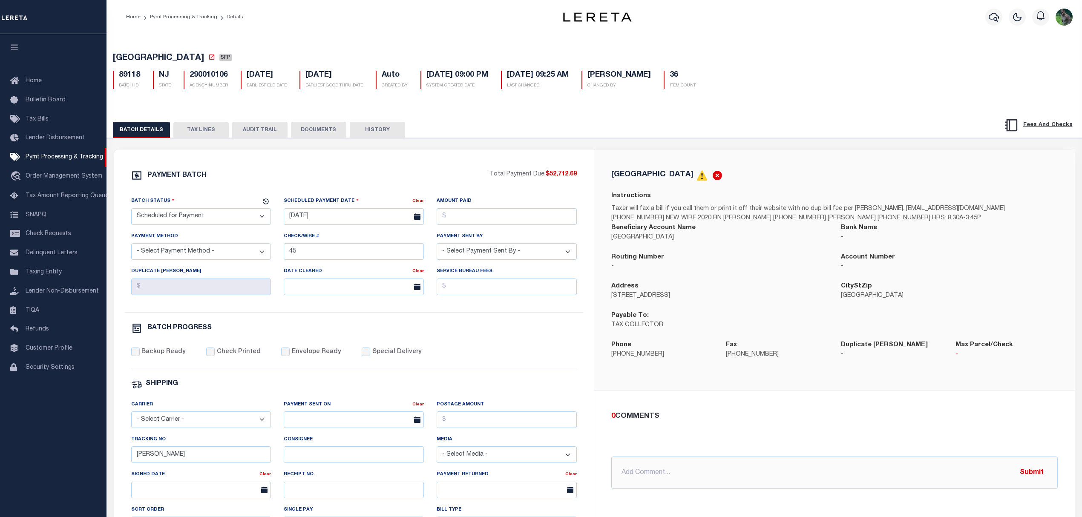
click at [213, 133] on button "TAX LINES" at bounding box center [200, 130] width 55 height 16
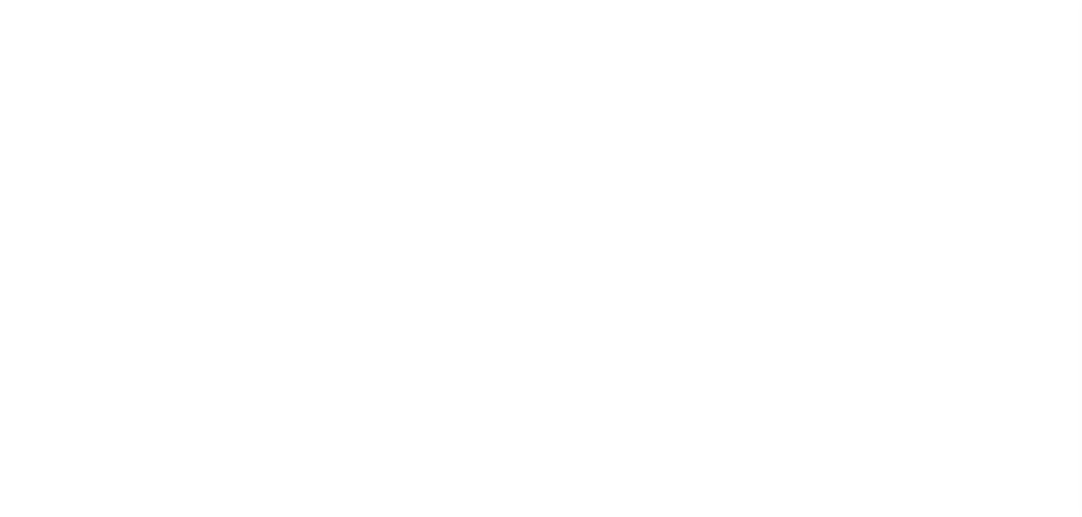
select select "SFP"
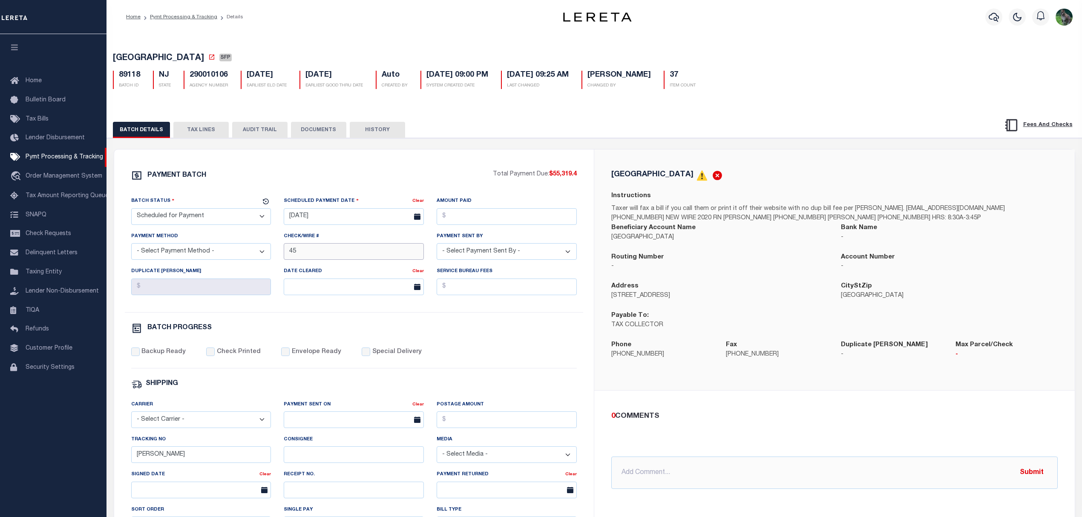
click at [322, 255] on input "45" at bounding box center [354, 251] width 140 height 17
type input "48"
click at [488, 167] on div "PAYMENT BATCH Total Payment Due: $55,319.4 Batch Status" at bounding box center [354, 399] width 480 height 498
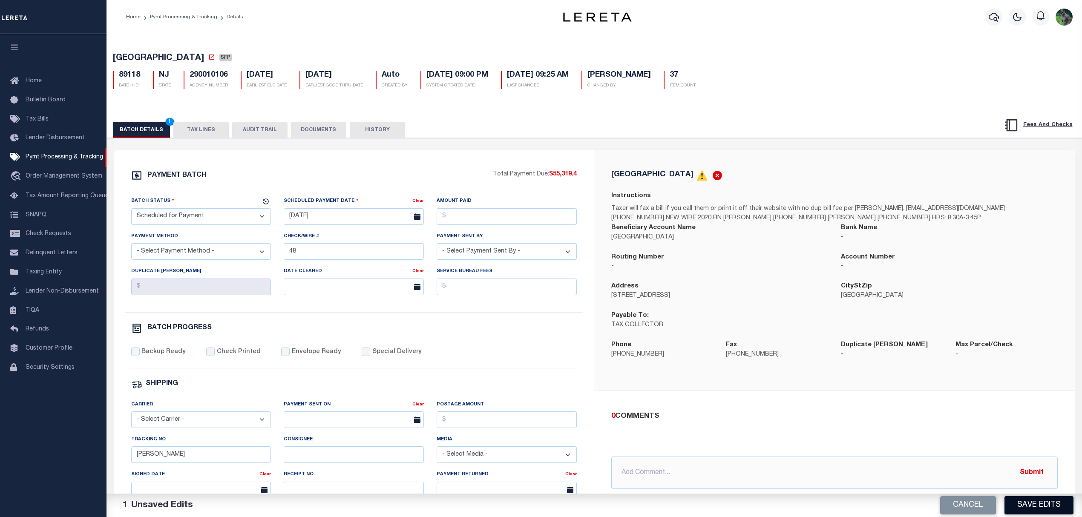
click at [1030, 506] on button "Save Edits" at bounding box center [1038, 505] width 69 height 18
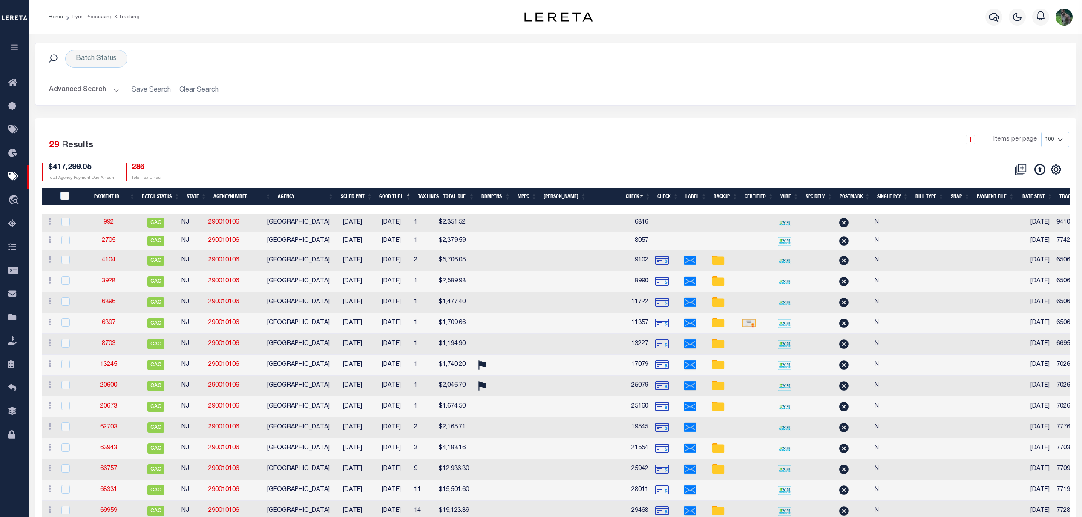
click at [203, 93] on h2 "Advanced Search Save Search Clear Search PayeeSearchTable_dynamictable_____Defa…" at bounding box center [555, 90] width 1027 height 17
click at [103, 55] on div "Batch Status" at bounding box center [96, 59] width 62 height 18
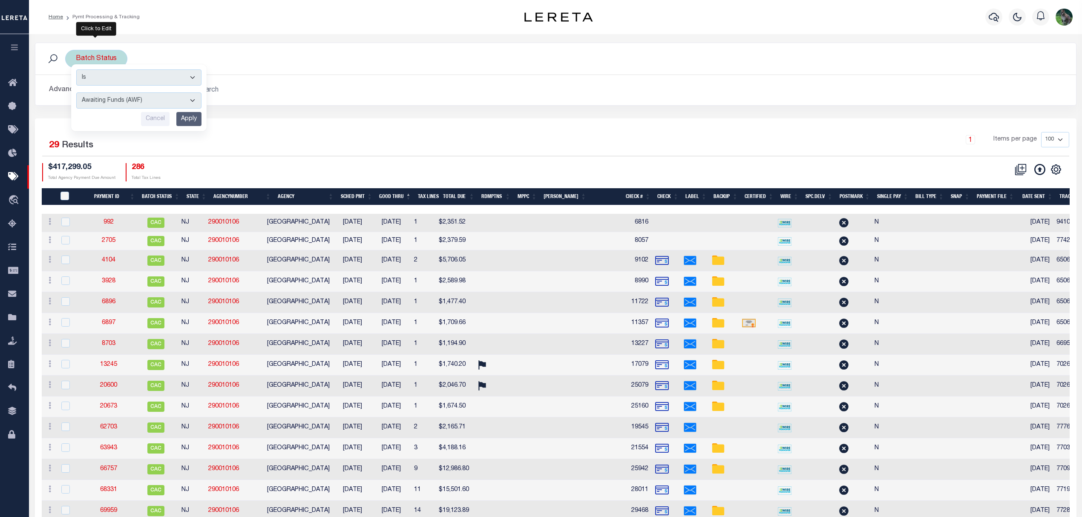
click at [188, 123] on input "Apply" at bounding box center [188, 119] width 25 height 14
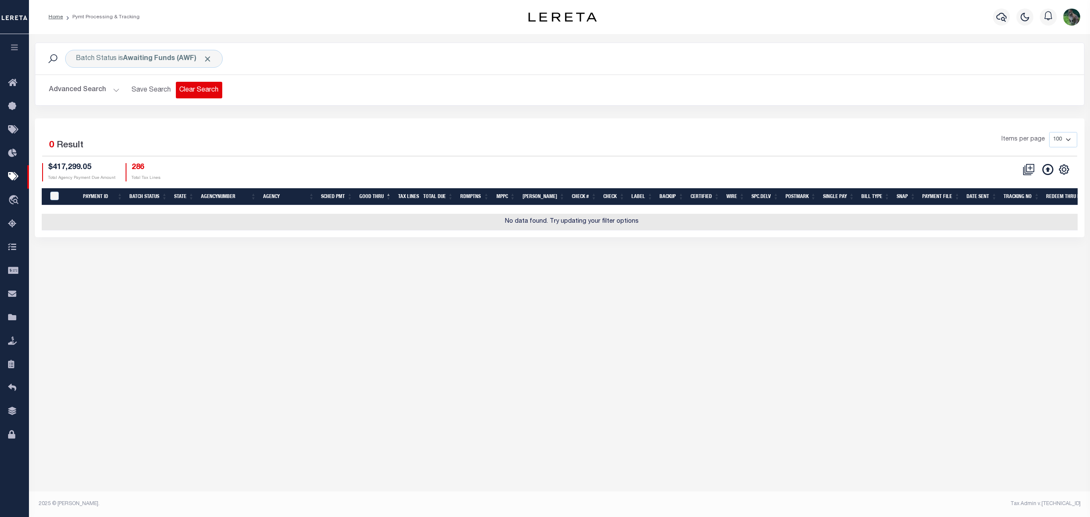
click at [201, 87] on button "Clear Search" at bounding box center [199, 90] width 46 height 17
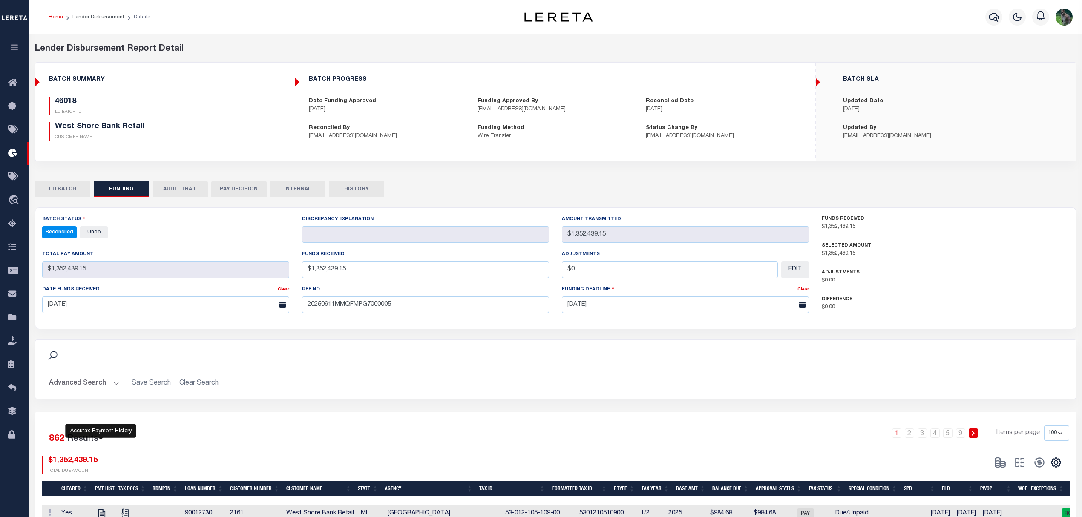
select select "100"
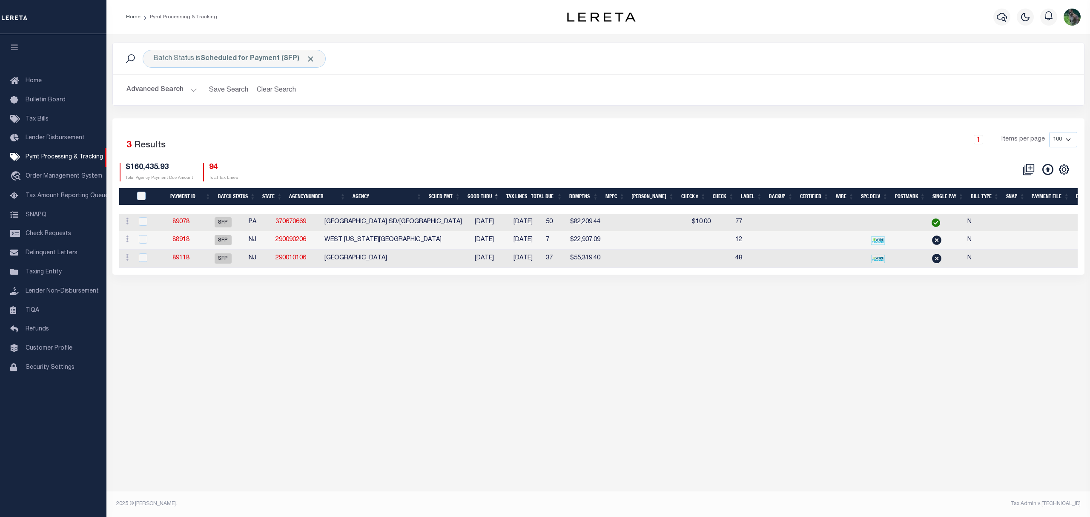
click at [781, 41] on div "Batch Status is Scheduled for Payment (SFP) Search Advanced Search Save Search …" at bounding box center [598, 167] width 984 height 266
click at [387, 154] on div "1 Items per page 100 200 500 1000" at bounding box center [719, 143] width 715 height 22
click at [650, 164] on div "CSV Export Selected Print Show Filter Show Search Columns 0: 1: PayeePmtBatchSt…" at bounding box center [837, 172] width 479 height 18
click at [765, 31] on div "Profile Sign out" at bounding box center [883, 17] width 402 height 30
drag, startPoint x: 43, startPoint y: 155, endPoint x: 66, endPoint y: 152, distance: 23.2
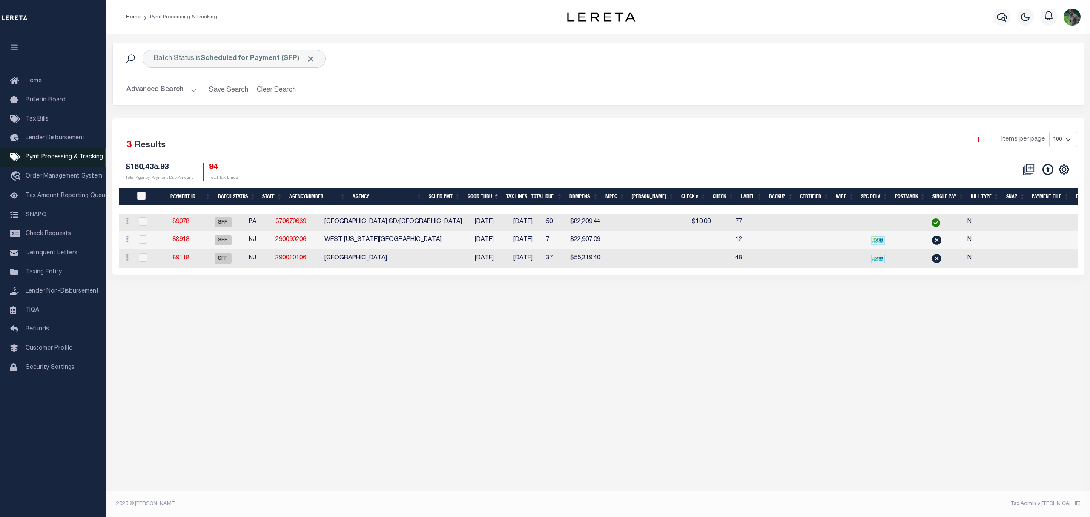
click at [43, 155] on span "Pymt Processing & Tracking" at bounding box center [65, 157] width 78 height 6
click at [285, 95] on button "Clear Search" at bounding box center [276, 90] width 46 height 17
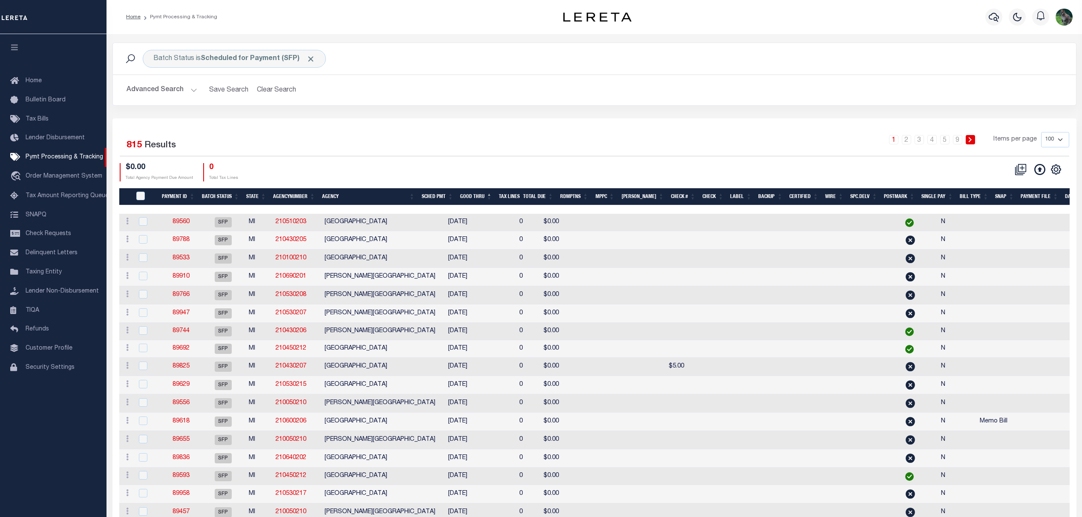
click at [159, 91] on button "Advanced Search" at bounding box center [162, 90] width 71 height 17
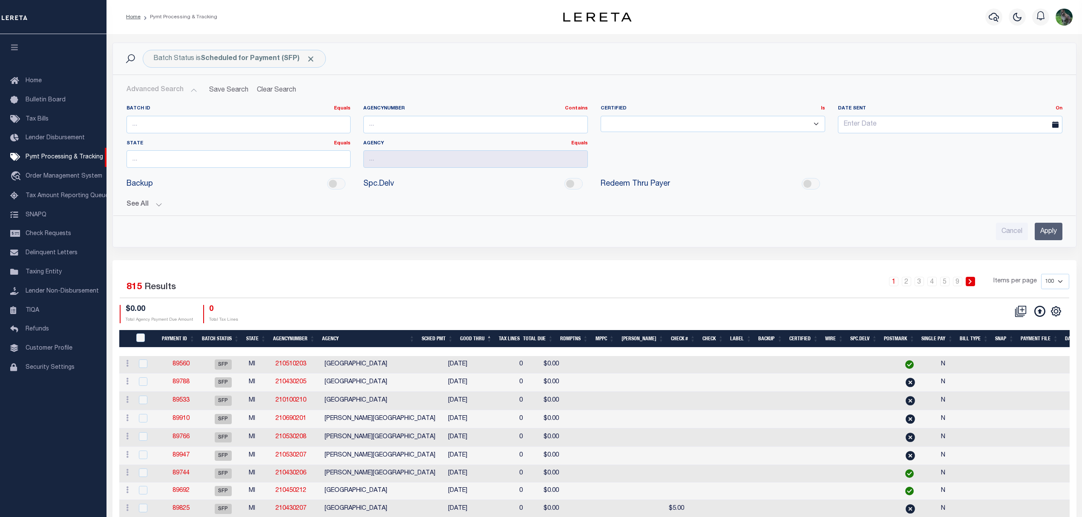
drag, startPoint x: 170, startPoint y: 196, endPoint x: 149, endPoint y: 198, distance: 21.8
click at [149, 198] on div "See All Payment ID Equals Equals Is Not Equal To On On" at bounding box center [595, 201] width 936 height 15
click at [146, 204] on button "See All" at bounding box center [595, 205] width 936 height 8
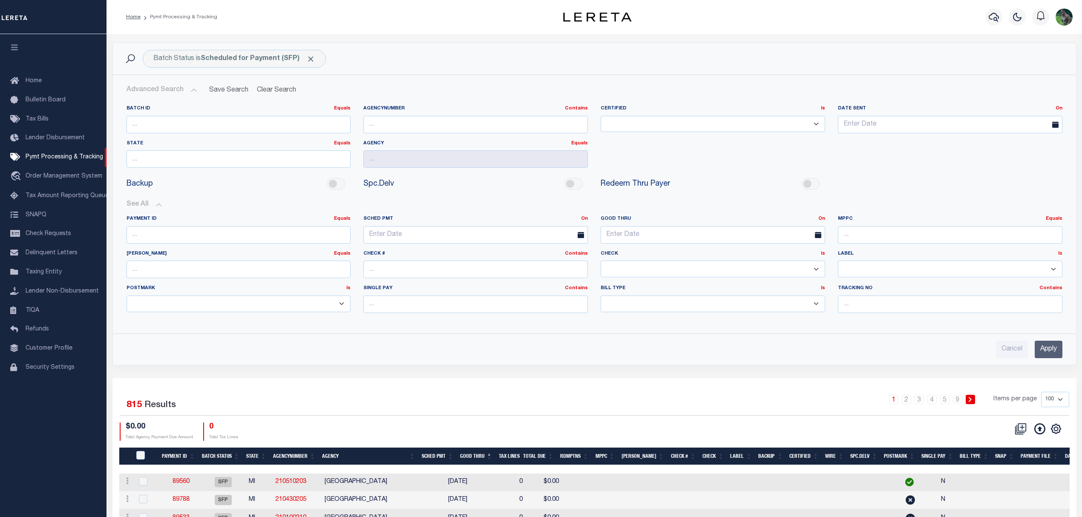
click at [154, 203] on button "See All" at bounding box center [595, 205] width 936 height 8
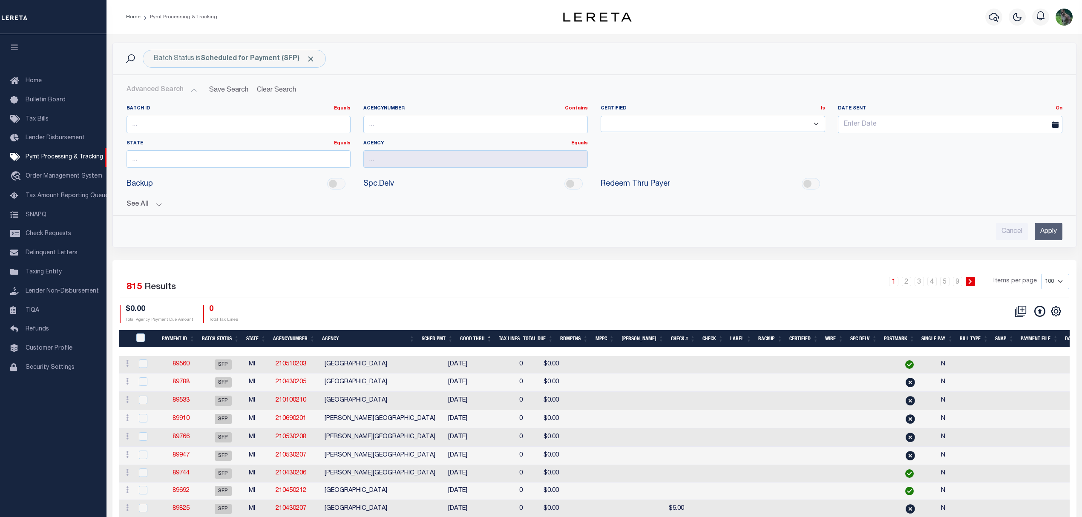
click at [149, 203] on button "See All" at bounding box center [595, 205] width 936 height 8
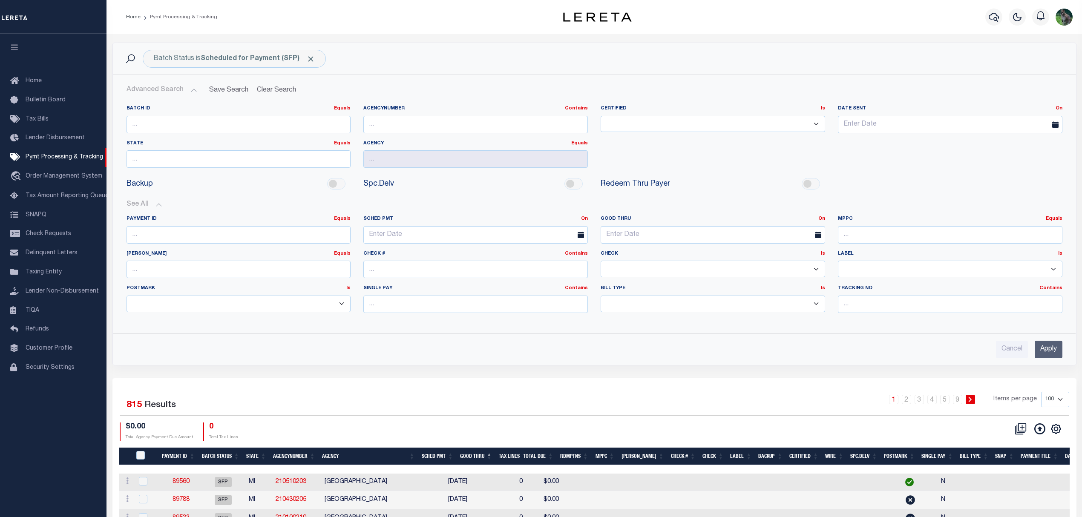
click at [367, 79] on div "Advanced Search Save Search Clear Search Batch ID Equals Equals Is Not Equal To…" at bounding box center [594, 220] width 963 height 290
click at [461, 83] on h2 "Advanced Search Save Search Clear Search" at bounding box center [594, 90] width 949 height 17
click at [49, 153] on link "Pymt Processing & Tracking" at bounding box center [53, 157] width 106 height 19
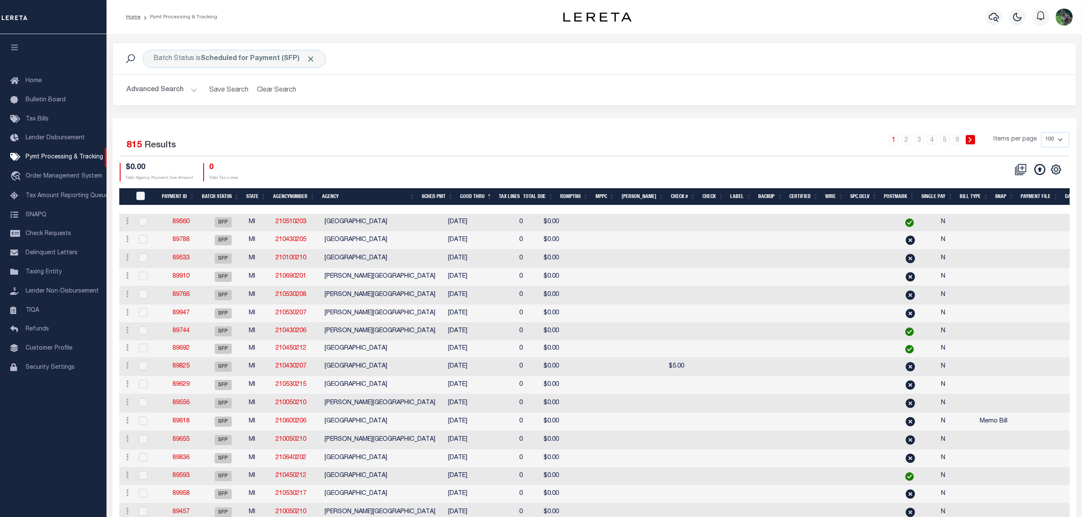
click at [509, 137] on div "1 2 3 4 5 … 9 Items per page 100 200 500 1000" at bounding box center [714, 143] width 709 height 22
drag, startPoint x: 181, startPoint y: 89, endPoint x: 212, endPoint y: 89, distance: 31.1
click at [181, 89] on button "Advanced Search" at bounding box center [162, 90] width 71 height 17
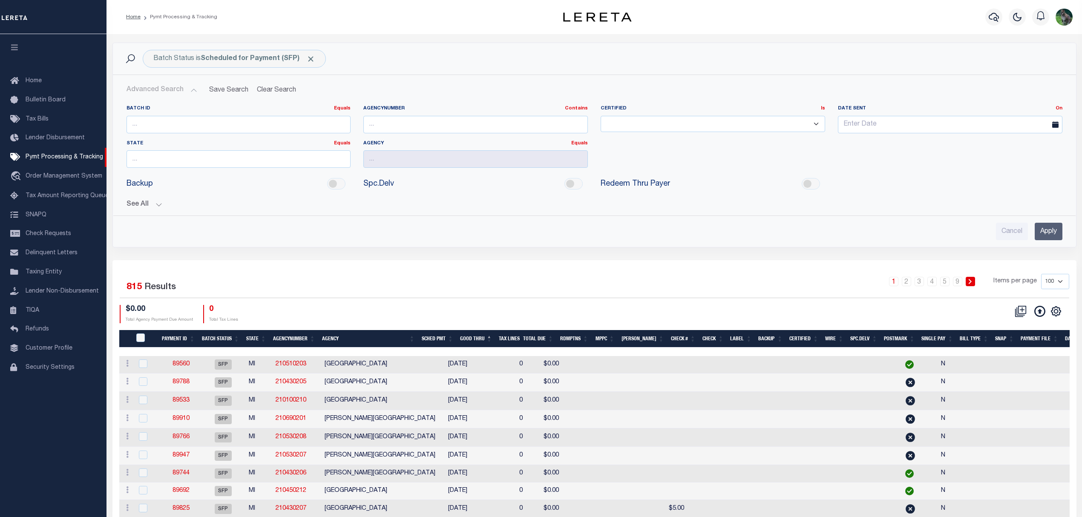
click at [142, 207] on button "See All" at bounding box center [595, 205] width 936 height 8
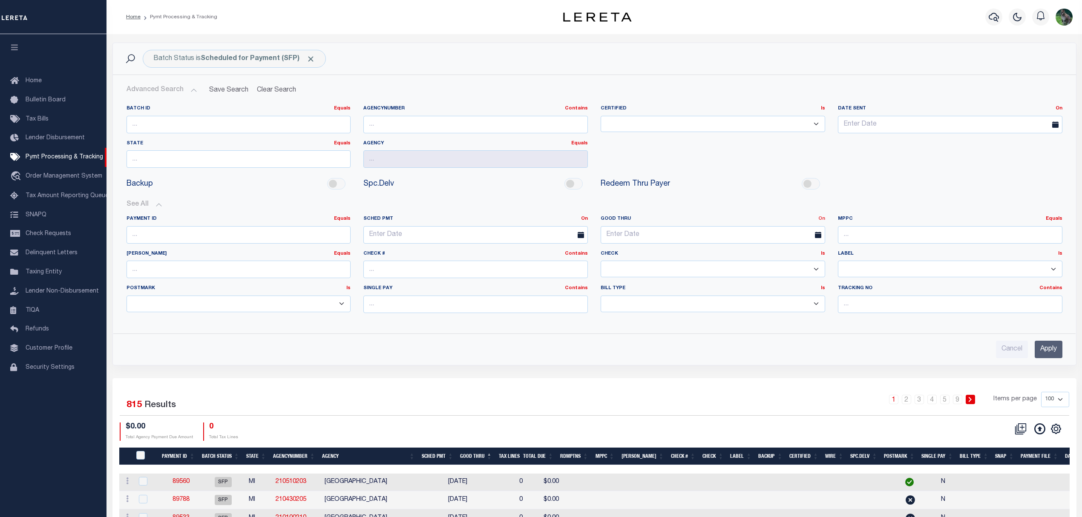
click at [819, 217] on link "On" at bounding box center [821, 218] width 7 height 5
click at [799, 253] on link "Before" at bounding box center [790, 253] width 67 height 12
click at [799, 254] on label "Check Is Is Contains" at bounding box center [713, 253] width 224 height 7
click at [817, 221] on link "Before" at bounding box center [816, 218] width 17 height 5
click at [779, 263] on link "Between" at bounding box center [790, 265] width 67 height 12
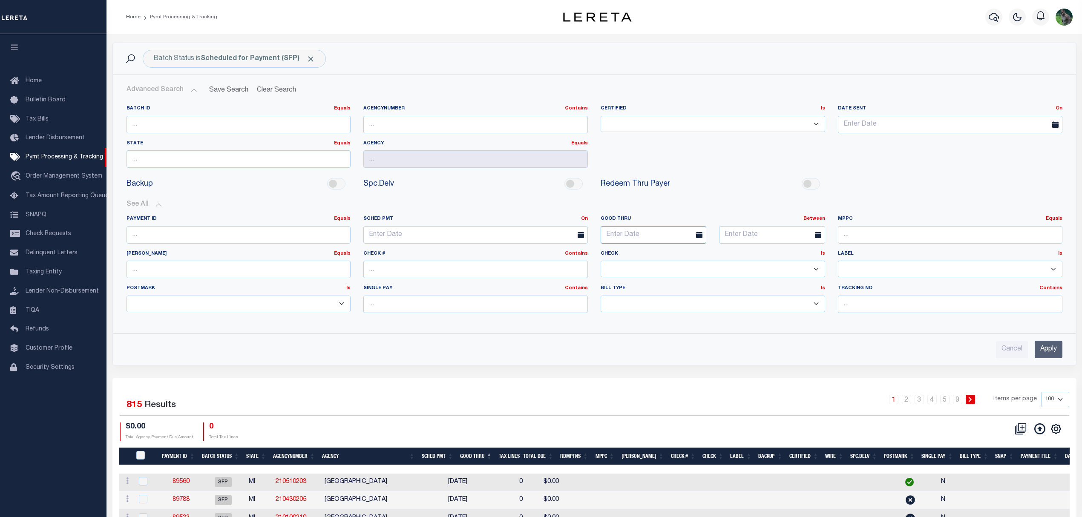
click at [704, 303] on span "12" at bounding box center [703, 300] width 17 height 17
type input "[DATE]"
click at [823, 316] on span "19" at bounding box center [822, 317] width 17 height 17
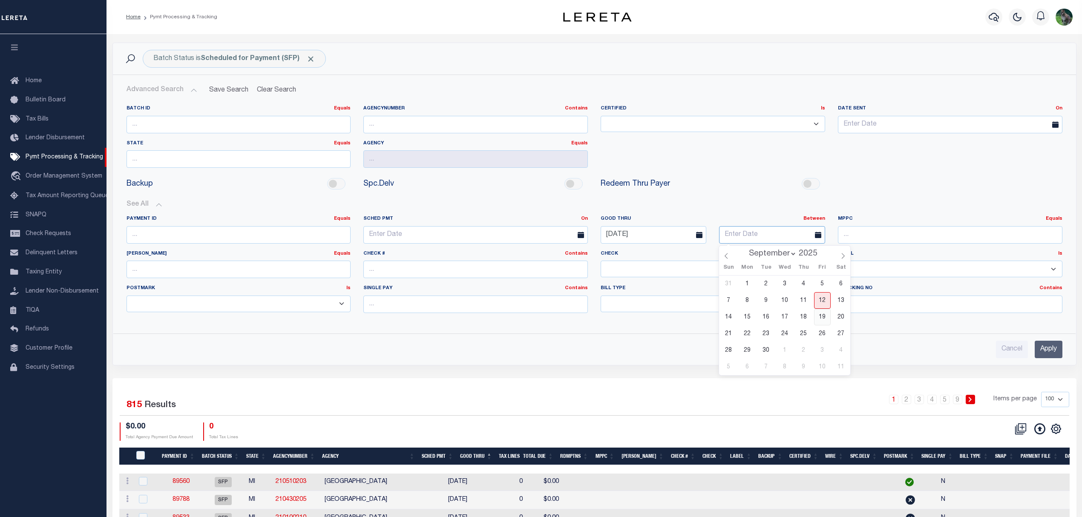
type input "[DATE]"
click at [1048, 357] on input "Apply" at bounding box center [1049, 349] width 28 height 17
